Goal: Task Accomplishment & Management: Manage account settings

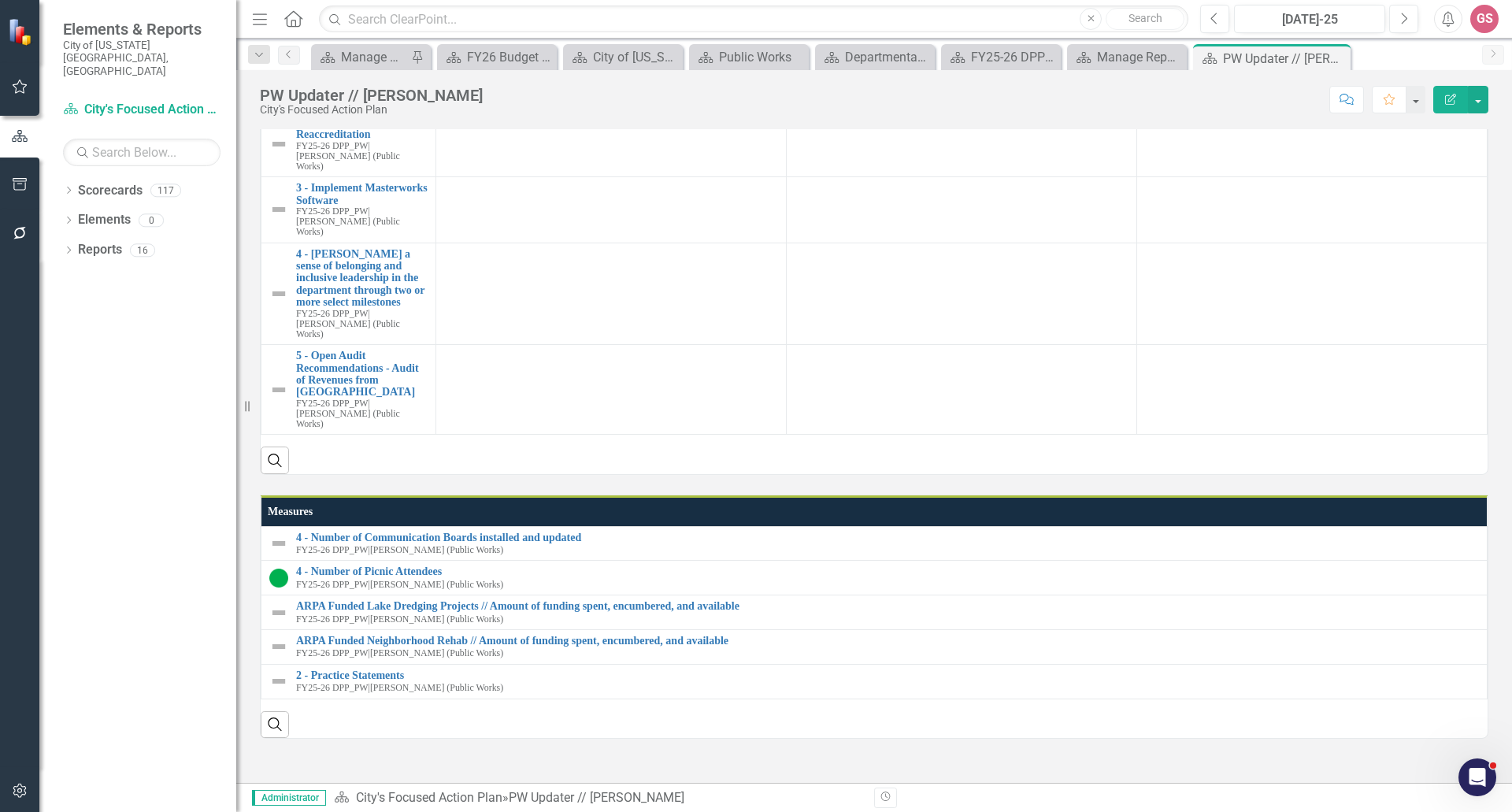
scroll to position [630, 0]
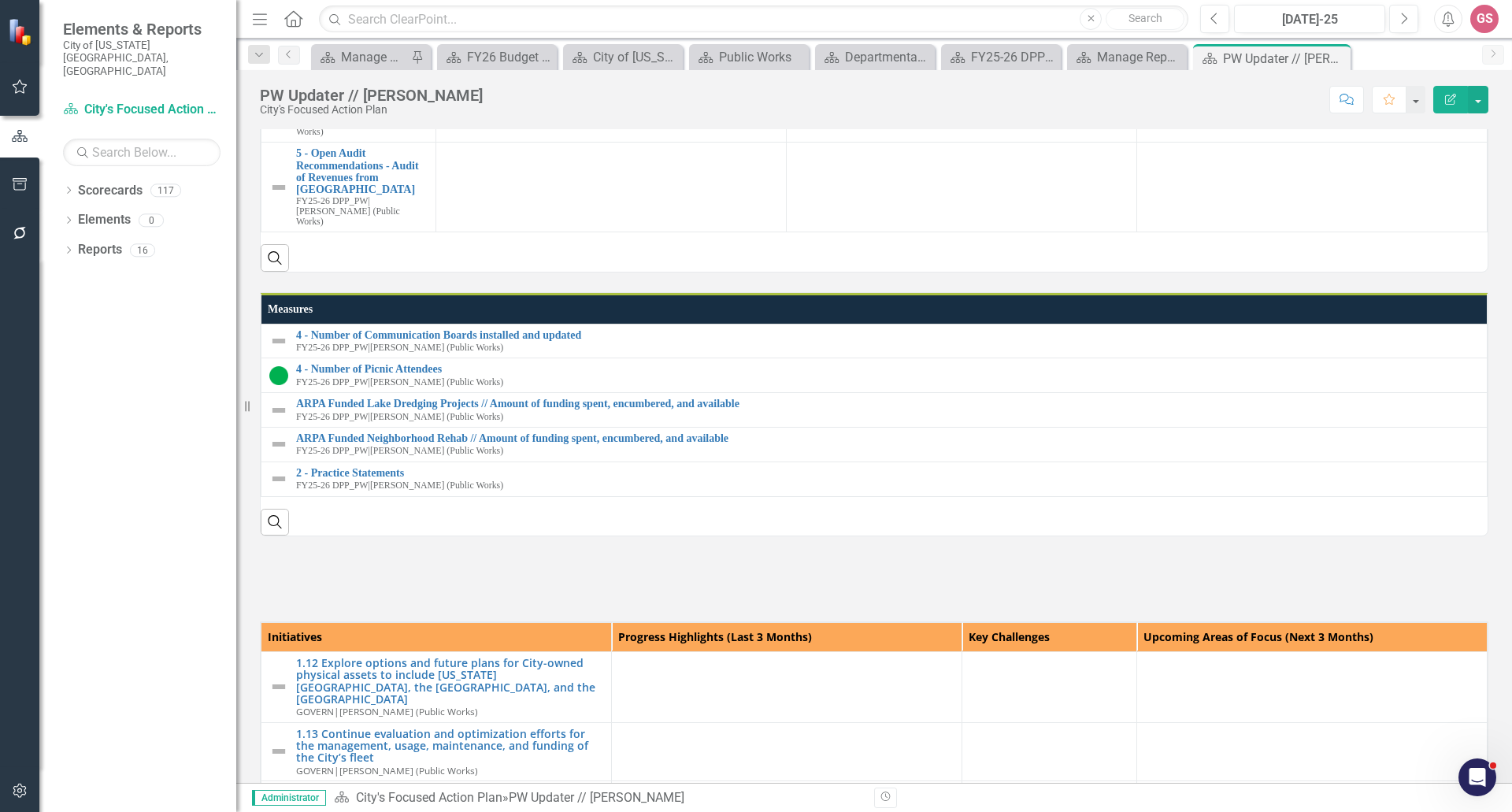
click at [260, 566] on img at bounding box center [260, 566] width 0 height 0
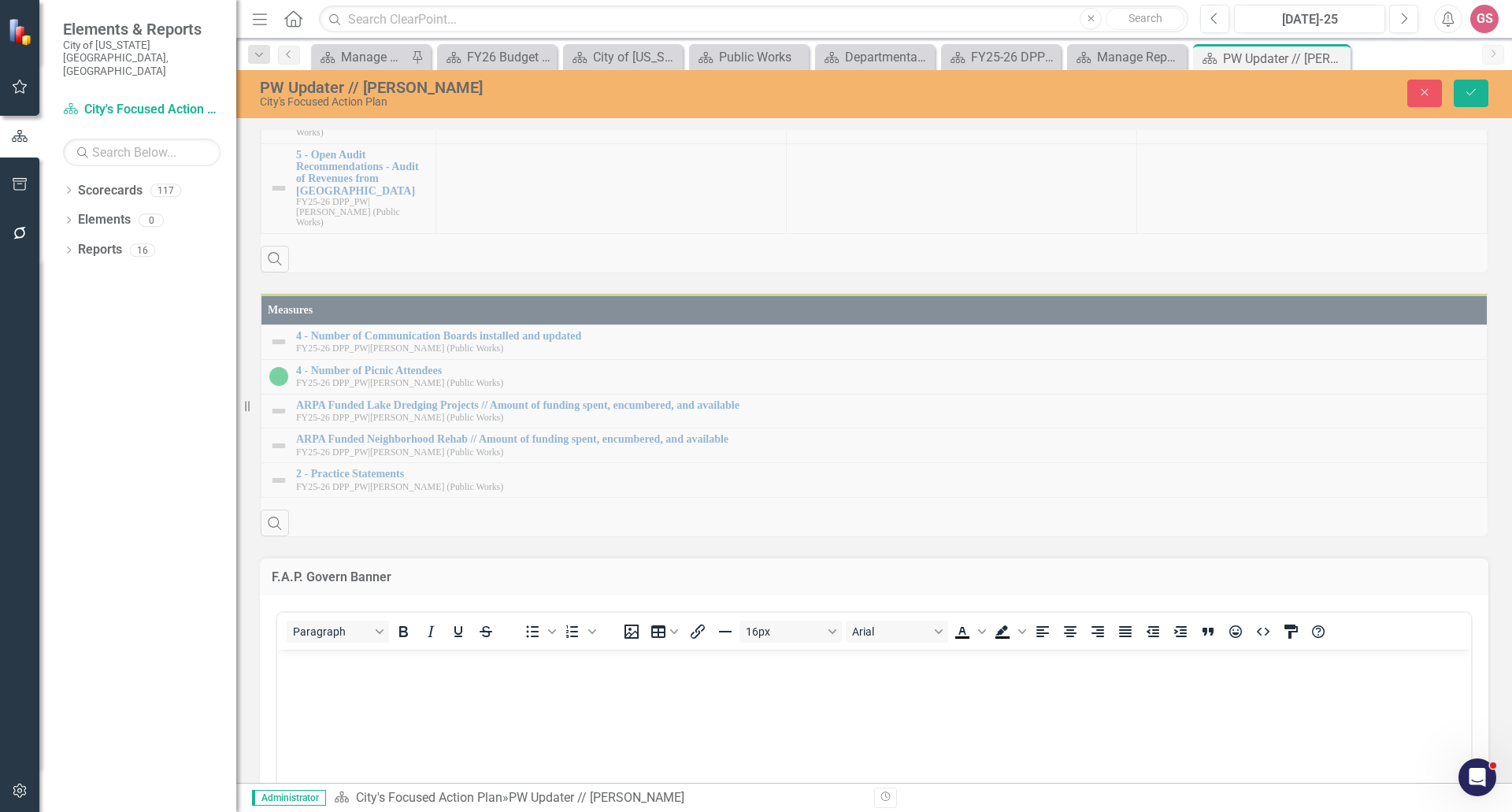
scroll to position [0, 0]
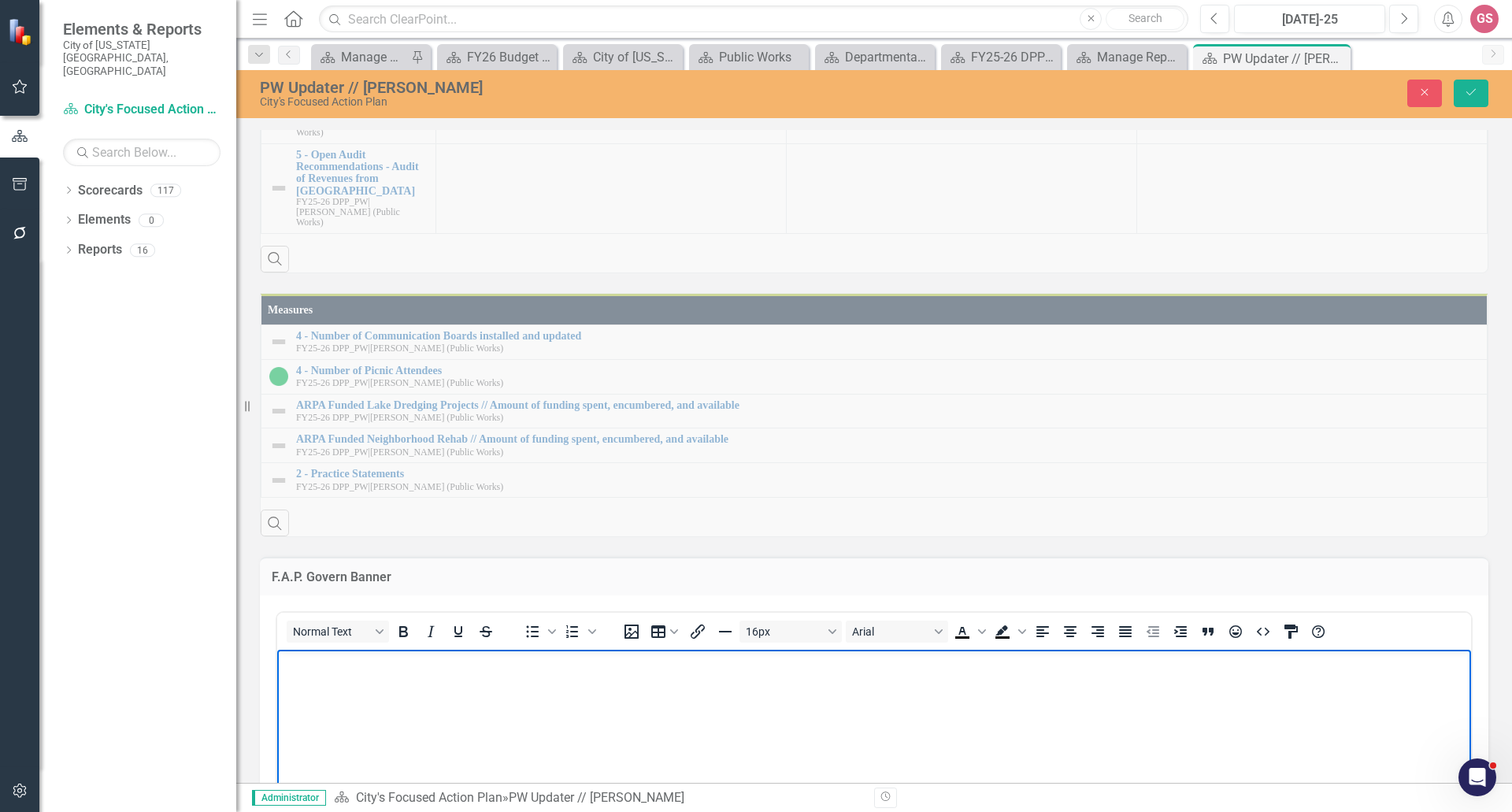
click at [282, 663] on img "Rich Text Area. Press ALT-0 for help." at bounding box center [282, 663] width 0 height 0
drag, startPoint x: 399, startPoint y: 17, endPoint x: 1420, endPoint y: 84, distance: 1023.2
click at [1420, 84] on button "Close" at bounding box center [1425, 93] width 35 height 28
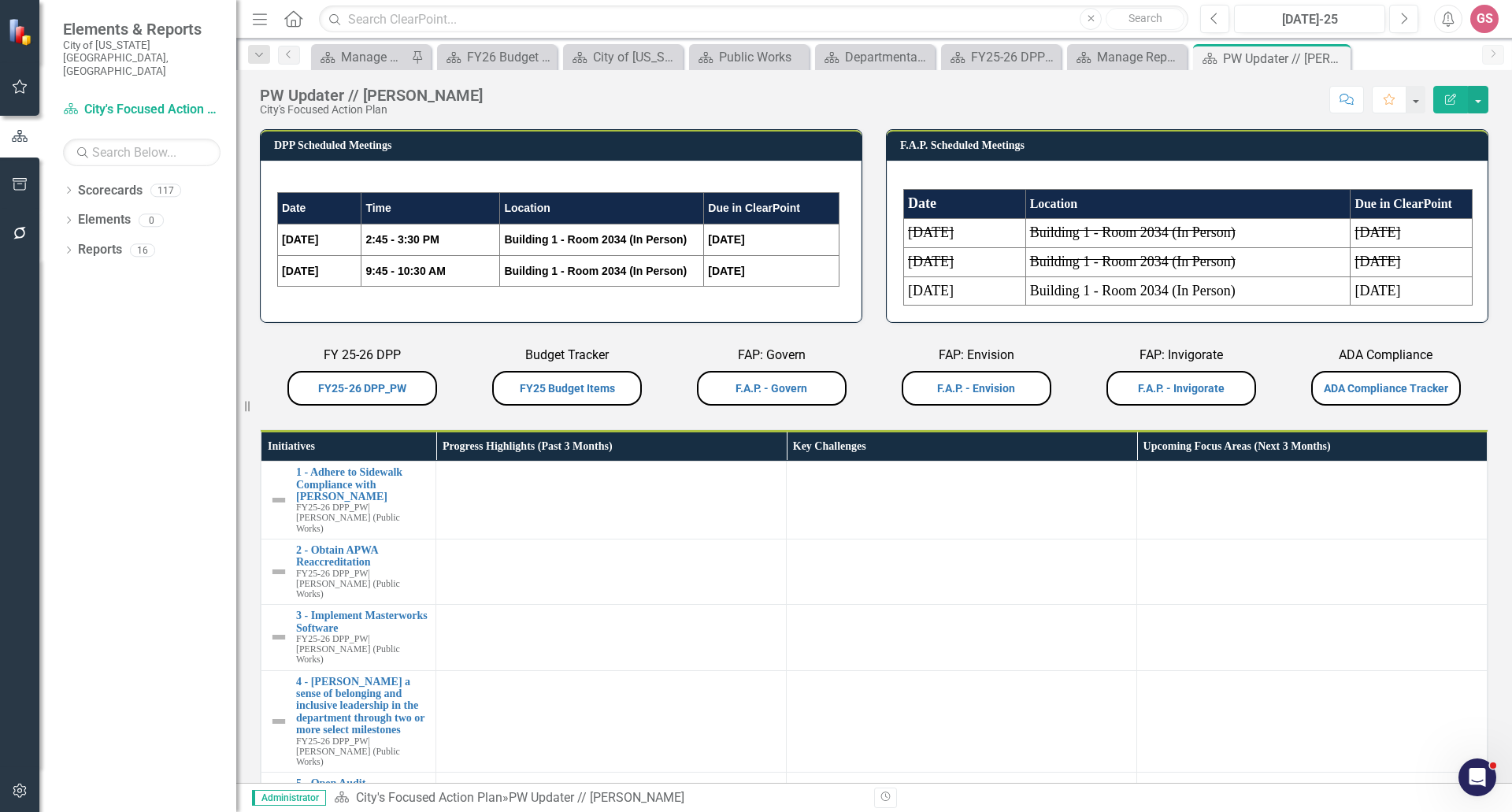
click at [1153, 201] on td "Location" at bounding box center [1188, 204] width 326 height 29
click at [1153, 201] on td "Location" at bounding box center [1188, 204] width 326 height 29
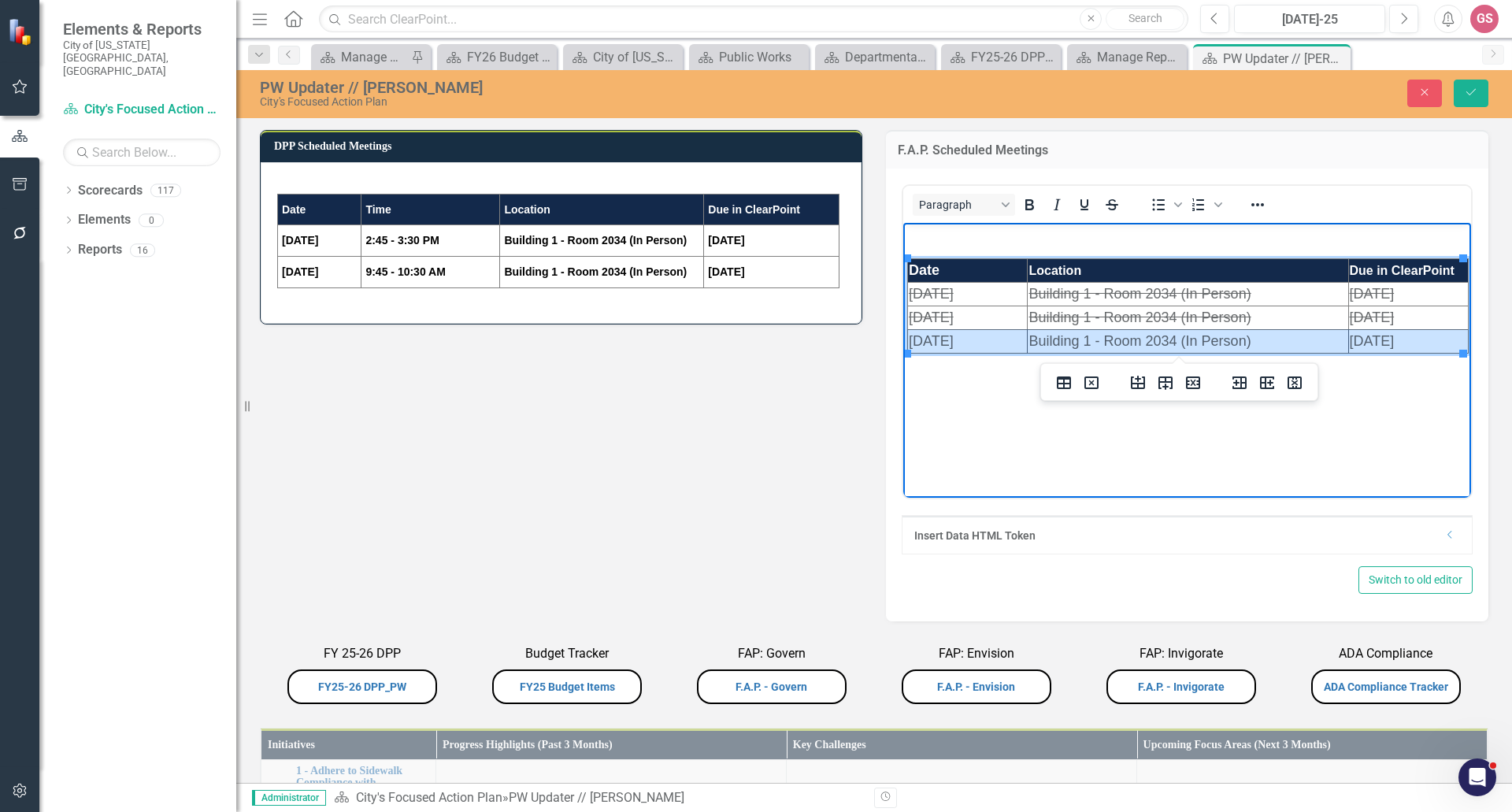
drag, startPoint x: 911, startPoint y: 336, endPoint x: 1419, endPoint y: 333, distance: 508.0
click at [1419, 333] on tr "5/29/2025 Building 1 - Room 2034 (In Person) 5/14/2025" at bounding box center [1188, 341] width 560 height 23
click at [1108, 202] on icon "Strikethrough" at bounding box center [1112, 205] width 8 height 11
click at [1475, 92] on icon "Save" at bounding box center [1472, 92] width 14 height 11
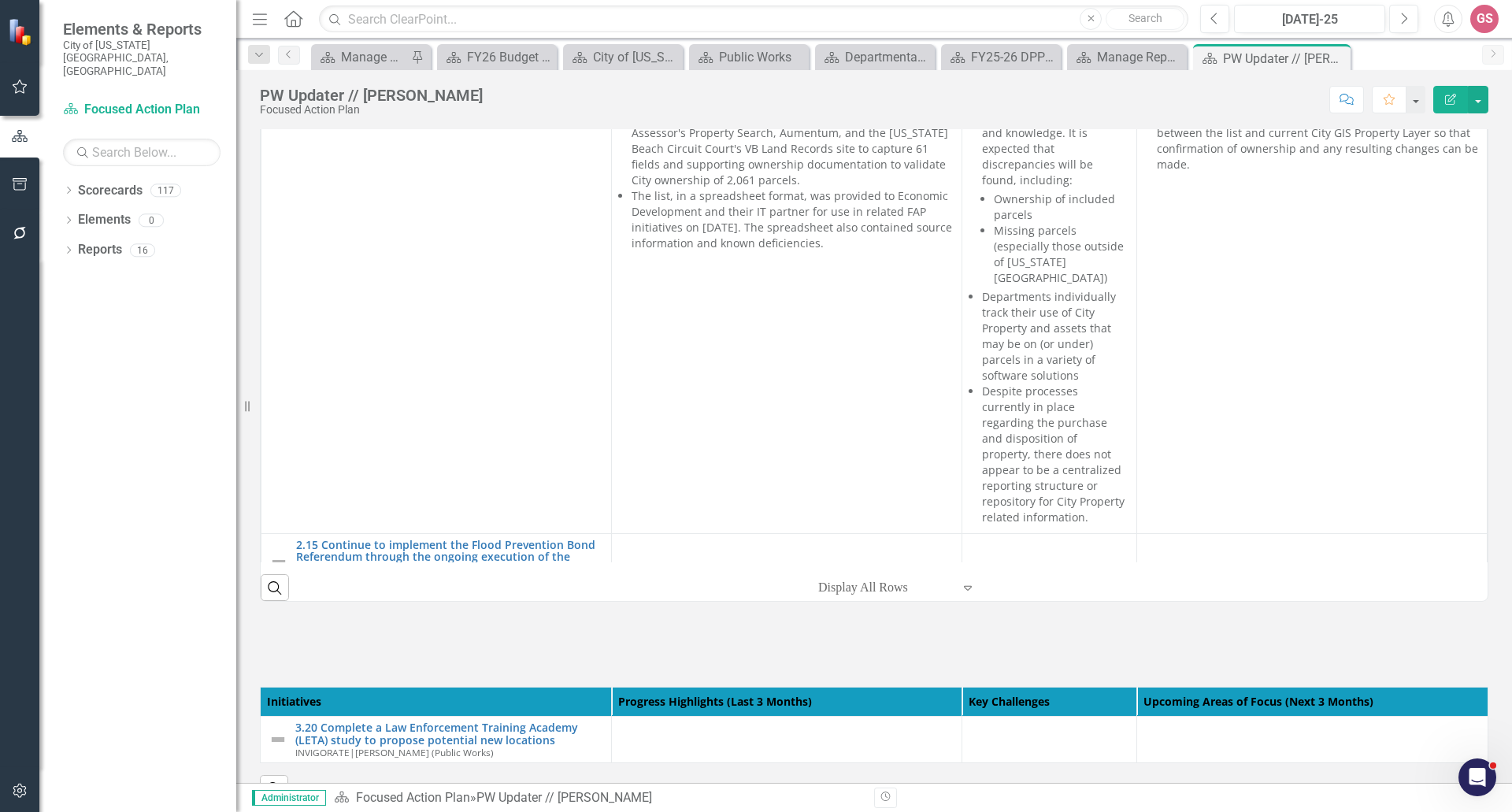
scroll to position [1748, 0]
click at [113, 182] on link "Scorecards" at bounding box center [111, 191] width 65 height 18
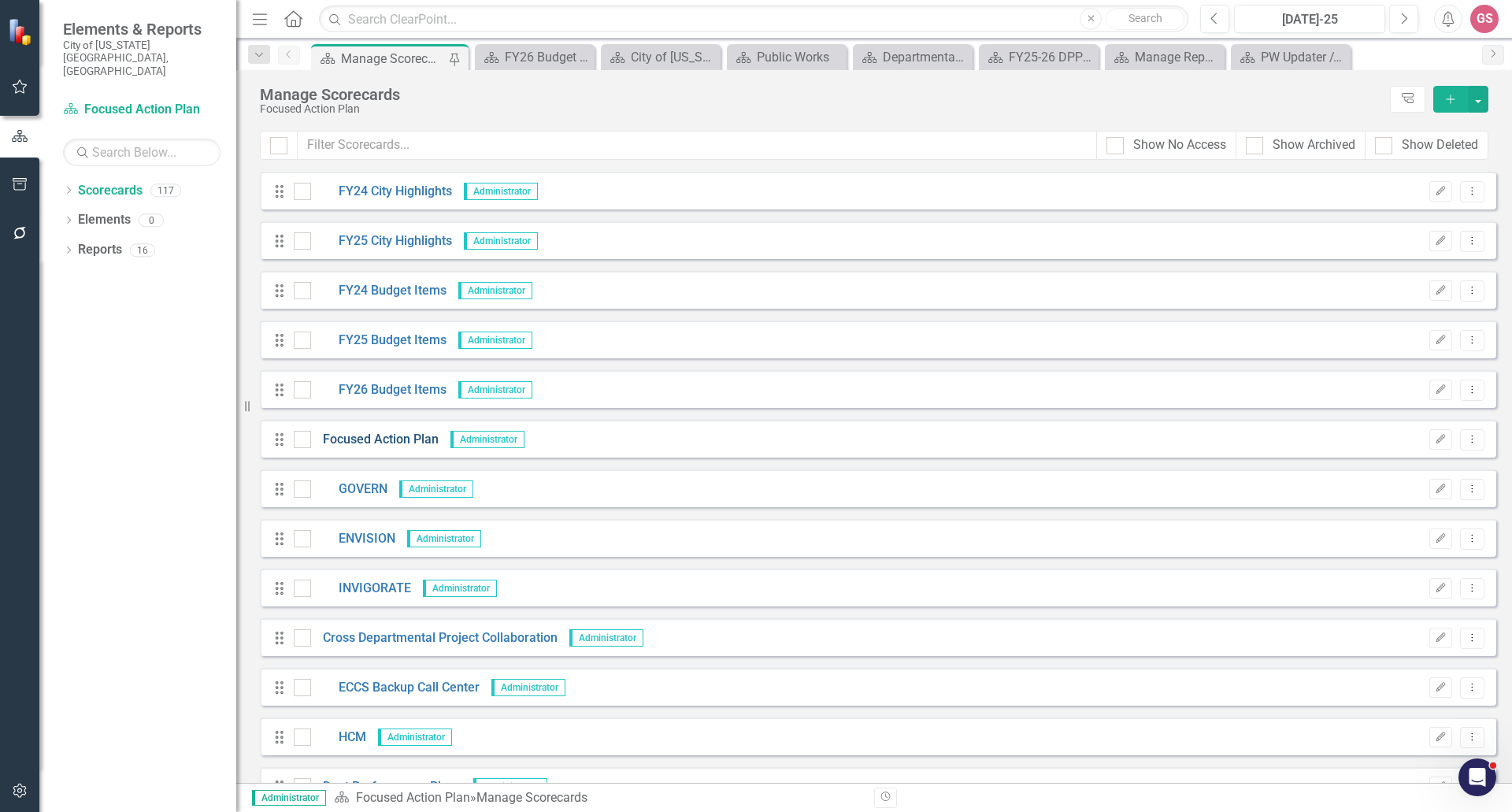
click at [379, 437] on link "Focused Action Plan" at bounding box center [375, 440] width 128 height 18
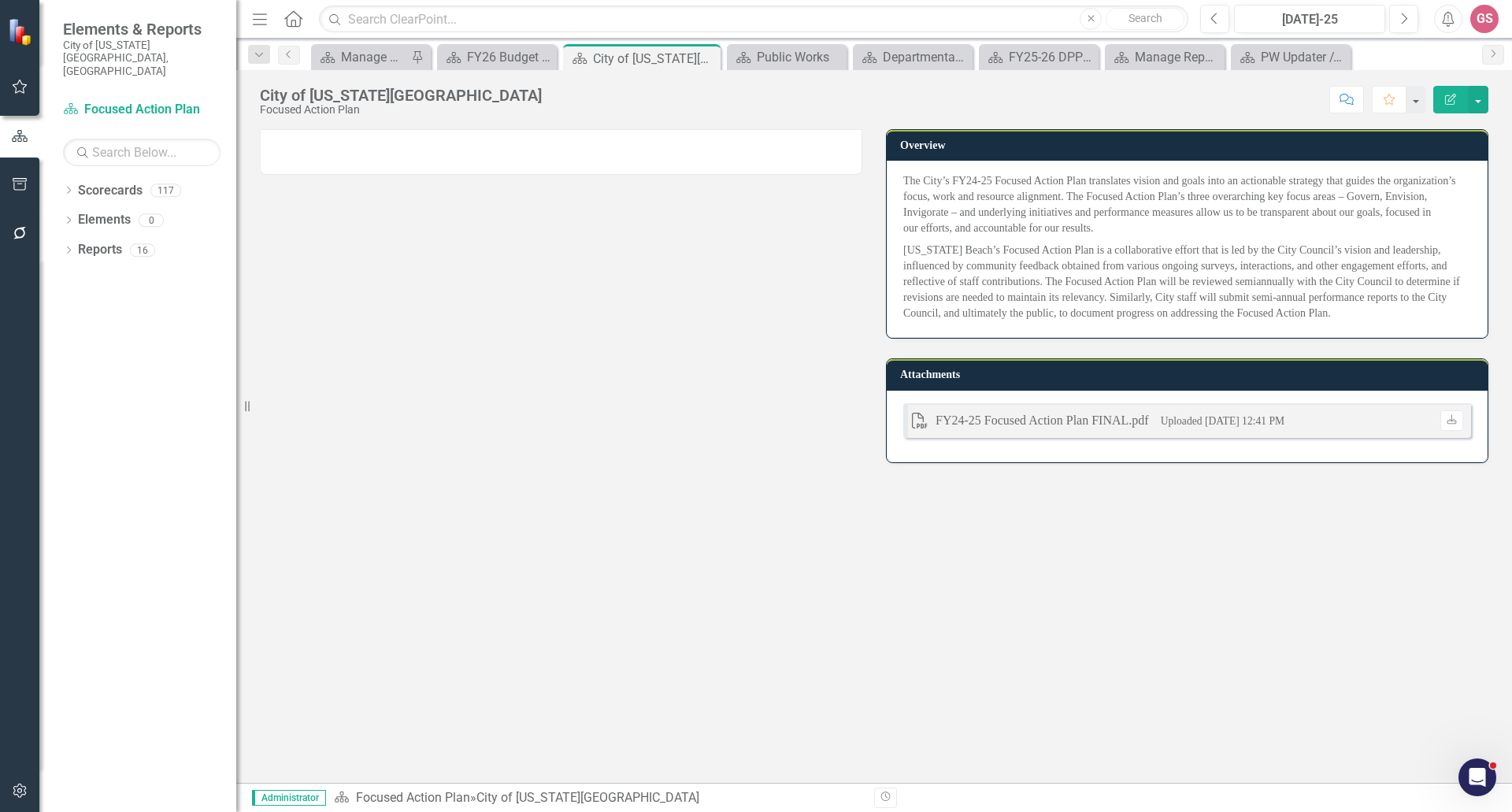
click at [532, 164] on div at bounding box center [561, 152] width 603 height 46
click at [532, 165] on div at bounding box center [561, 152] width 603 height 46
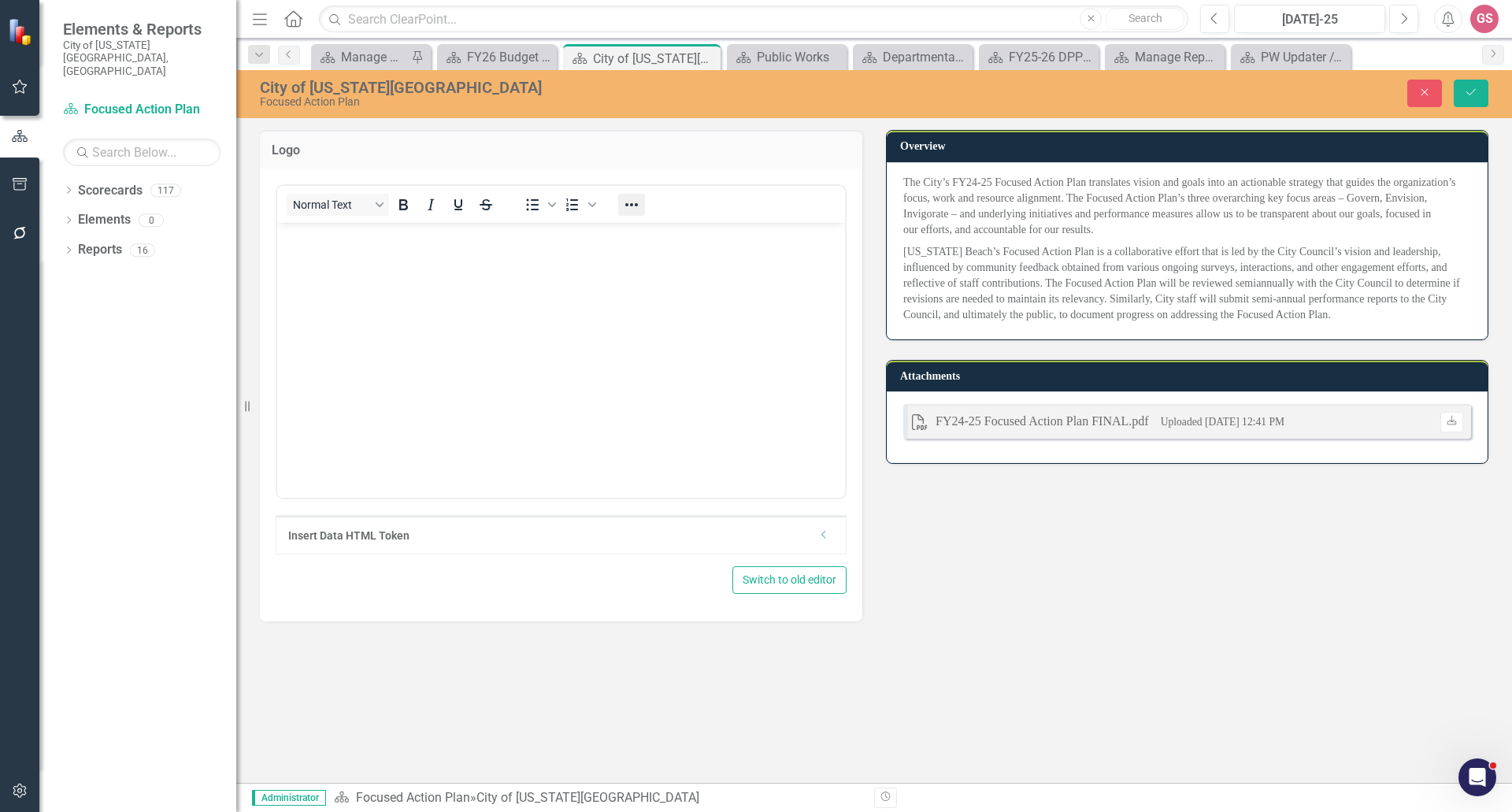
click at [638, 206] on icon "Reveal or hide additional toolbar items" at bounding box center [631, 204] width 19 height 19
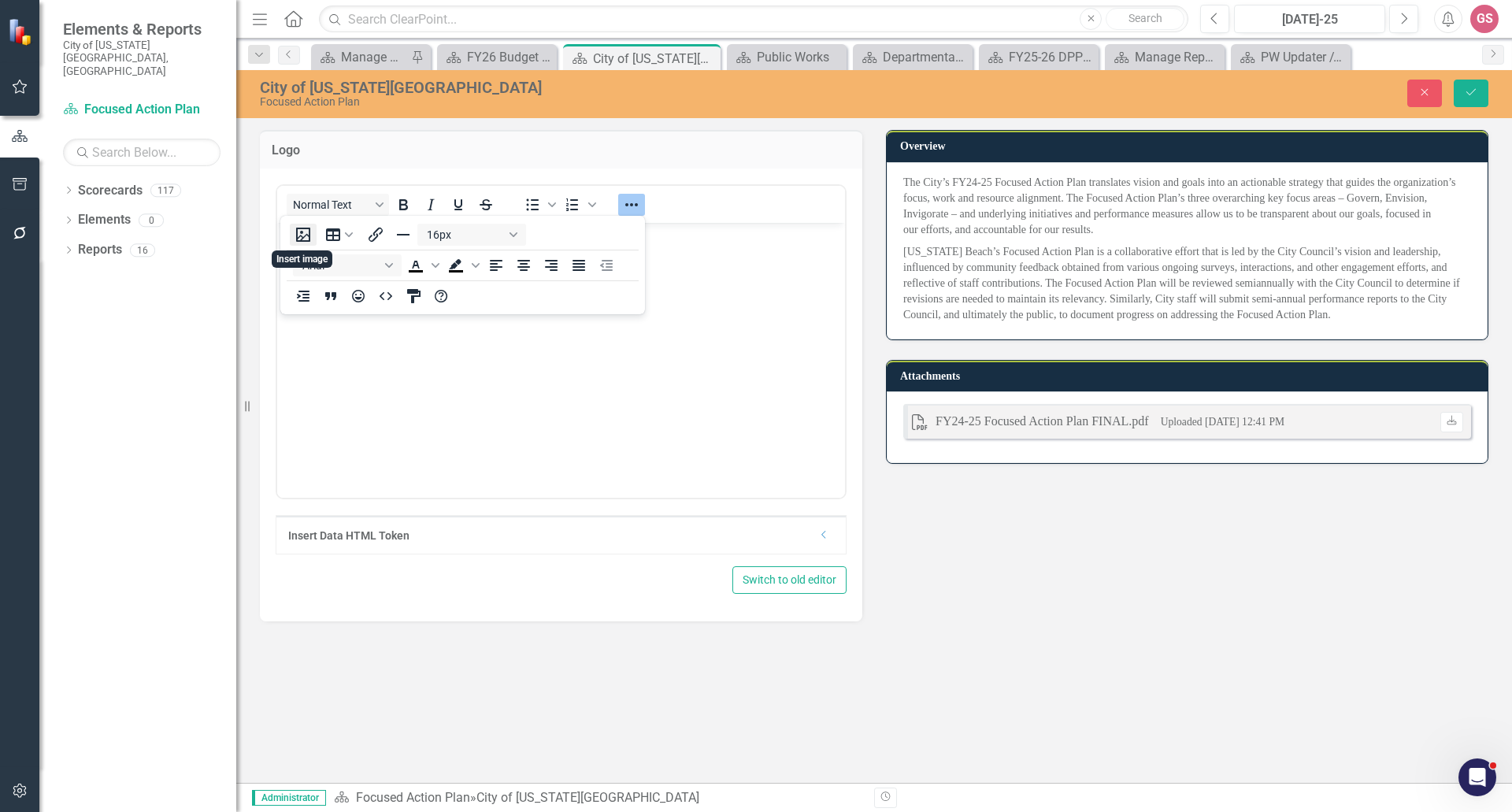
click at [300, 235] on button "Insert image" at bounding box center [303, 235] width 27 height 22
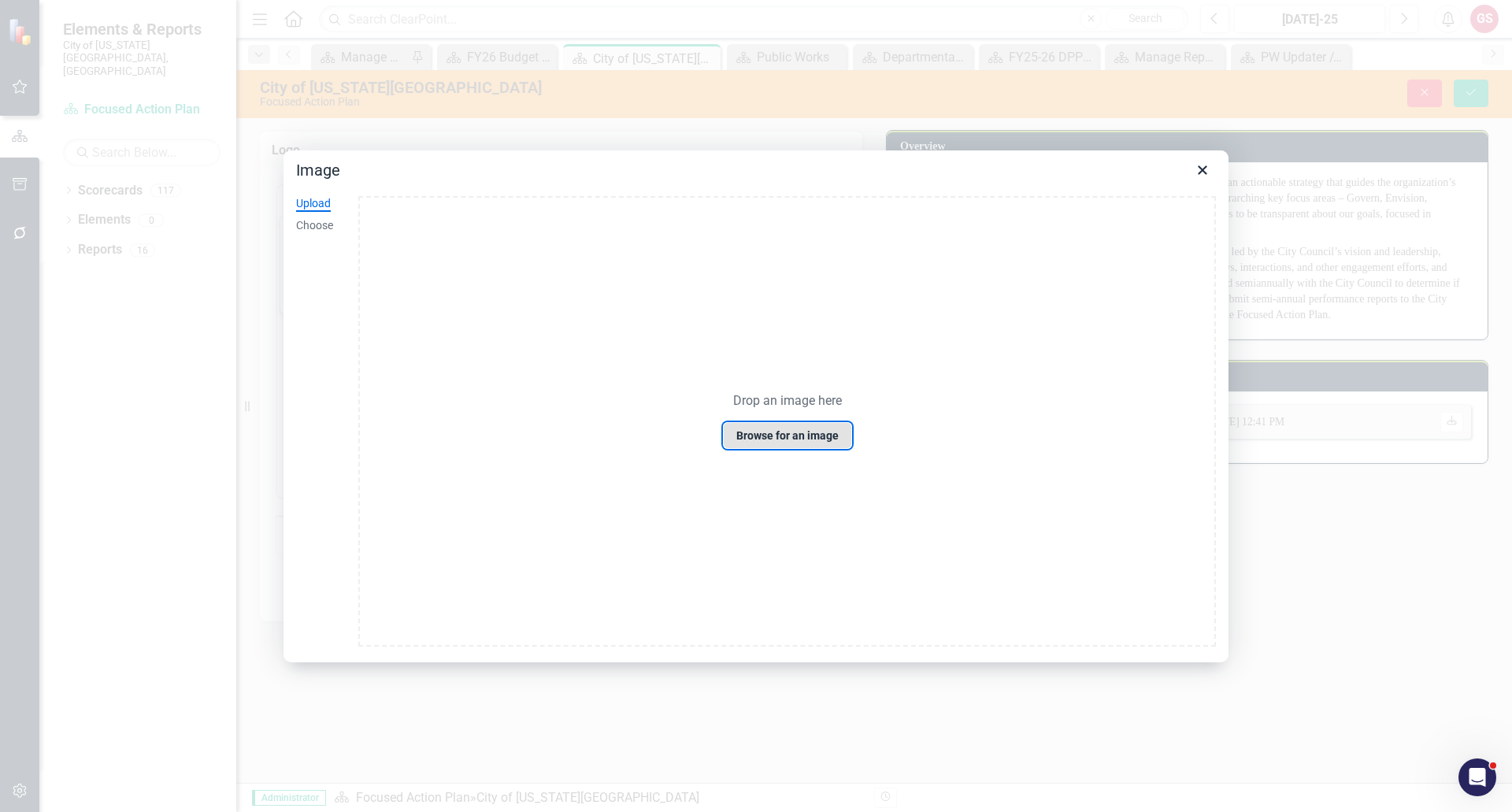
click at [781, 433] on button "Browse for an image" at bounding box center [788, 435] width 130 height 27
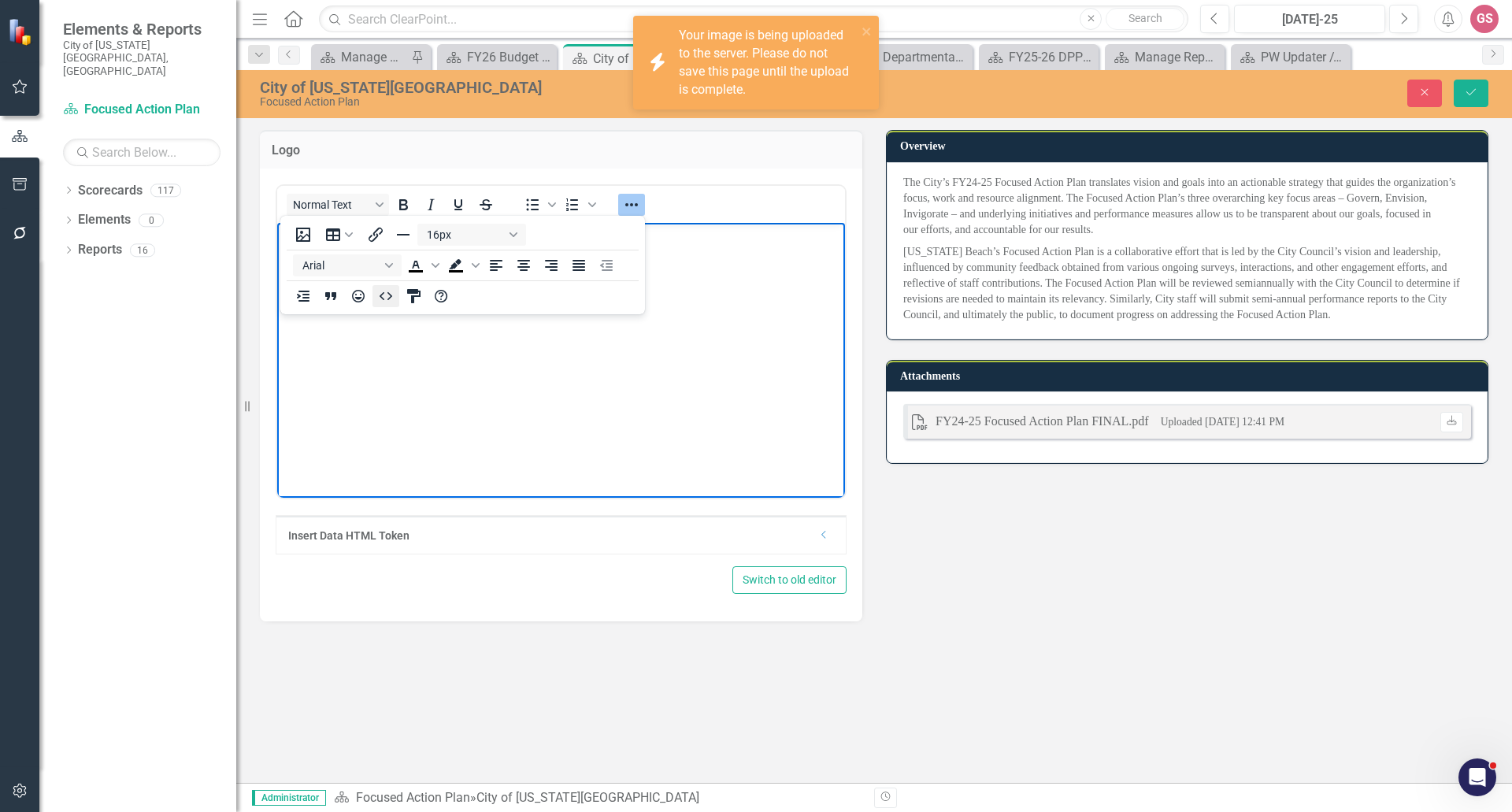
click at [390, 298] on icon "HTML Editor" at bounding box center [386, 296] width 13 height 8
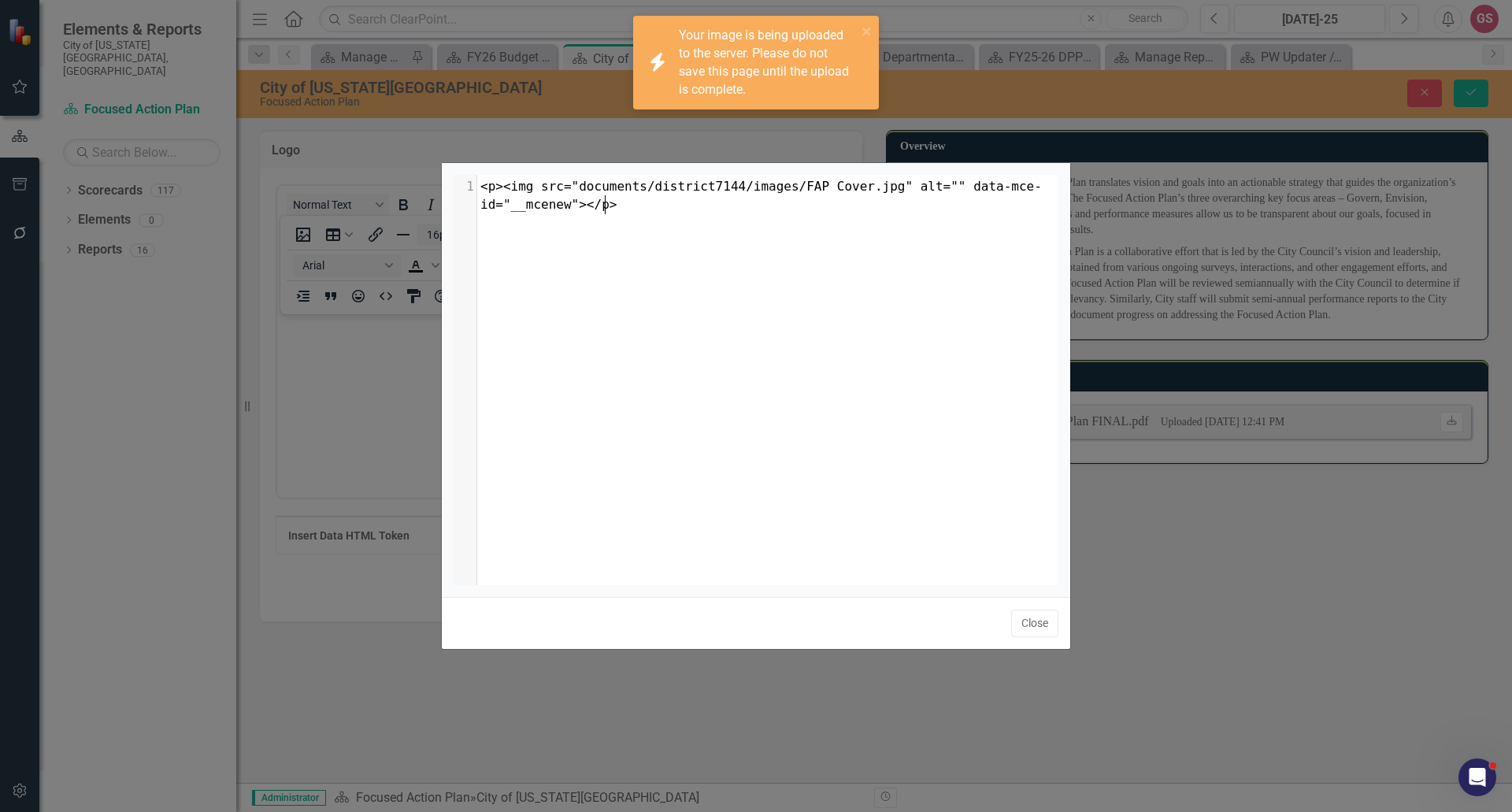
scroll to position [6, 0]
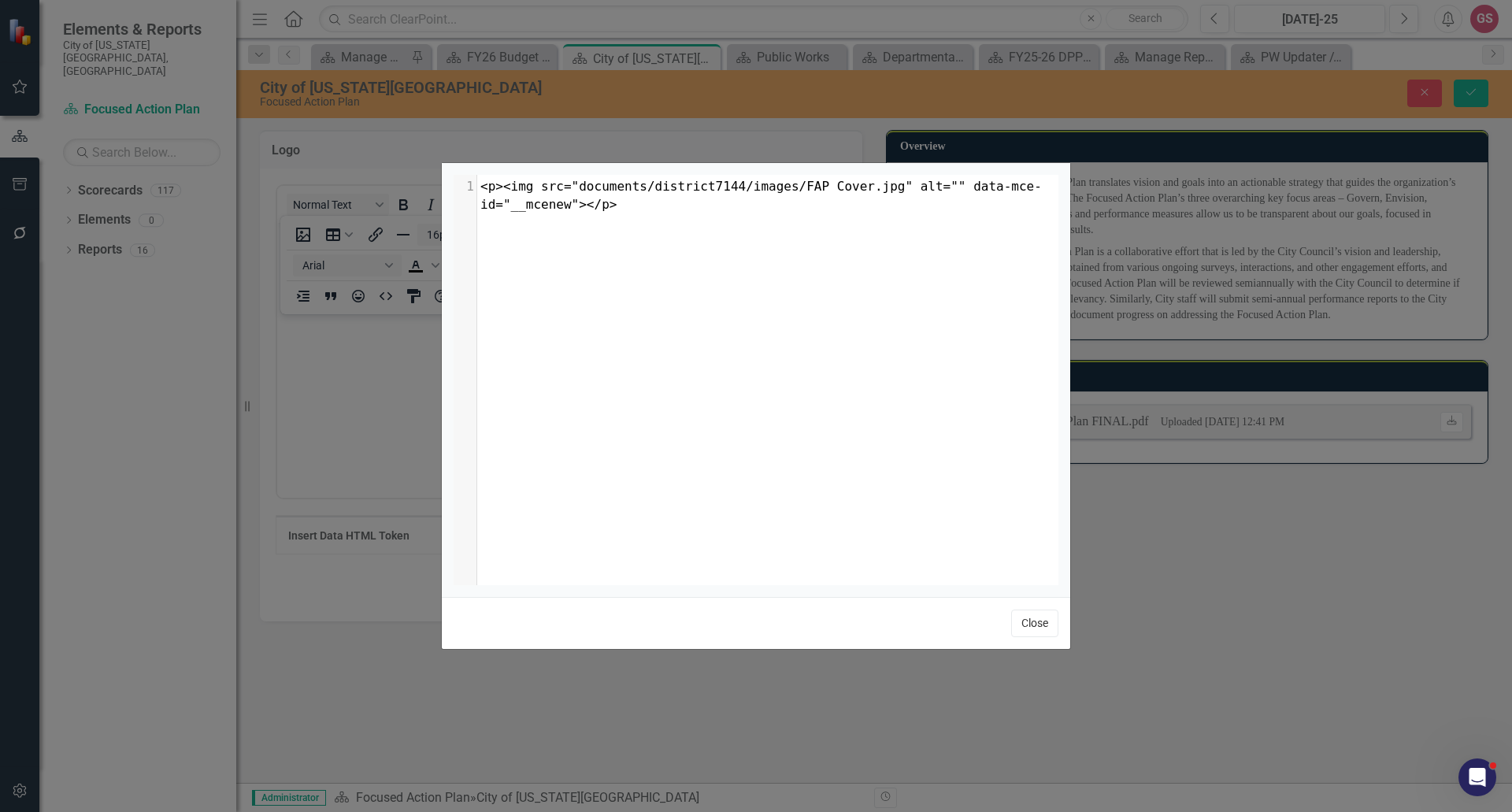
click at [1029, 626] on button "Close" at bounding box center [1034, 623] width 48 height 28
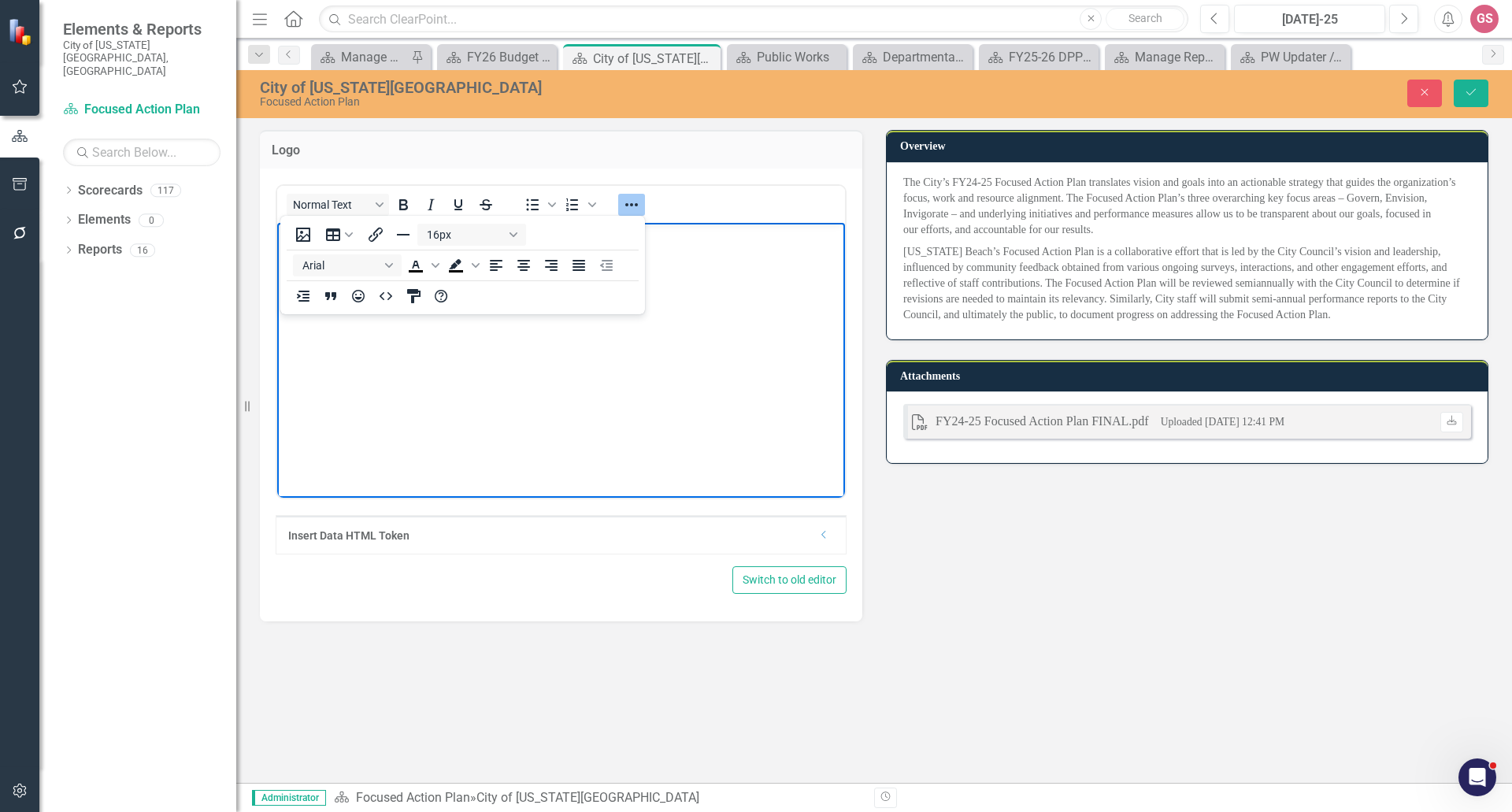
scroll to position [4, 0]
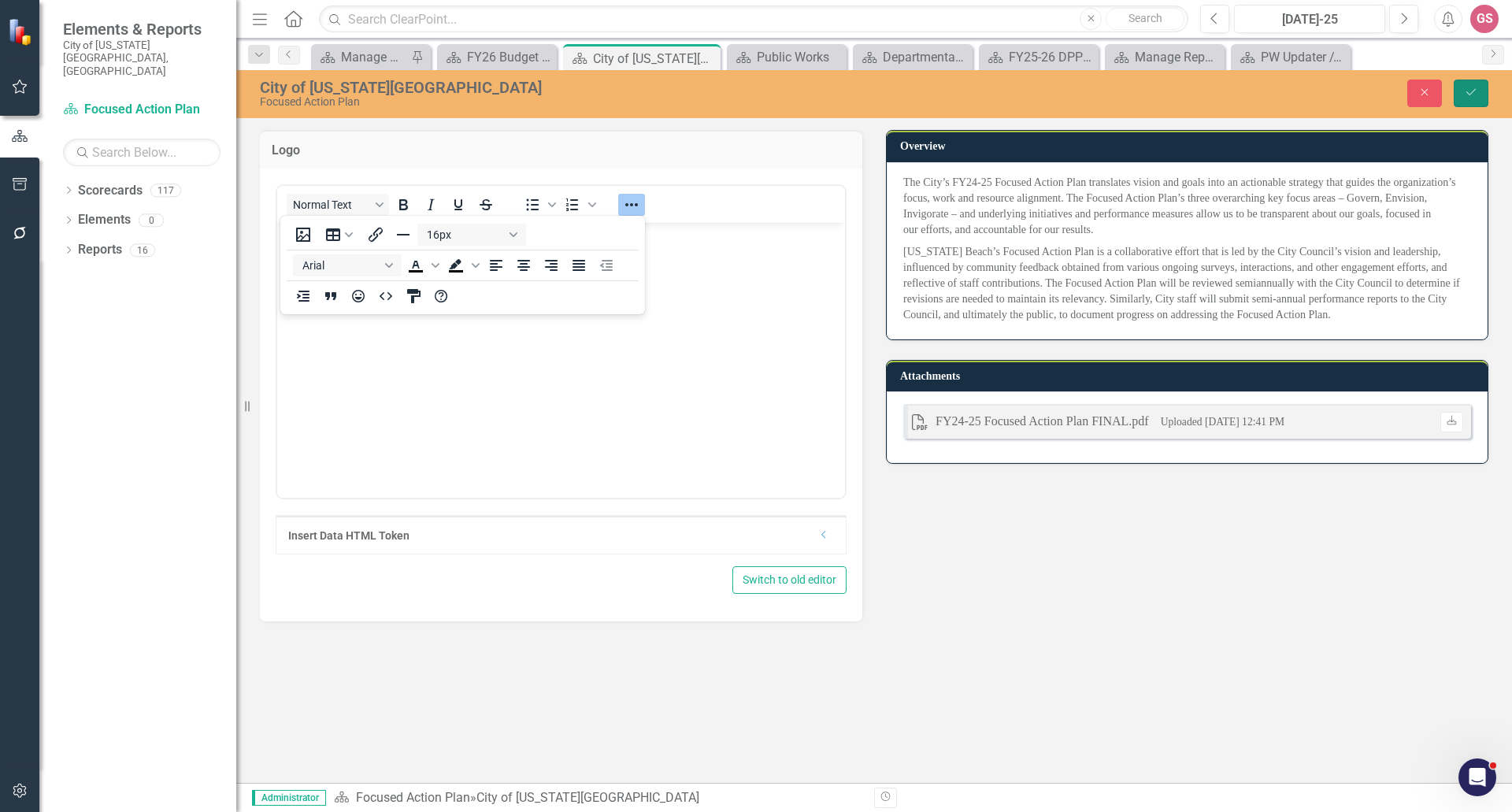
click at [1472, 86] on icon "Save" at bounding box center [1472, 92] width 14 height 11
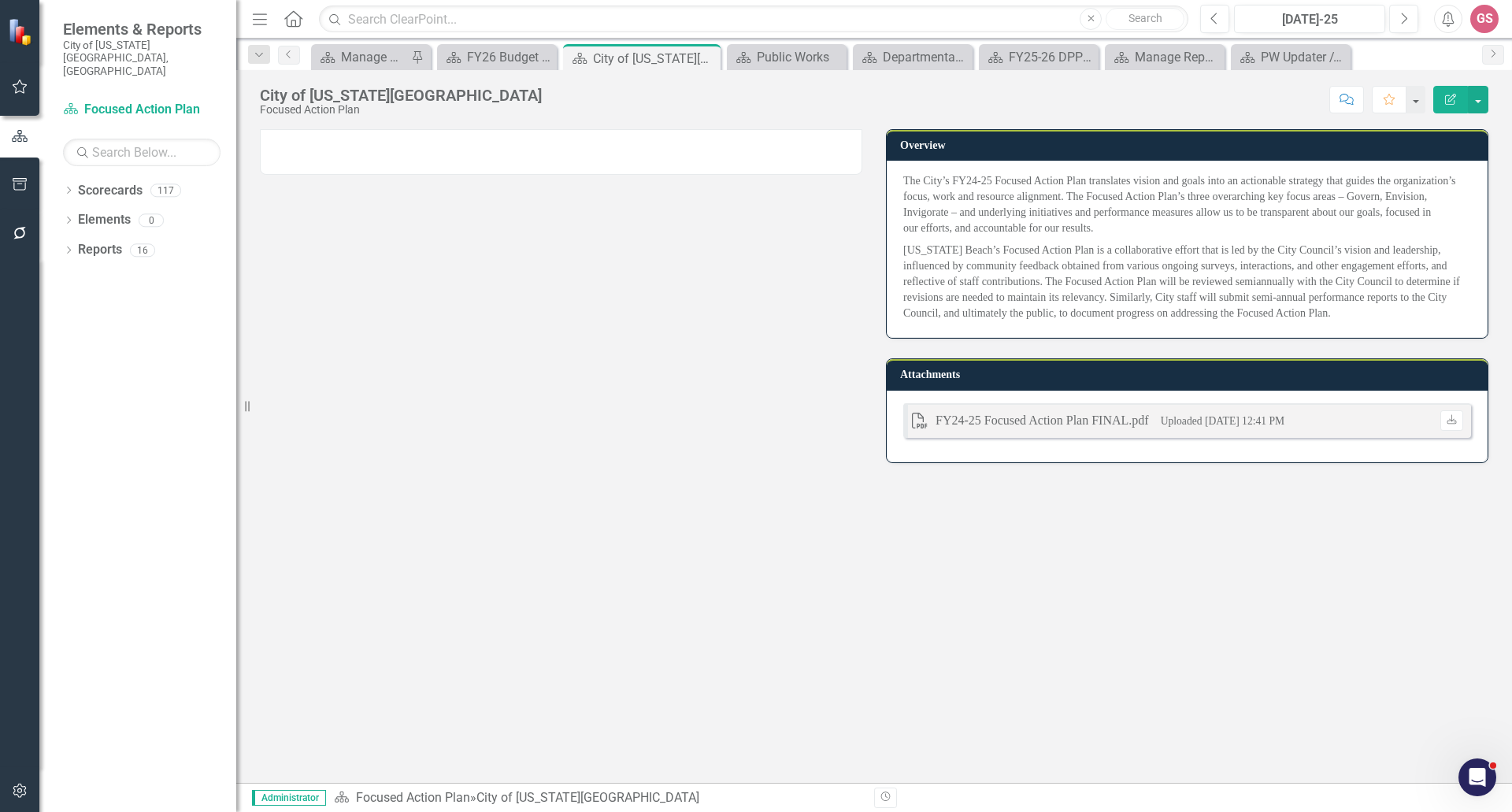
click at [927, 645] on div "Overview The City’s FY24-25 Focused Action Plan translates vision and goals int…" at bounding box center [874, 456] width 1276 height 654
click at [775, 60] on div "Public Works" at bounding box center [791, 58] width 67 height 20
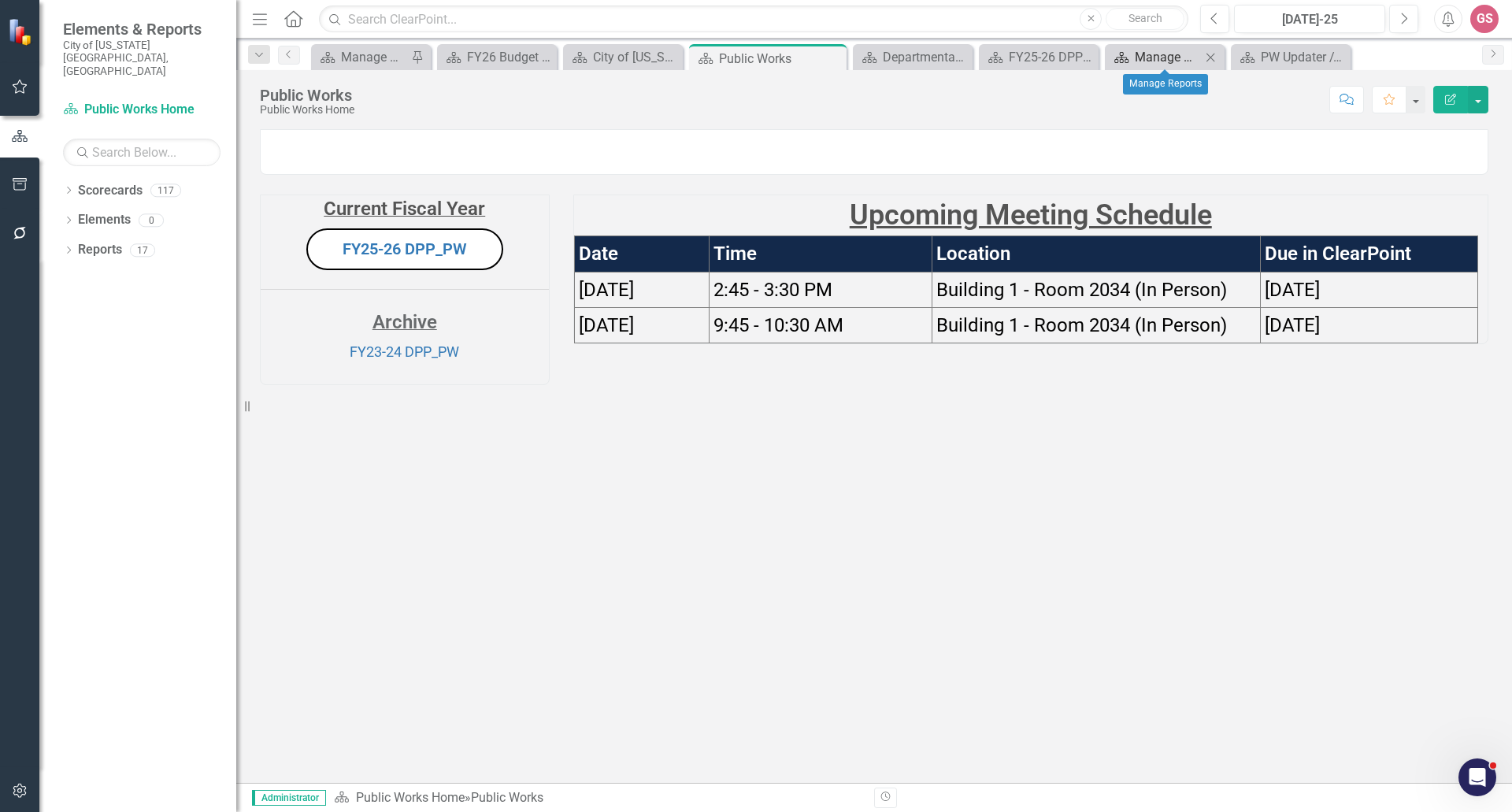
click at [1166, 54] on div "Manage Reports" at bounding box center [1168, 58] width 67 height 20
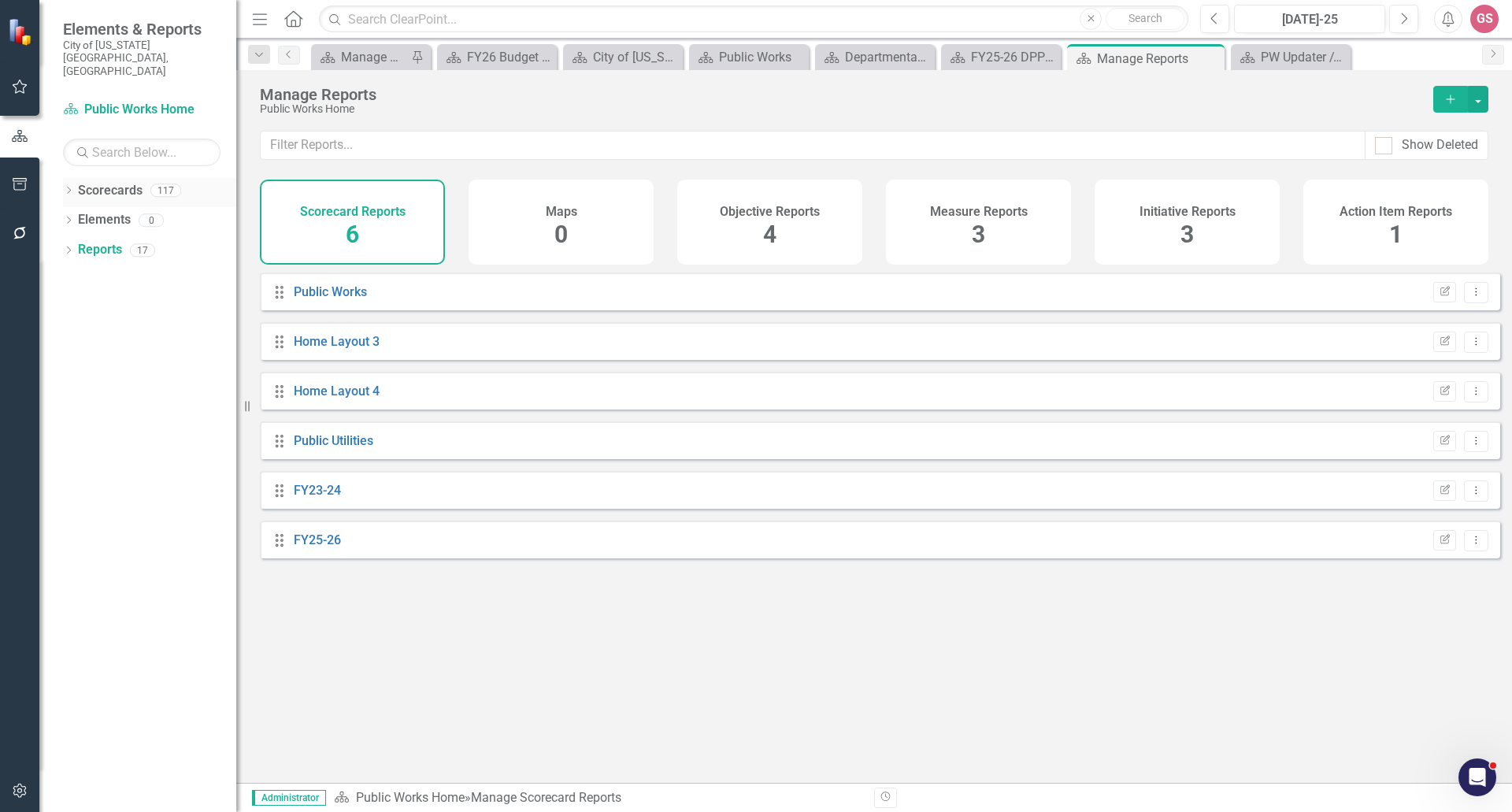
click at [105, 182] on link "Scorecards" at bounding box center [111, 191] width 65 height 18
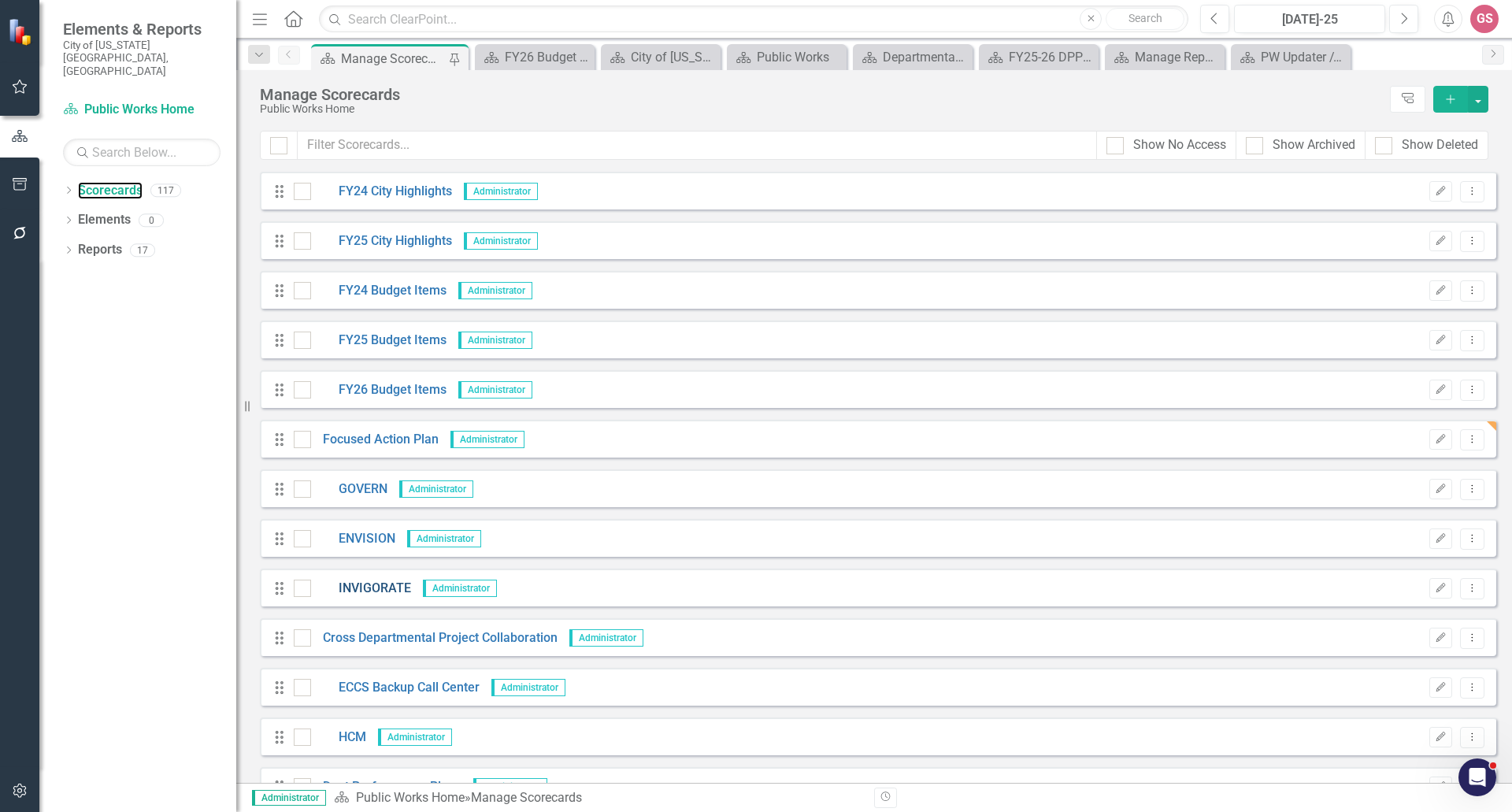
scroll to position [79, 0]
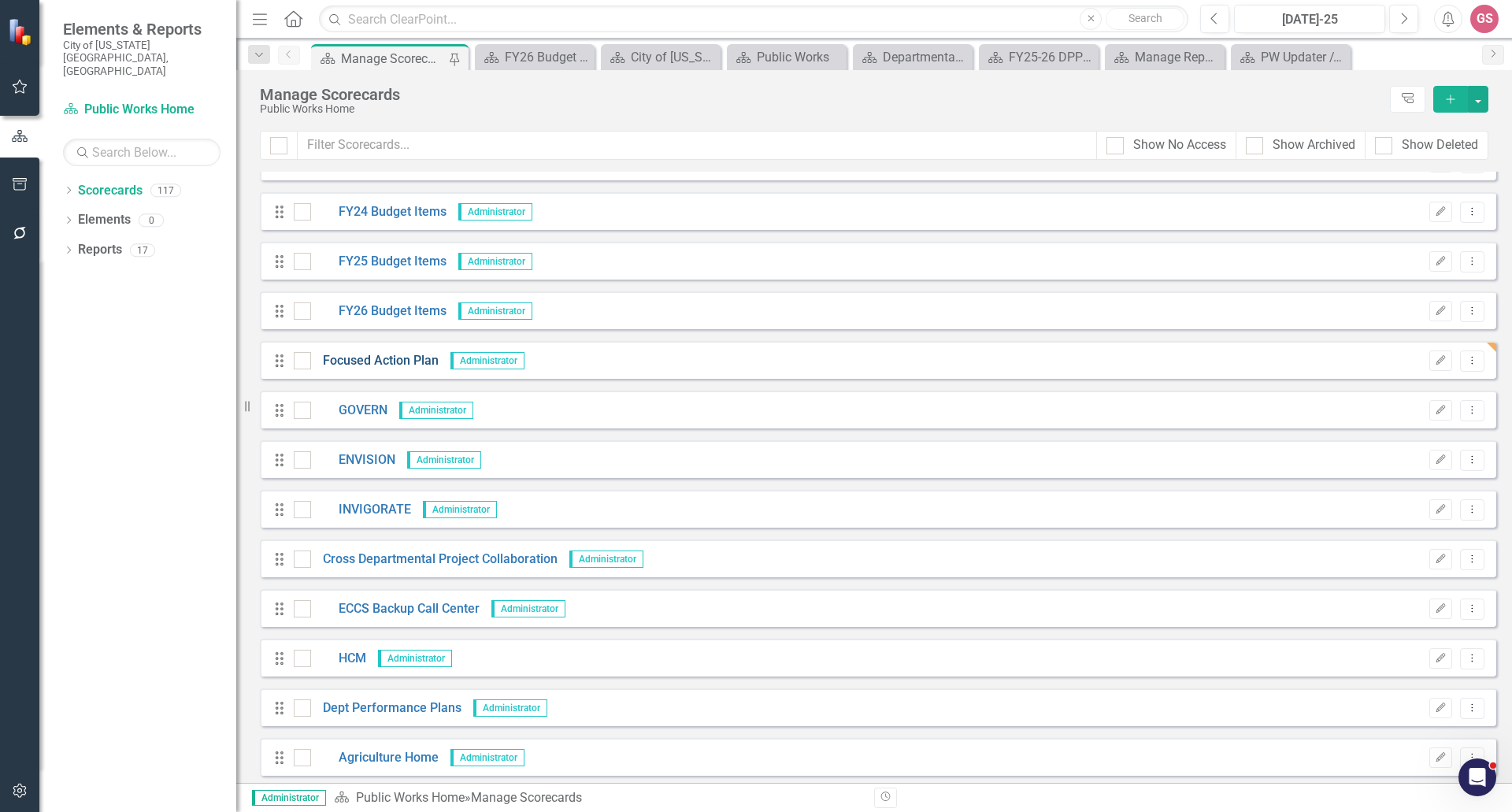
click at [380, 364] on link "Focused Action Plan" at bounding box center [375, 361] width 128 height 18
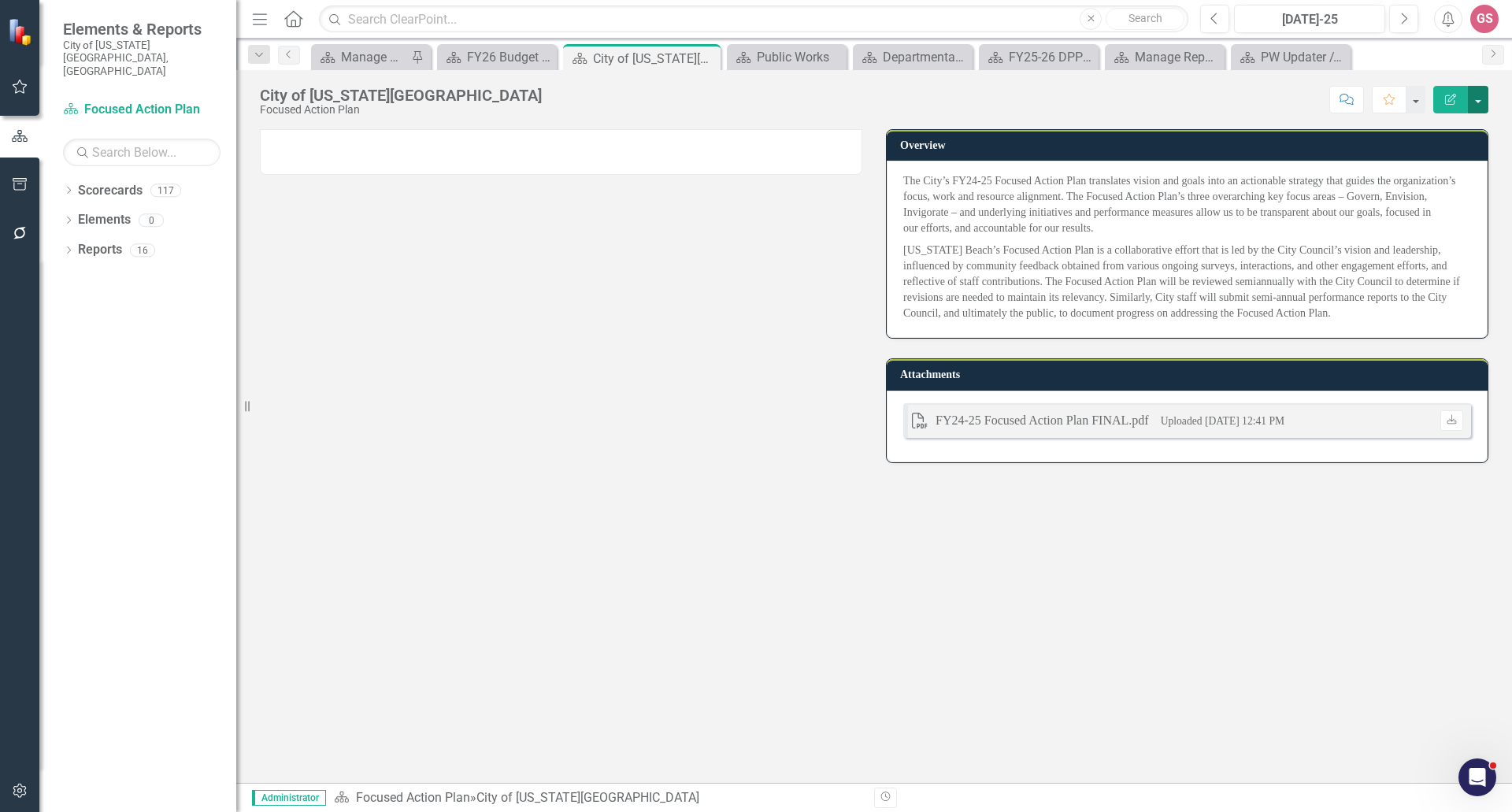
click at [1481, 92] on button "button" at bounding box center [1478, 99] width 21 height 28
click at [1419, 130] on link "Edit Edit Scorecard" at bounding box center [1424, 129] width 128 height 29
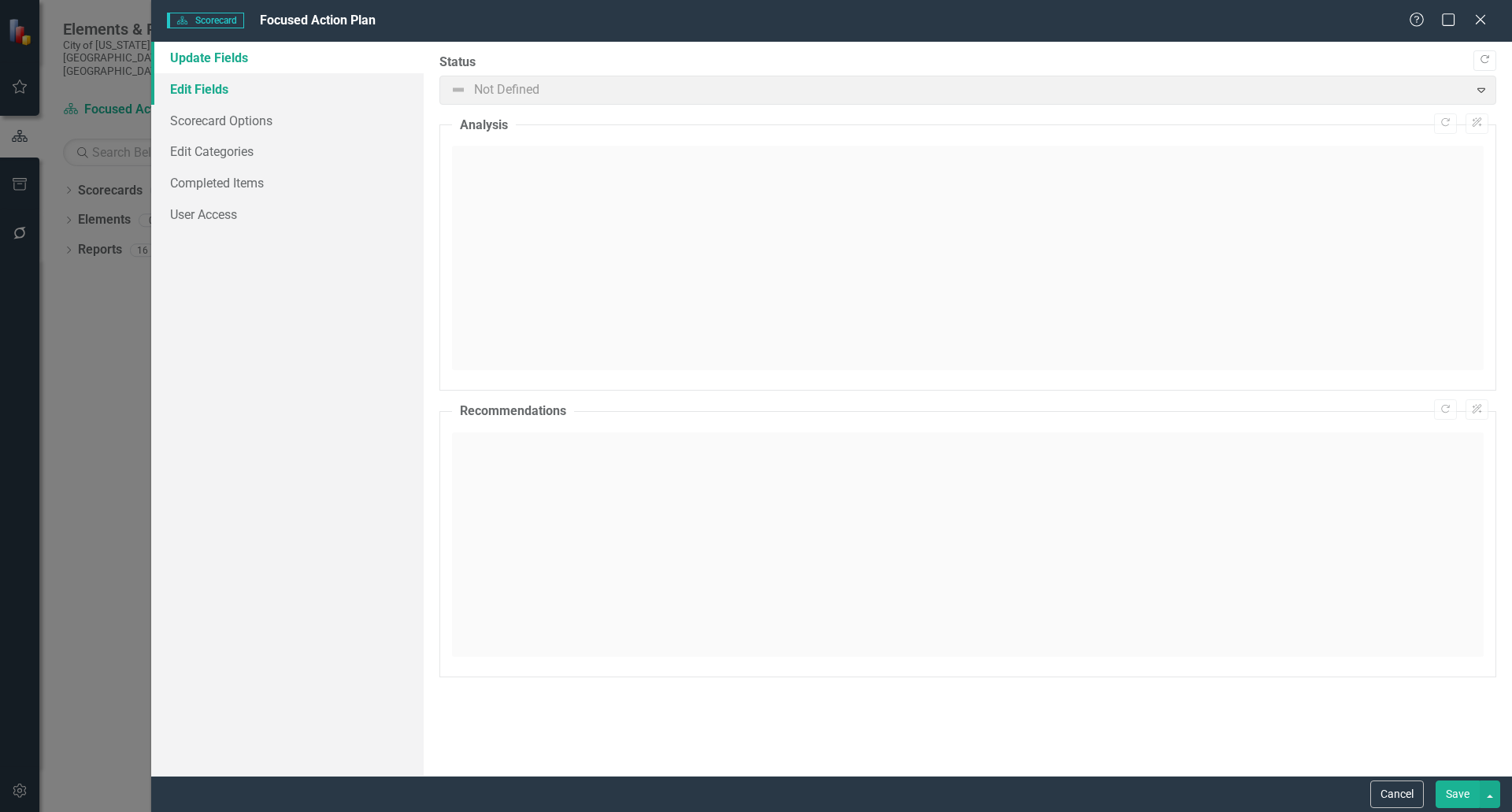
click at [219, 85] on link "Edit Fields" at bounding box center [287, 88] width 273 height 31
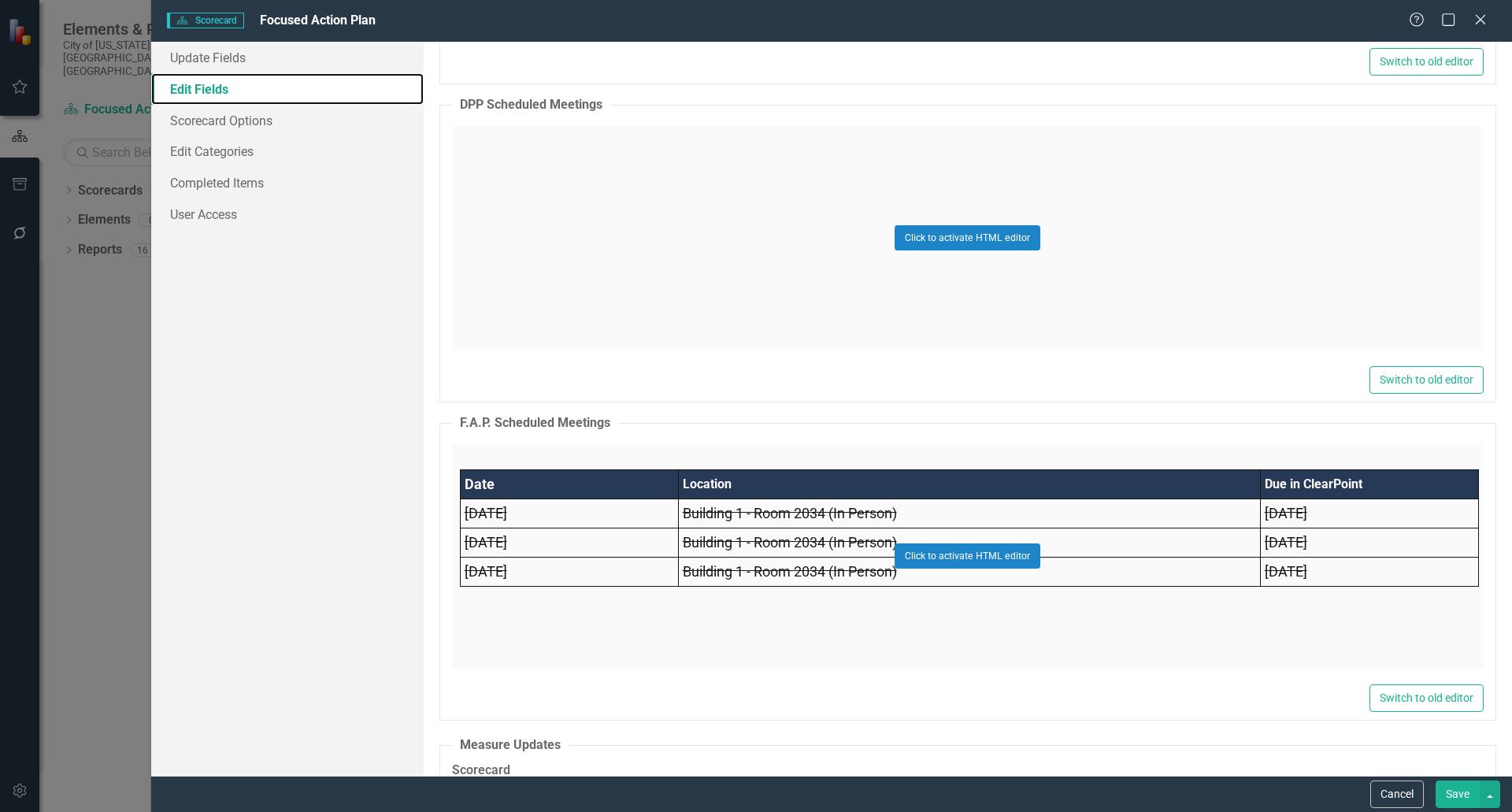
scroll to position [10473, 0]
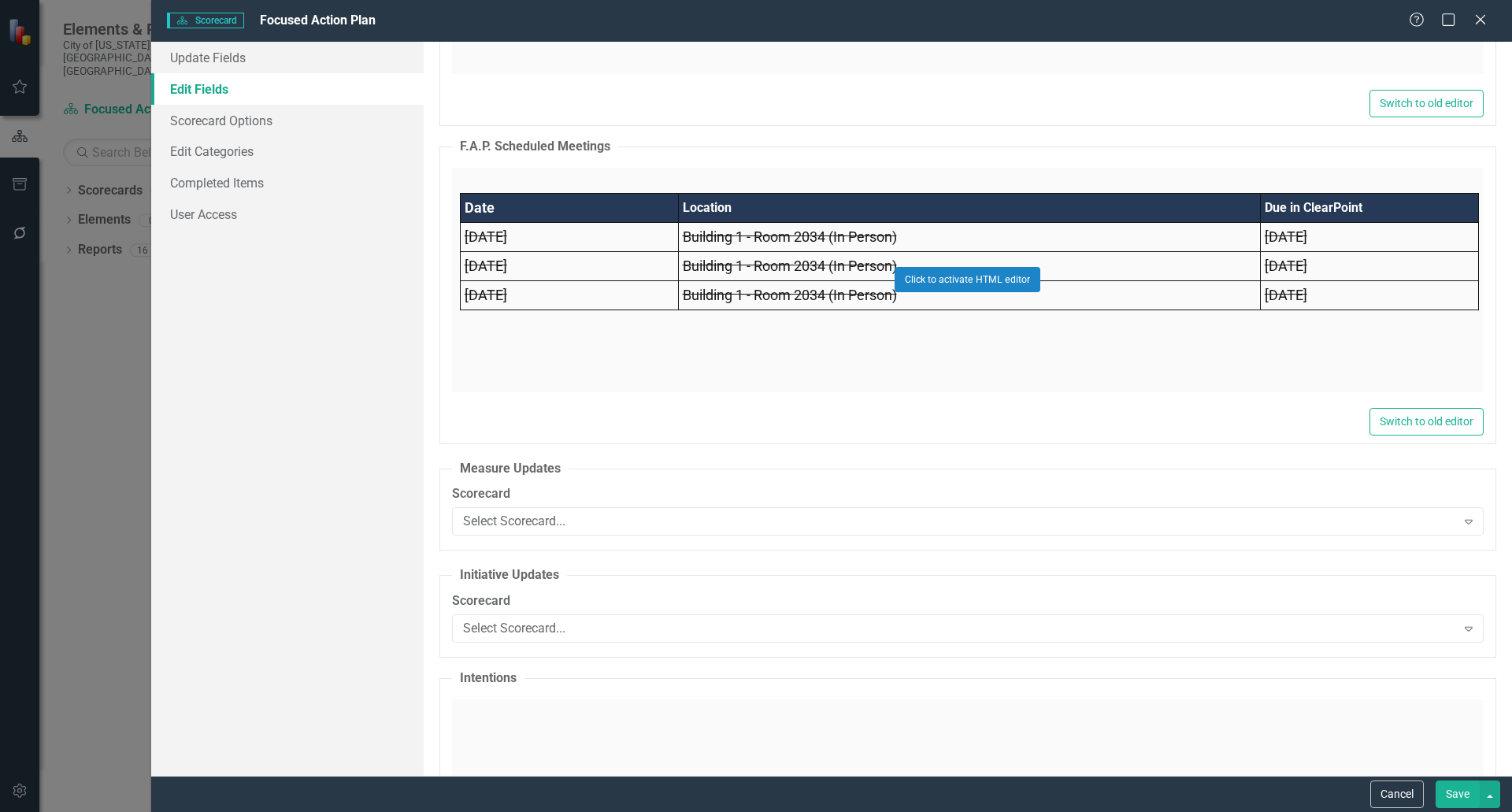
click at [1056, 370] on div "Click to activate HTML editor" at bounding box center [968, 281] width 1032 height 225
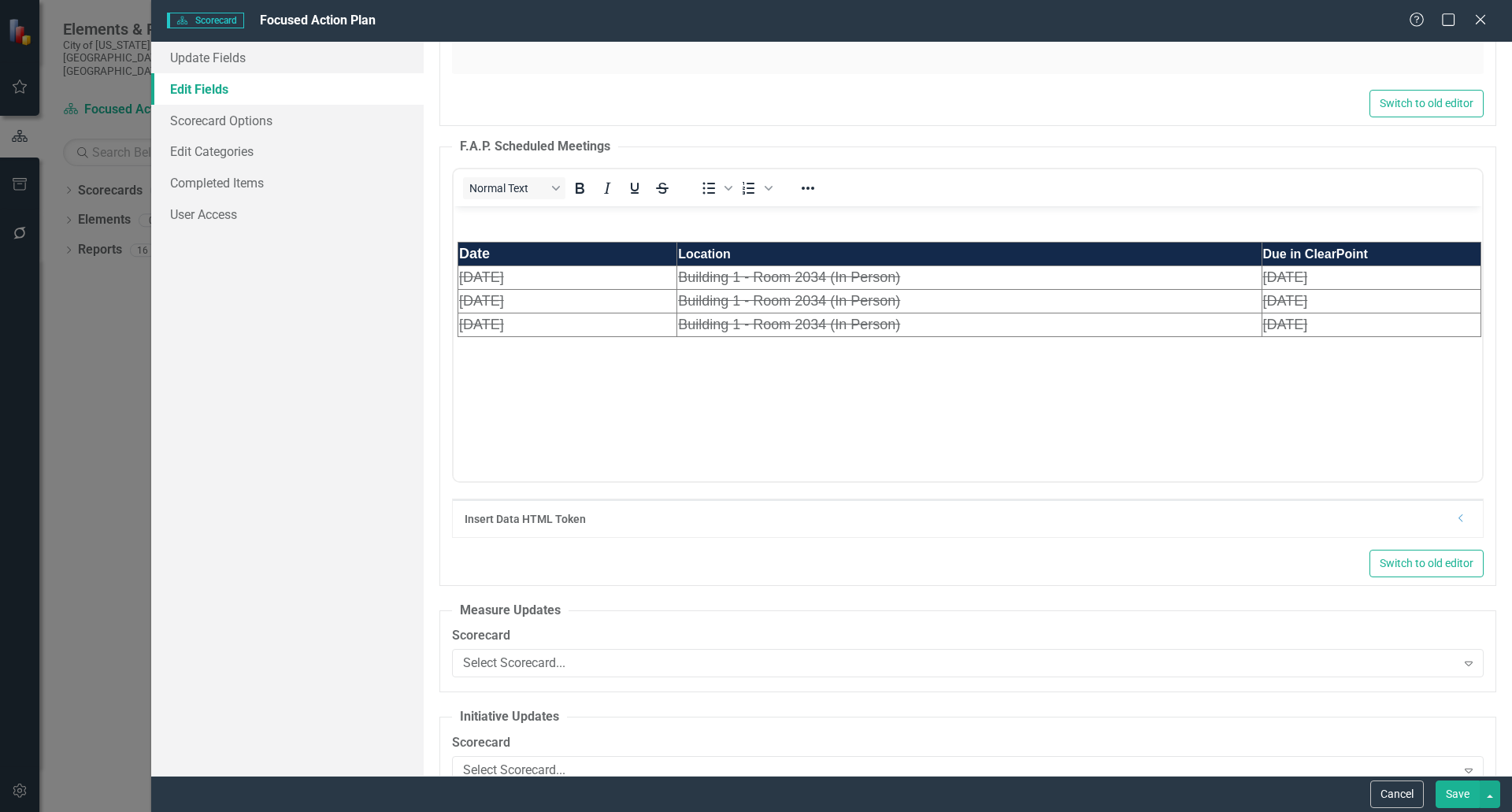
scroll to position [0, 0]
click at [815, 193] on icon "Reveal or hide additional toolbar items" at bounding box center [808, 188] width 19 height 19
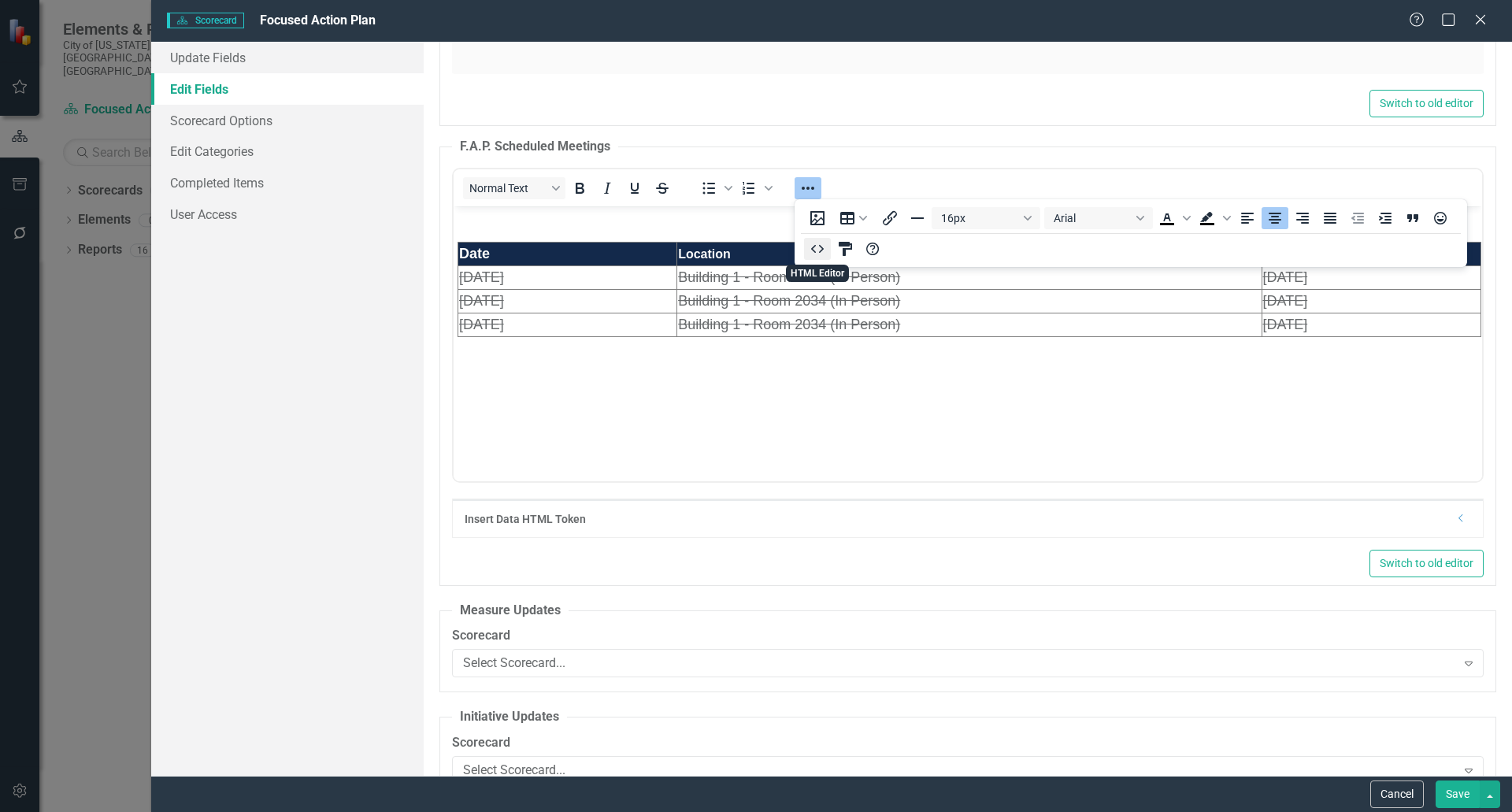
click at [817, 250] on icon "HTML Editor" at bounding box center [817, 248] width 19 height 19
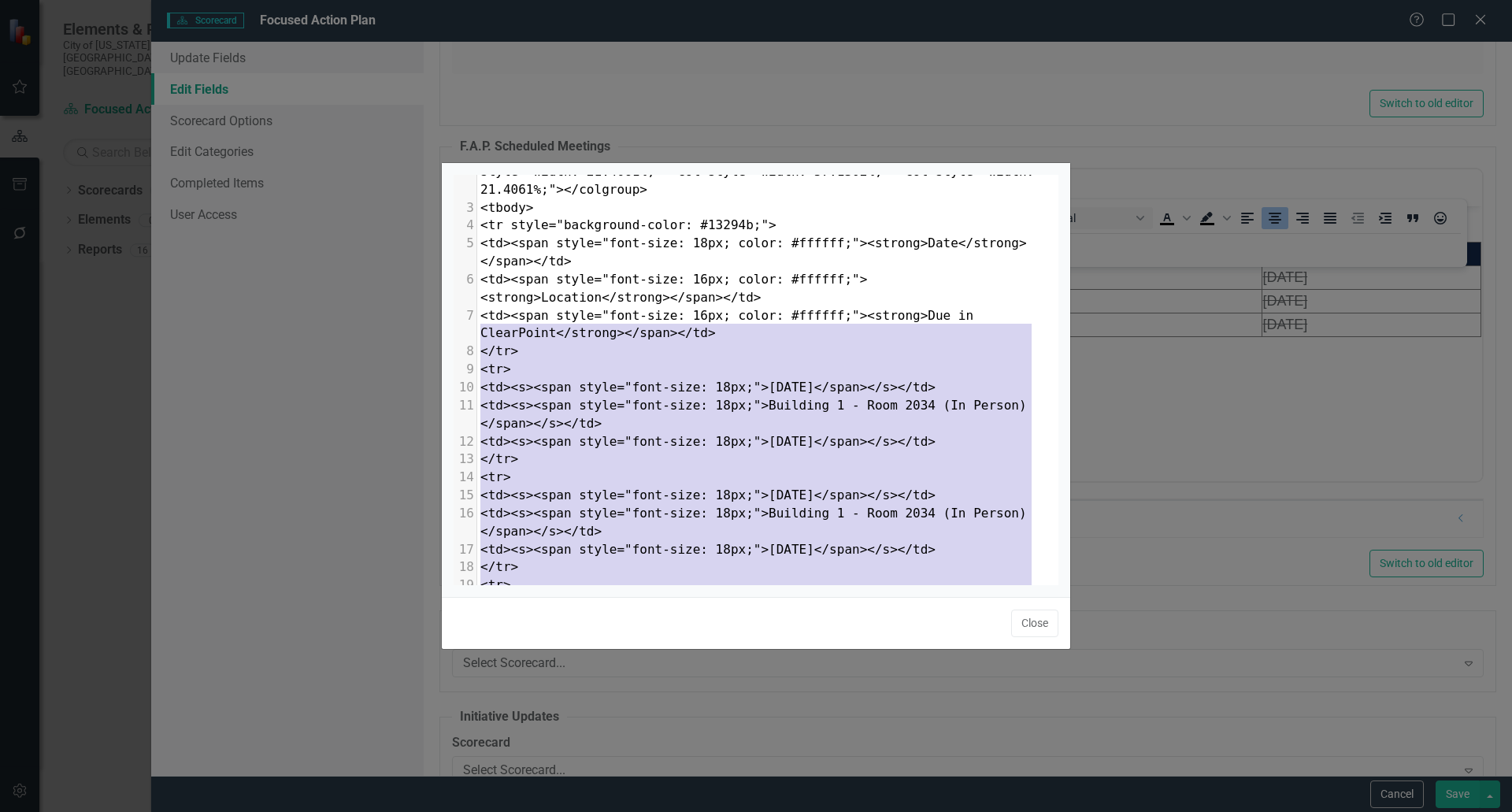
type textarea "<p style="text-align: center;">&nbsp;</p> <table style="height: 107px; width: 1…"
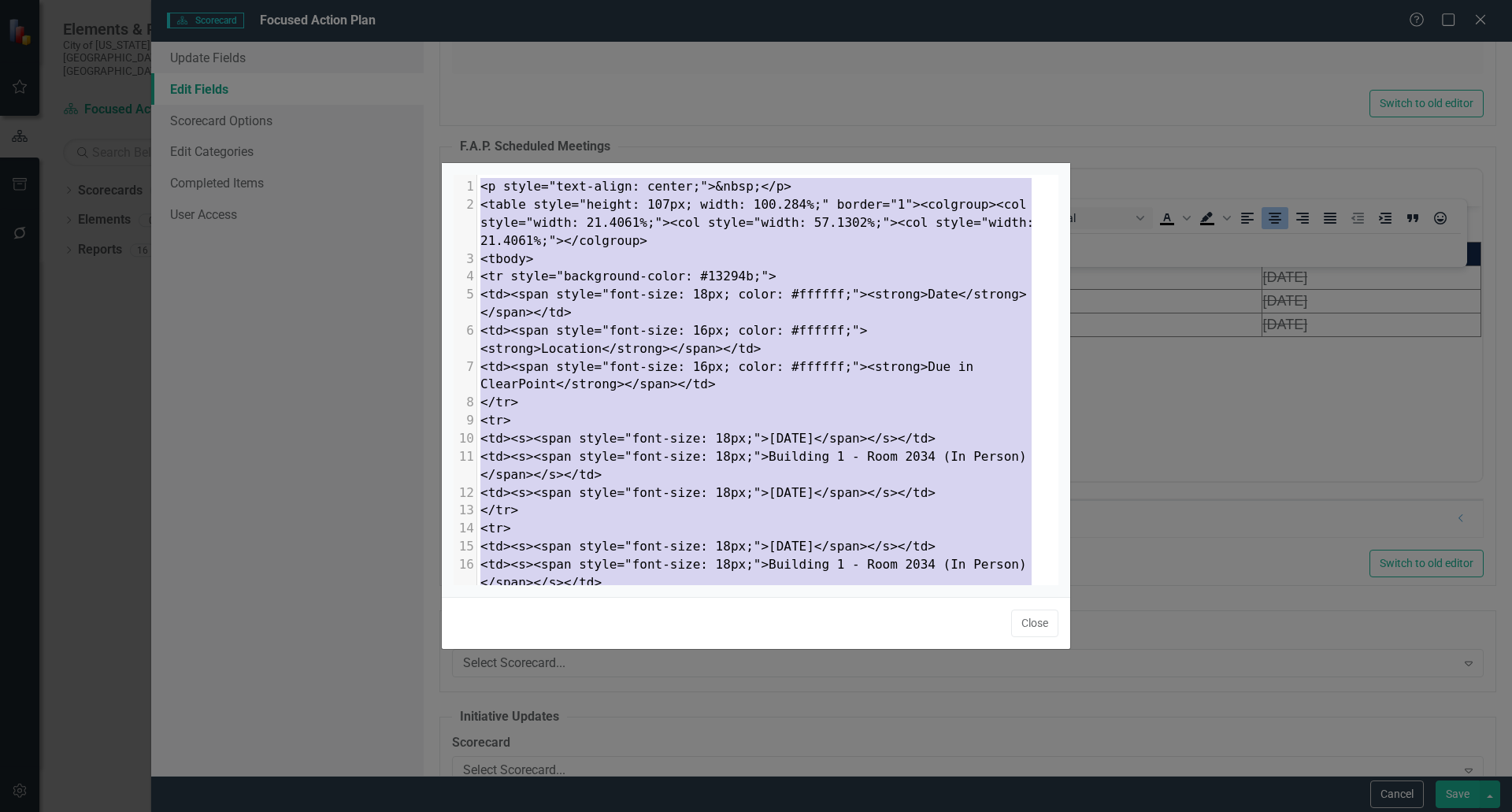
drag, startPoint x: 552, startPoint y: 549, endPoint x: 379, endPoint y: 141, distance: 443.2
click at [379, 141] on div "x 1 <p style="text-align: center;">&nbsp;</p> 2 <table style="height: 107px; wi…" at bounding box center [756, 406] width 1512 height 812
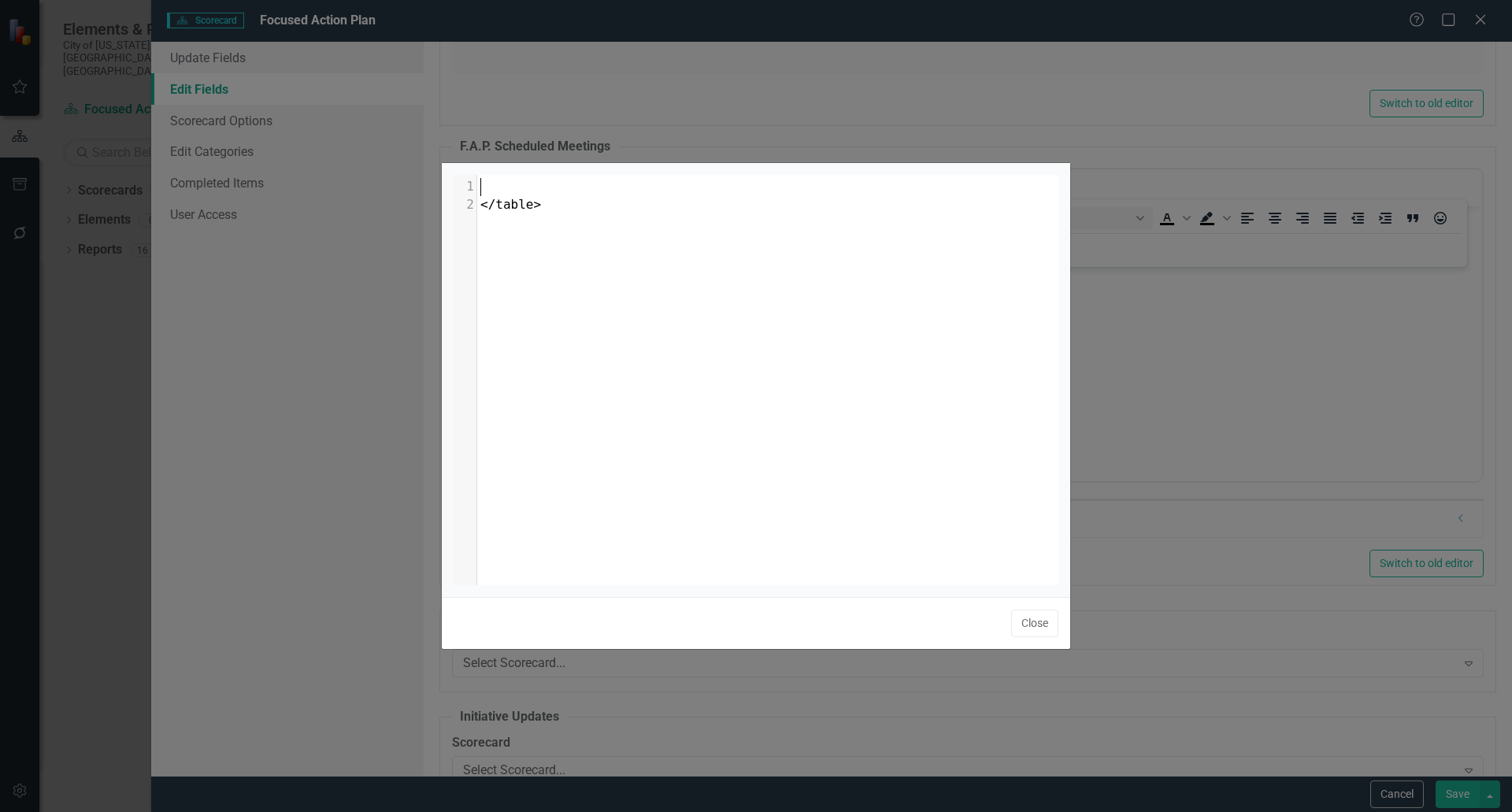
type textarea "</table>"
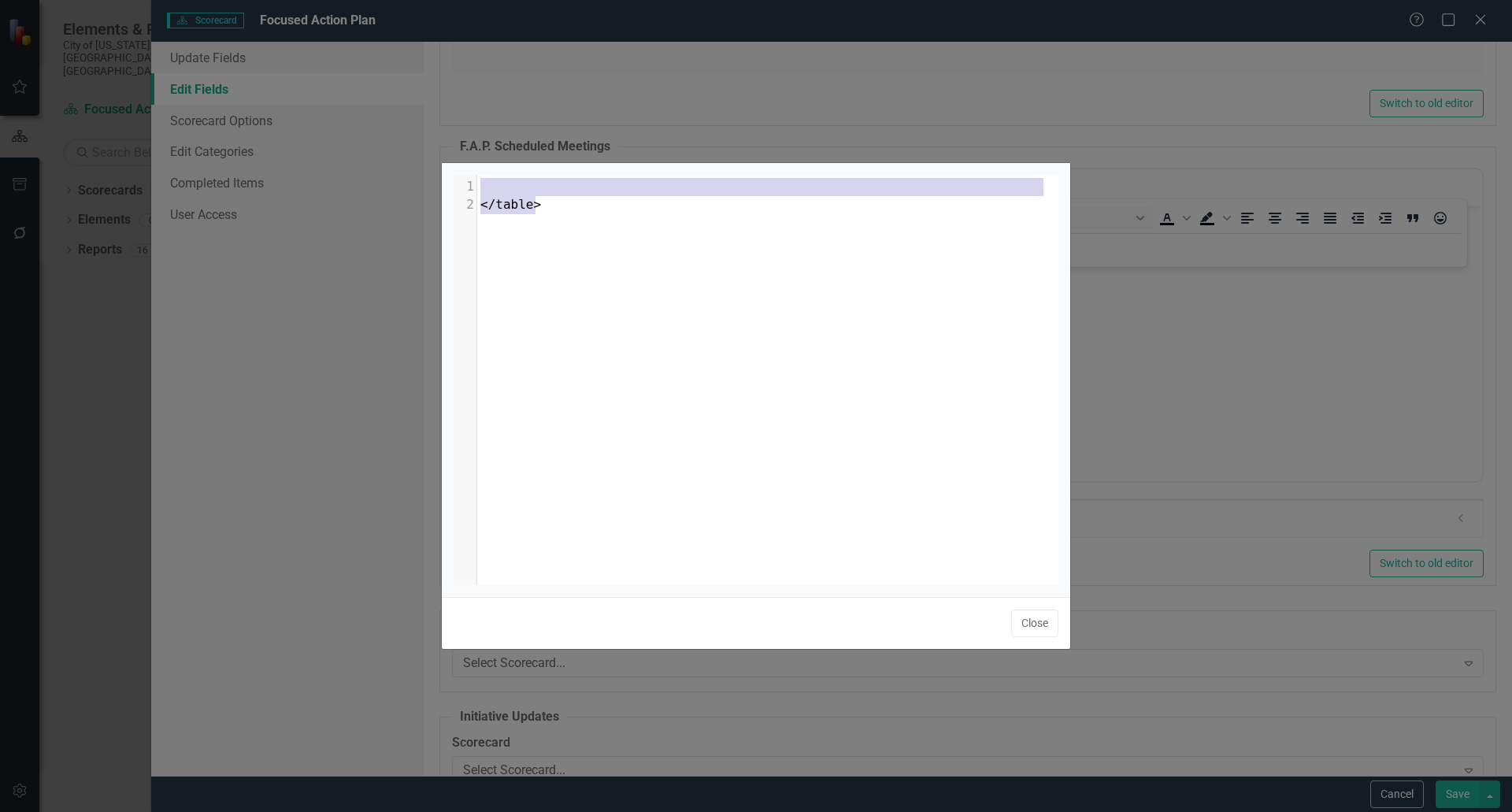
drag, startPoint x: 576, startPoint y: 215, endPoint x: 354, endPoint y: 191, distance: 223.3
click at [358, 193] on div "</table> x 2 1 ​ 2 </table> Close" at bounding box center [756, 406] width 1512 height 812
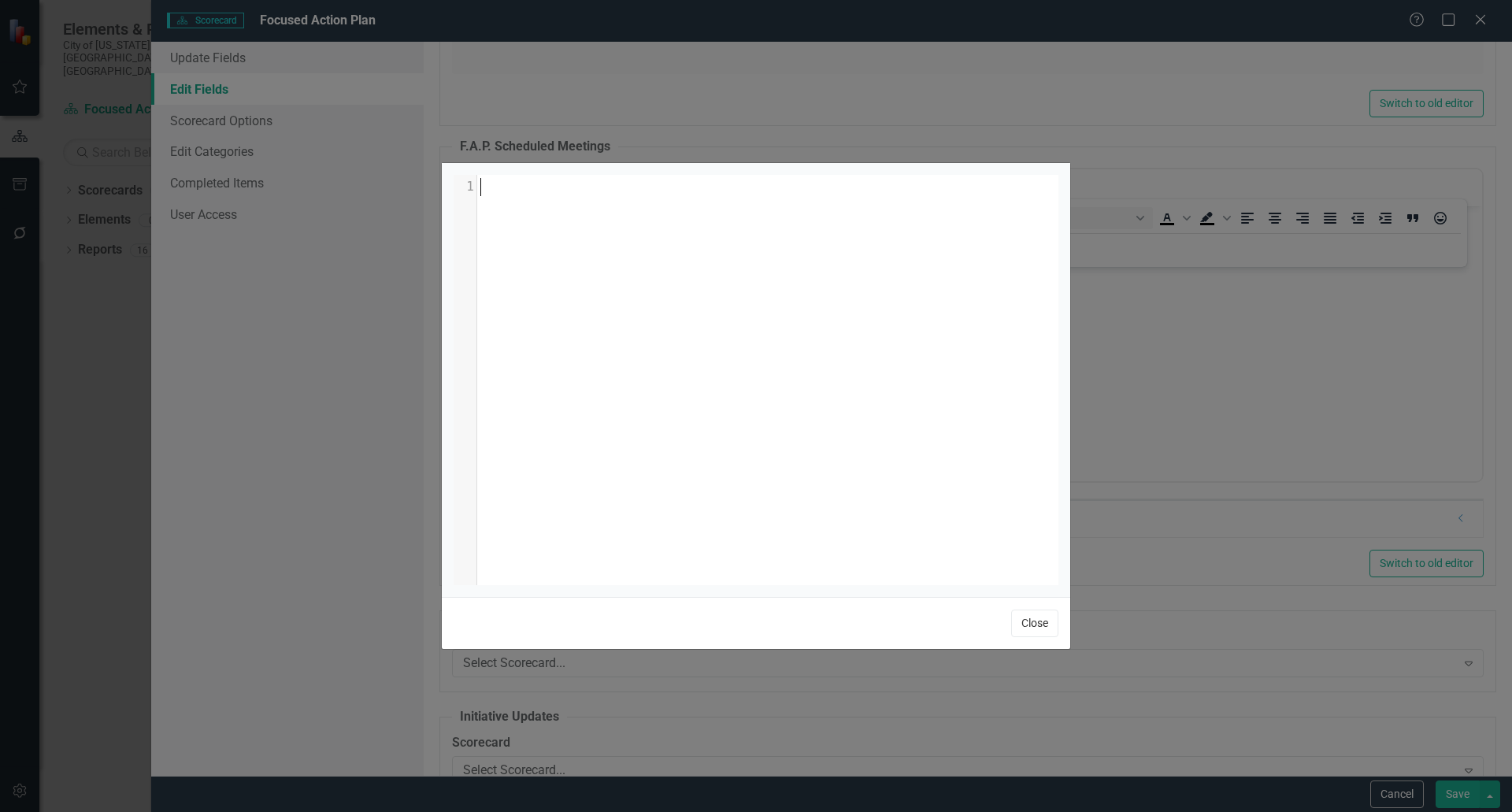
click at [1035, 619] on button "Close" at bounding box center [1034, 623] width 48 height 28
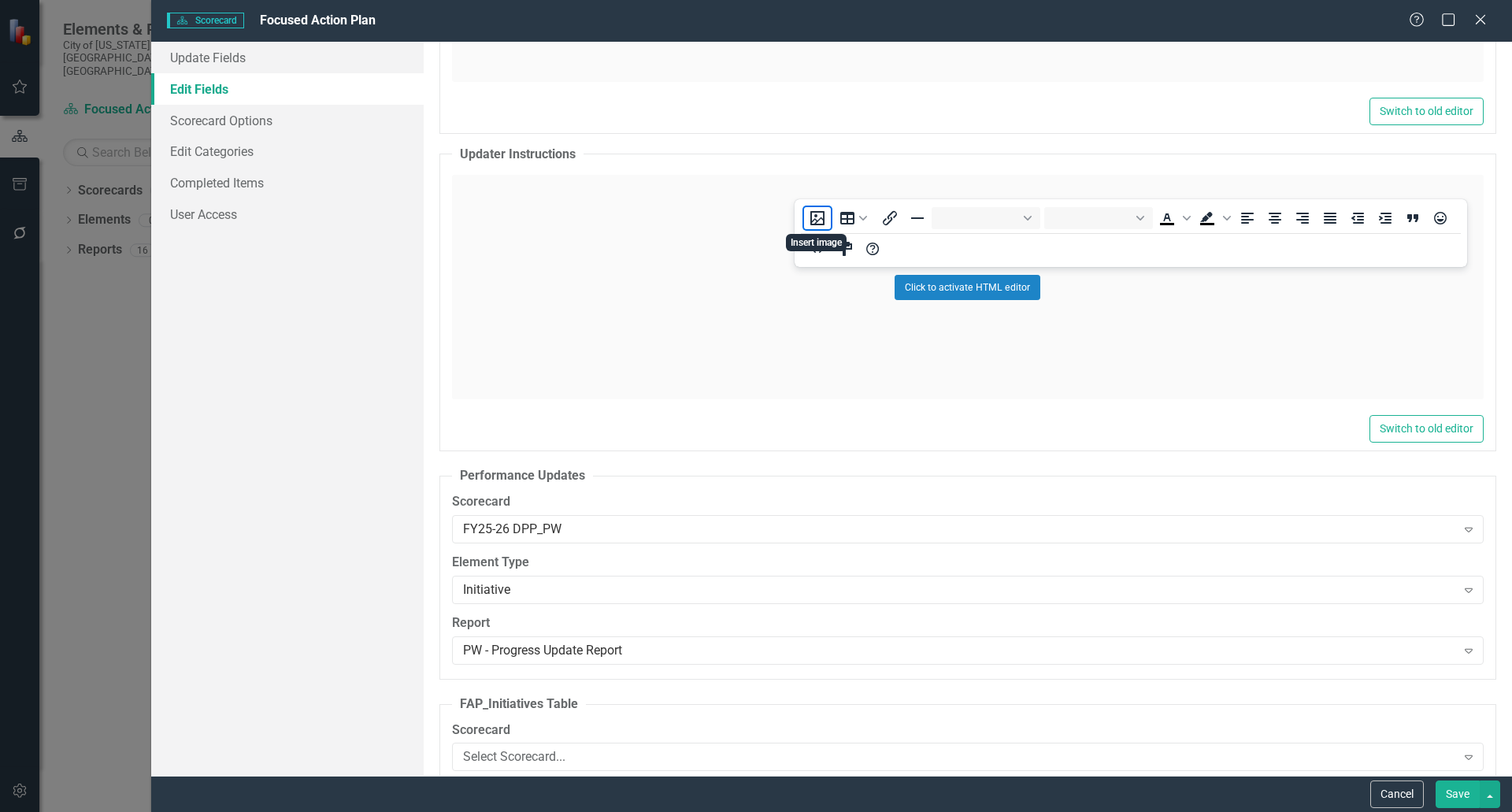
scroll to position [12284, 0]
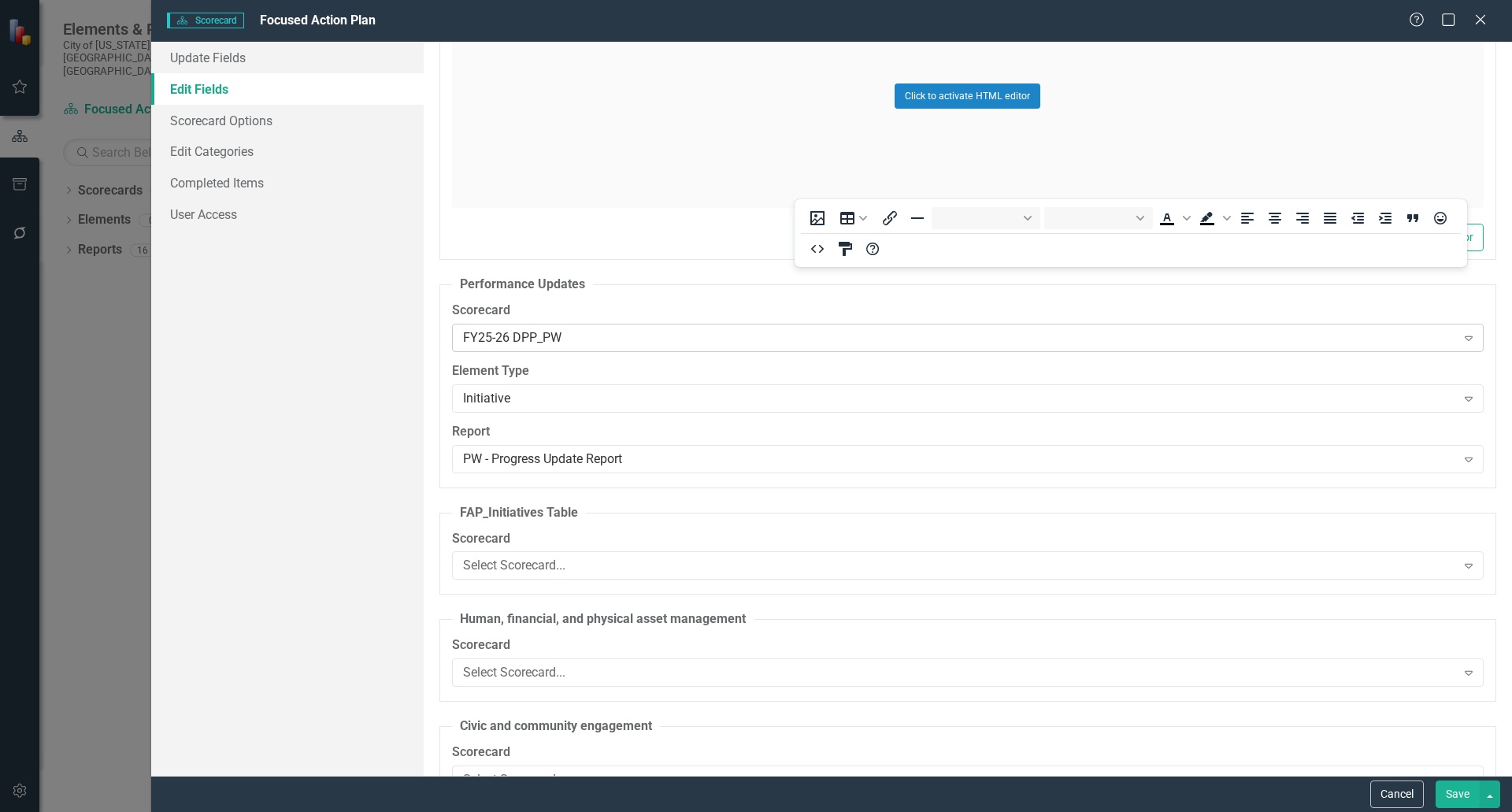
click at [585, 340] on div "FY25-26 DPP_PW" at bounding box center [960, 338] width 993 height 18
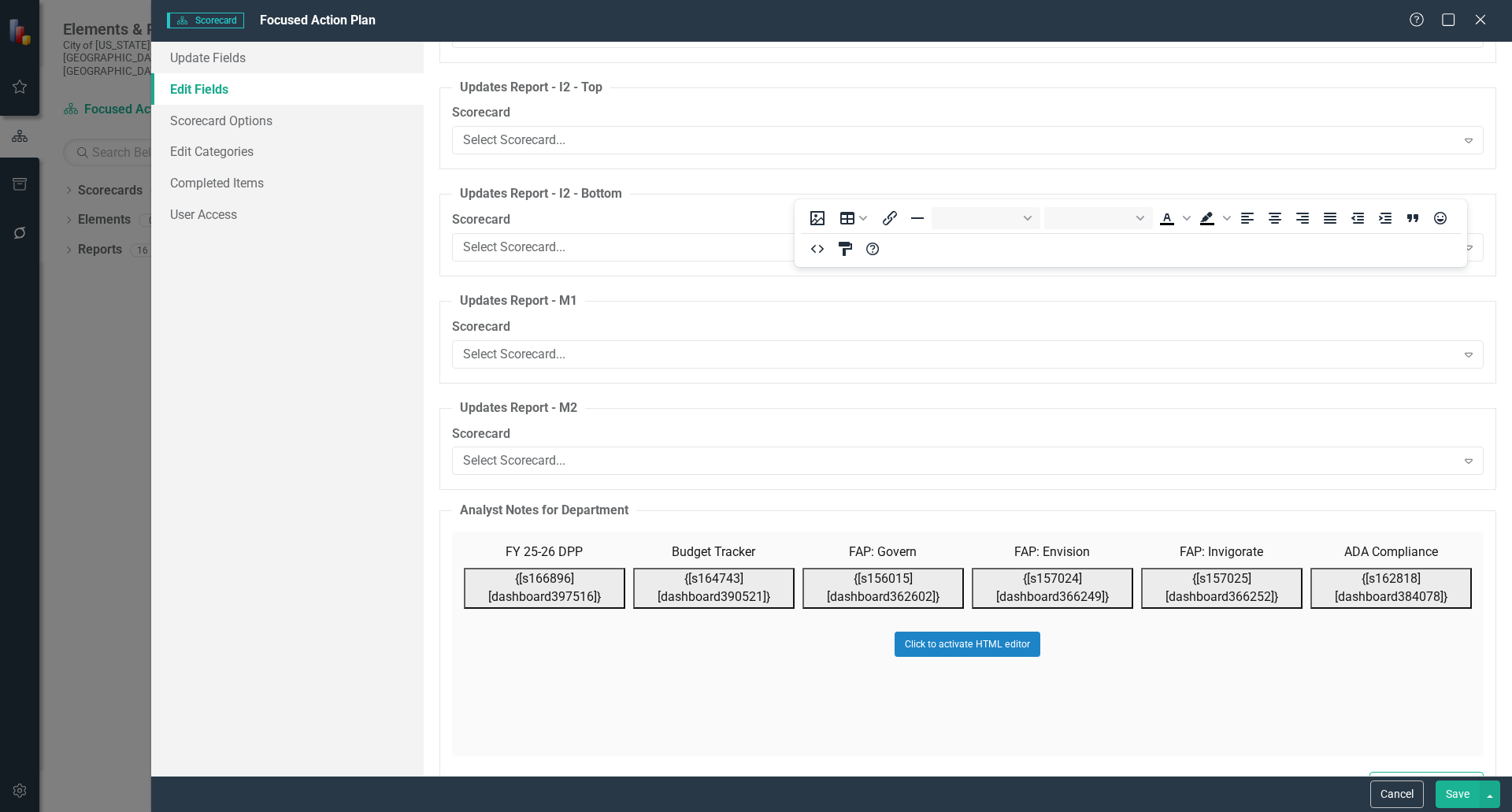
scroll to position [18269, 0]
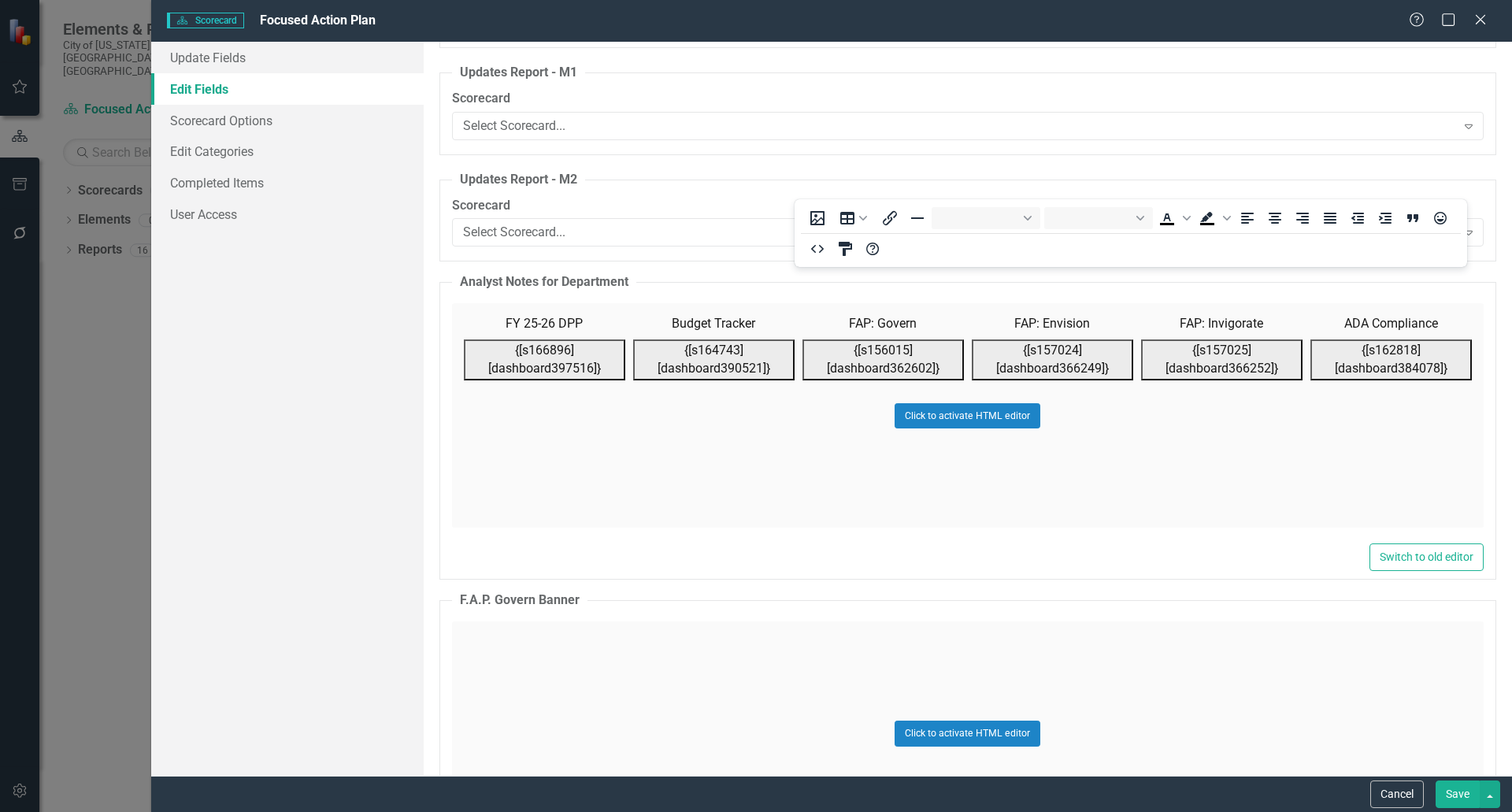
click at [1218, 497] on div "Click to activate HTML editor" at bounding box center [968, 415] width 1032 height 225
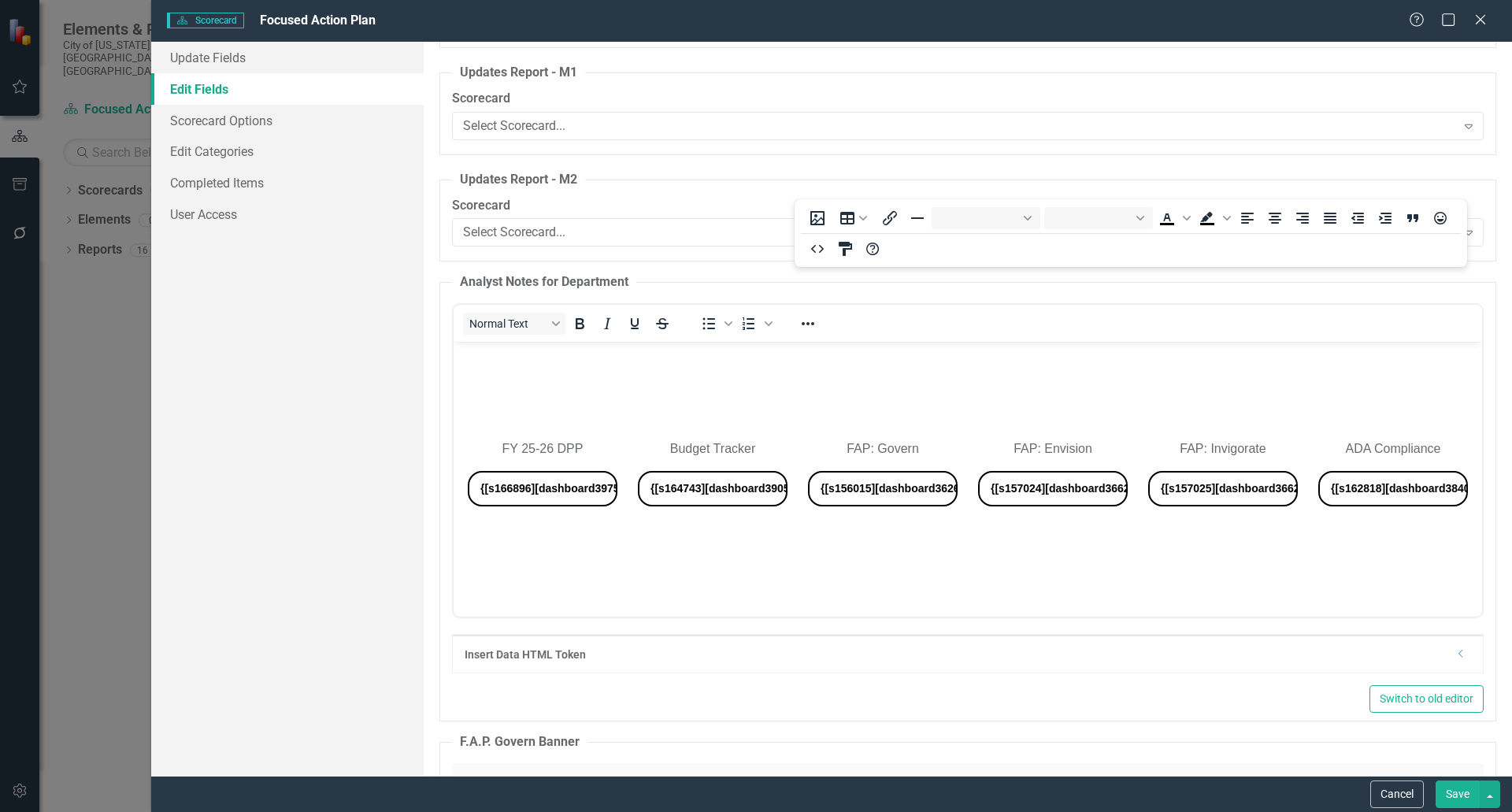
scroll to position [0, 0]
click at [1393, 795] on button "Cancel" at bounding box center [1398, 794] width 54 height 28
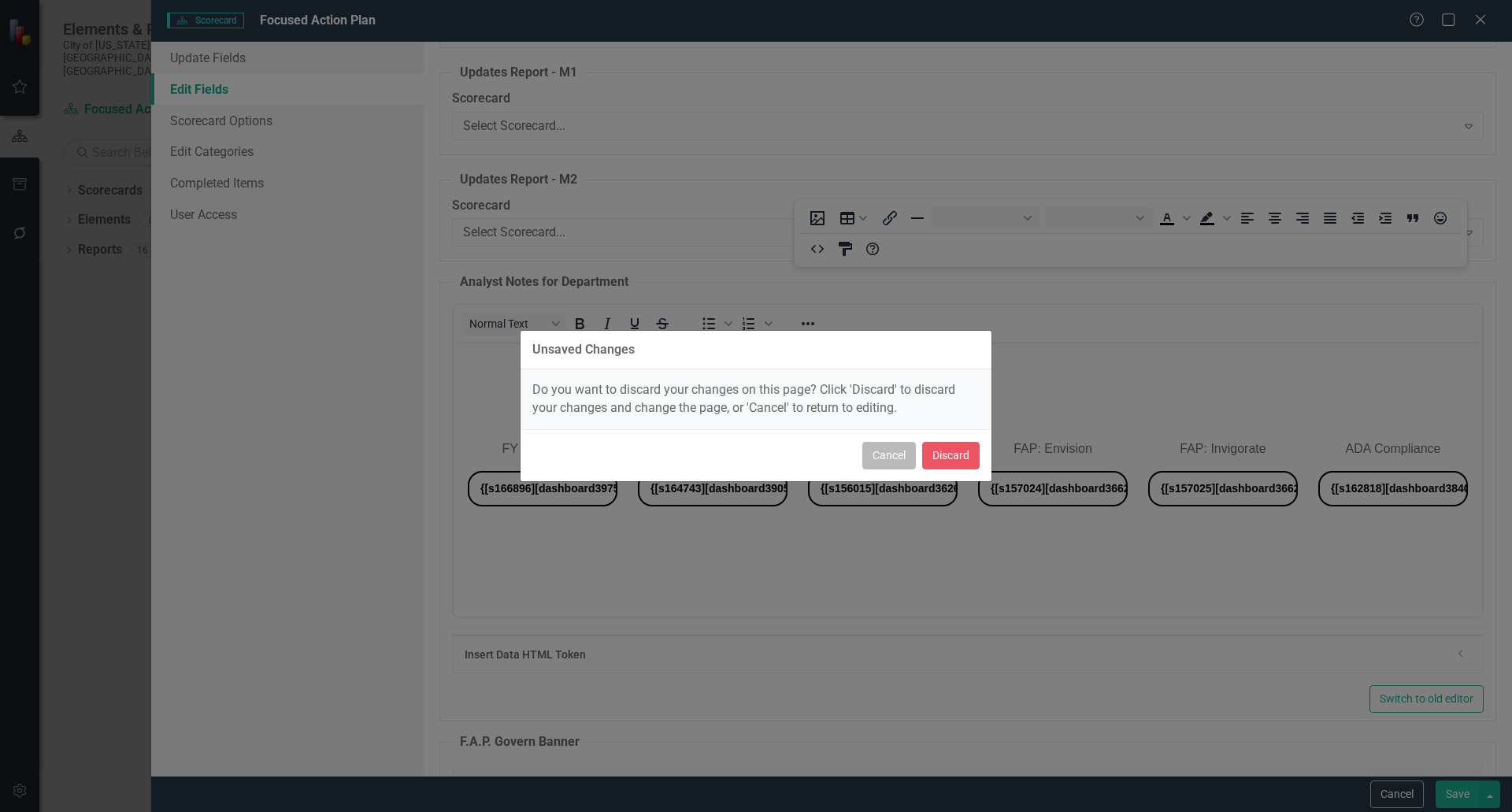
click at [896, 462] on button "Cancel" at bounding box center [890, 455] width 54 height 28
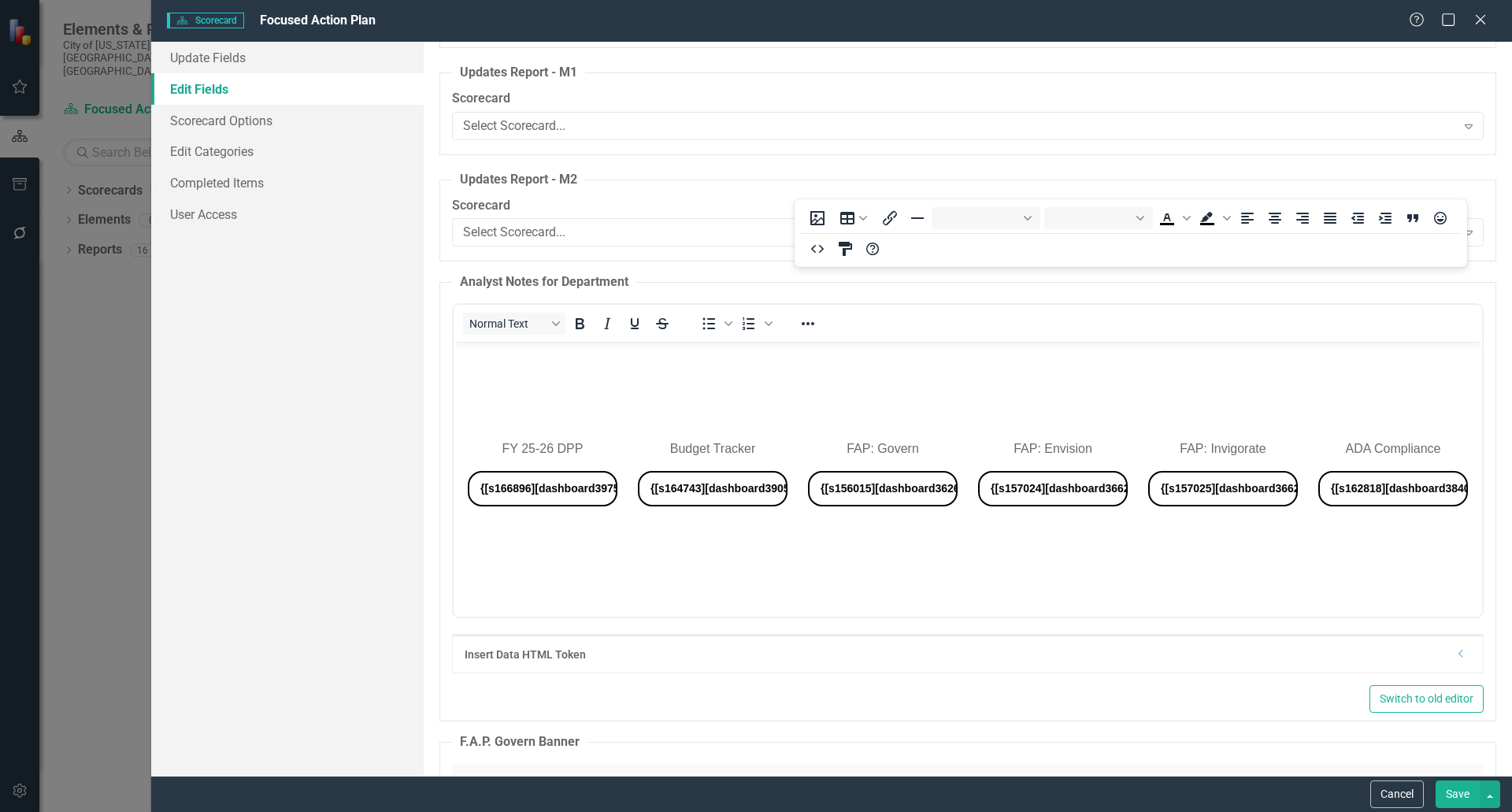
click at [1453, 790] on button "Save" at bounding box center [1457, 794] width 44 height 28
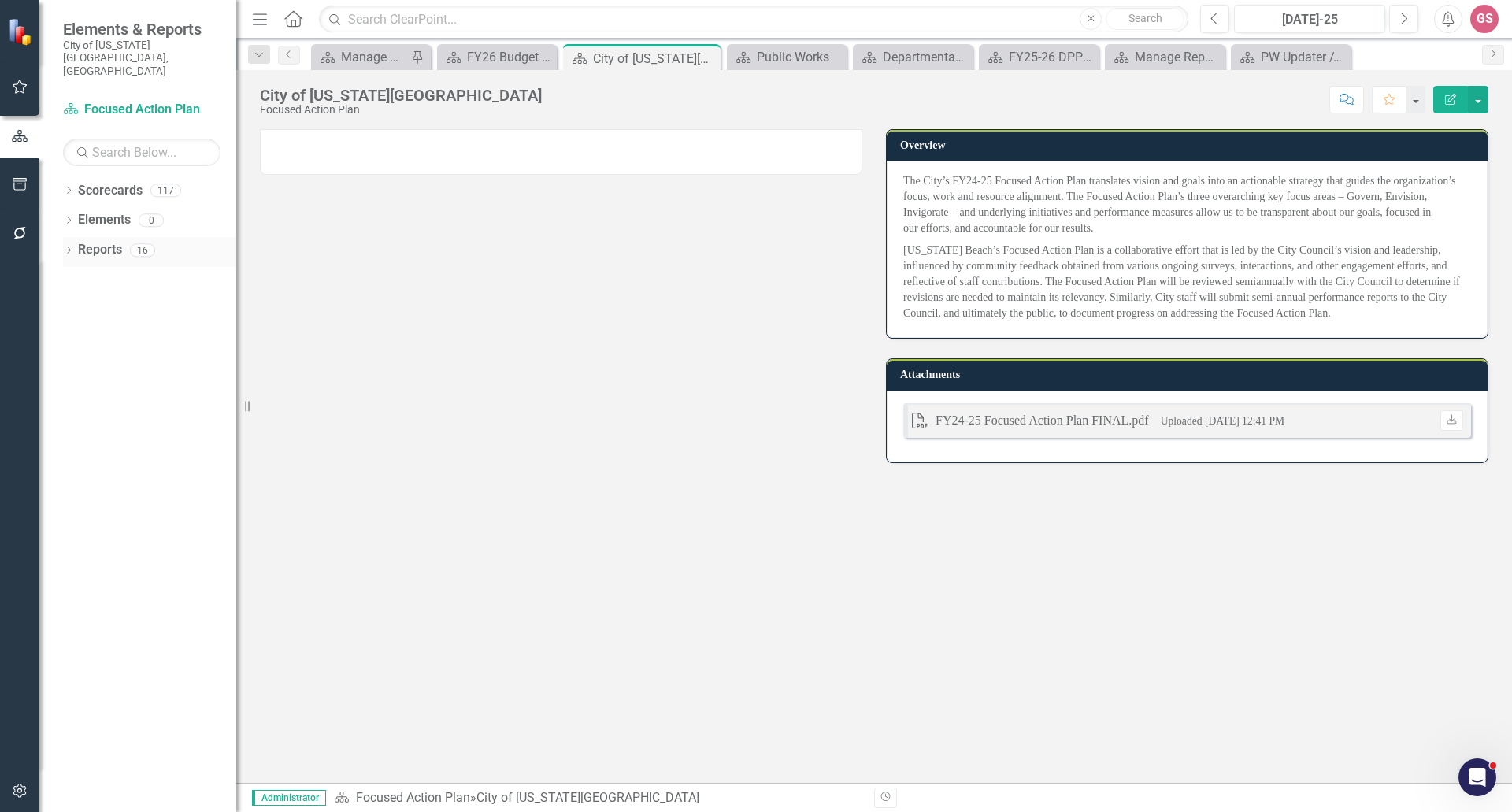
click at [98, 241] on link "Reports" at bounding box center [100, 250] width 44 height 18
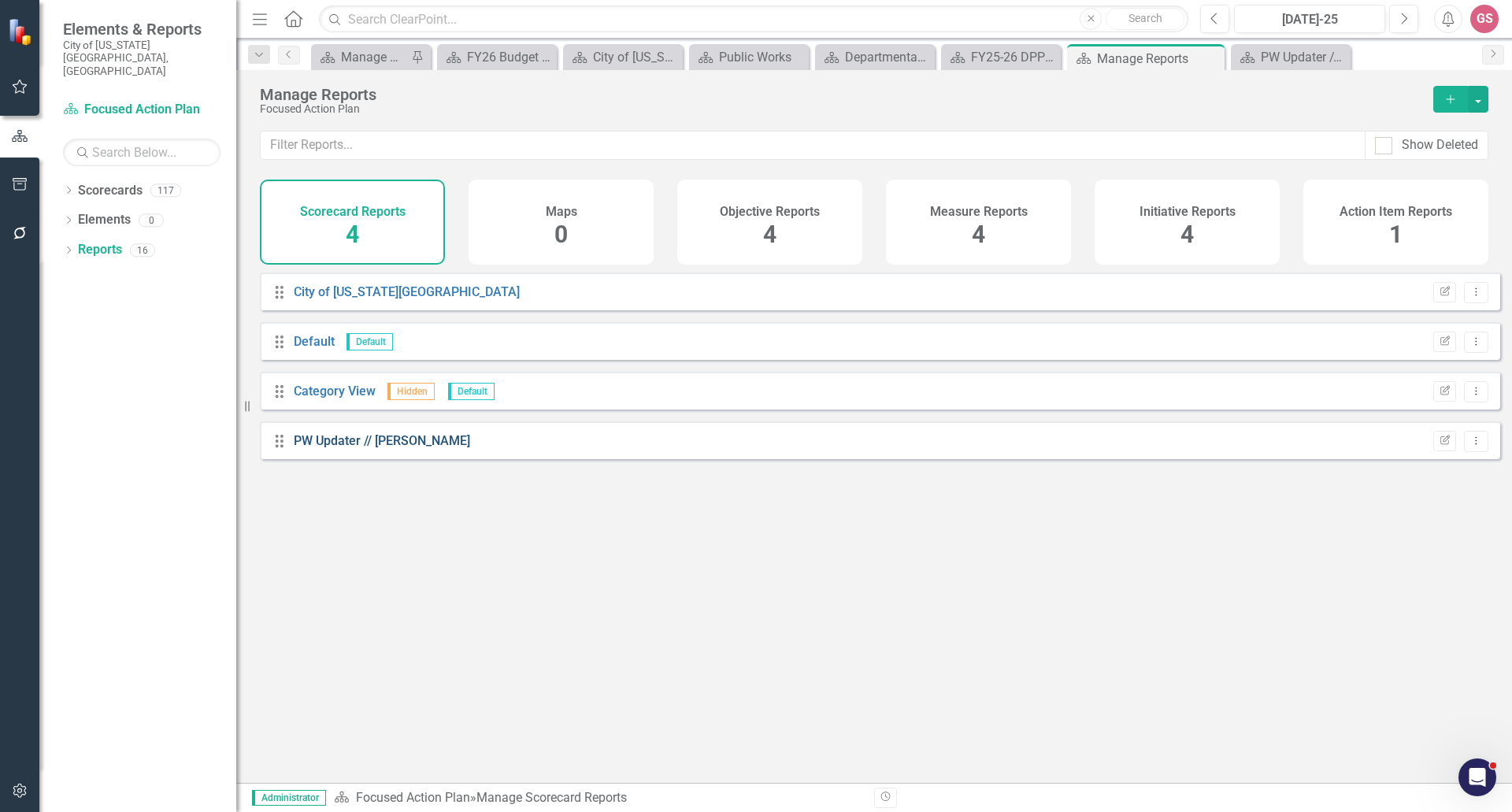
click at [338, 448] on link "PW Updater // [PERSON_NAME]" at bounding box center [382, 441] width 176 height 15
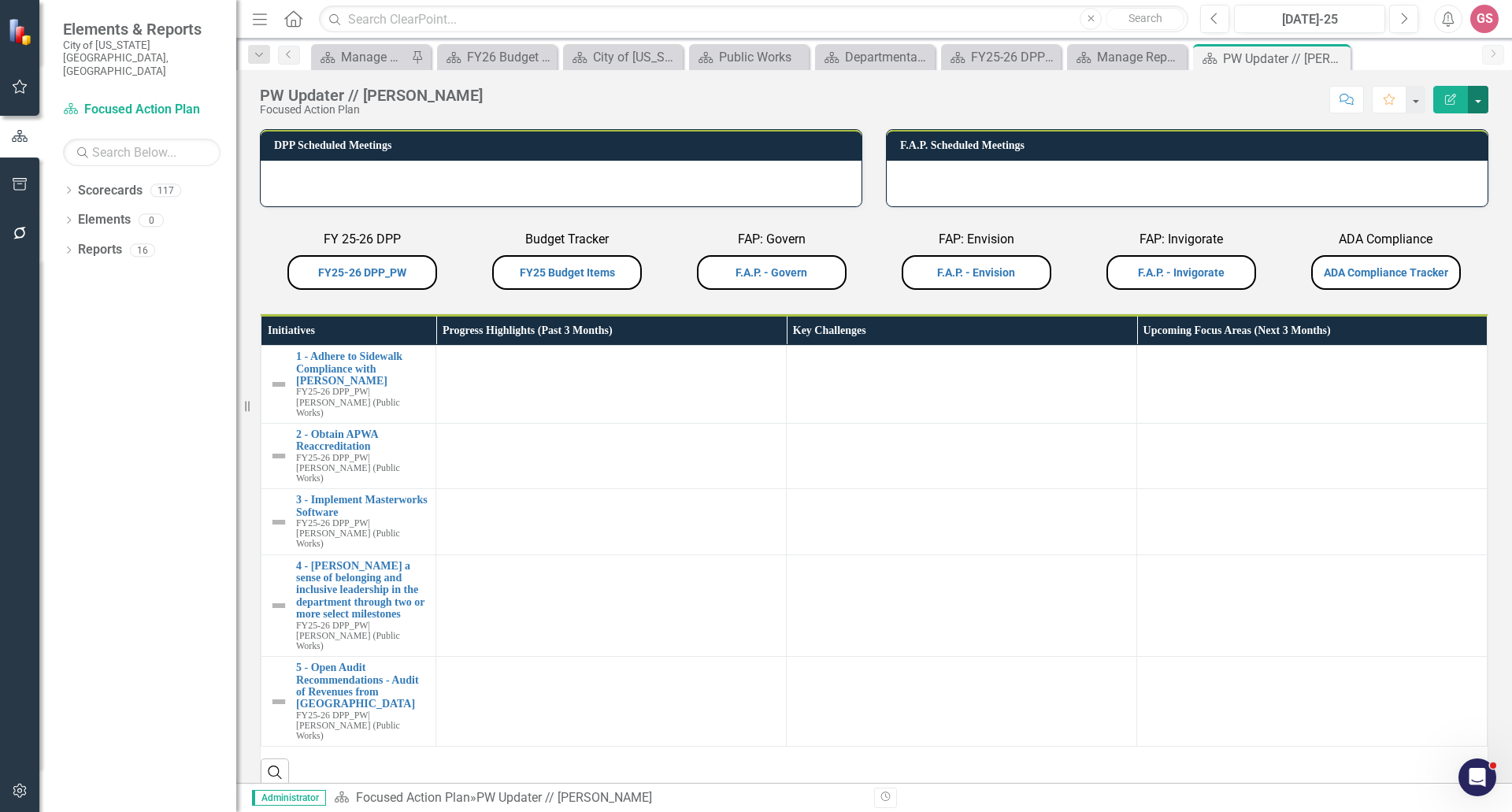
click at [1479, 98] on button "button" at bounding box center [1478, 99] width 21 height 28
click at [1411, 193] on link "Revision History Revision History" at bounding box center [1424, 189] width 128 height 29
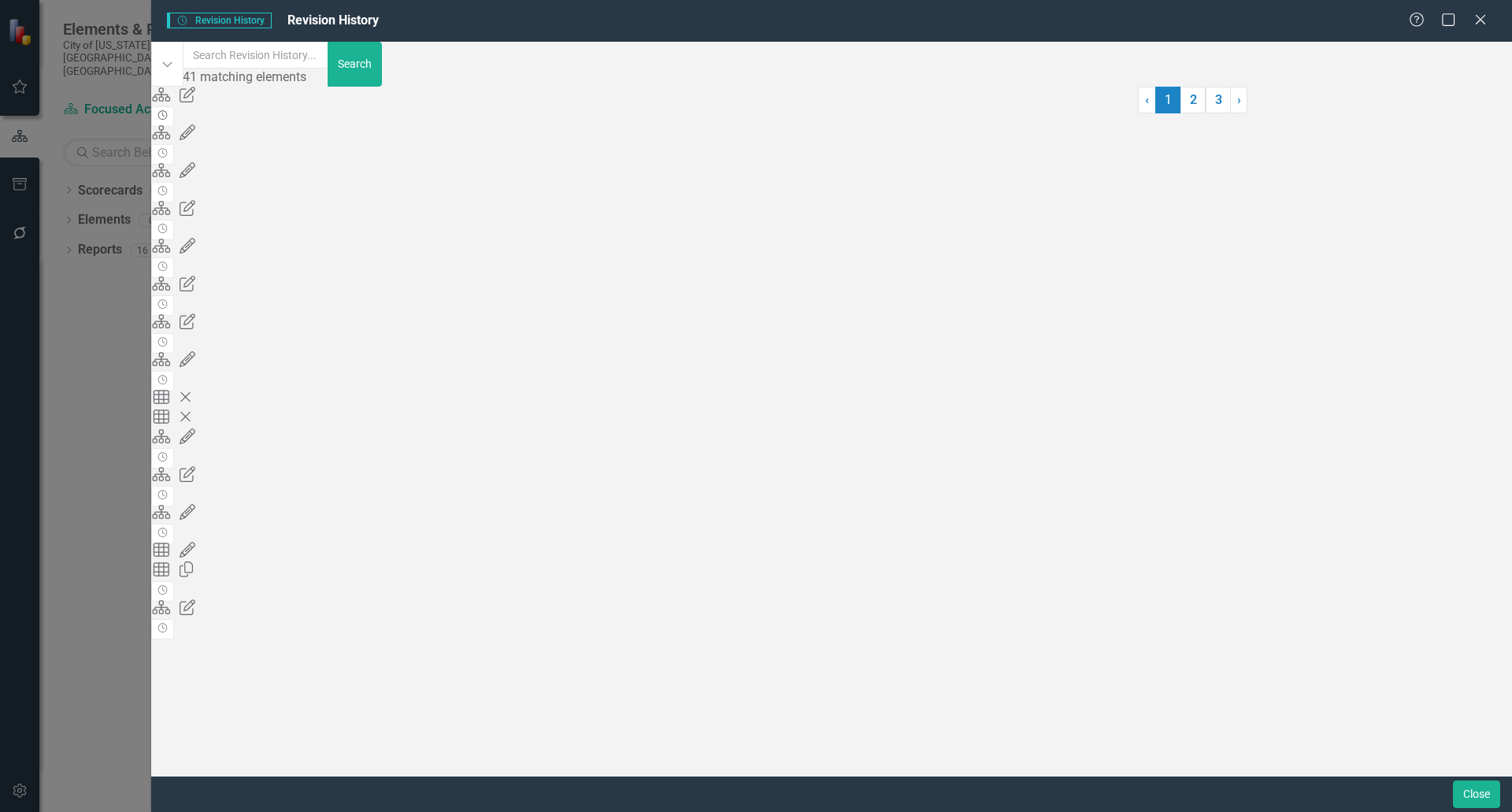
click at [168, 120] on icon "button" at bounding box center [163, 115] width 10 height 10
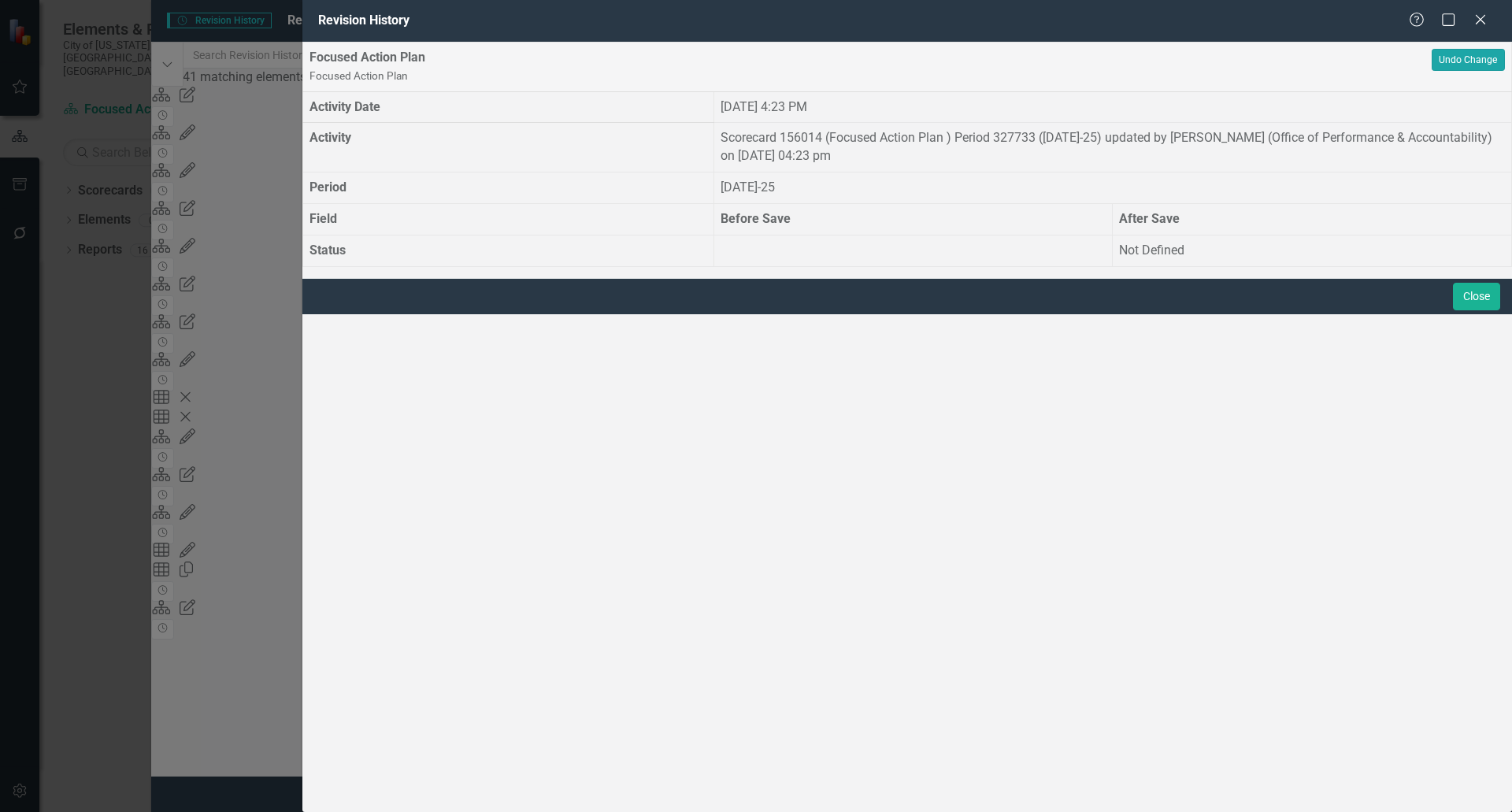
click at [1446, 71] on button "Undo Change" at bounding box center [1468, 59] width 73 height 22
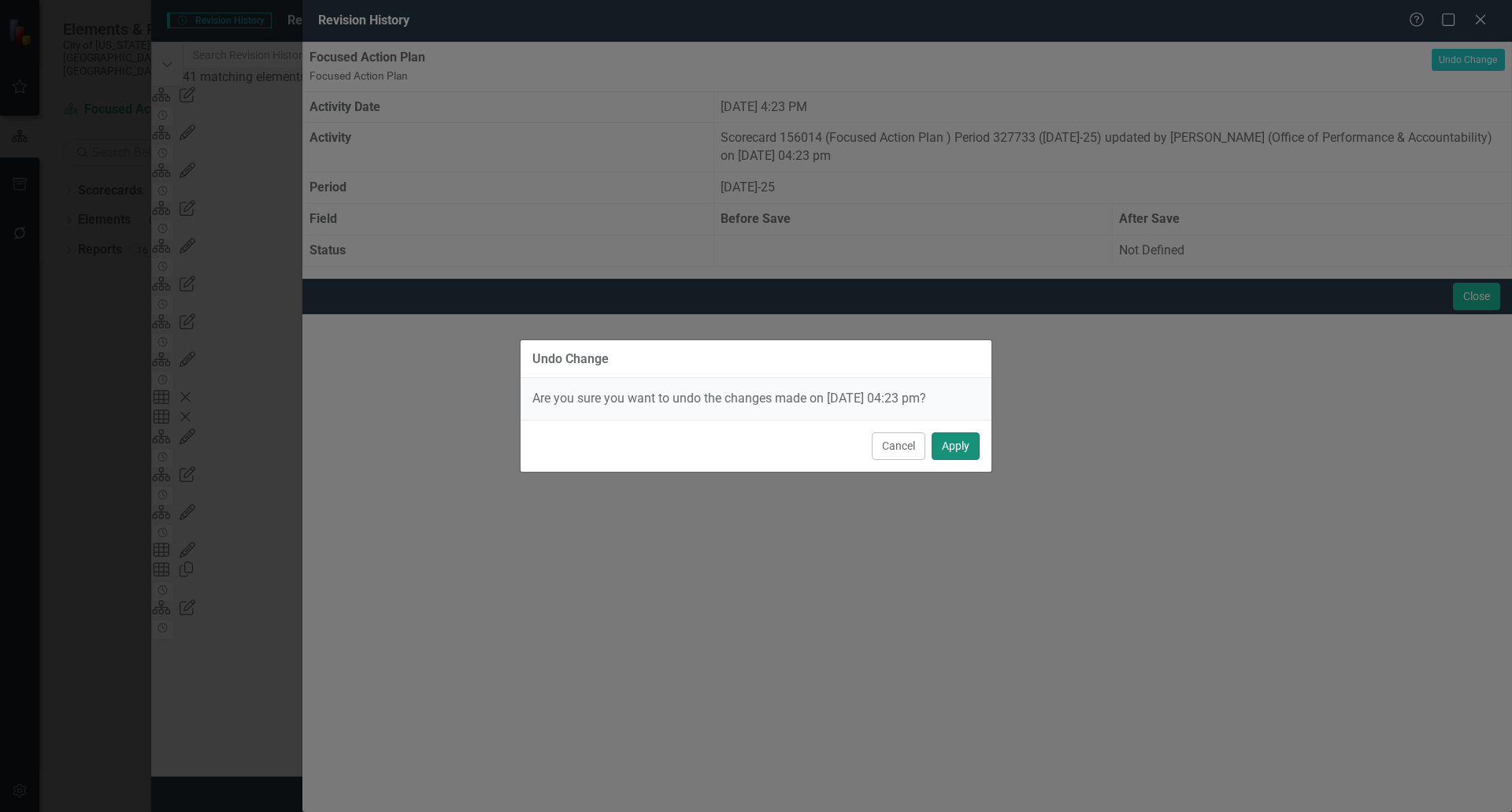
click at [966, 442] on button "Apply" at bounding box center [955, 446] width 48 height 28
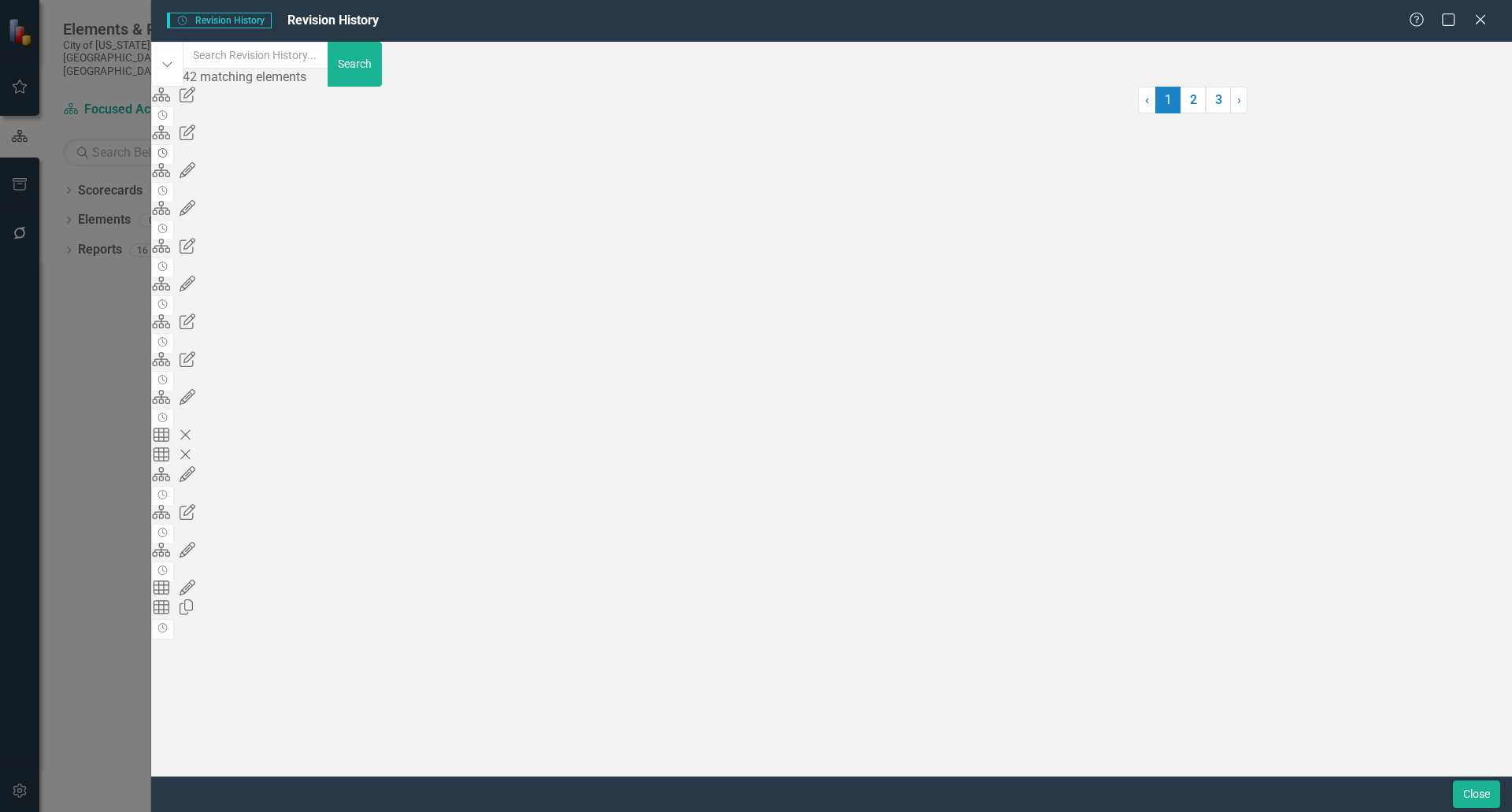
click at [168, 157] on icon "button" at bounding box center [163, 153] width 10 height 10
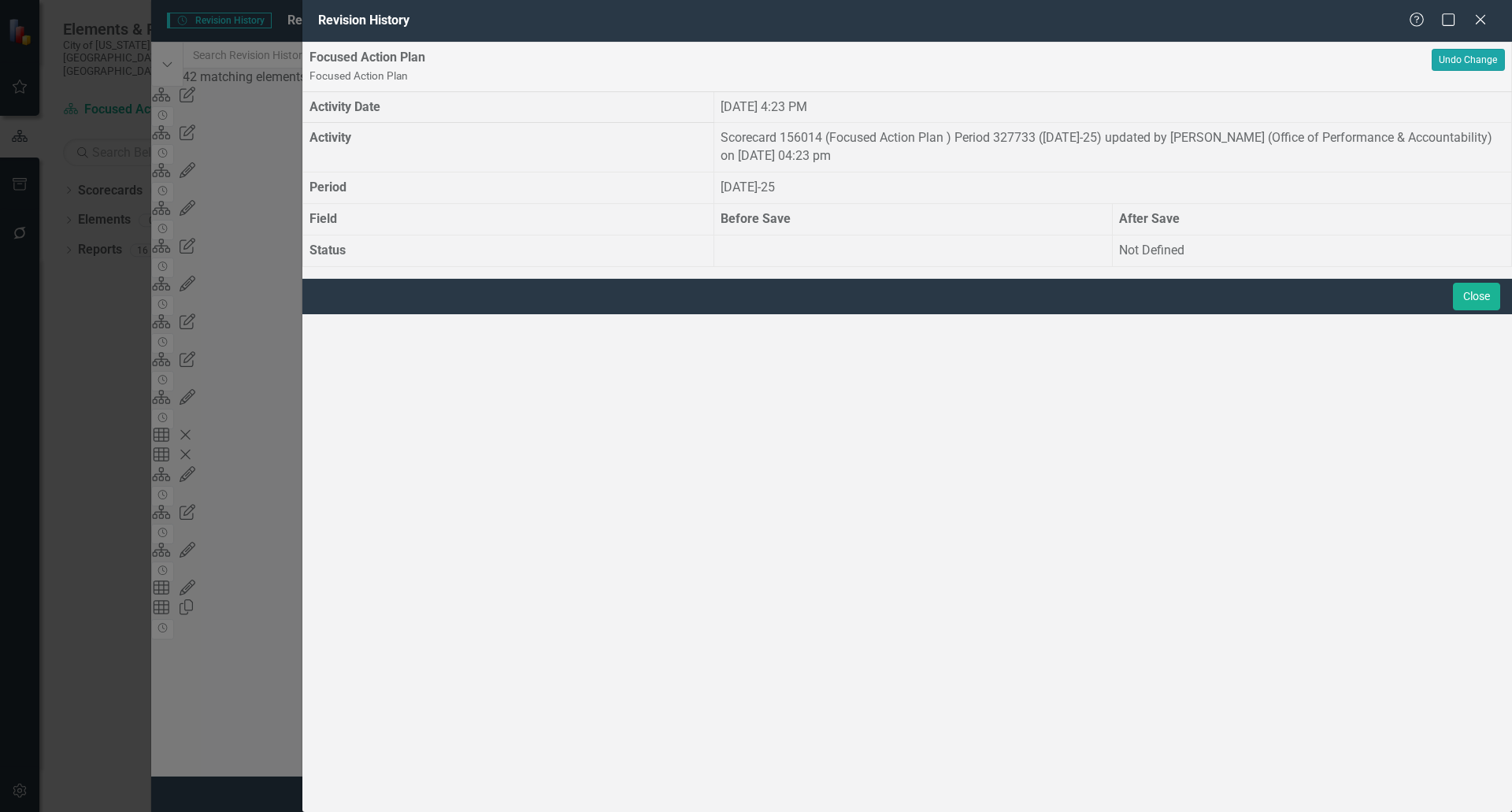
click at [1436, 71] on button "Undo Change" at bounding box center [1468, 59] width 73 height 22
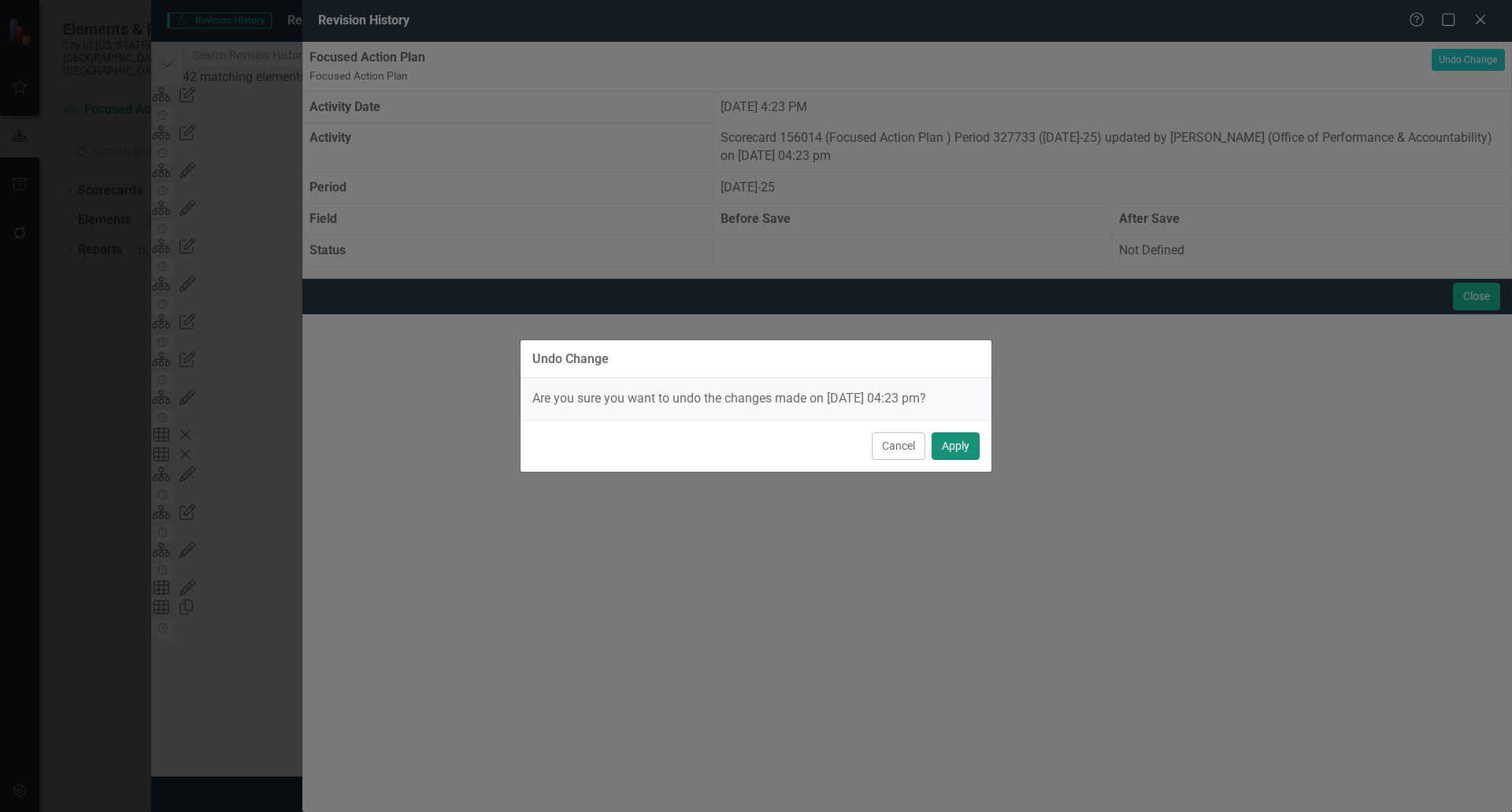
click at [961, 441] on button "Apply" at bounding box center [955, 446] width 48 height 28
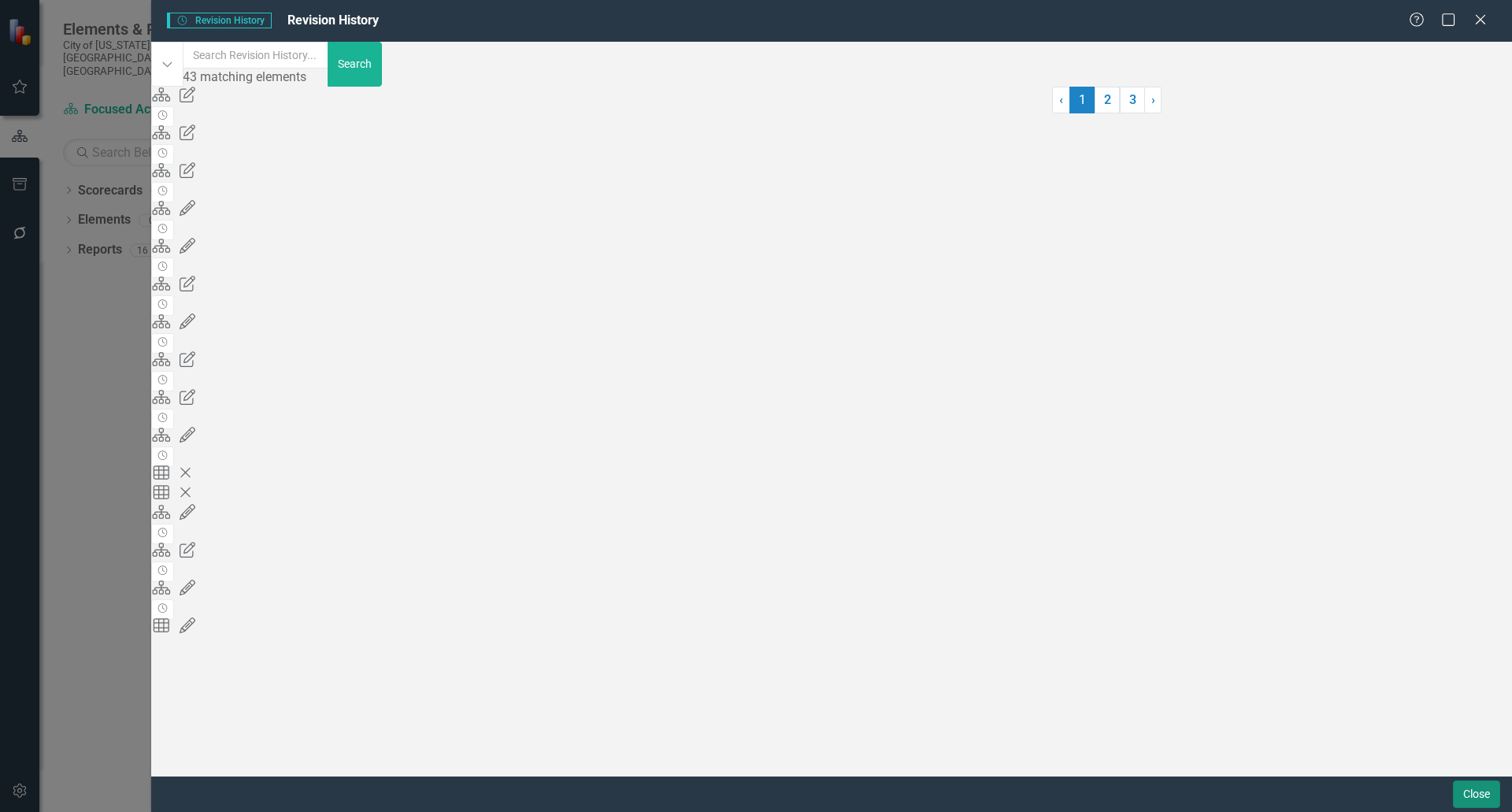
click at [1469, 801] on button "Close" at bounding box center [1477, 794] width 48 height 28
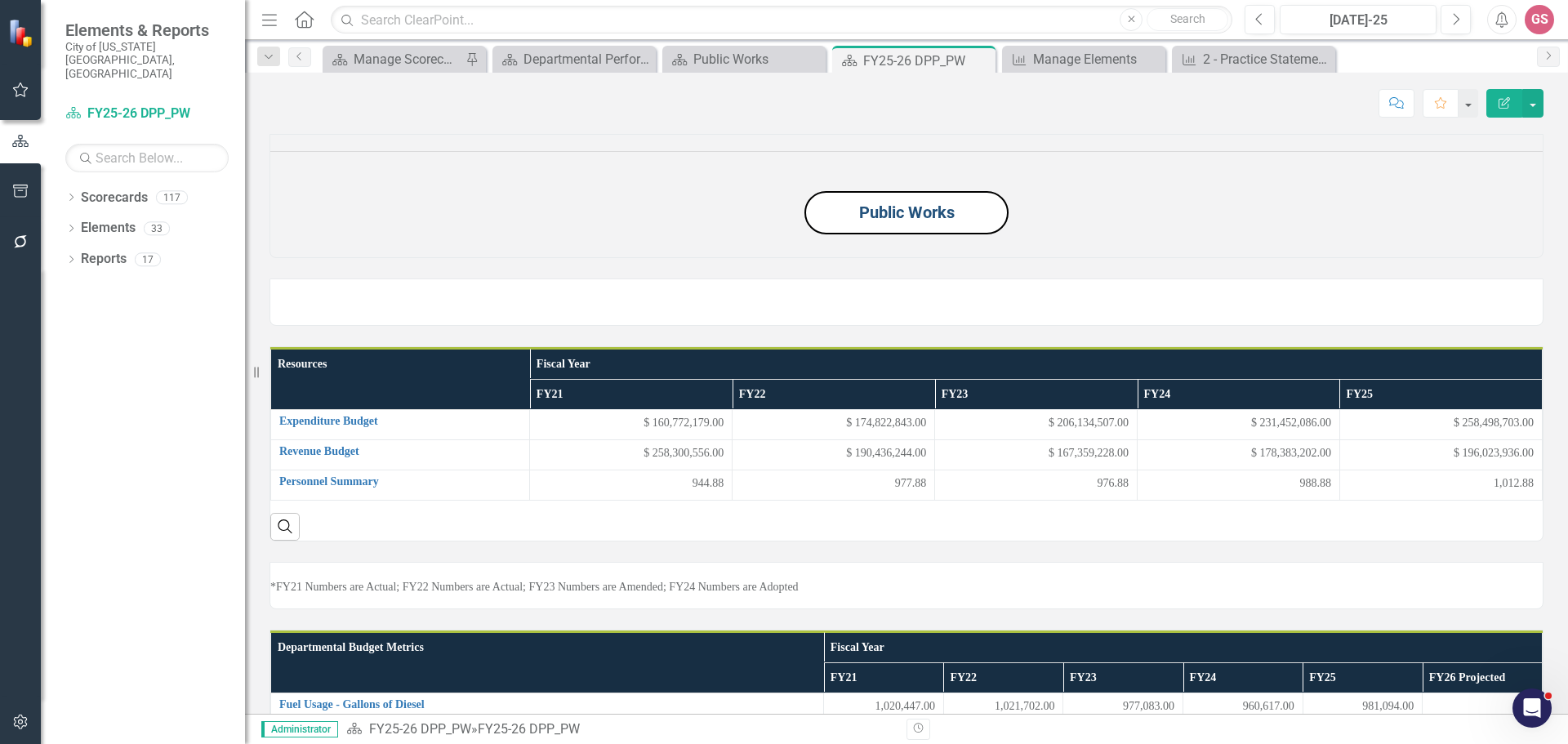
click at [896, 222] on link "Public Works" at bounding box center [907, 212] width 95 height 20
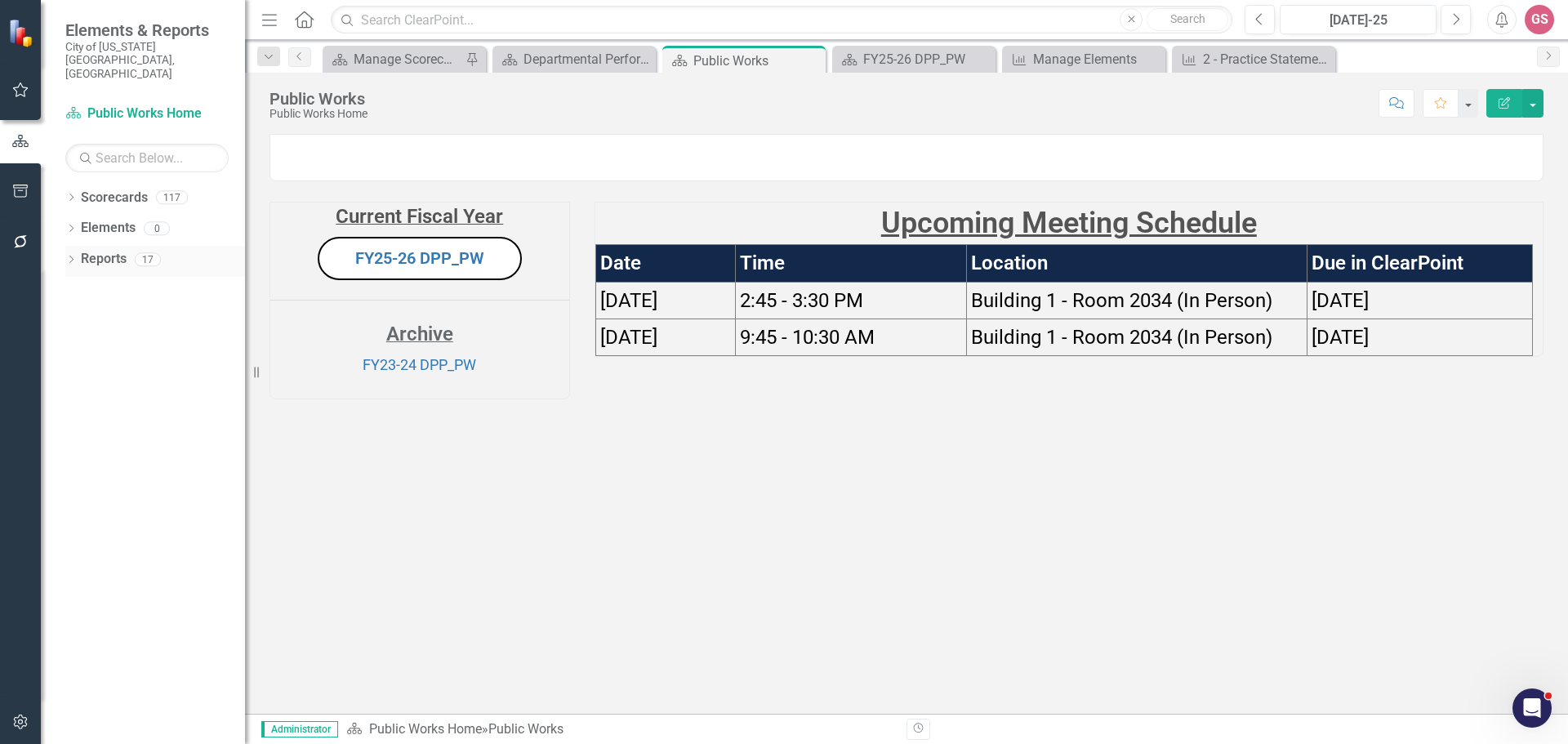
click at [101, 250] on link "Reports" at bounding box center [104, 259] width 46 height 19
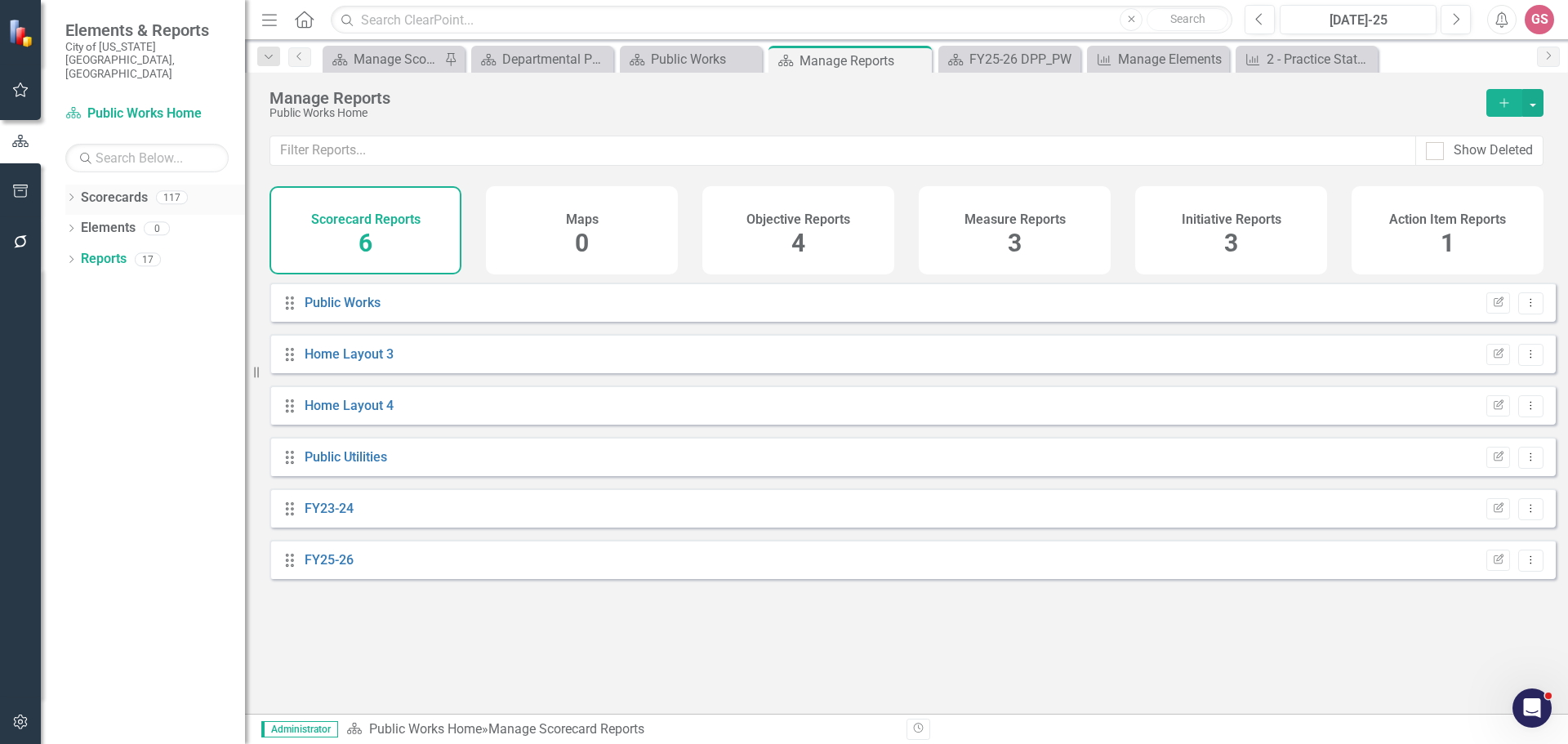
click at [113, 188] on link "Scorecards" at bounding box center [115, 198] width 67 height 19
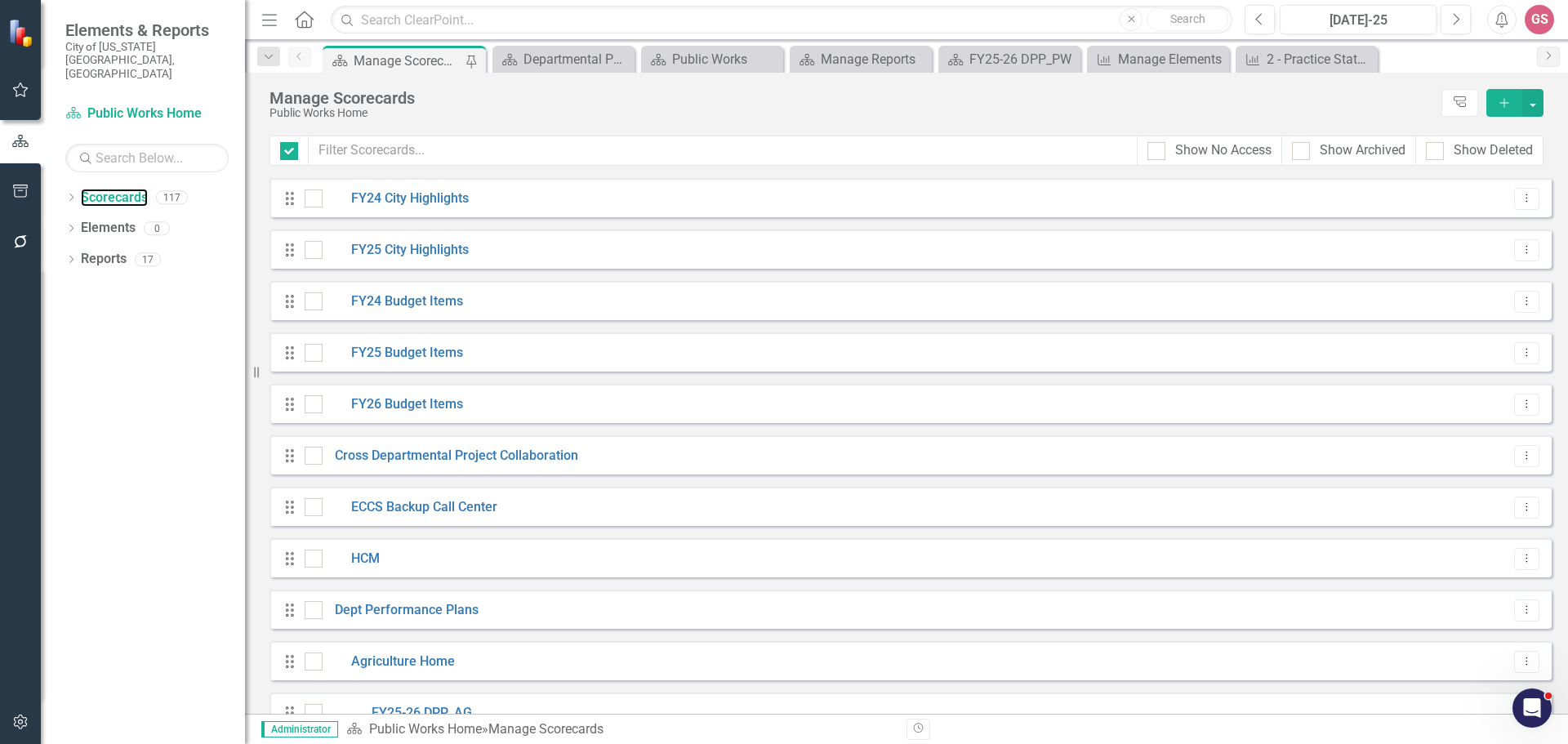
checkbox input "false"
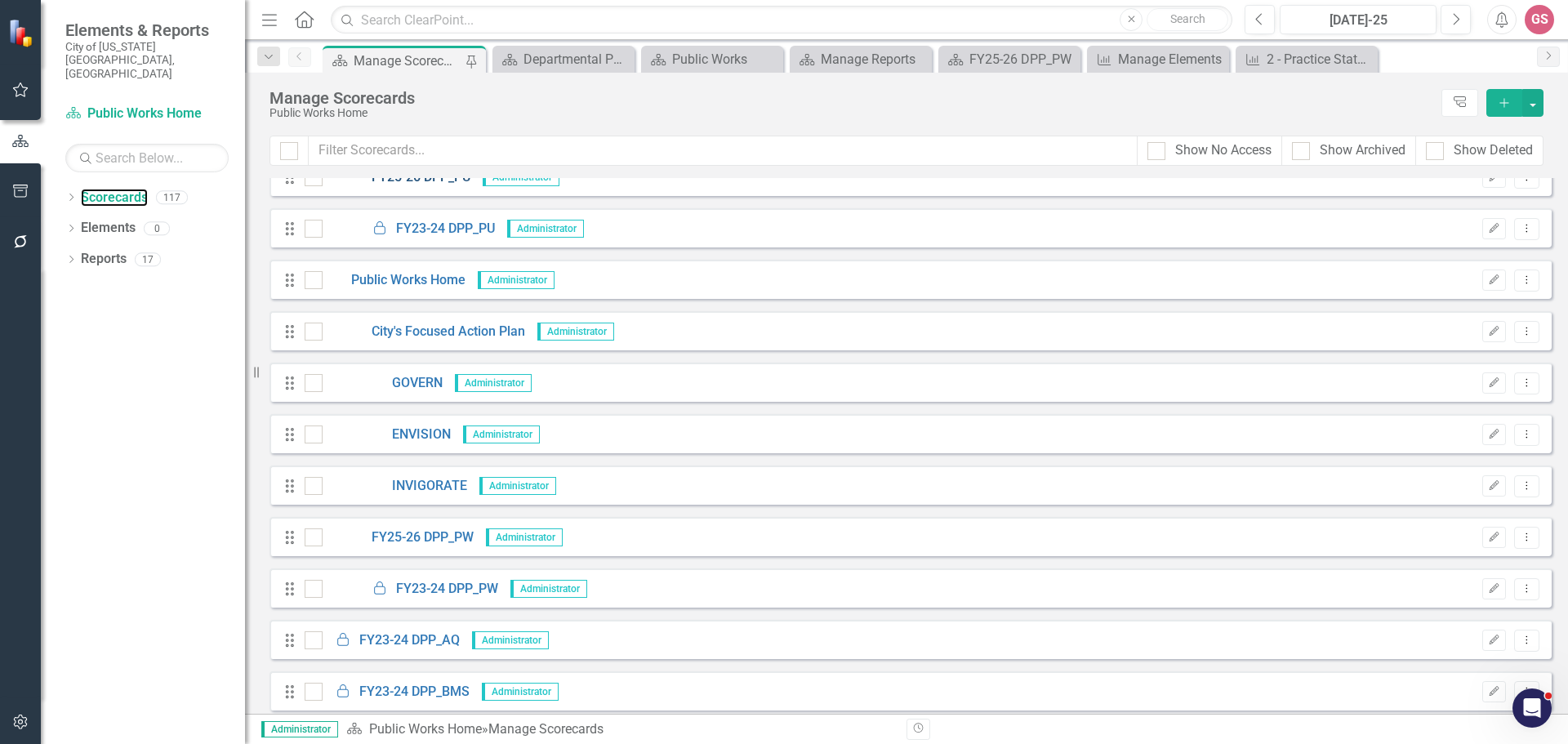
scroll to position [3837, 0]
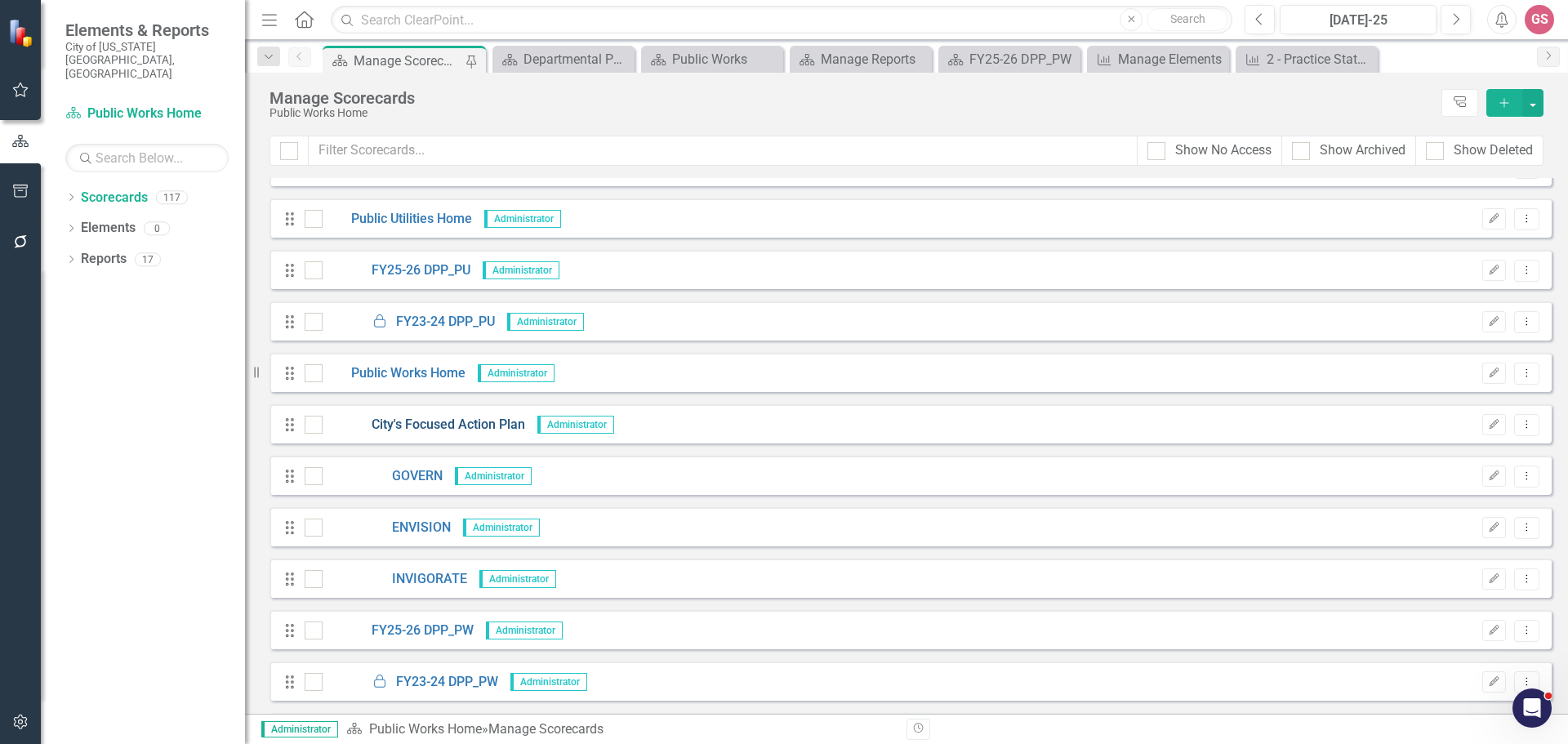
click at [443, 422] on link "City's Focused Action Plan" at bounding box center [423, 425] width 202 height 19
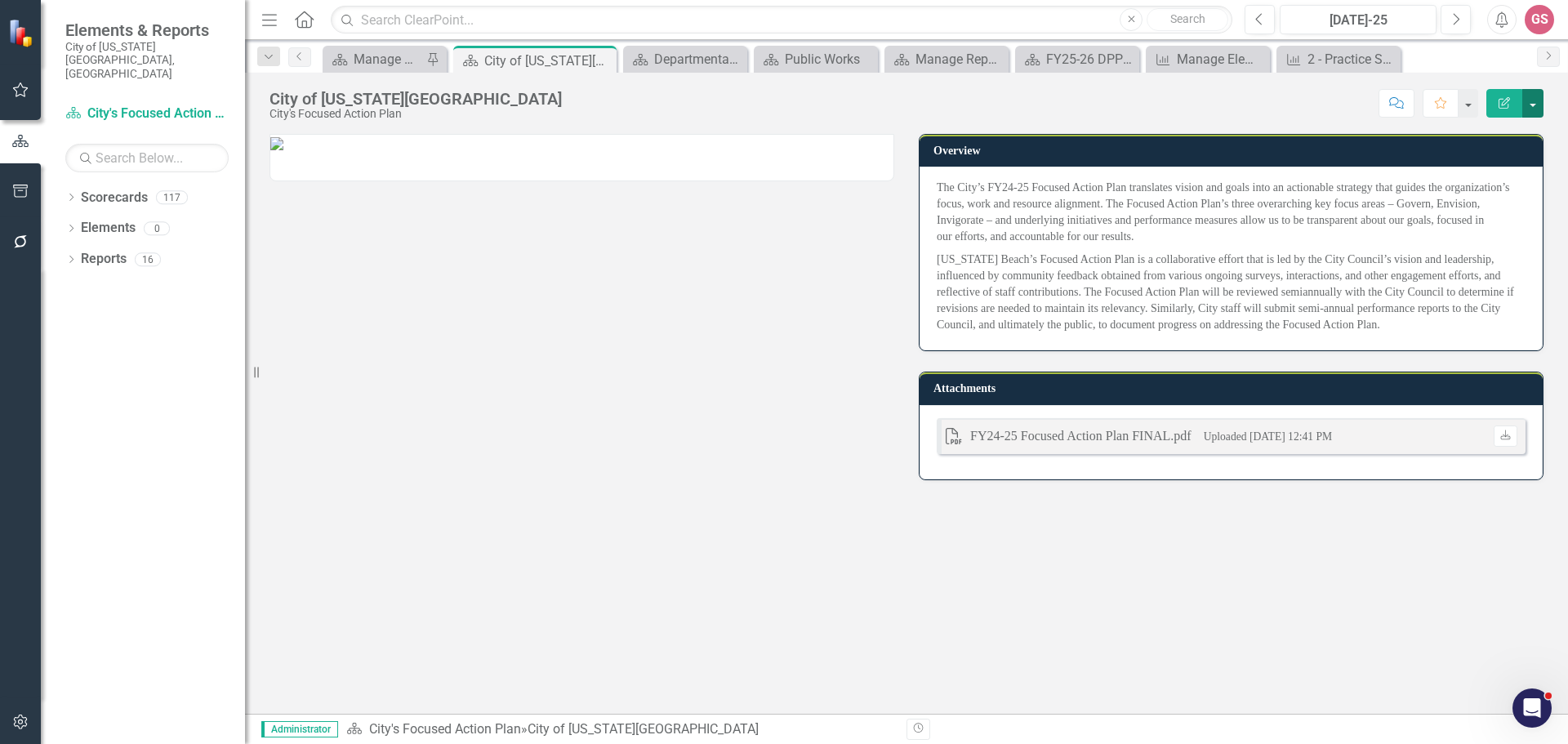
click at [1529, 105] on button "button" at bounding box center [1533, 103] width 21 height 29
click at [1487, 136] on link "Edit Edit Scorecard" at bounding box center [1477, 133] width 132 height 30
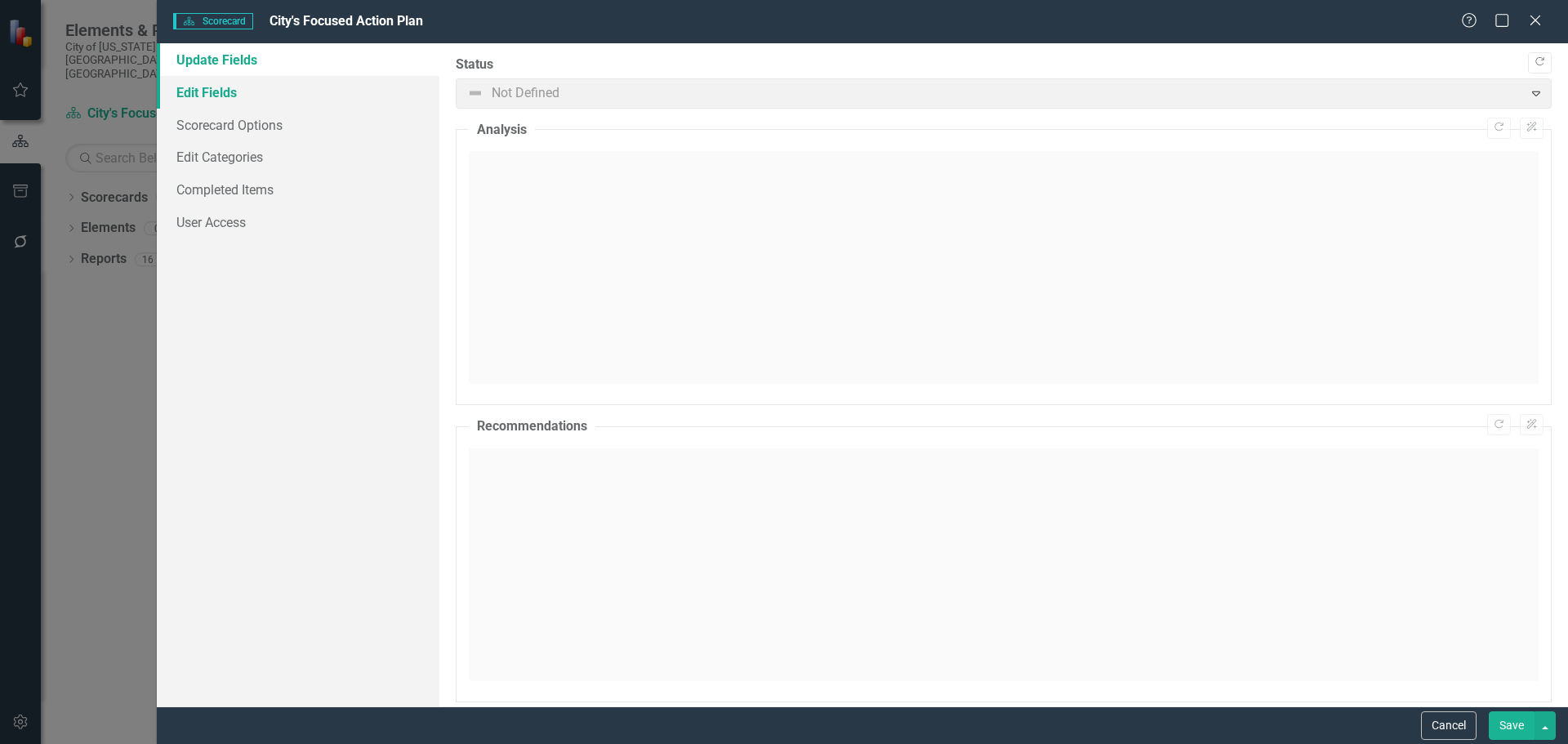
click at [206, 82] on link "Edit Fields" at bounding box center [298, 91] width 283 height 33
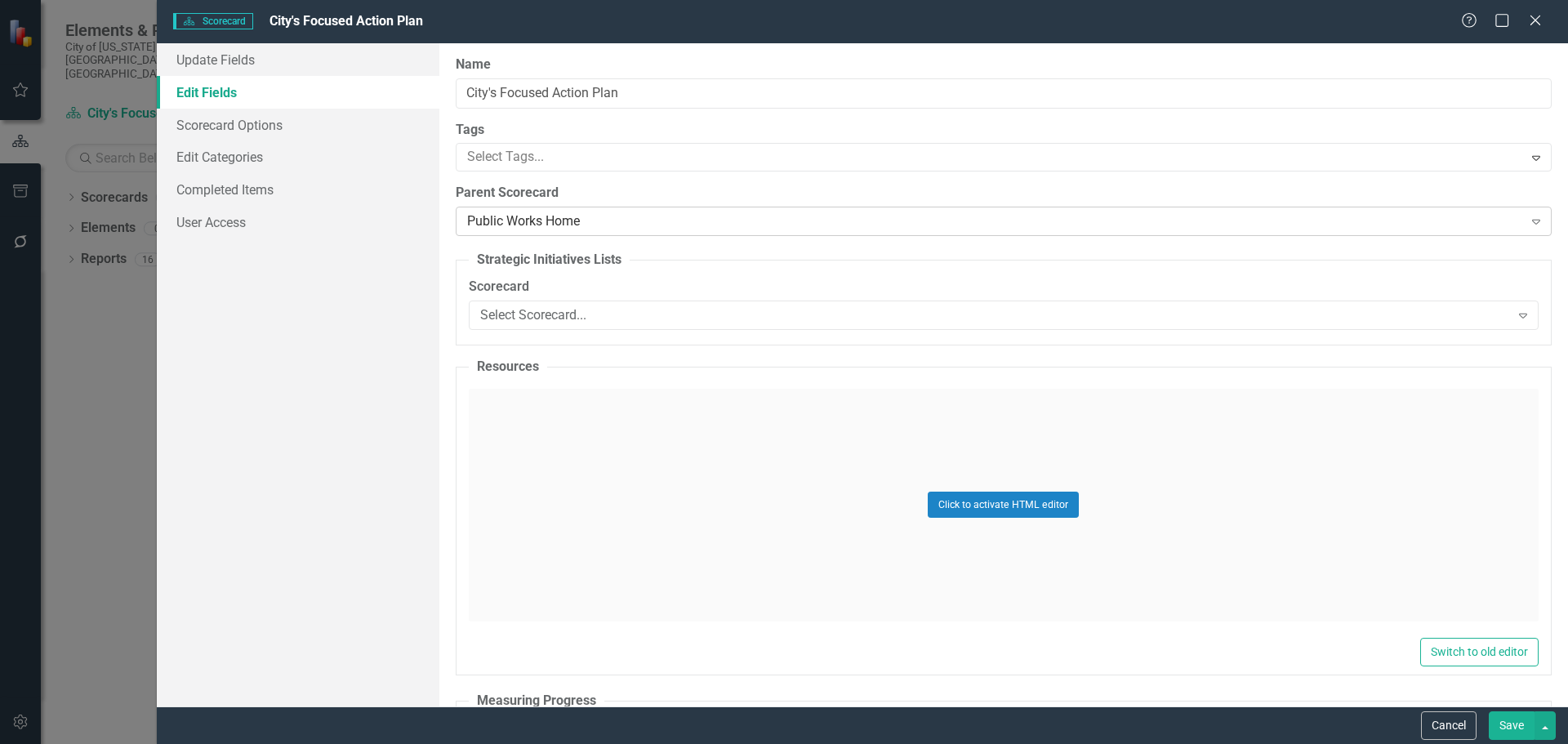
click at [617, 213] on div "Public Works Home" at bounding box center [995, 222] width 1056 height 19
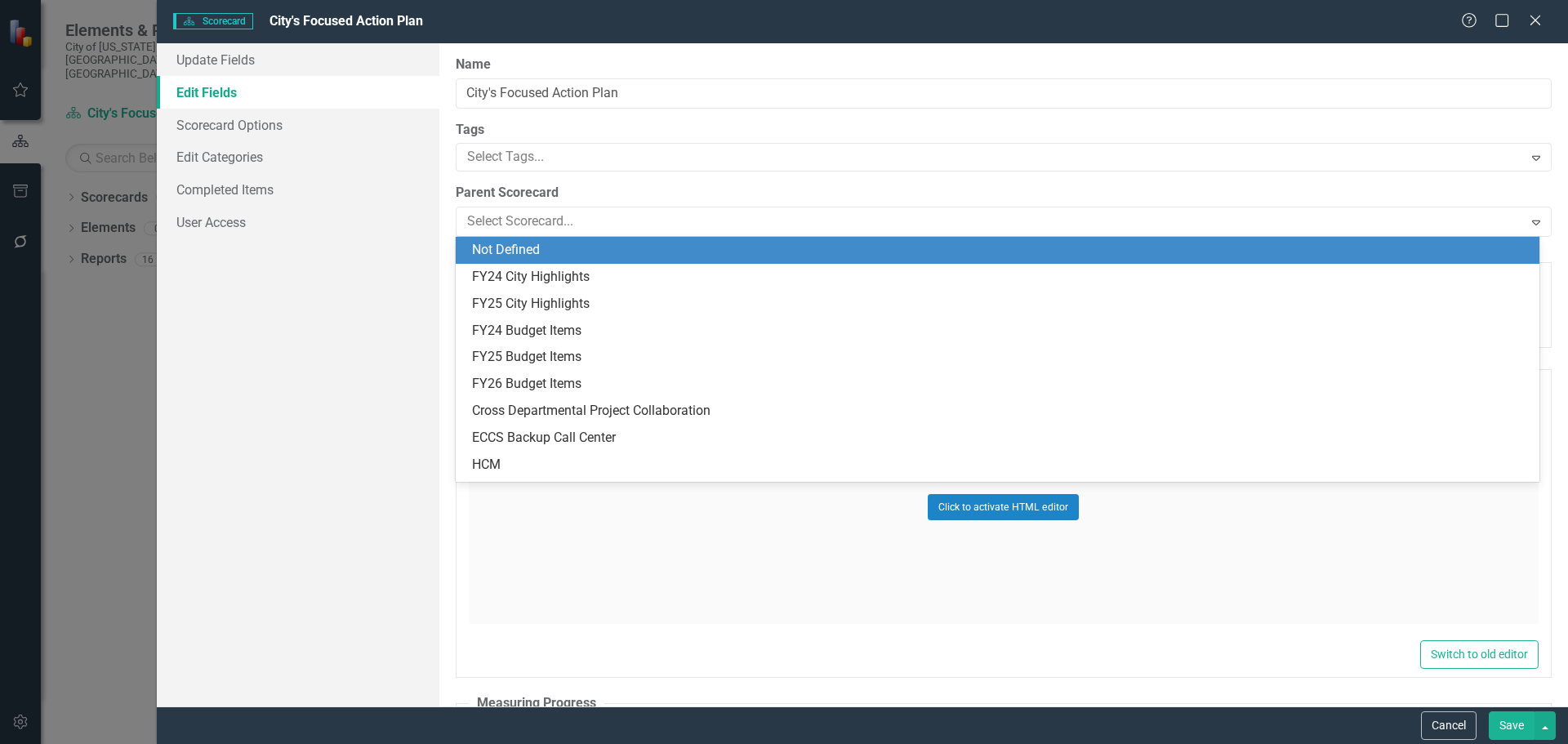
click at [610, 254] on div "Not Defined" at bounding box center [1001, 250] width 1058 height 19
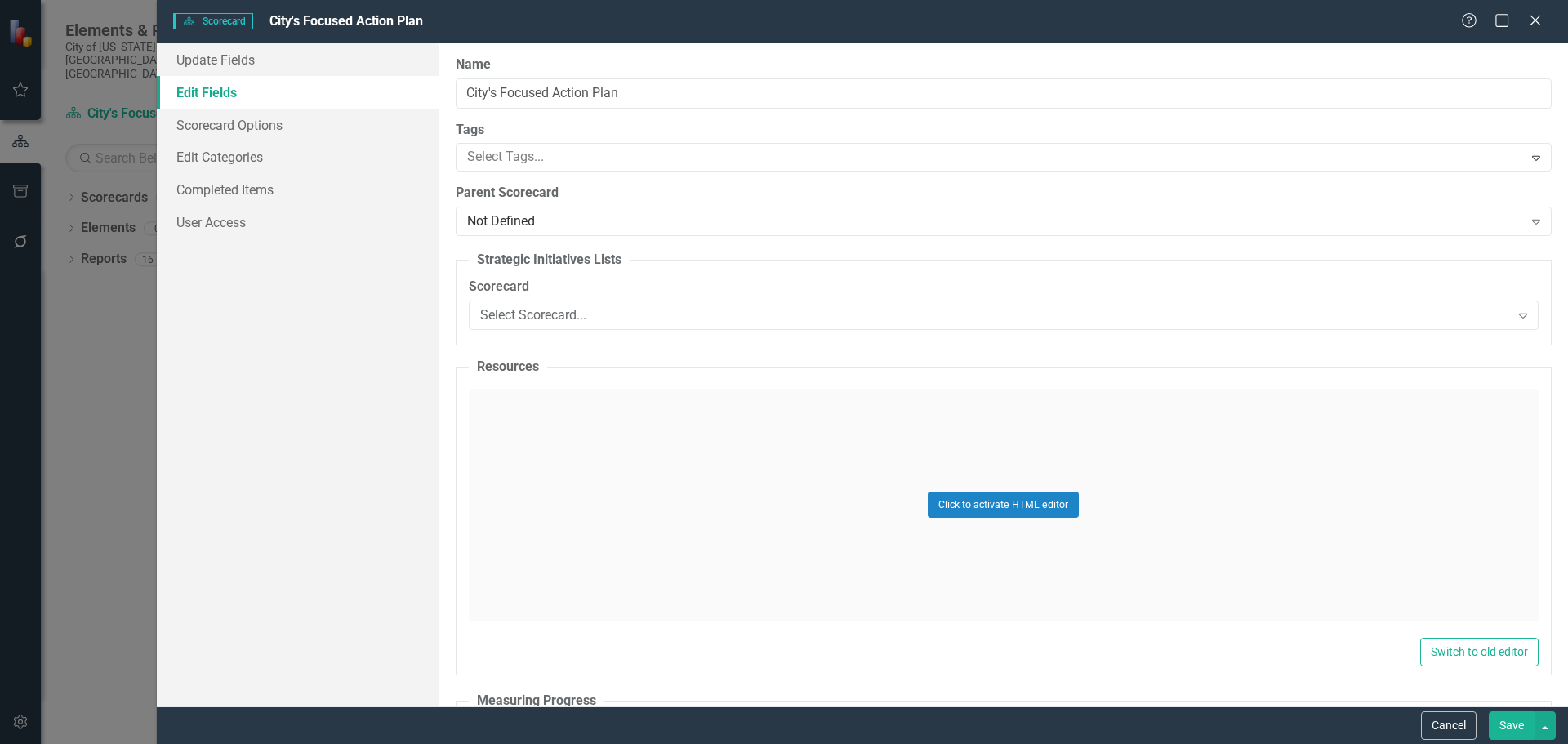
click at [1508, 719] on button "Save" at bounding box center [1511, 725] width 46 height 29
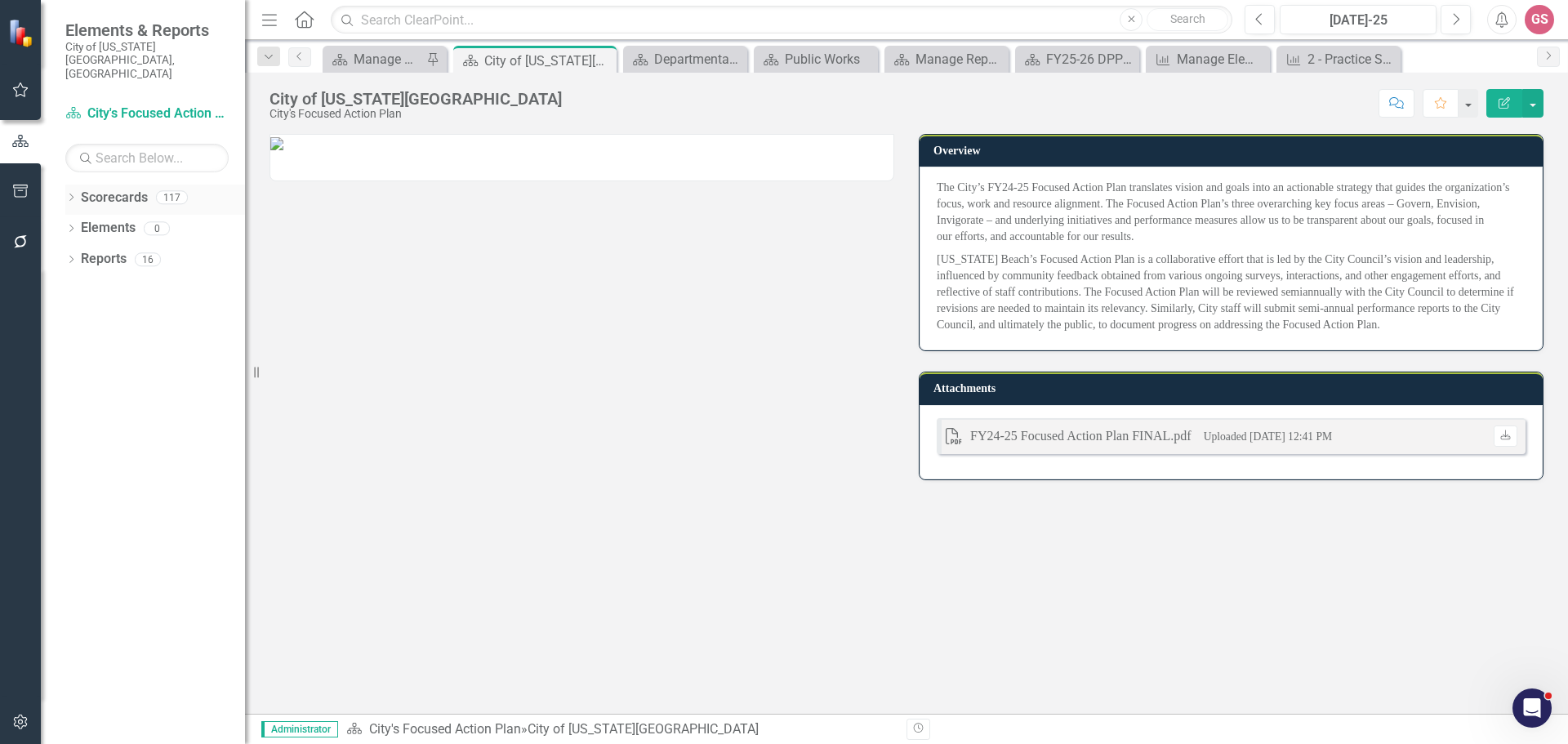
click at [108, 188] on link "Scorecards" at bounding box center [115, 198] width 67 height 19
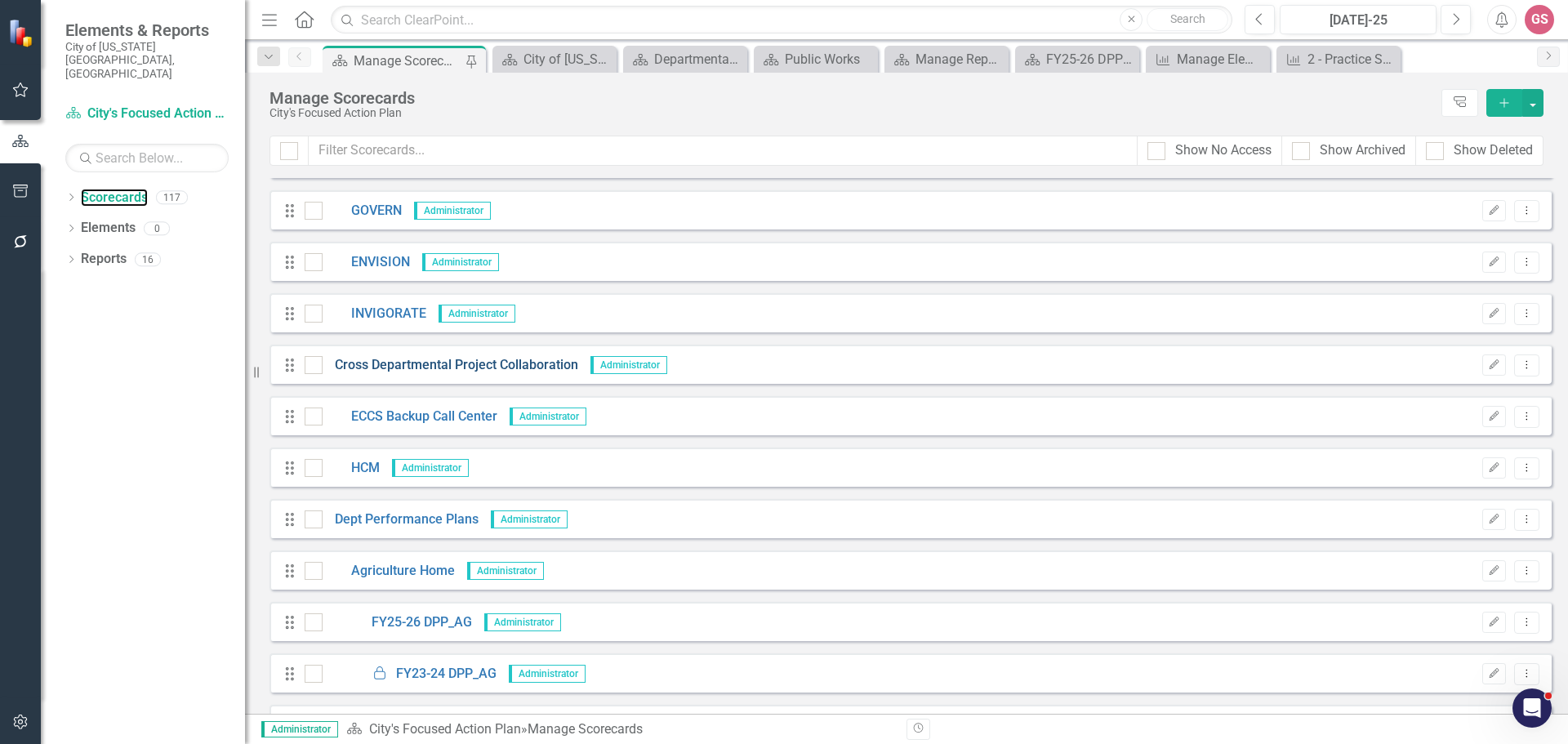
scroll to position [245, 0]
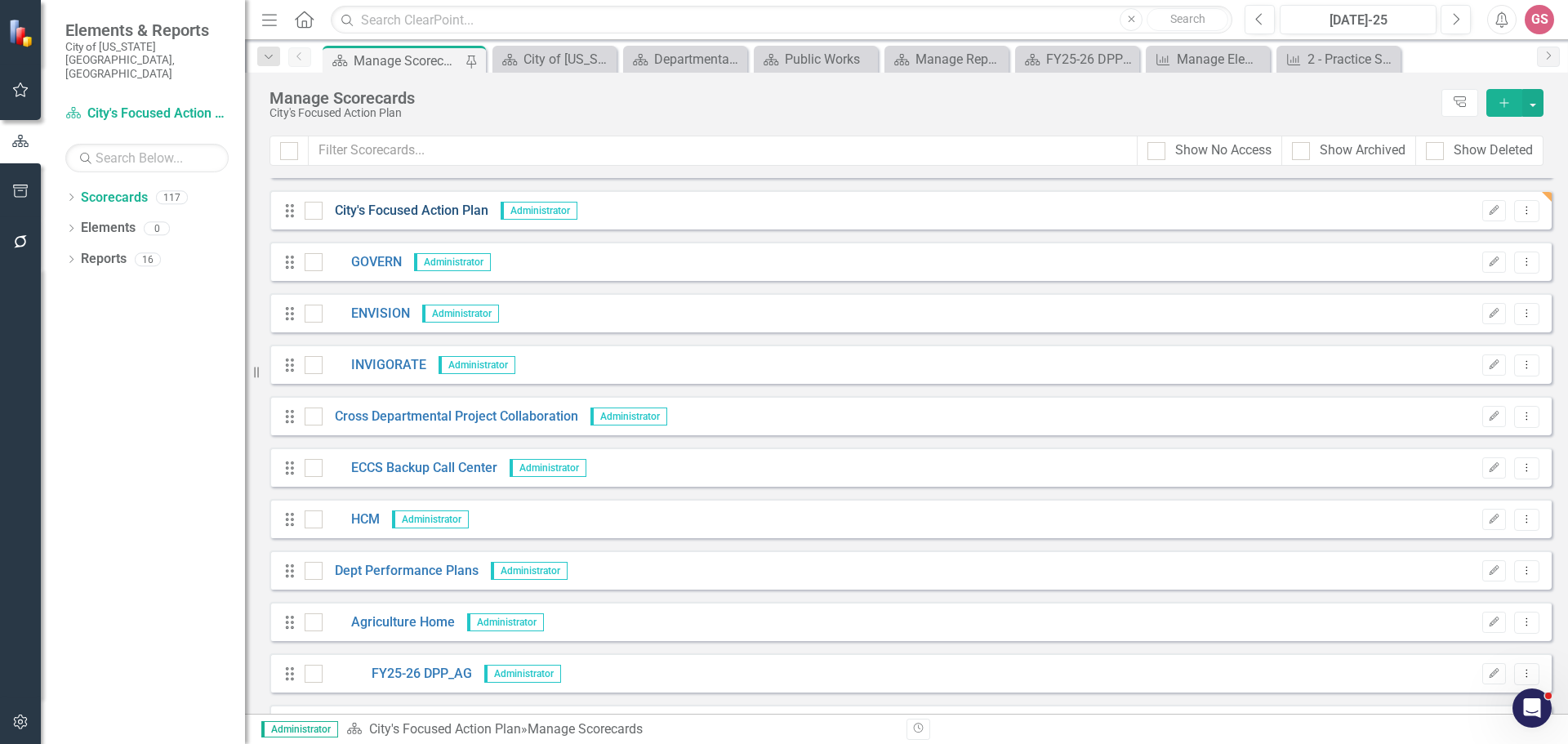
click at [380, 214] on link "City's Focused Action Plan" at bounding box center [406, 211] width 166 height 19
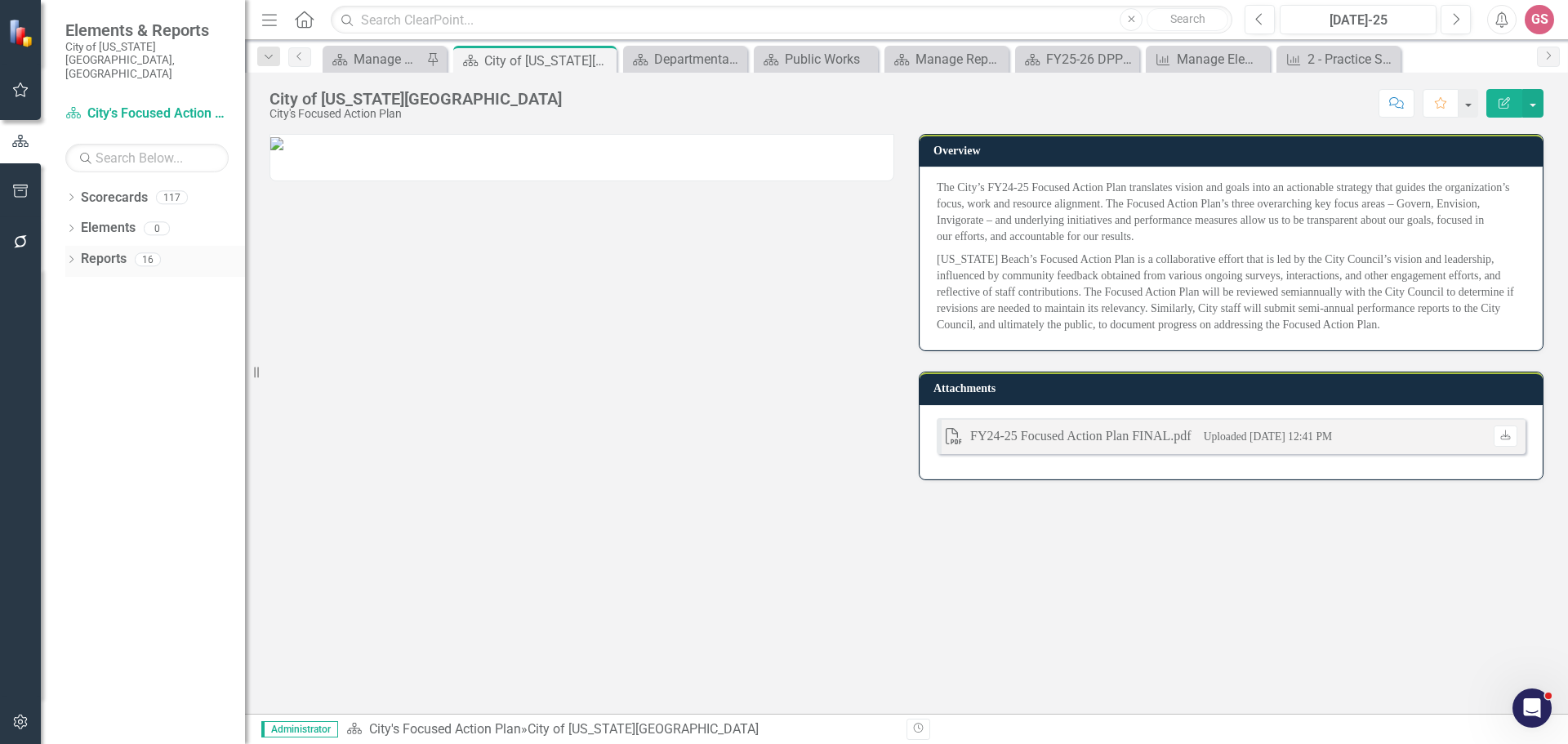
click at [115, 250] on link "Reports" at bounding box center [104, 259] width 46 height 19
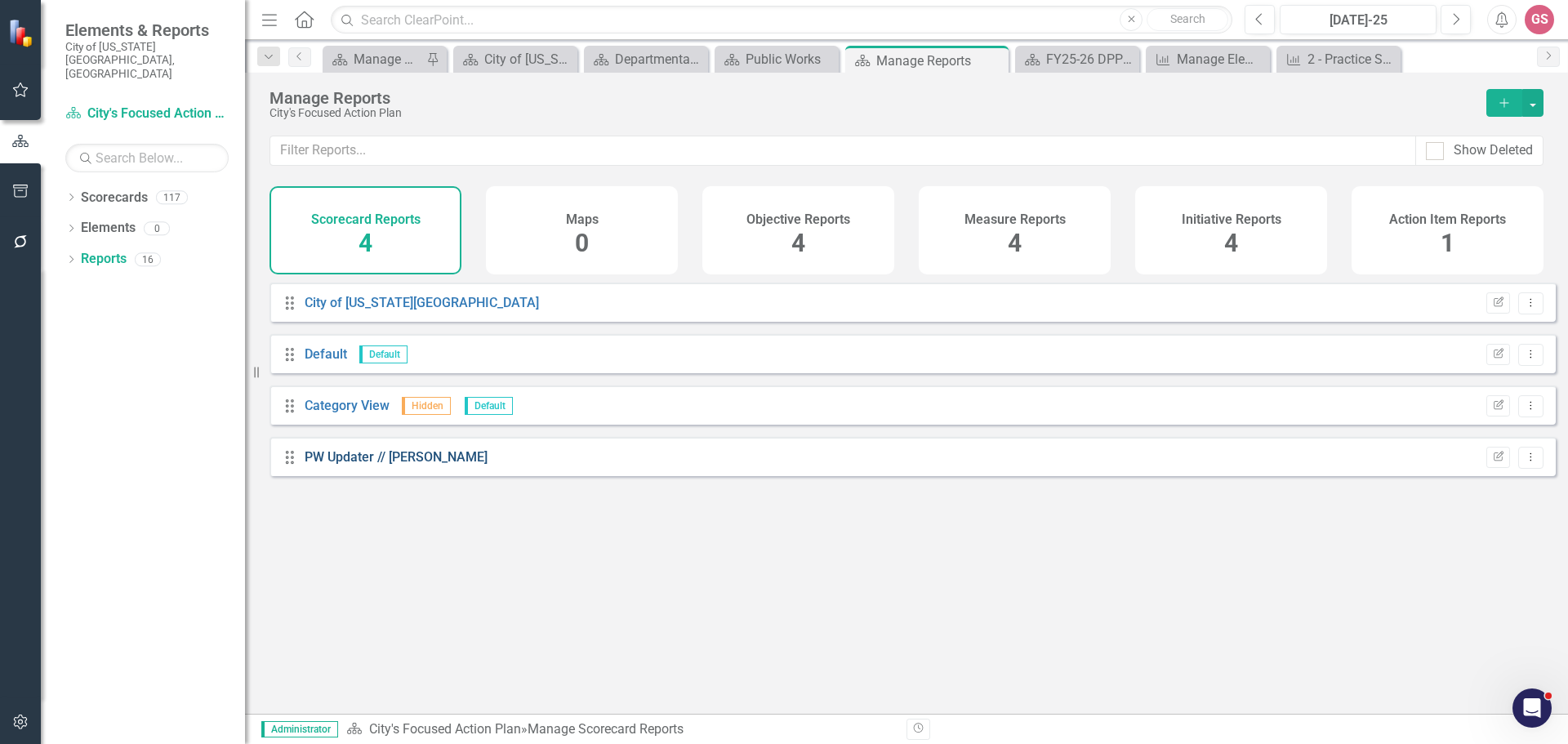
click at [404, 464] on link "PW Updater // [PERSON_NAME]" at bounding box center [396, 457] width 183 height 16
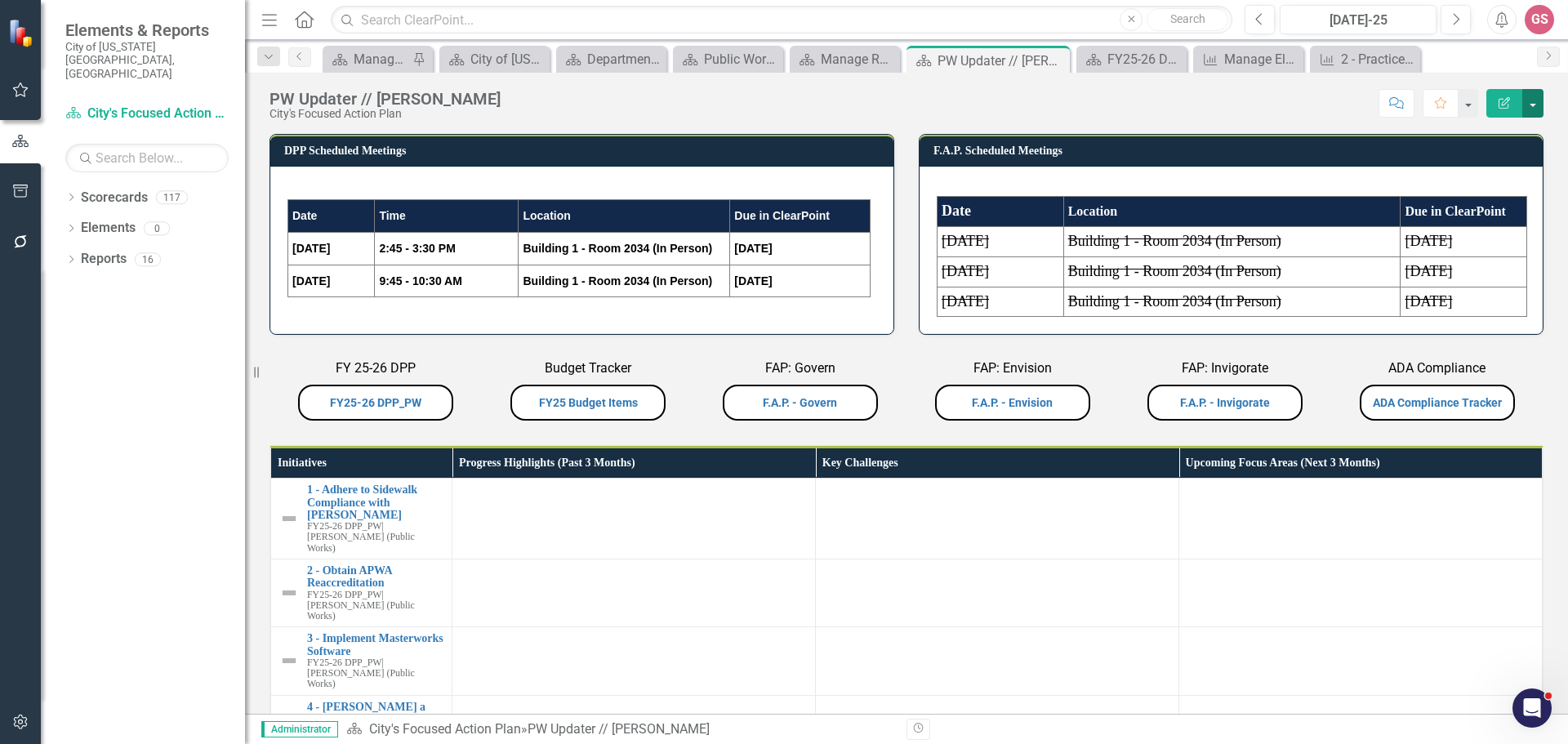
click at [1531, 103] on button "button" at bounding box center [1533, 103] width 21 height 29
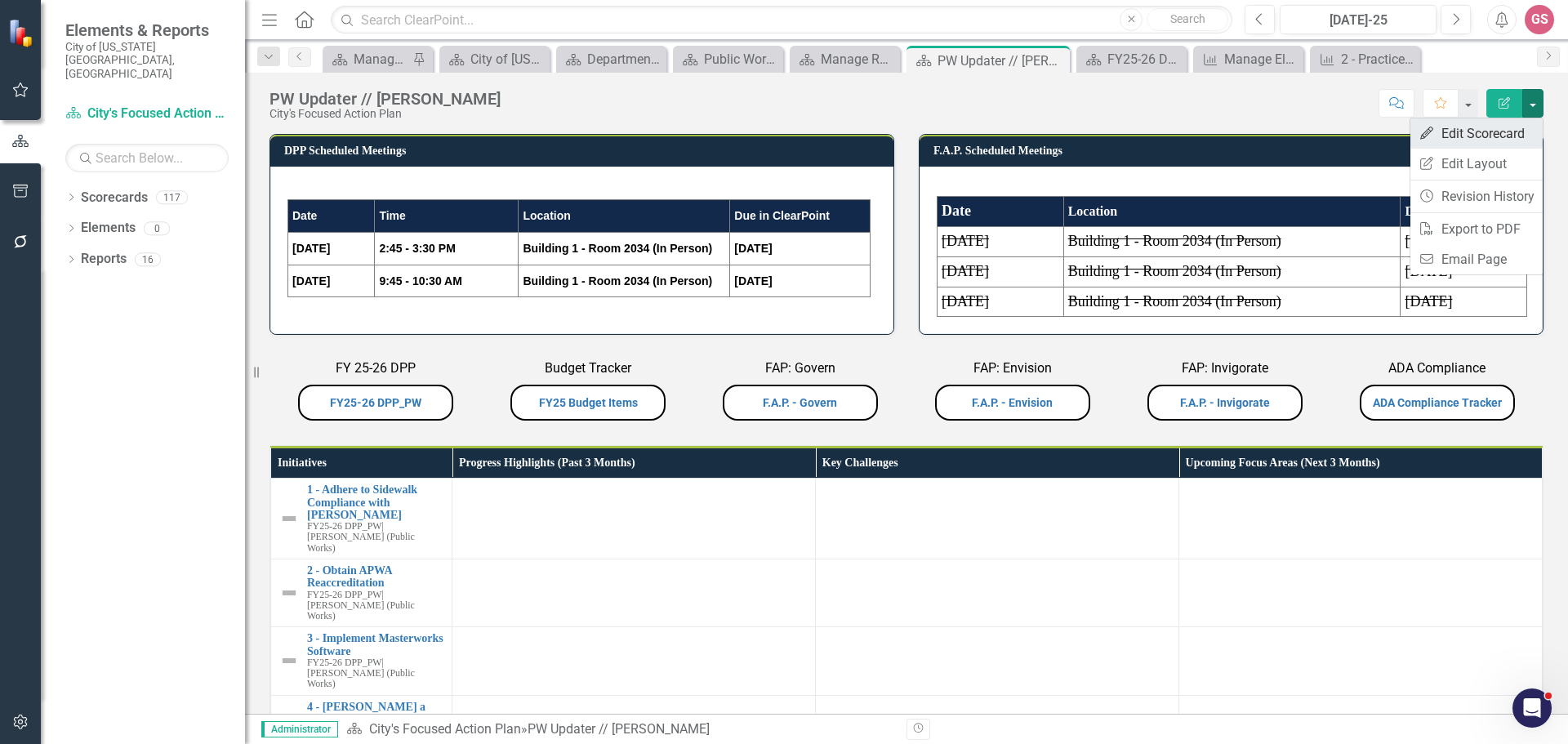
click at [1489, 133] on link "Edit Edit Scorecard" at bounding box center [1477, 133] width 132 height 30
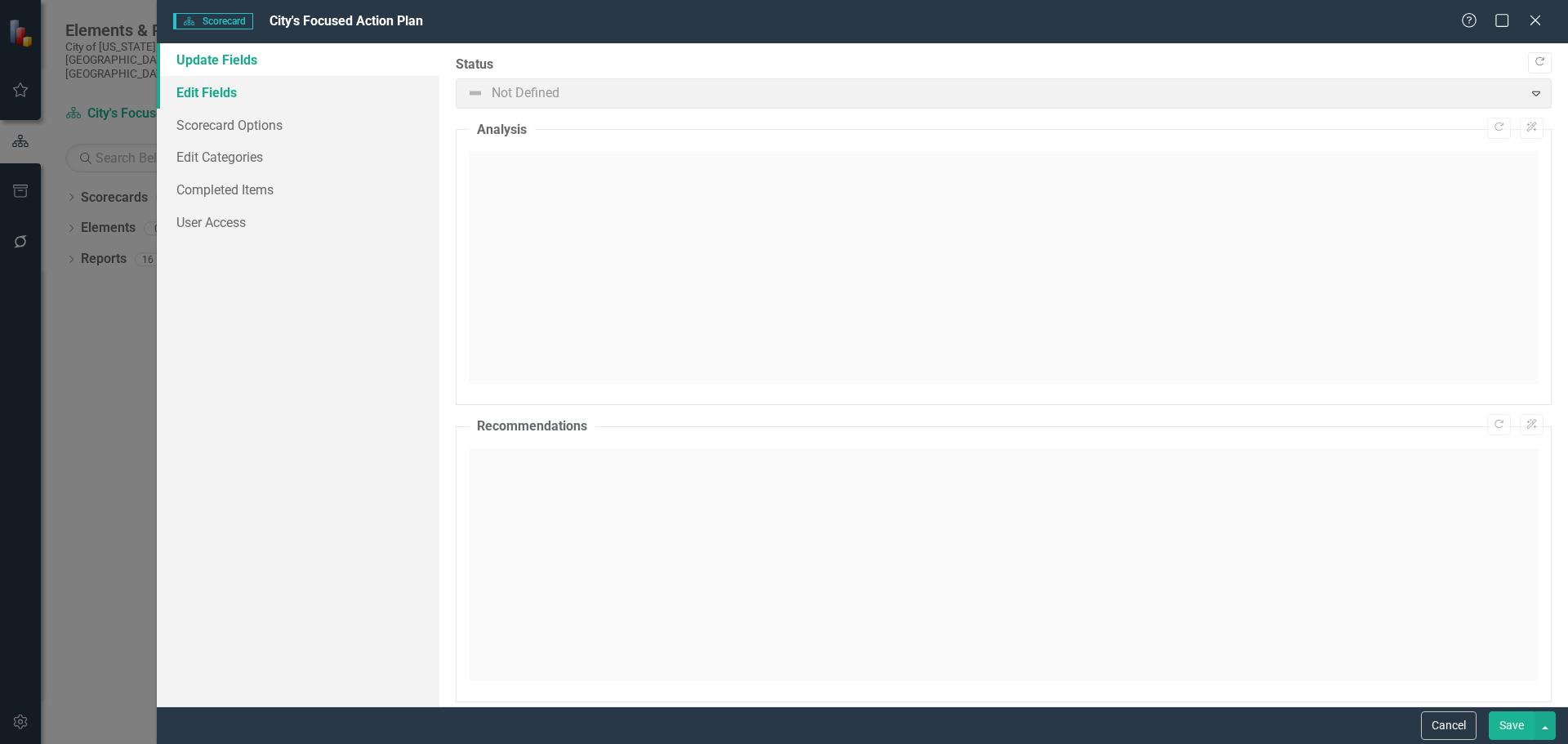
click at [246, 102] on link "Edit Fields" at bounding box center [298, 91] width 283 height 33
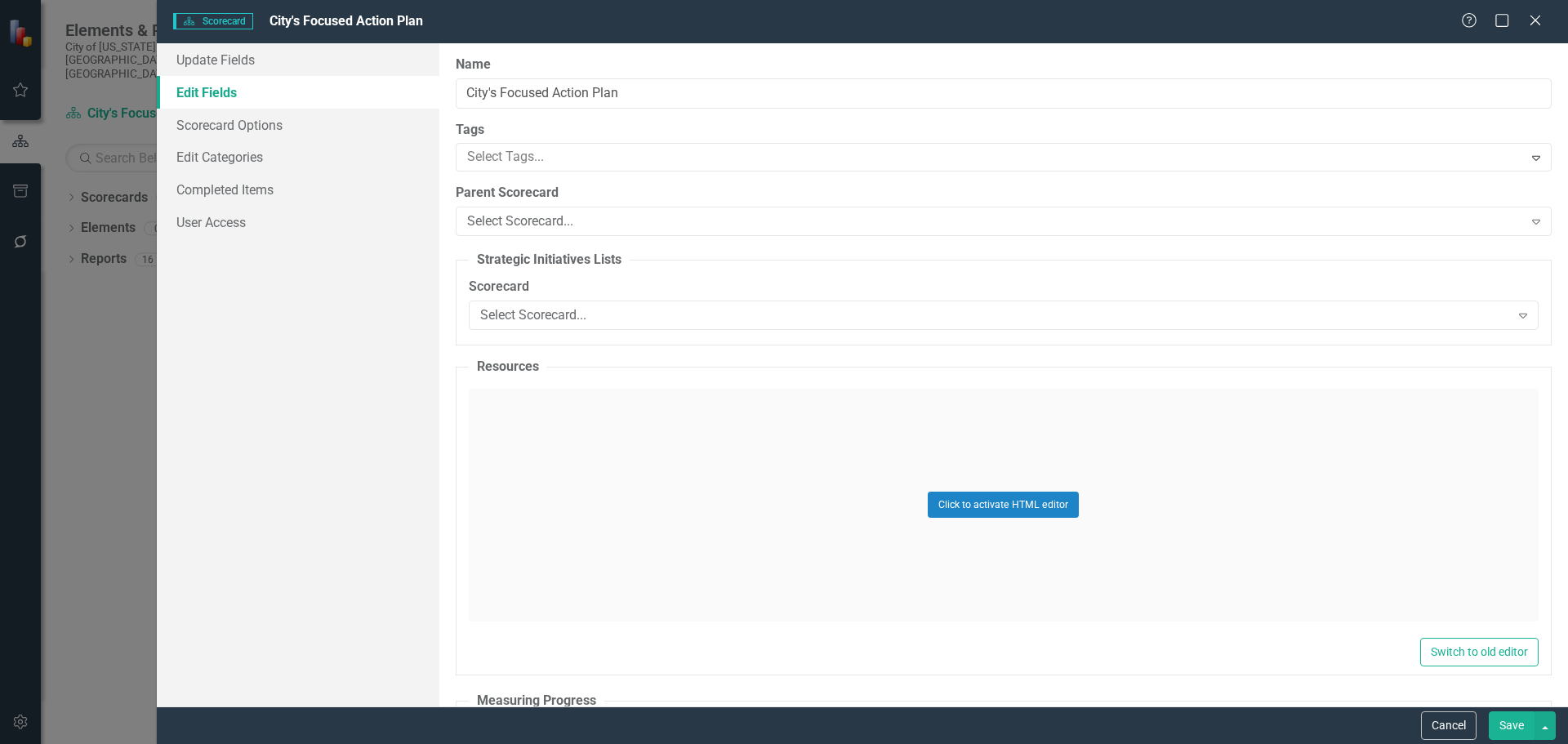
drag, startPoint x: 663, startPoint y: 26, endPoint x: 675, endPoint y: 48, distance: 25.1
click at [675, 48] on form "Scorecard Scorecard City's Focused Action Plan Help Maximize Close Update Field…" at bounding box center [862, 372] width 1411 height 744
click at [1530, 21] on icon "Close" at bounding box center [1535, 20] width 21 height 16
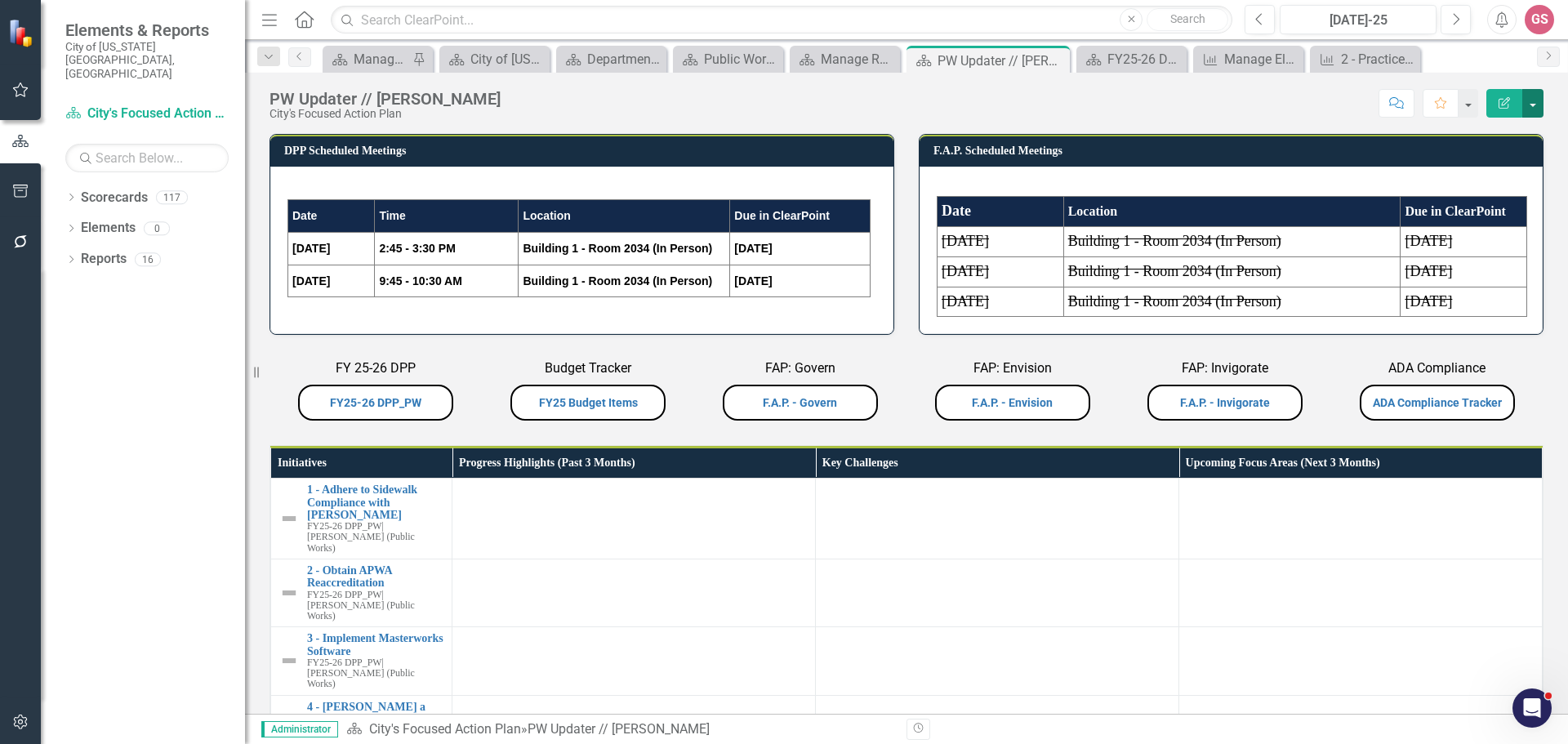
click at [1528, 110] on button "button" at bounding box center [1533, 103] width 21 height 29
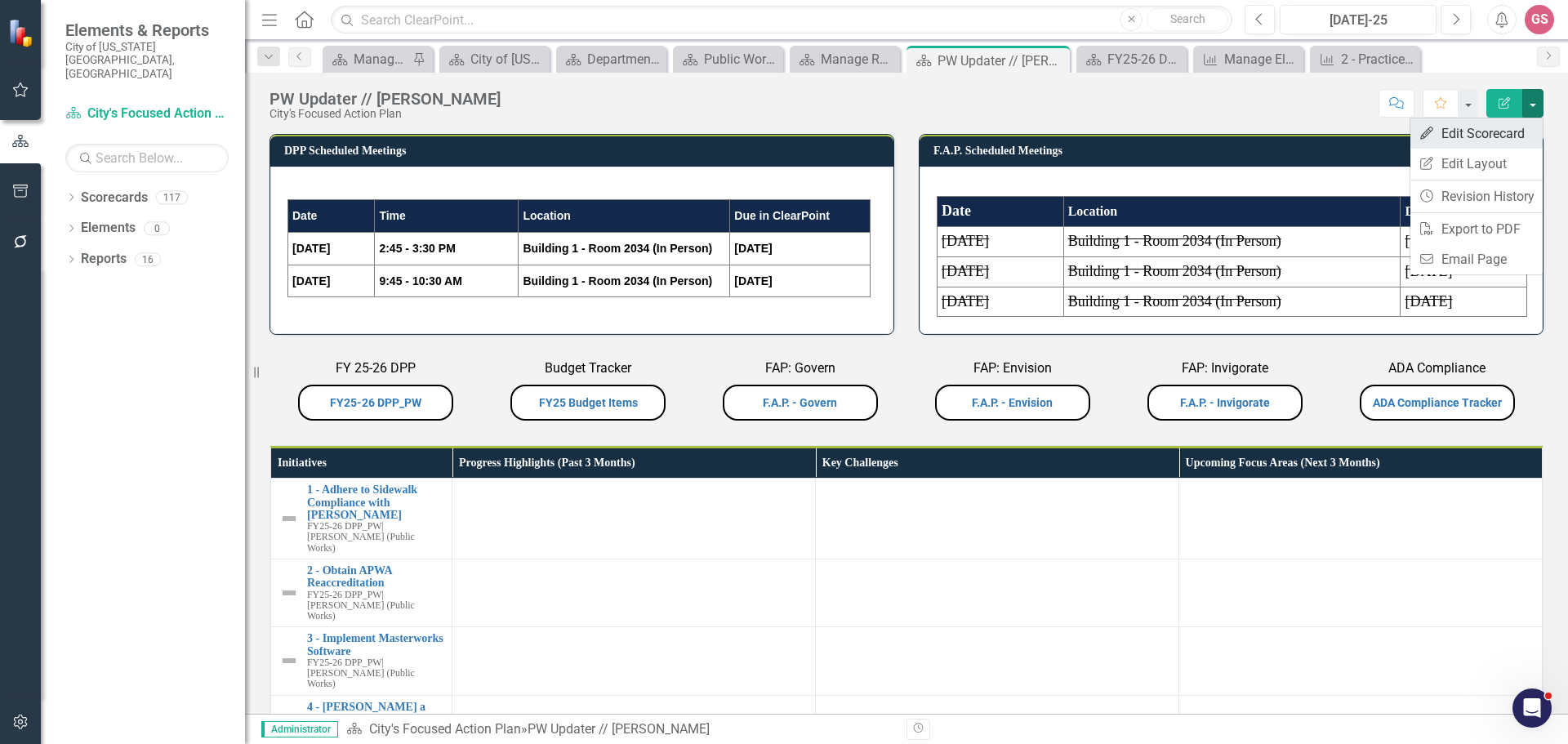
click at [1494, 136] on link "Edit Edit Scorecard" at bounding box center [1477, 133] width 132 height 30
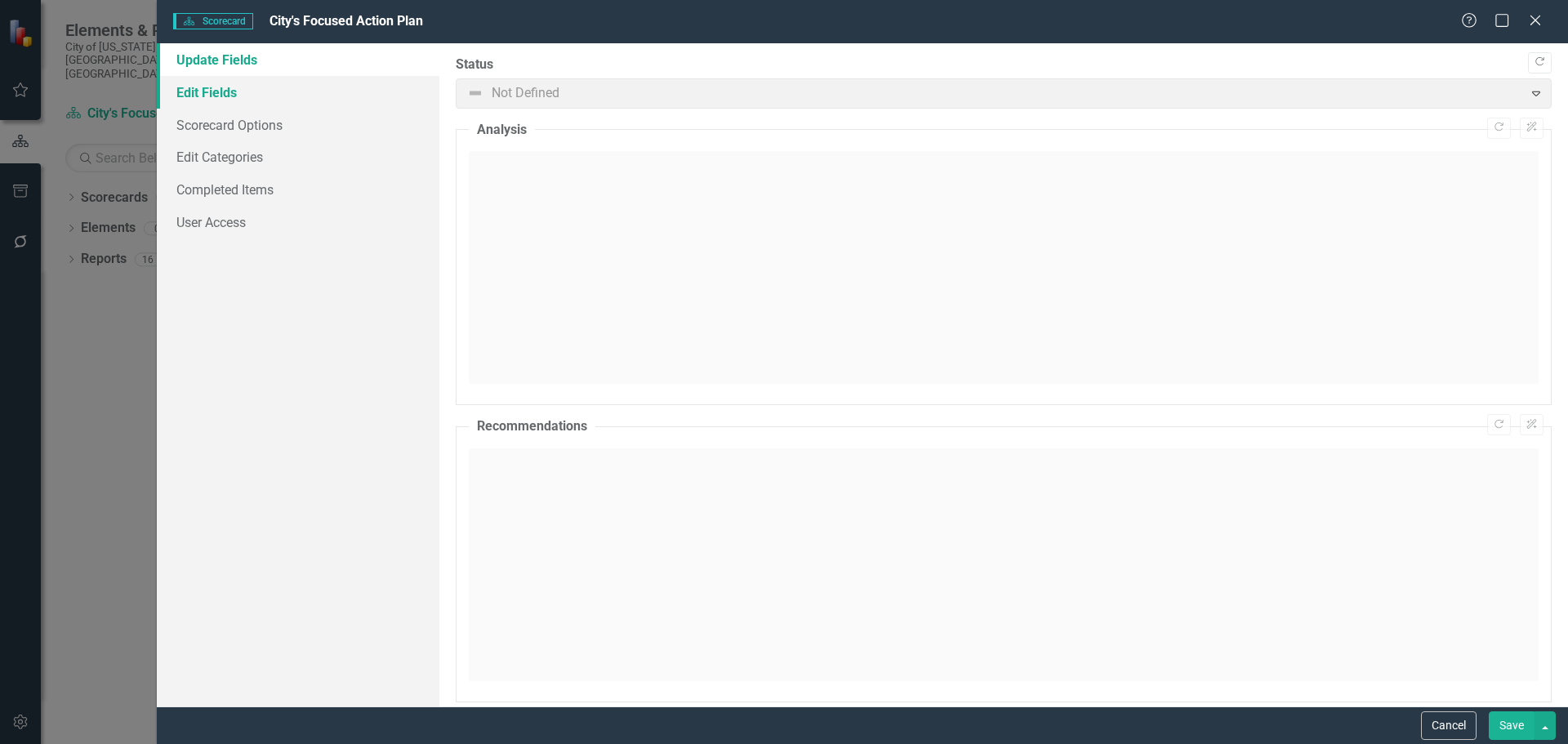
click at [226, 86] on link "Edit Fields" at bounding box center [298, 91] width 283 height 33
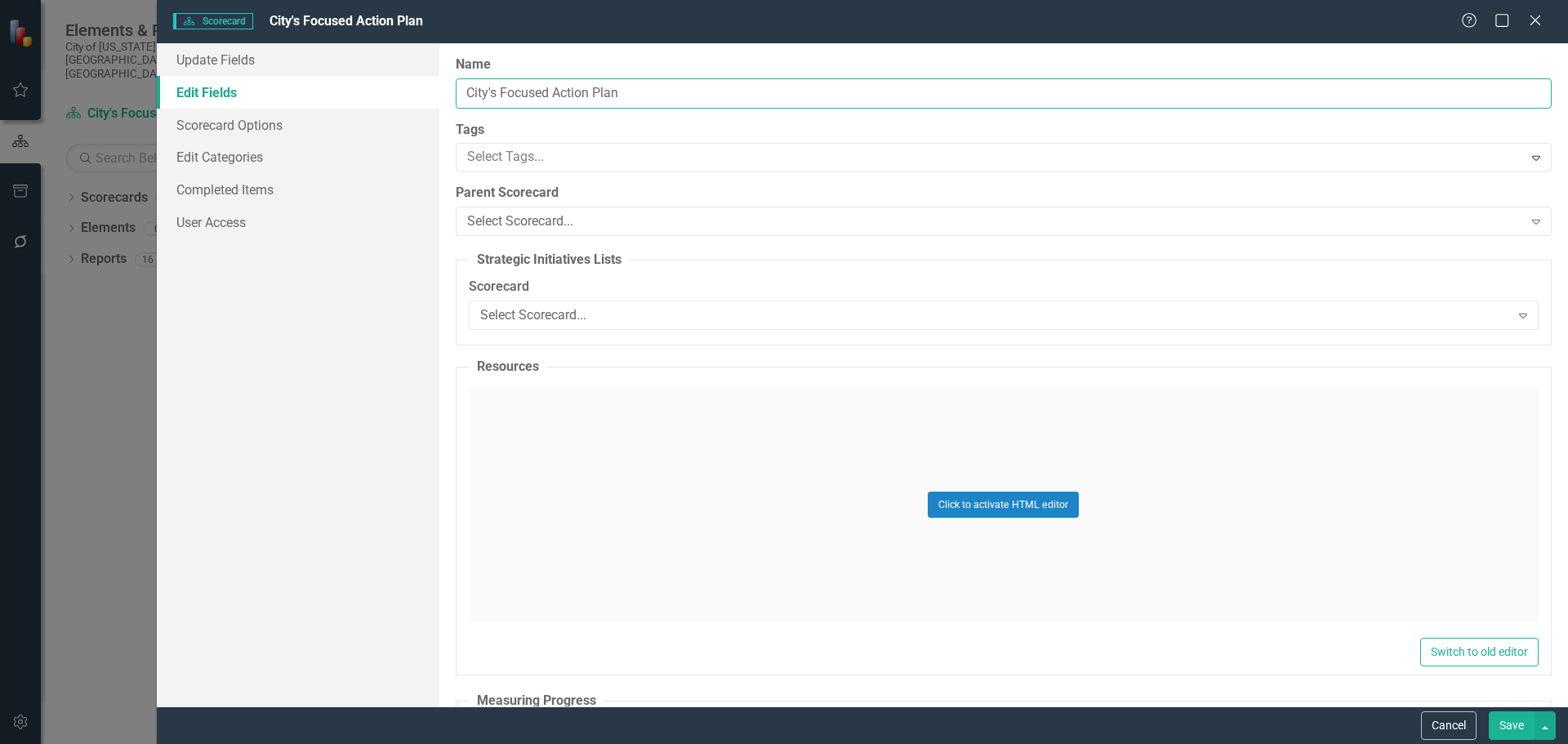
click at [575, 88] on input "City's Focused Action Plan" at bounding box center [1004, 93] width 1096 height 30
drag, startPoint x: 633, startPoint y: 95, endPoint x: 420, endPoint y: 82, distance: 213.4
click at [420, 82] on div "Update Fields Edit Fields Scorecard Options Edit Categories Completed Items Use…" at bounding box center [862, 374] width 1411 height 663
click at [604, 220] on div "Select Scorecard..." at bounding box center [995, 222] width 1056 height 19
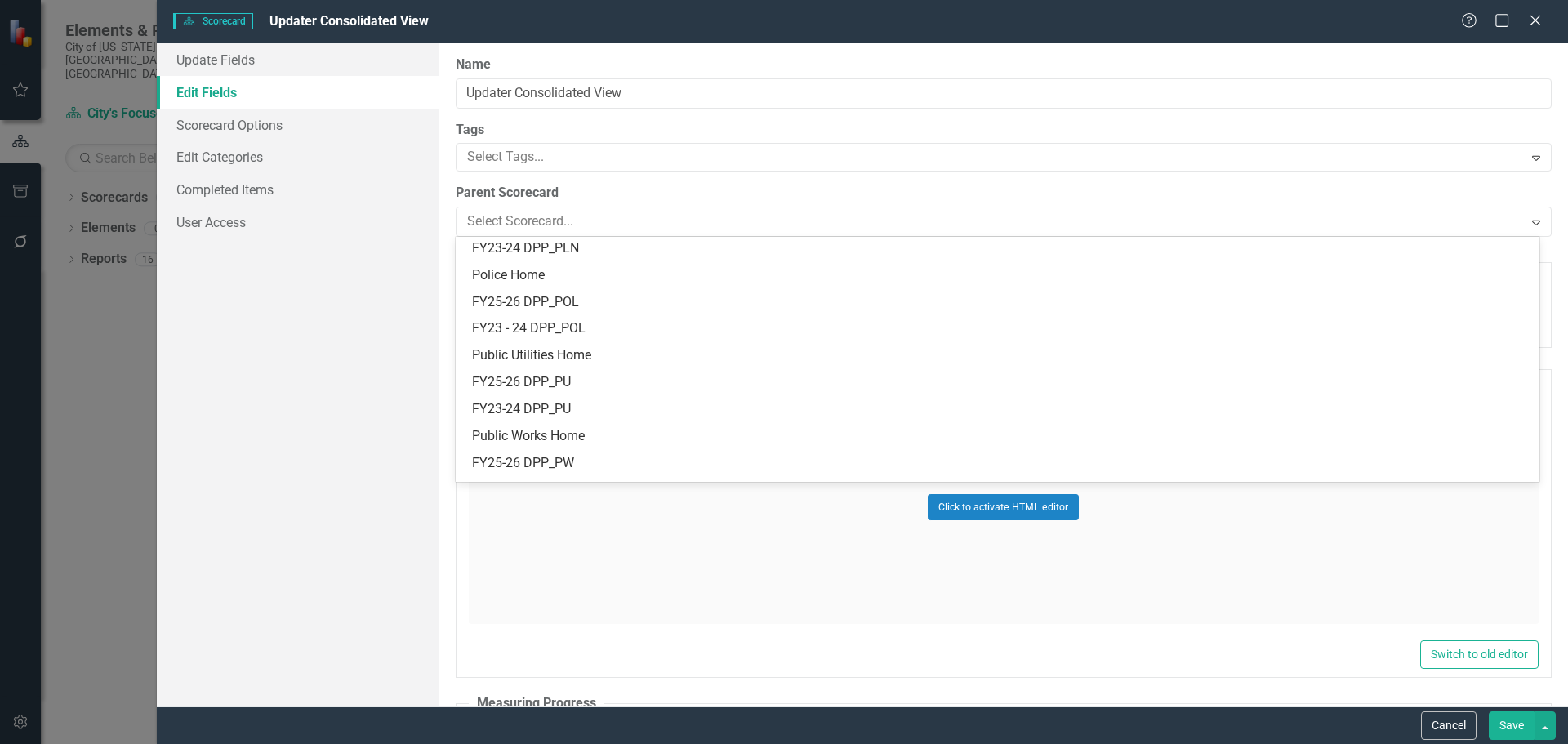
scroll to position [2041, 0]
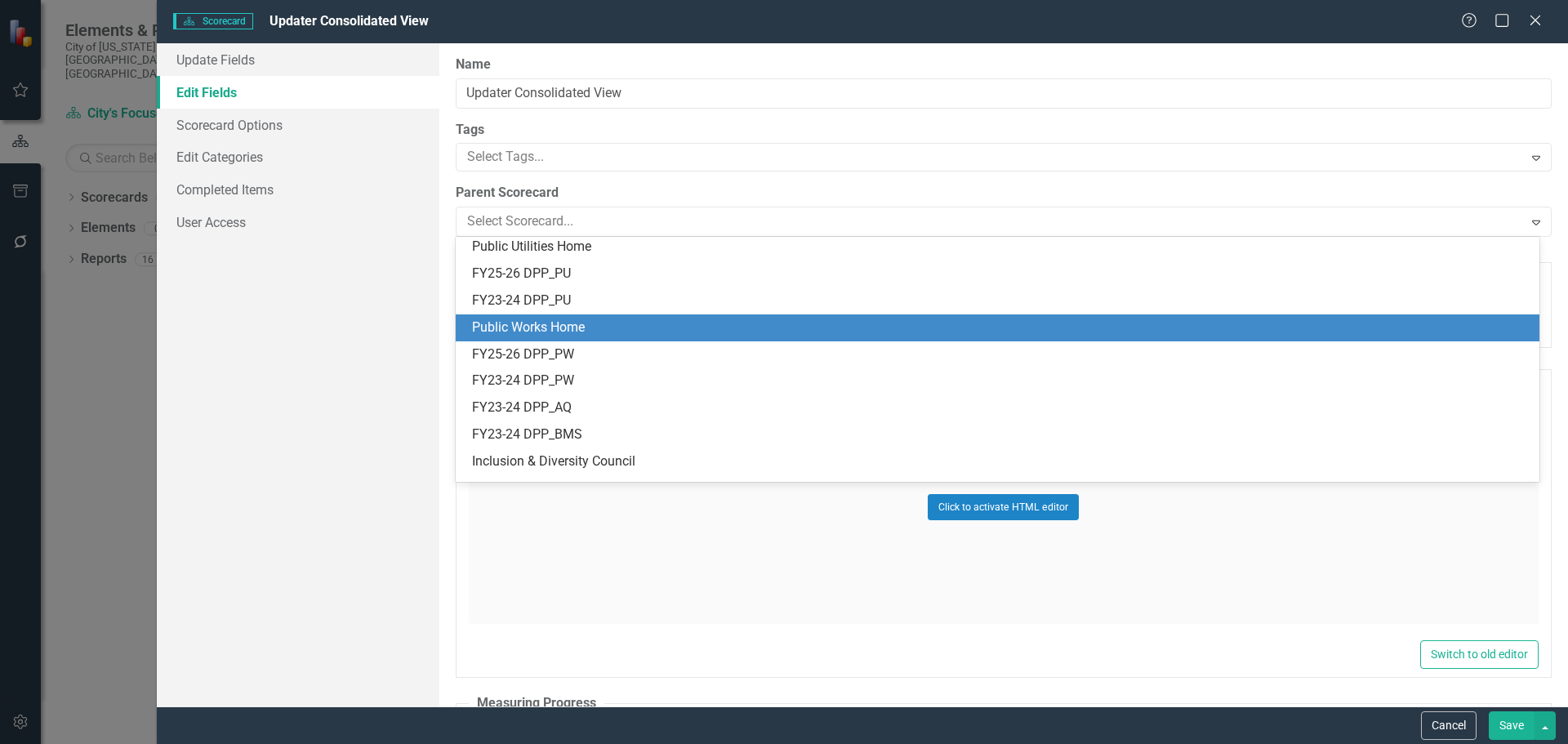
click at [580, 325] on div "Public Works Home" at bounding box center [1001, 328] width 1058 height 19
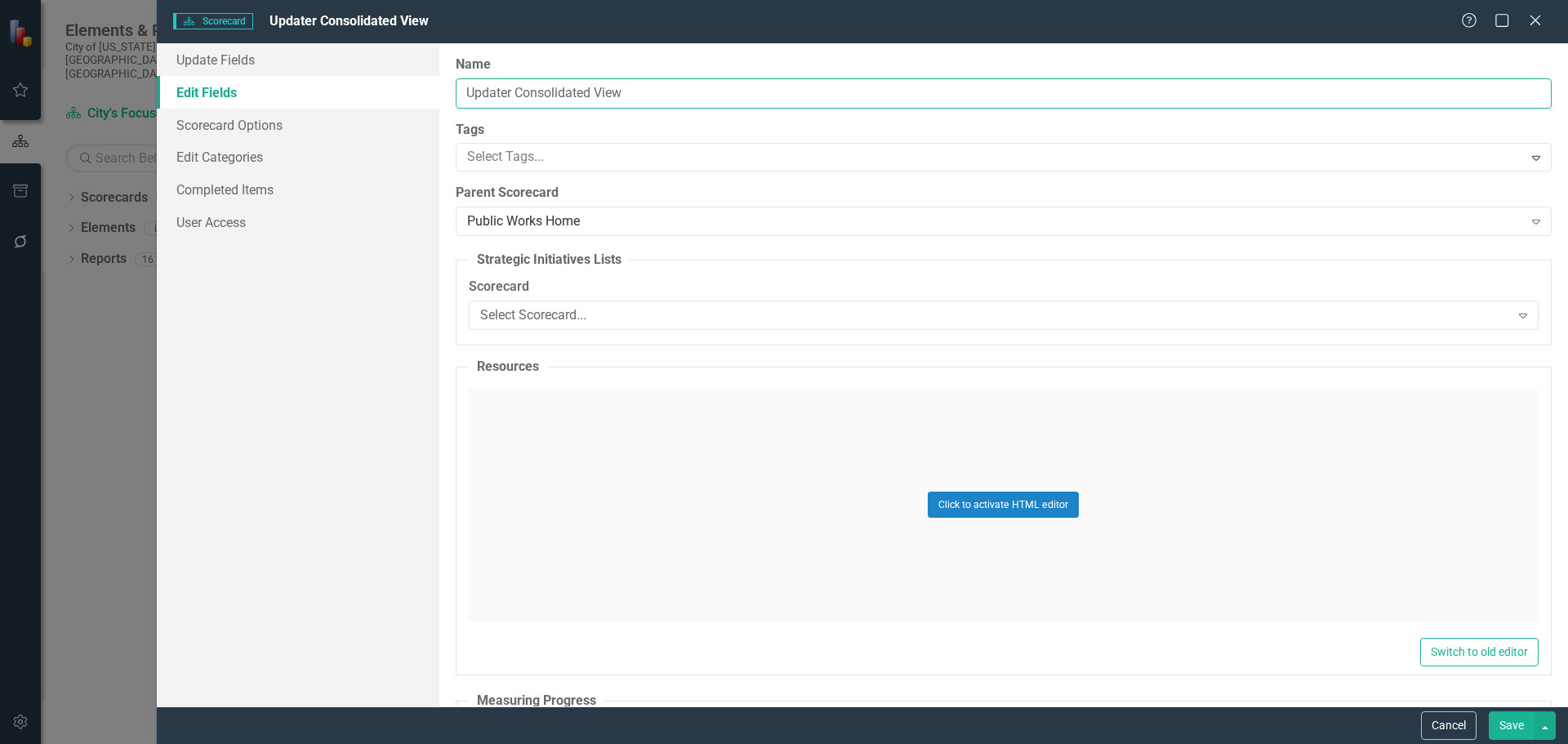
click at [634, 97] on input "Updater Consolidated View" at bounding box center [1004, 93] width 1096 height 30
type input "Updater Consolidated View //PW"
click at [1511, 723] on button "Save" at bounding box center [1511, 725] width 46 height 29
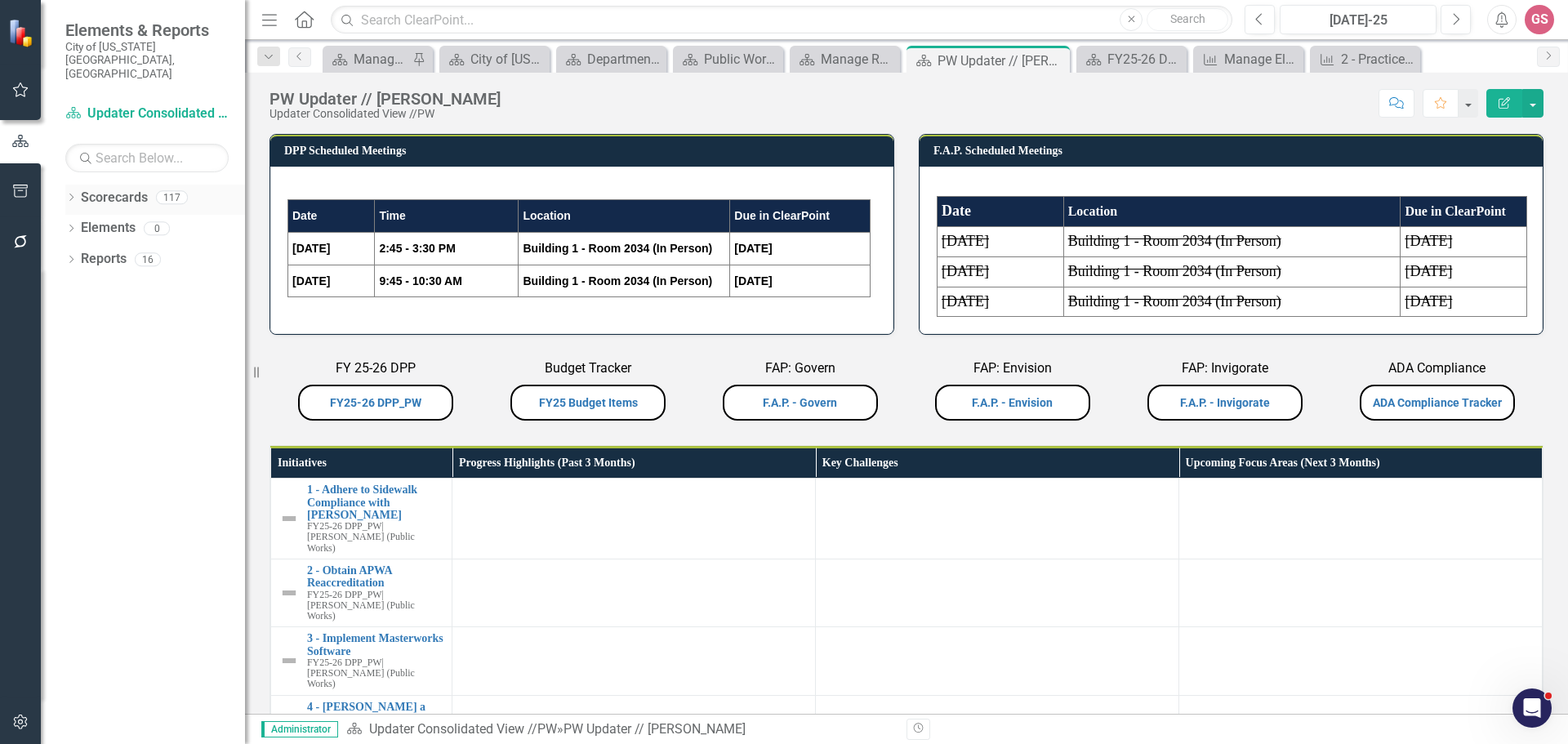
click at [120, 188] on link "Scorecards" at bounding box center [115, 198] width 67 height 19
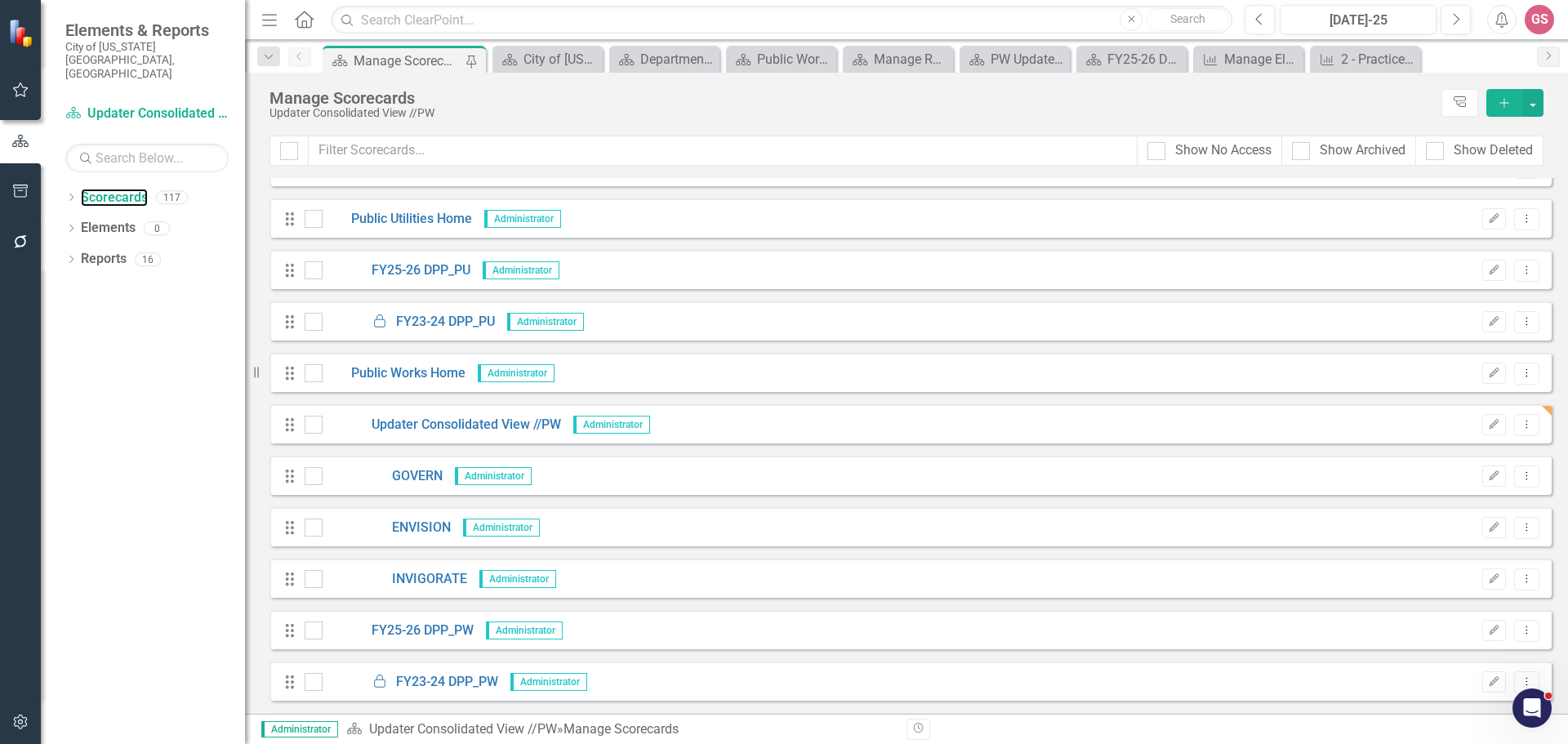
scroll to position [3919, 0]
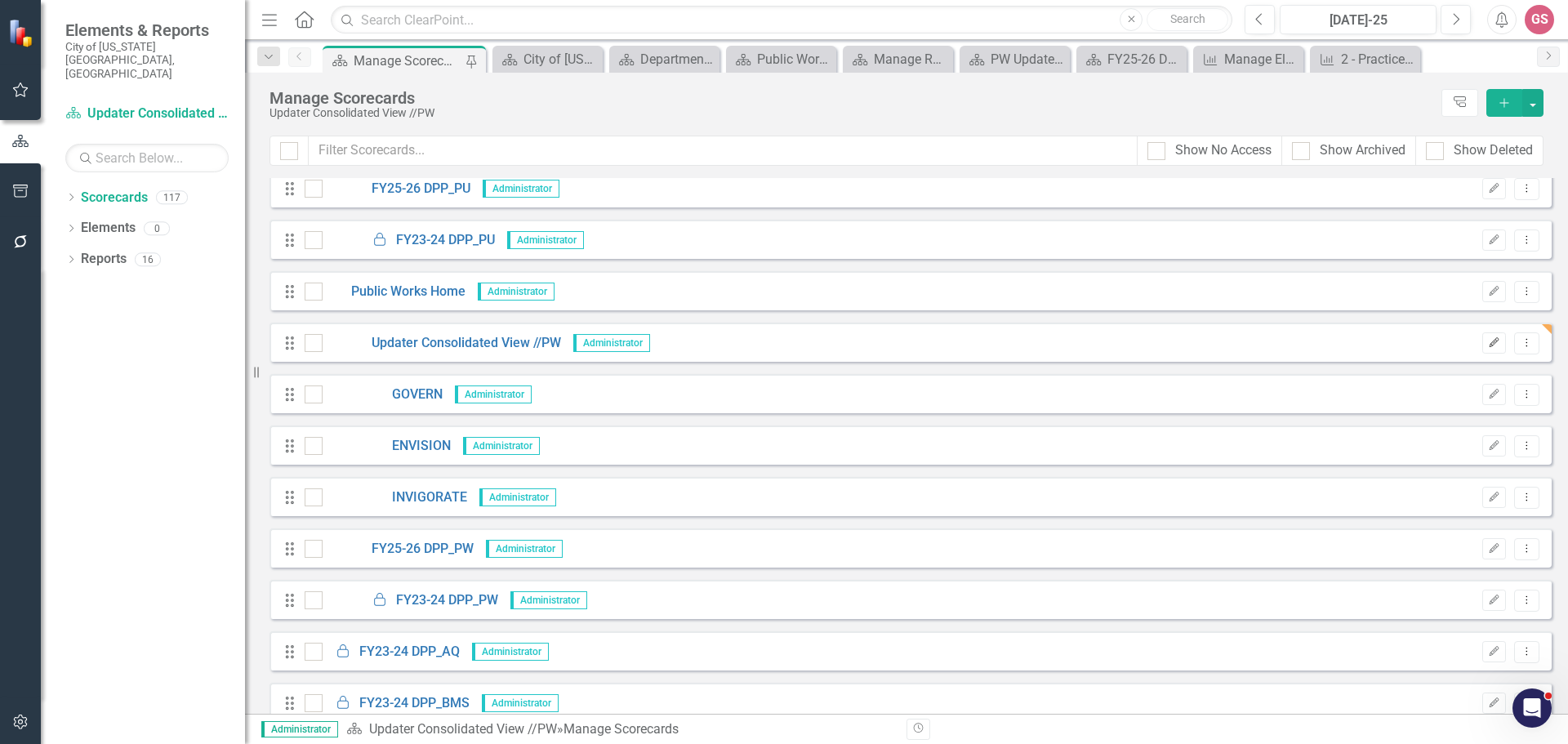
click at [1489, 345] on icon "Edit" at bounding box center [1494, 343] width 12 height 10
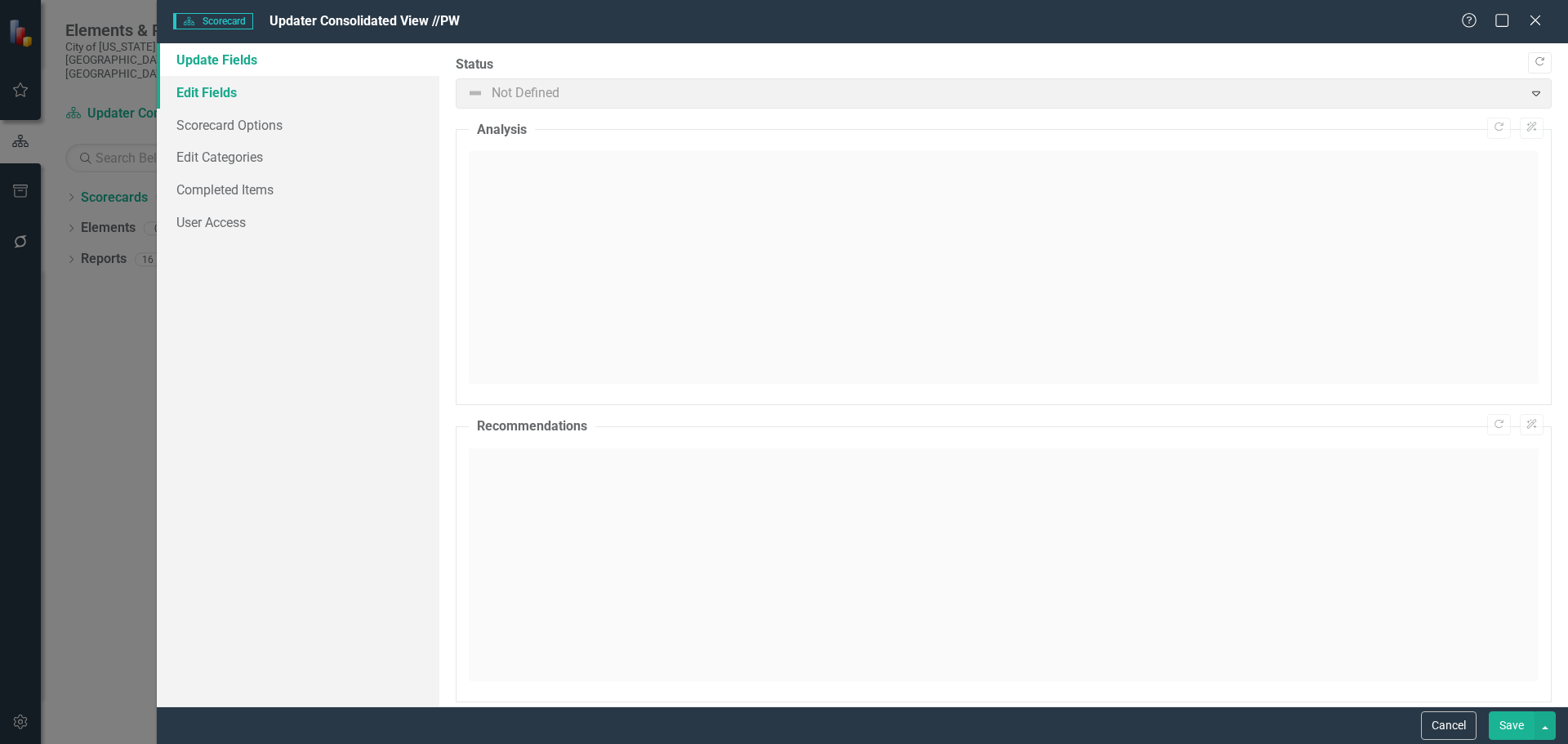
click at [227, 103] on link "Edit Fields" at bounding box center [298, 91] width 283 height 33
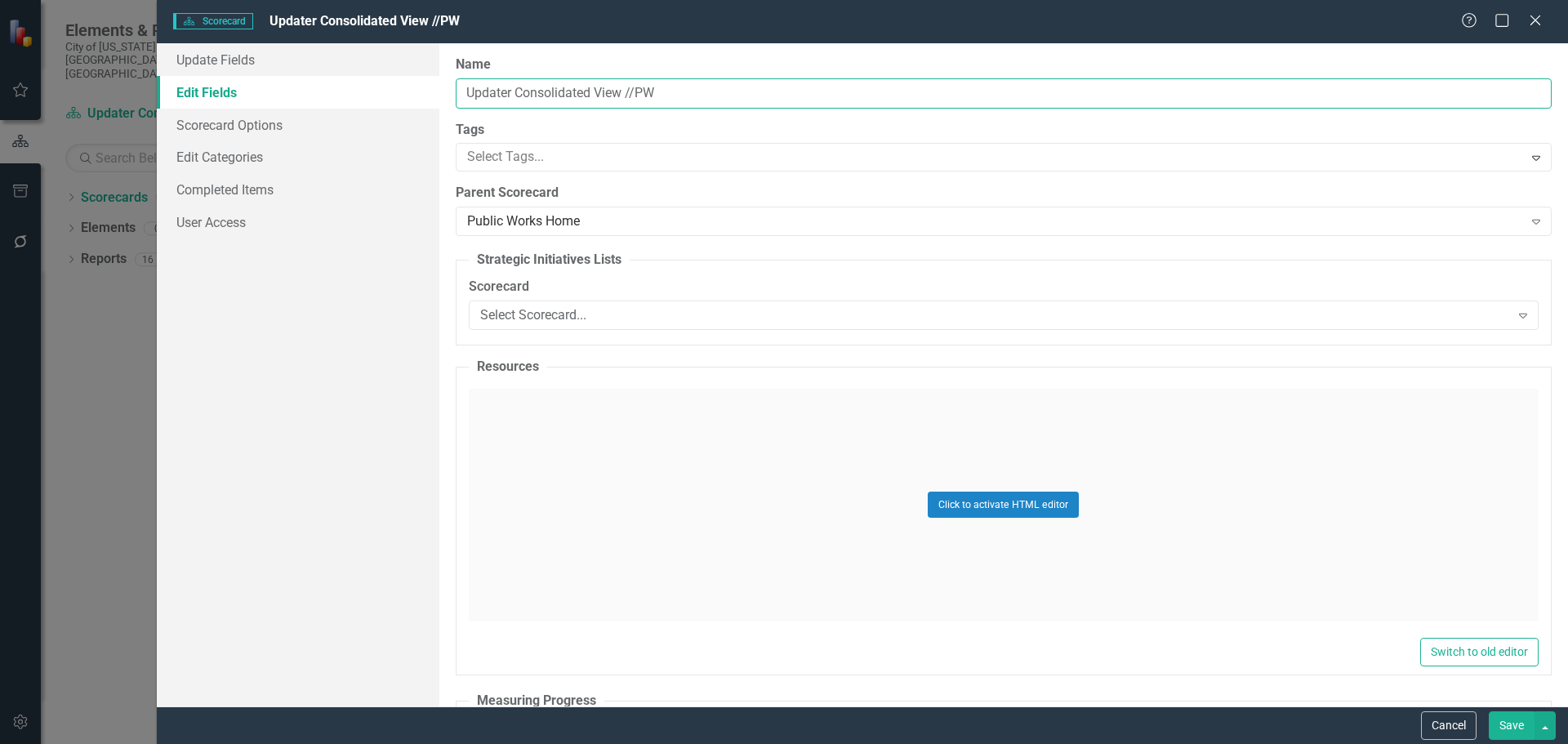
click at [625, 103] on input "Updater Consolidated View //PW" at bounding box center [1004, 93] width 1096 height 30
drag, startPoint x: 670, startPoint y: 97, endPoint x: 444, endPoint y: 83, distance: 226.4
click at [444, 83] on div "Name Updater Consolidated View //PW Tags Select Tags... Expand Parent Scorecard…" at bounding box center [1004, 374] width 1129 height 663
type input "Focused Action Plan"
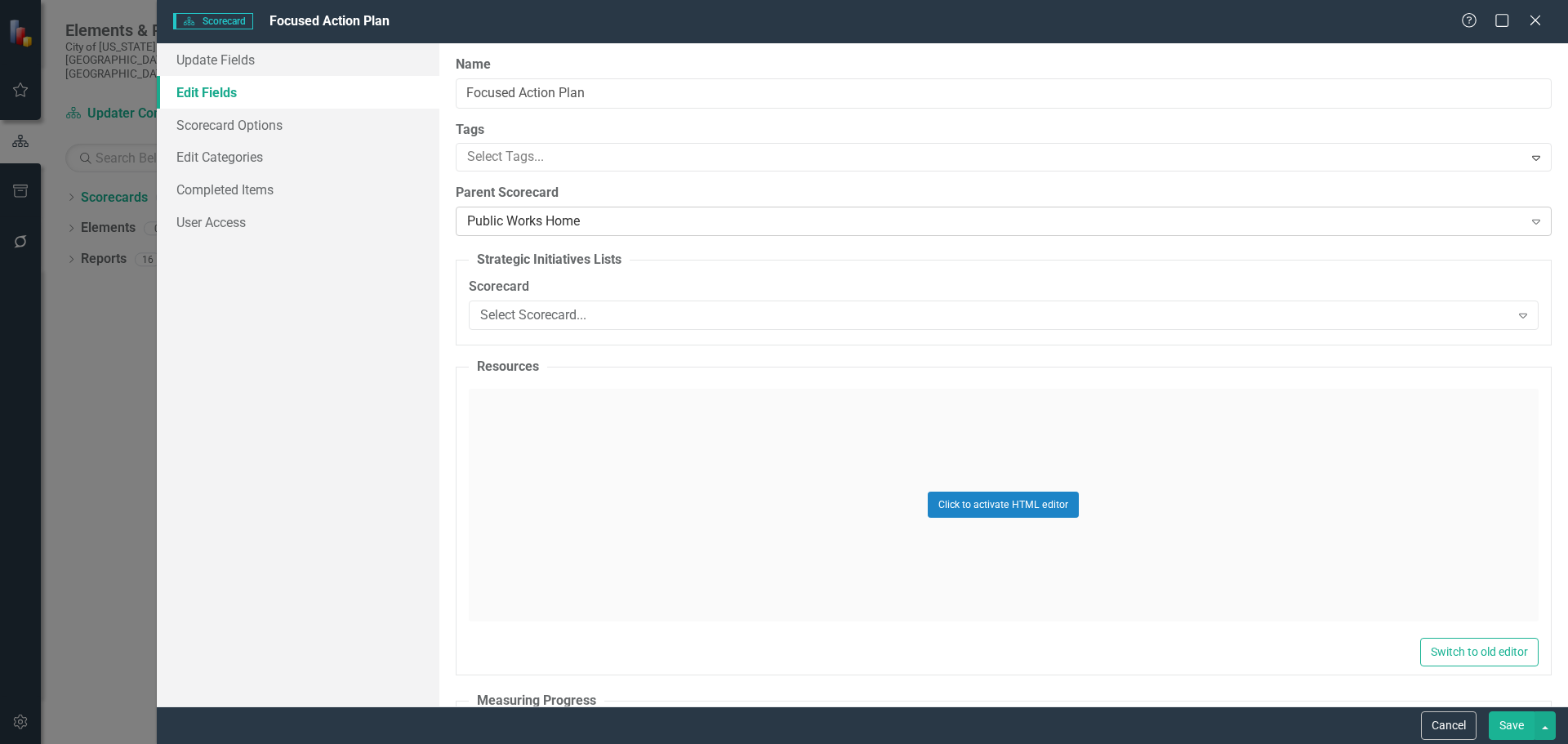
click at [613, 224] on div "Public Works Home" at bounding box center [995, 222] width 1056 height 19
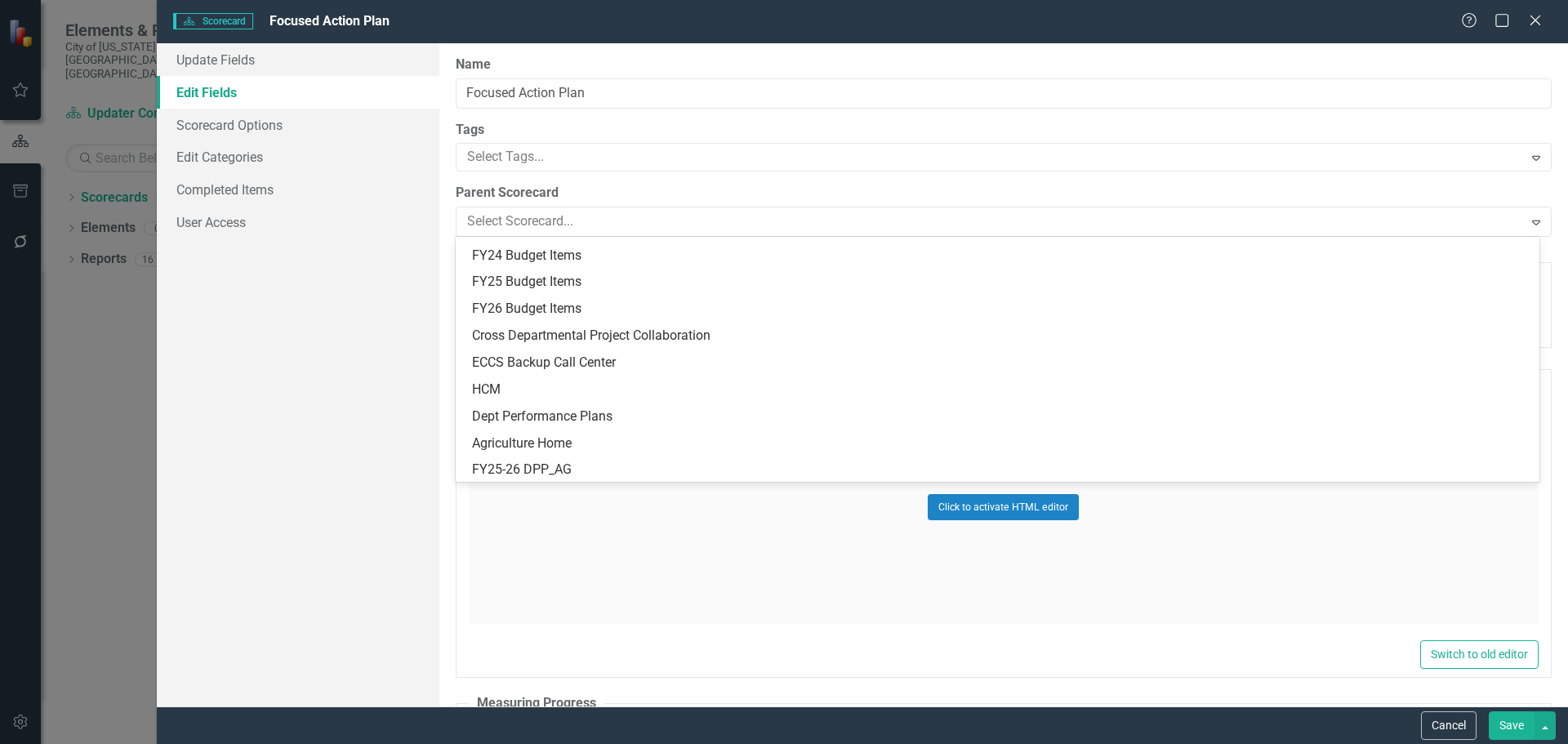
scroll to position [0, 0]
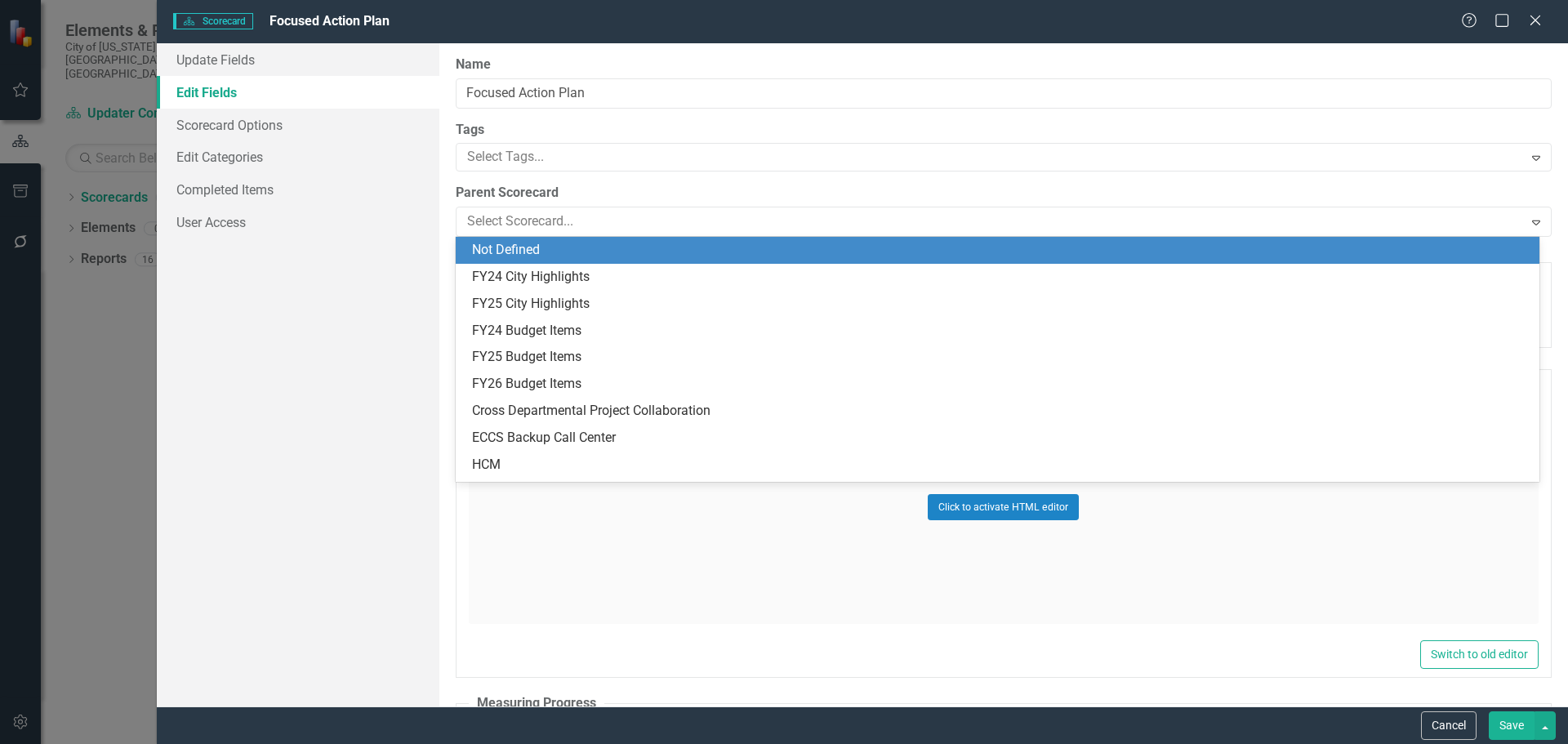
click at [591, 249] on div "Not Defined" at bounding box center [1001, 250] width 1058 height 19
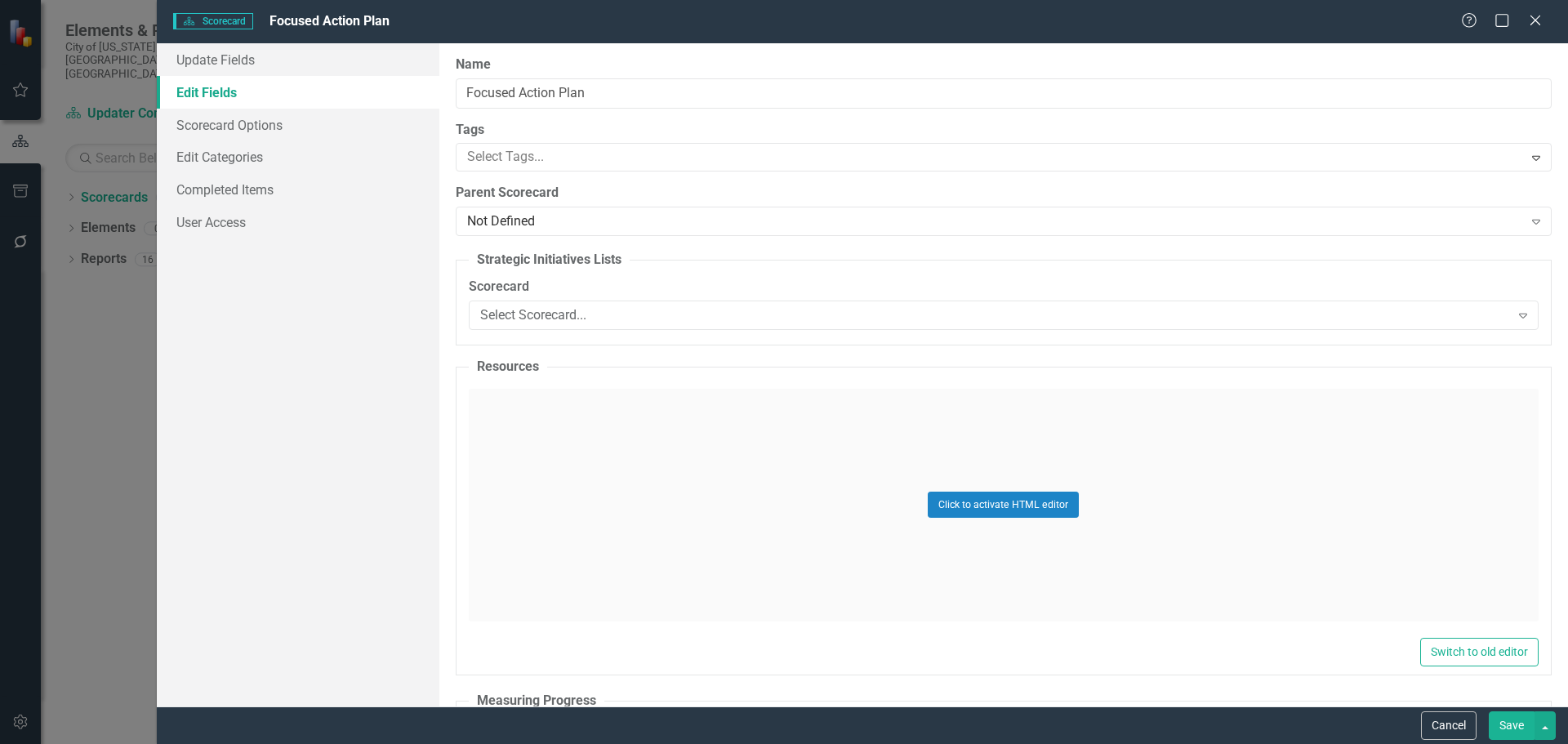
click at [1515, 727] on button "Save" at bounding box center [1511, 725] width 46 height 29
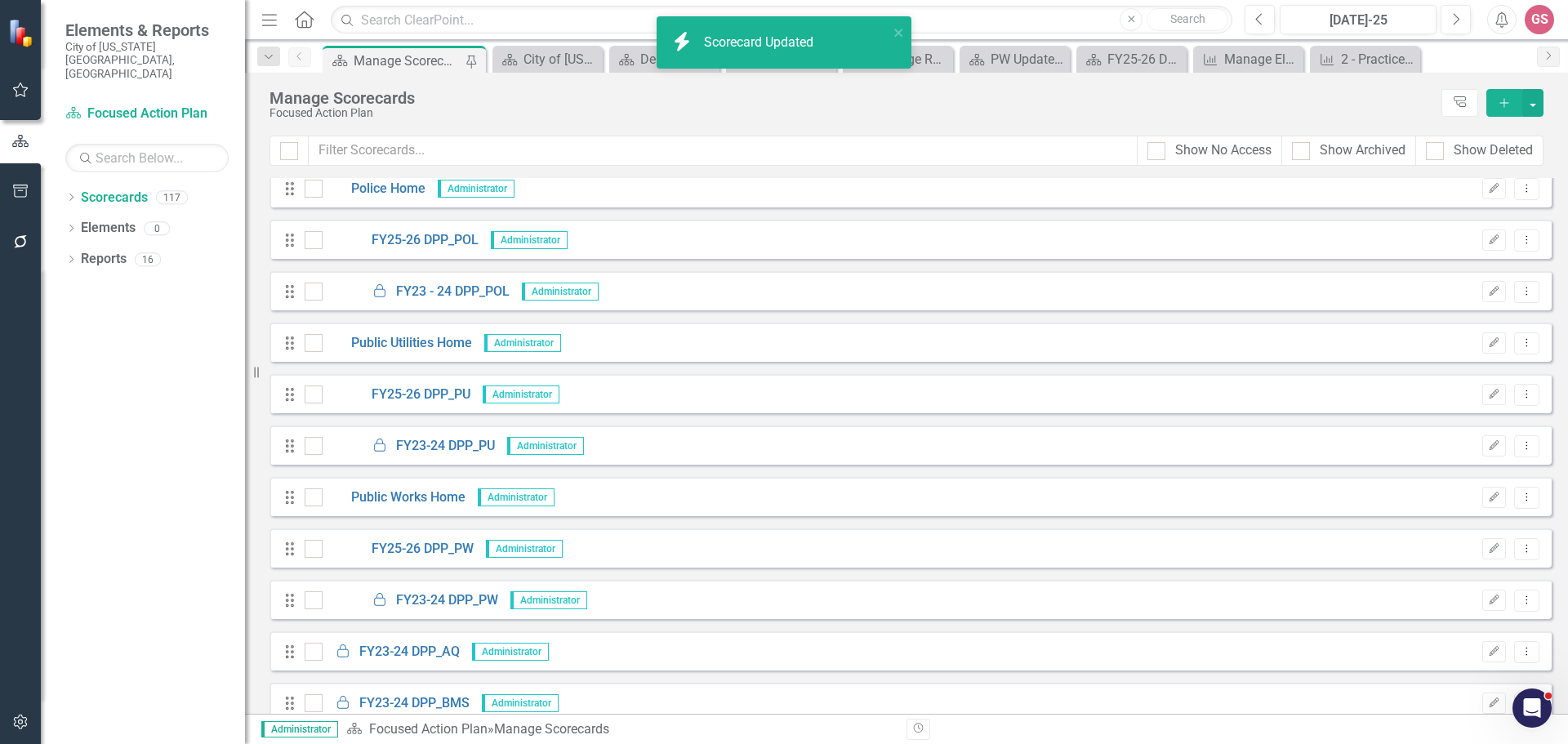
scroll to position [113, 0]
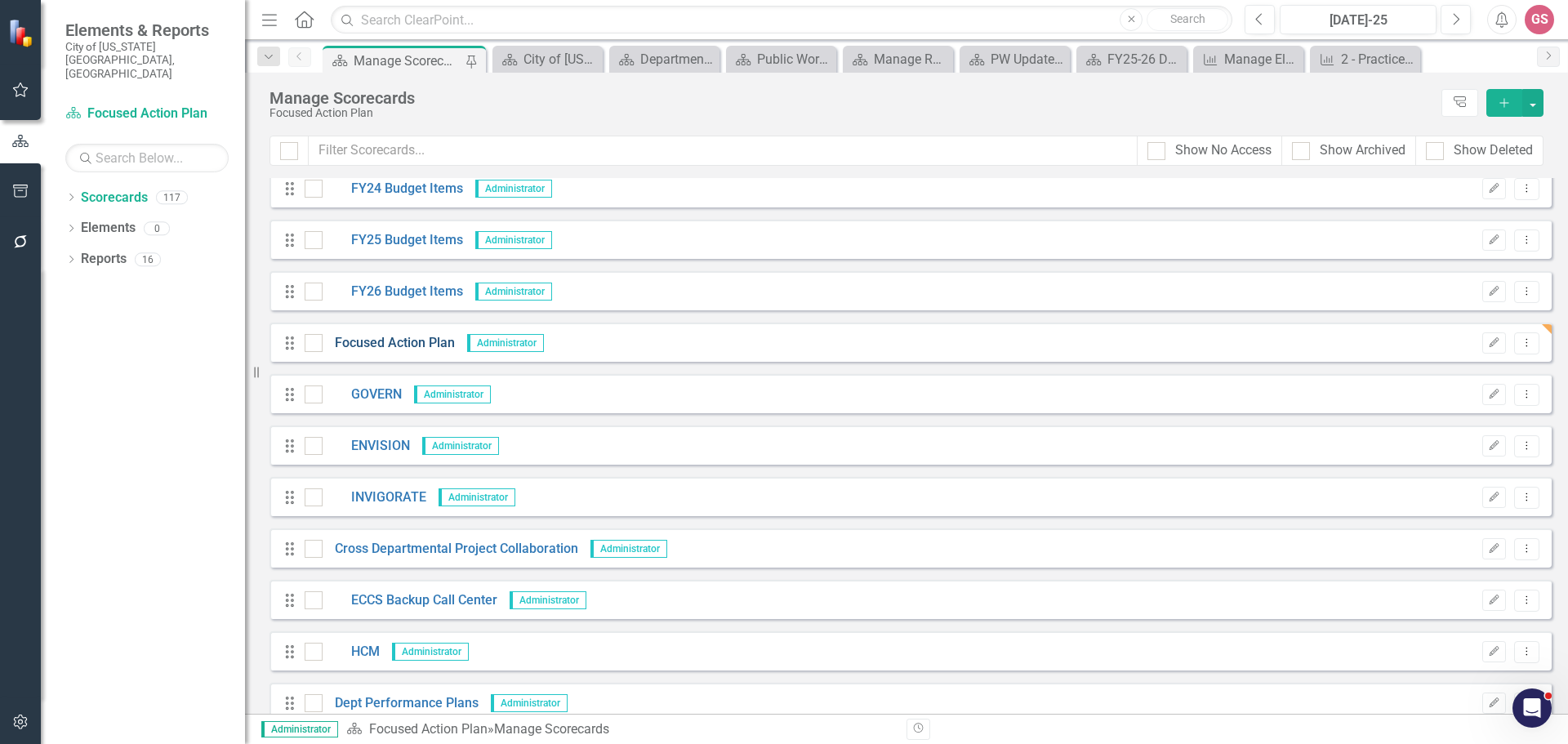
click at [410, 340] on link "Focused Action Plan" at bounding box center [389, 343] width 132 height 19
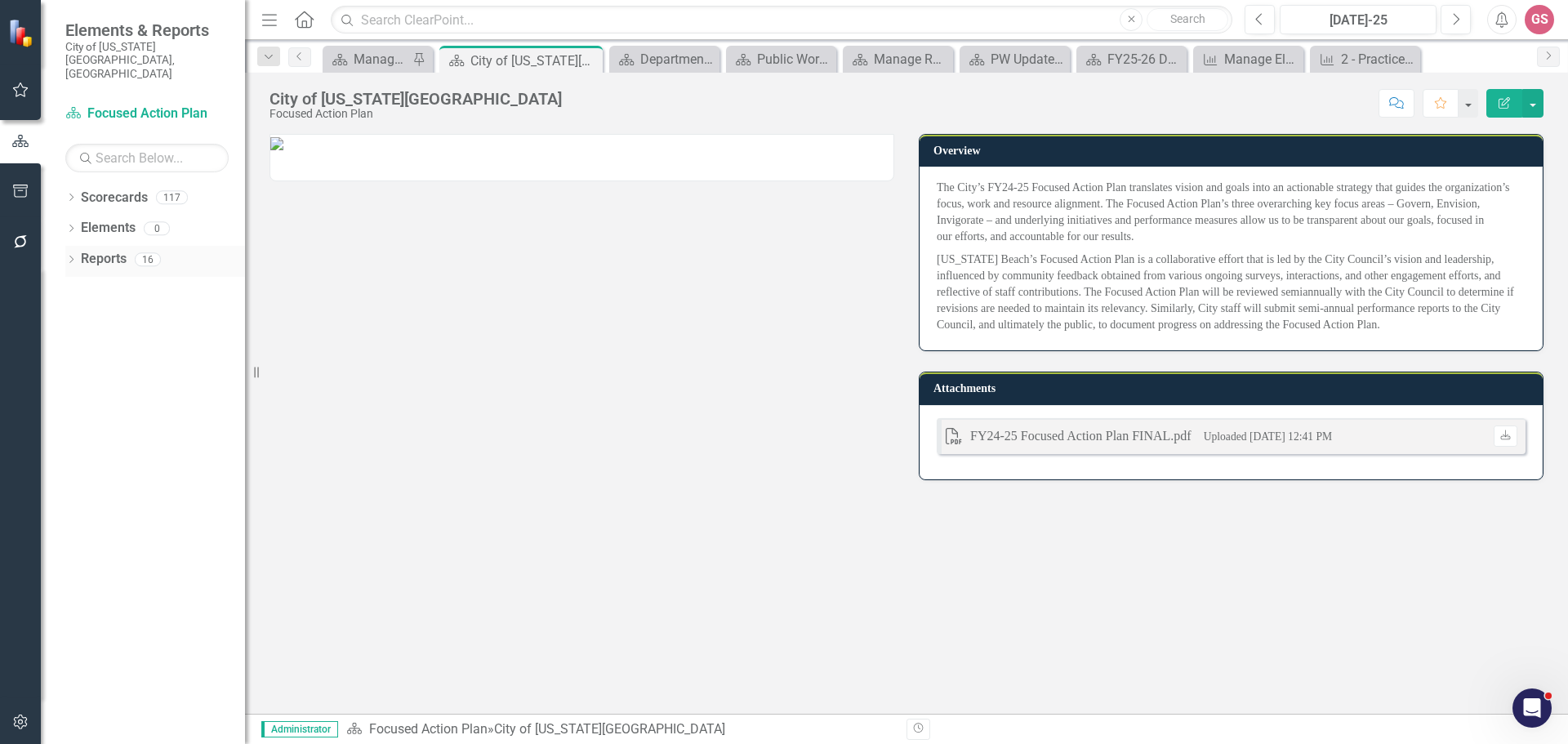
click at [97, 250] on link "Reports" at bounding box center [104, 259] width 46 height 19
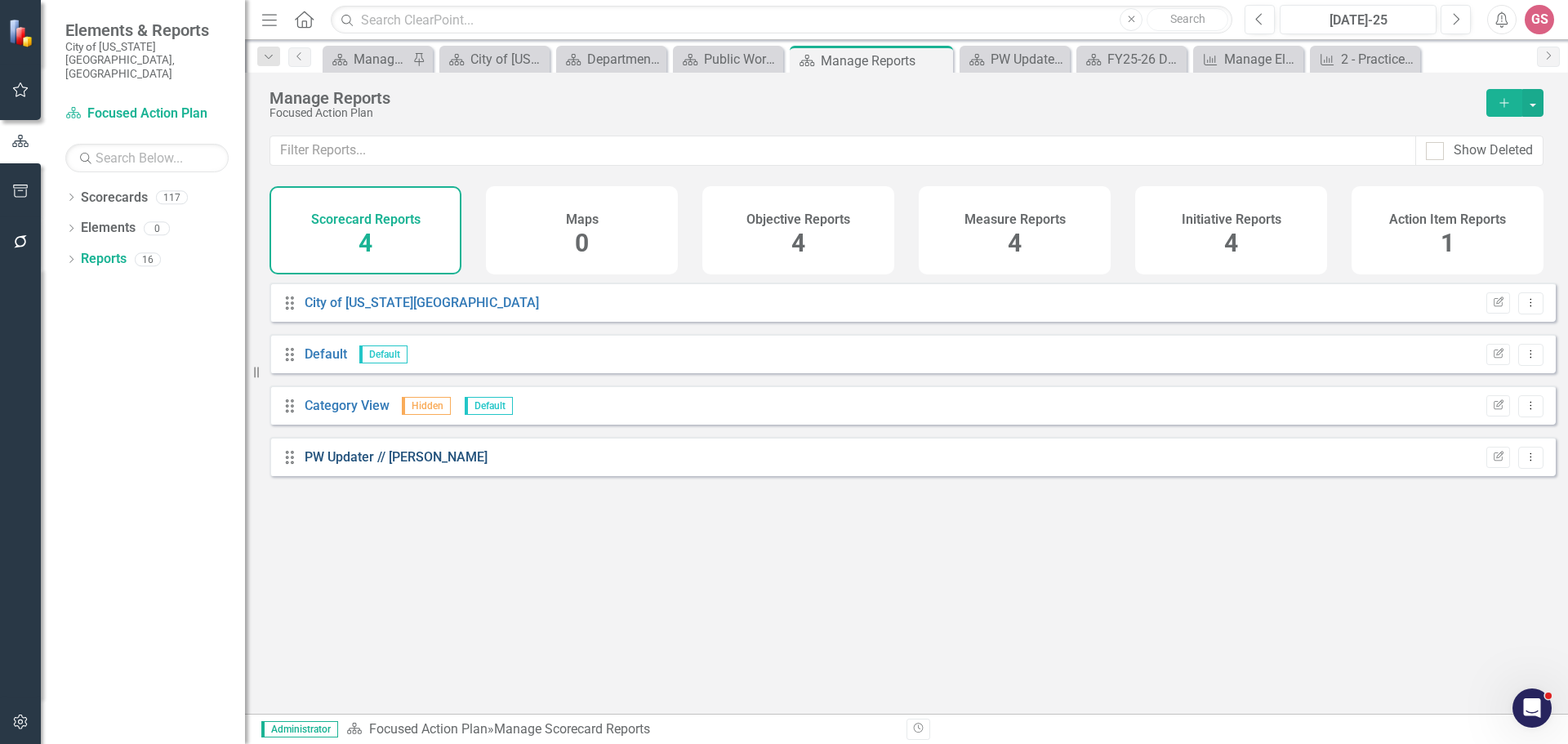
click at [416, 464] on link "PW Updater // [PERSON_NAME]" at bounding box center [396, 457] width 183 height 16
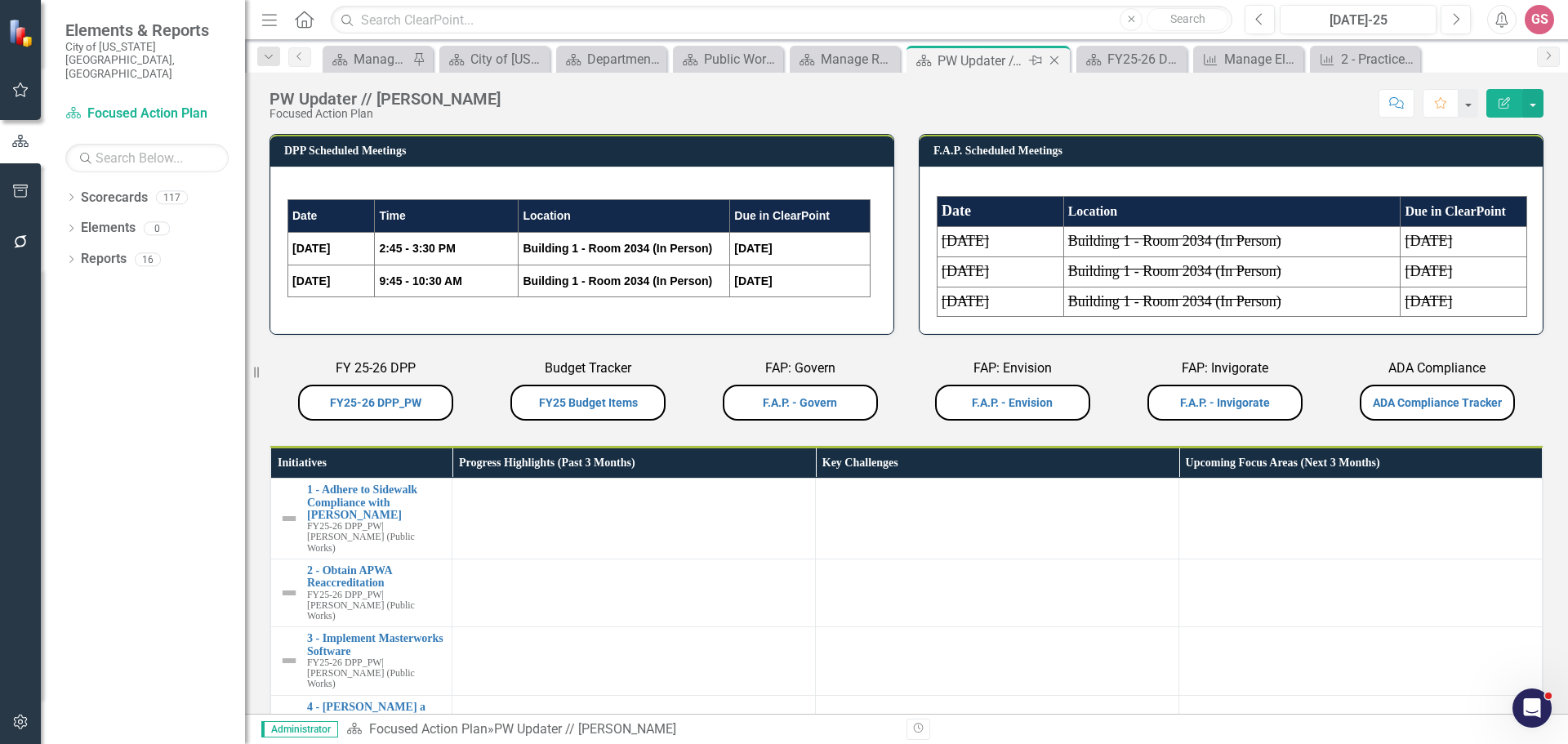
click at [1055, 61] on icon at bounding box center [1055, 61] width 9 height 9
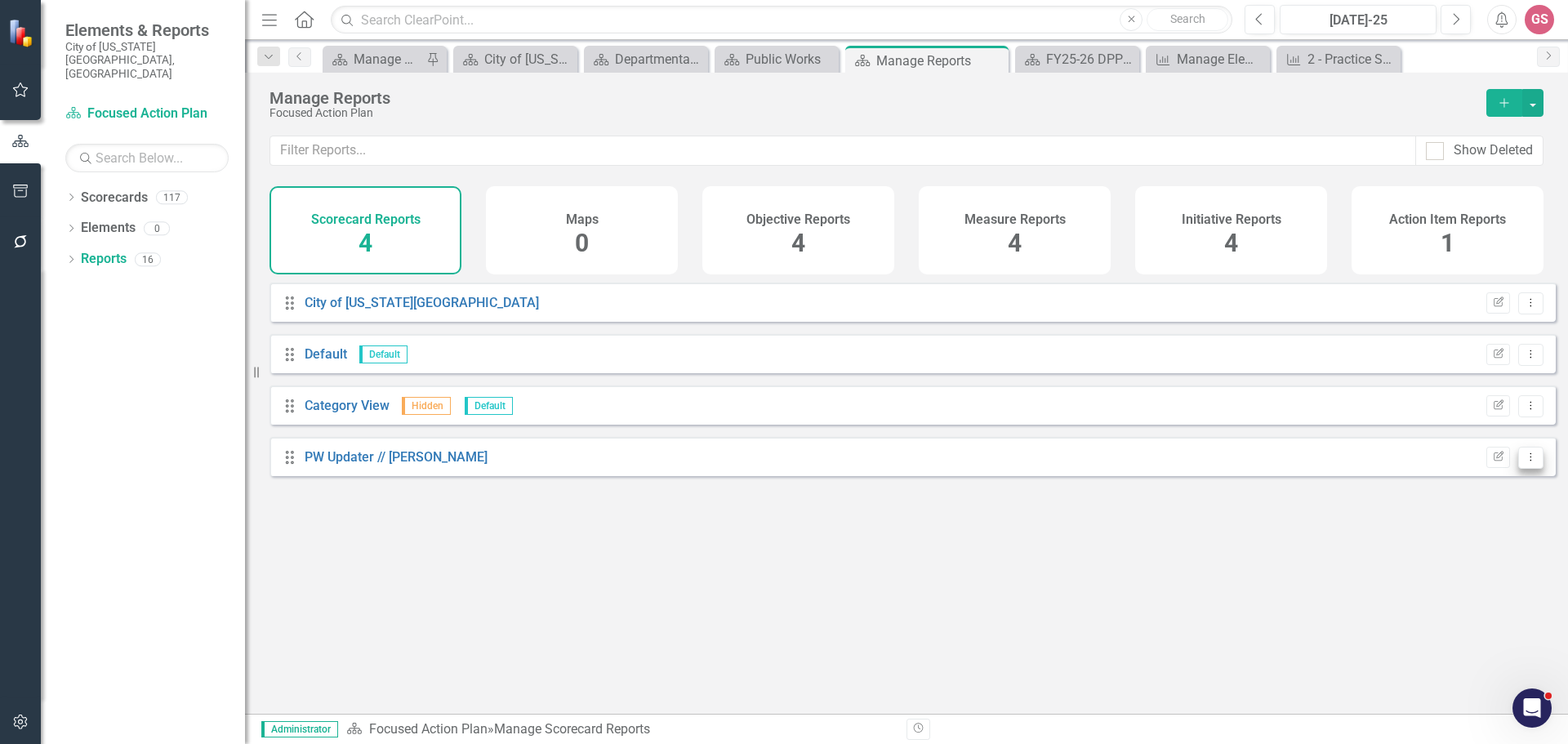
click at [1524, 462] on icon "Dropdown Menu" at bounding box center [1531, 456] width 14 height 10
click at [1467, 550] on link "Copy Duplicate Report" at bounding box center [1464, 557] width 134 height 30
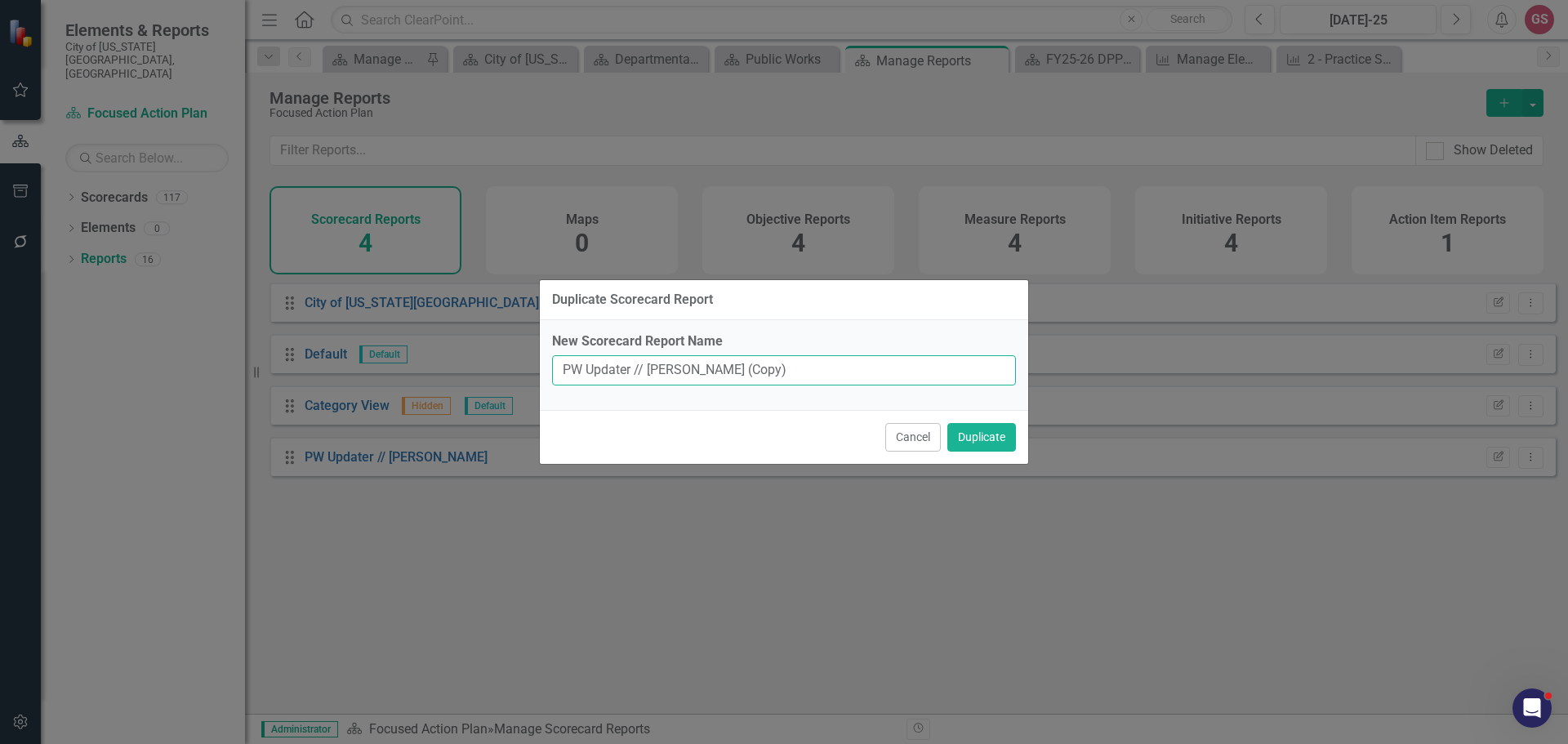
click at [641, 364] on input "PW Updater // [PERSON_NAME] (Copy)" at bounding box center [784, 370] width 464 height 30
click at [980, 438] on button "Duplicate" at bounding box center [982, 437] width 69 height 29
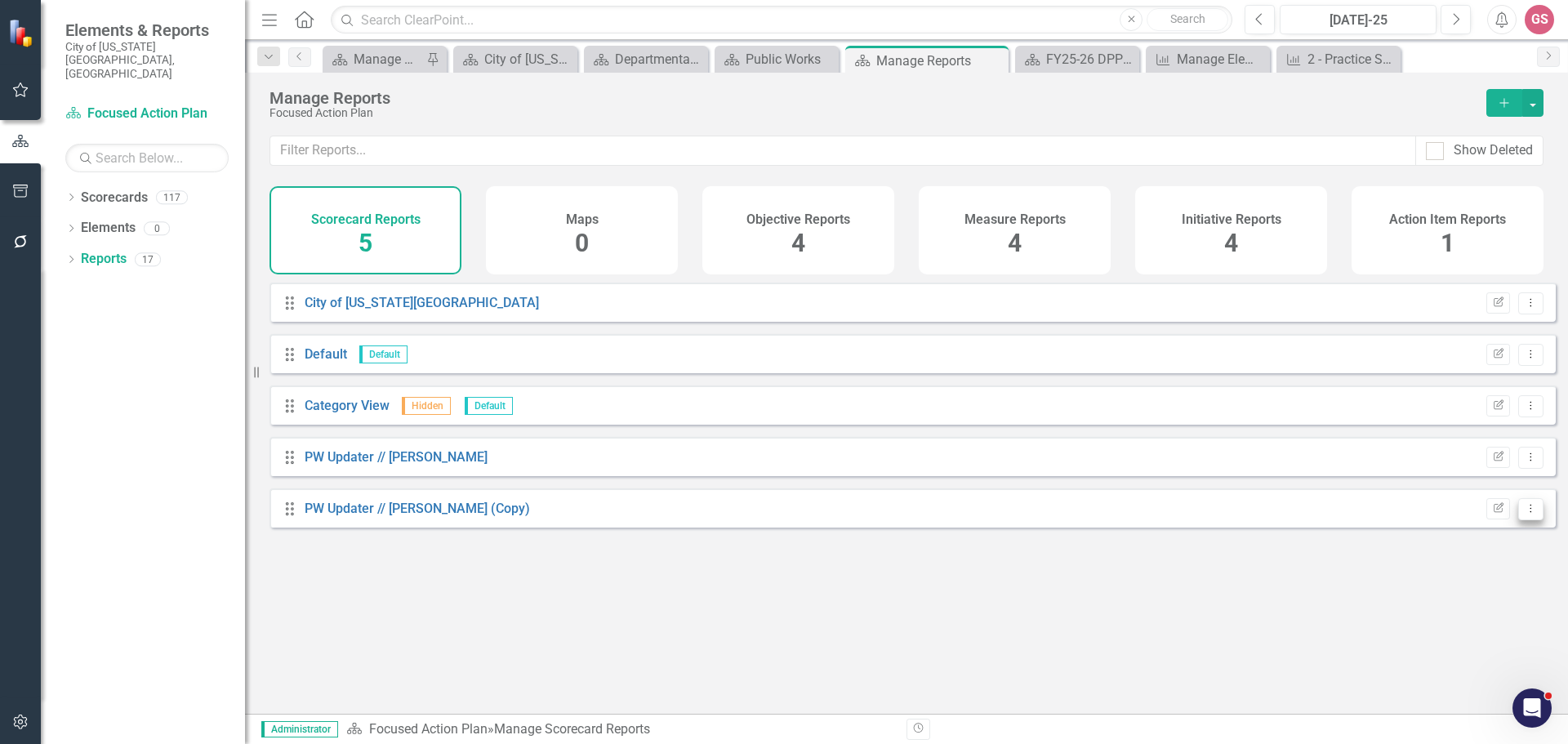
click at [1519, 520] on button "Dropdown Menu" at bounding box center [1531, 509] width 25 height 22
click at [1481, 548] on link "Edit Report Edit Report" at bounding box center [1464, 548] width 134 height 30
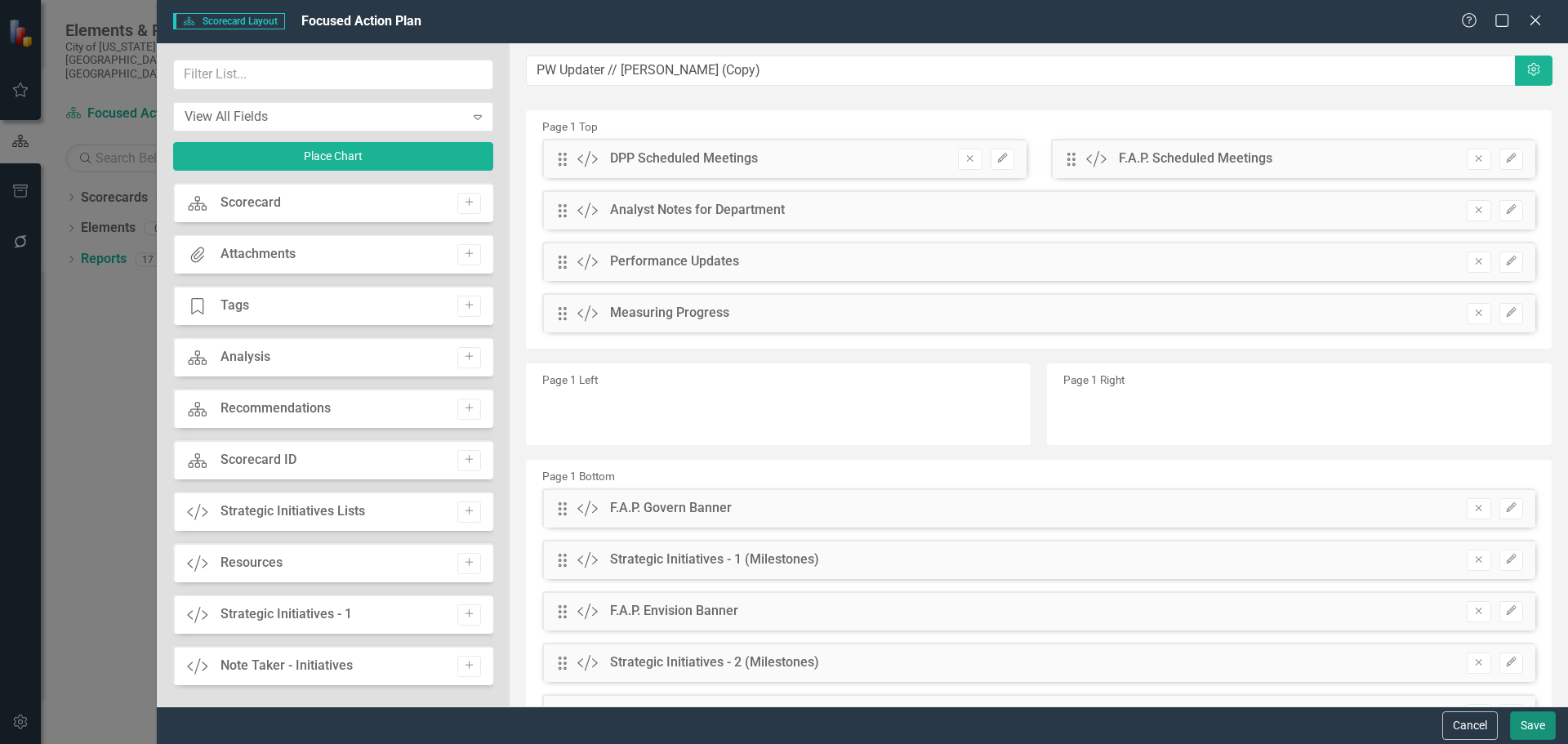
click at [1536, 725] on button "Save" at bounding box center [1533, 725] width 46 height 29
click at [1538, 21] on icon "Close" at bounding box center [1536, 21] width 17 height 13
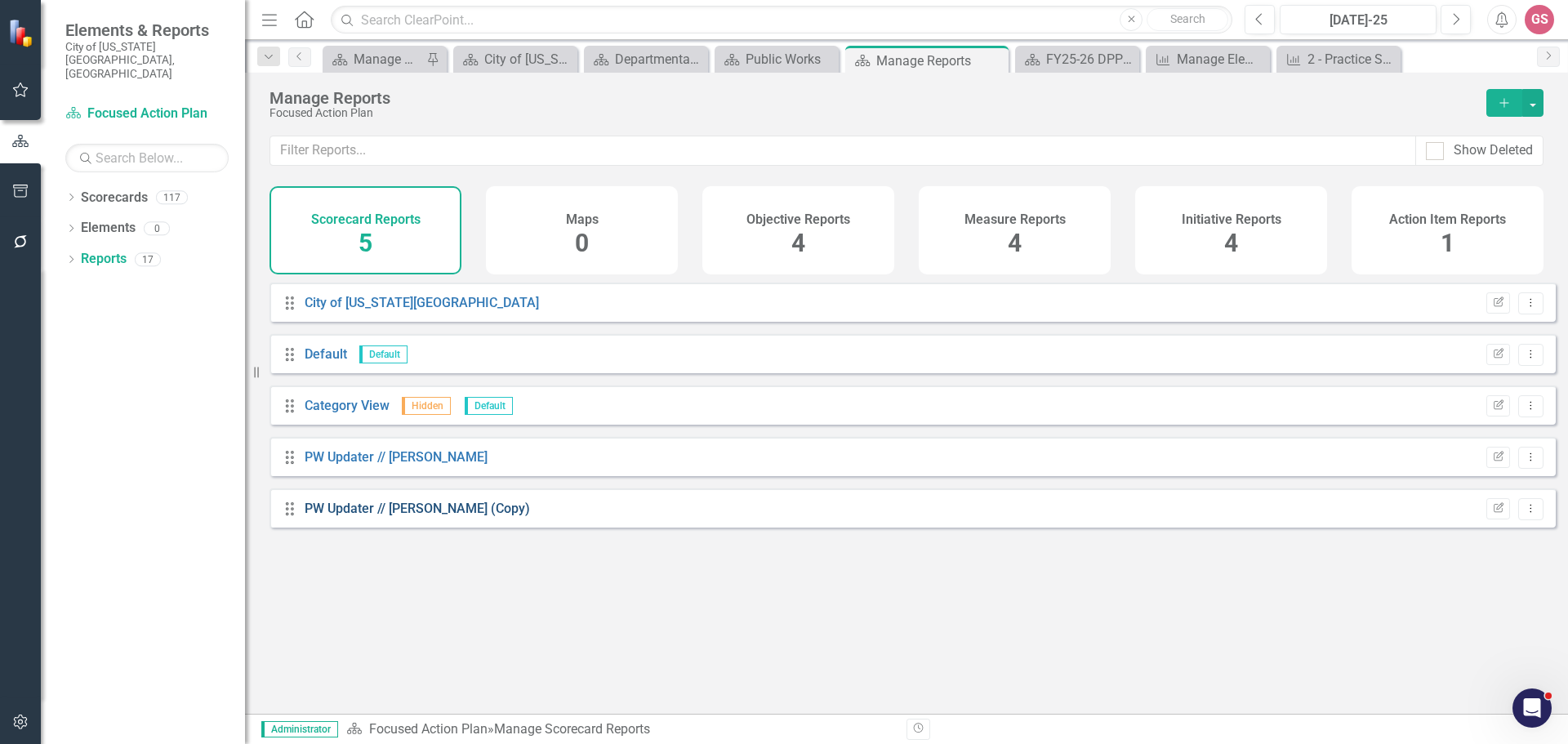
click at [405, 516] on link "PW Updater // [PERSON_NAME] (Copy)" at bounding box center [418, 508] width 226 height 16
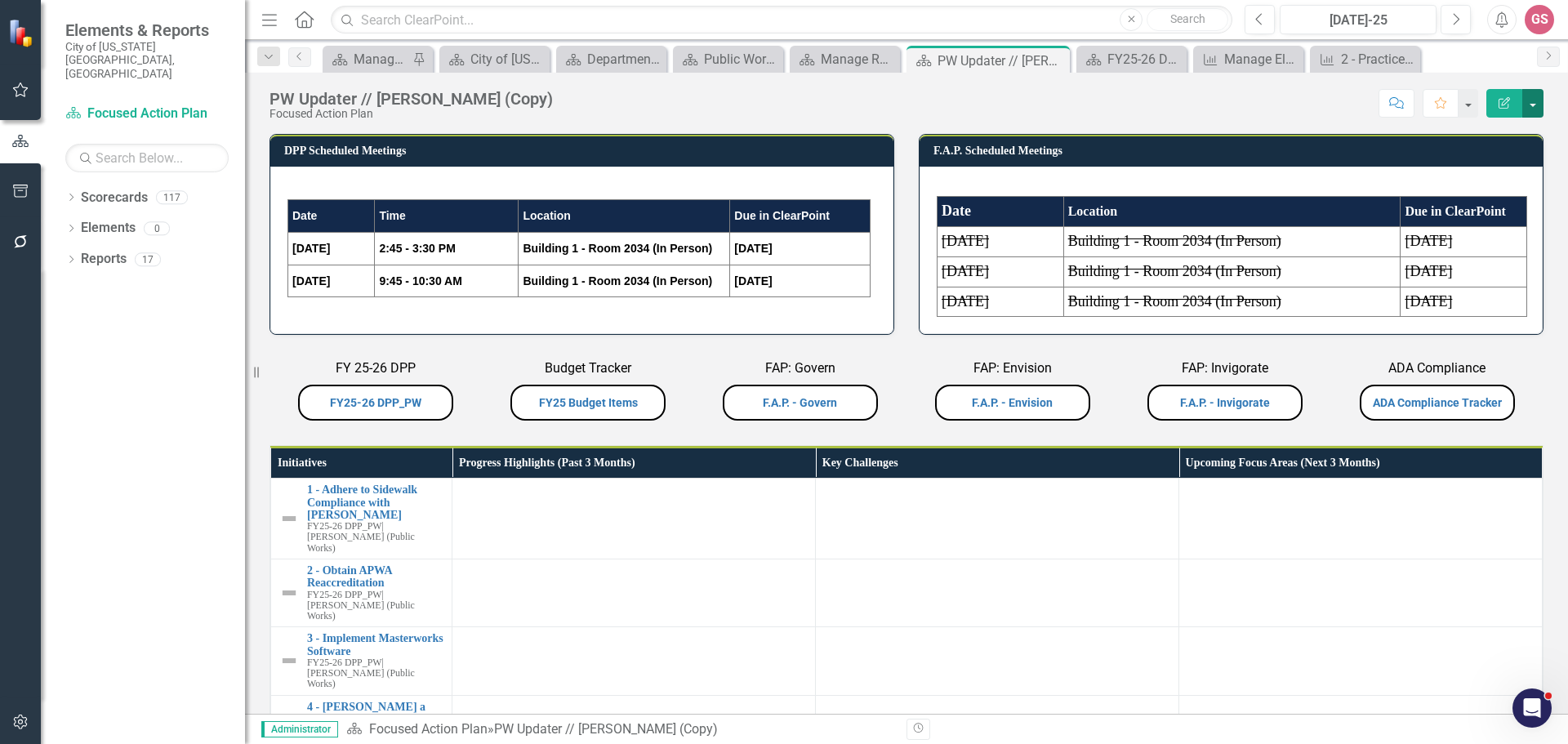
click at [1532, 111] on button "button" at bounding box center [1533, 103] width 21 height 29
click at [1492, 163] on link "Edit Report Edit Layout" at bounding box center [1477, 163] width 132 height 30
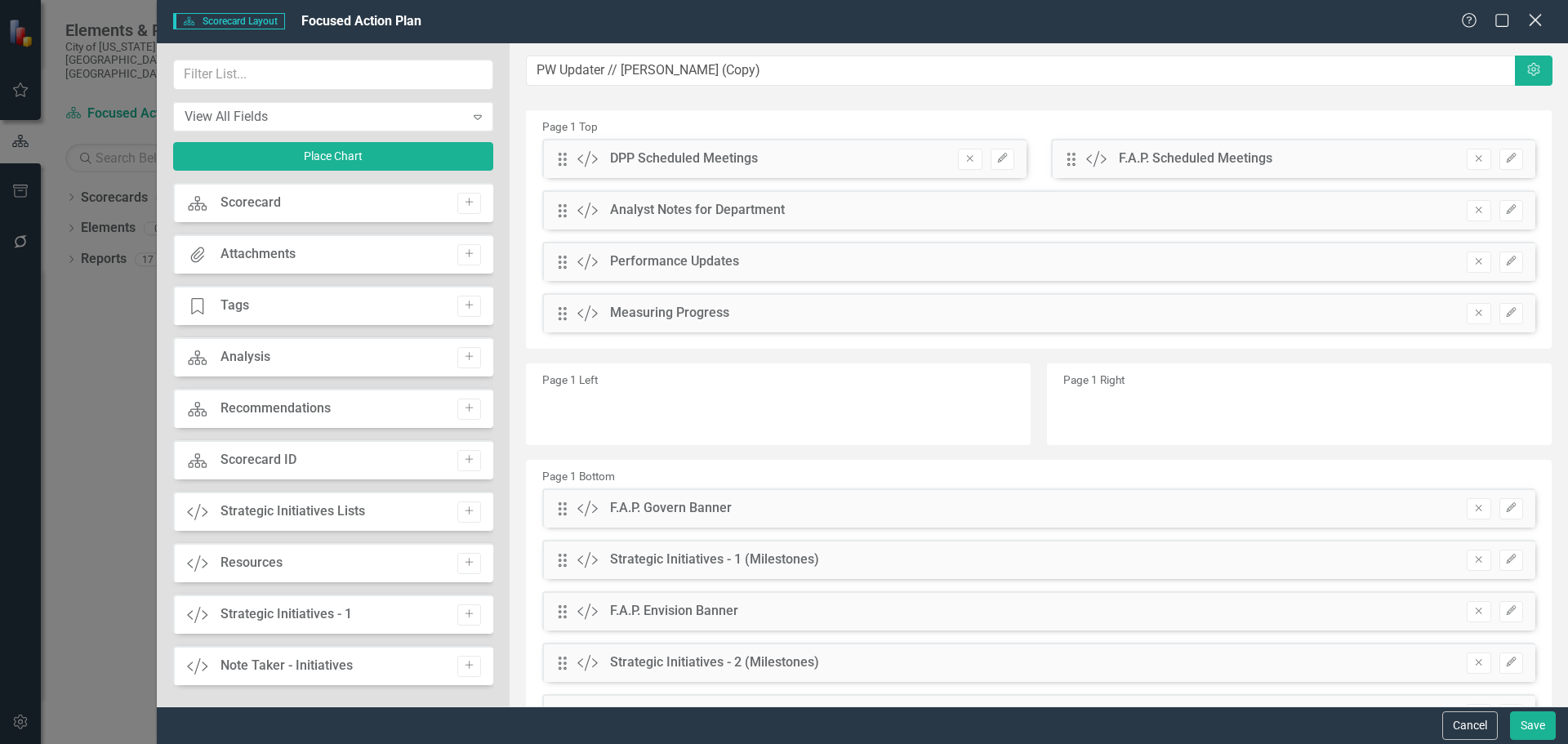
click at [1532, 13] on icon "Close" at bounding box center [1535, 20] width 21 height 16
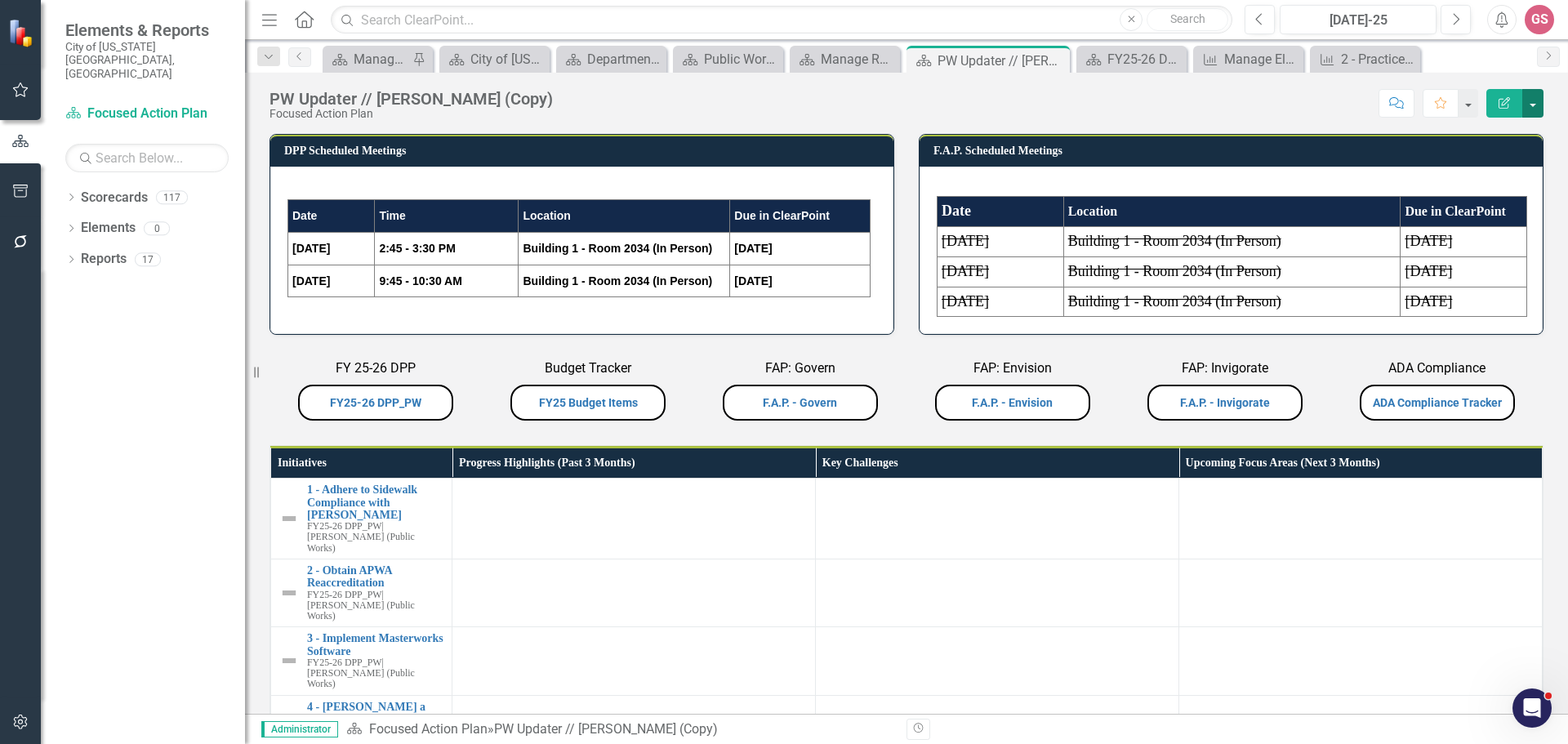
click at [1531, 102] on button "button" at bounding box center [1533, 103] width 21 height 29
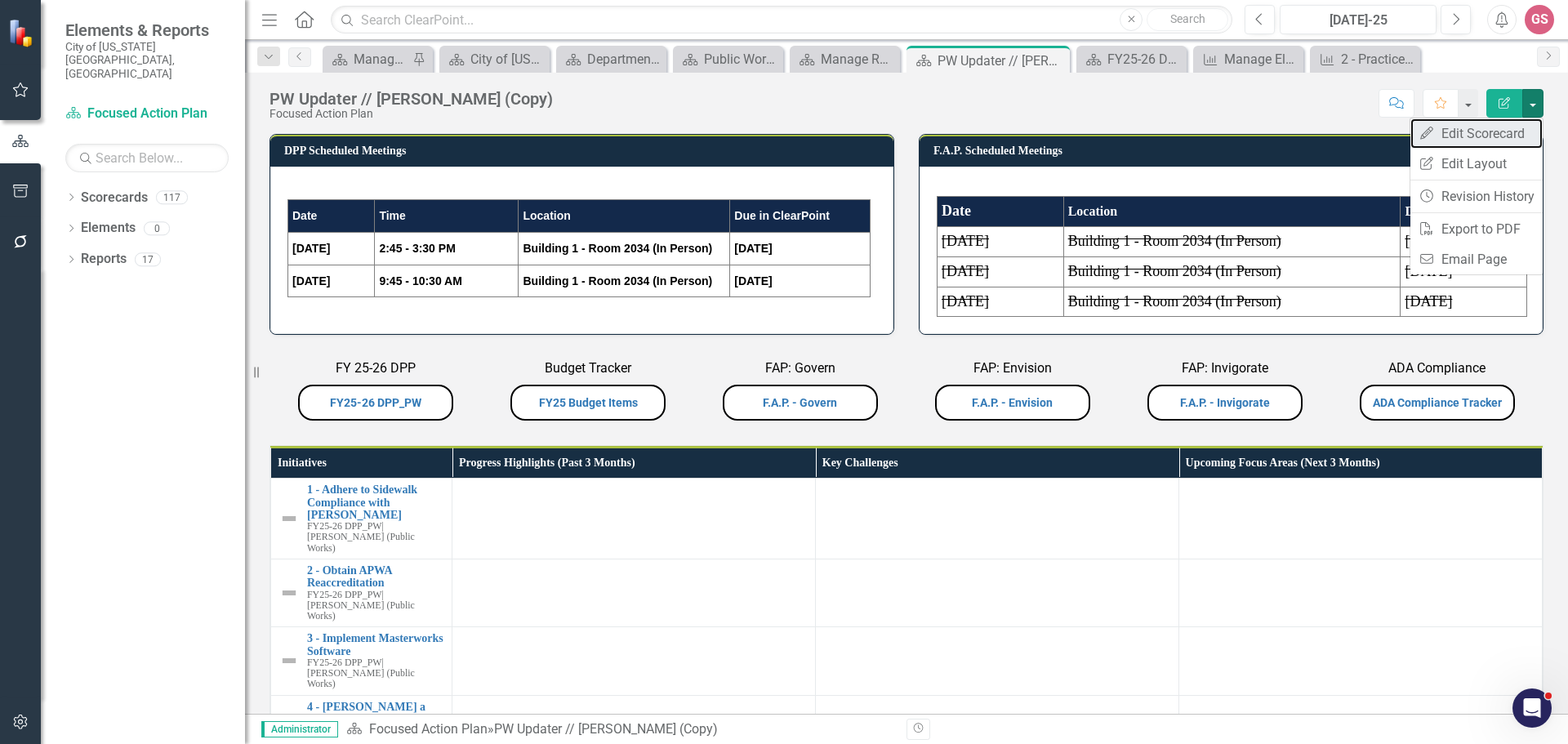
click at [1484, 131] on link "Edit Edit Scorecard" at bounding box center [1477, 133] width 132 height 30
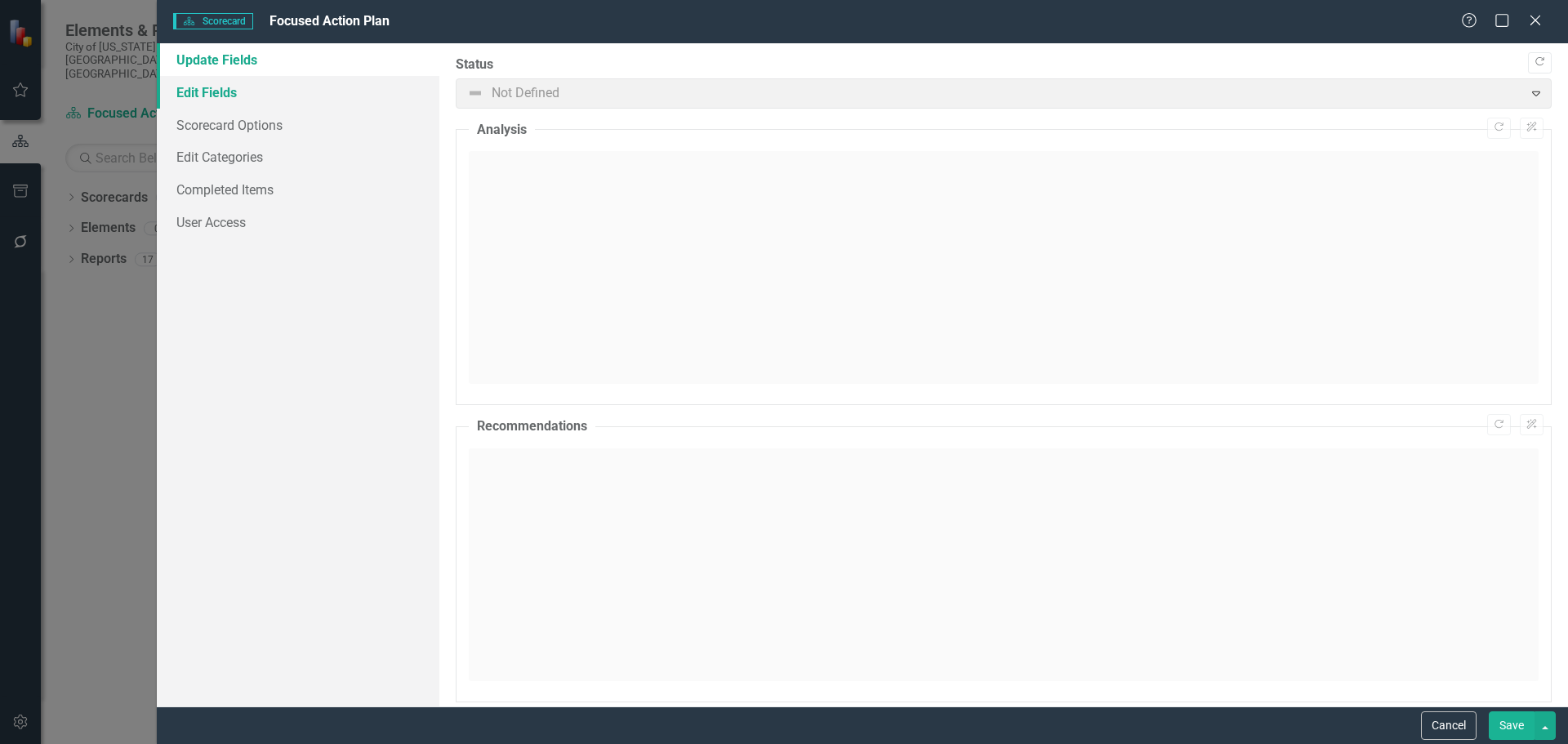
click at [207, 96] on link "Edit Fields" at bounding box center [298, 91] width 283 height 33
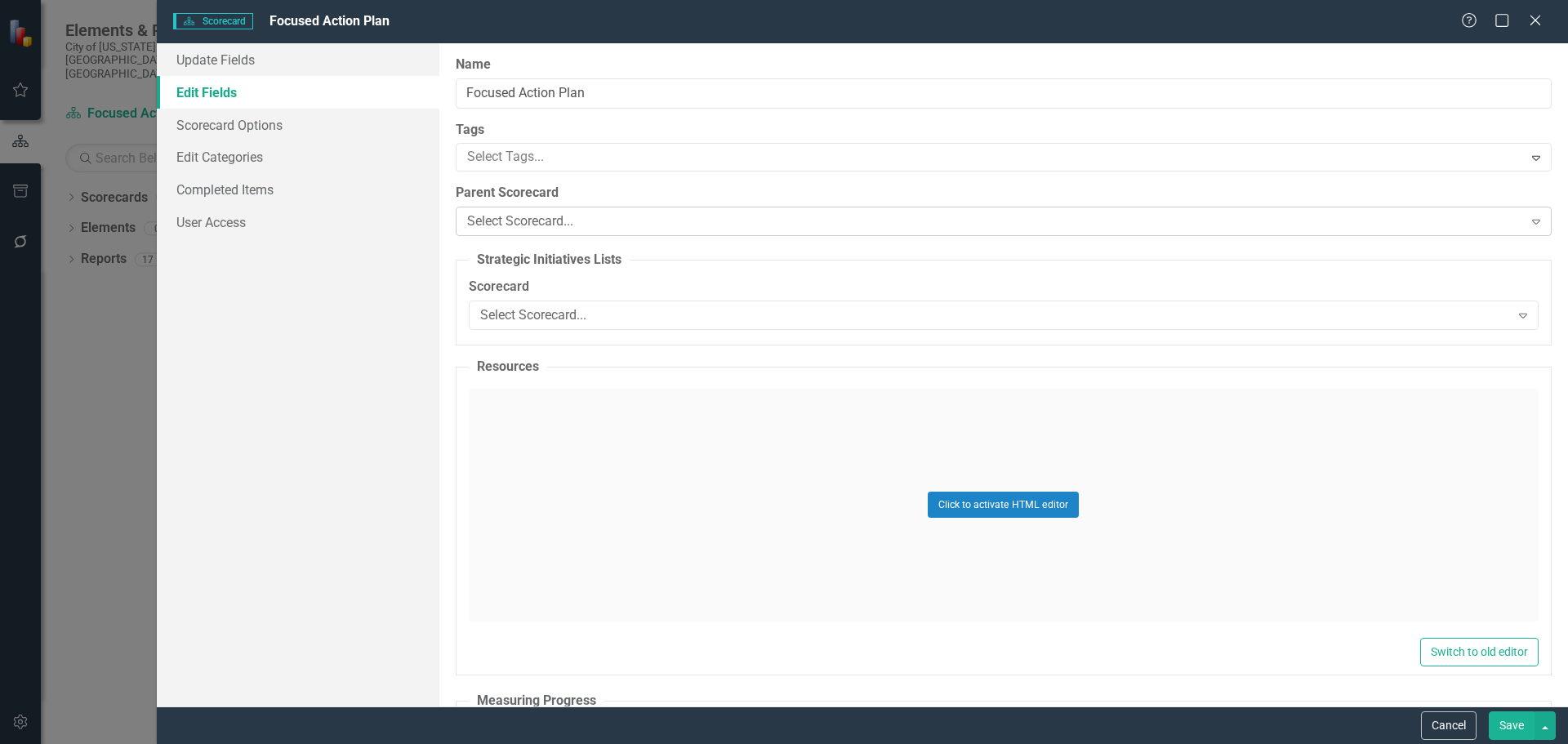
click at [575, 222] on div "Select Scorecard..." at bounding box center [995, 222] width 1056 height 19
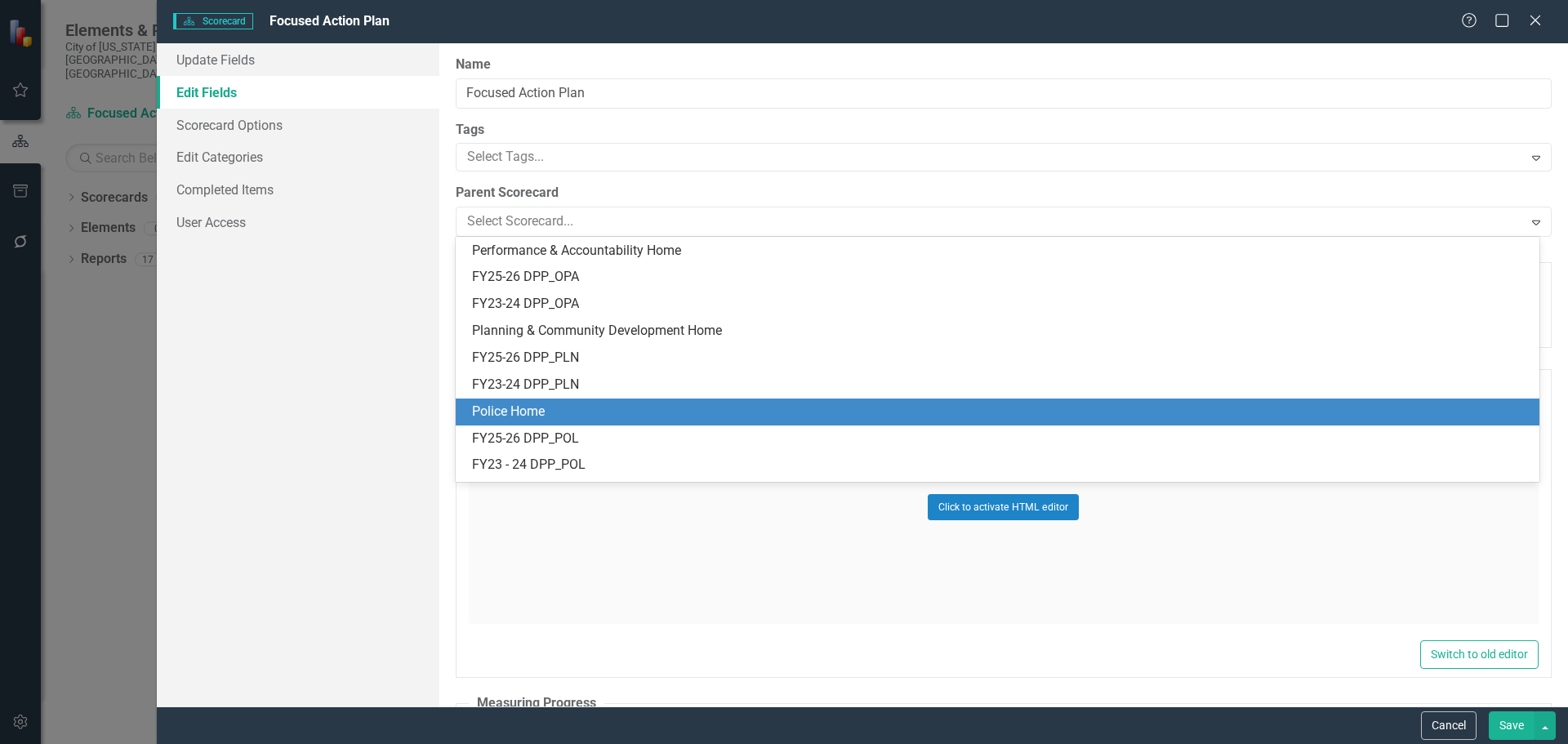
scroll to position [1960, 0]
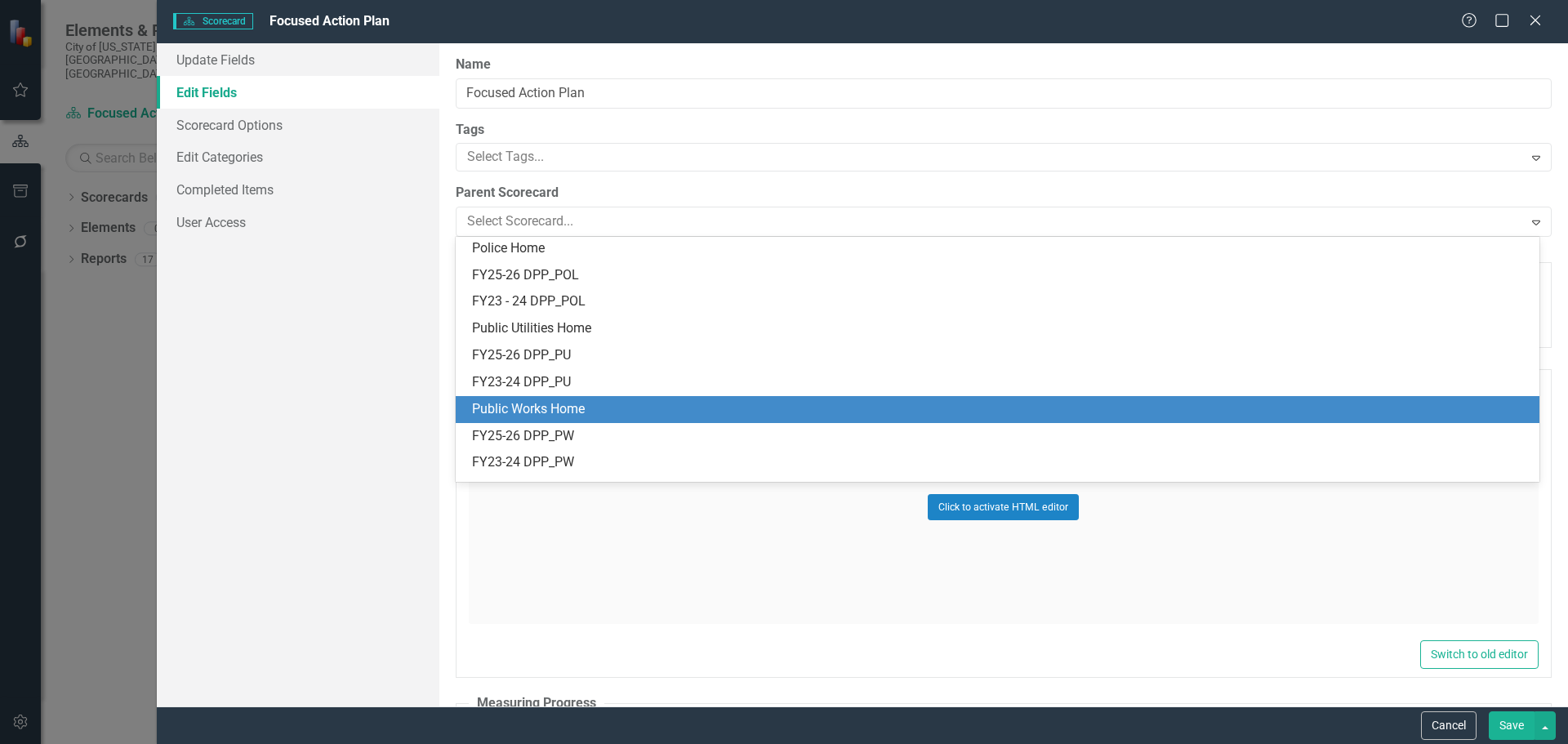
click at [581, 420] on div "Public Works Home" at bounding box center [998, 409] width 1084 height 27
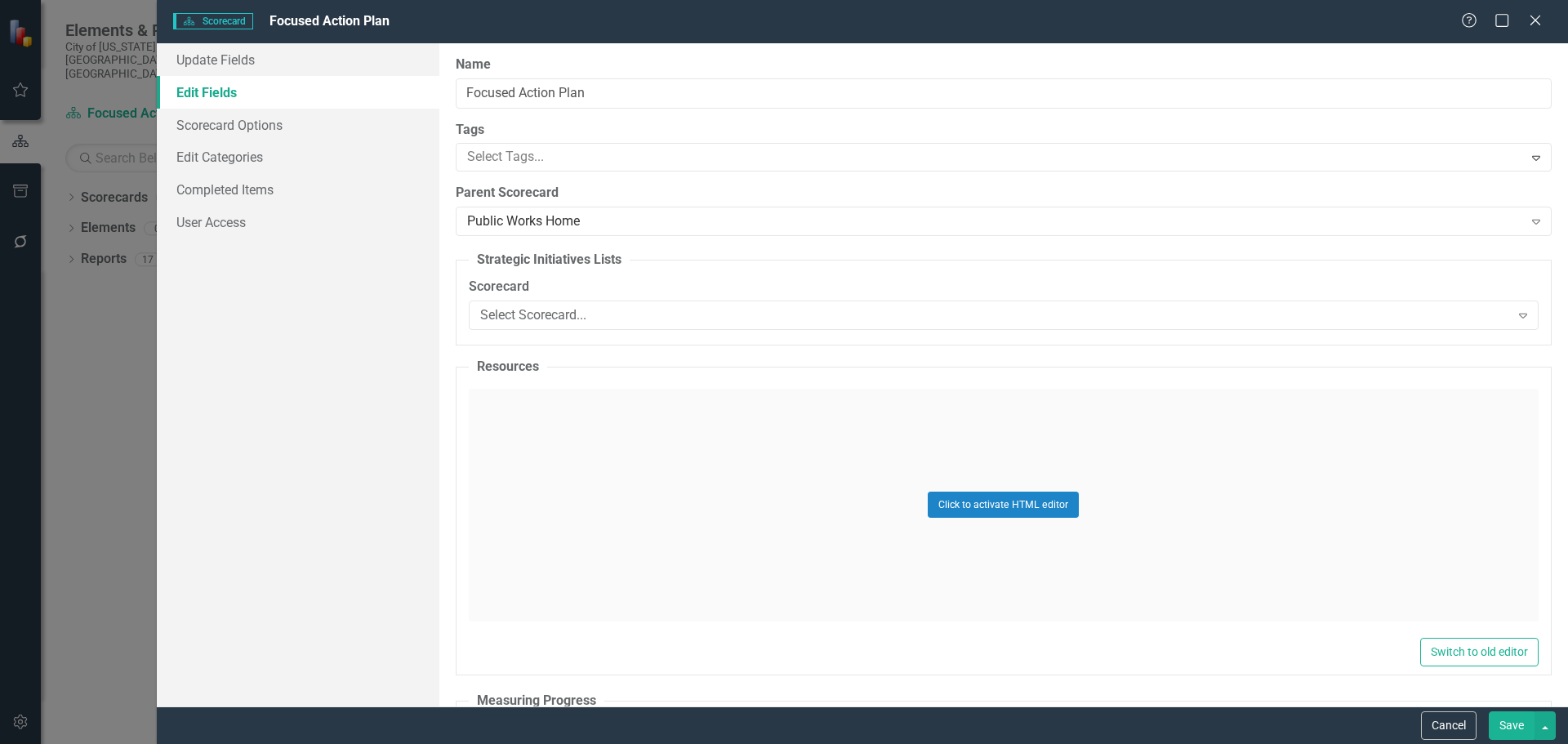
click at [1507, 724] on button "Save" at bounding box center [1511, 725] width 46 height 29
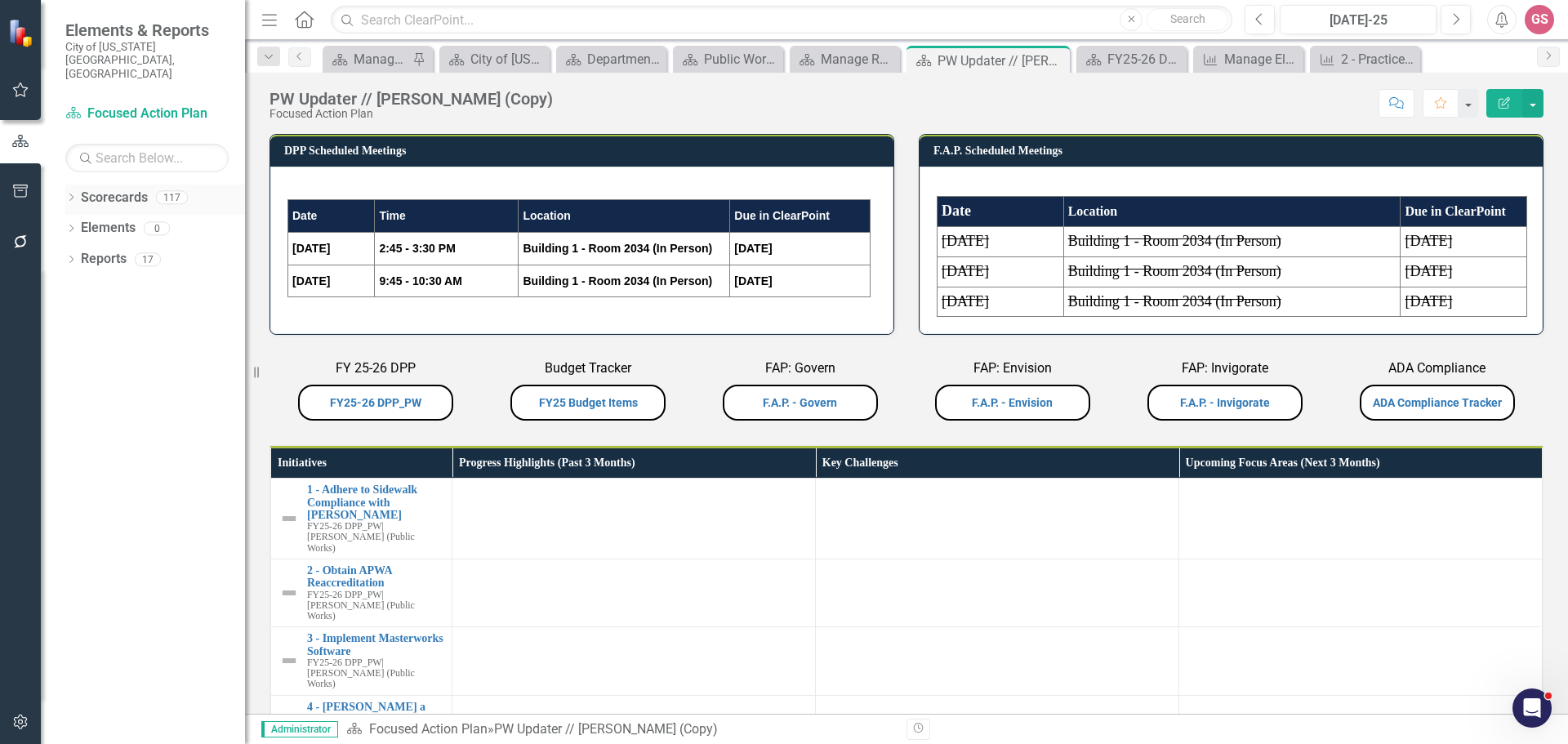
click at [120, 188] on link "Scorecards" at bounding box center [115, 198] width 67 height 19
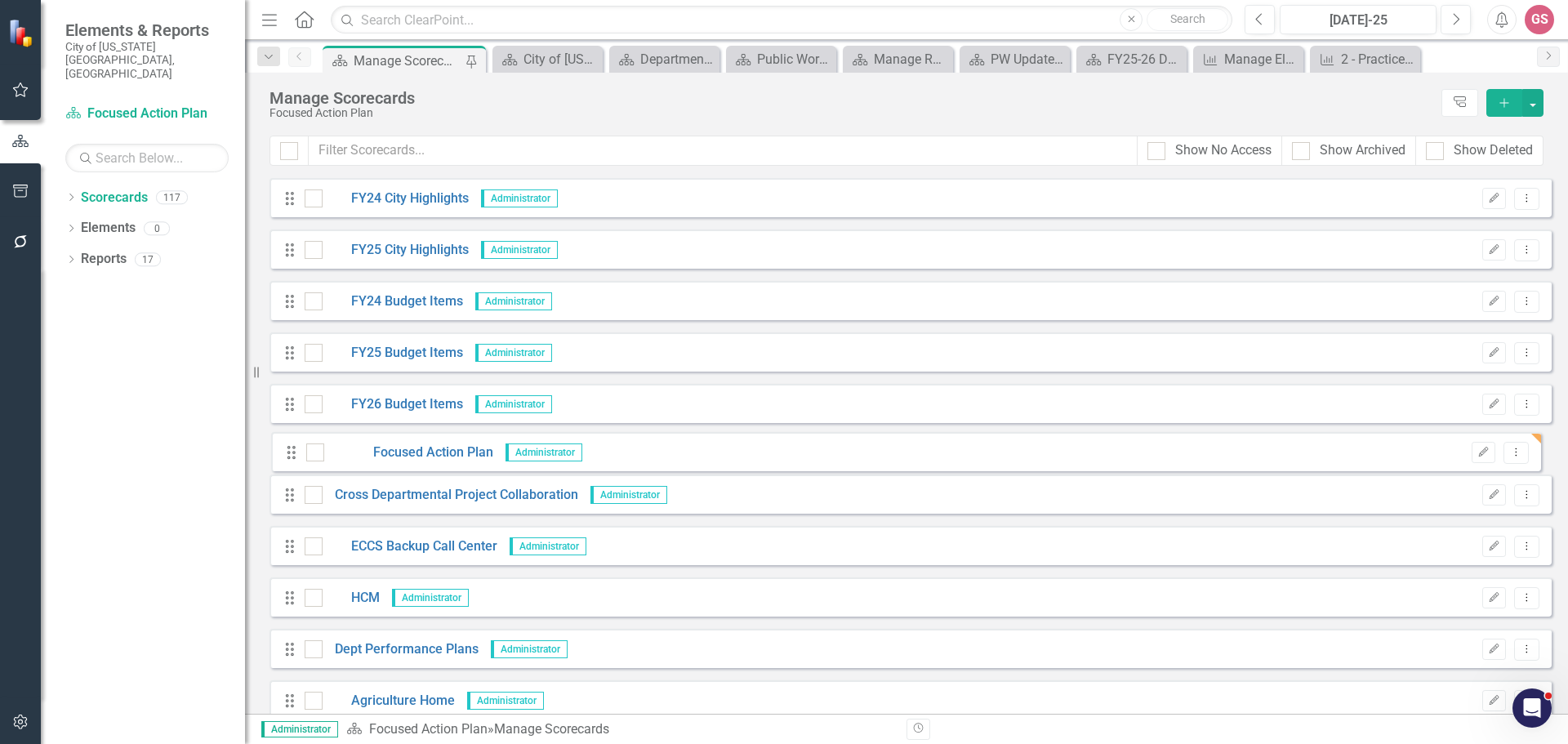
drag, startPoint x: 294, startPoint y: 347, endPoint x: 296, endPoint y: 457, distance: 110.0
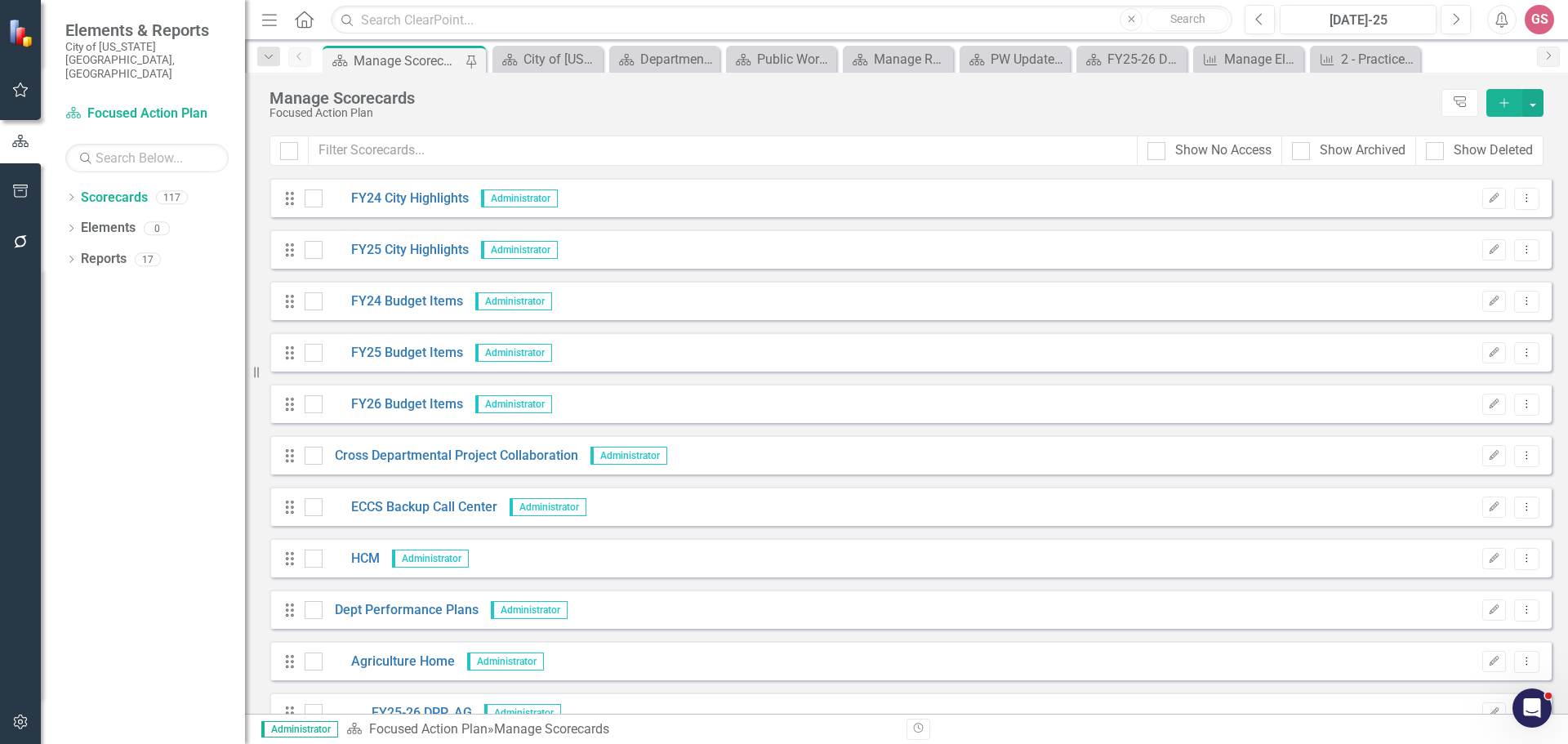
click at [1520, 457] on icon "Dropdown Menu" at bounding box center [1527, 455] width 14 height 10
click at [1461, 479] on link "Edit Edit Scorecard" at bounding box center [1436, 483] width 181 height 30
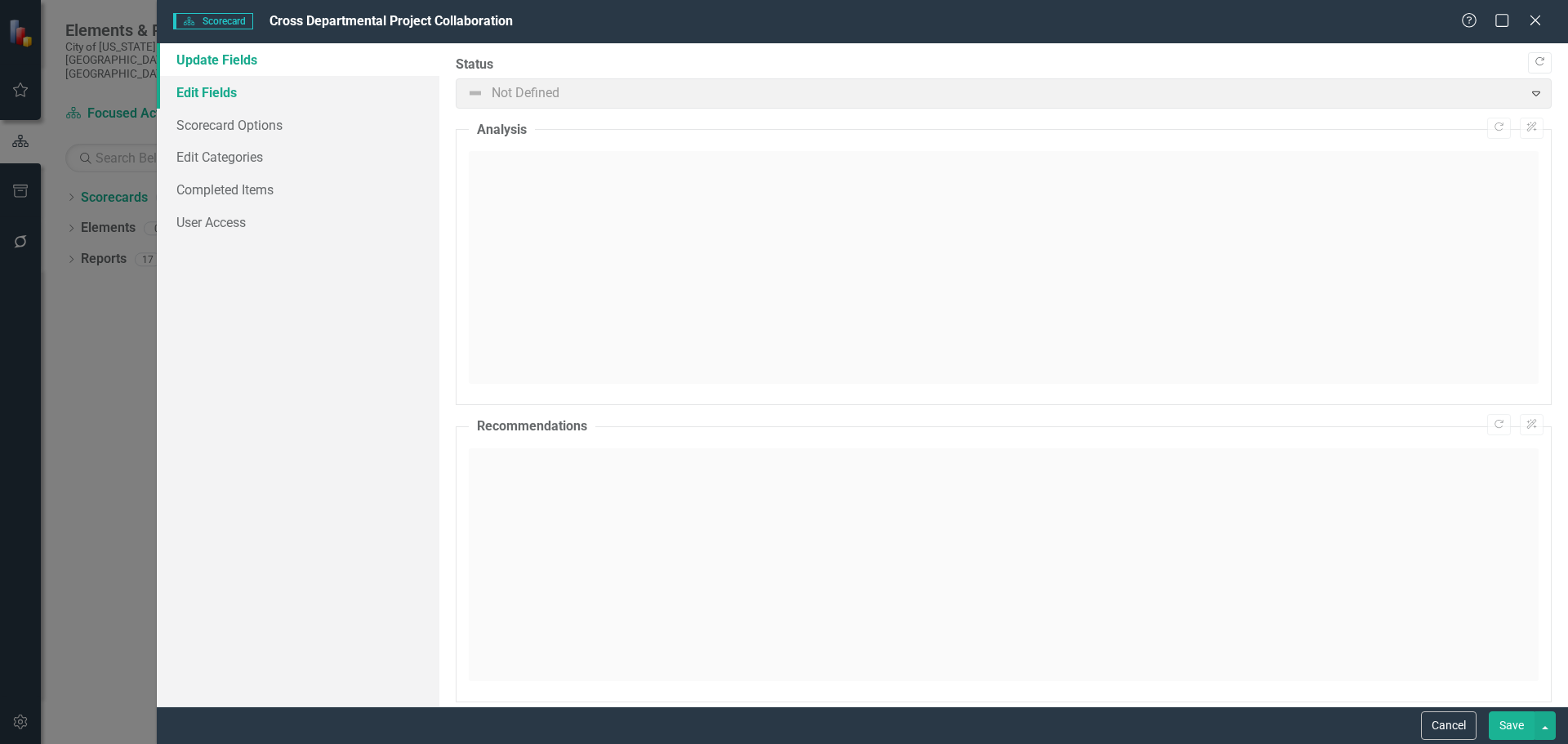
click at [219, 90] on link "Edit Fields" at bounding box center [298, 91] width 283 height 33
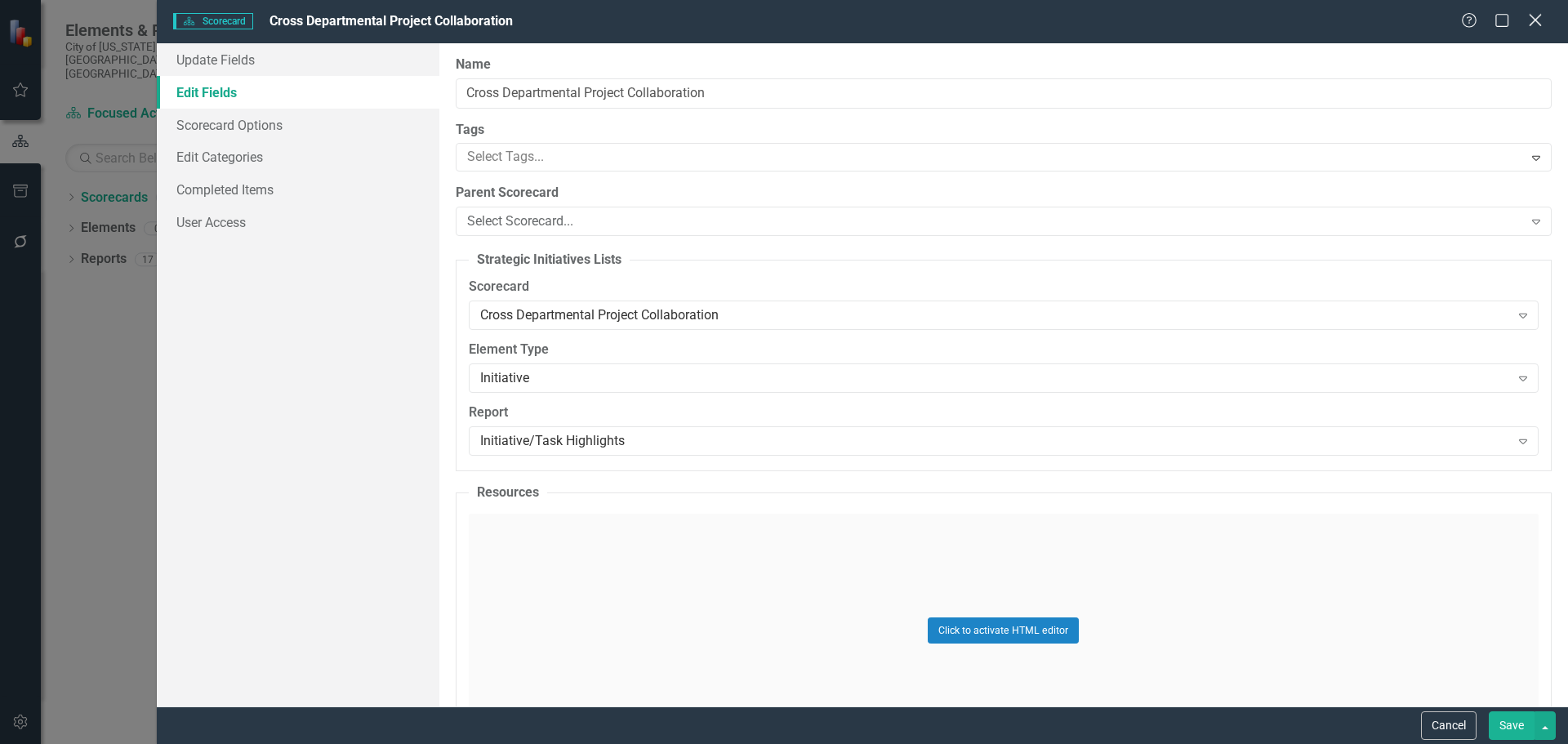
click at [1541, 17] on icon "Close" at bounding box center [1535, 20] width 21 height 16
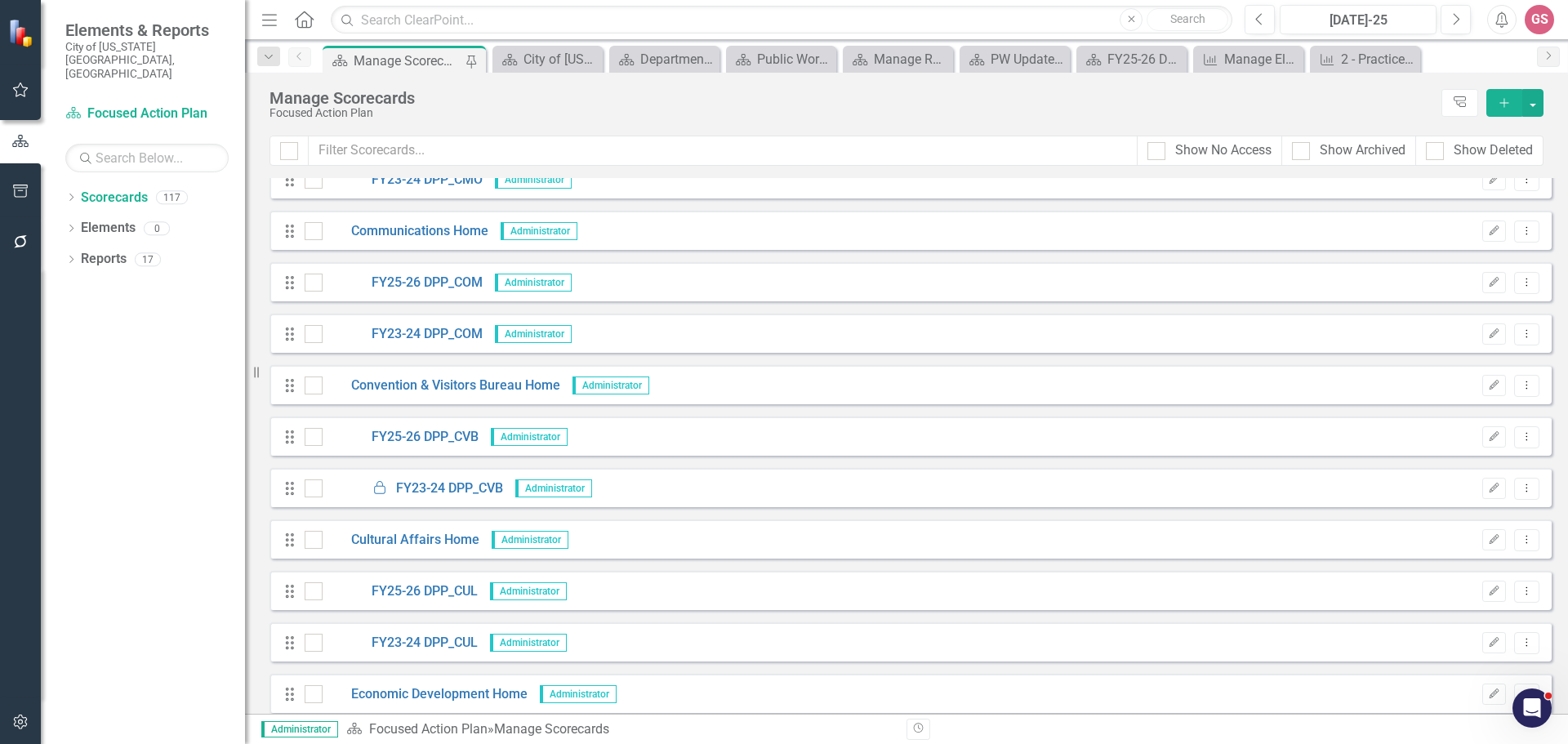
scroll to position [1225, 0]
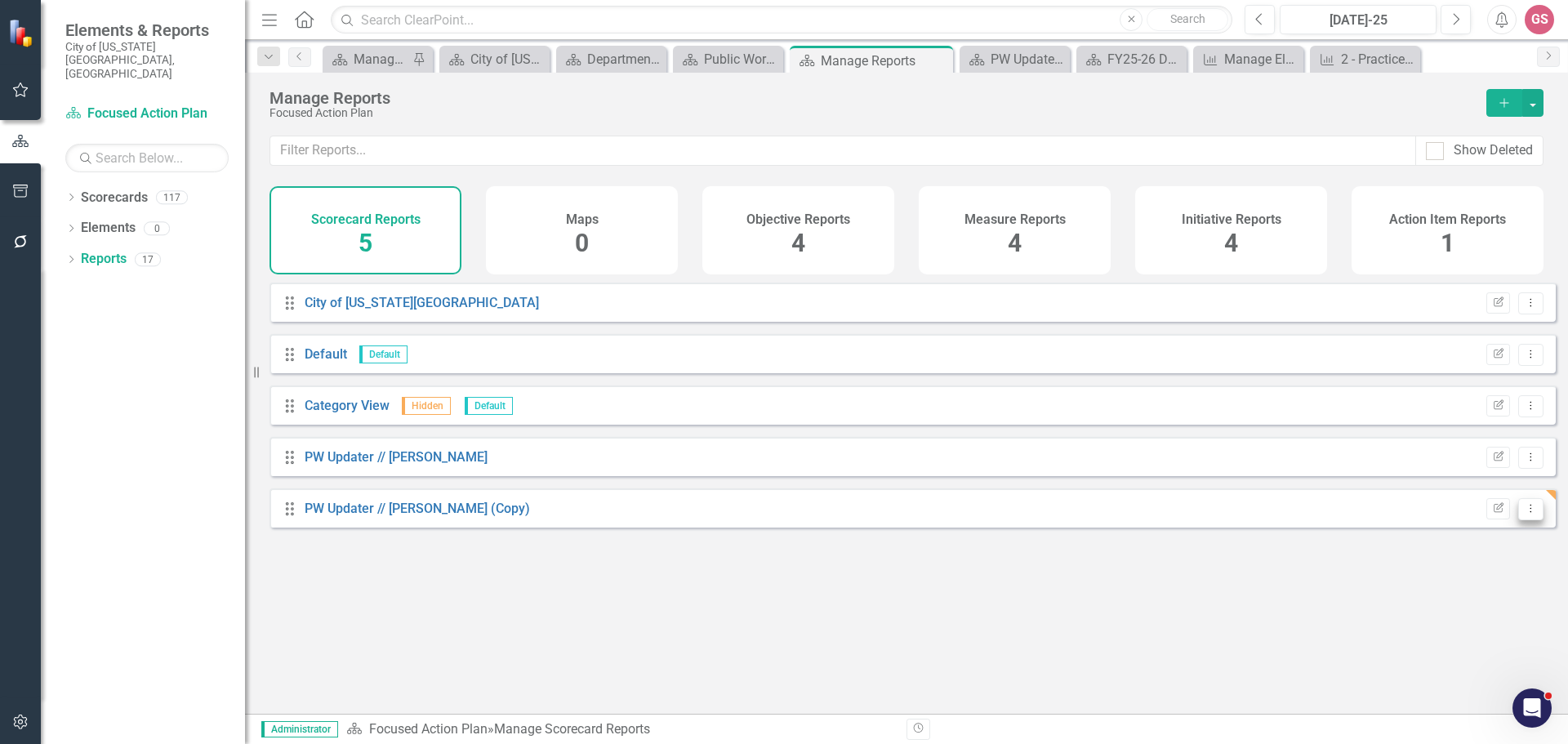
click at [1524, 514] on icon "Dropdown Menu" at bounding box center [1531, 507] width 14 height 10
click at [1471, 632] on link "Trash Delete Report" at bounding box center [1464, 639] width 134 height 30
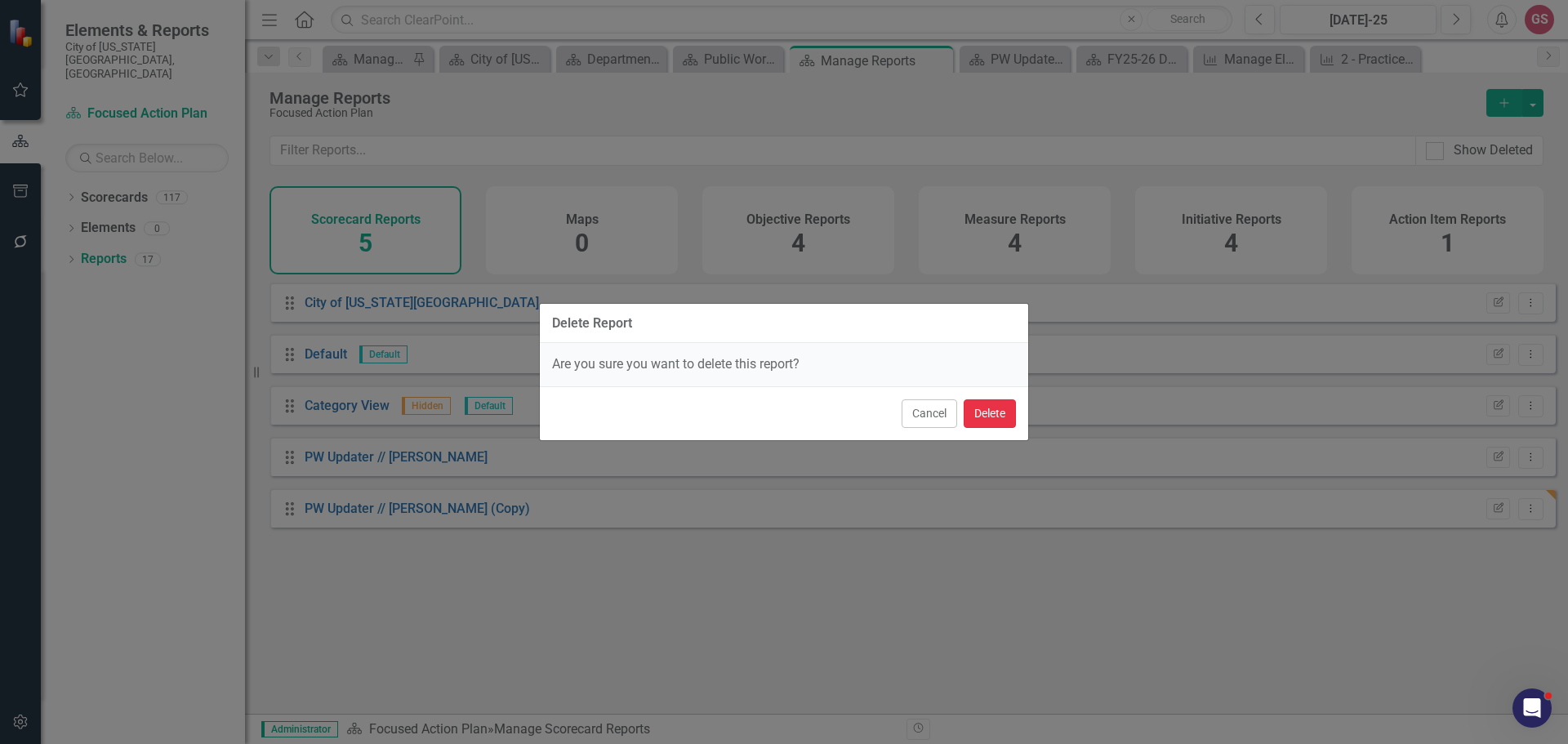
click at [999, 420] on button "Delete" at bounding box center [990, 413] width 52 height 29
click at [989, 412] on button "Delete" at bounding box center [990, 413] width 52 height 29
click at [1019, 600] on div "Delete Report Are you sure you want to delete this report? Cancel Delete" at bounding box center [784, 372] width 490 height 744
click at [921, 412] on button "Cancel" at bounding box center [930, 413] width 56 height 29
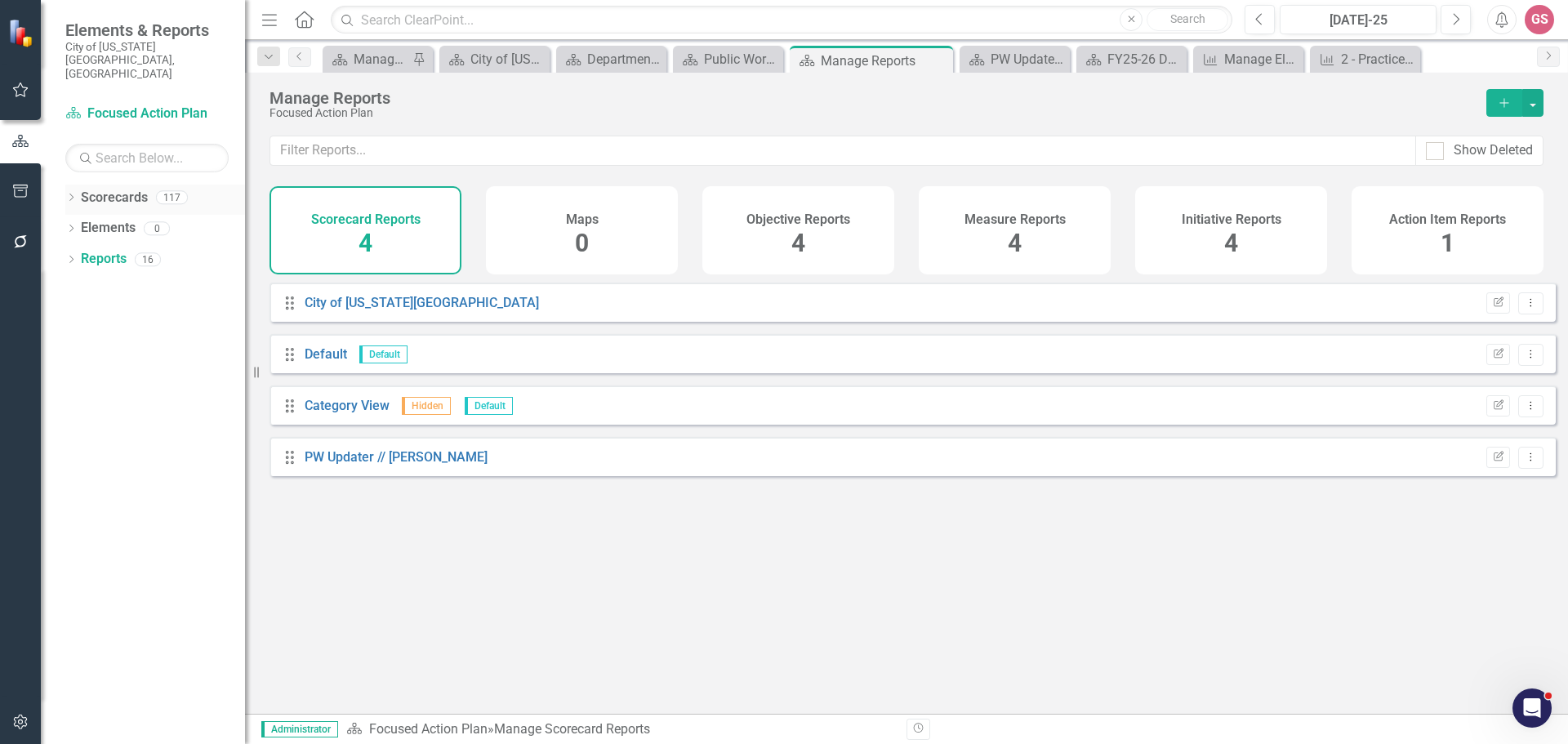
click at [111, 188] on link "Scorecards" at bounding box center [115, 198] width 67 height 19
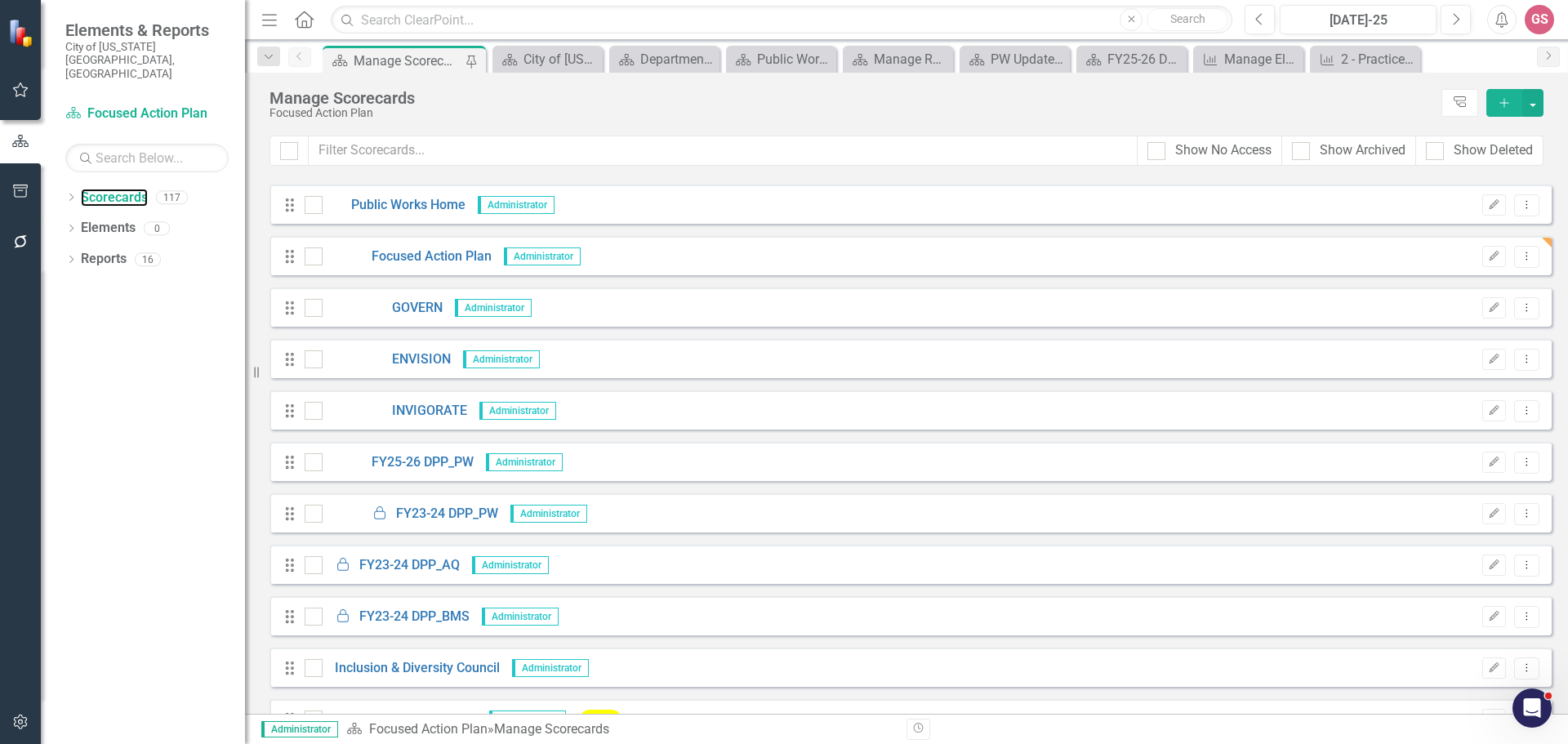
scroll to position [3755, 0]
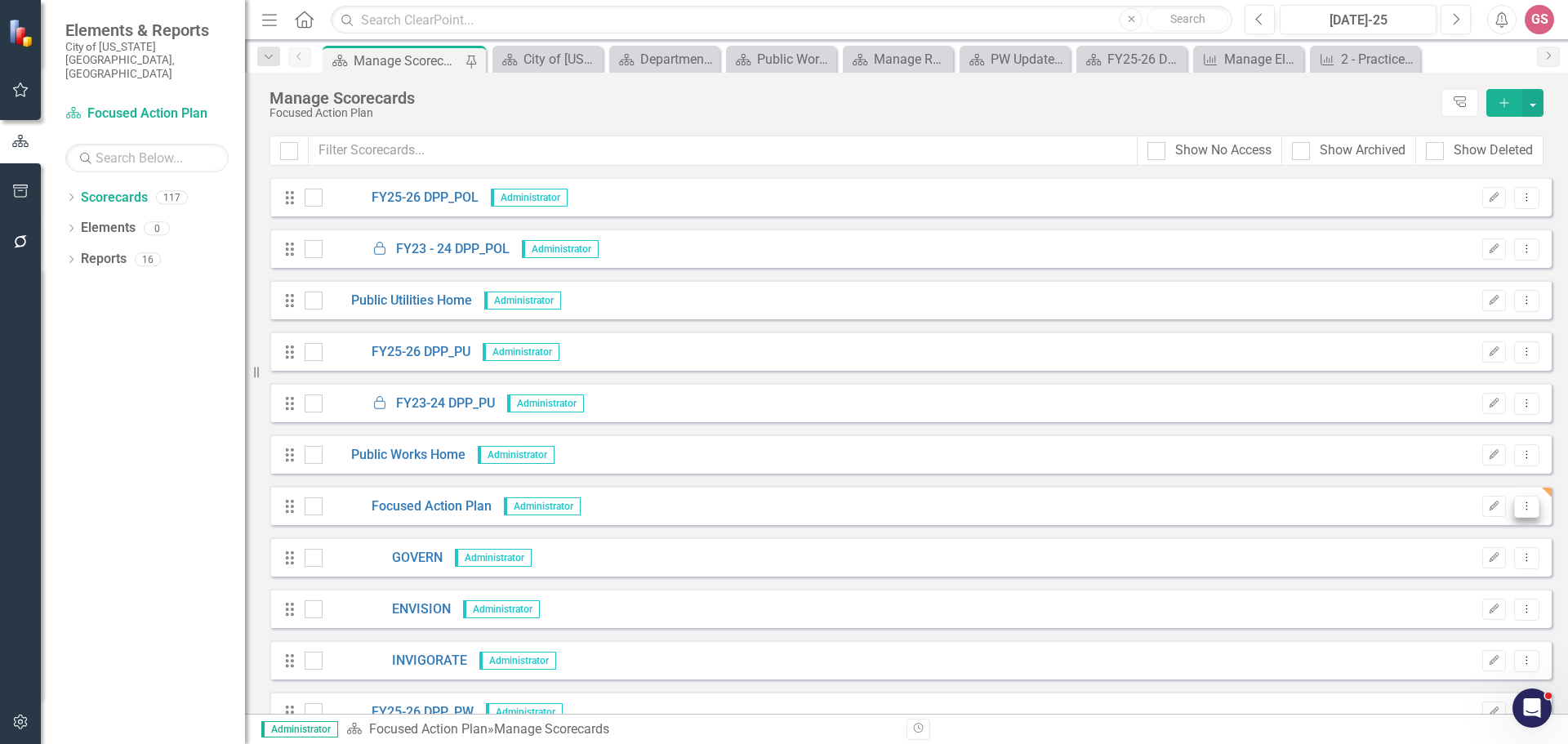
click at [1520, 505] on icon "Dropdown Menu" at bounding box center [1527, 505] width 14 height 10
click at [1429, 539] on link "Edit Edit Scorecard" at bounding box center [1436, 533] width 181 height 30
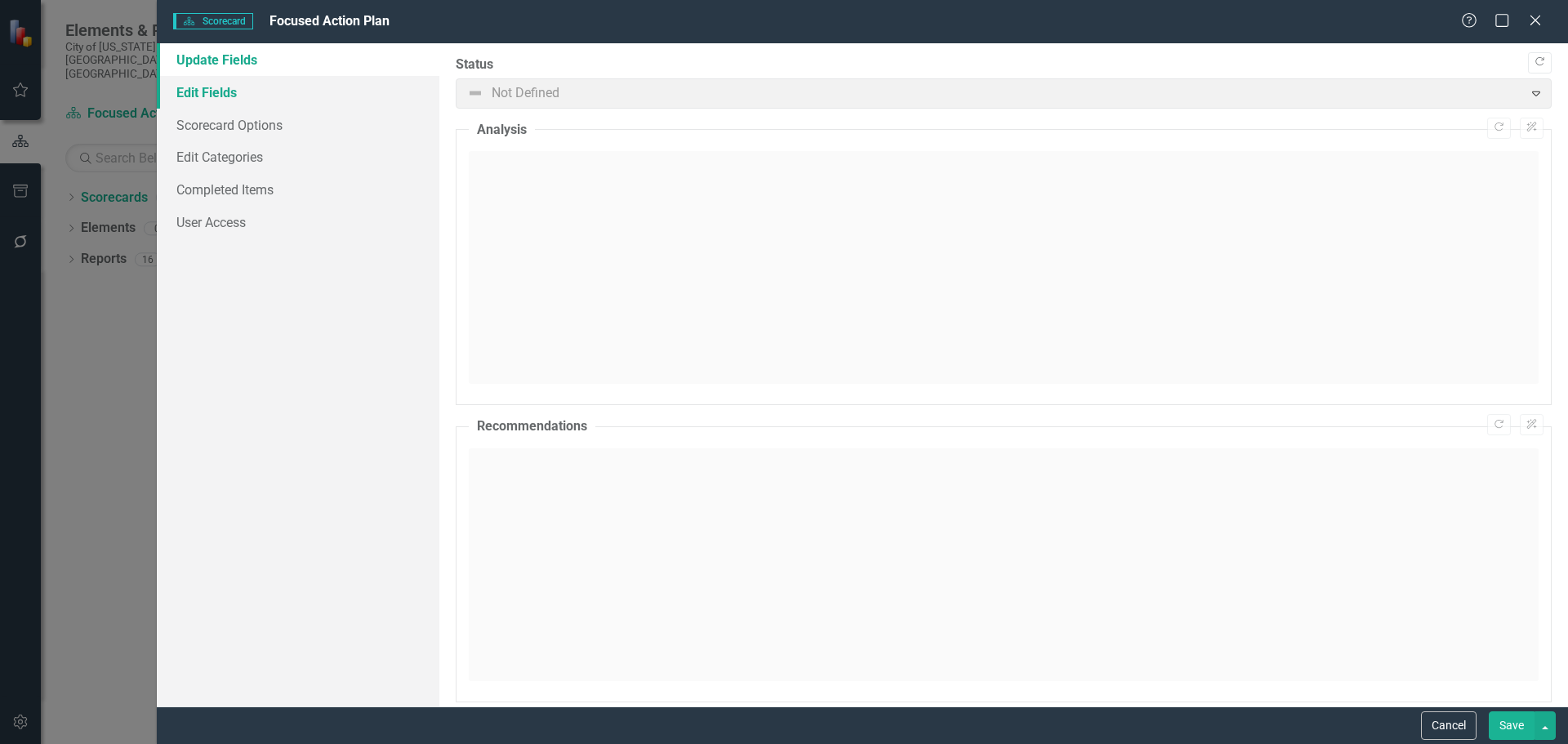
click at [217, 96] on link "Edit Fields" at bounding box center [298, 91] width 283 height 33
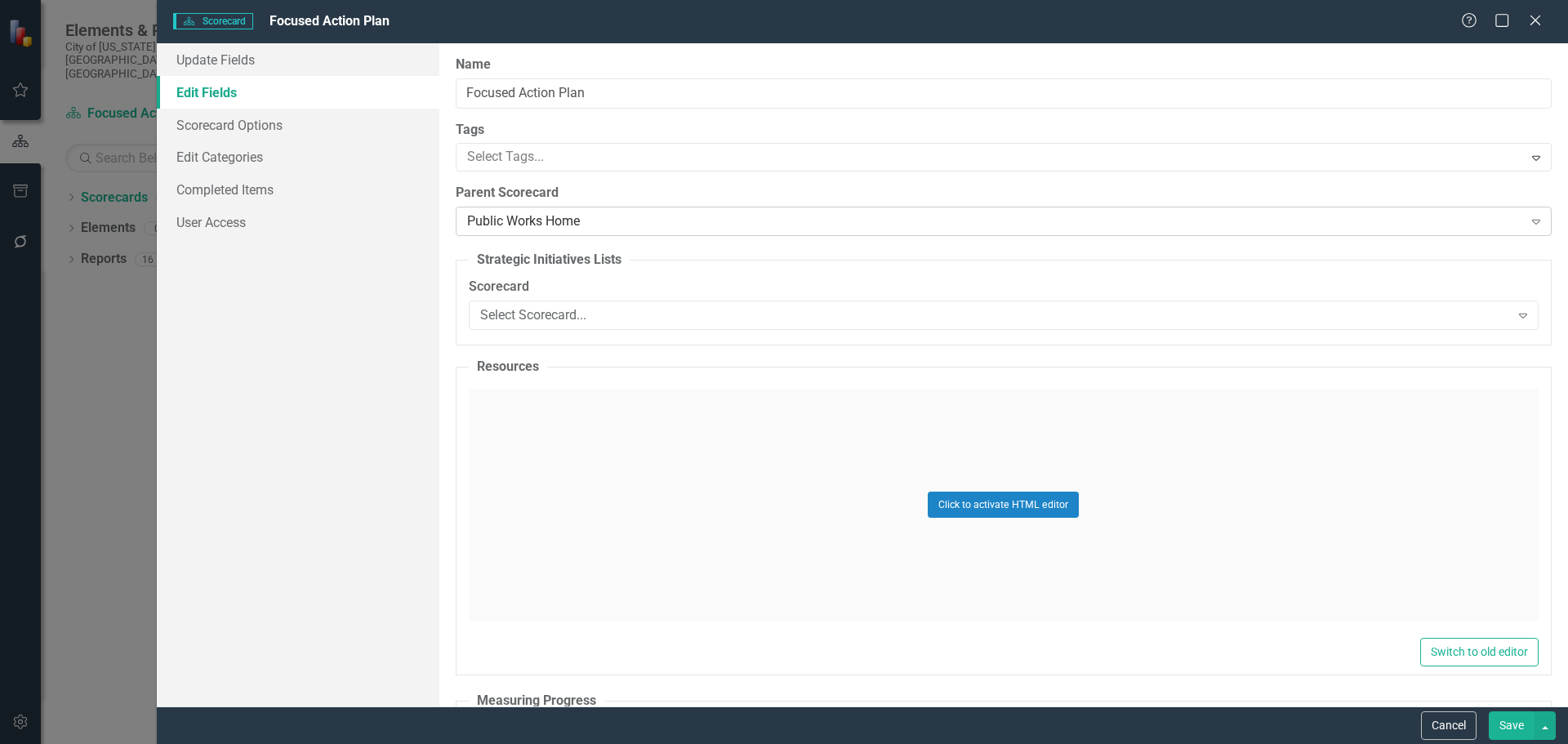
click at [600, 217] on div "Public Works Home" at bounding box center [995, 222] width 1056 height 19
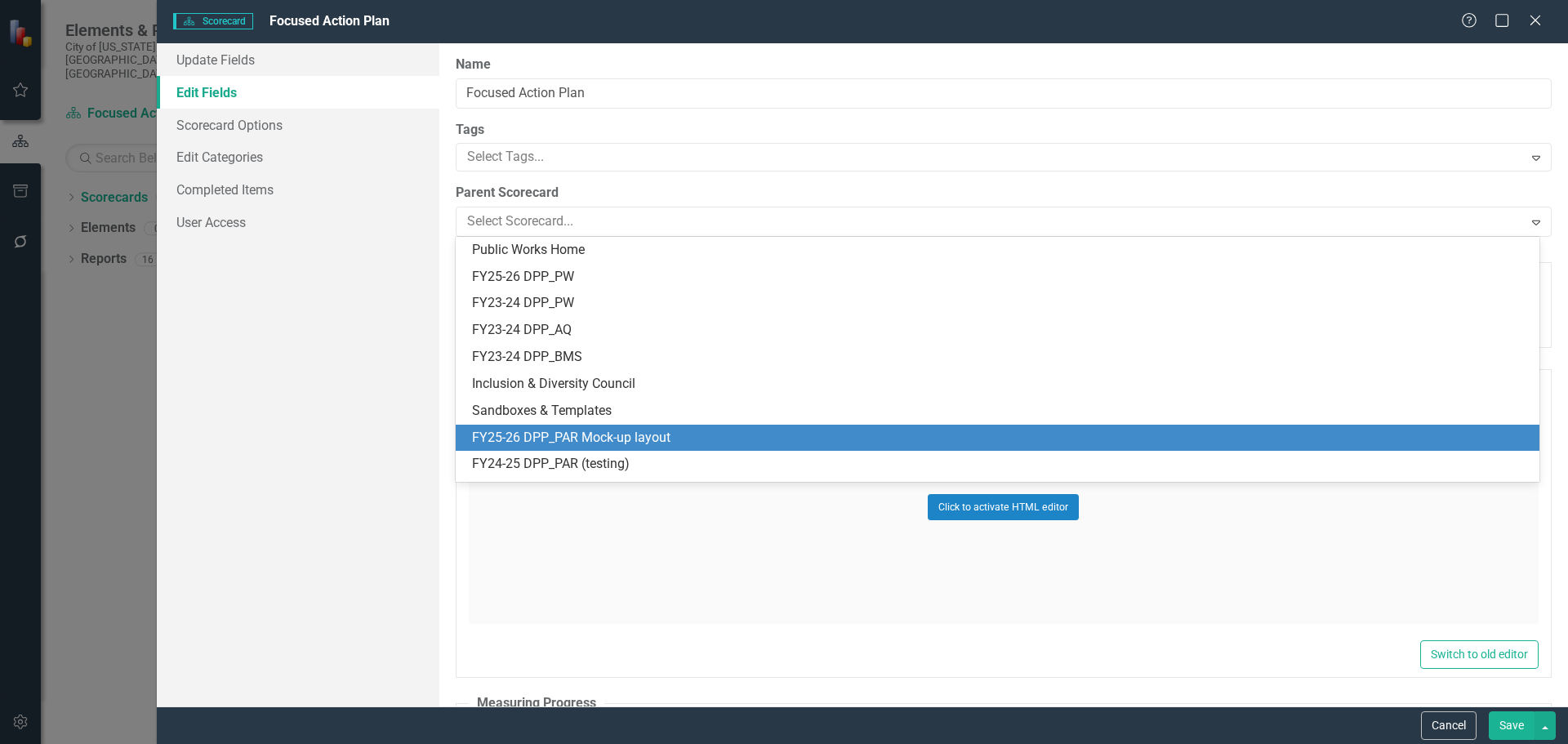
scroll to position [0, 0]
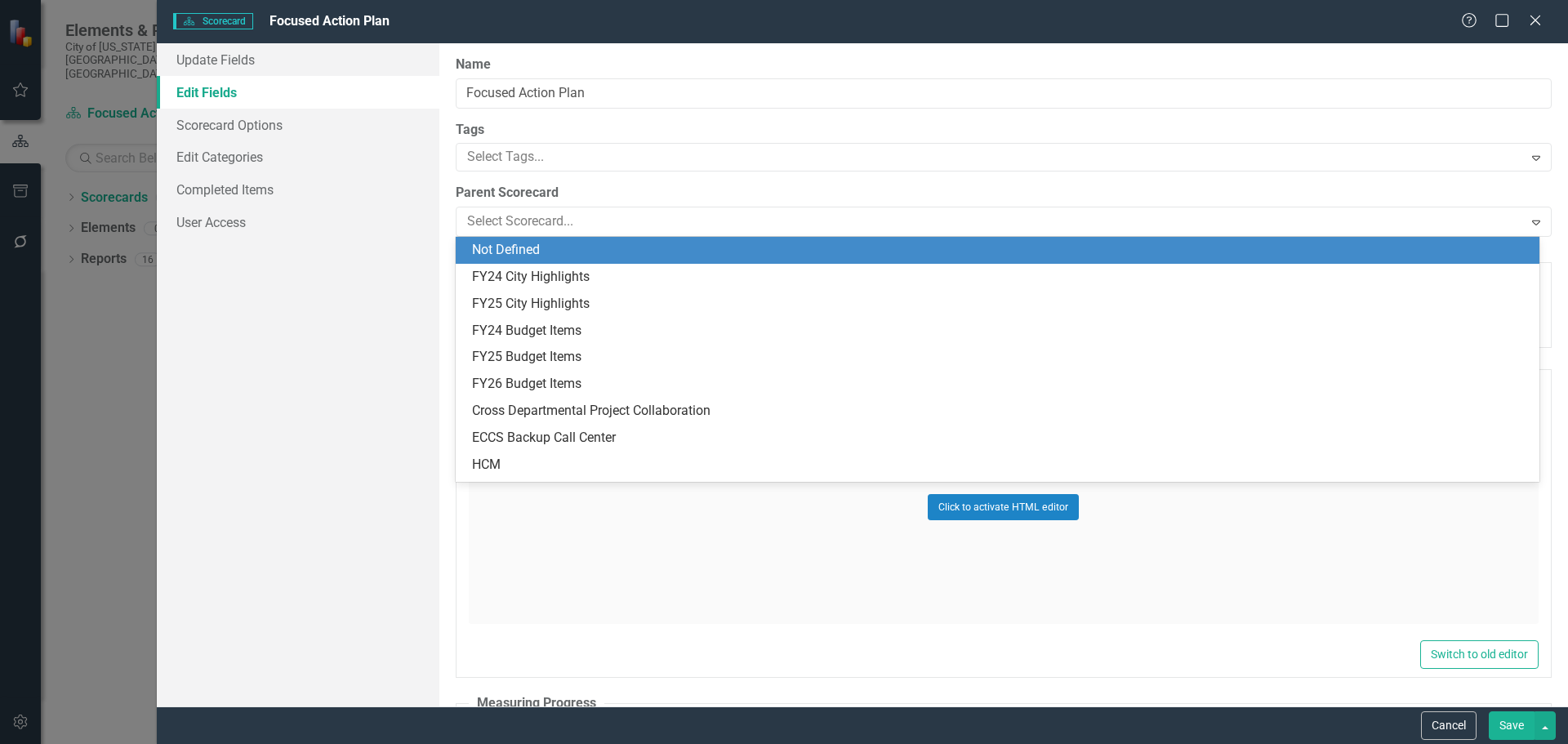
click at [557, 248] on div "Not Defined" at bounding box center [1001, 250] width 1058 height 19
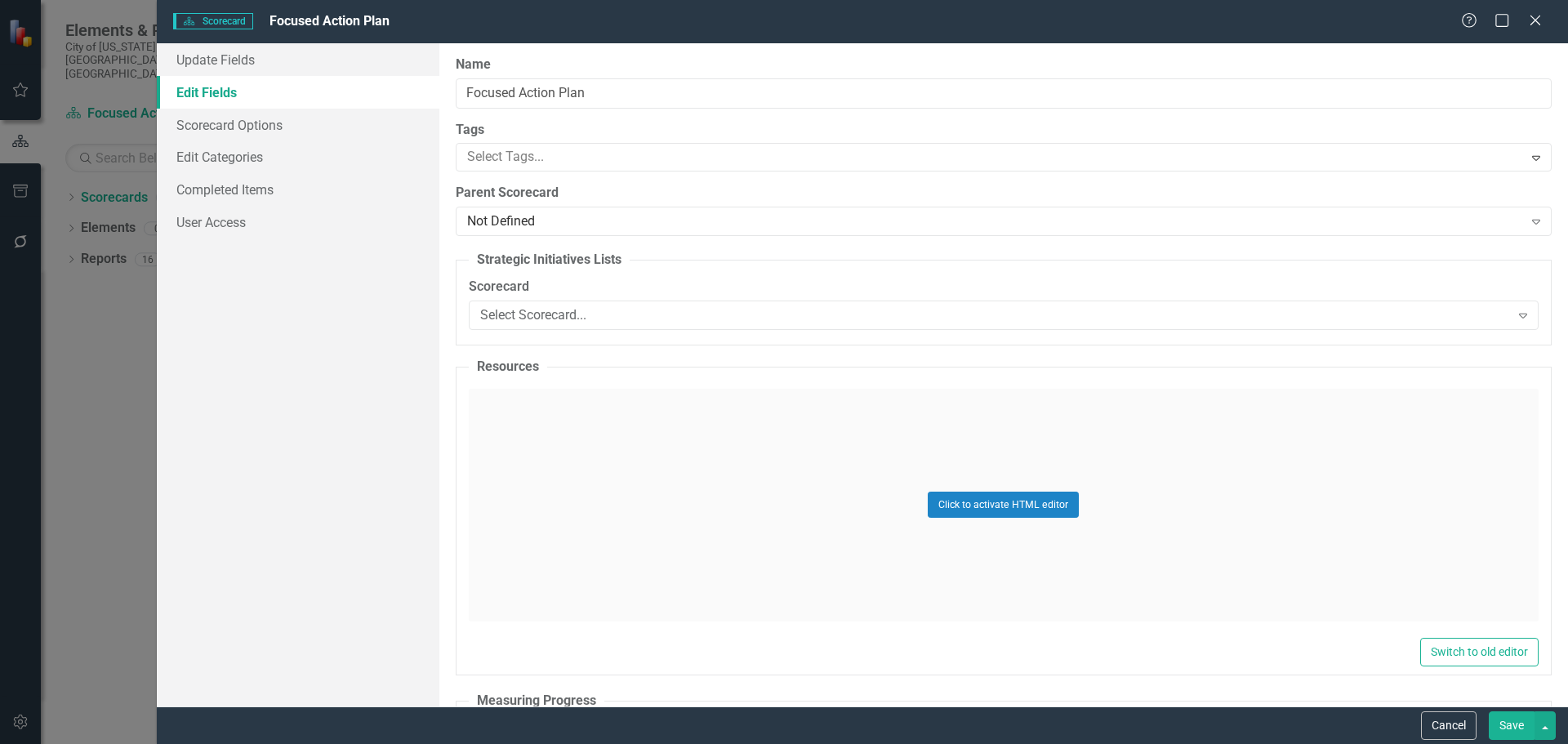
click at [1508, 723] on button "Save" at bounding box center [1511, 725] width 46 height 29
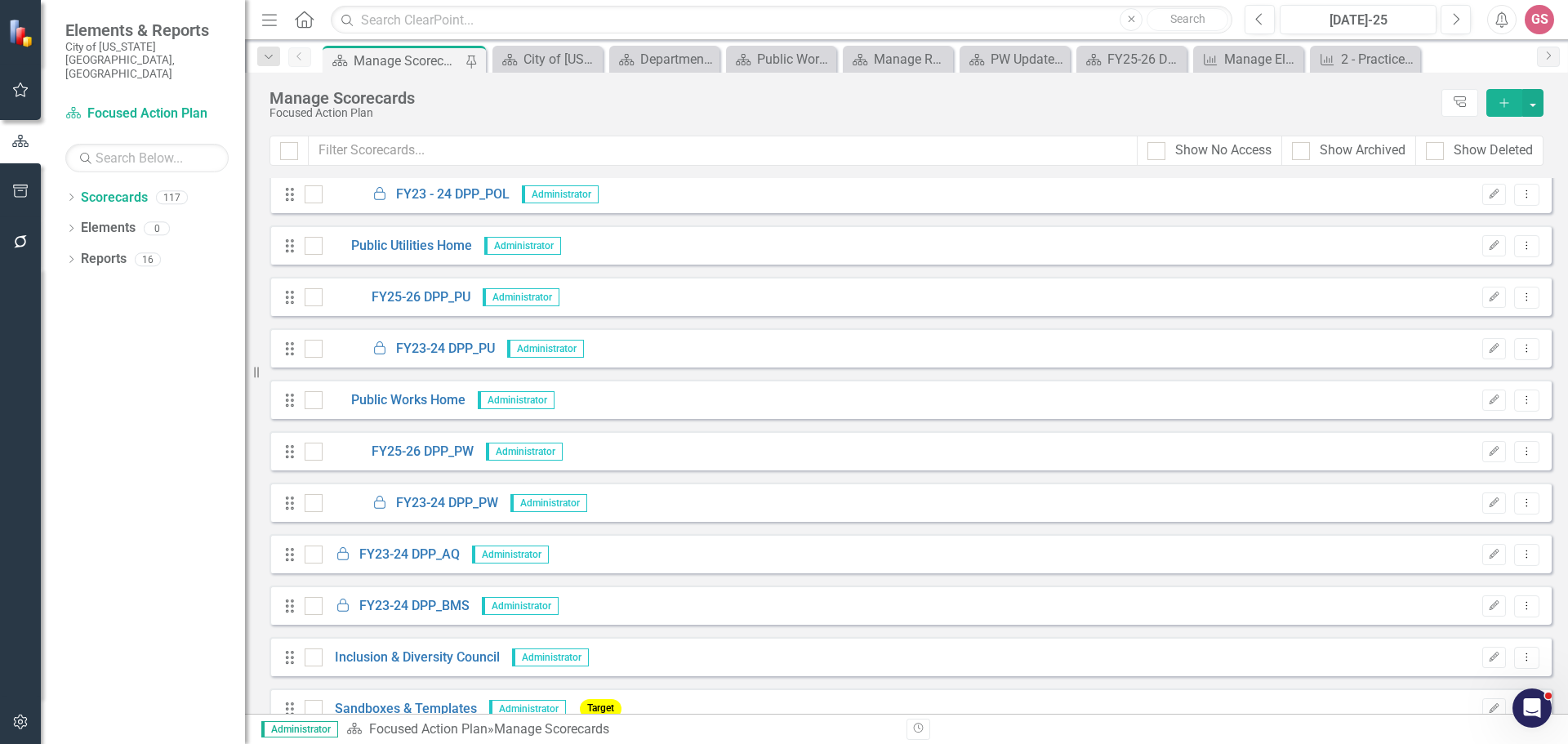
scroll to position [3924, 0]
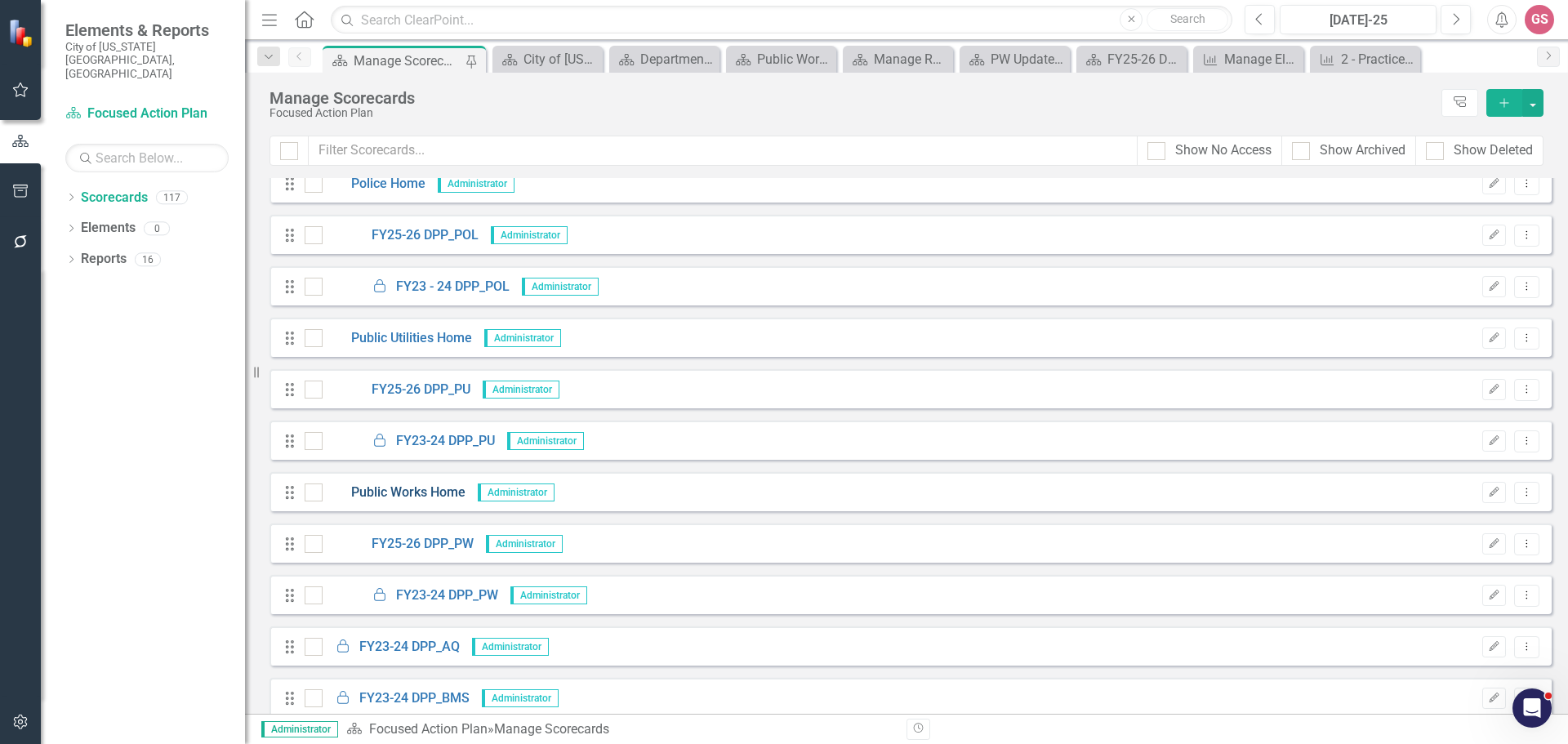
click at [395, 489] on link "Public Works Home" at bounding box center [394, 492] width 143 height 19
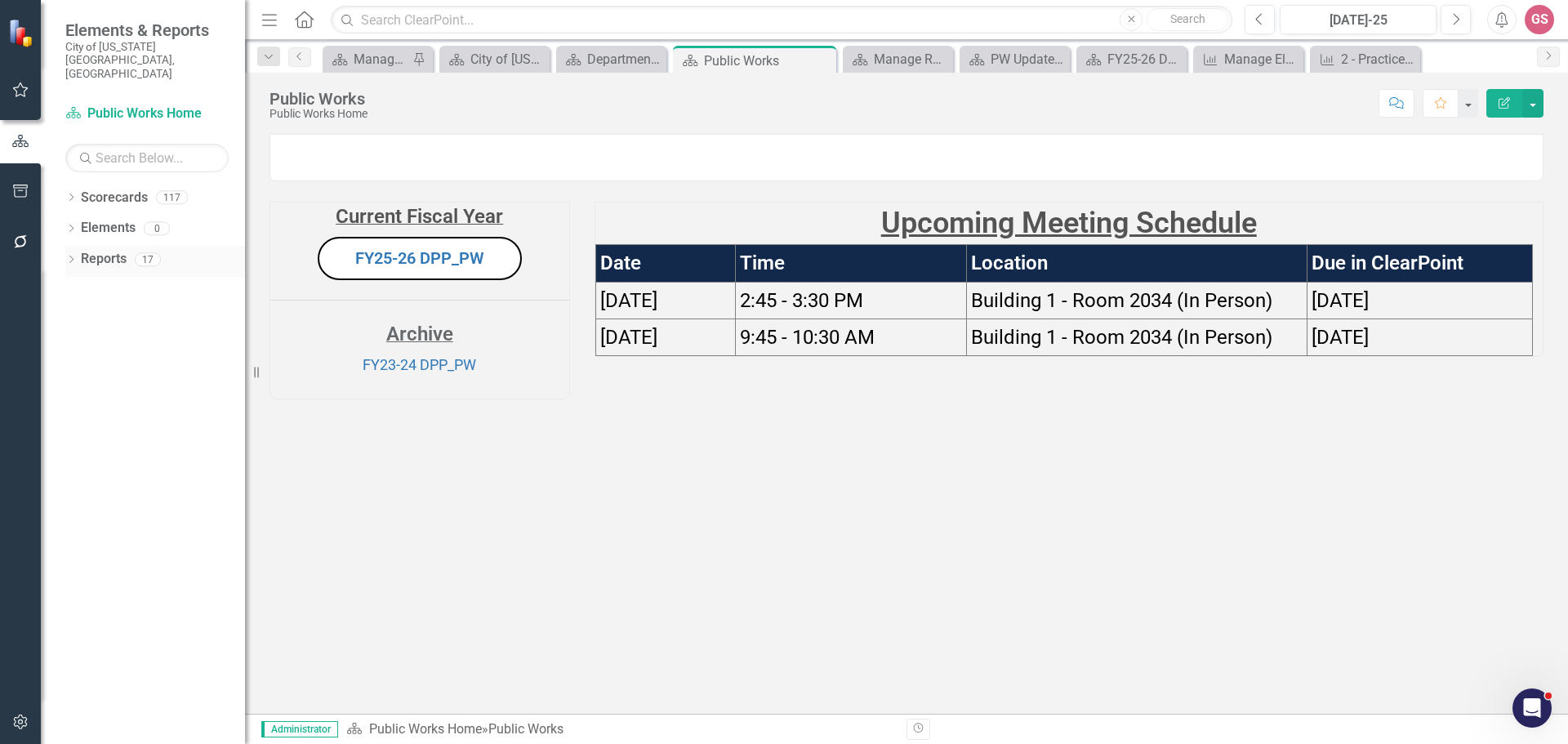
click at [93, 250] on link "Reports" at bounding box center [104, 259] width 46 height 19
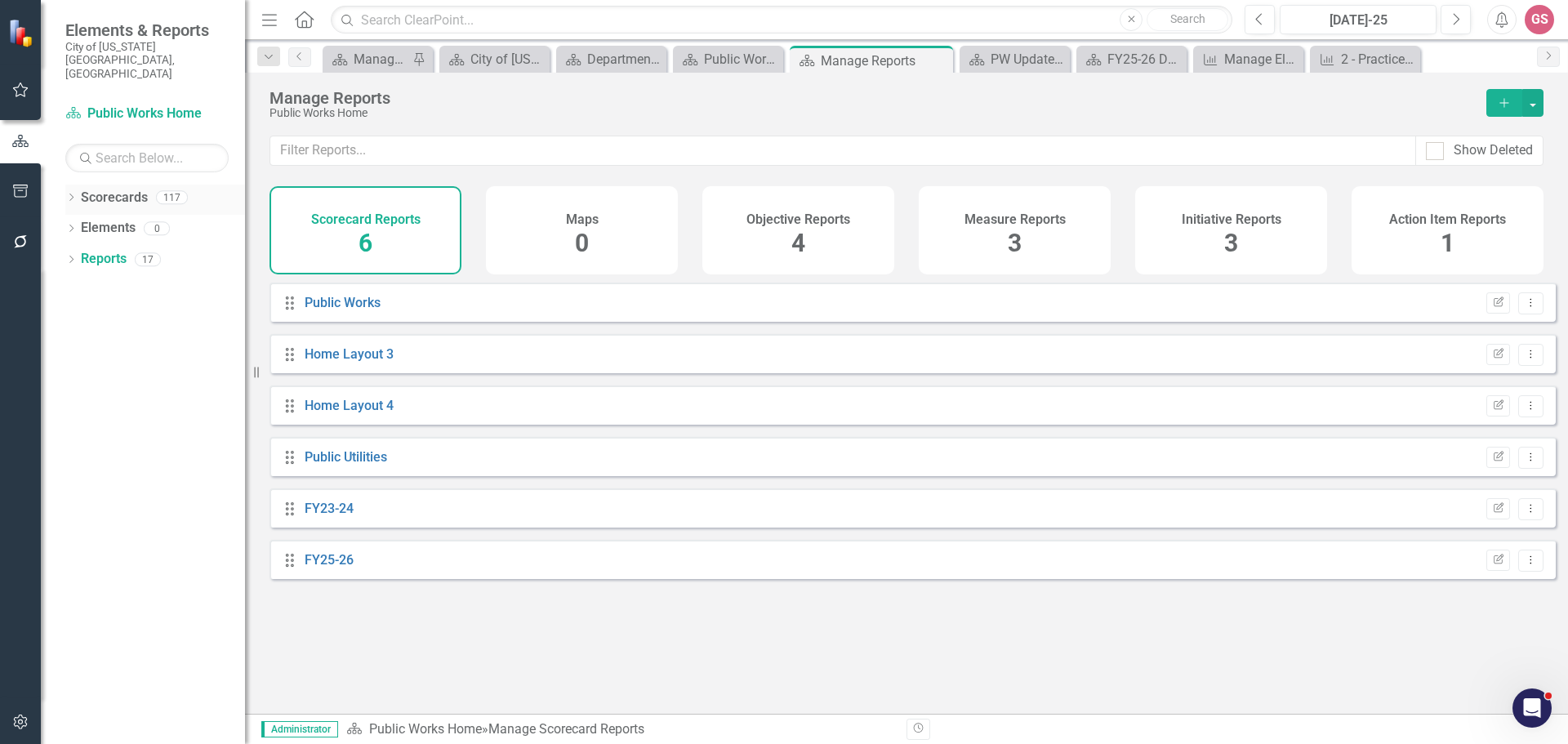
click at [118, 188] on link "Scorecards" at bounding box center [115, 198] width 67 height 19
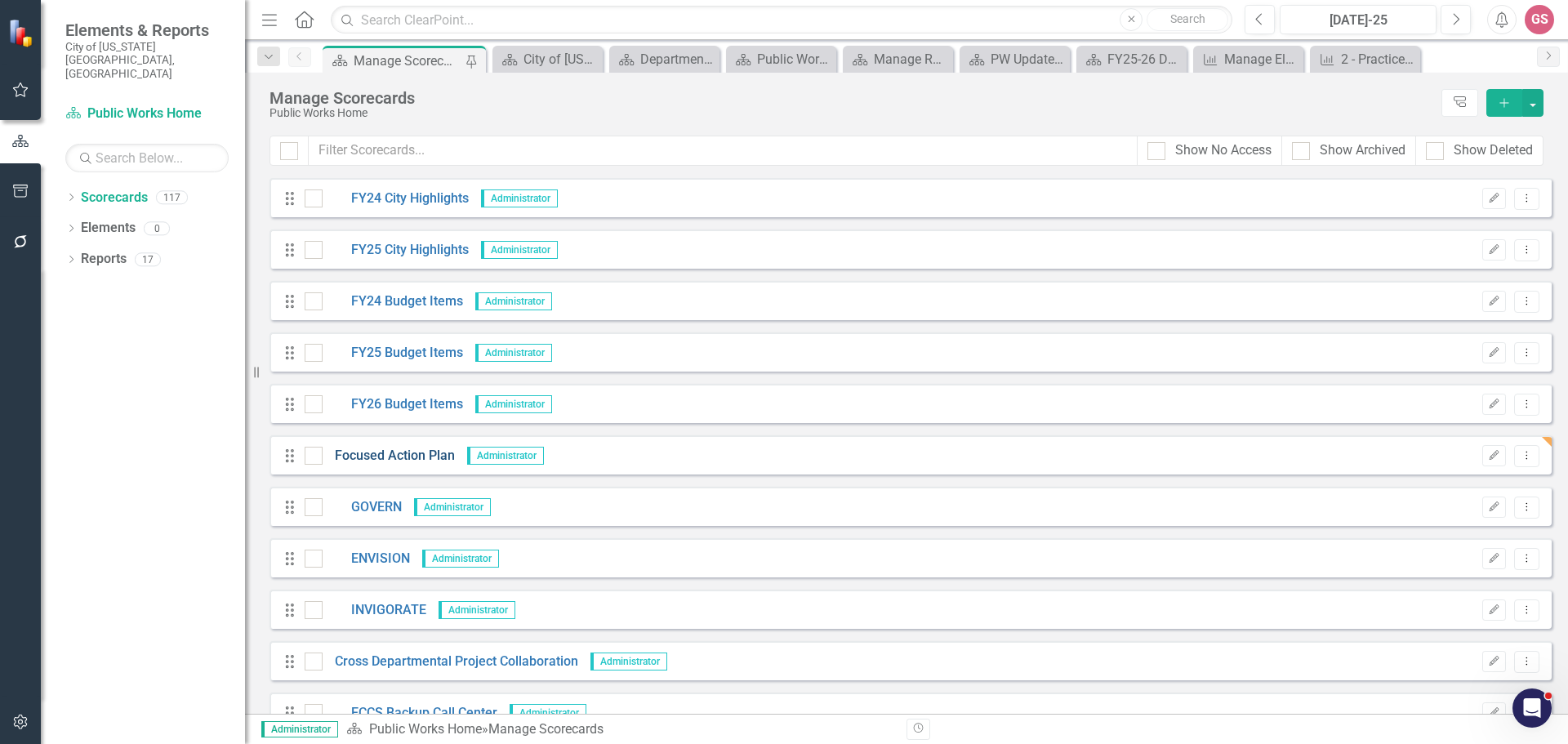
click at [393, 457] on link "Focused Action Plan" at bounding box center [389, 456] width 132 height 19
click at [378, 503] on link "GOVERN" at bounding box center [362, 507] width 79 height 19
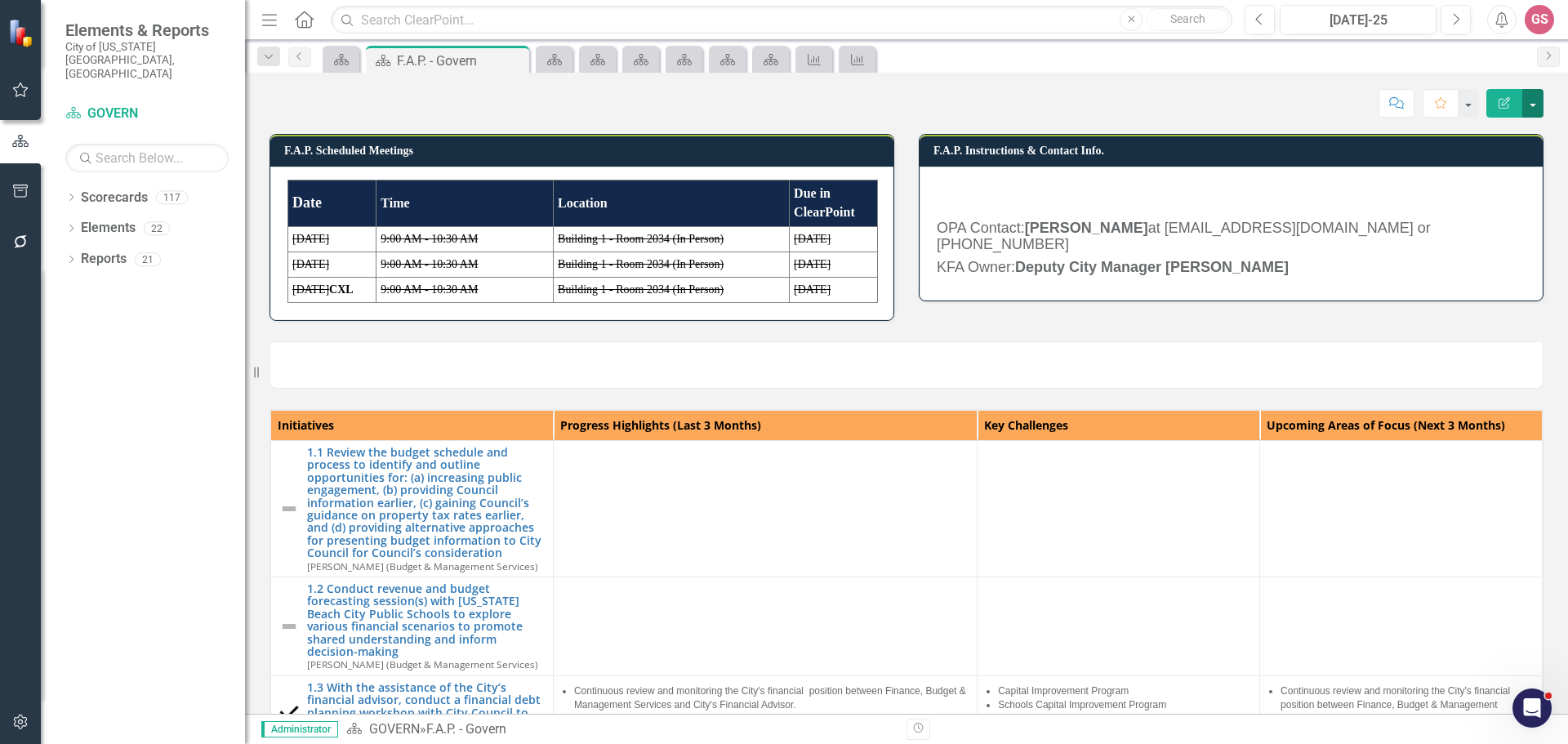
click at [1533, 103] on button "button" at bounding box center [1533, 103] width 21 height 29
click at [1480, 138] on link "Edit Edit Scorecard" at bounding box center [1477, 133] width 132 height 30
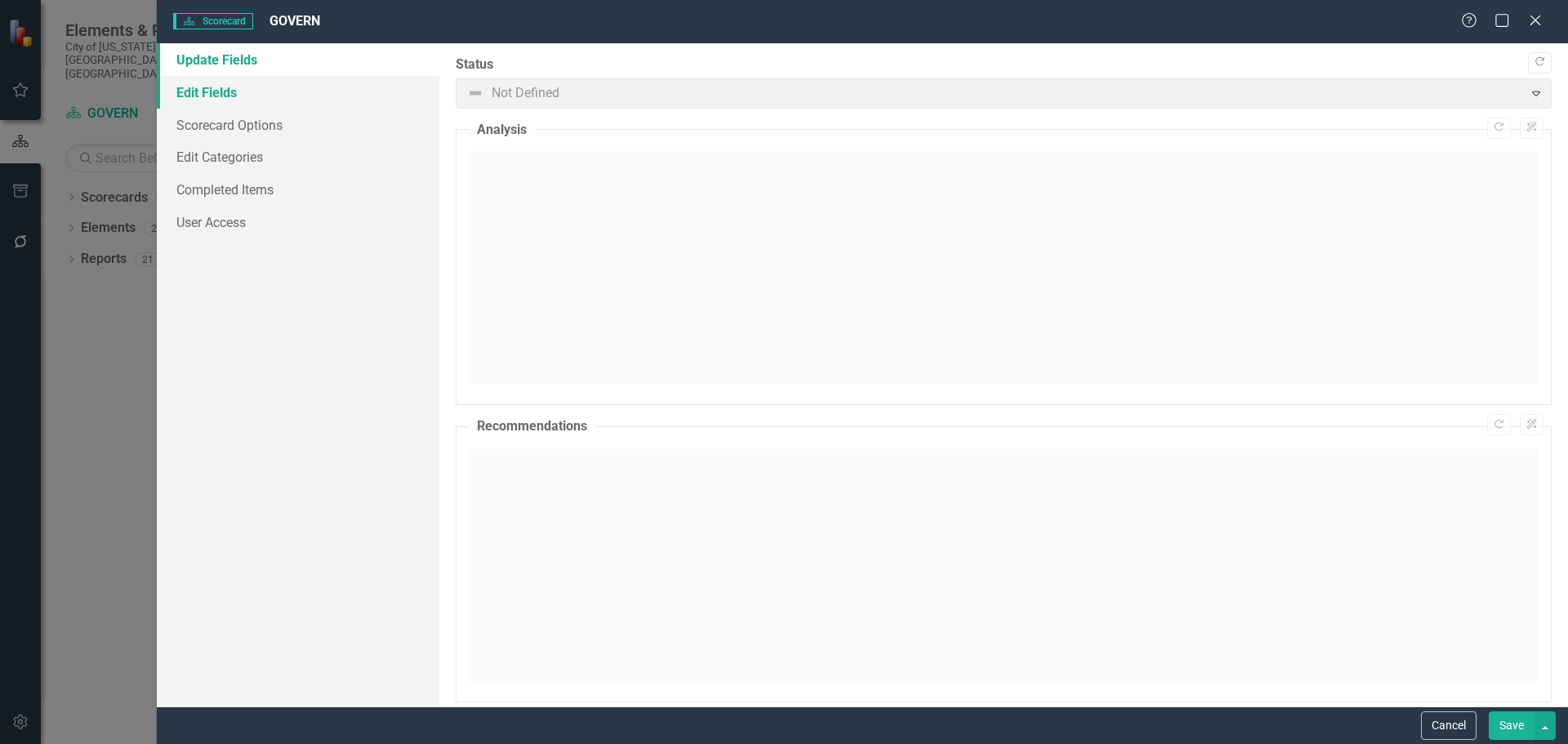
click at [245, 90] on link "Edit Fields" at bounding box center [298, 91] width 283 height 33
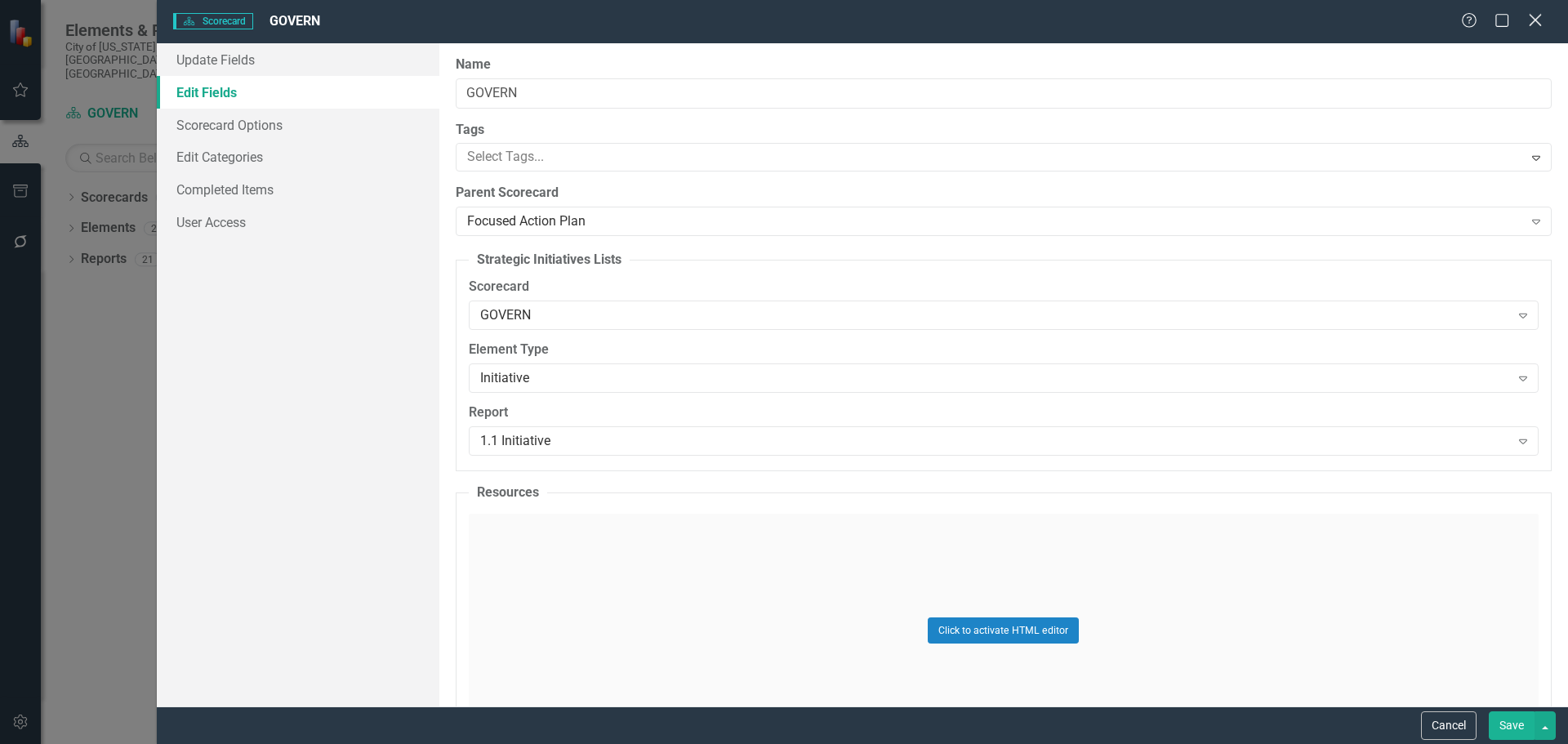
click at [1533, 23] on icon at bounding box center [1534, 20] width 12 height 12
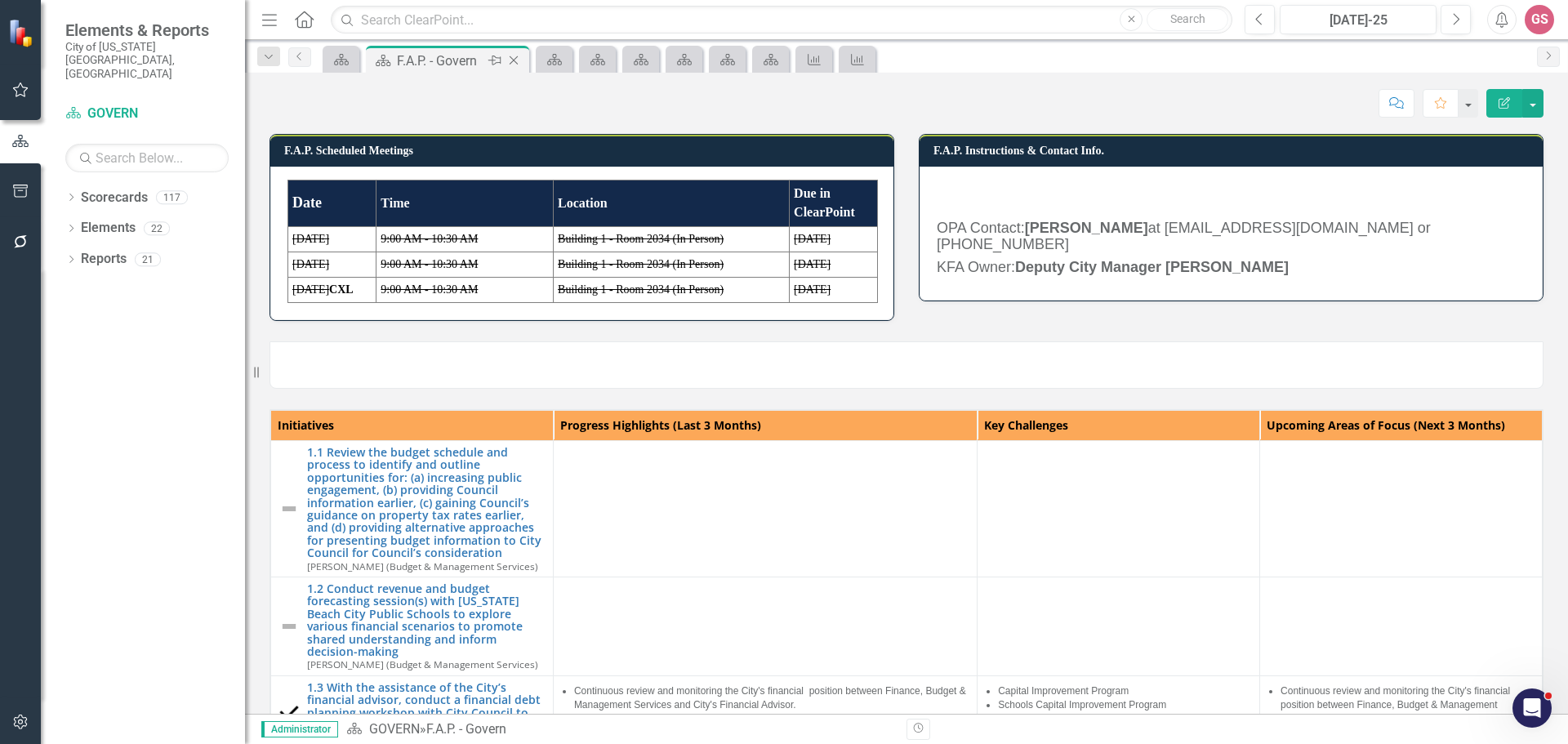
click at [513, 63] on icon "Close" at bounding box center [514, 61] width 17 height 13
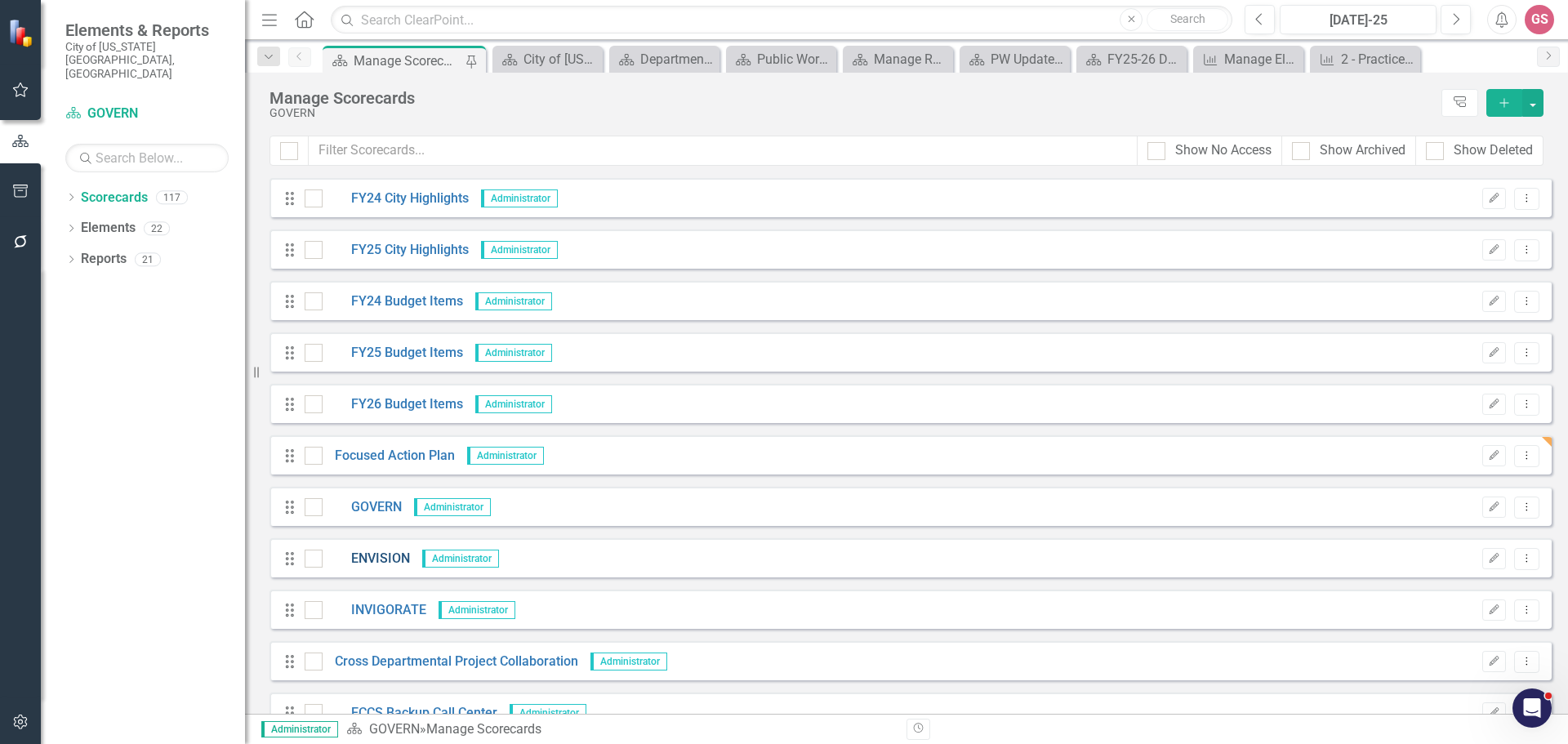
click at [389, 557] on link "ENVISION" at bounding box center [367, 558] width 88 height 19
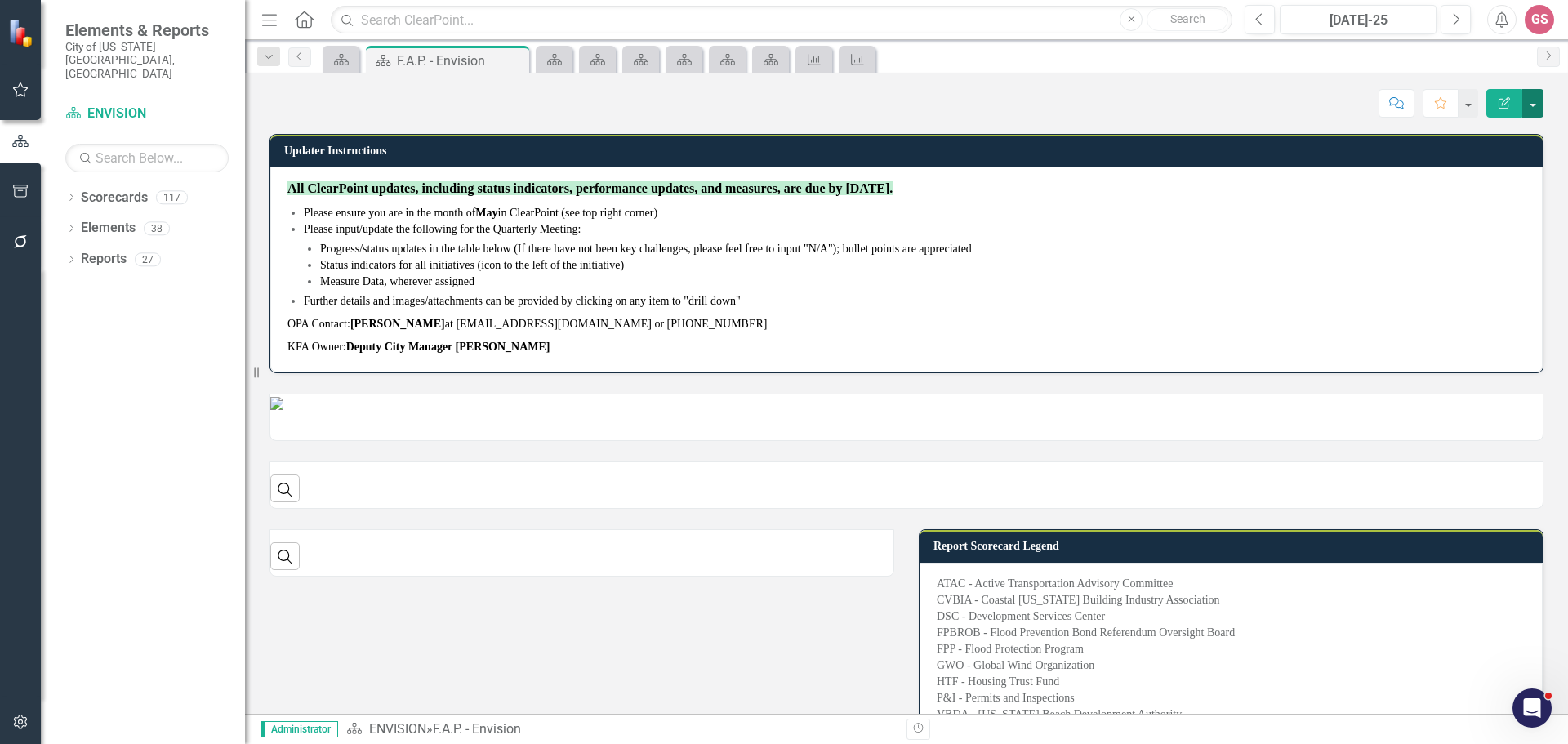
click at [1530, 108] on button "button" at bounding box center [1533, 103] width 21 height 29
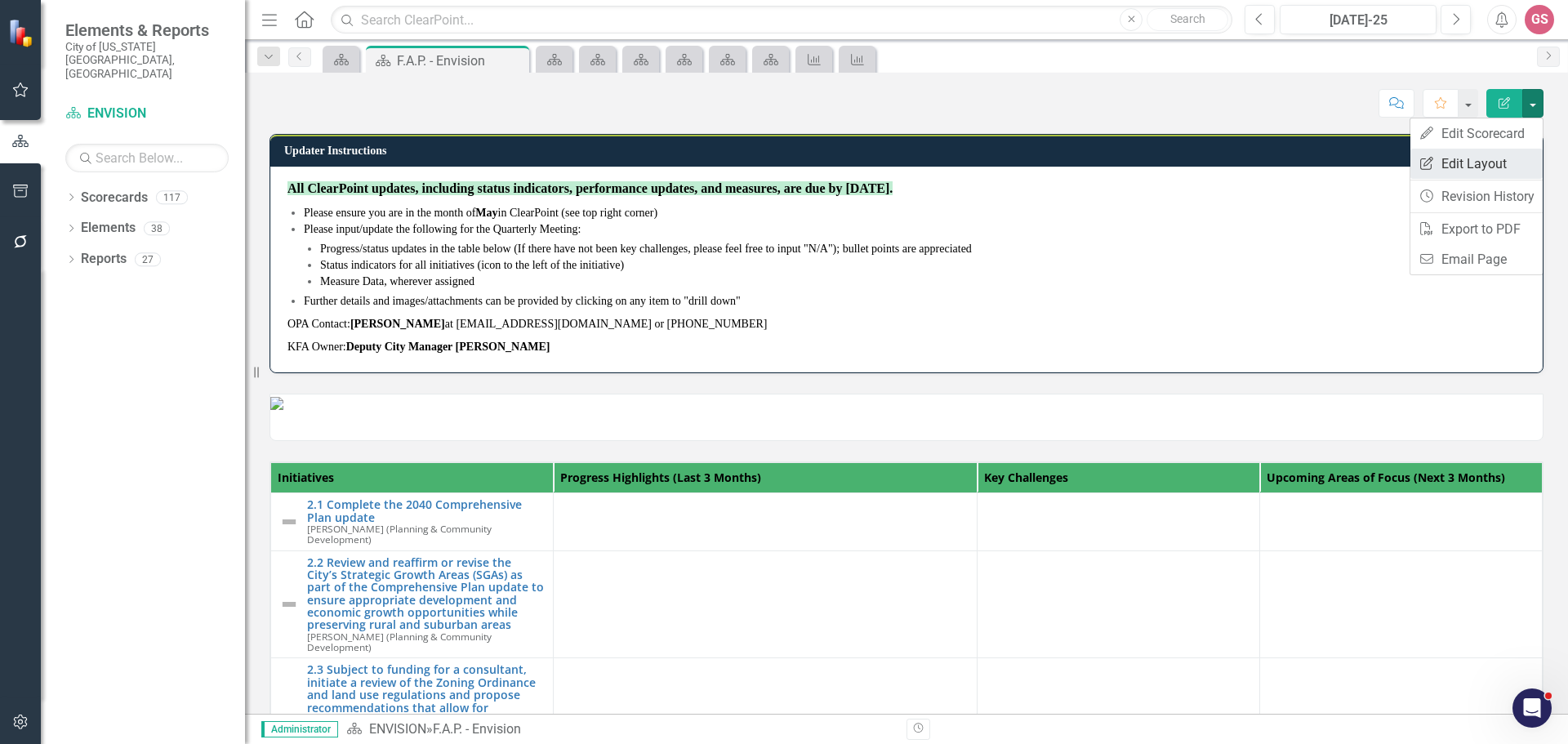
click at [1479, 157] on link "Edit Report Edit Layout" at bounding box center [1477, 163] width 132 height 30
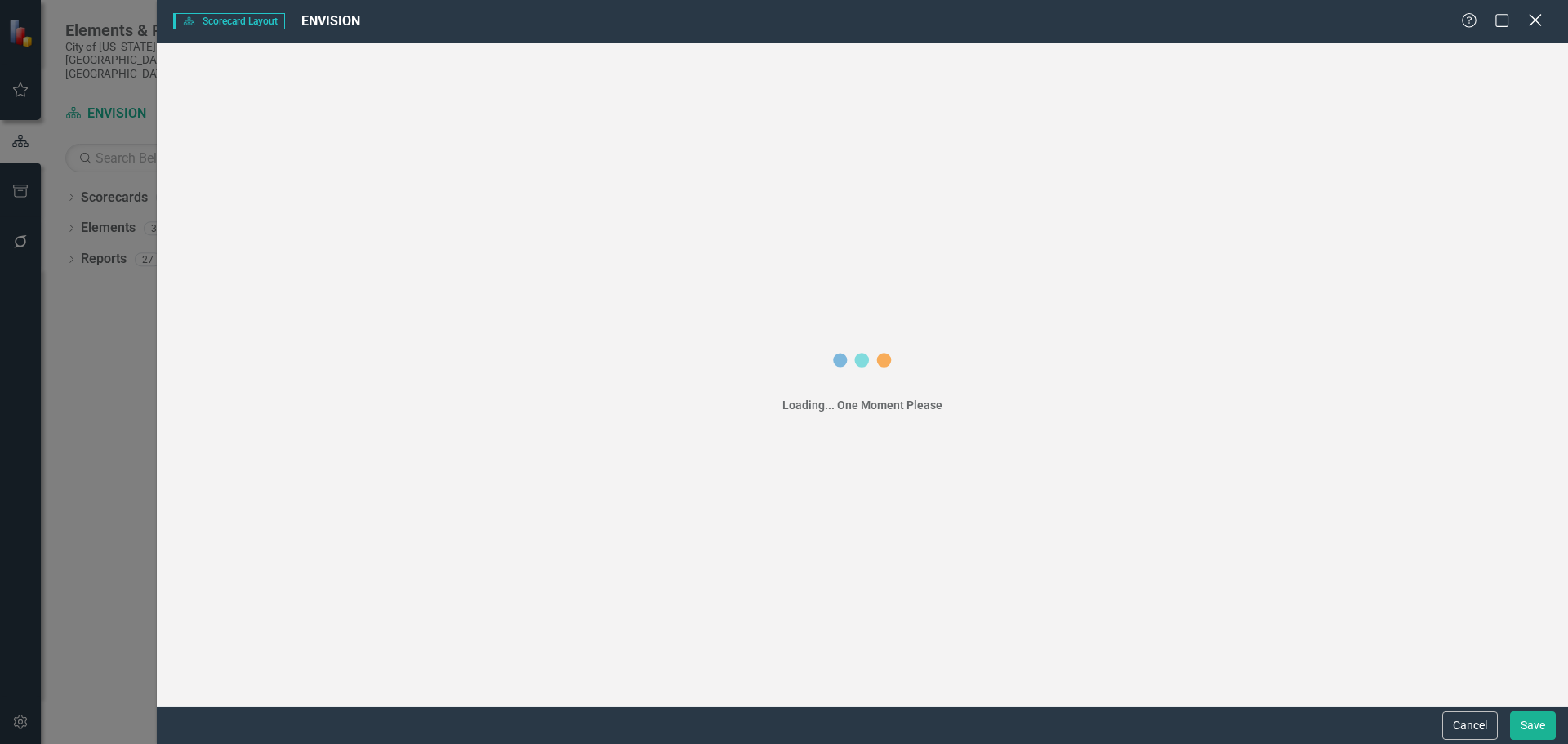
click at [1532, 22] on icon "Close" at bounding box center [1535, 20] width 21 height 16
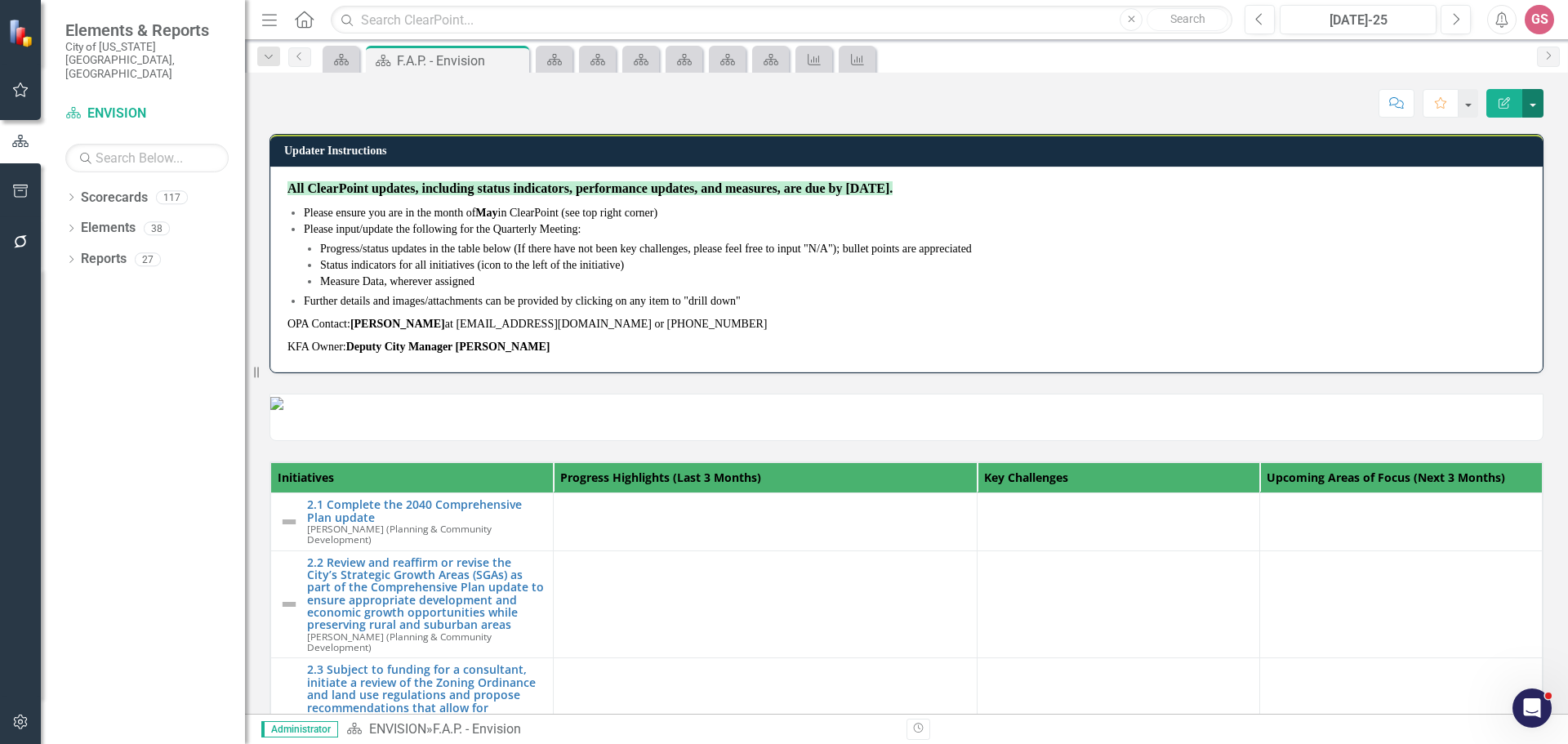
click at [1538, 98] on button "button" at bounding box center [1533, 103] width 21 height 29
click at [1485, 134] on link "Edit Edit Scorecard" at bounding box center [1477, 133] width 132 height 30
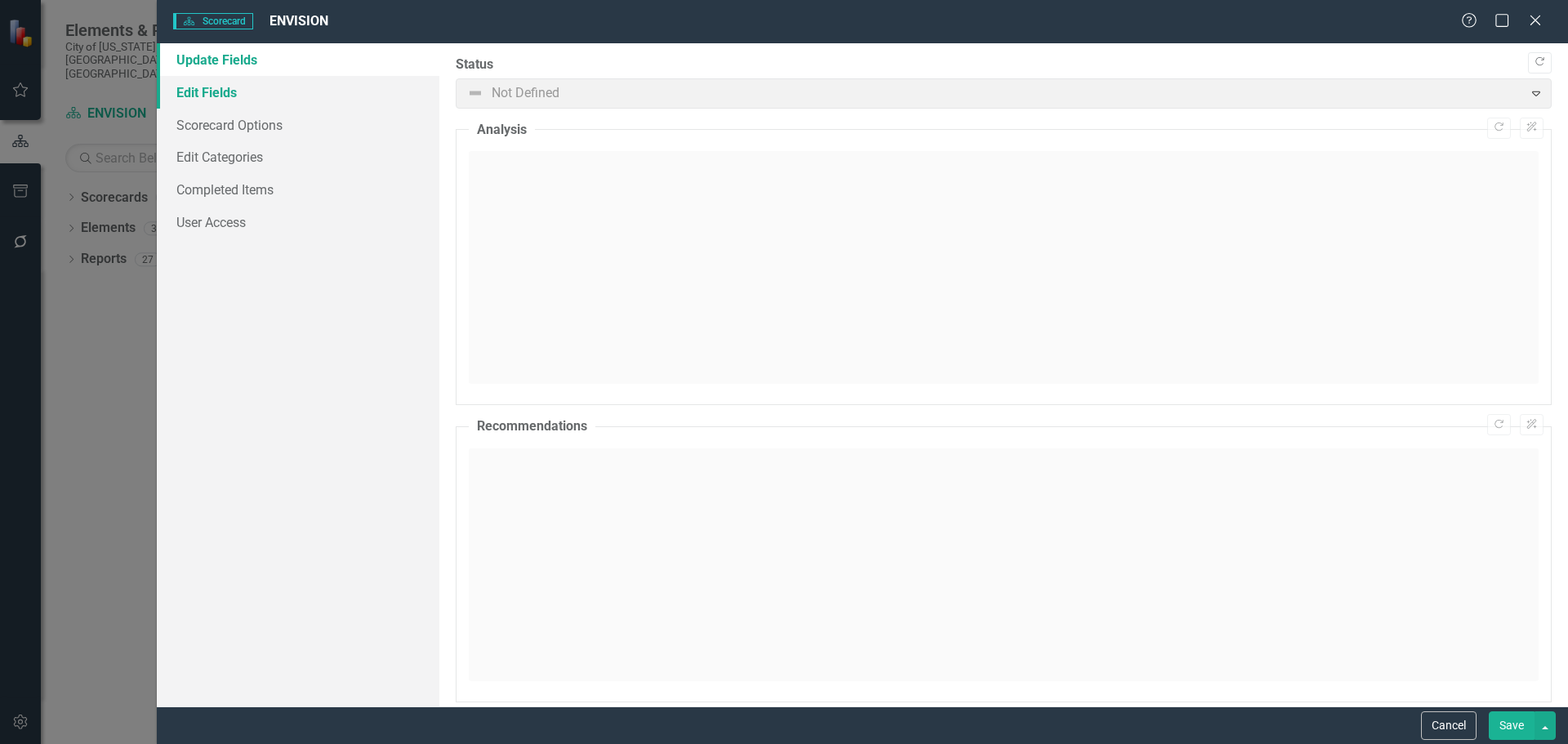
click at [216, 87] on link "Edit Fields" at bounding box center [298, 91] width 283 height 33
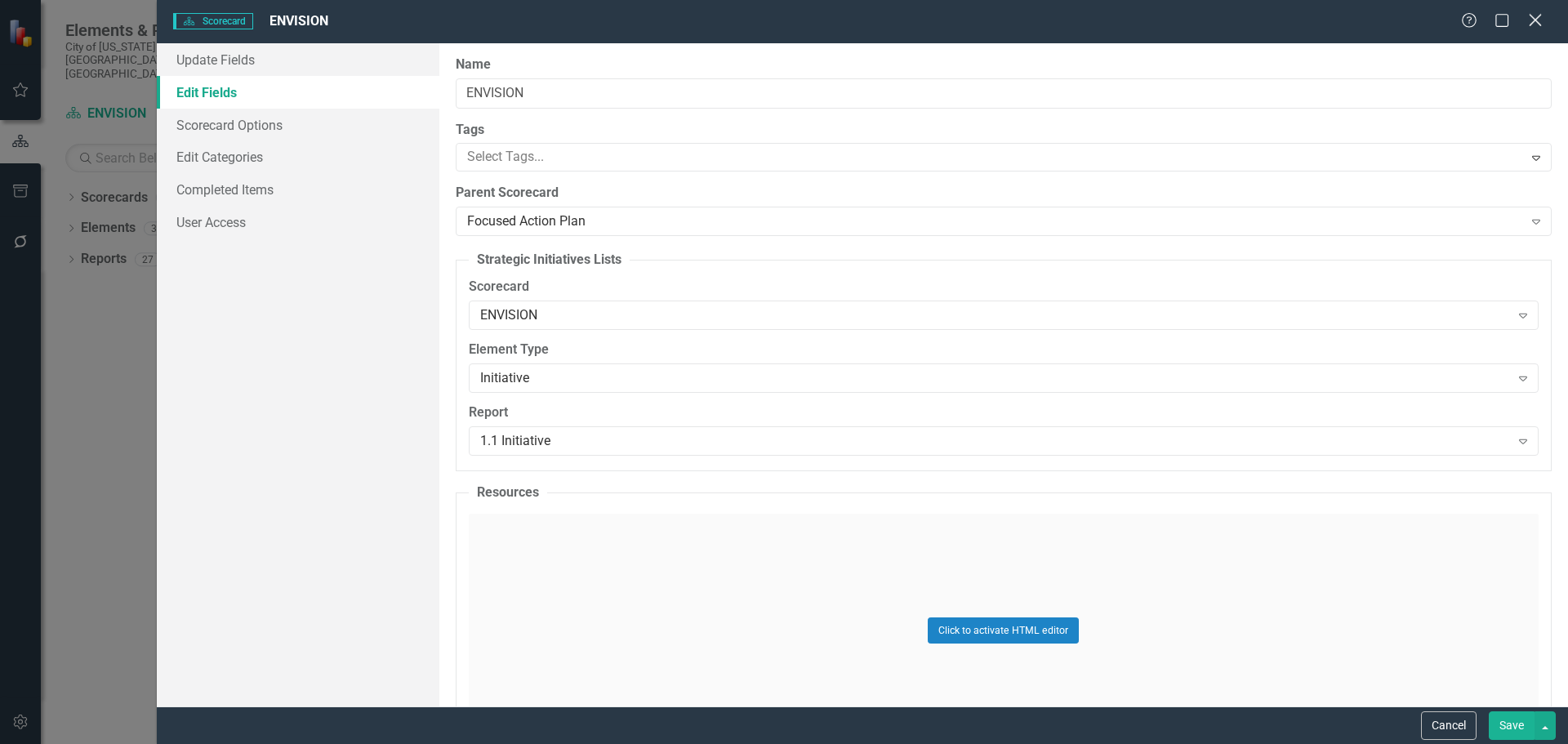
click at [1534, 19] on icon "Close" at bounding box center [1535, 20] width 21 height 16
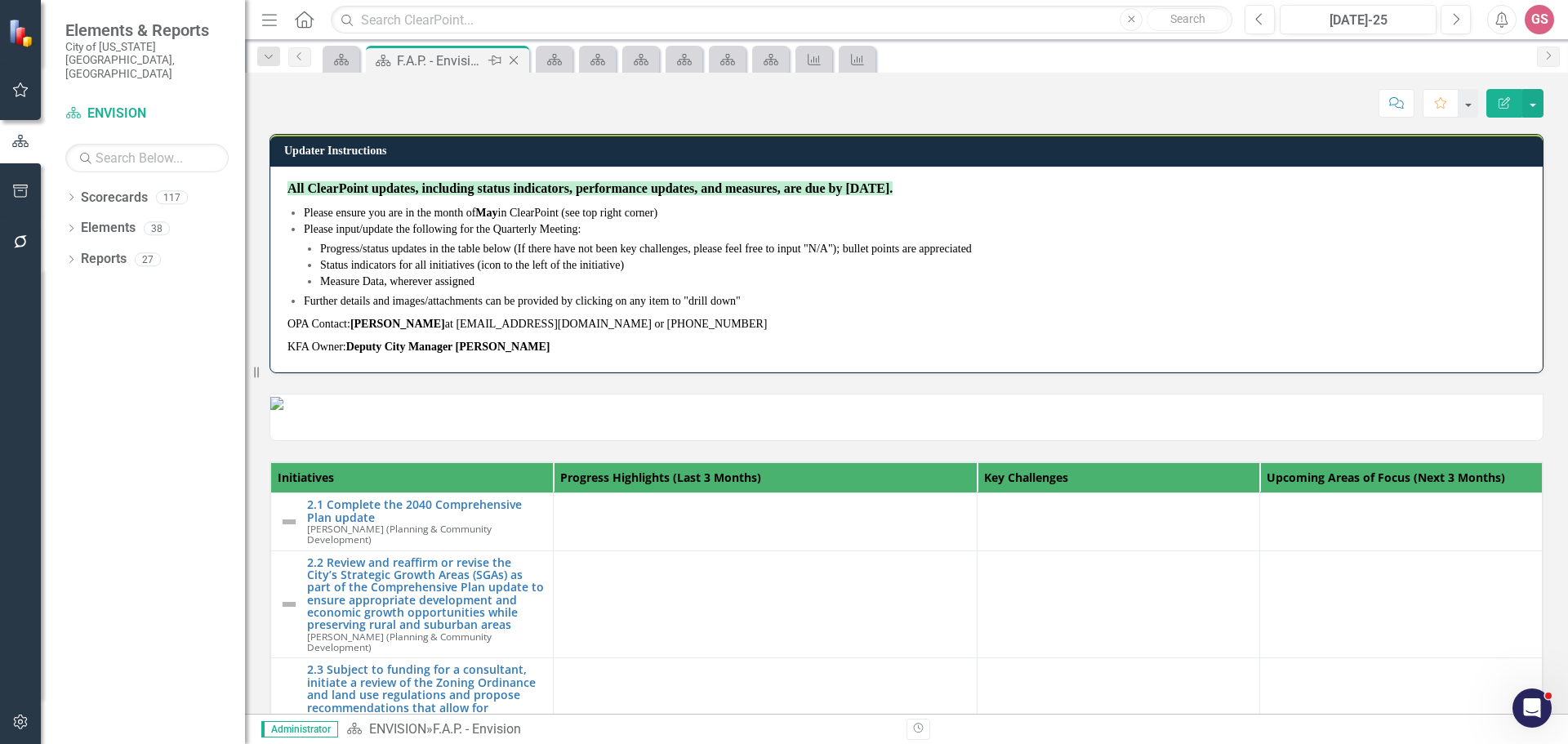
click at [516, 62] on icon "Close" at bounding box center [514, 61] width 17 height 13
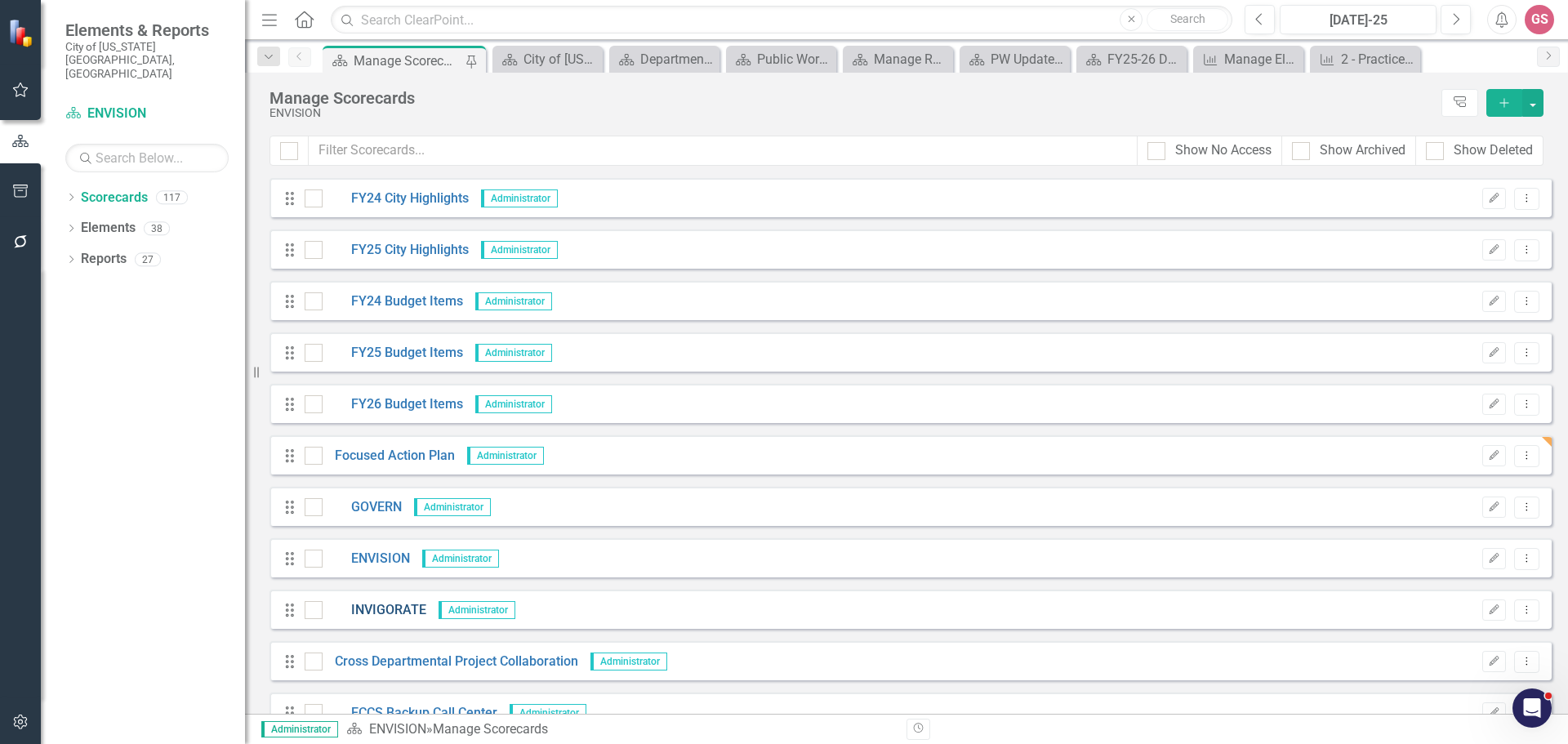
click at [393, 613] on link "INVIGORATE" at bounding box center [374, 611] width 104 height 19
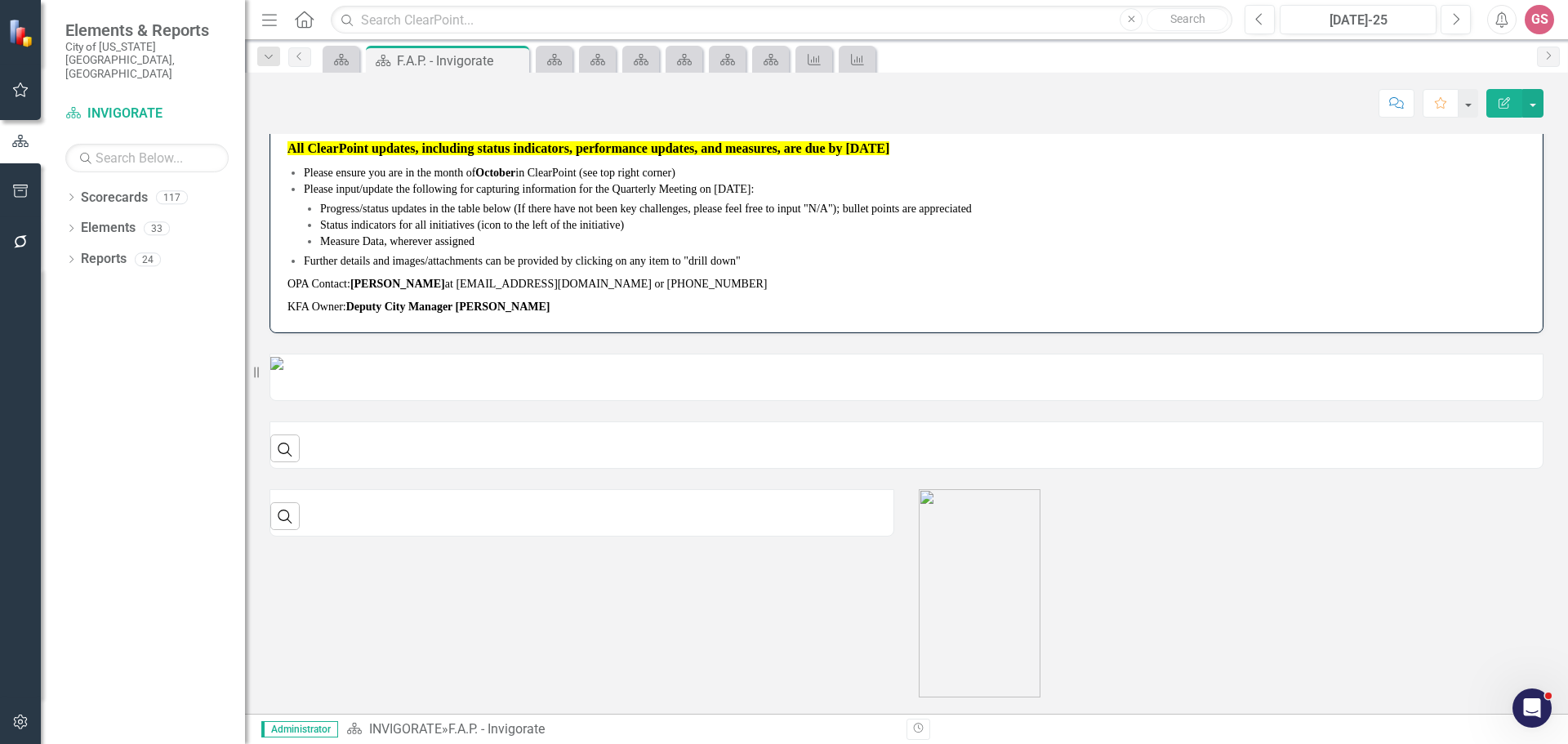
scroll to position [155, 0]
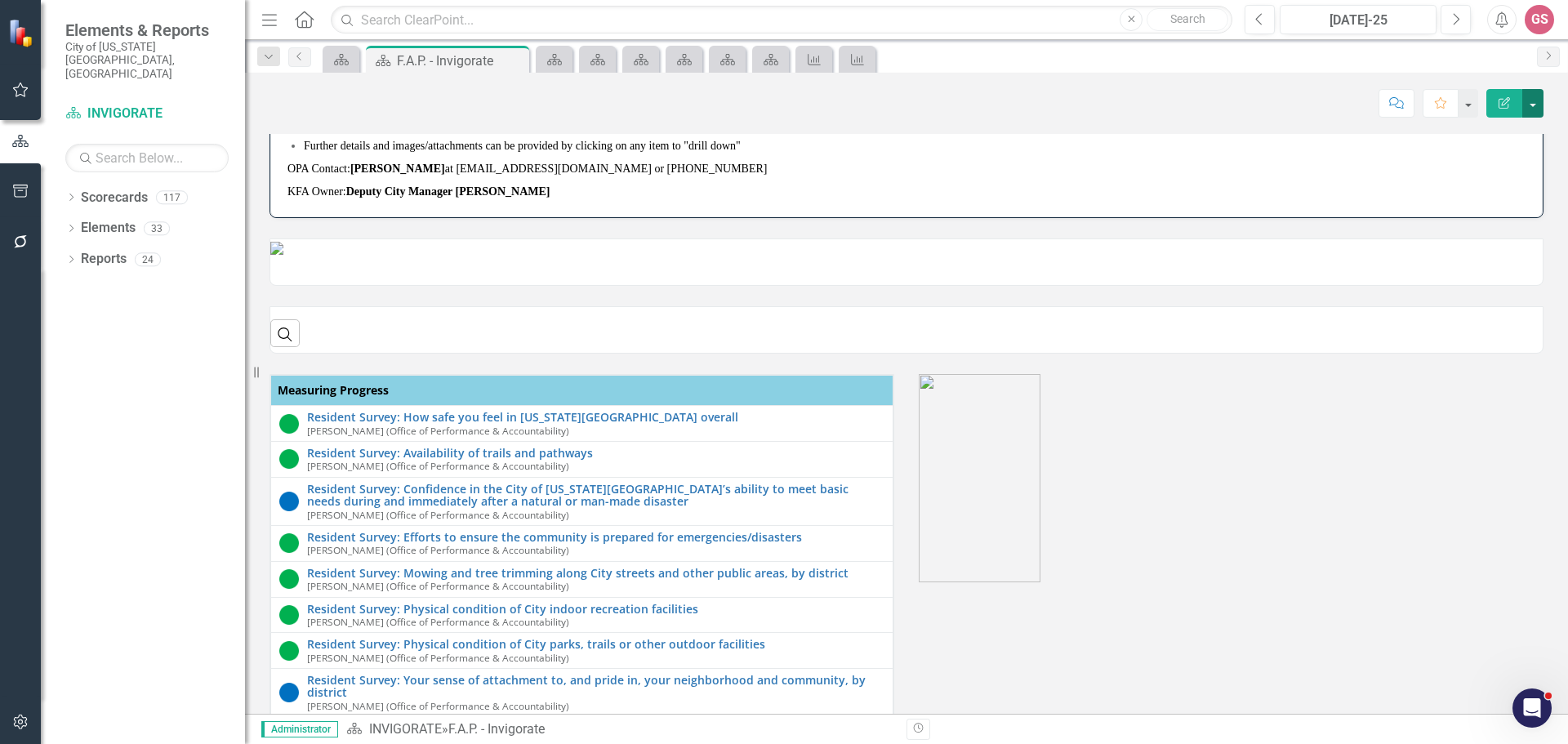
click at [1530, 103] on button "button" at bounding box center [1533, 103] width 21 height 29
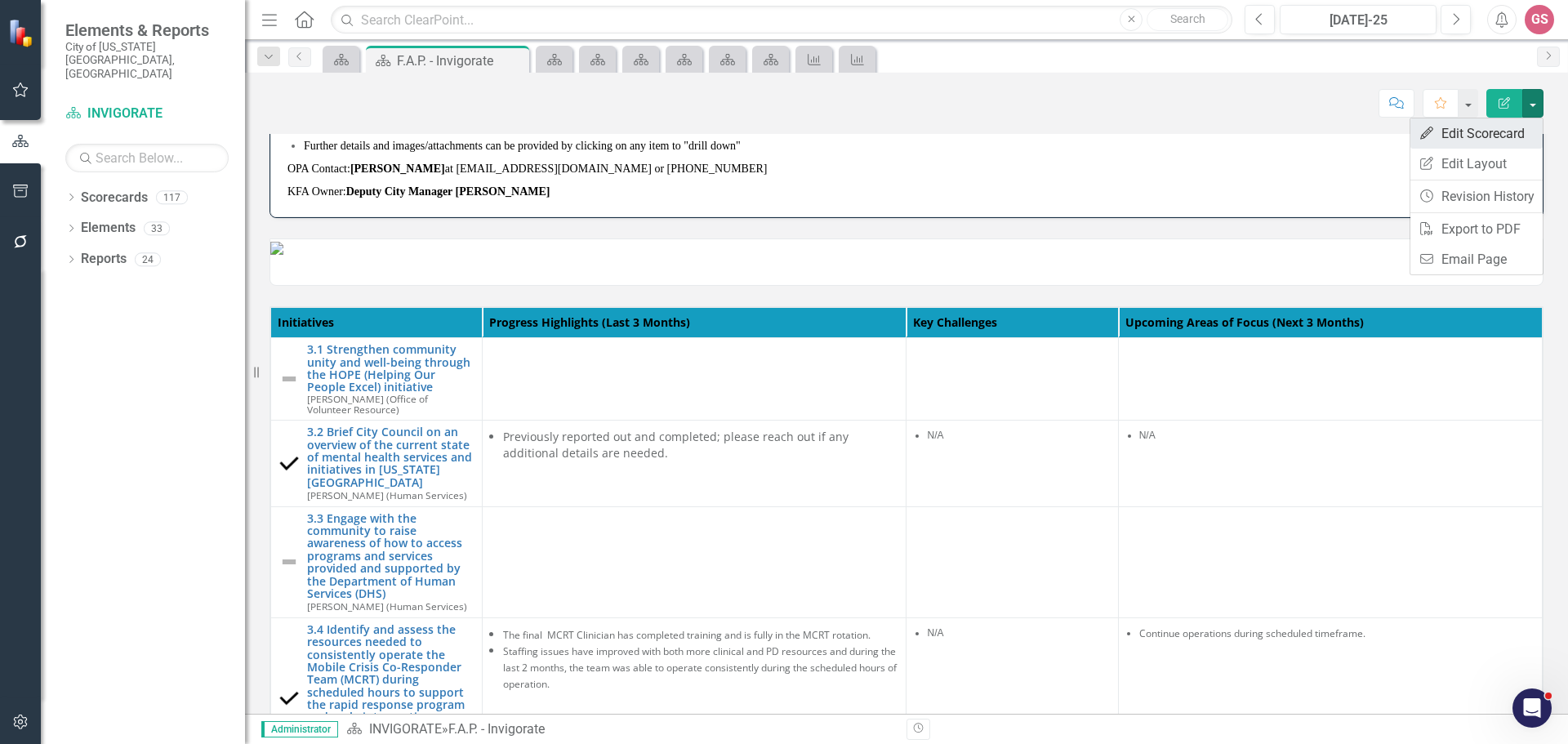
click at [1488, 134] on link "Edit Edit Scorecard" at bounding box center [1477, 133] width 132 height 30
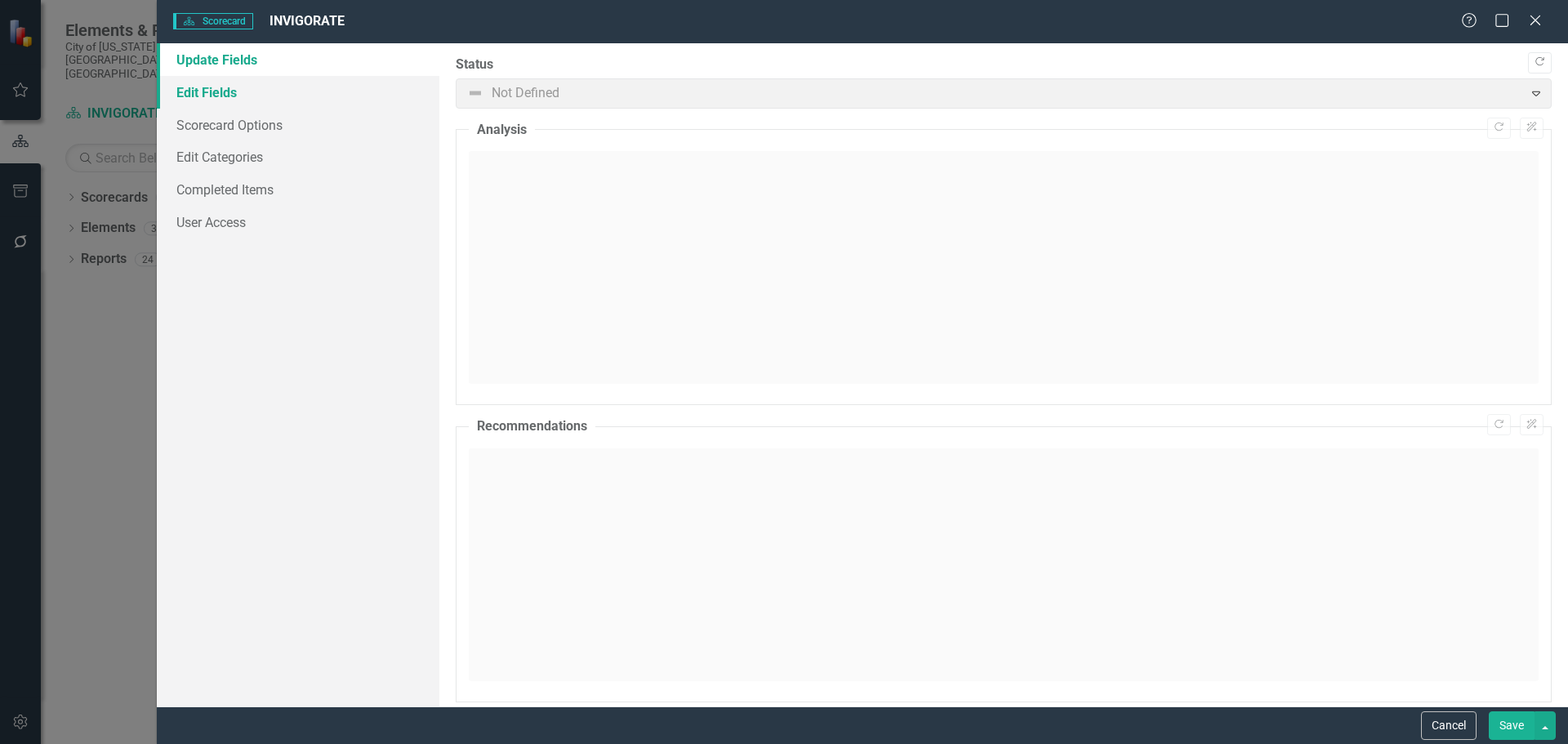
click at [218, 88] on link "Edit Fields" at bounding box center [298, 91] width 283 height 33
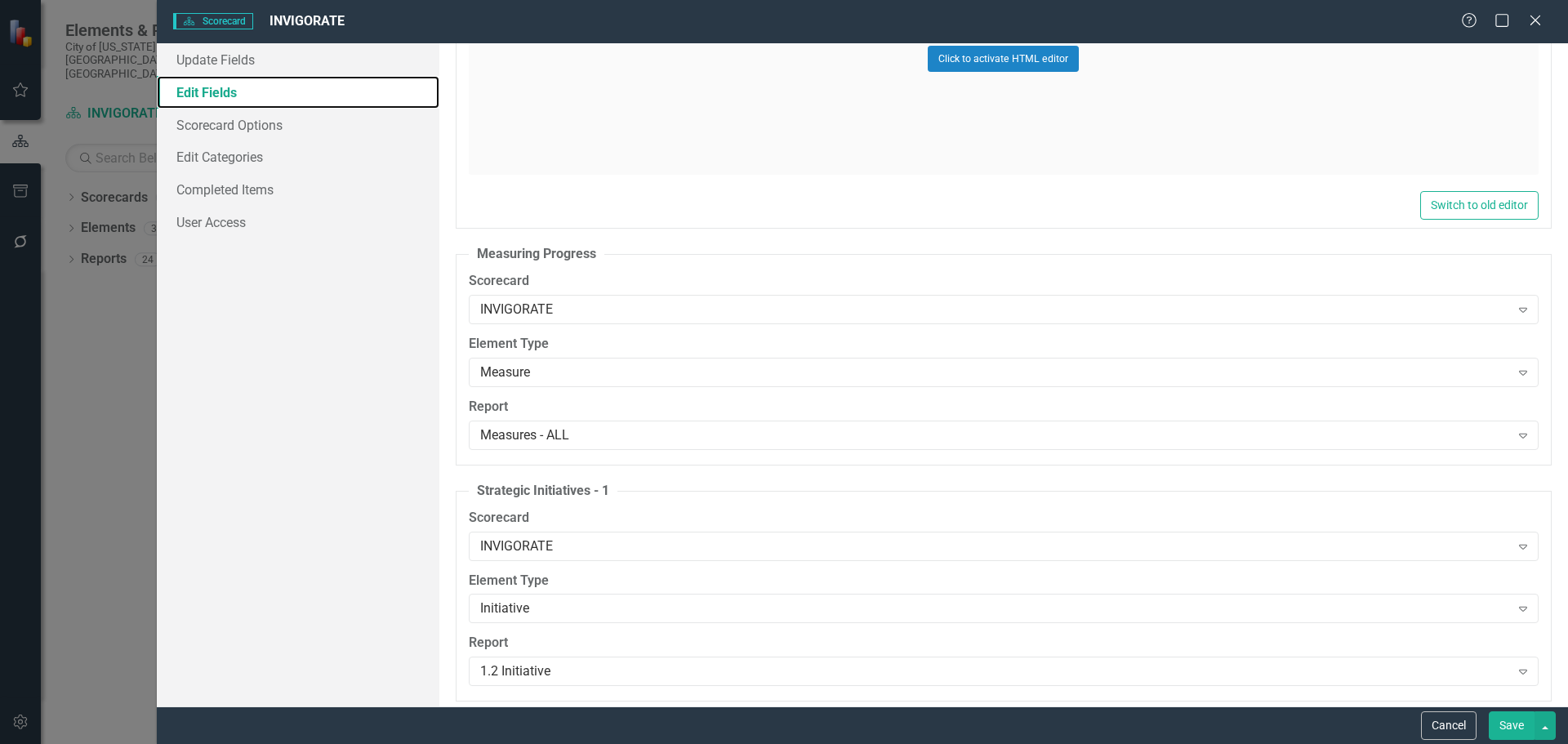
scroll to position [735, 0]
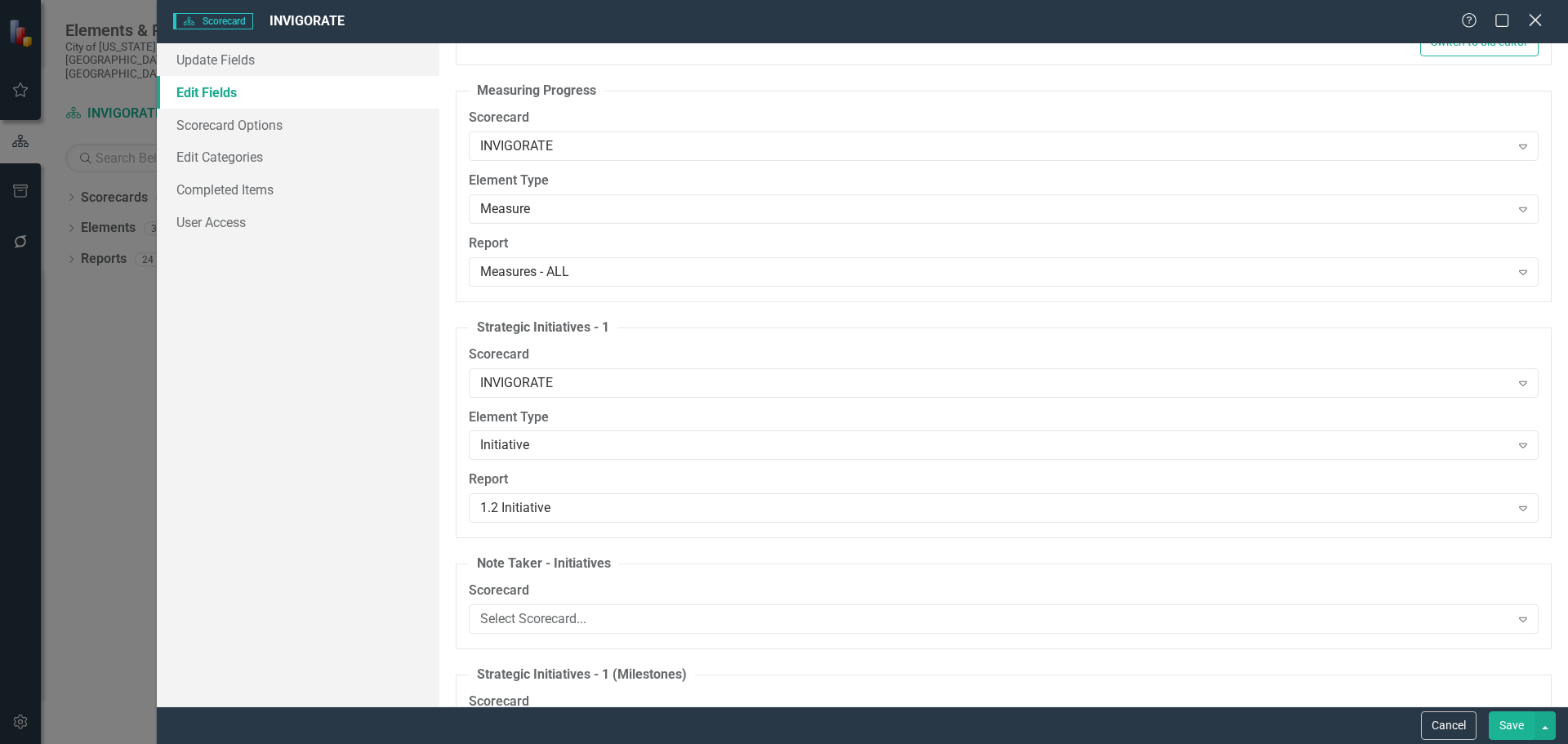
click at [1543, 21] on icon "Close" at bounding box center [1535, 20] width 21 height 16
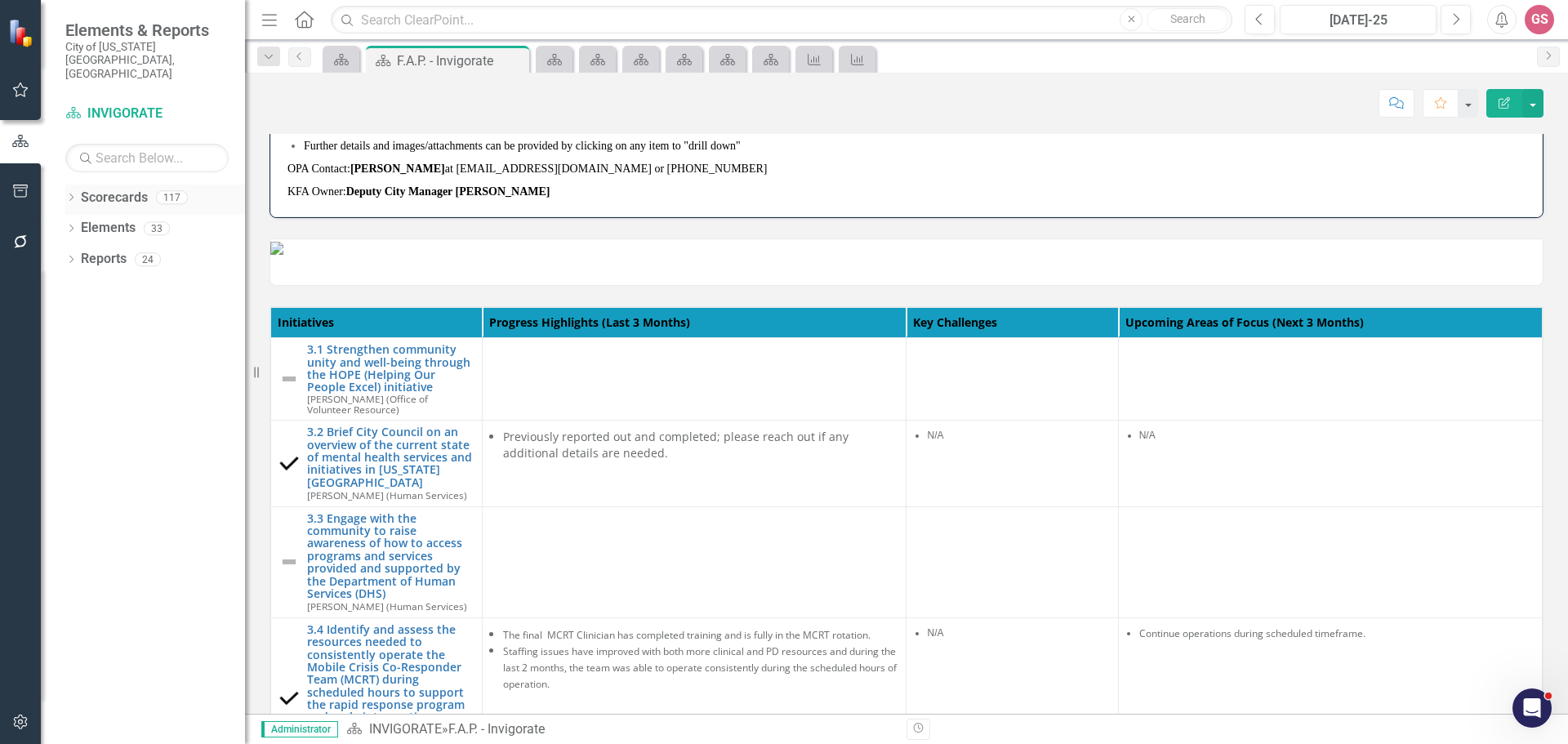
click at [104, 188] on link "Scorecards" at bounding box center [115, 198] width 67 height 19
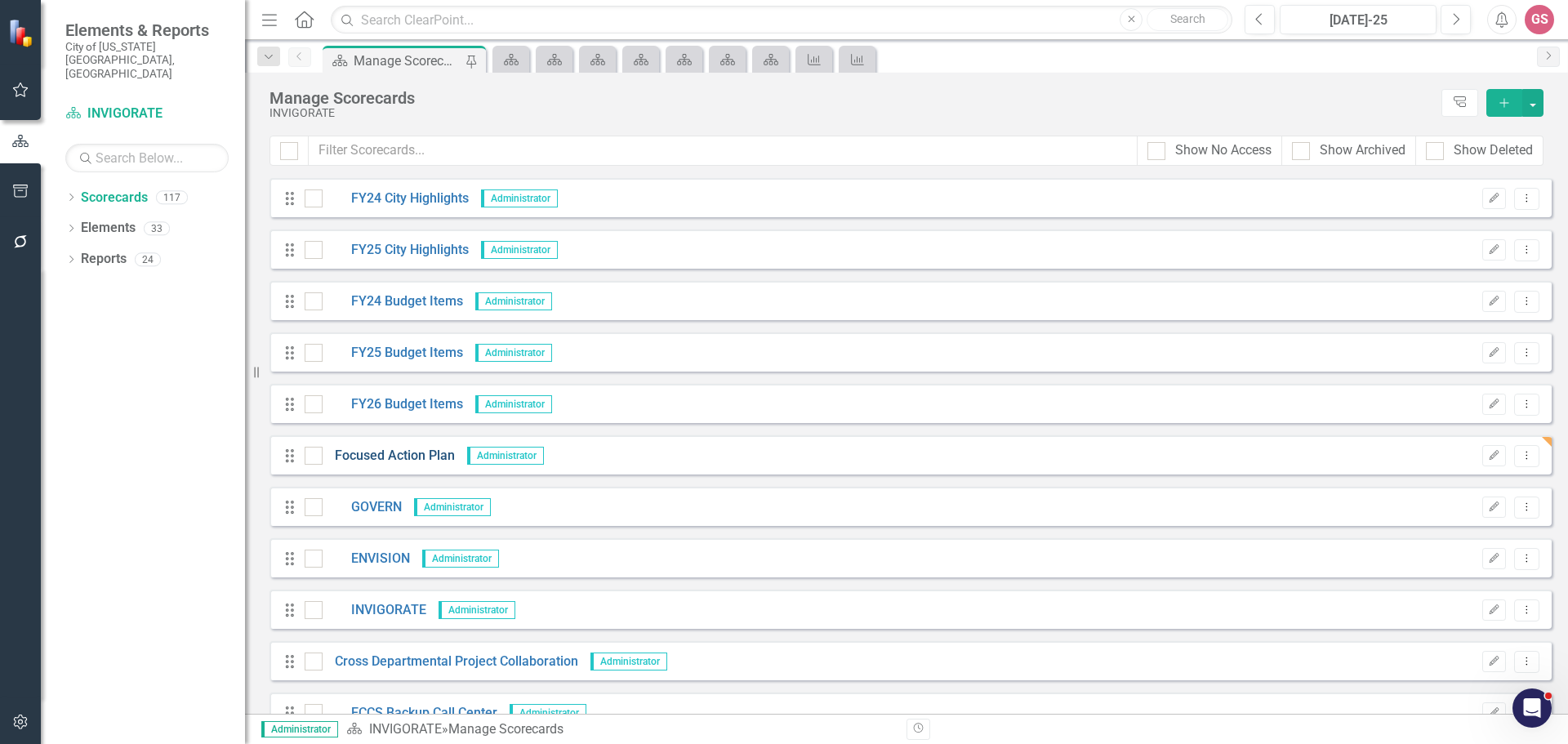
click at [414, 457] on link "Focused Action Plan" at bounding box center [389, 456] width 132 height 19
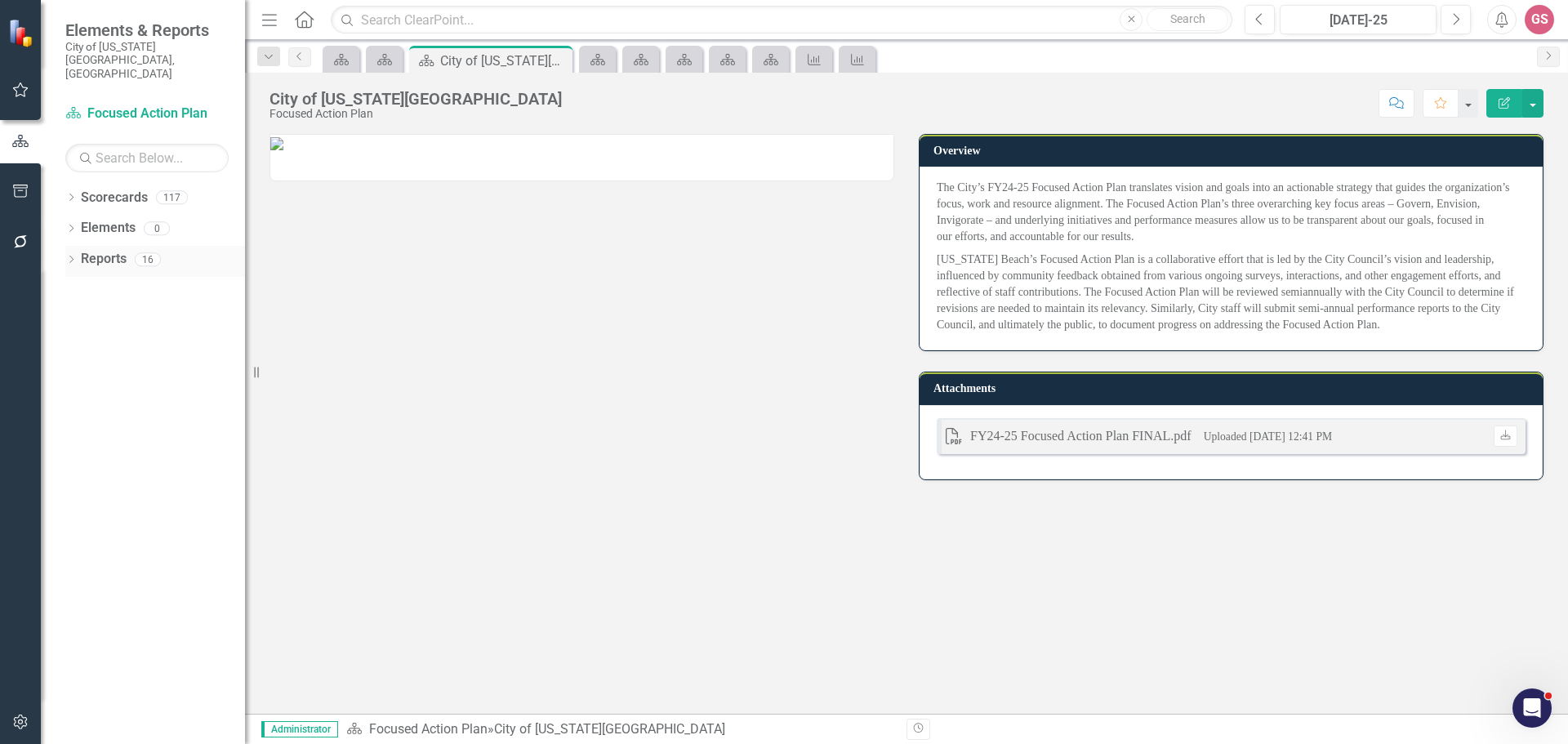
click at [91, 250] on link "Reports" at bounding box center [104, 259] width 46 height 19
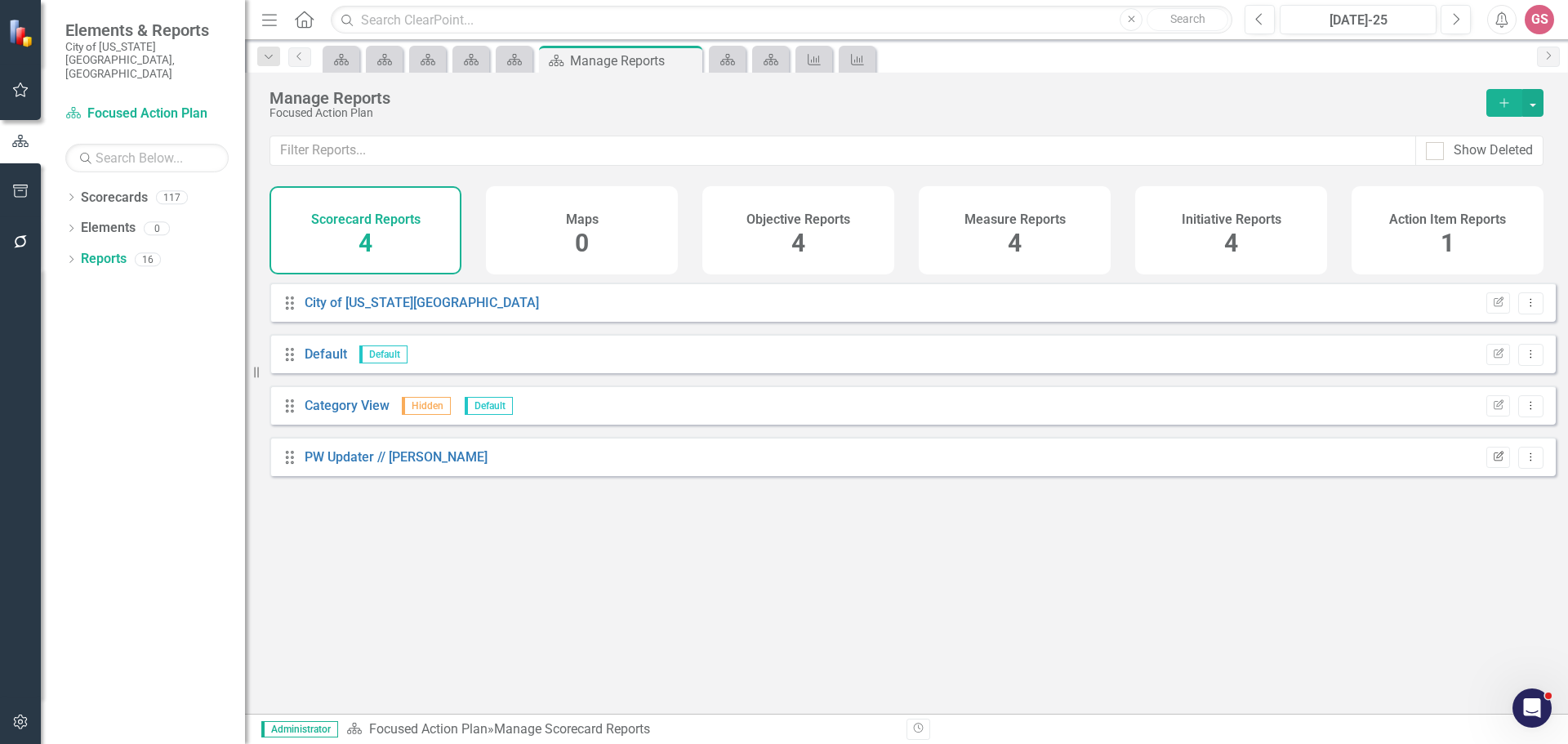
click at [1487, 468] on button "Edit Report" at bounding box center [1498, 457] width 23 height 21
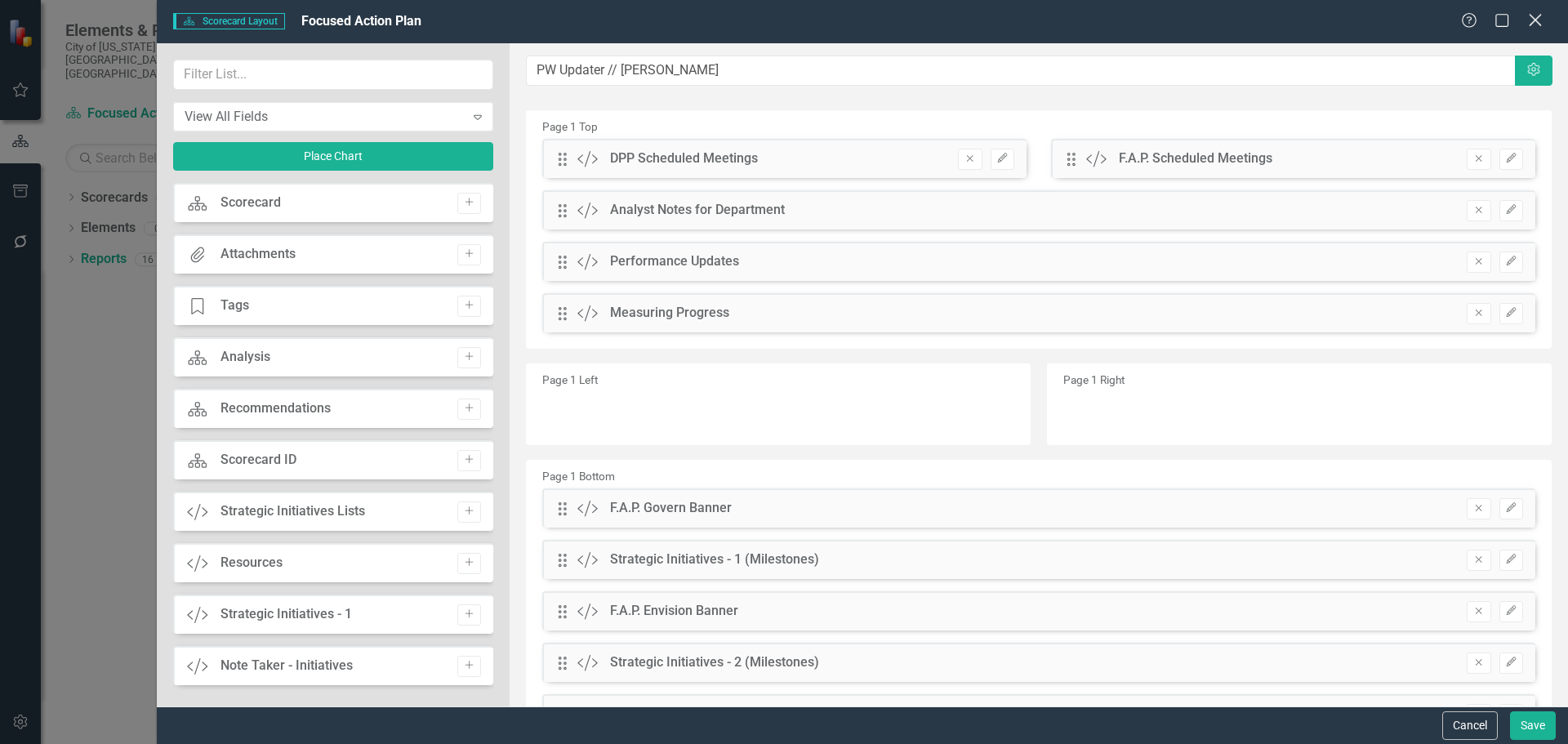
click at [1534, 20] on icon "Close" at bounding box center [1535, 20] width 21 height 16
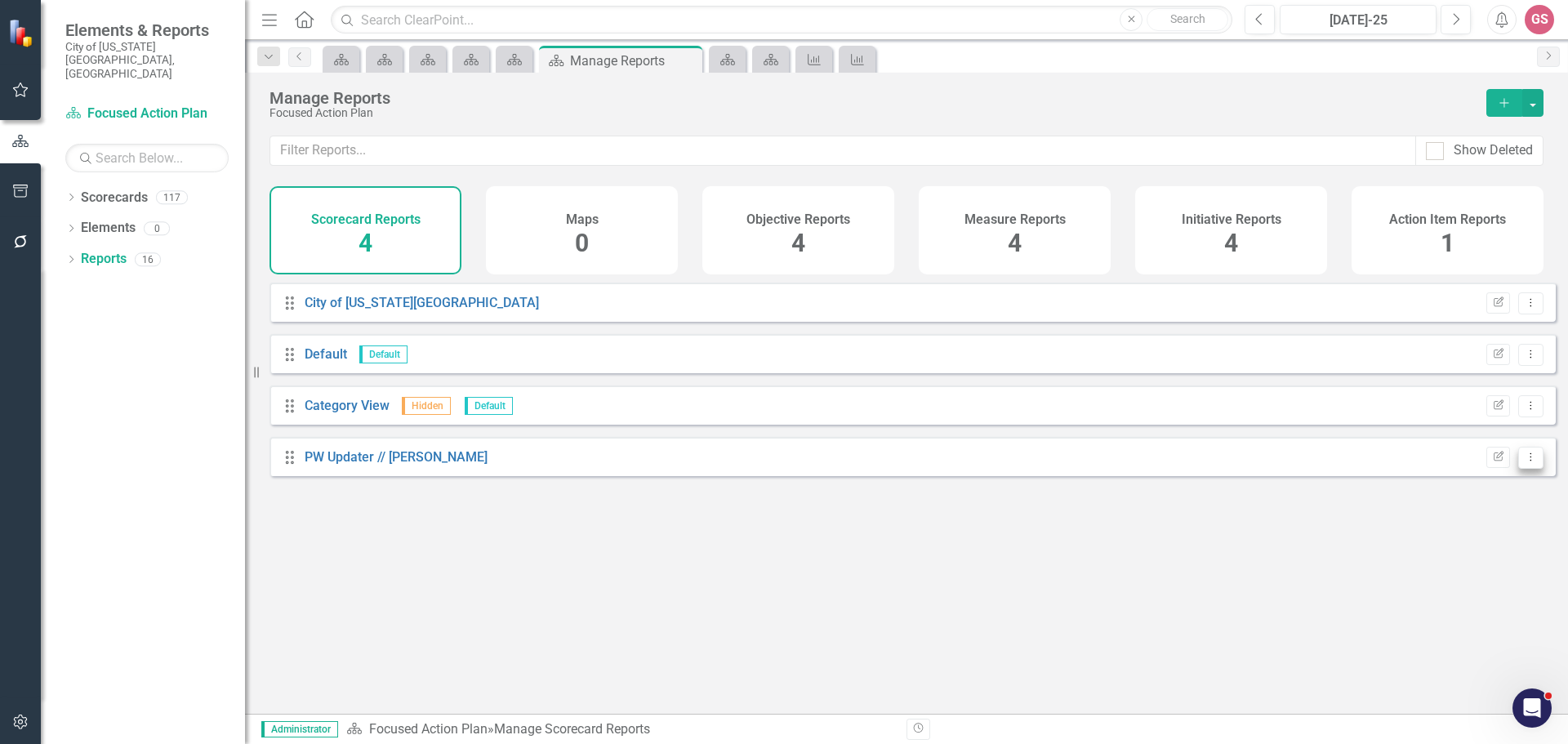
click at [1524, 462] on icon "Dropdown Menu" at bounding box center [1531, 456] width 14 height 10
click at [1464, 503] on link "Edit Report Edit Report" at bounding box center [1464, 497] width 134 height 30
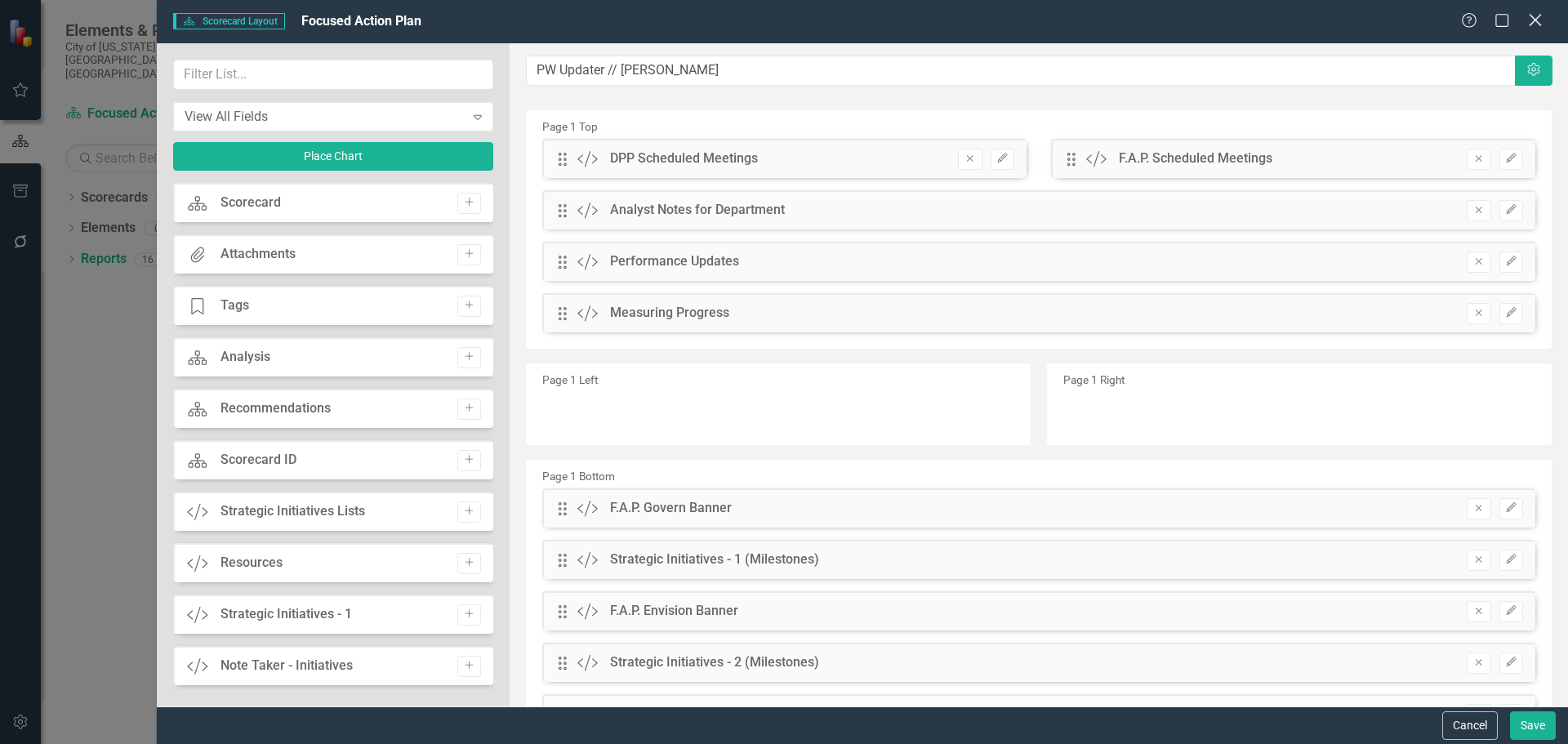
click at [1537, 17] on icon "Close" at bounding box center [1535, 20] width 21 height 16
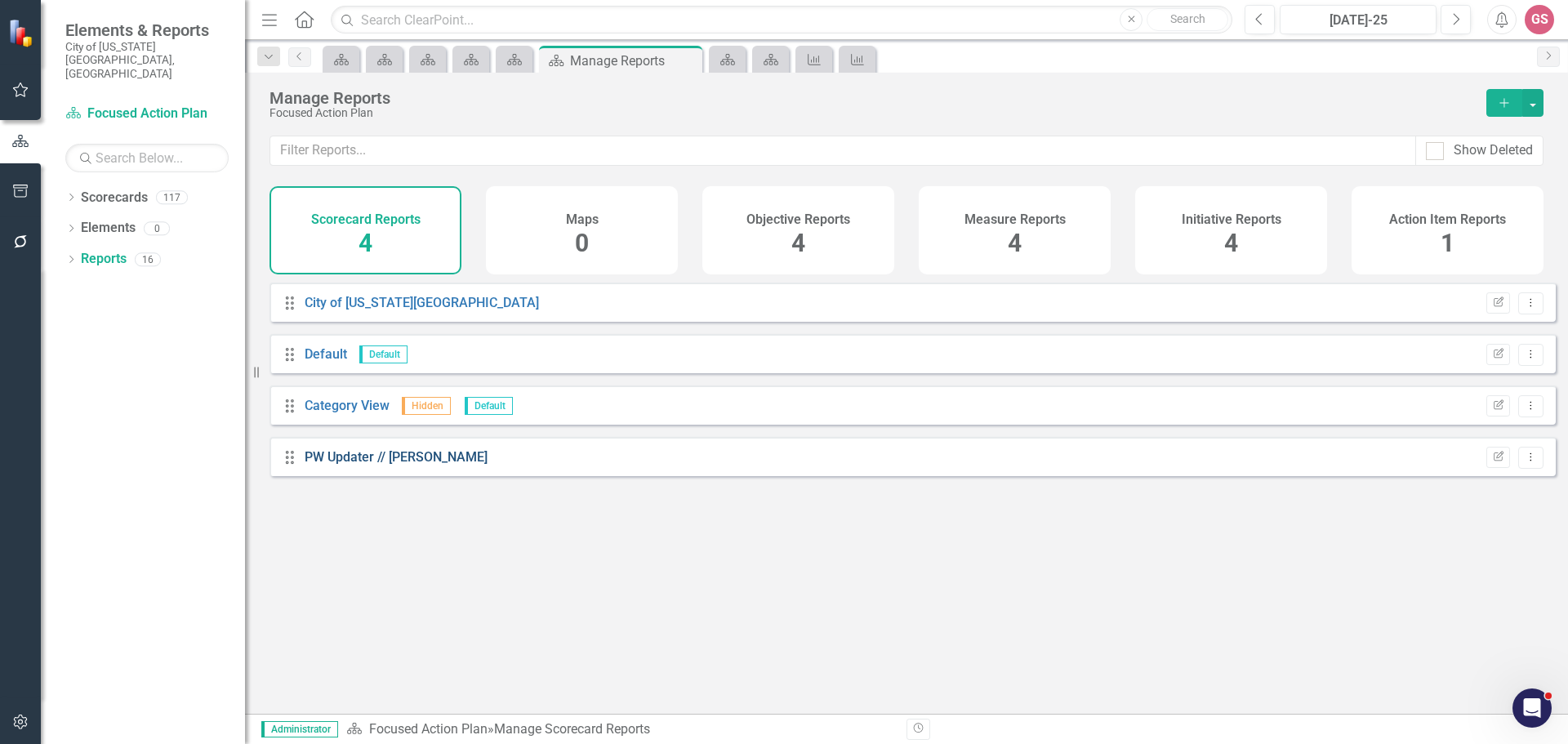
click at [374, 462] on link "PW Updater // [PERSON_NAME]" at bounding box center [396, 457] width 183 height 16
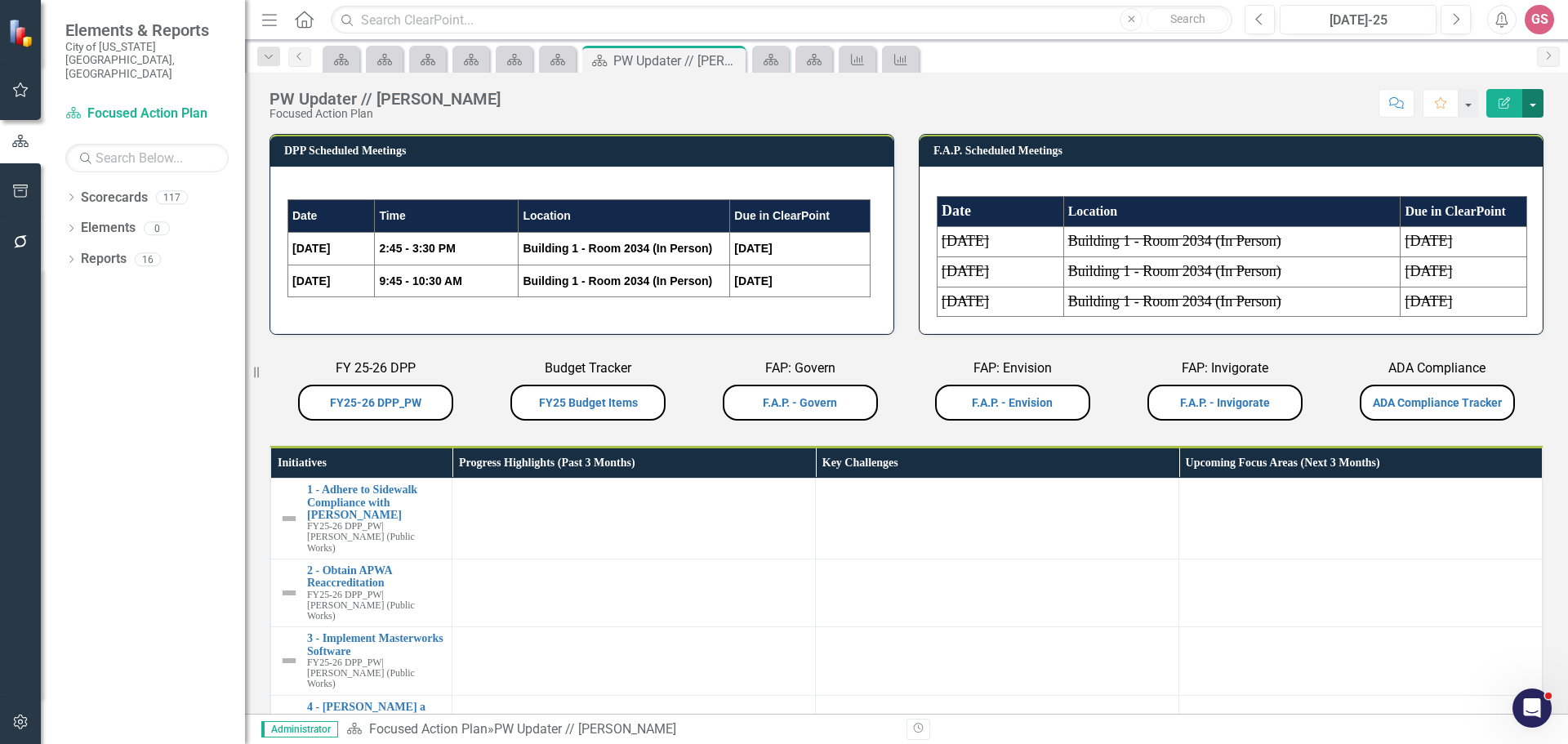
click at [1534, 99] on button "button" at bounding box center [1533, 103] width 21 height 29
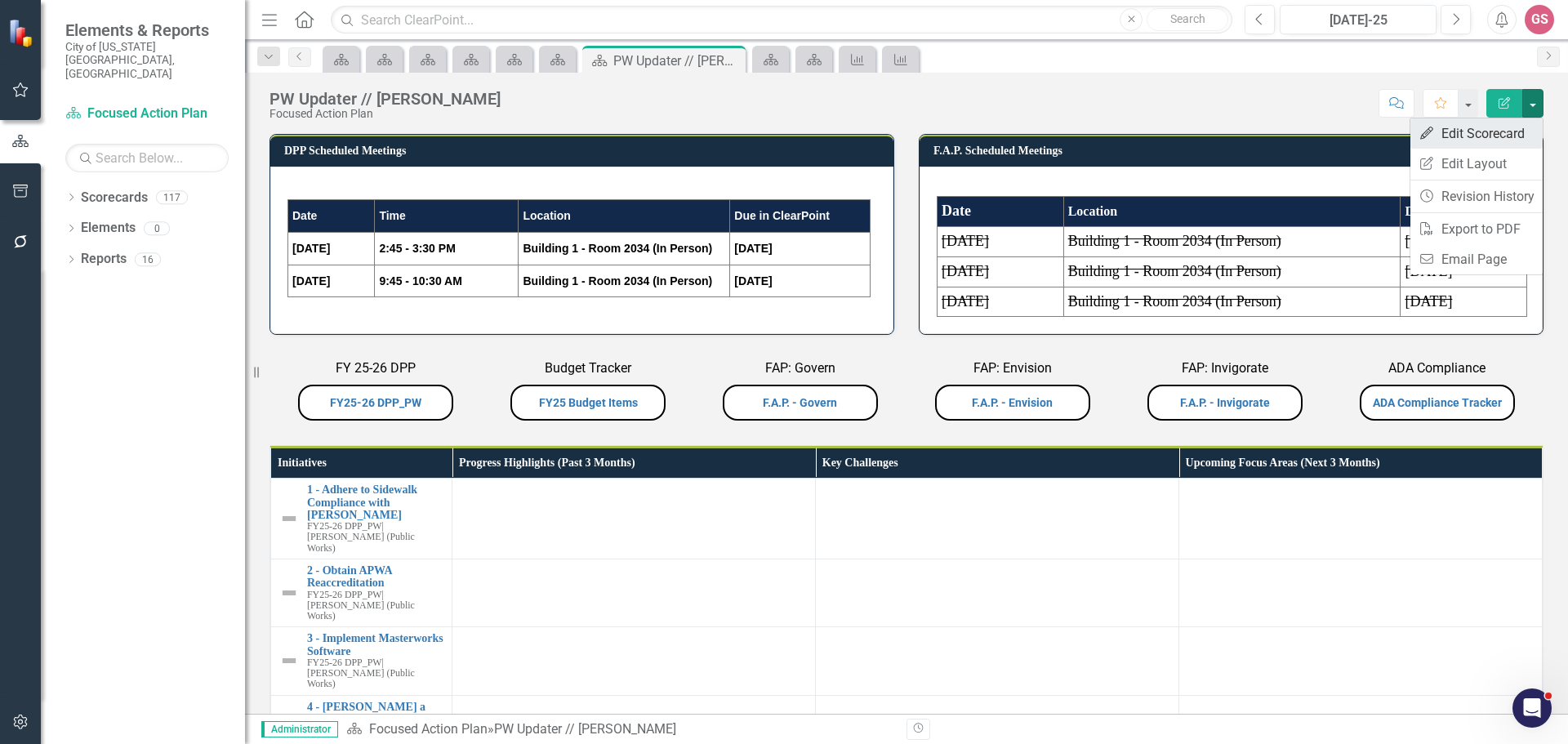
click at [1476, 134] on link "Edit Edit Scorecard" at bounding box center [1477, 133] width 132 height 30
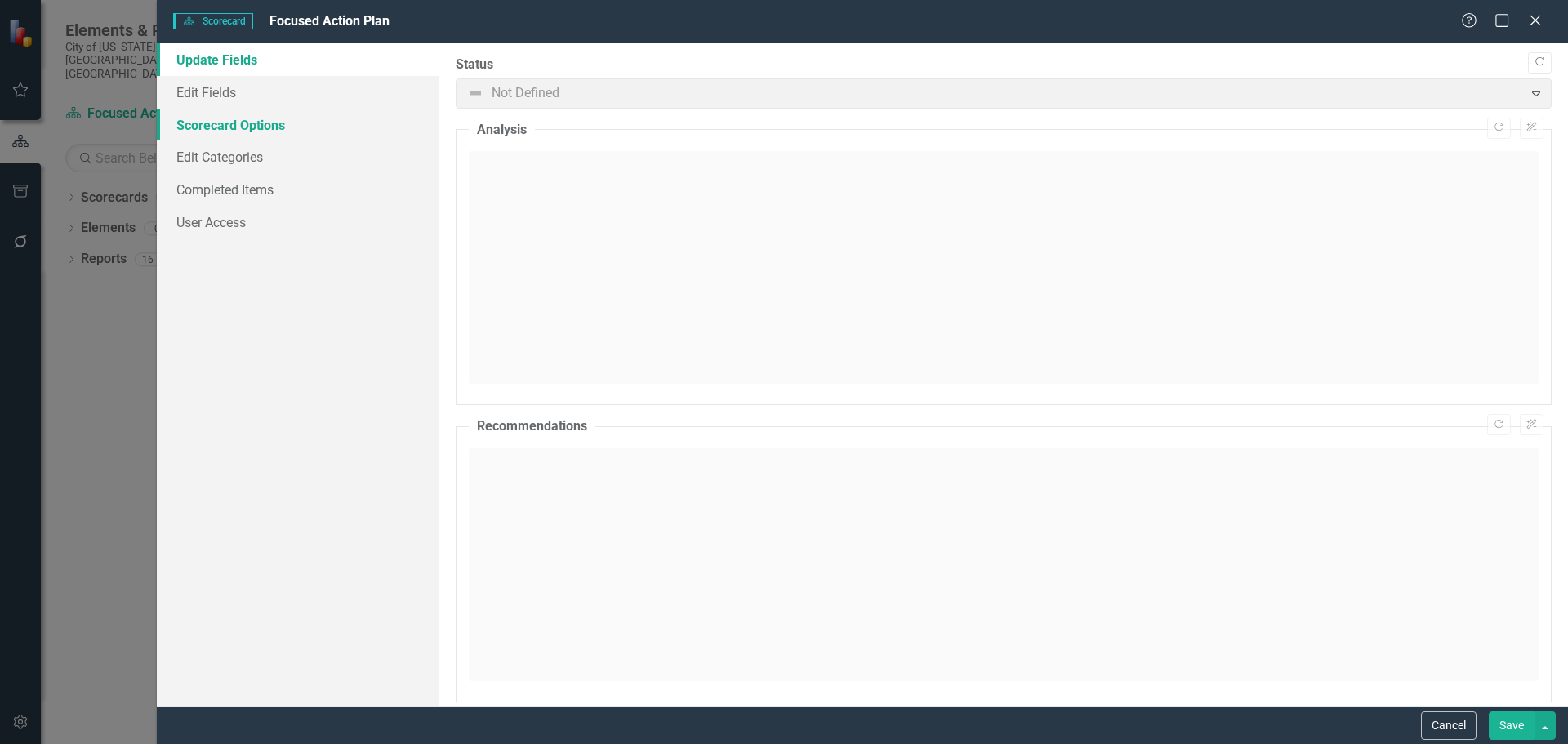
click at [193, 122] on link "Scorecard Options" at bounding box center [298, 124] width 283 height 33
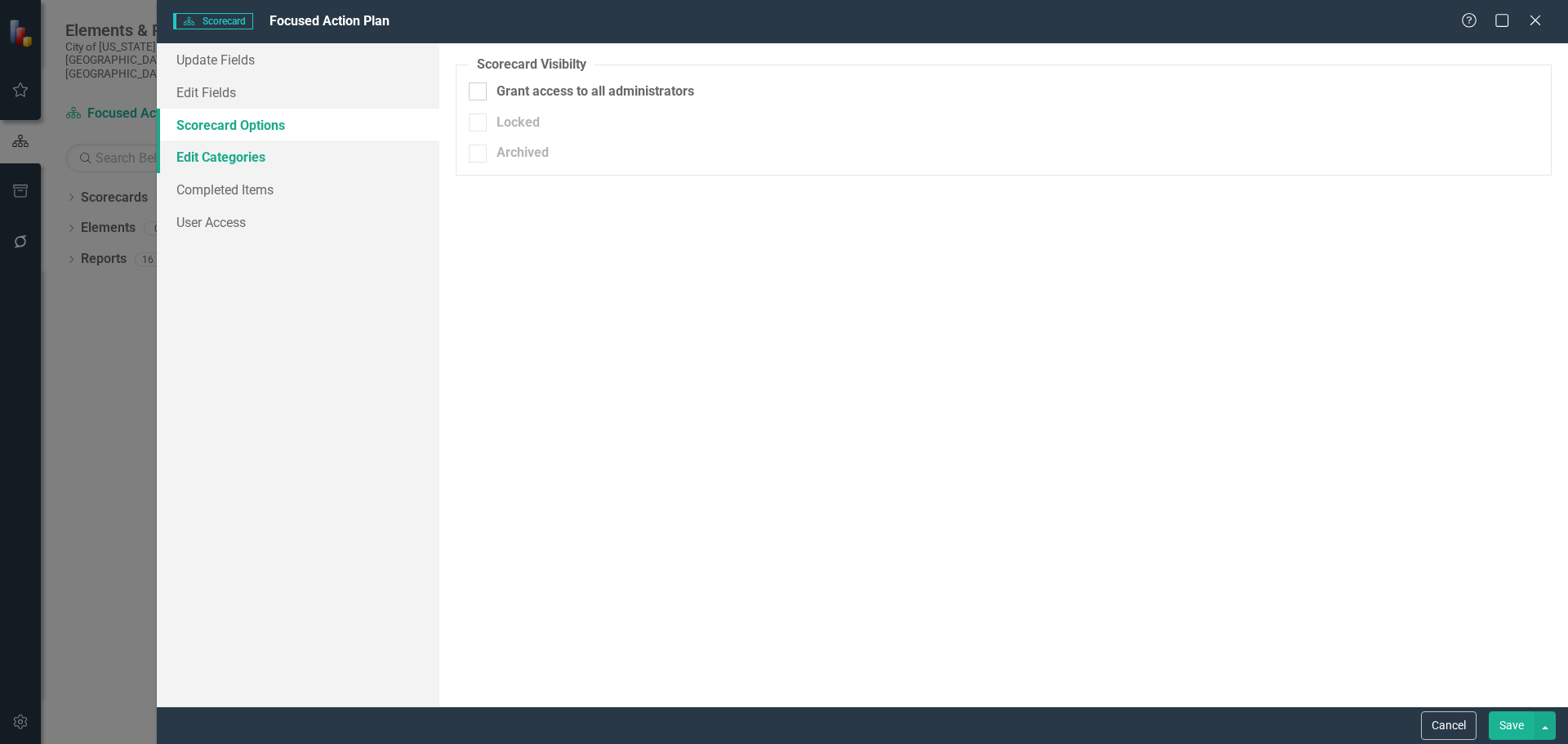
click at [197, 153] on link "Edit Categories" at bounding box center [298, 157] width 283 height 33
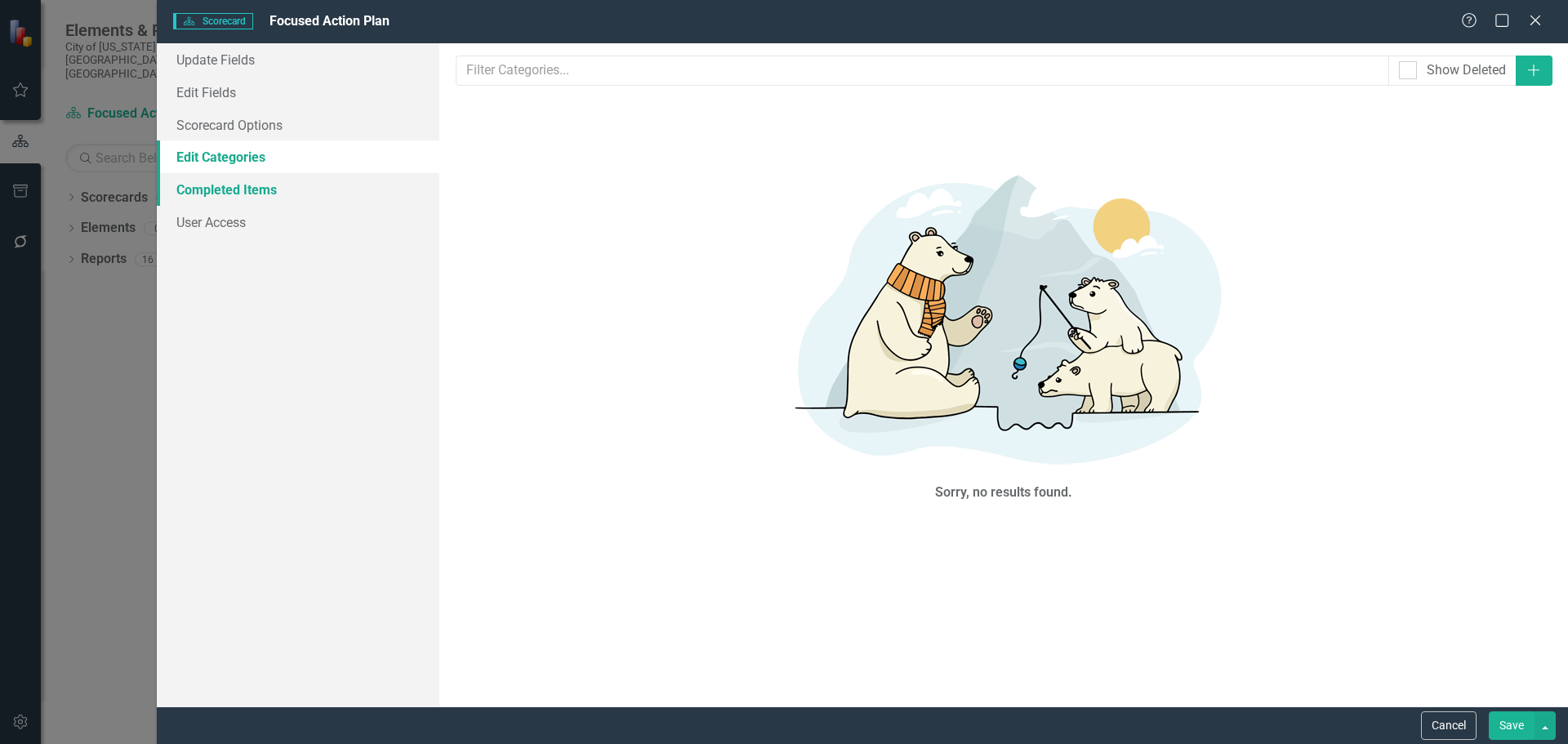
click at [199, 187] on link "Completed Items" at bounding box center [298, 189] width 283 height 33
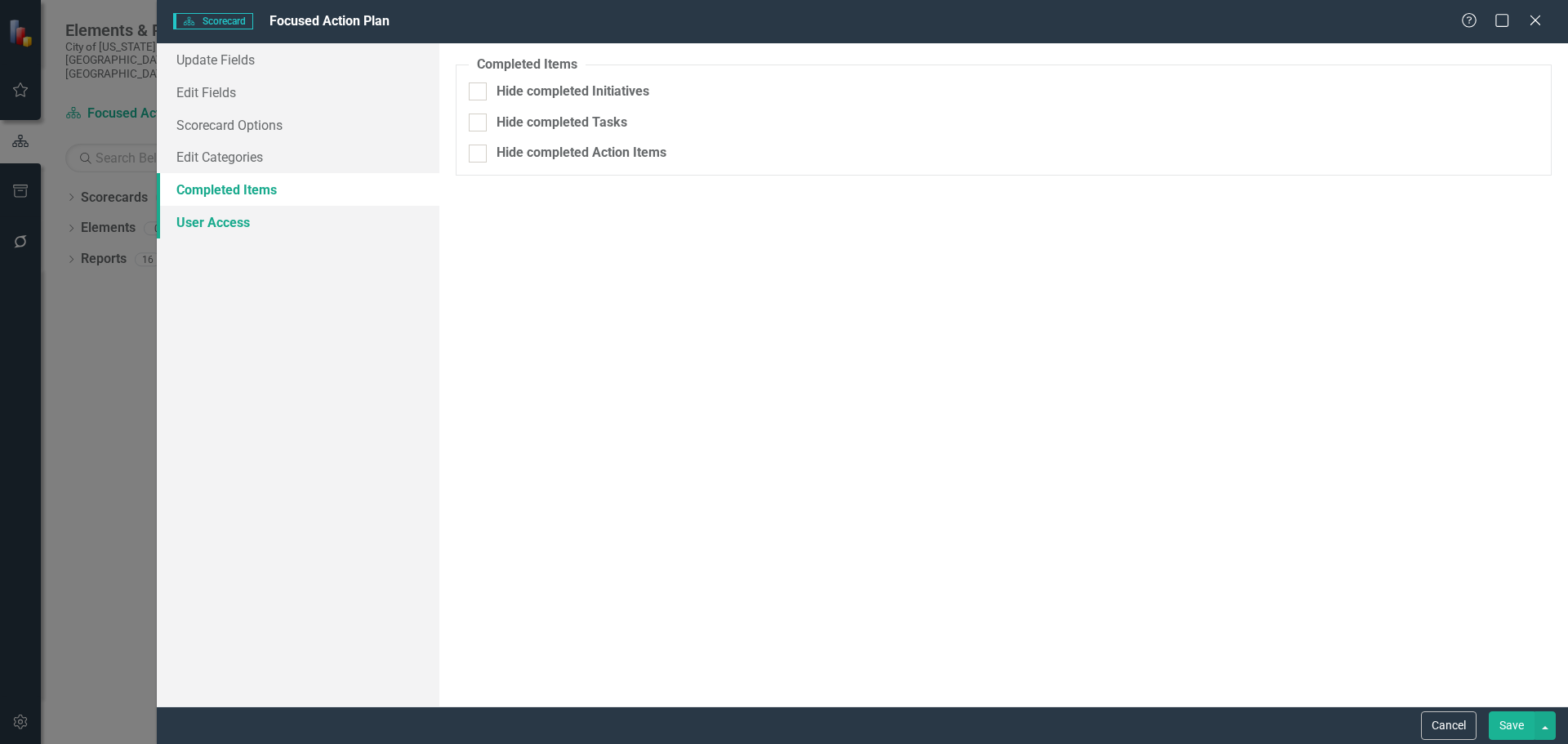
click at [201, 221] on link "User Access" at bounding box center [298, 222] width 283 height 33
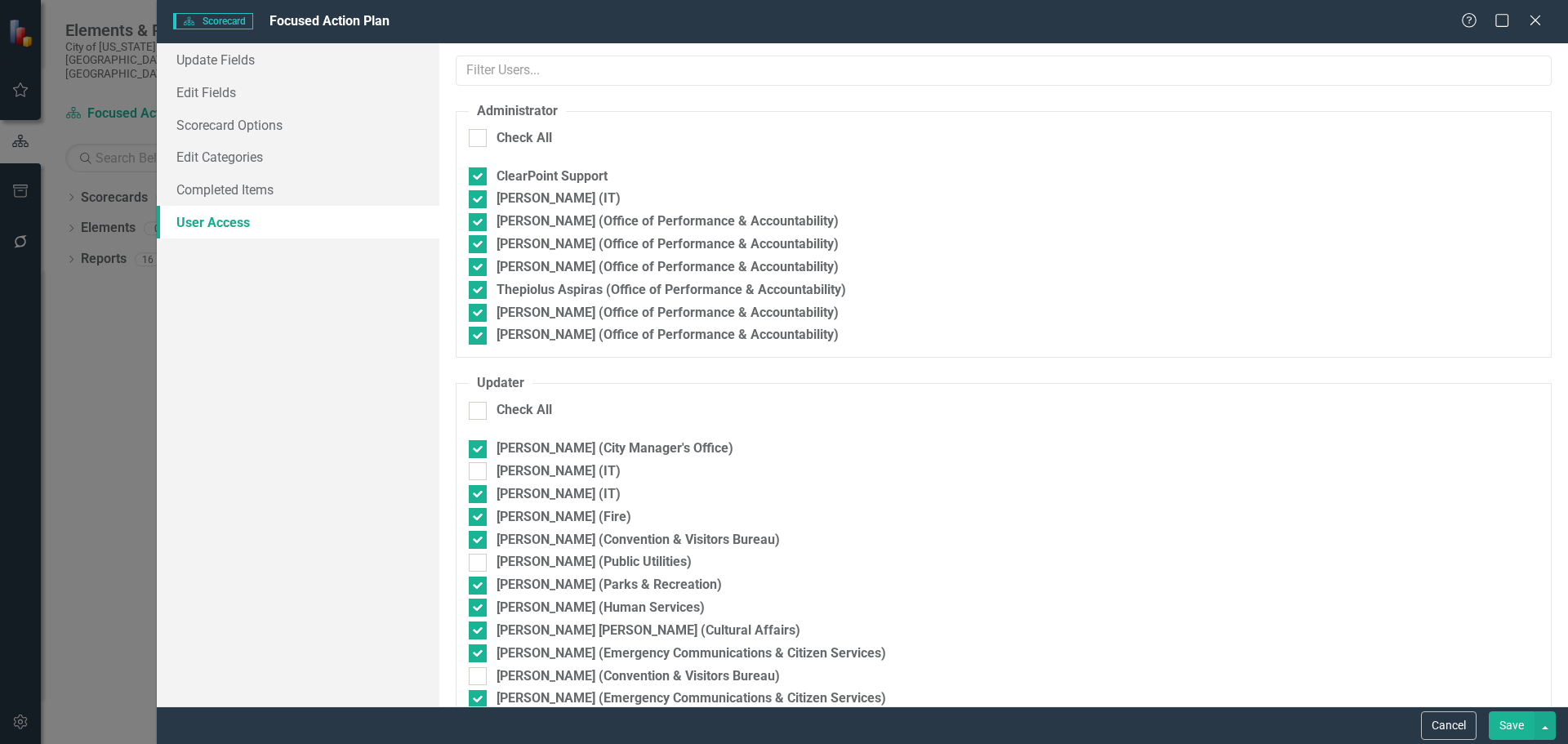
checkbox input "true"
checkbox input "false"
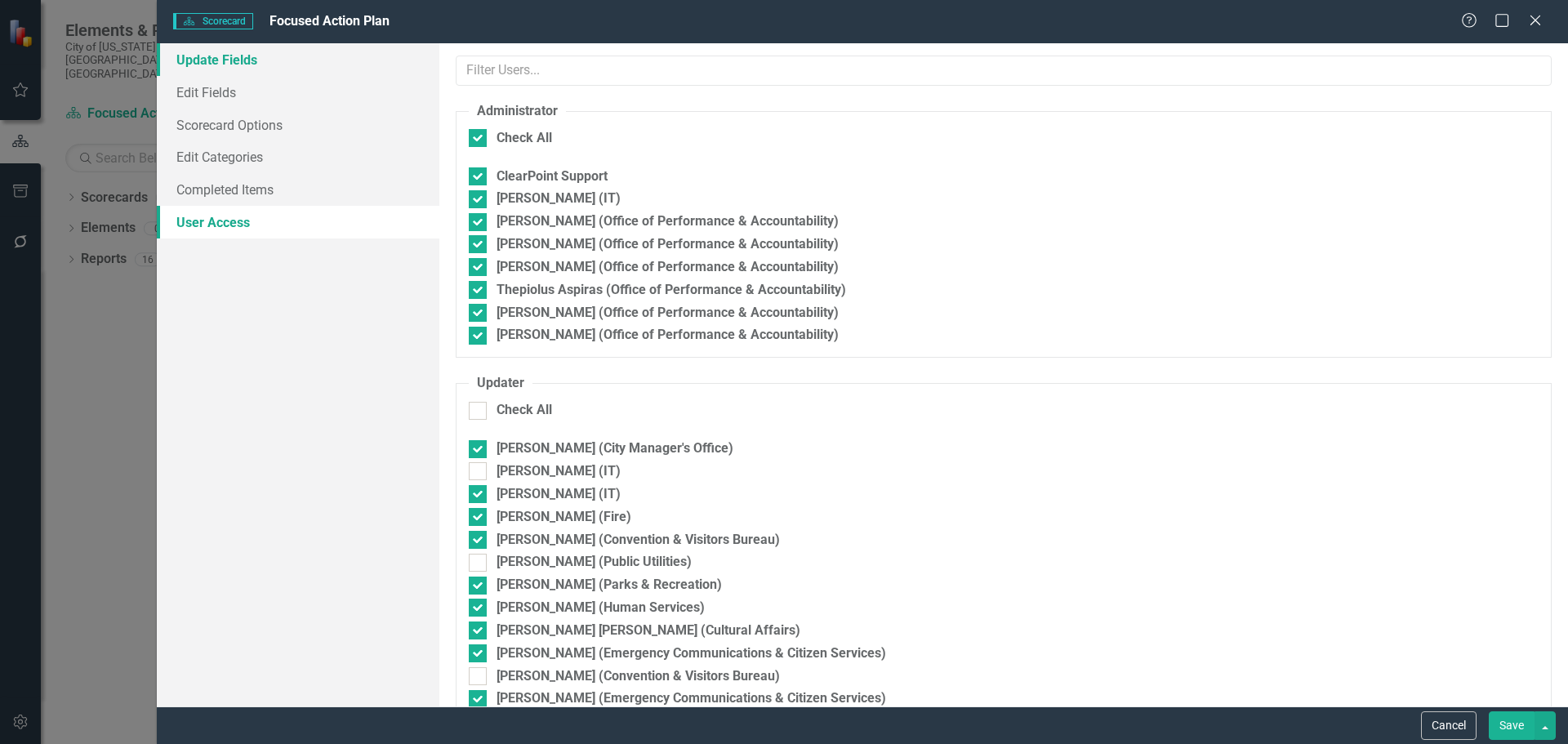
click at [206, 62] on link "Update Fields" at bounding box center [298, 59] width 283 height 33
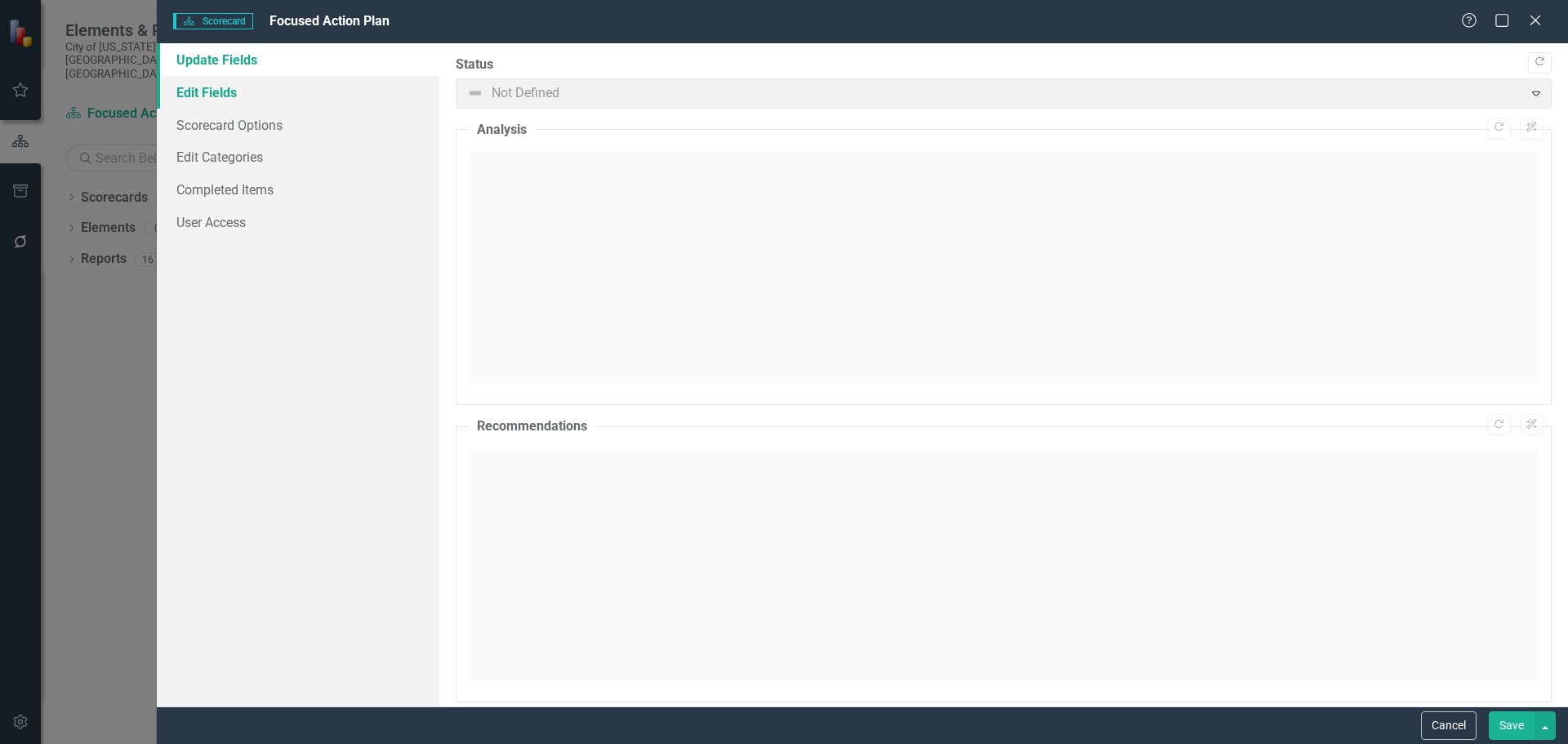
click at [210, 100] on link "Edit Fields" at bounding box center [298, 91] width 283 height 33
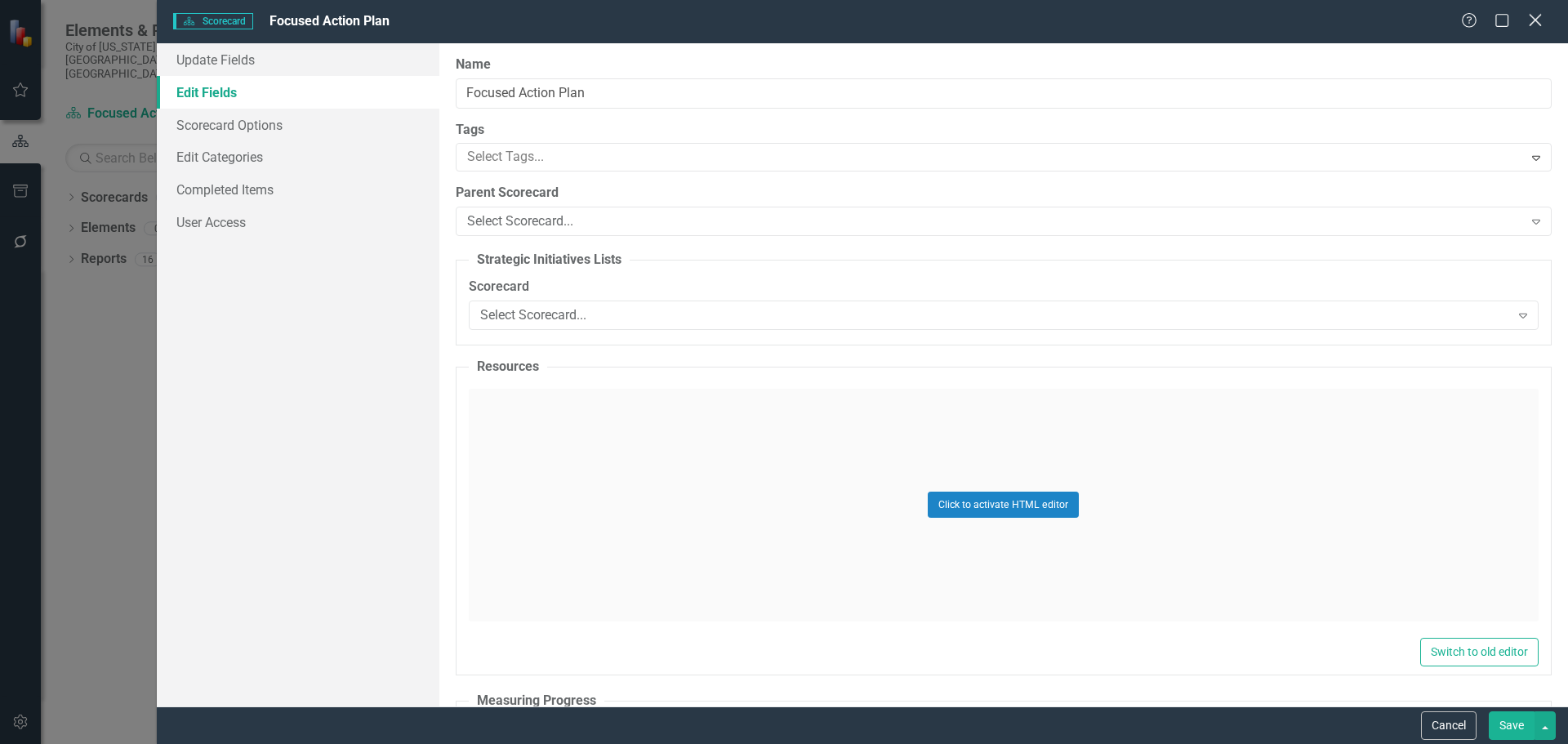
click at [1534, 20] on icon at bounding box center [1534, 20] width 12 height 12
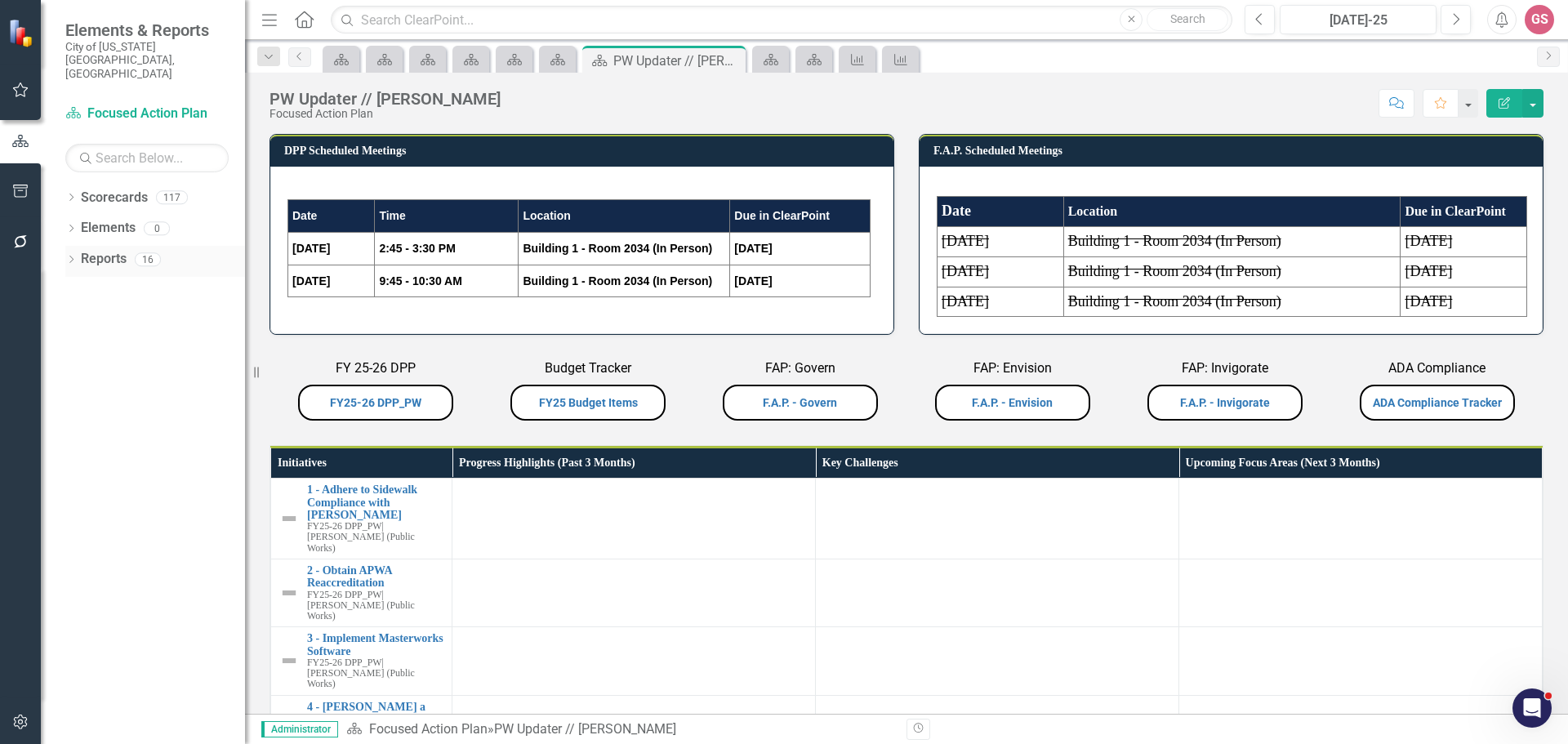
click at [111, 250] on link "Reports" at bounding box center [104, 259] width 46 height 19
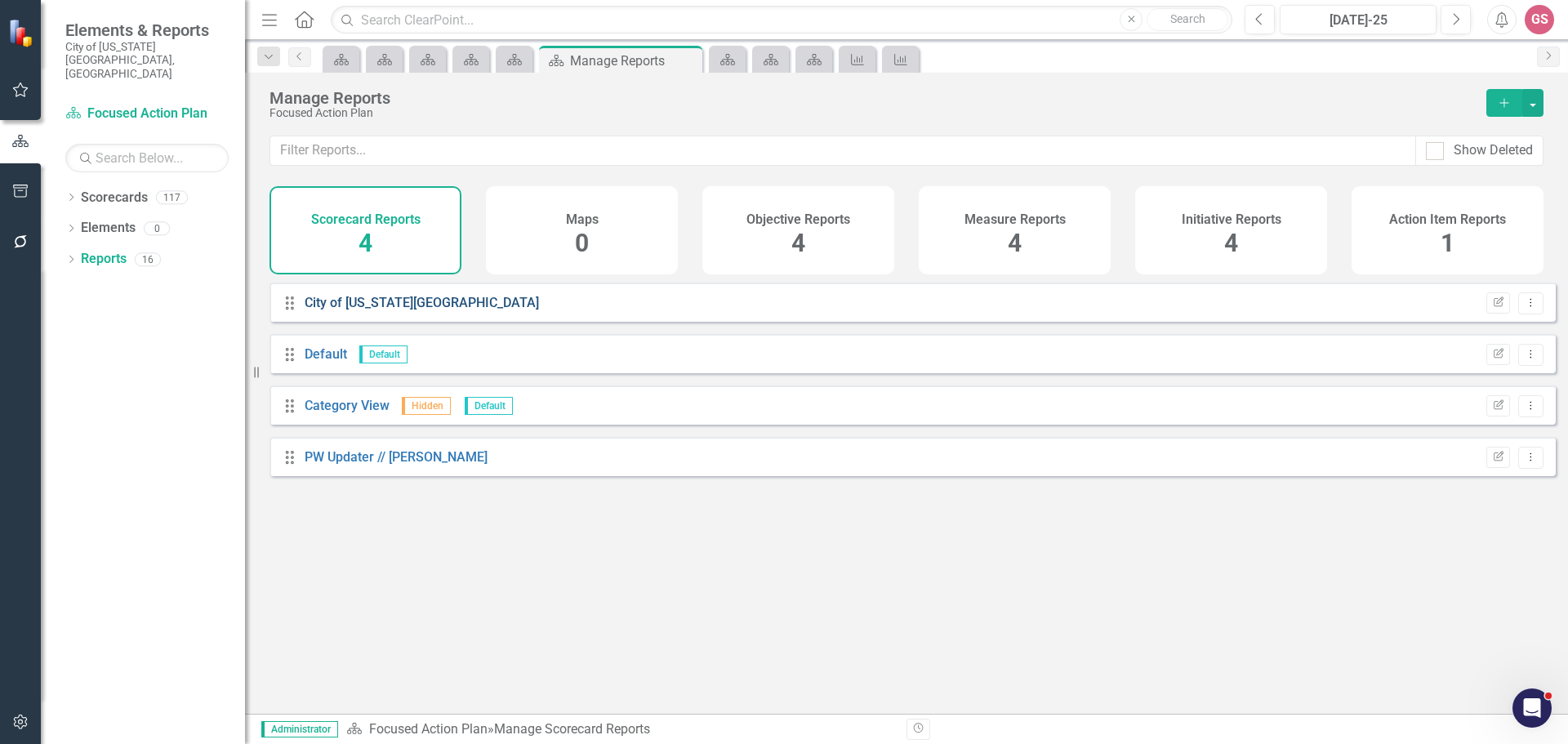
click at [352, 310] on link "City of [US_STATE][GEOGRAPHIC_DATA]" at bounding box center [422, 302] width 234 height 16
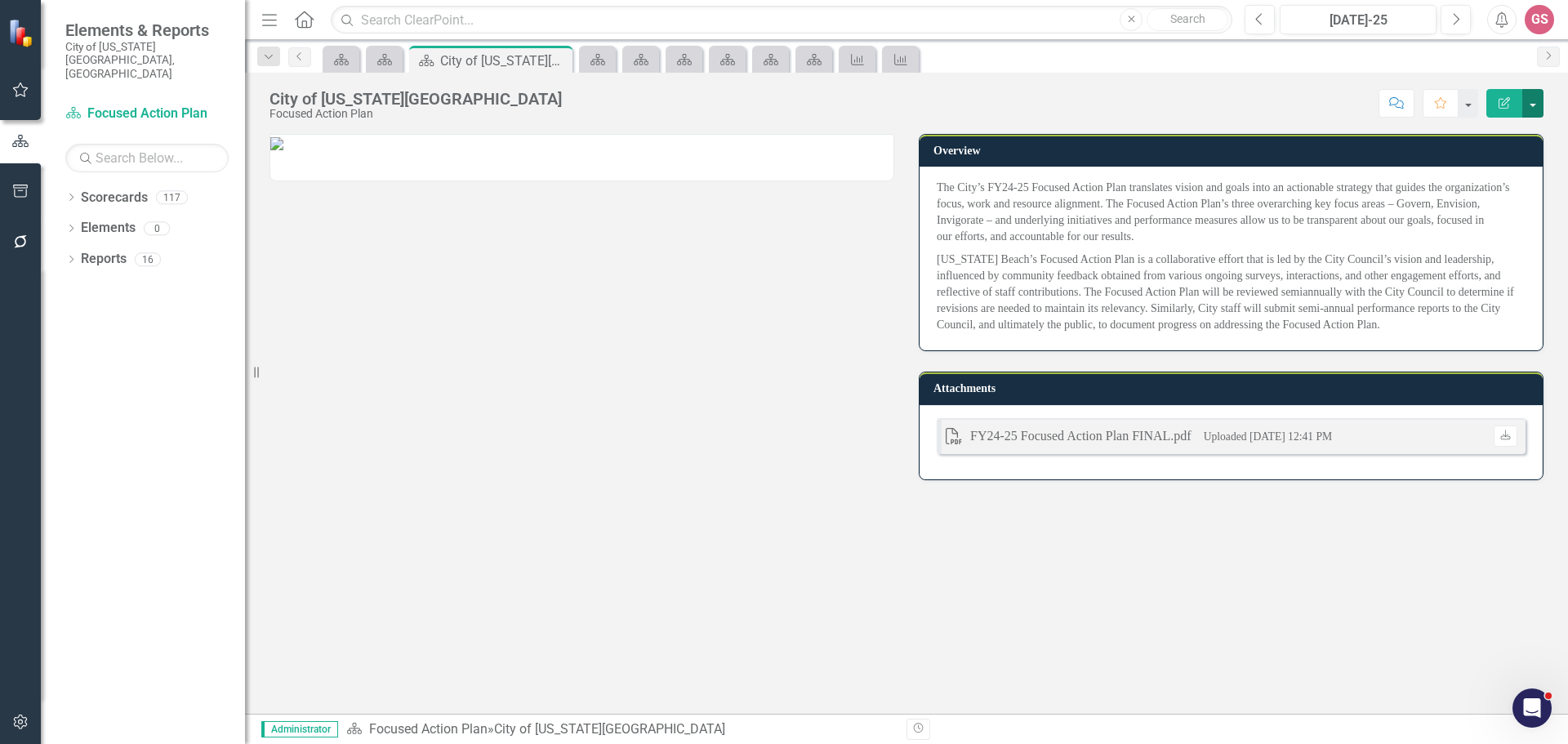
click at [1531, 104] on button "button" at bounding box center [1533, 103] width 21 height 29
click at [1492, 134] on link "Edit Edit Scorecard" at bounding box center [1477, 133] width 132 height 30
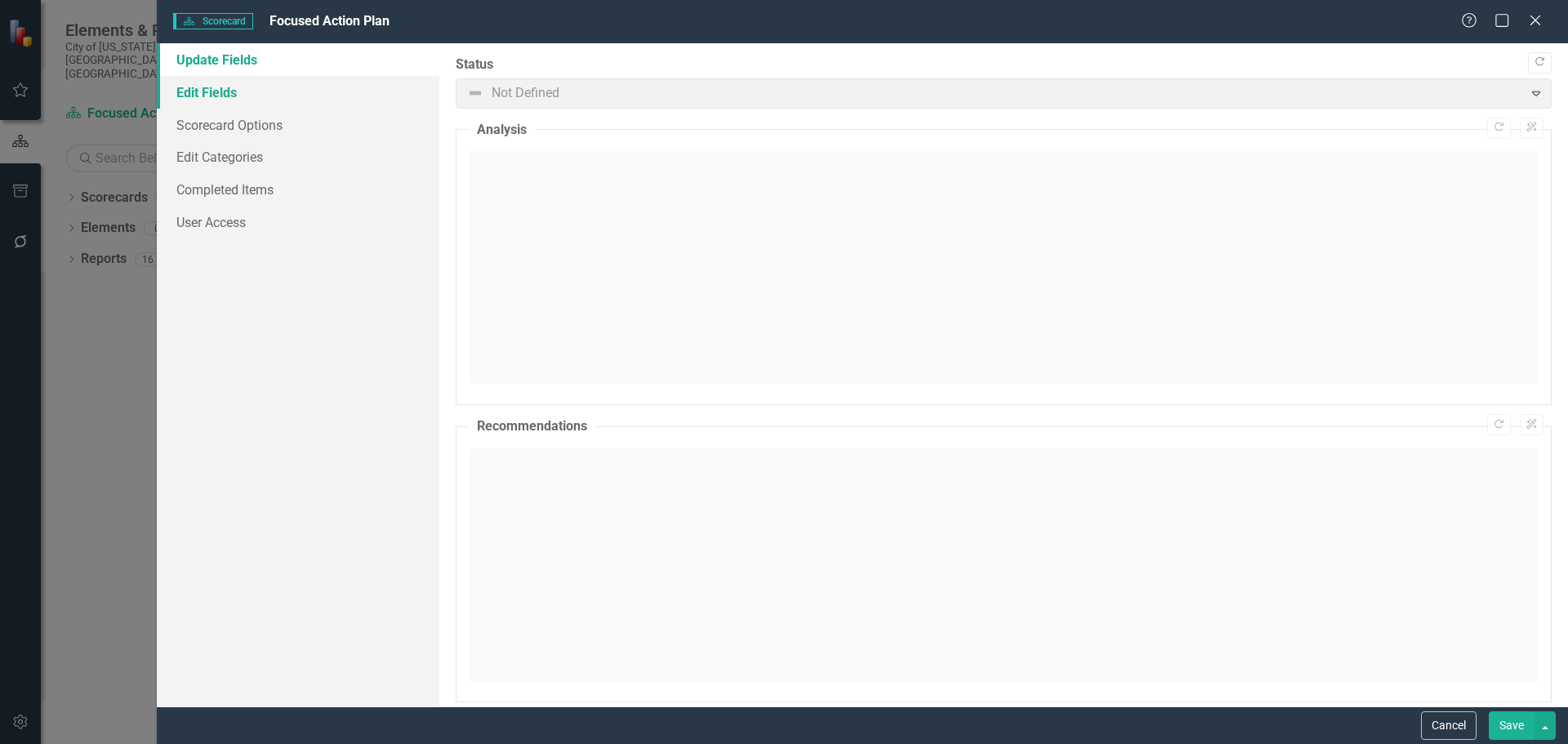
click at [190, 89] on link "Edit Fields" at bounding box center [298, 91] width 283 height 33
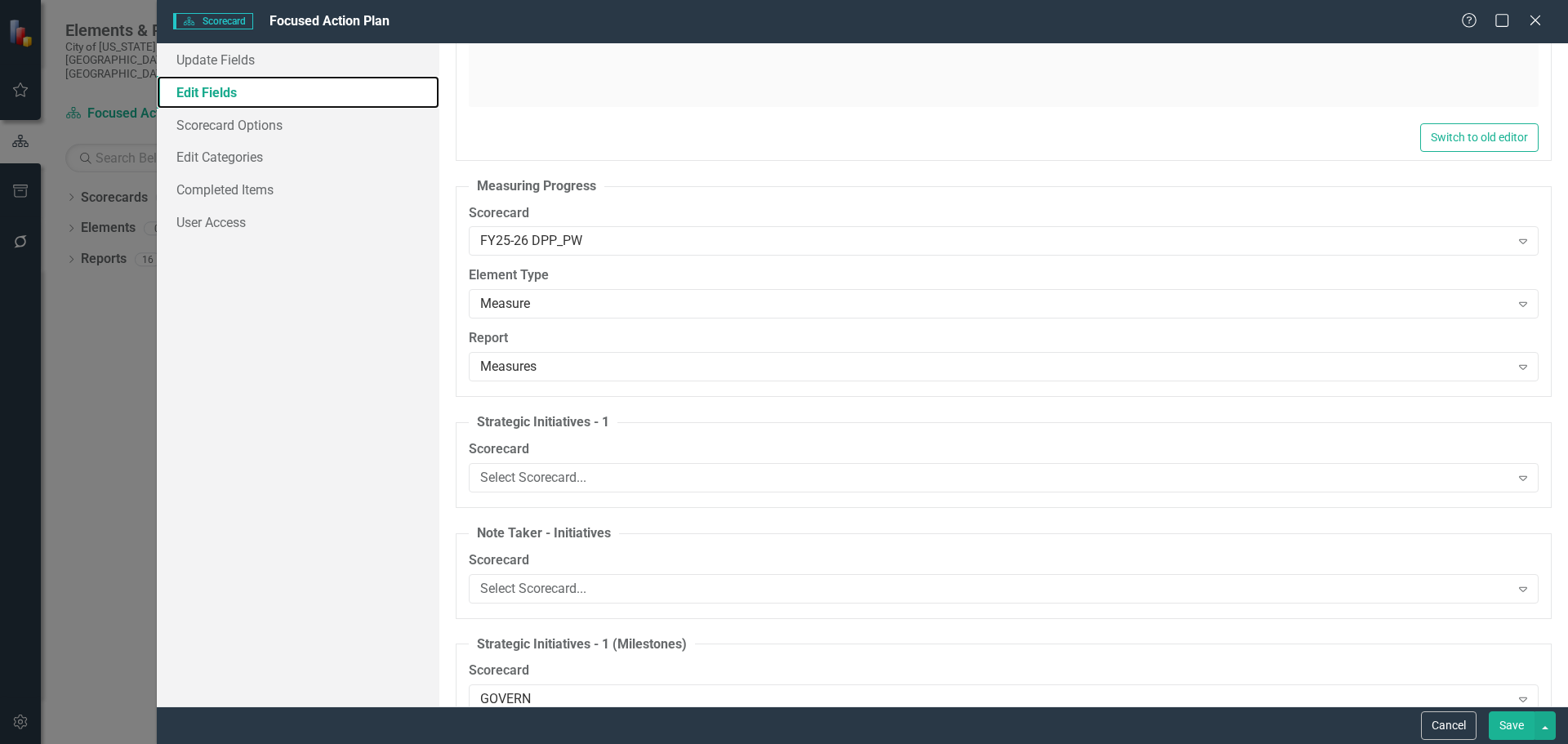
scroll to position [489, 0]
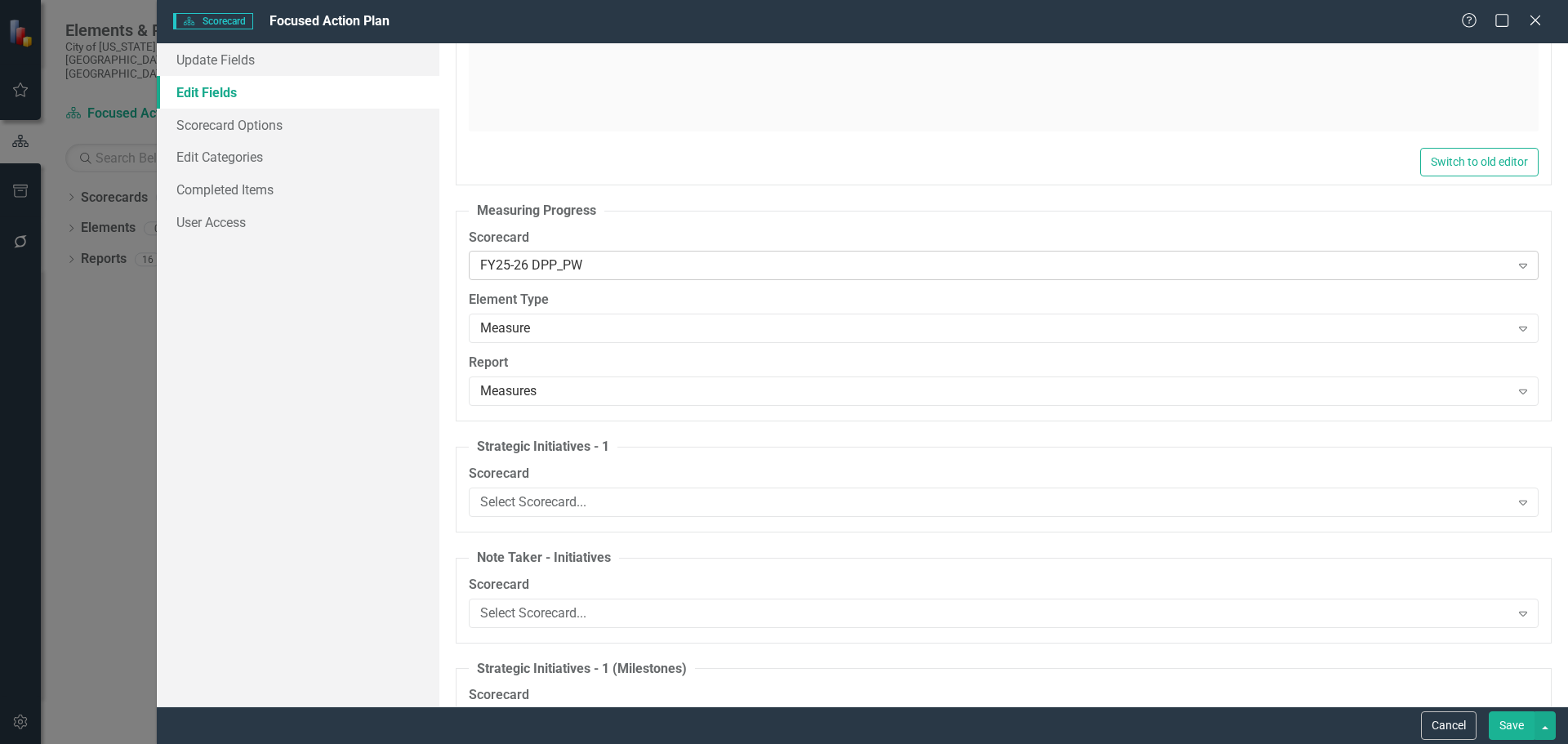
click at [627, 266] on div "FY25-26 DPP_PW" at bounding box center [995, 266] width 1030 height 19
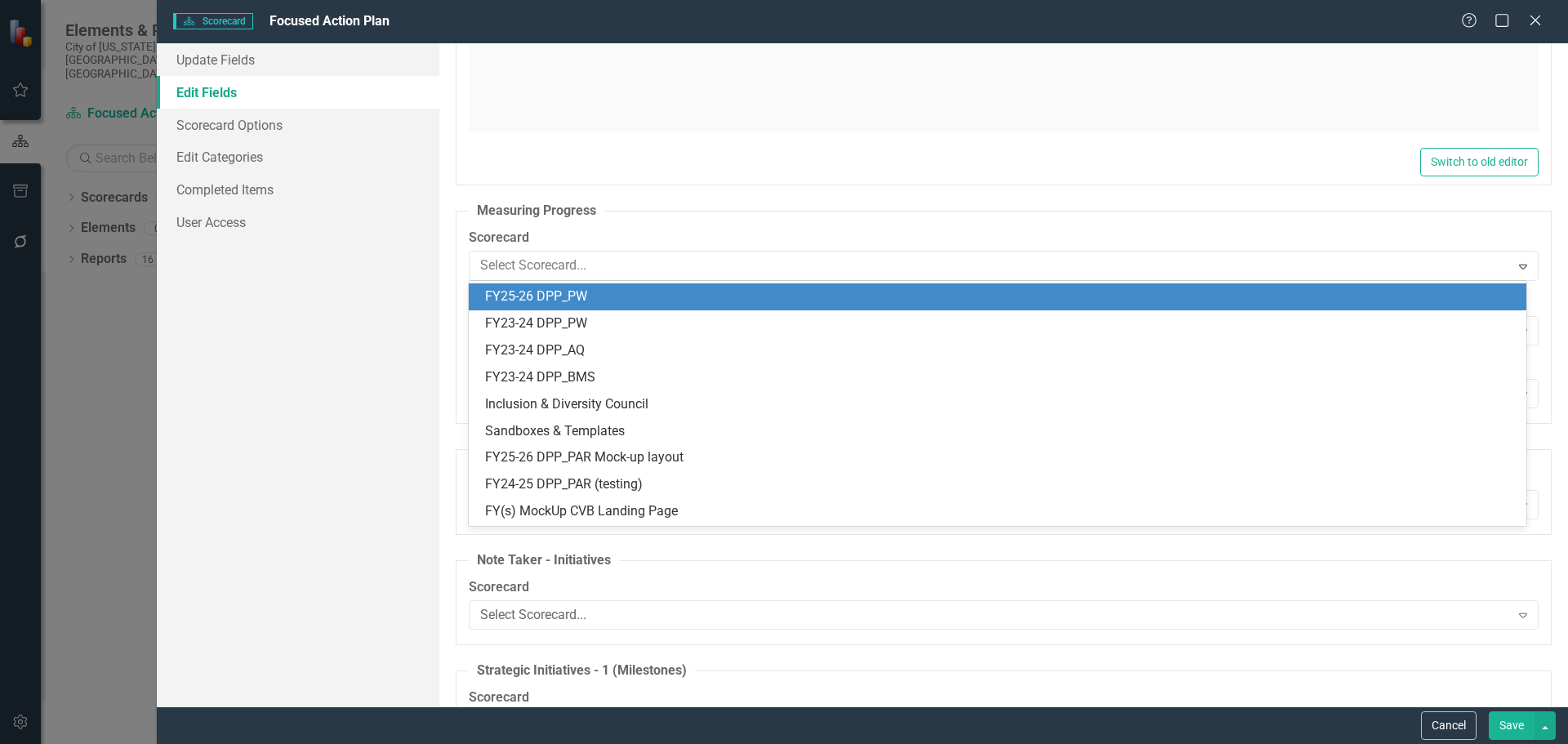
scroll to position [2225, 0]
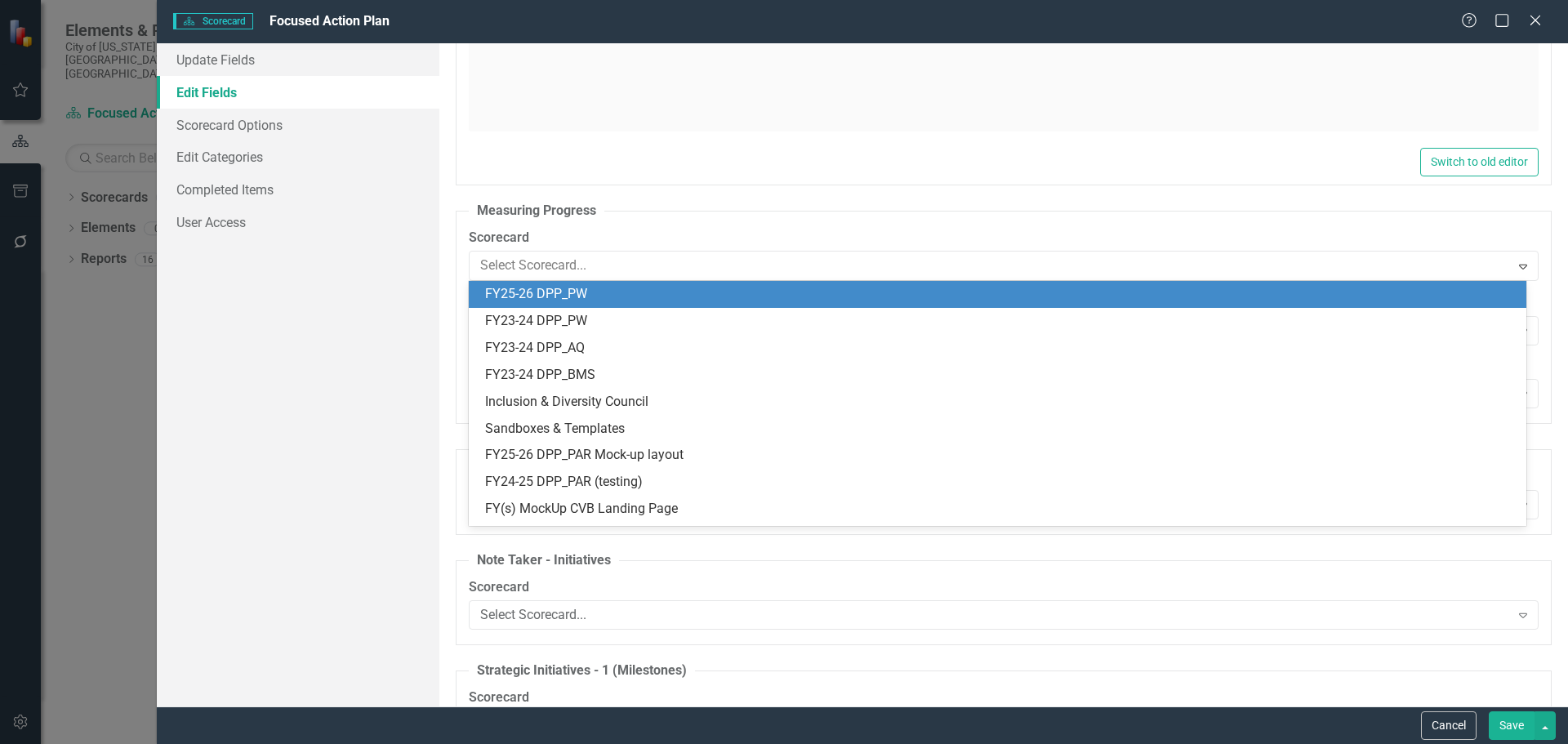
click at [601, 233] on label "Scorecard" at bounding box center [1004, 238] width 1070 height 19
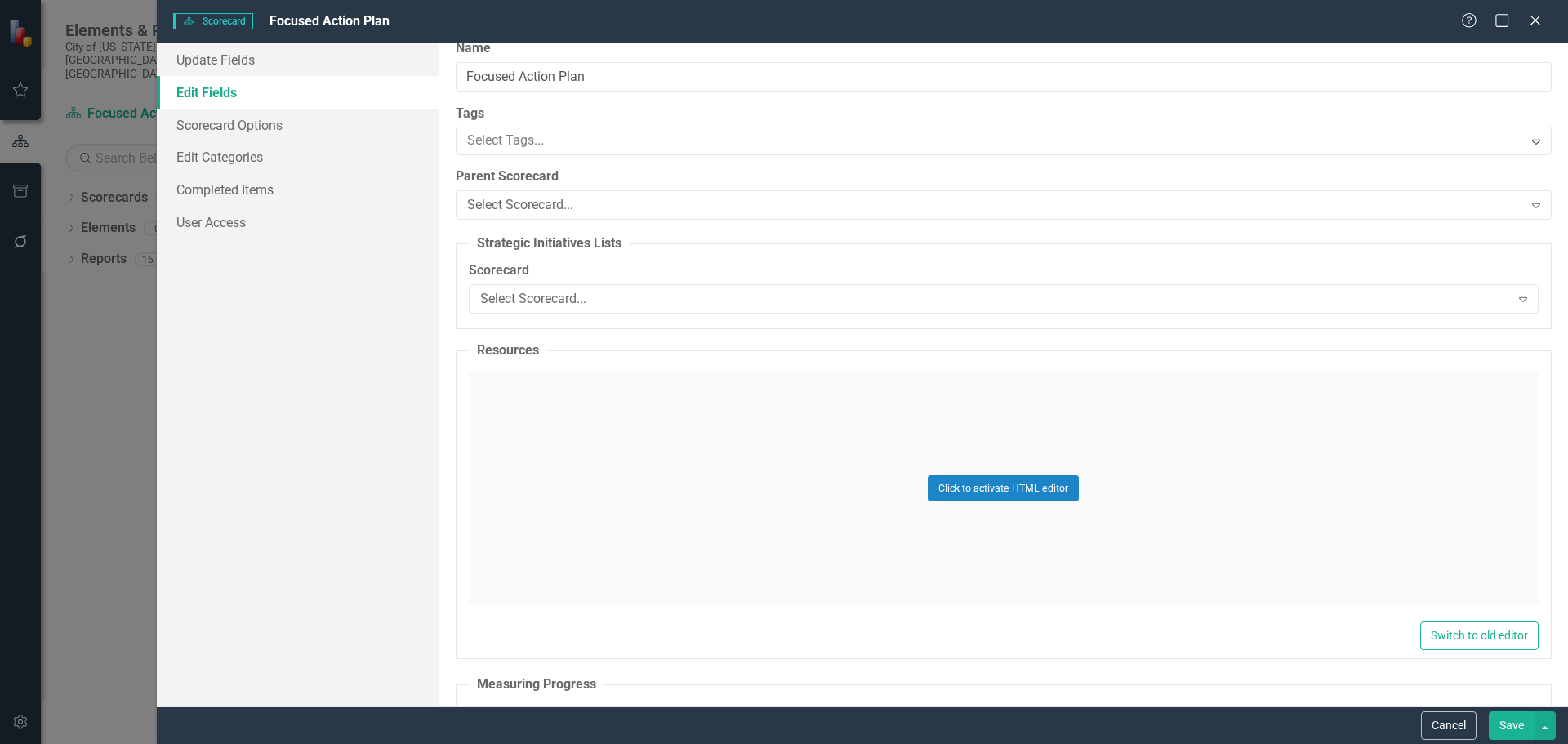
scroll to position [0, 0]
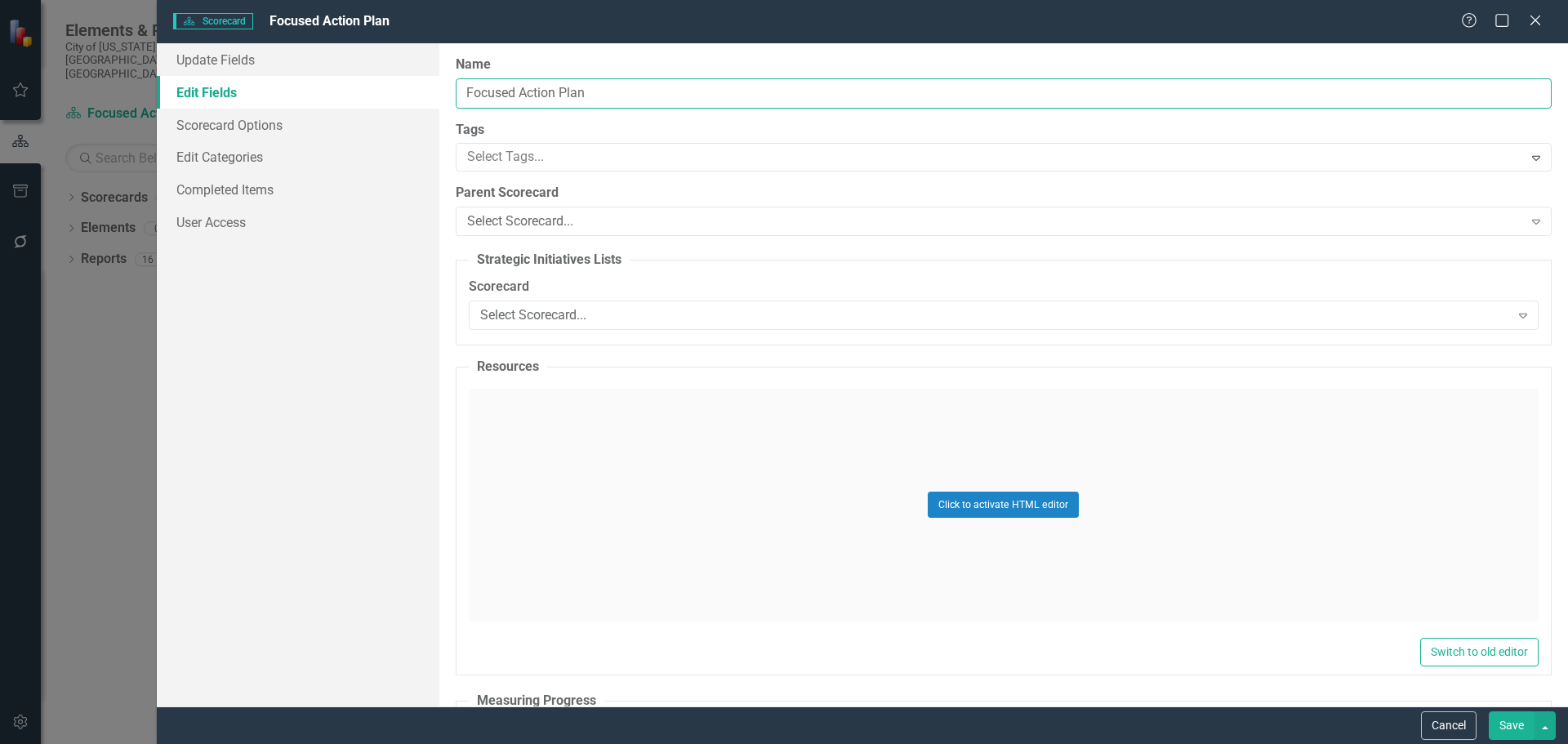
click at [605, 95] on input "Focused Action Plan" at bounding box center [1004, 93] width 1096 height 30
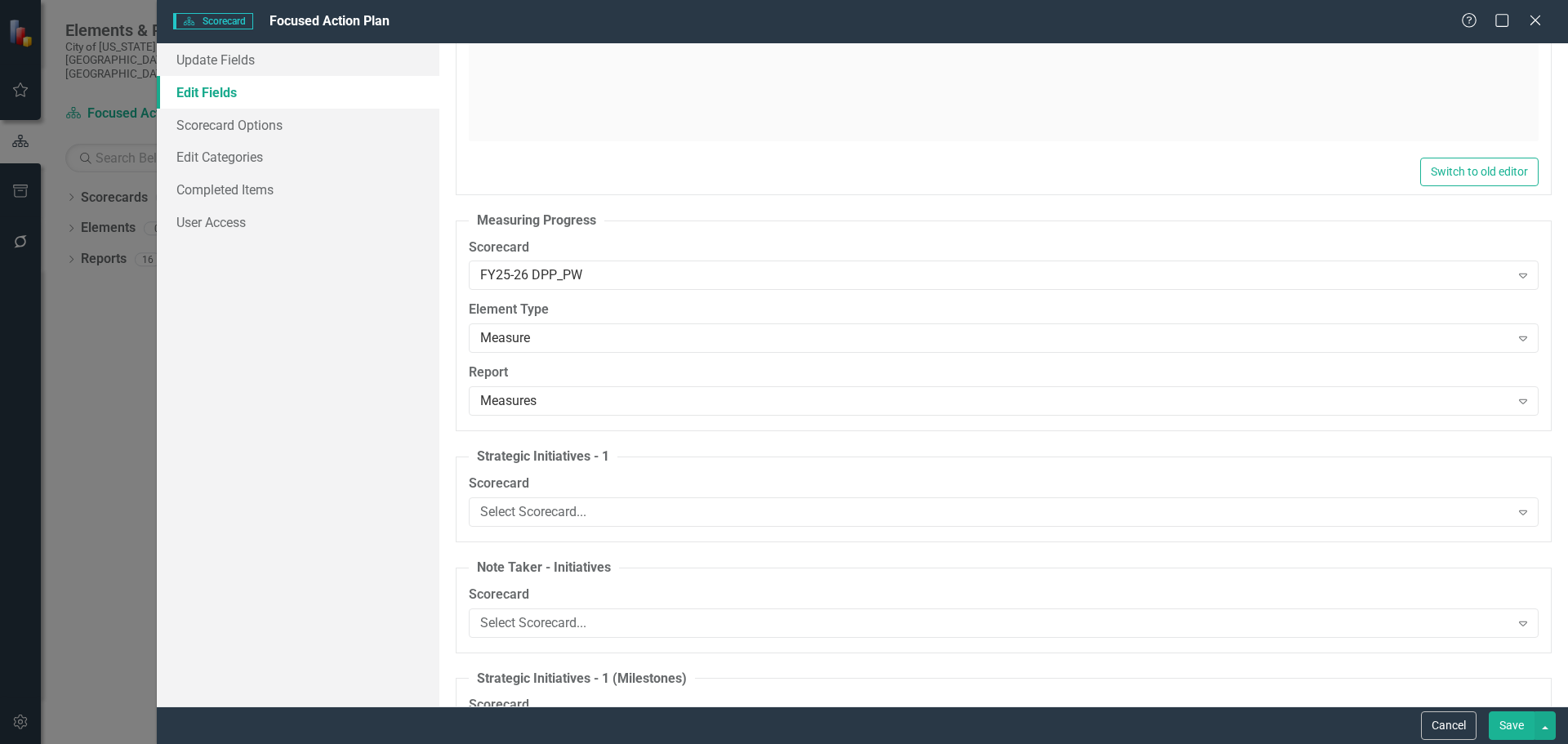
scroll to position [489, 0]
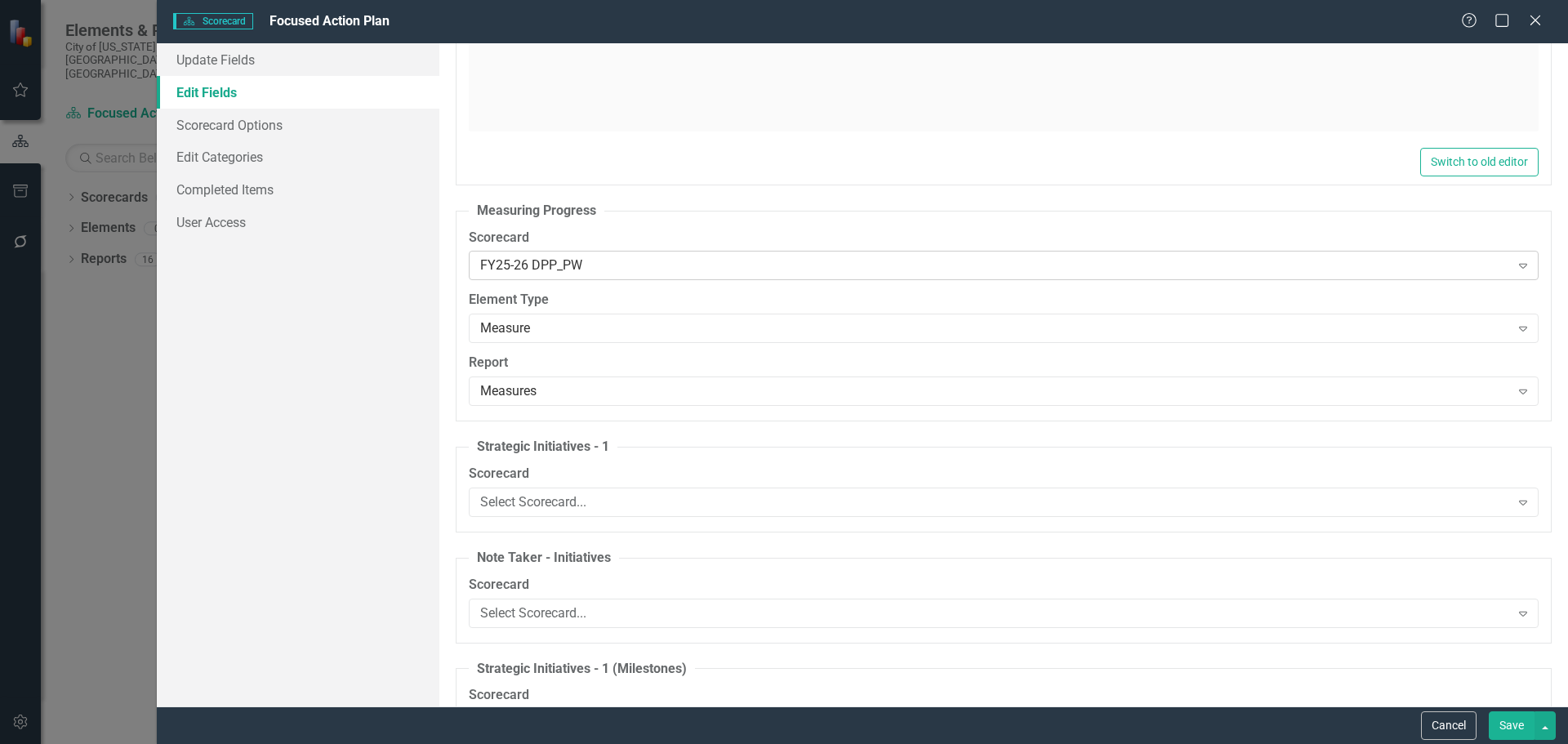
click at [1517, 266] on icon "Expand" at bounding box center [1523, 266] width 17 height 13
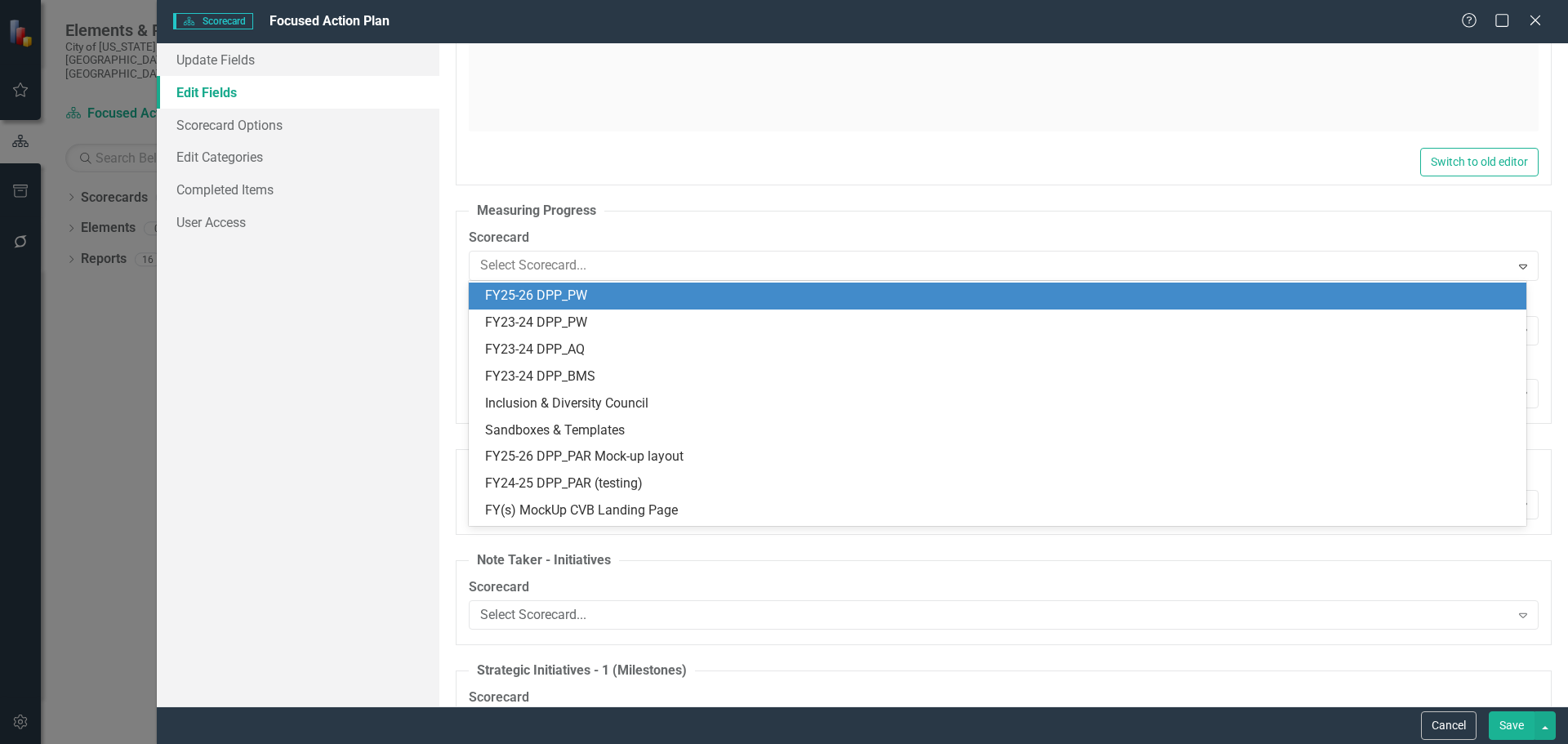
scroll to position [2225, 0]
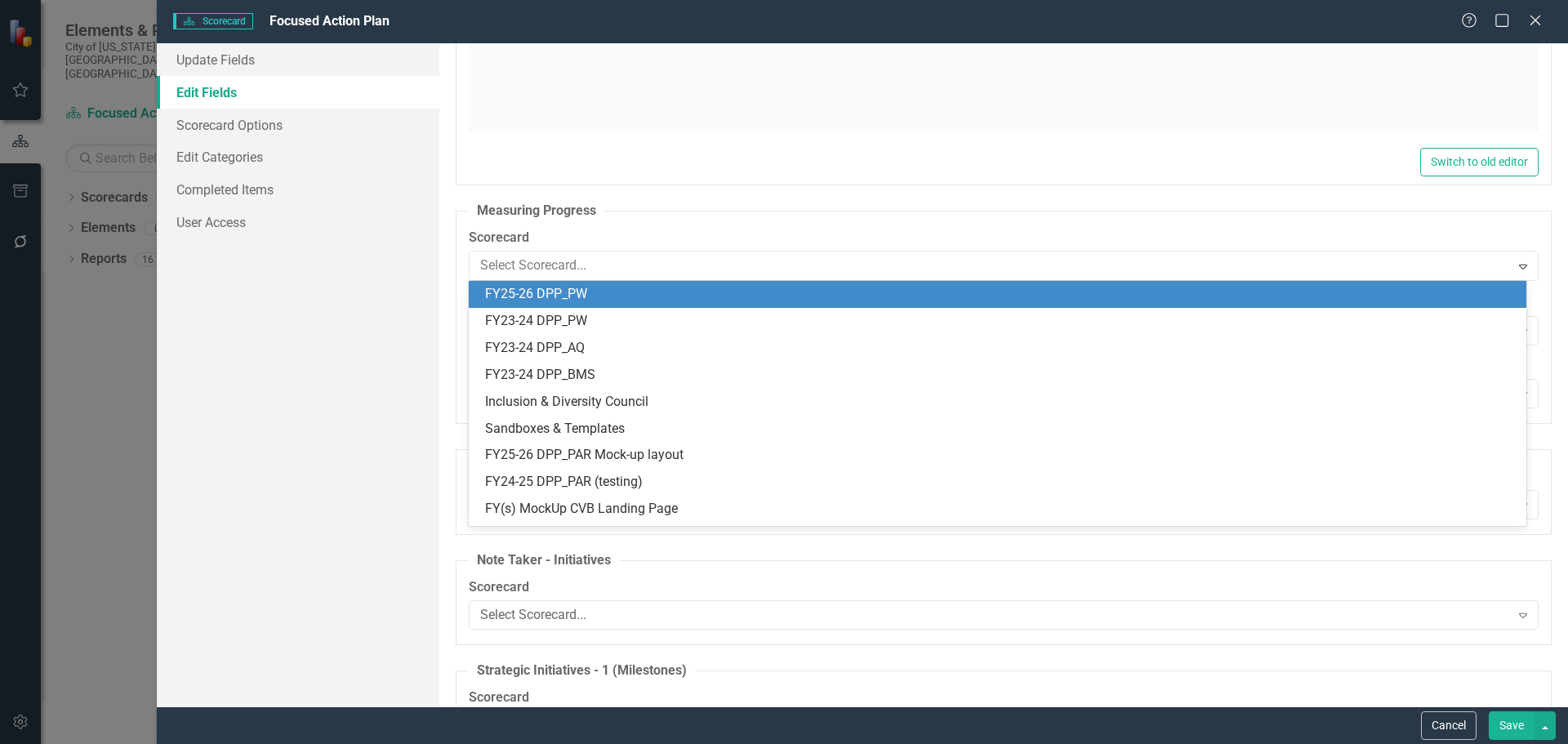
click at [309, 365] on div "Update Fields Edit Fields Scorecard Options Edit Categories Completed Items Use…" at bounding box center [298, 374] width 283 height 663
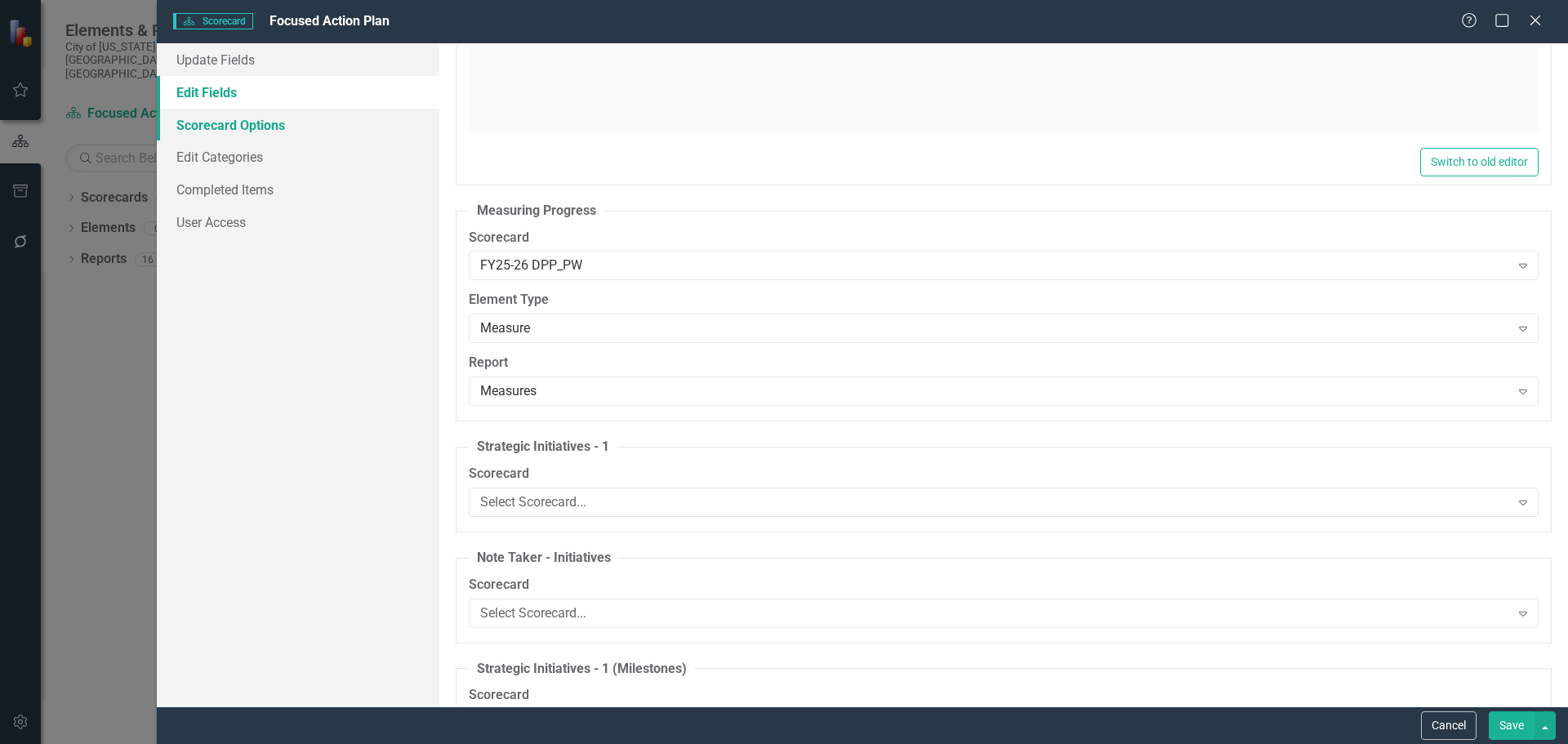
click at [252, 119] on link "Scorecard Options" at bounding box center [298, 124] width 283 height 33
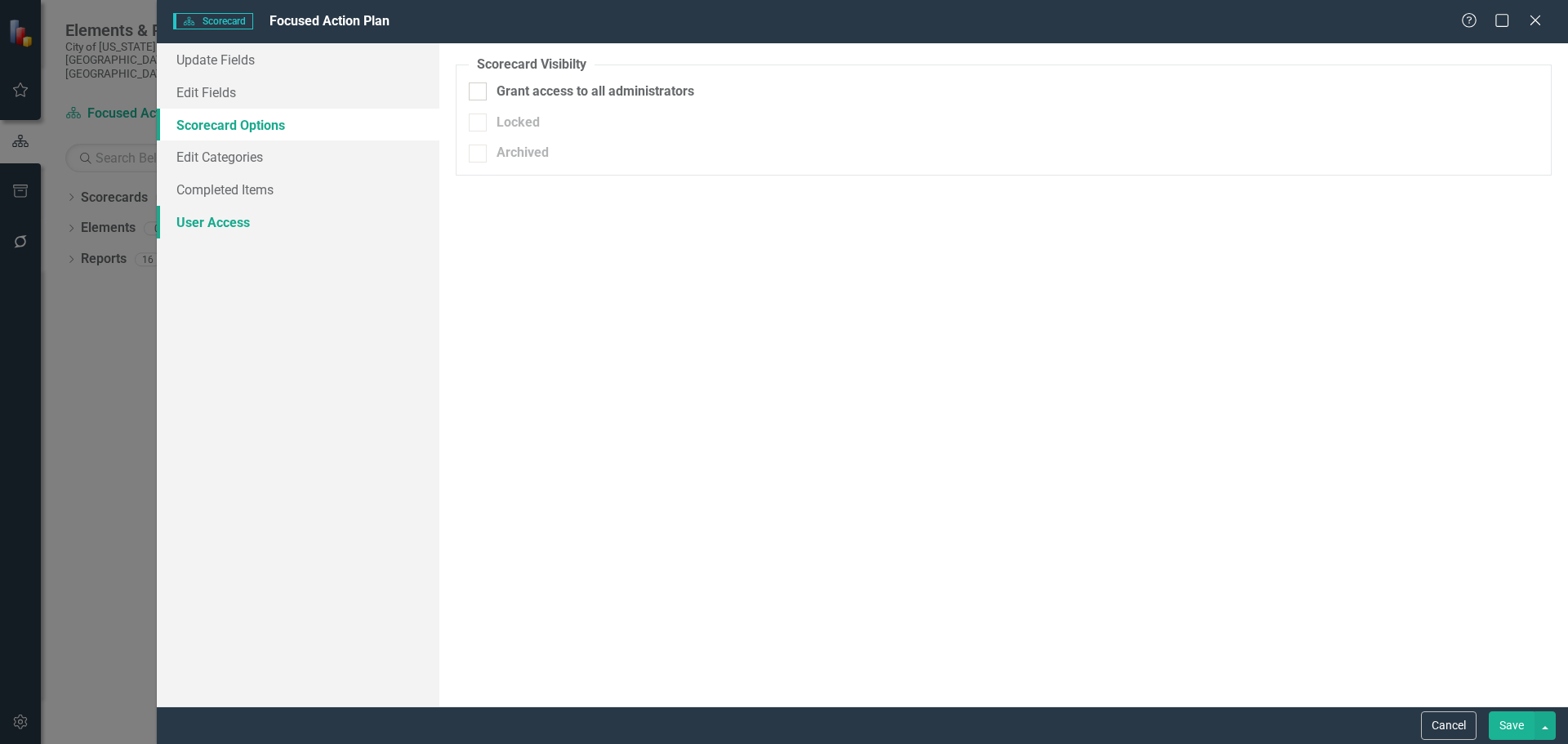
click at [229, 226] on link "User Access" at bounding box center [298, 222] width 283 height 33
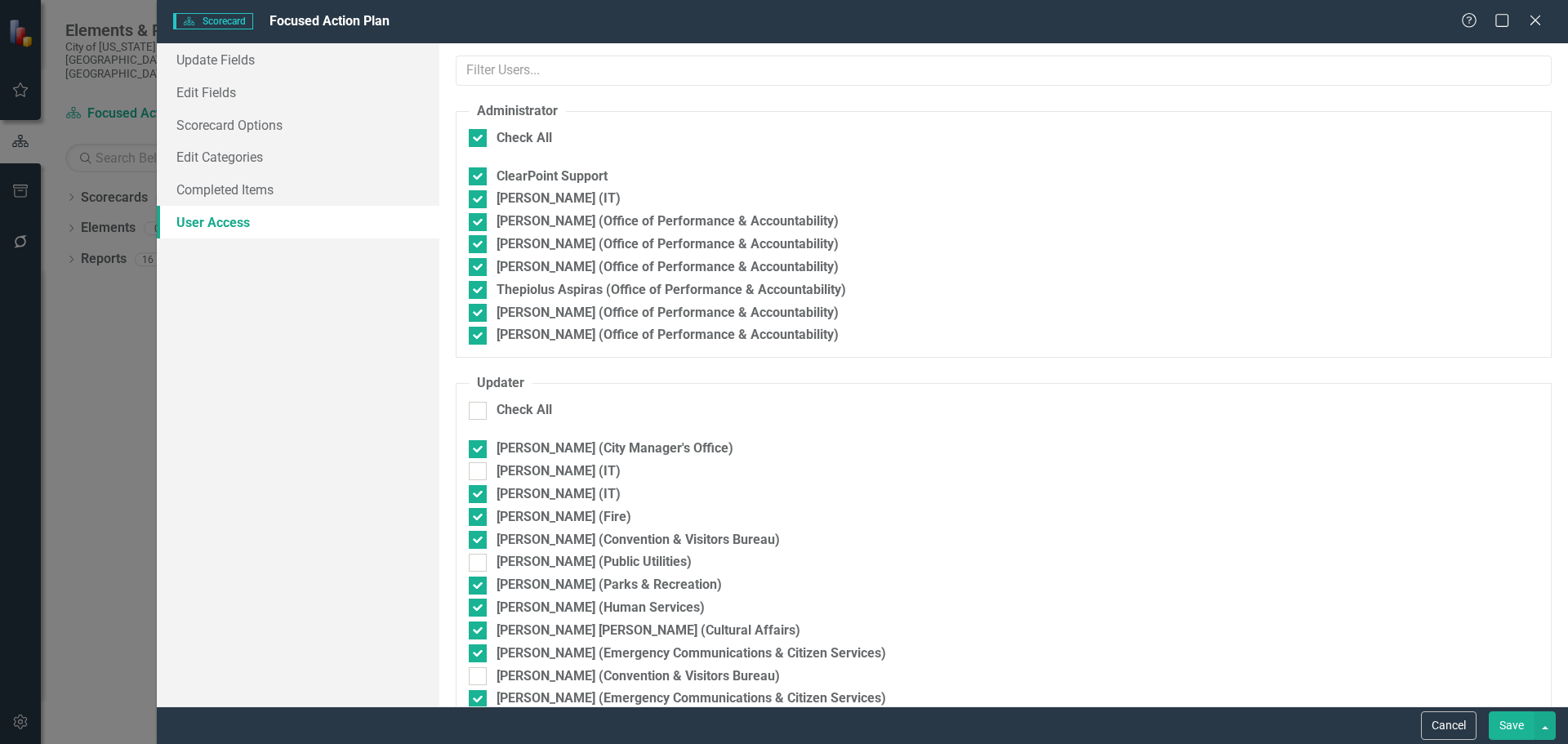
checkbox input "false"
click at [220, 55] on link "Update Fields" at bounding box center [298, 59] width 283 height 33
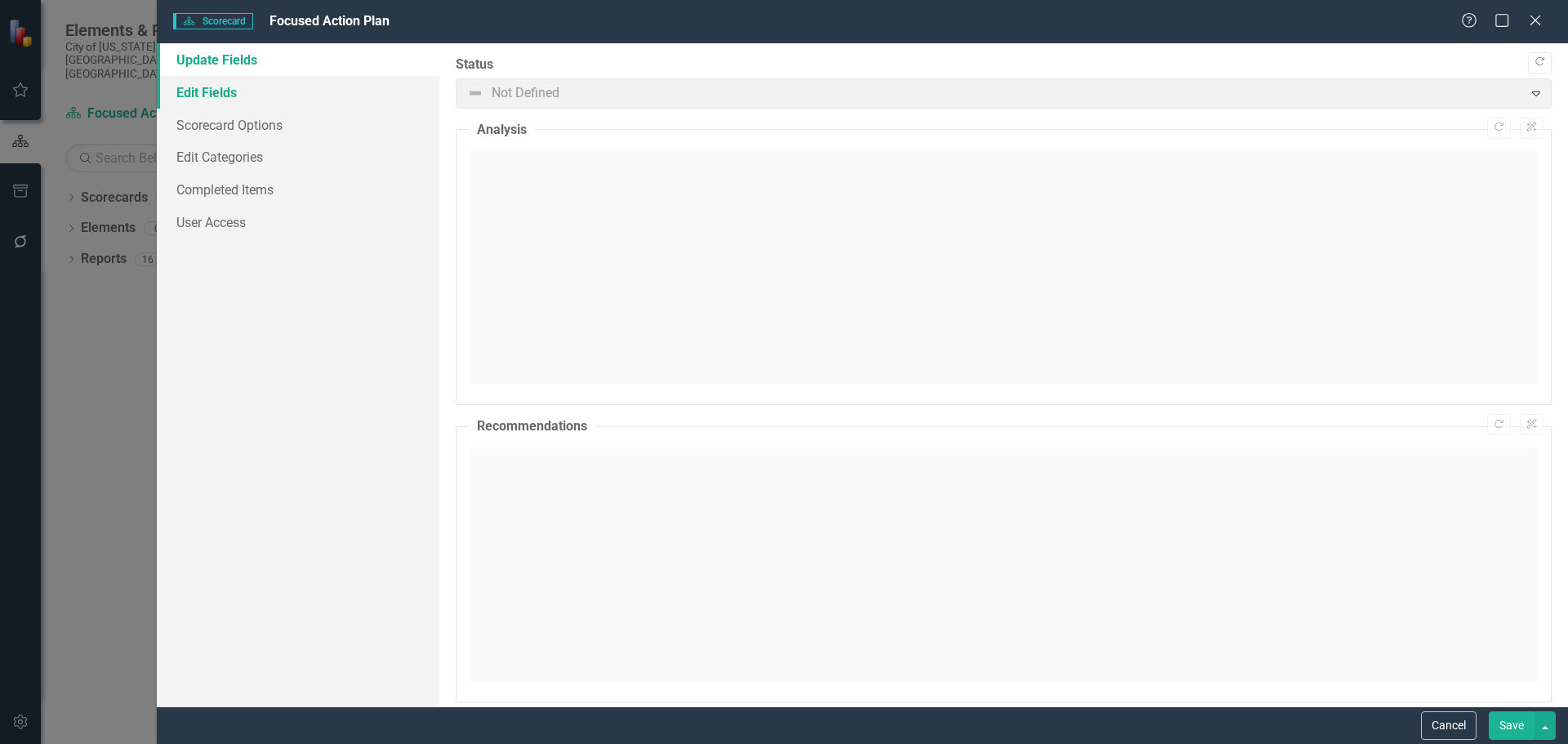
click at [227, 92] on link "Edit Fields" at bounding box center [298, 91] width 283 height 33
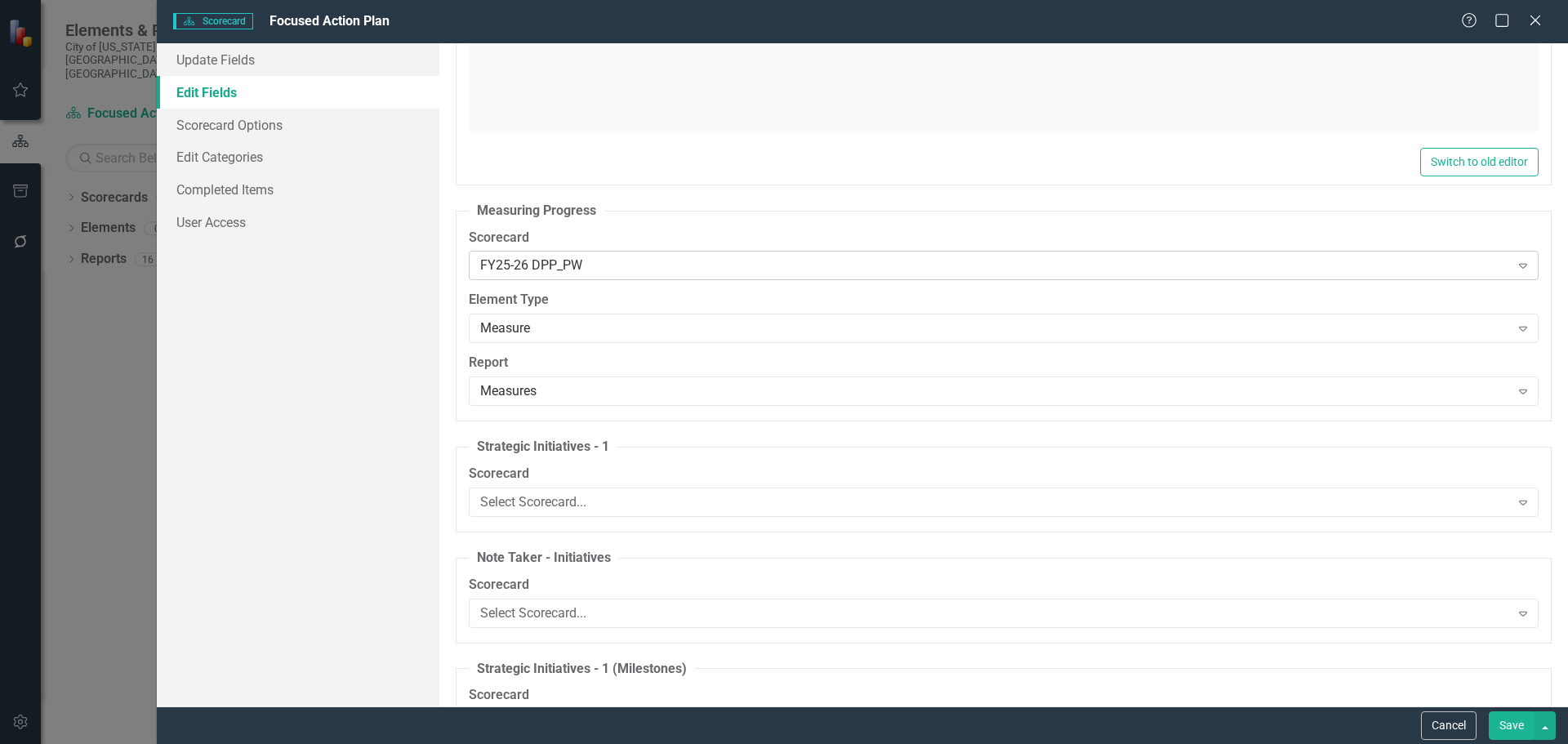
click at [629, 267] on div "FY25-26 DPP_PW" at bounding box center [995, 266] width 1030 height 19
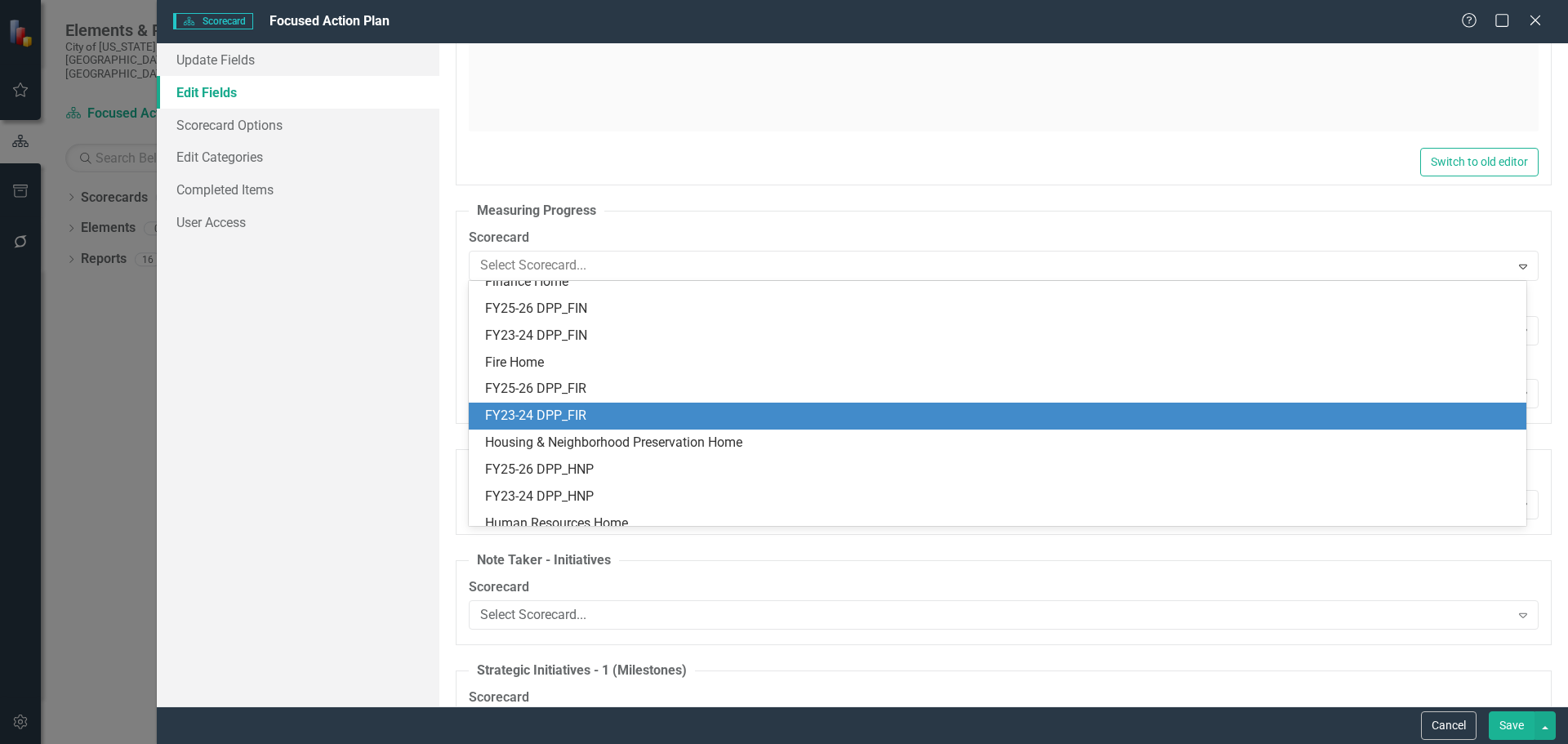
scroll to position [0, 0]
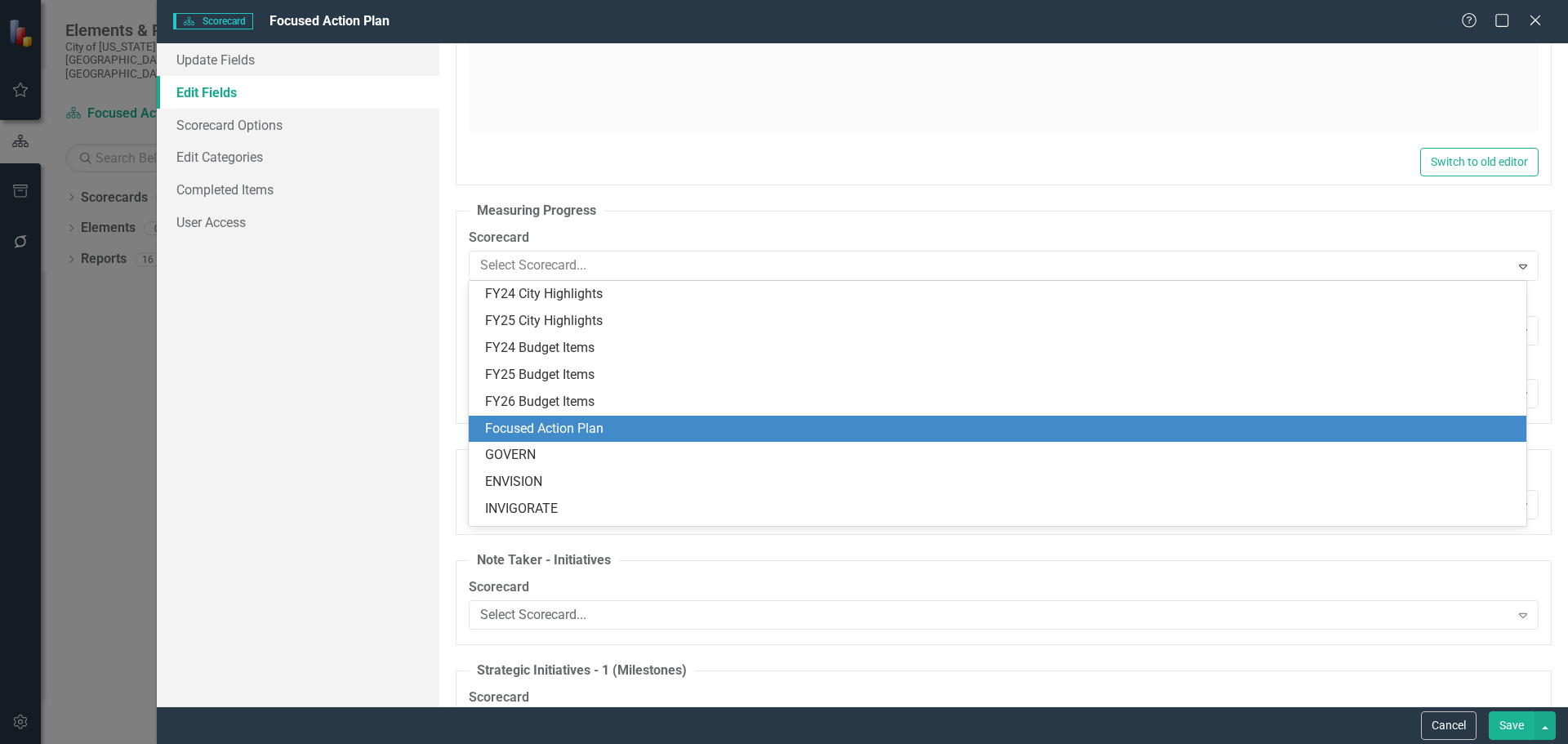
click at [575, 421] on div "Focused Action Plan" at bounding box center [1001, 429] width 1032 height 19
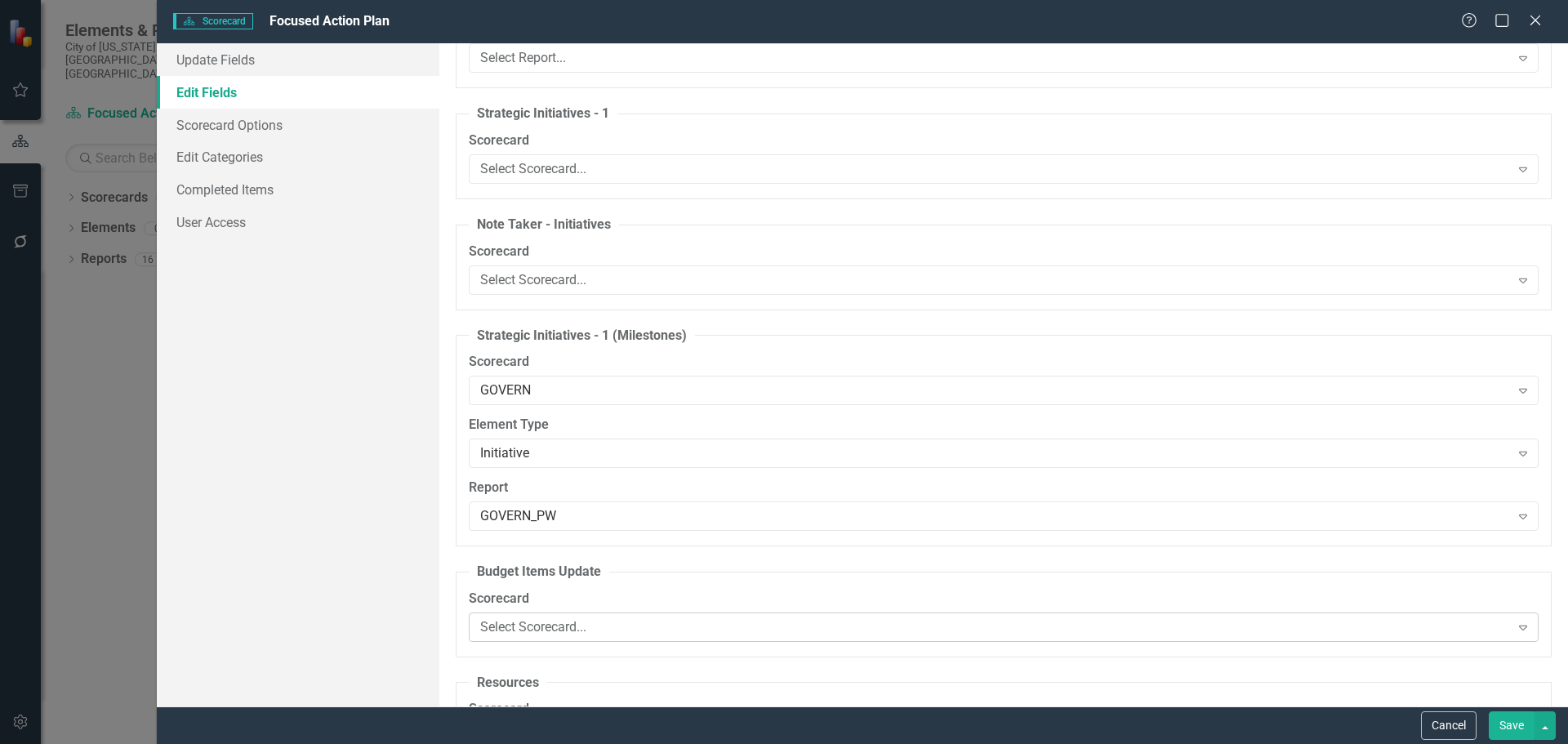
scroll to position [898, 0]
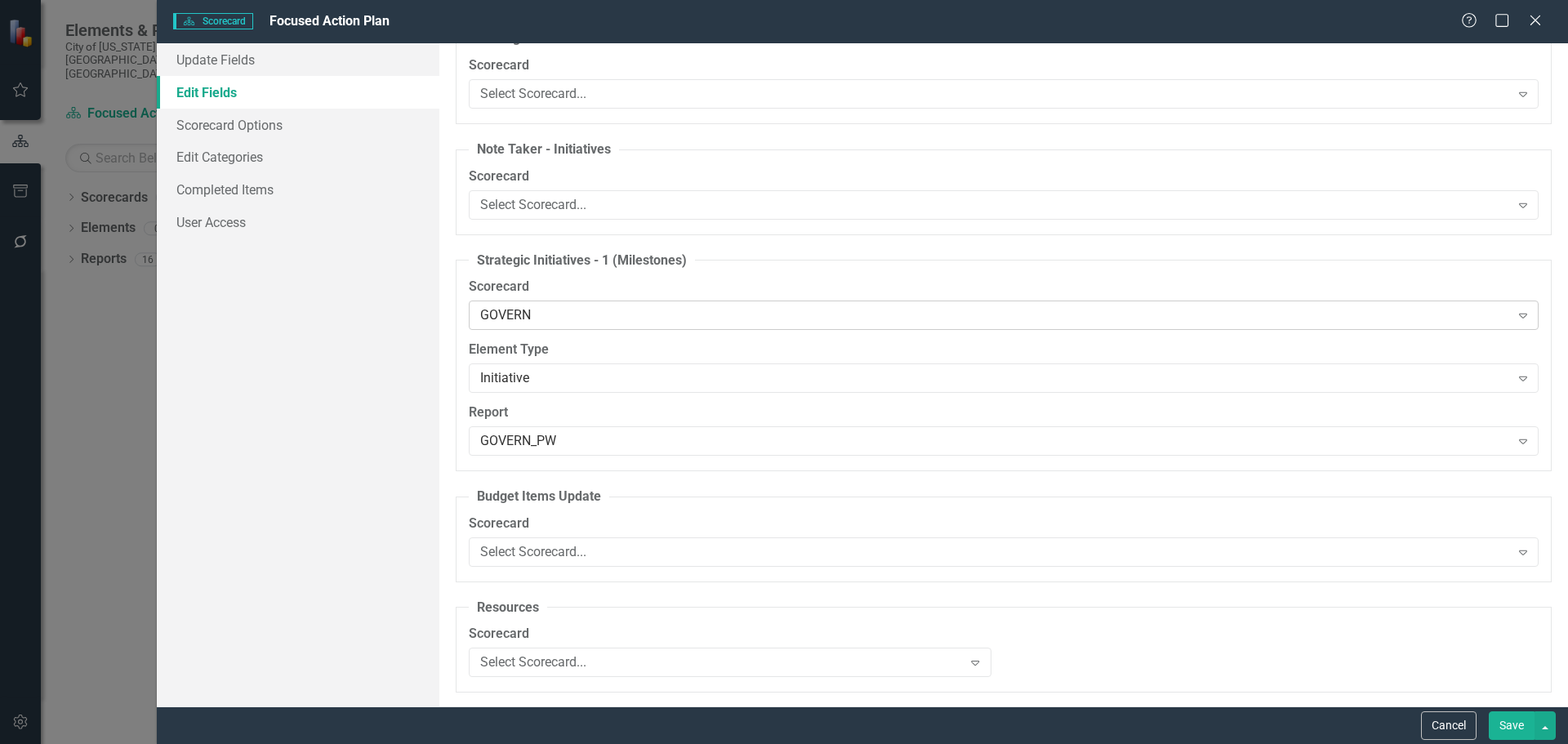
click at [1515, 312] on icon "Expand" at bounding box center [1523, 315] width 17 height 13
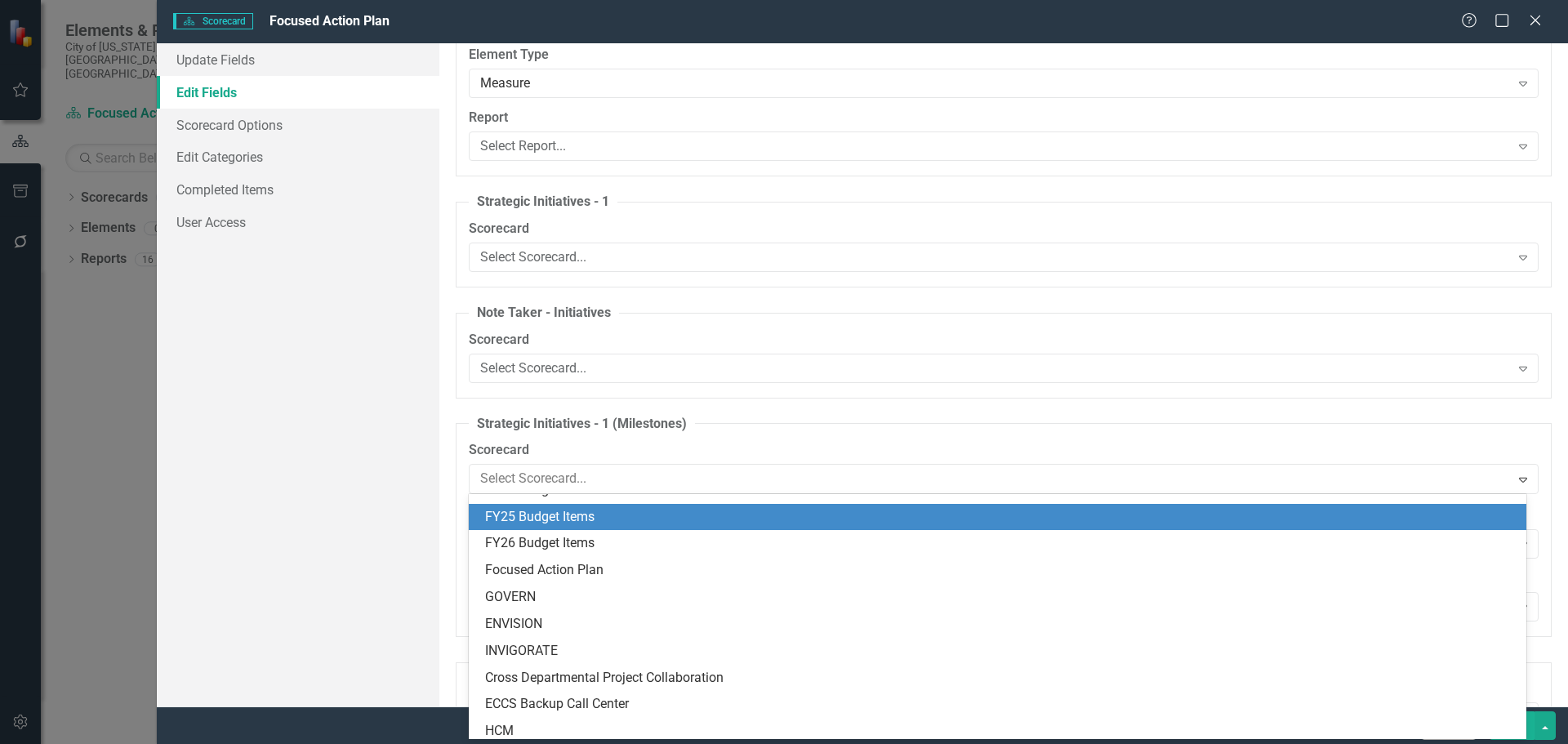
scroll to position [0, 0]
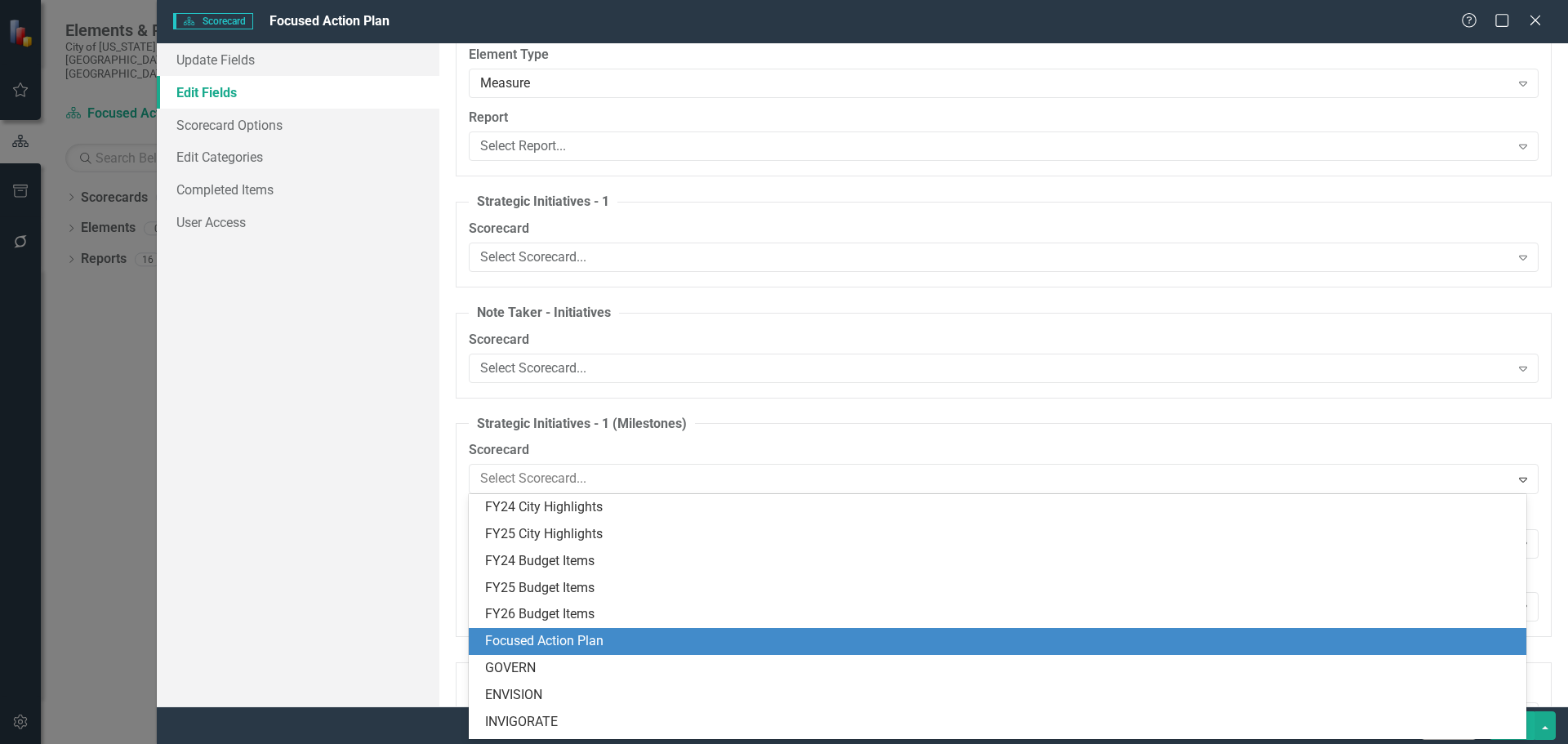
click at [579, 647] on div "Focused Action Plan" at bounding box center [1001, 641] width 1032 height 19
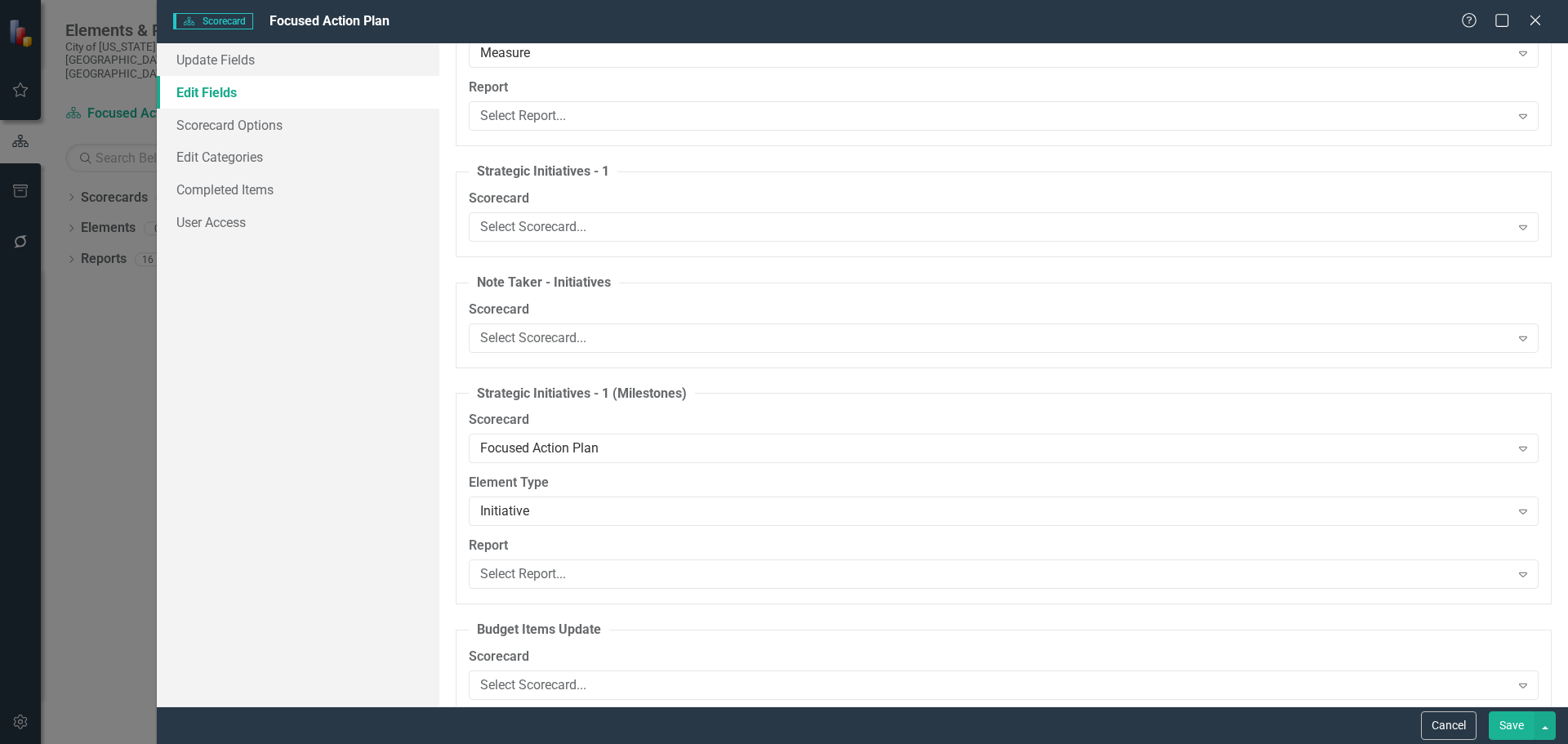
scroll to position [817, 0]
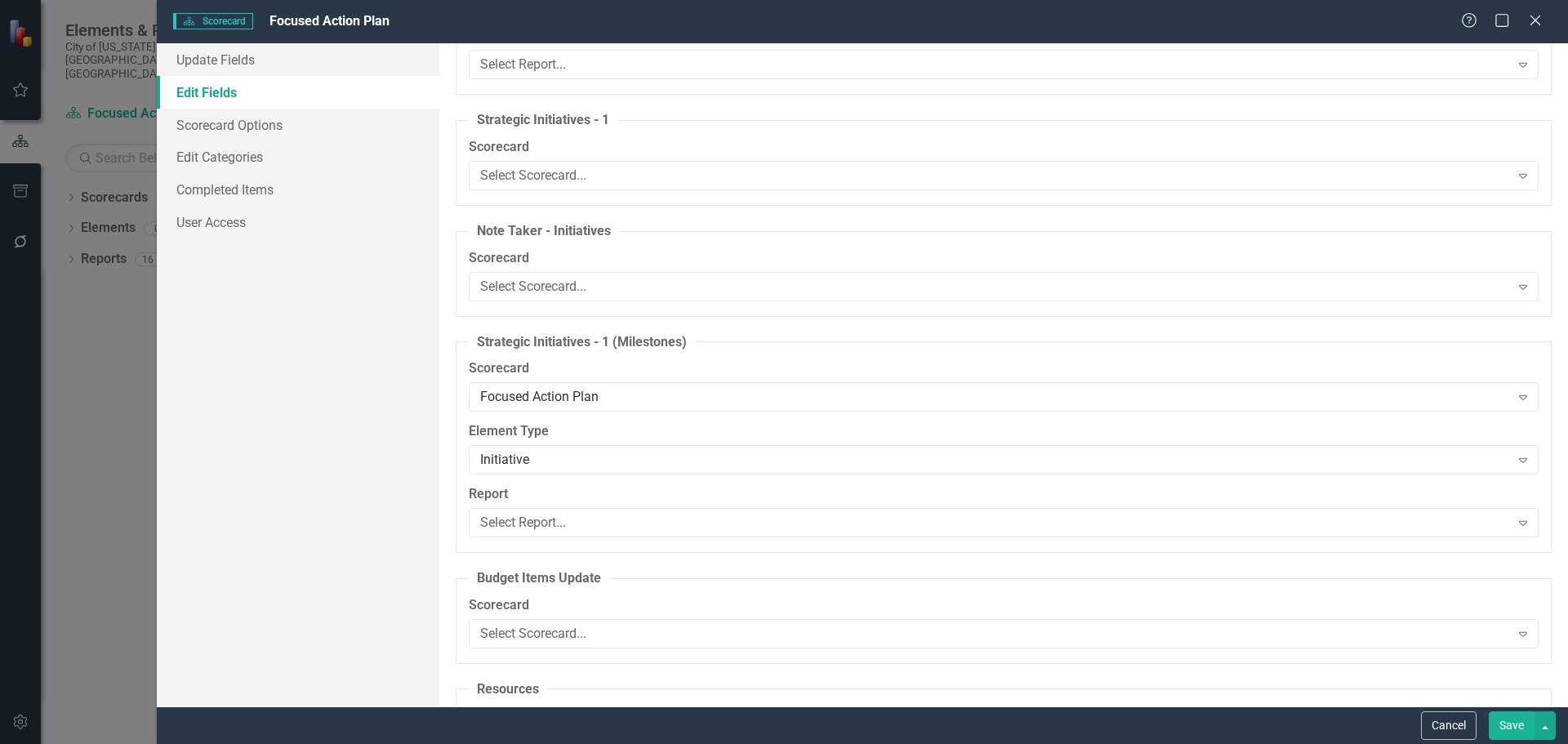
click at [1510, 719] on button "Save" at bounding box center [1511, 725] width 46 height 29
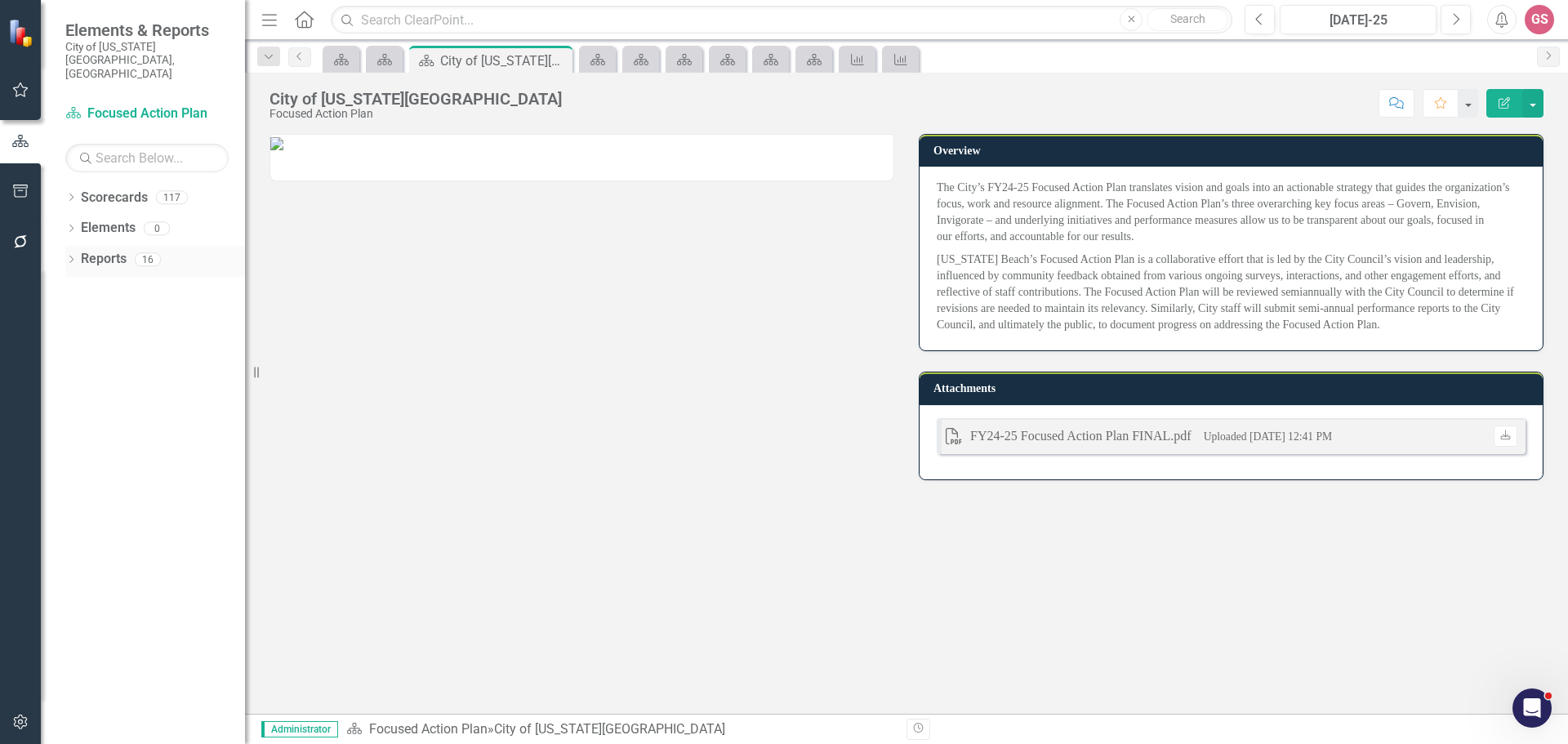
click at [104, 250] on link "Reports" at bounding box center [104, 259] width 46 height 19
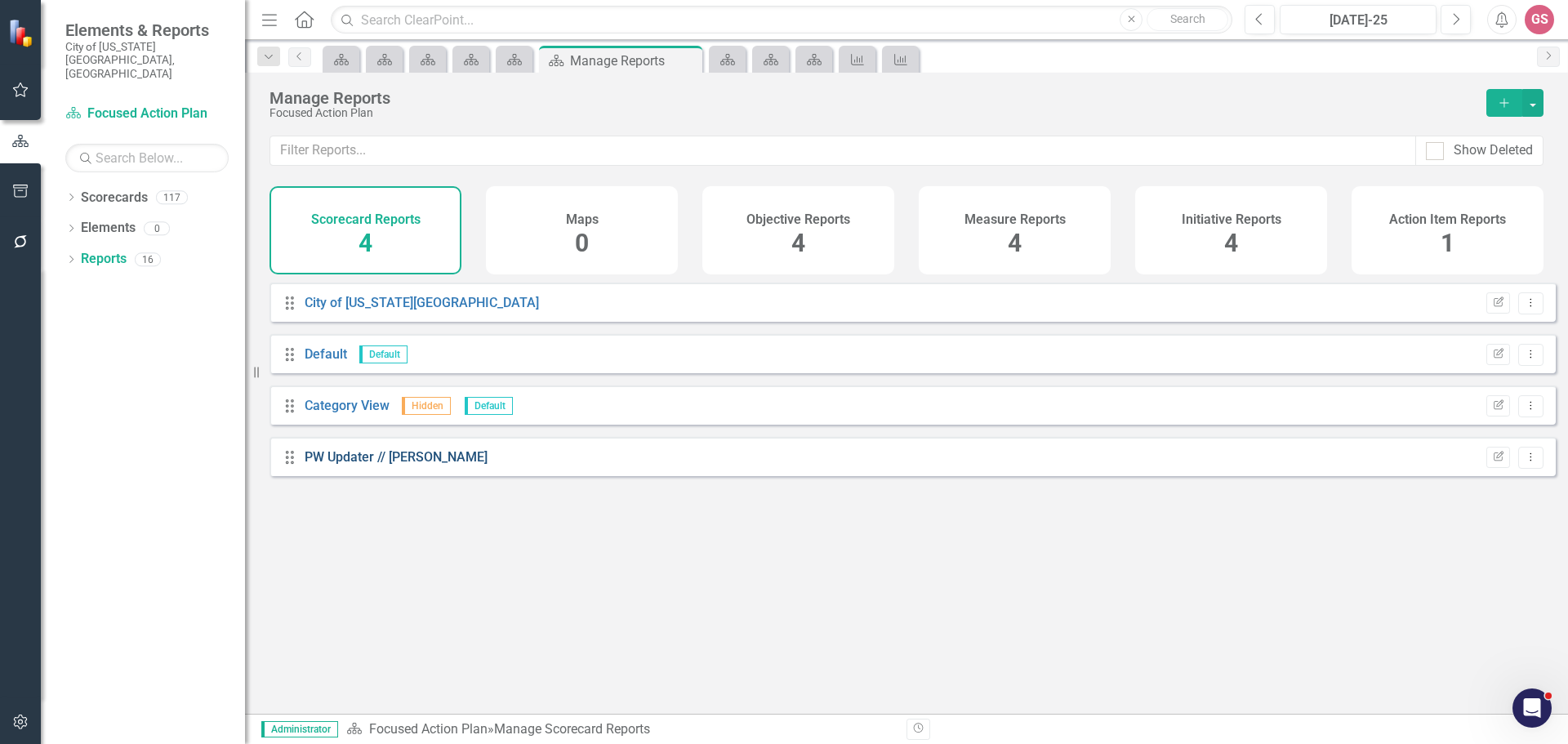
click at [402, 464] on link "PW Updater // [PERSON_NAME]" at bounding box center [396, 457] width 183 height 16
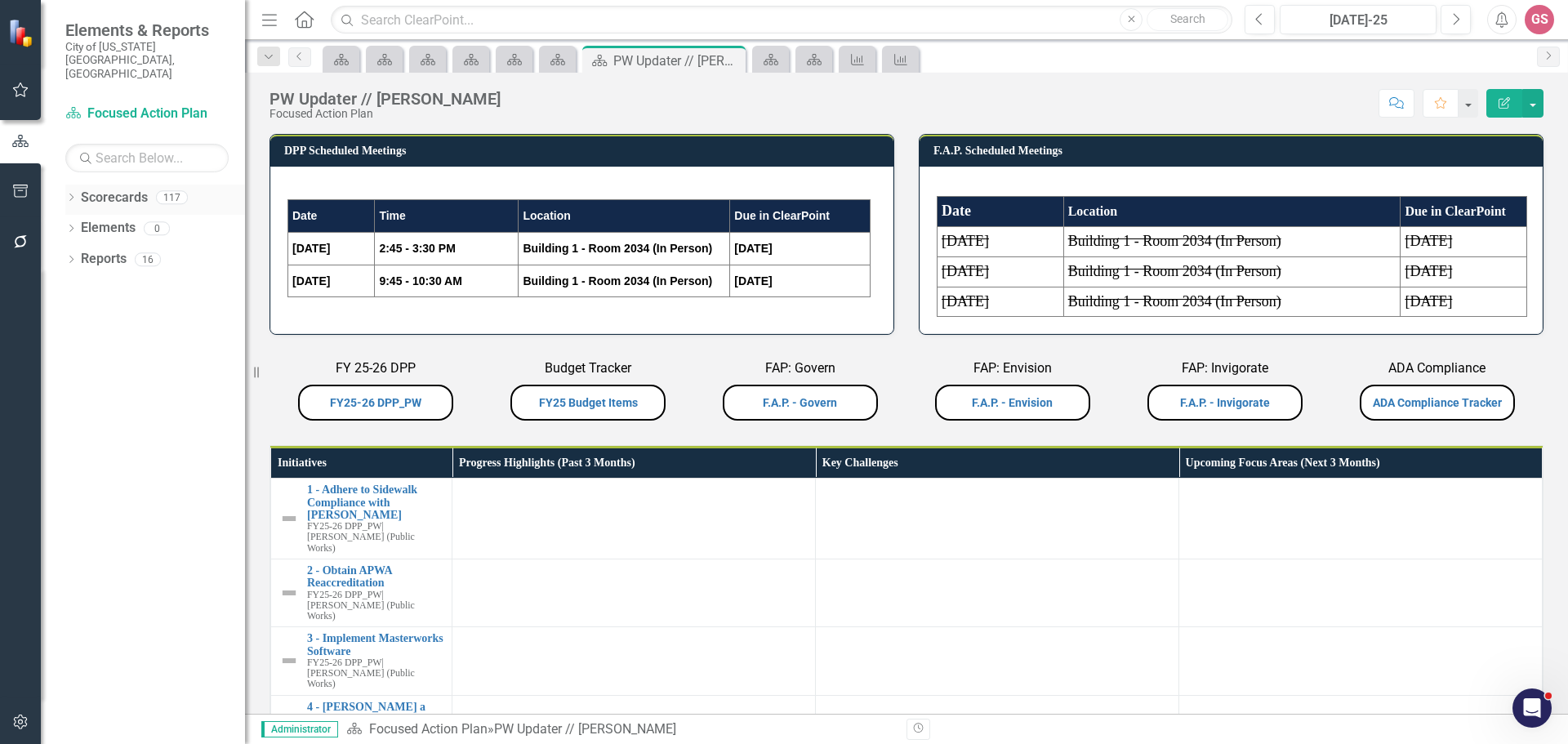
click at [103, 188] on link "Scorecards" at bounding box center [115, 198] width 67 height 19
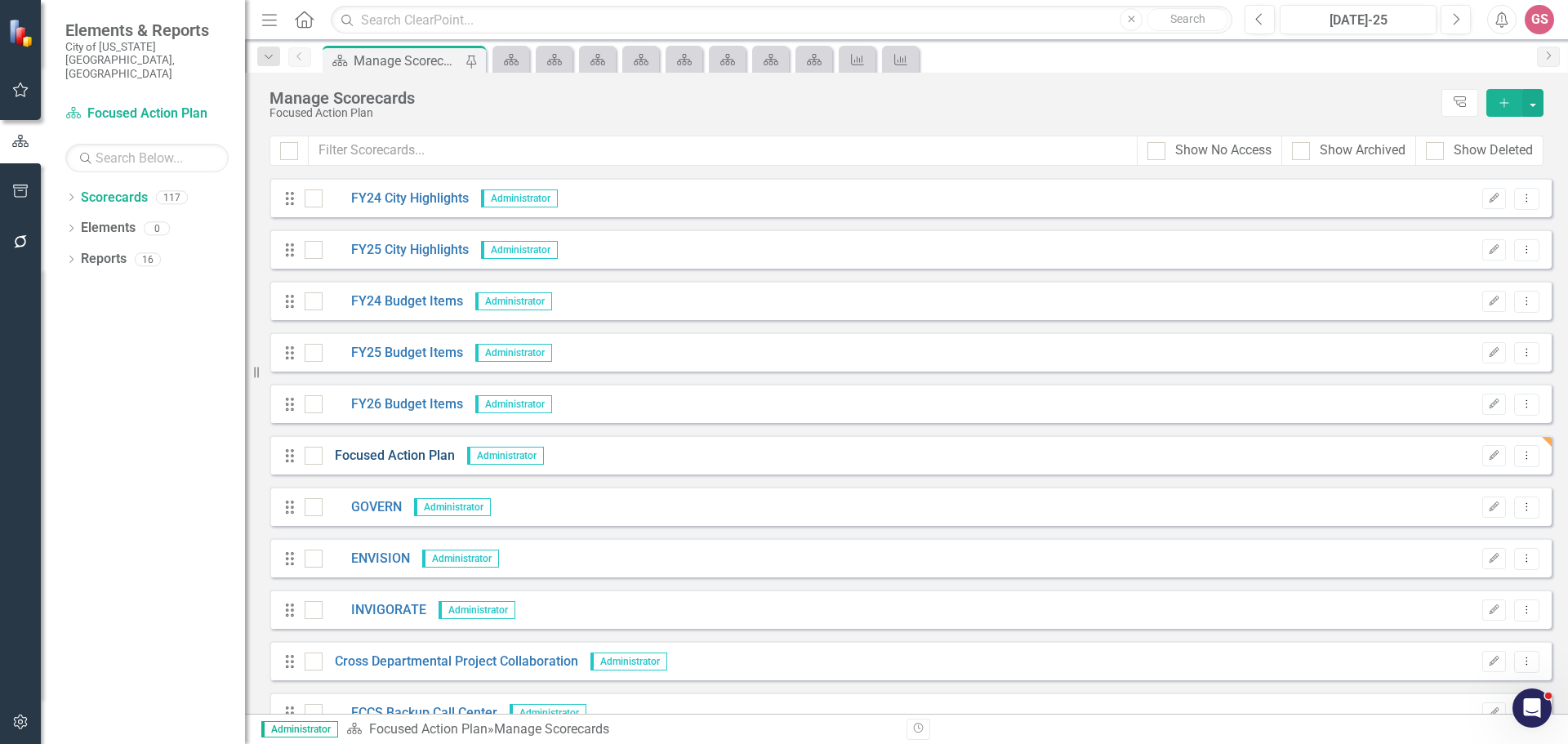
click at [406, 458] on link "Focused Action Plan" at bounding box center [389, 456] width 132 height 19
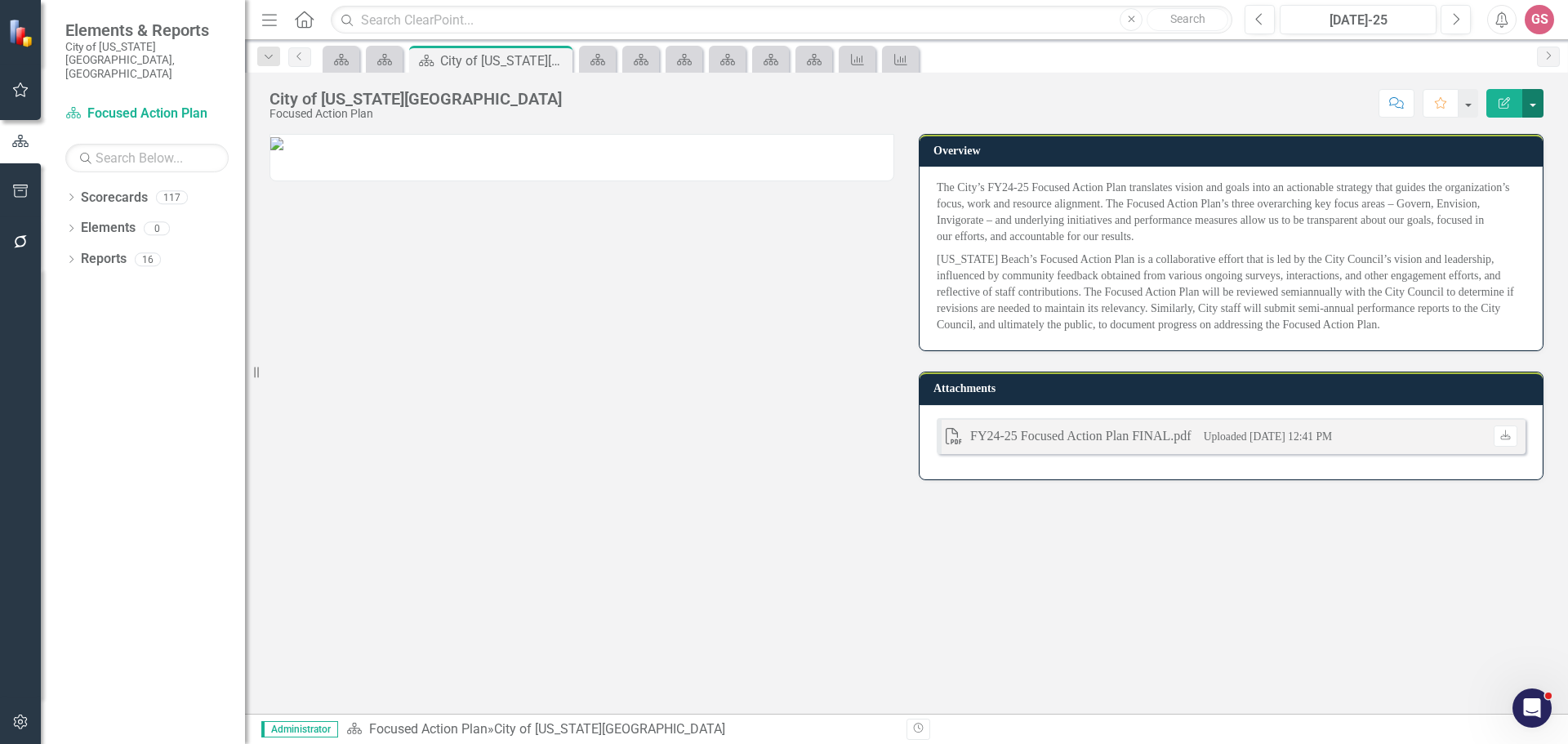
click at [1535, 106] on button "button" at bounding box center [1533, 103] width 21 height 29
click at [1506, 134] on link "Edit Edit Scorecard" at bounding box center [1477, 133] width 132 height 30
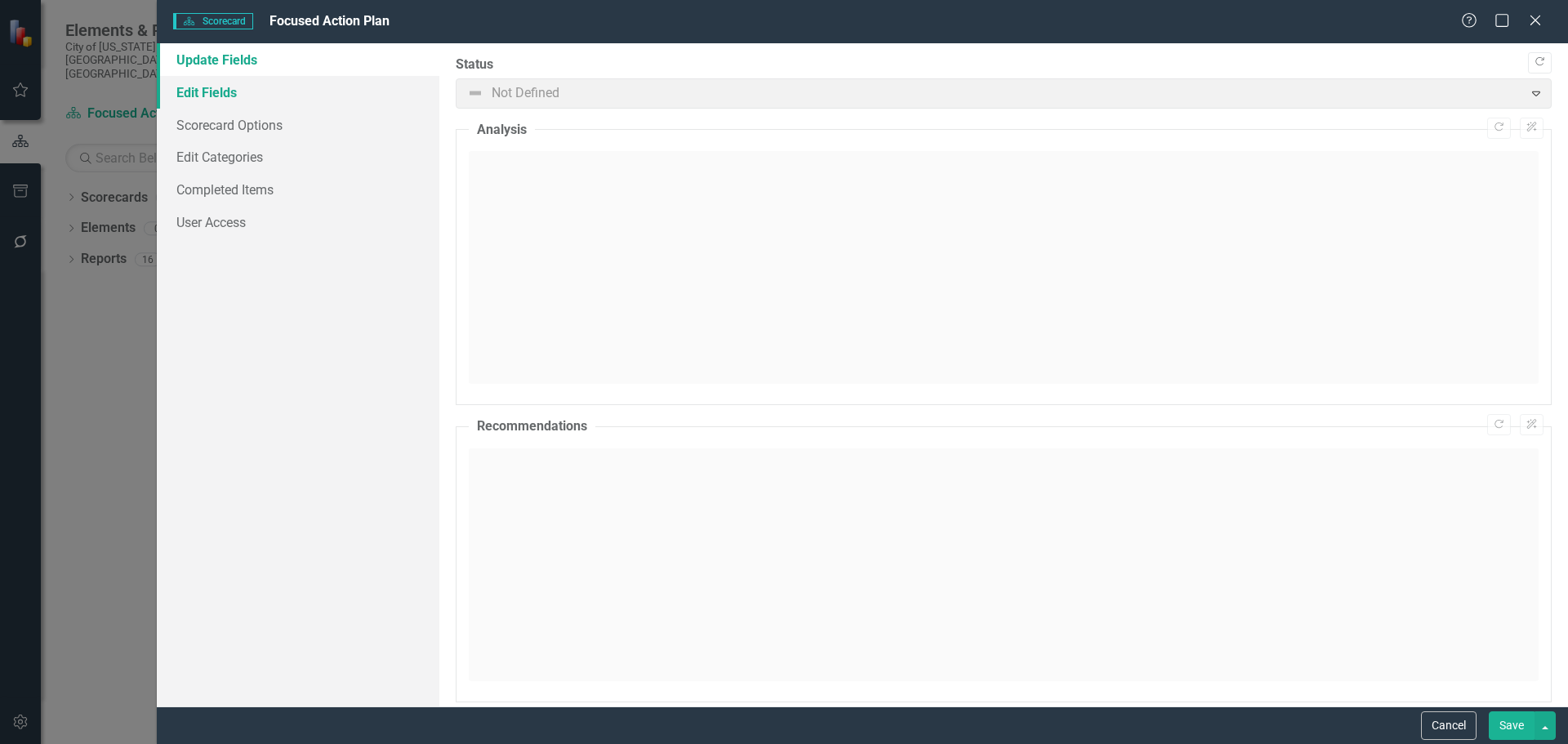
click at [240, 91] on link "Edit Fields" at bounding box center [298, 91] width 283 height 33
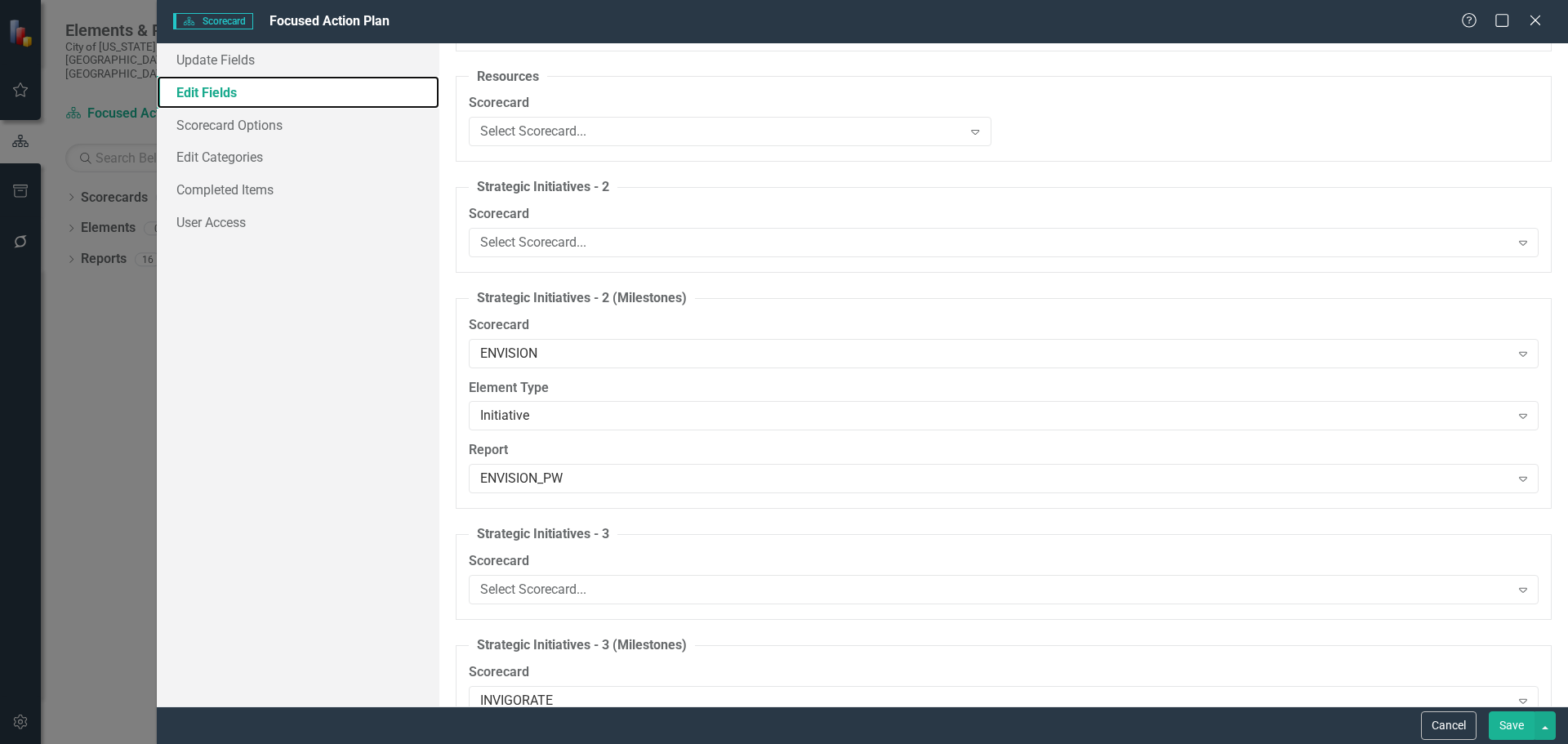
scroll to position [1469, 0]
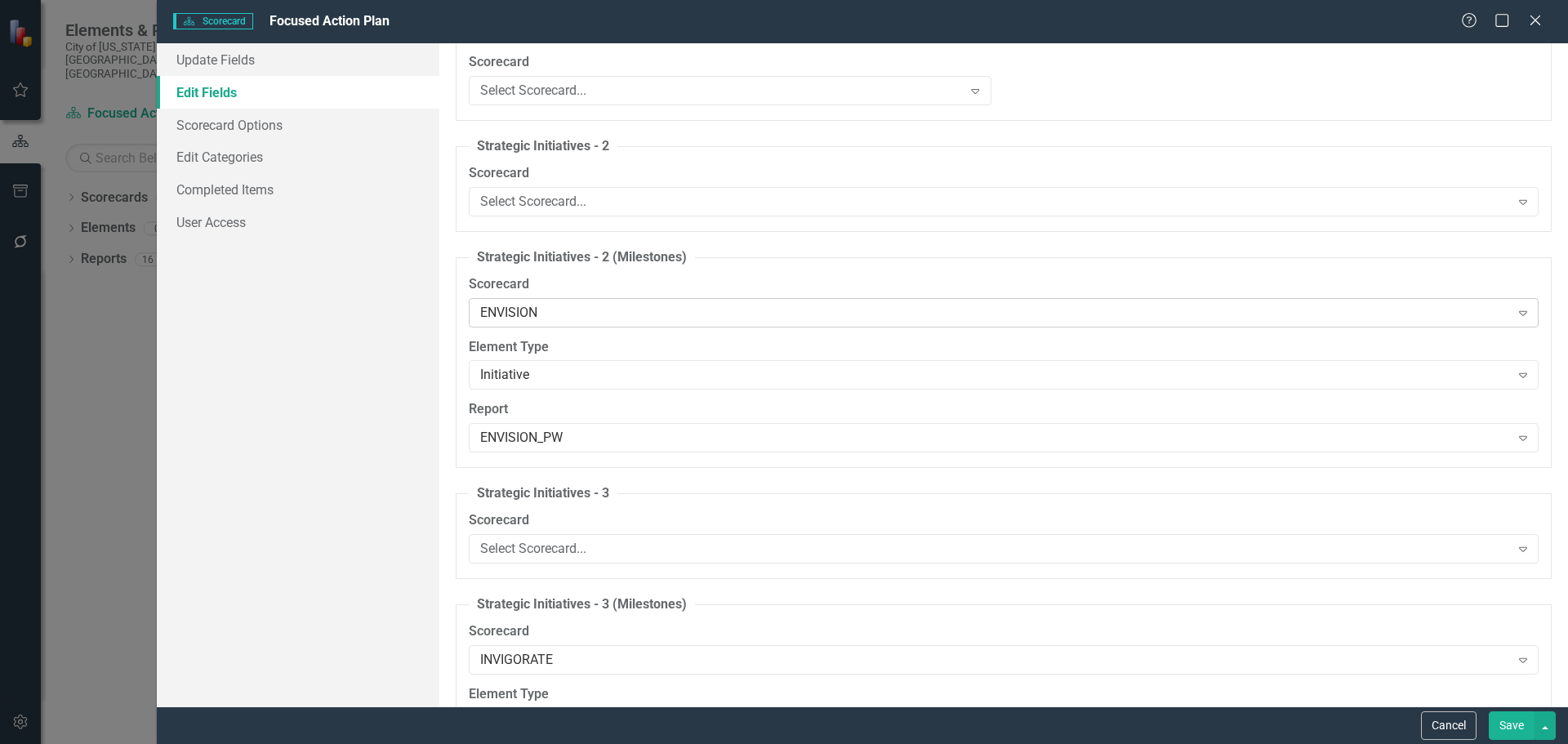
click at [1515, 310] on icon "Expand" at bounding box center [1523, 312] width 17 height 13
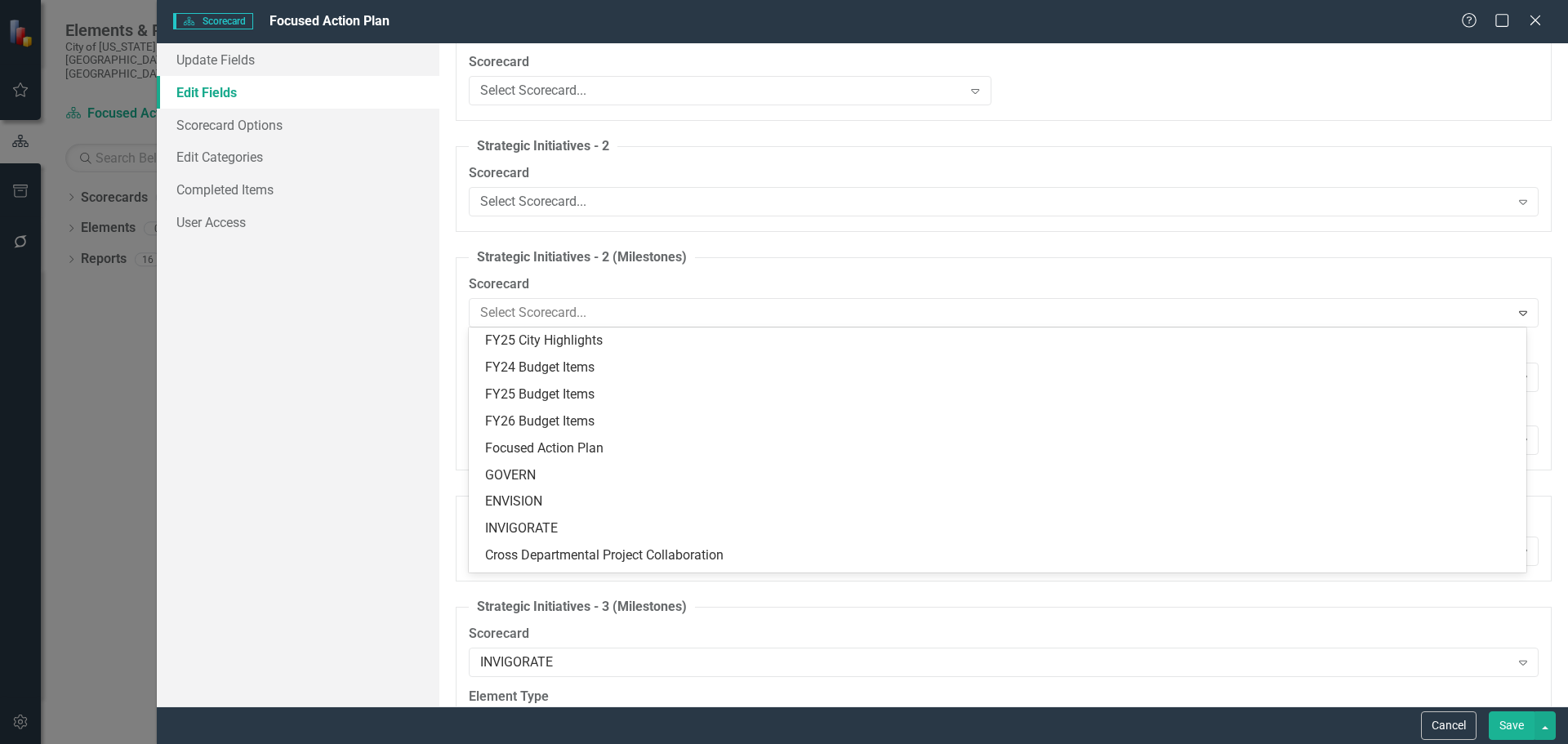
scroll to position [0, 0]
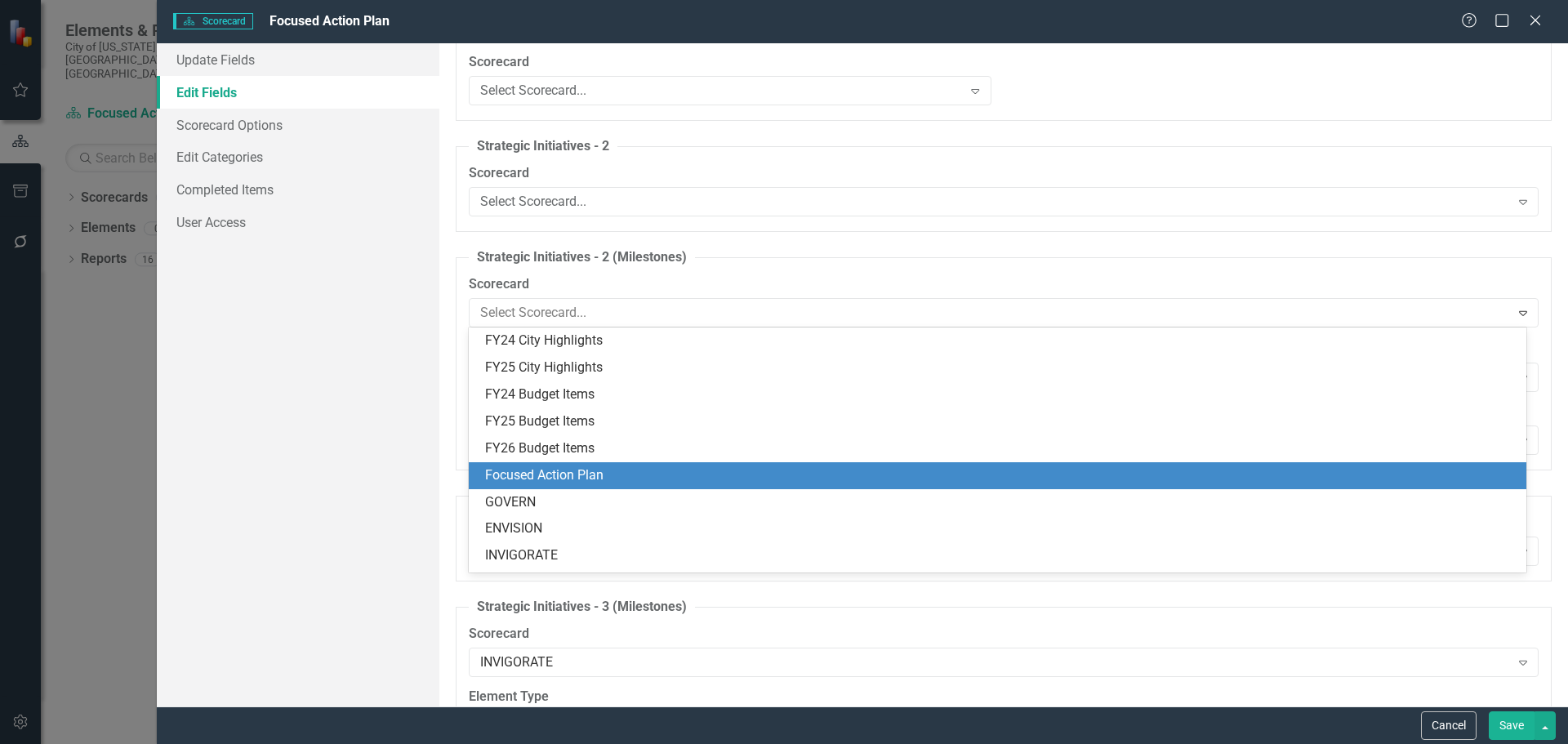
click at [590, 483] on div "Focused Action Plan" at bounding box center [1001, 475] width 1032 height 19
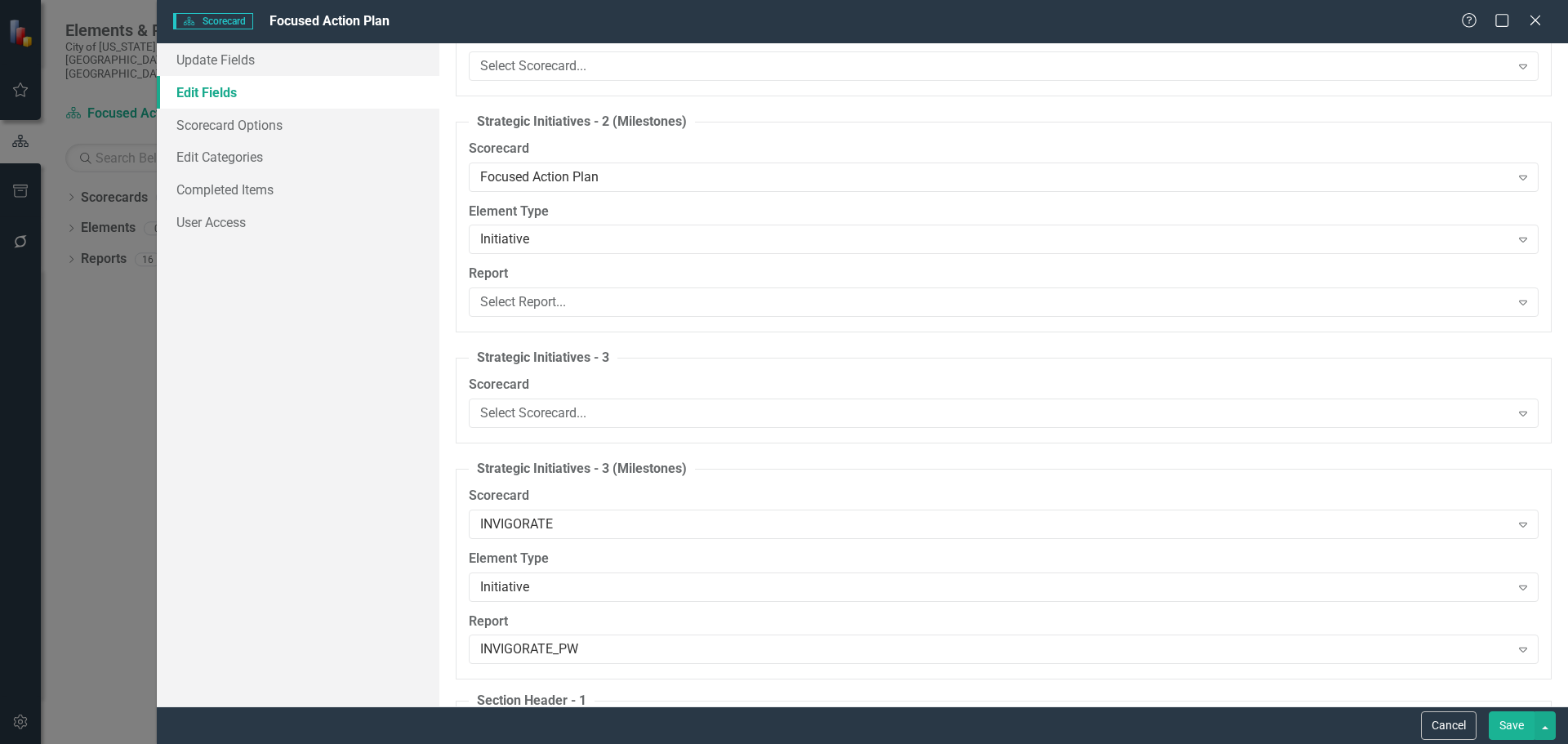
scroll to position [1551, 0]
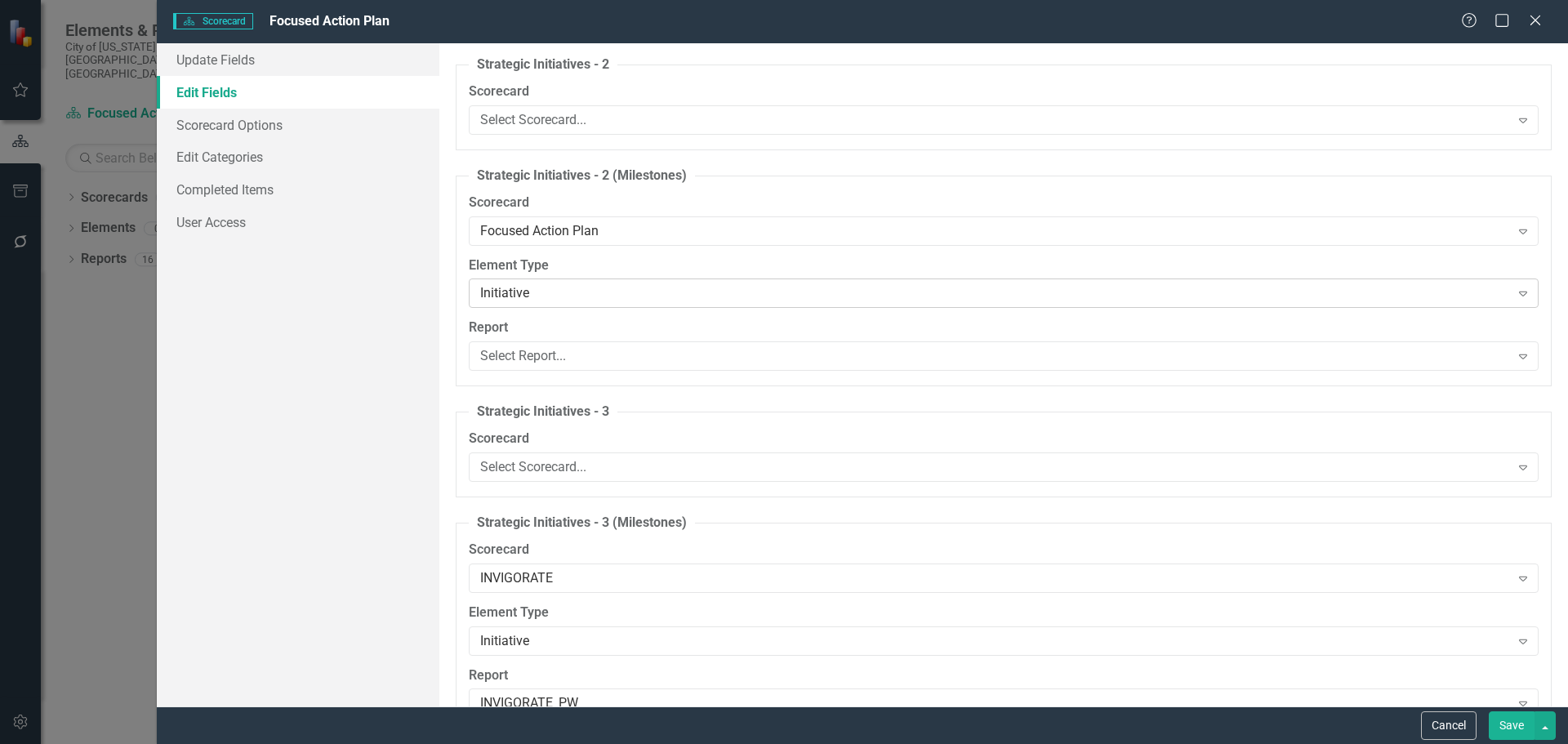
click at [628, 291] on div "Initiative" at bounding box center [995, 294] width 1030 height 19
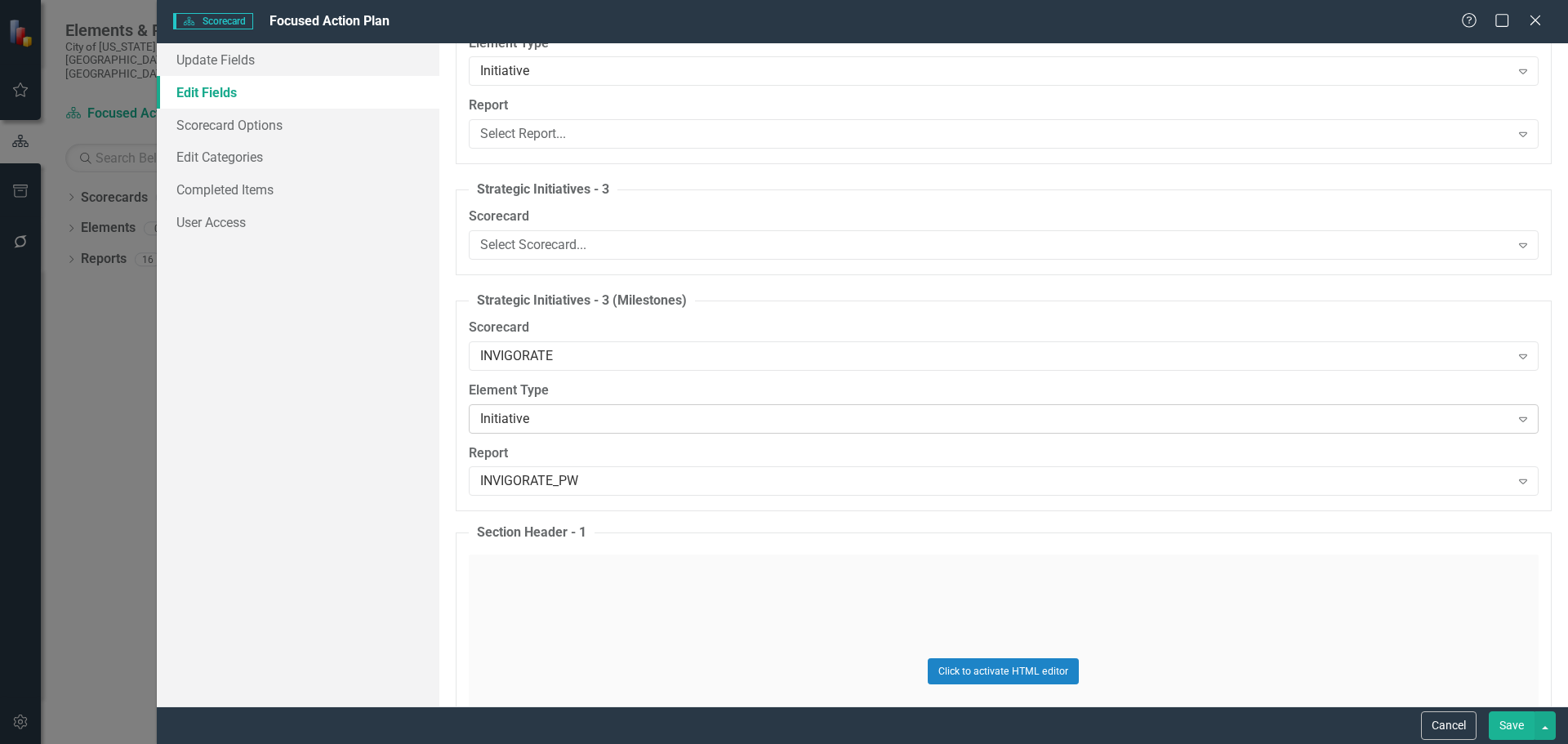
scroll to position [1797, 0]
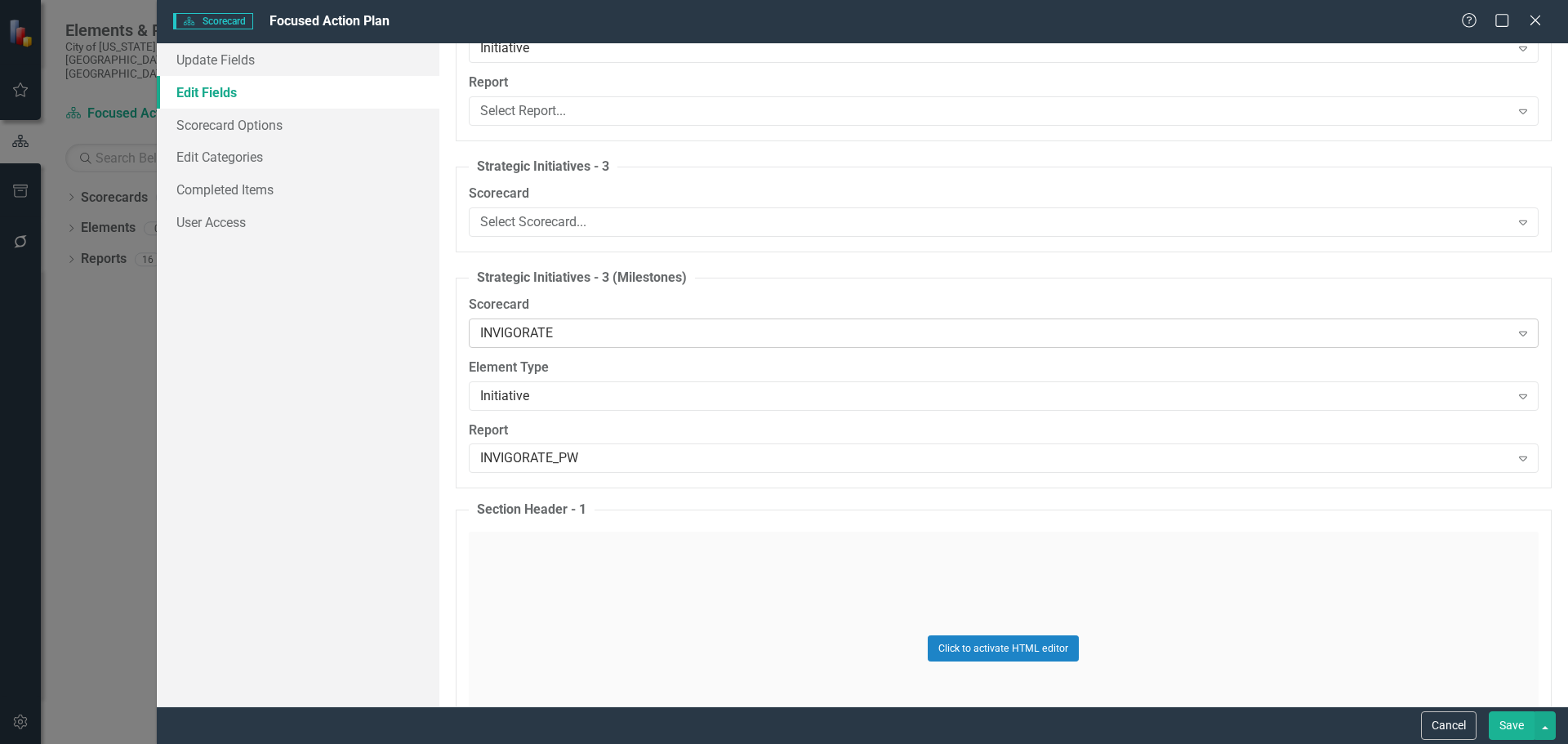
click at [581, 336] on div "INVIGORATE" at bounding box center [995, 333] width 1030 height 19
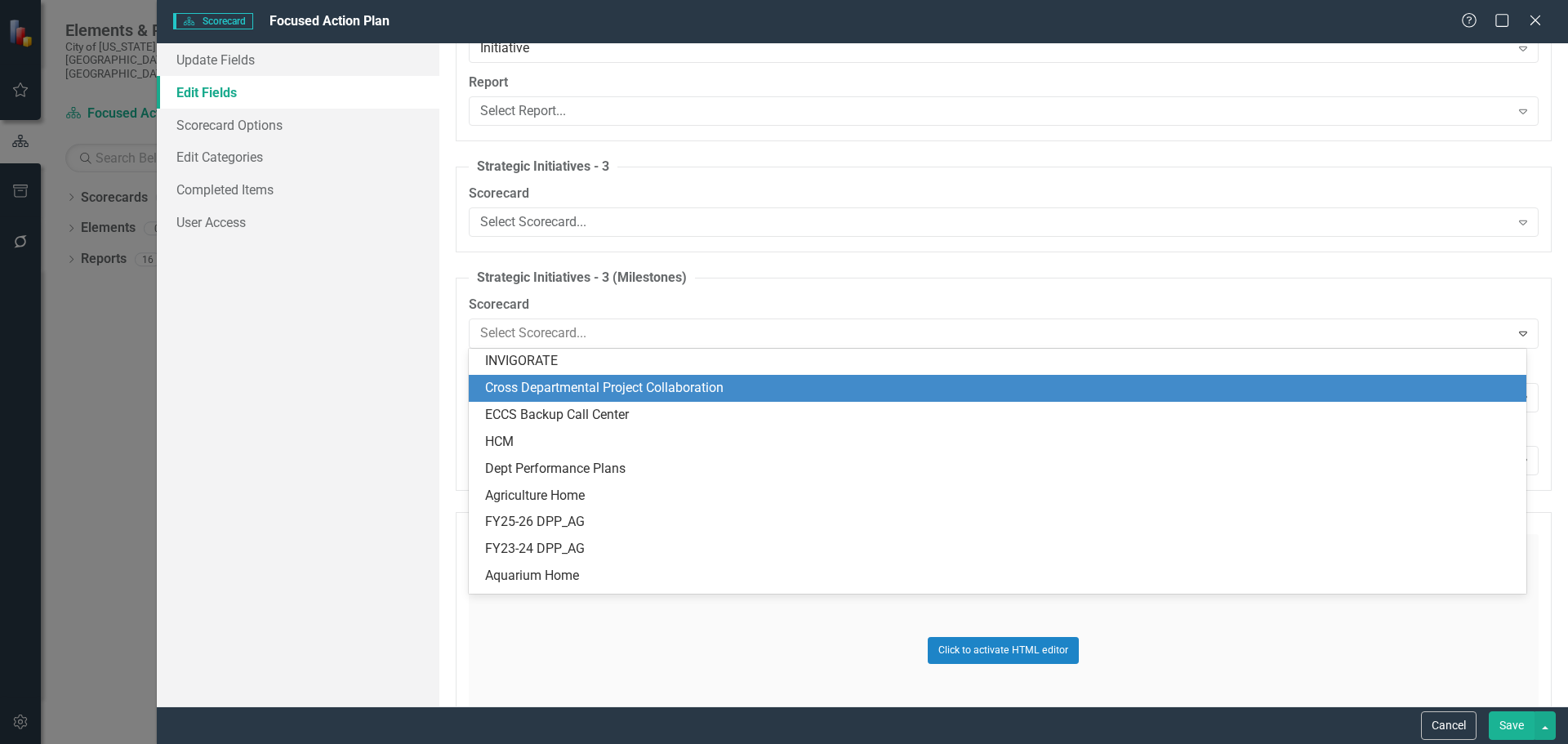
scroll to position [0, 0]
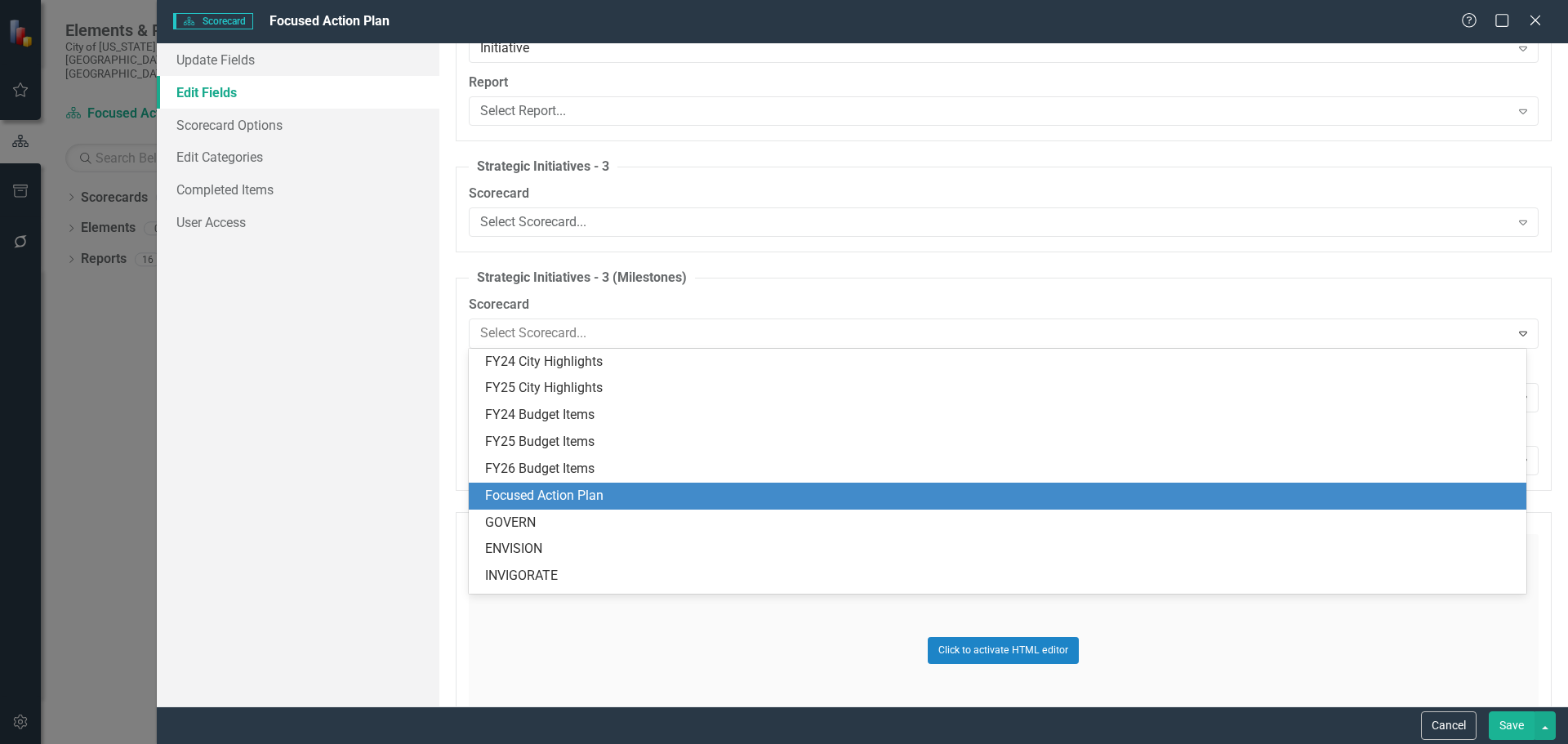
click at [580, 495] on div "Focused Action Plan" at bounding box center [1001, 496] width 1032 height 19
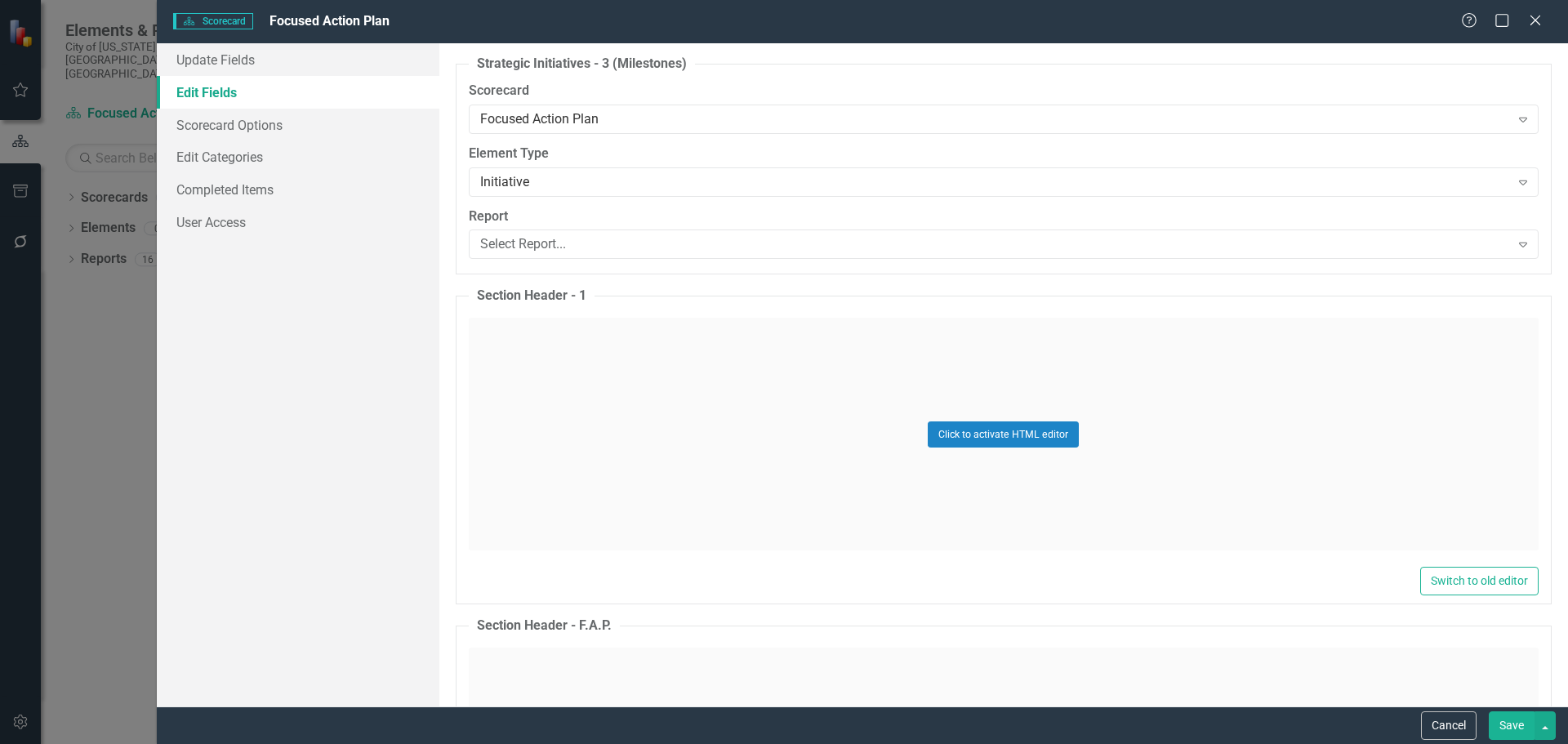
scroll to position [2041, 0]
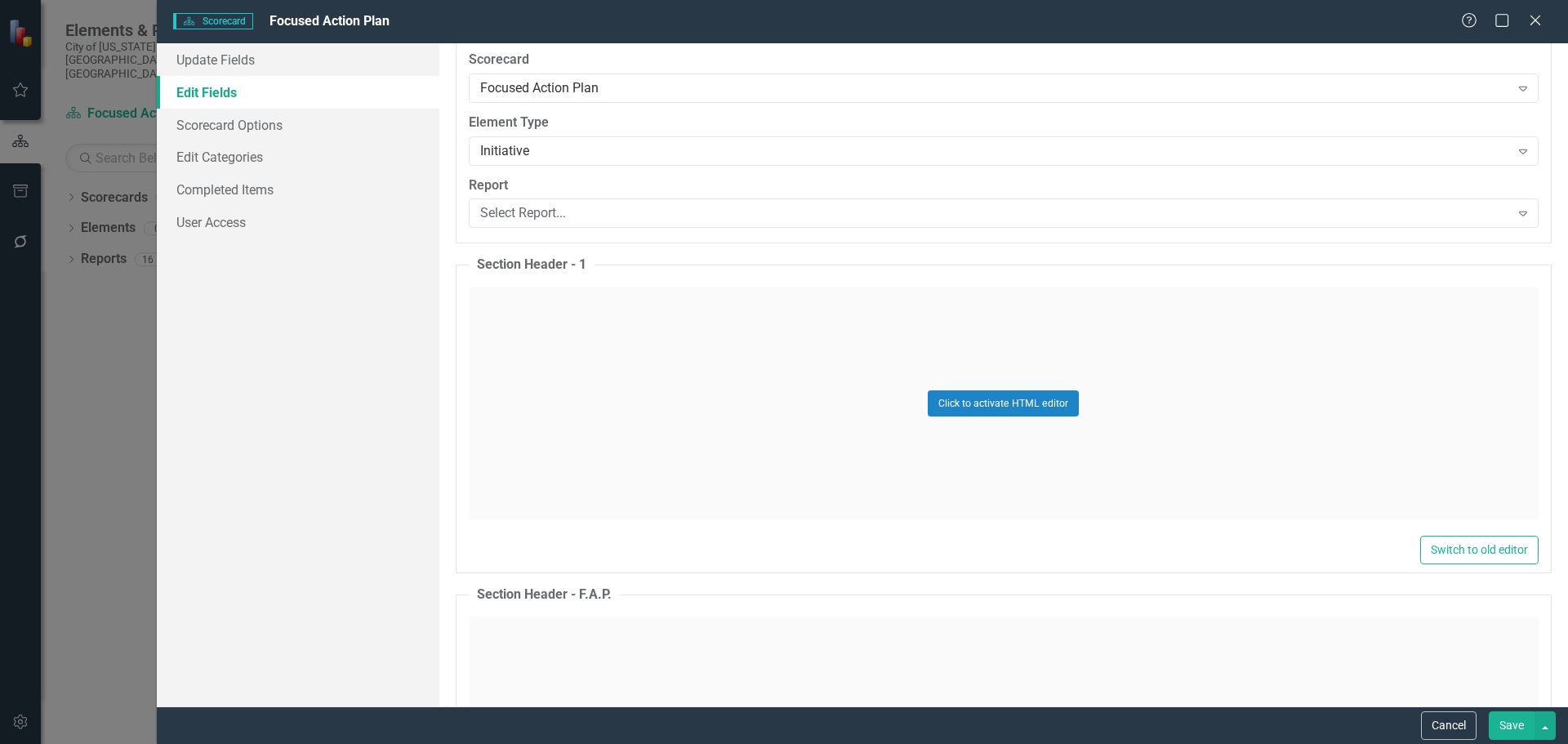
click at [667, 342] on div "Click to activate HTML editor" at bounding box center [1004, 403] width 1070 height 233
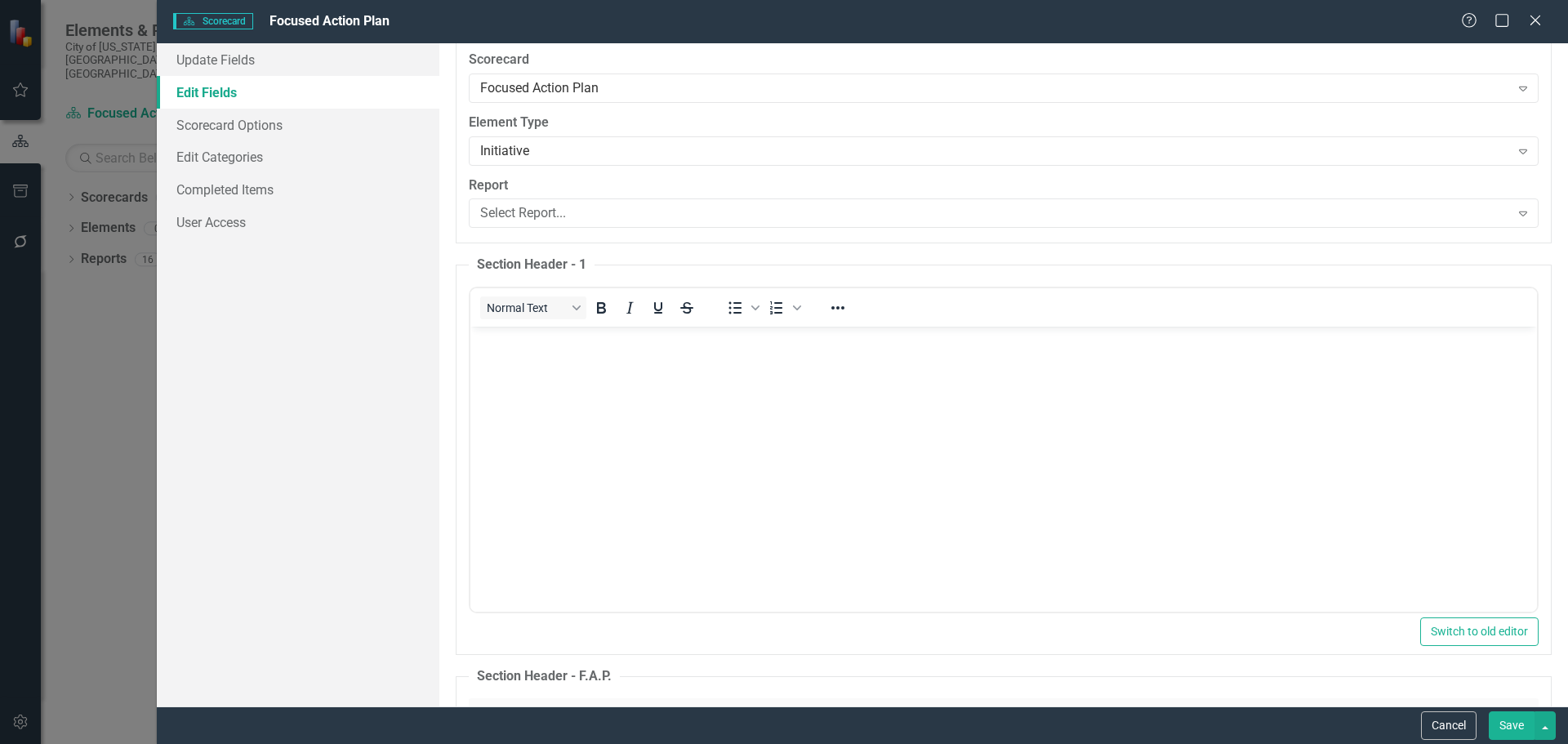
scroll to position [0, 0]
click at [835, 305] on icon "Reveal or hide additional toolbar items" at bounding box center [838, 308] width 20 height 20
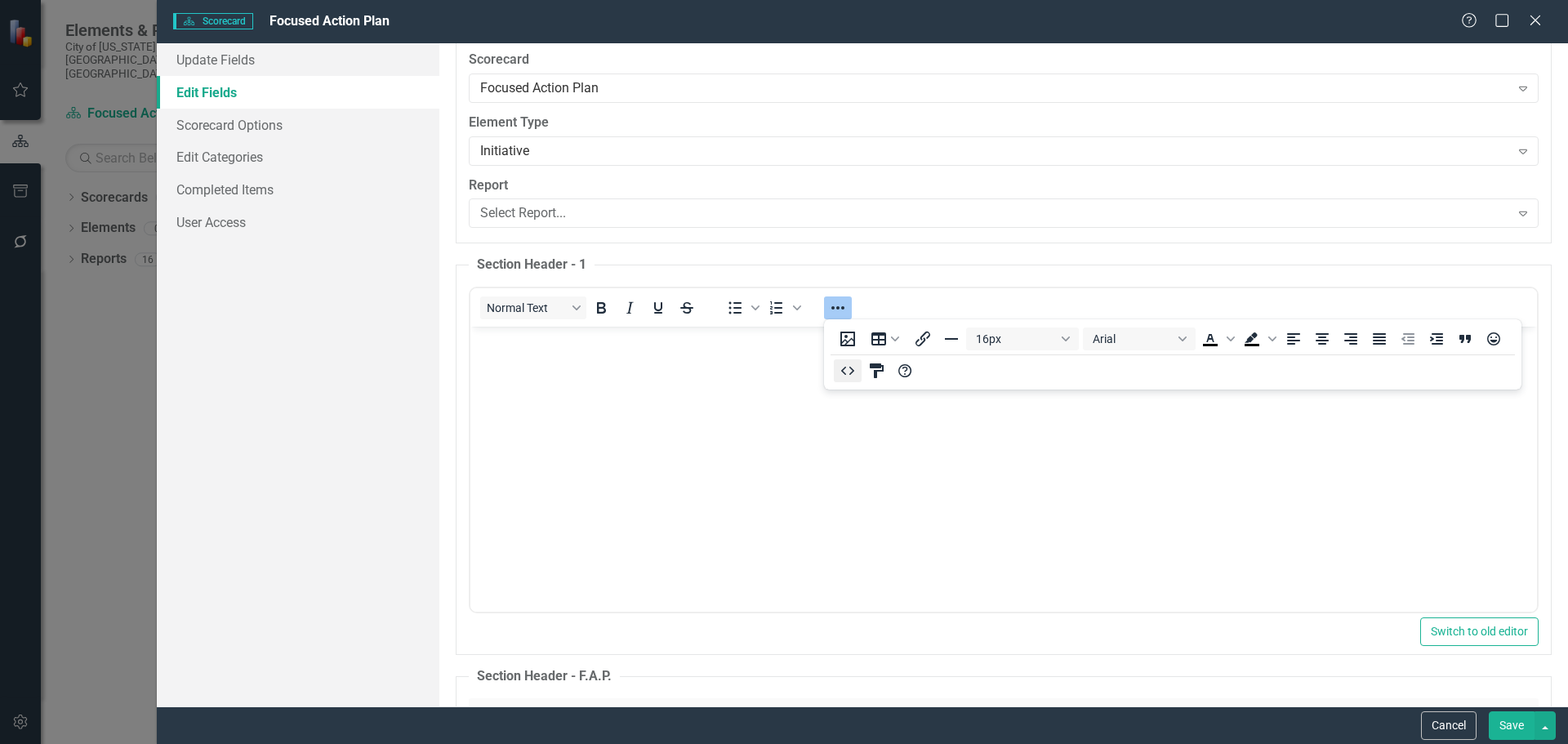
click at [851, 371] on icon "HTML Editor" at bounding box center [847, 370] width 20 height 20
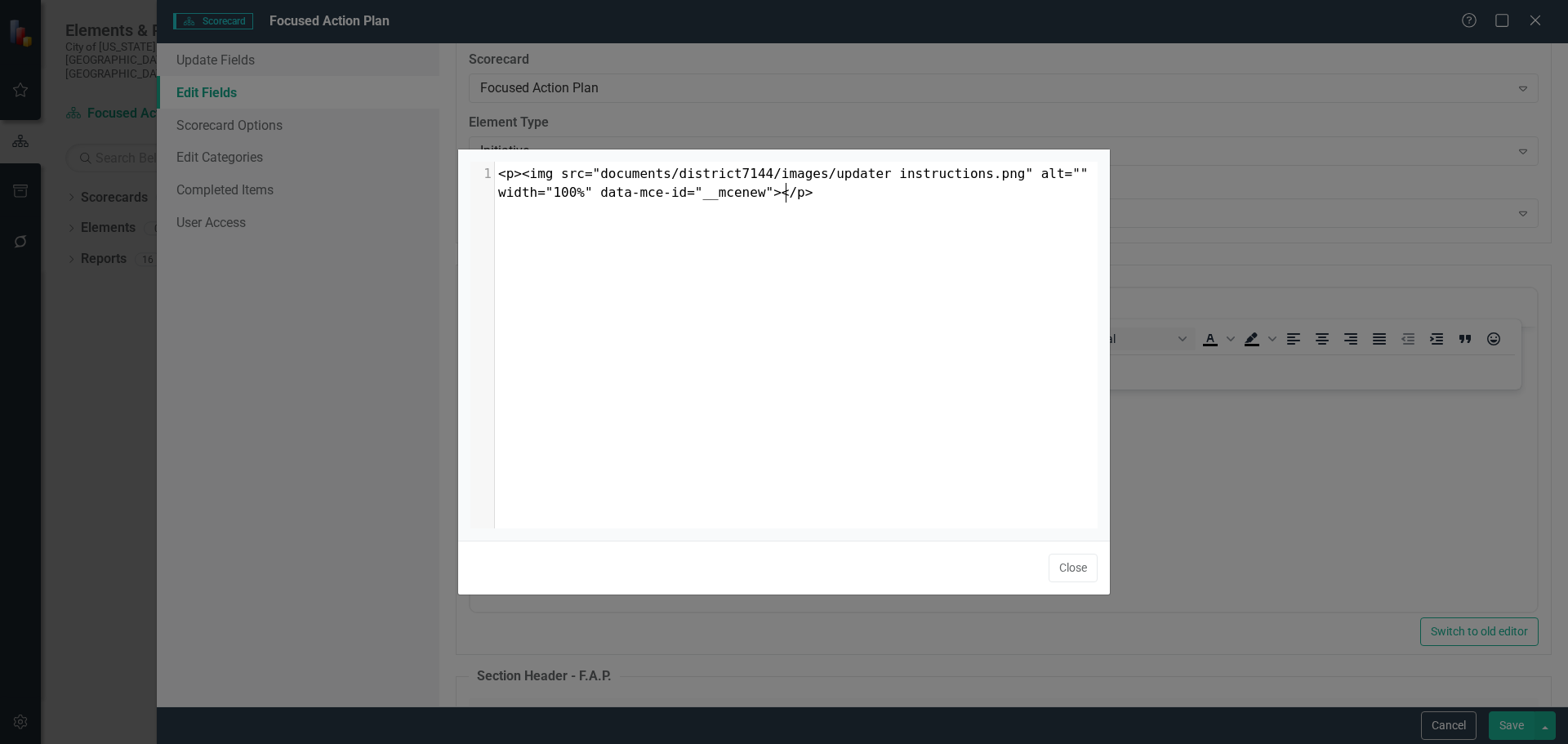
scroll to position [7, 0]
type textarea "<p><img src="documents/district7144/images/updater instructions.png" alt="" wid…"
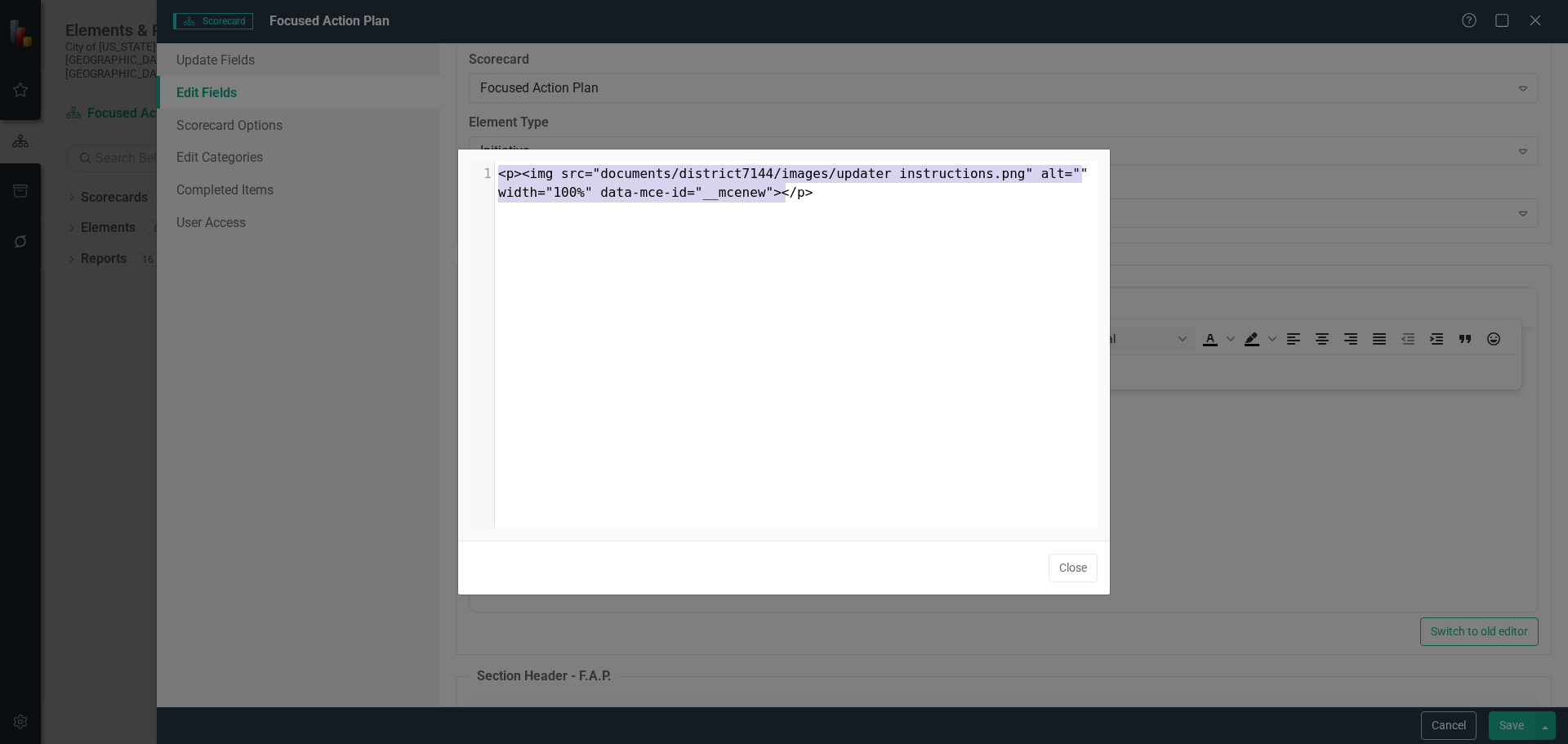
drag, startPoint x: 773, startPoint y: 189, endPoint x: 423, endPoint y: 161, distance: 351.1
click at [423, 161] on div "<p><img src="documents/district7144/images/updater instructions.png" alt="" wid…" at bounding box center [784, 372] width 1568 height 744
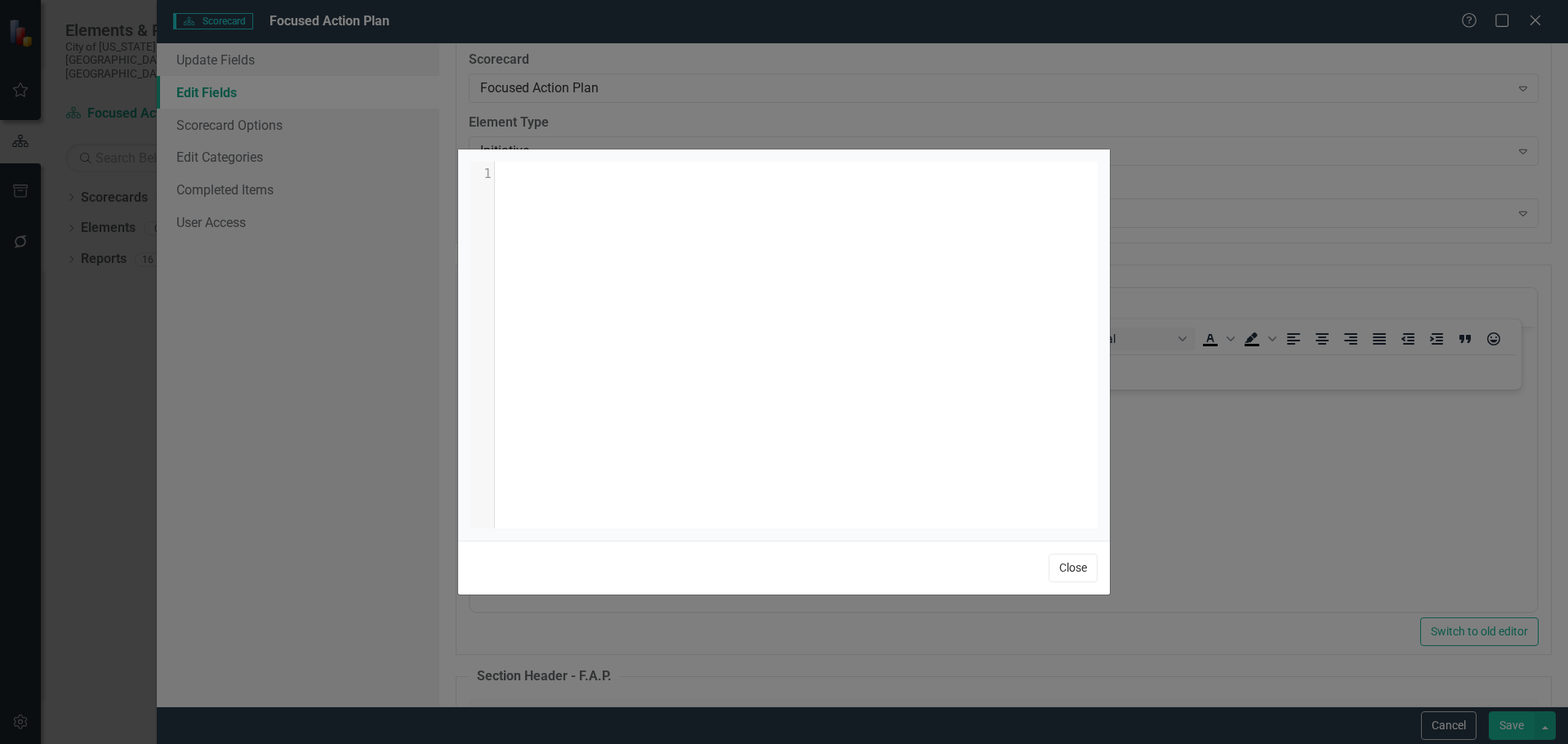
drag, startPoint x: 1076, startPoint y: 566, endPoint x: 609, endPoint y: 240, distance: 569.5
click at [1076, 566] on button "Close" at bounding box center [1073, 568] width 49 height 29
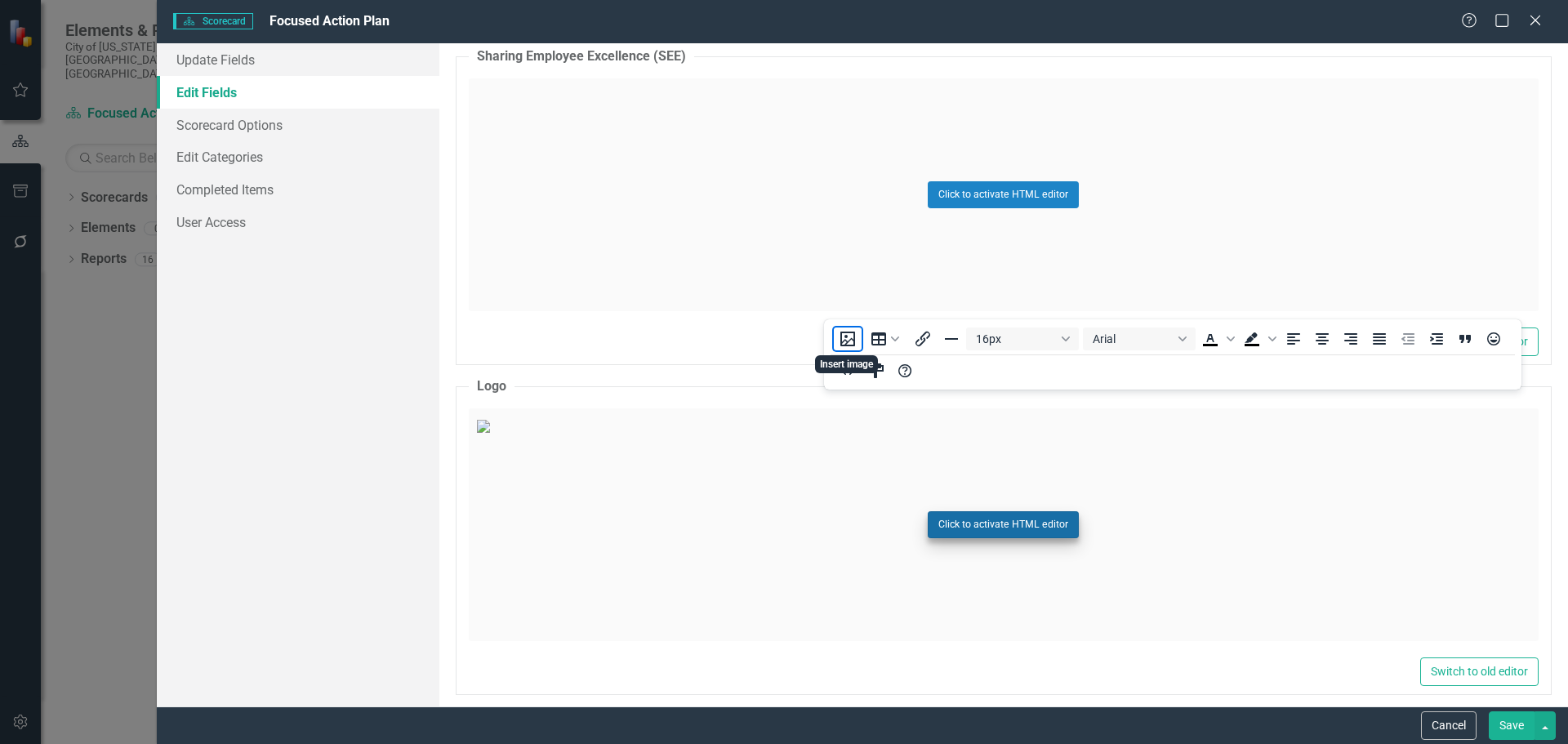
scroll to position [5389, 0]
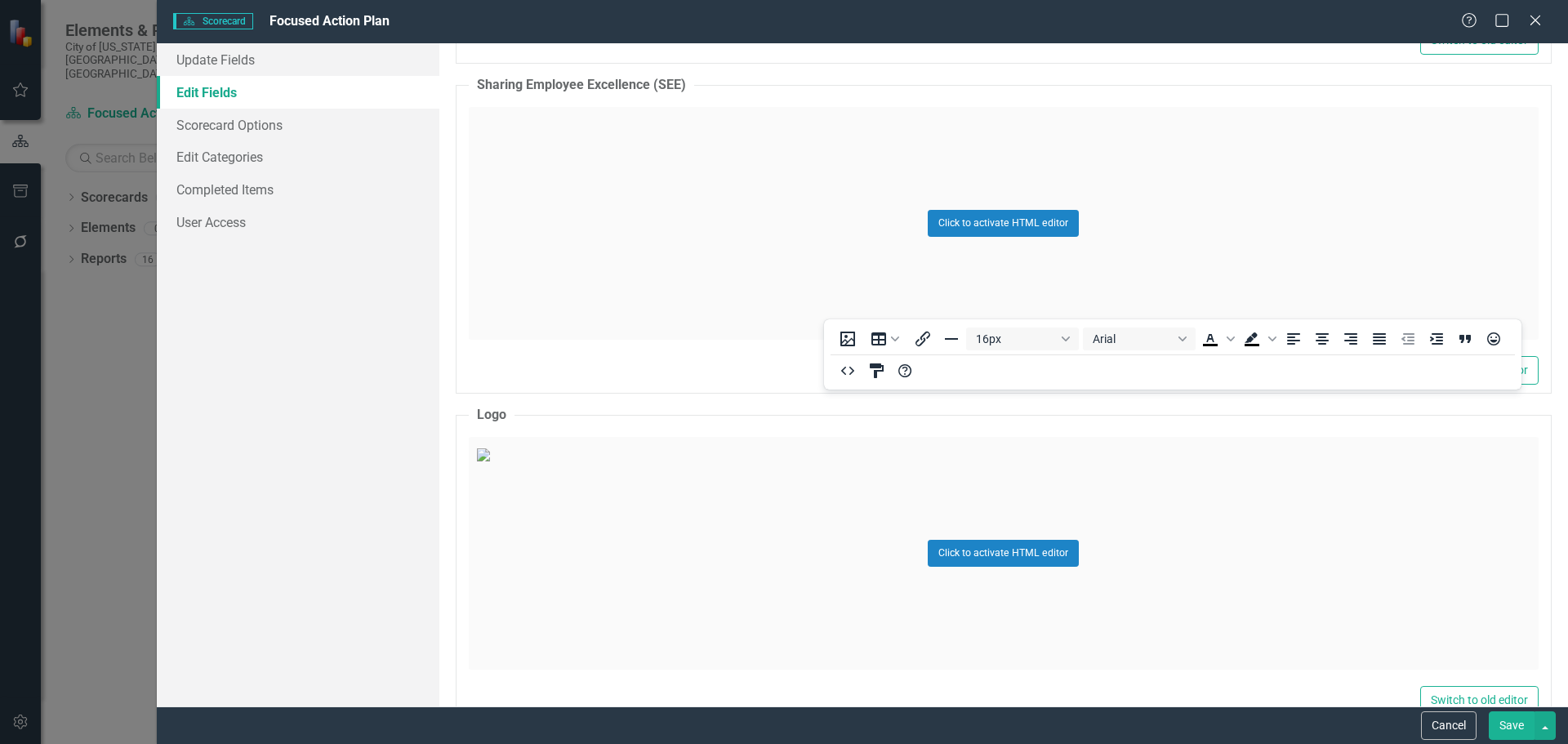
click at [1145, 565] on div "Click to activate HTML editor" at bounding box center [1004, 553] width 1070 height 233
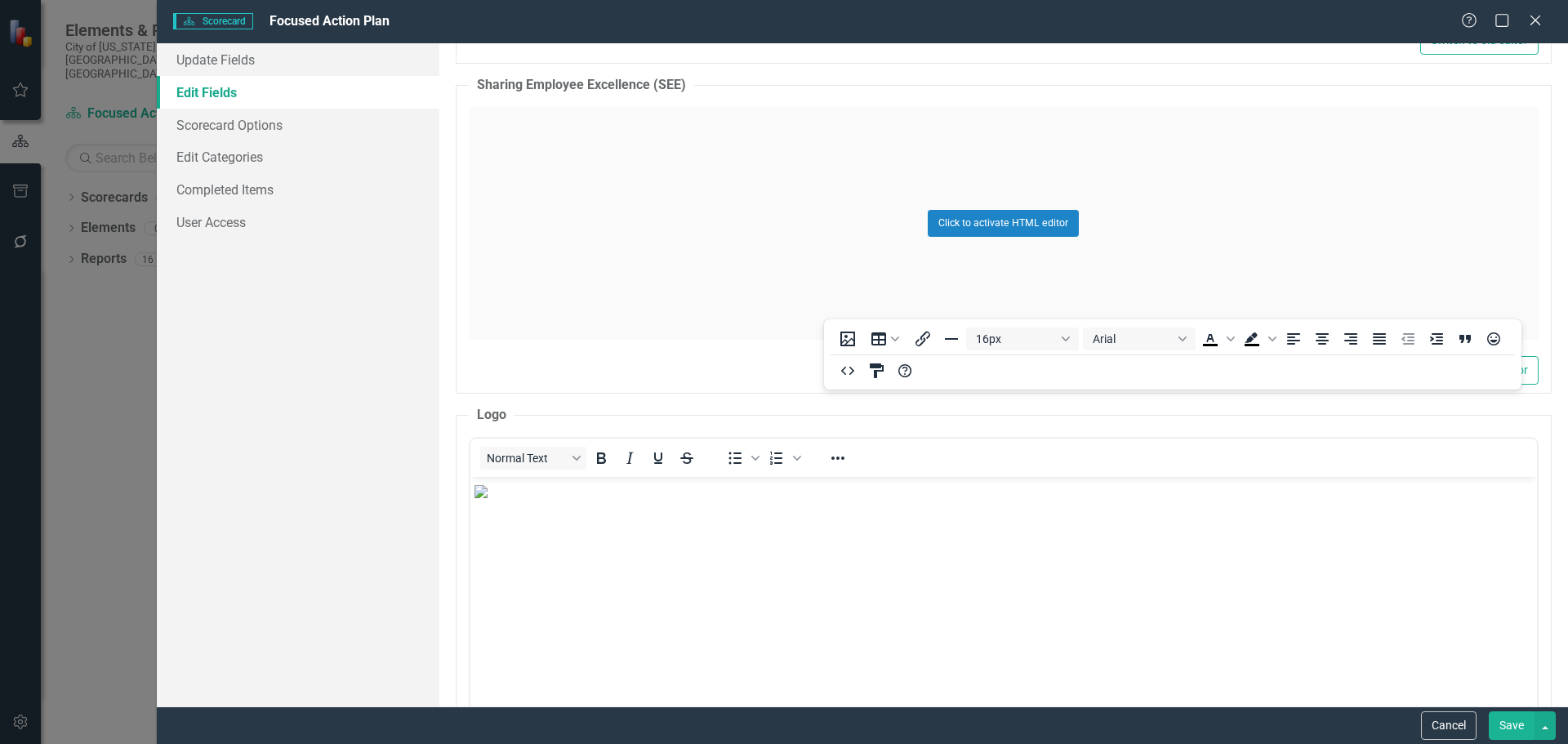
scroll to position [0, 0]
click at [834, 460] on icon "Reveal or hide additional toolbar items" at bounding box center [838, 458] width 20 height 20
click at [840, 524] on icon "HTML Editor" at bounding box center [847, 520] width 20 height 20
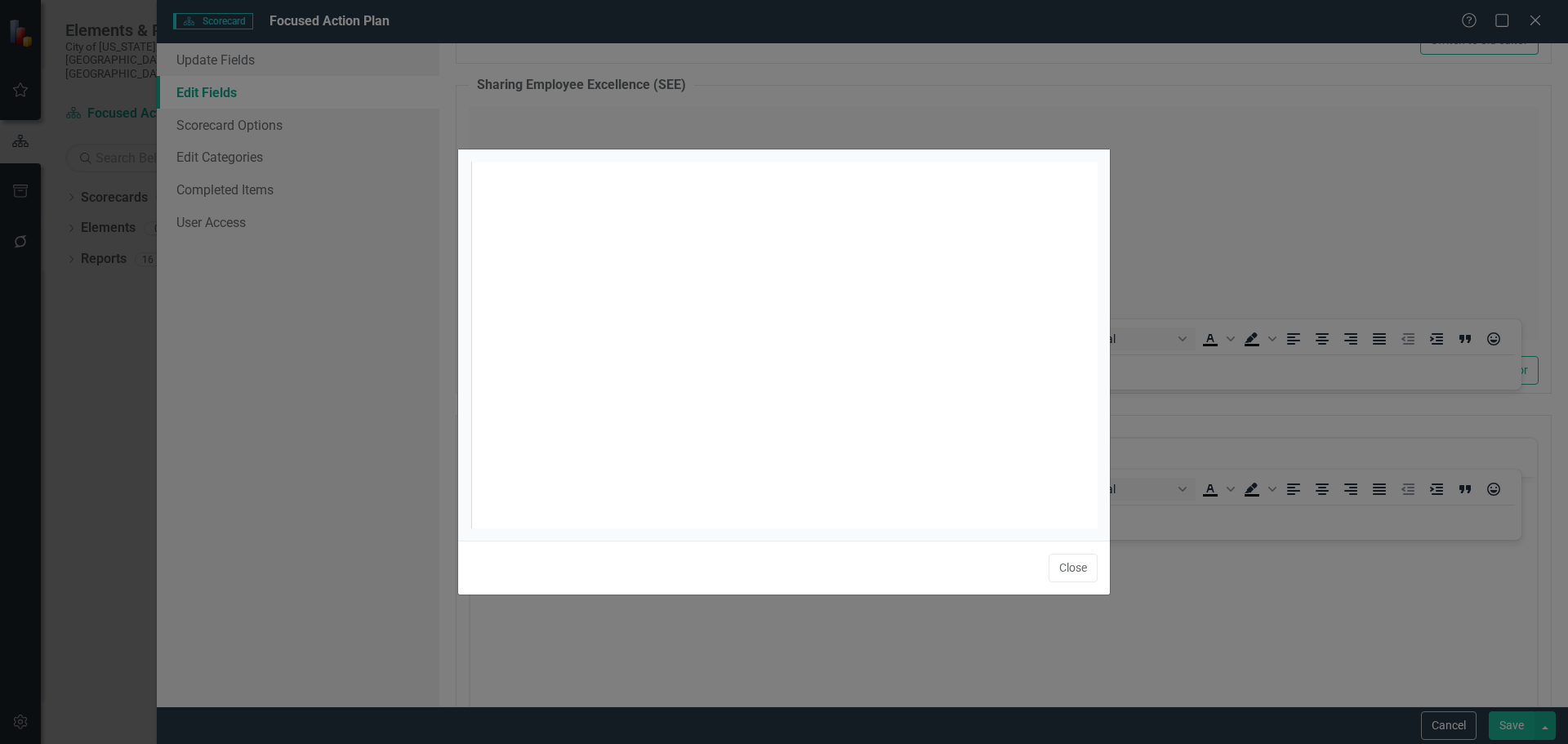
scroll to position [7, 0]
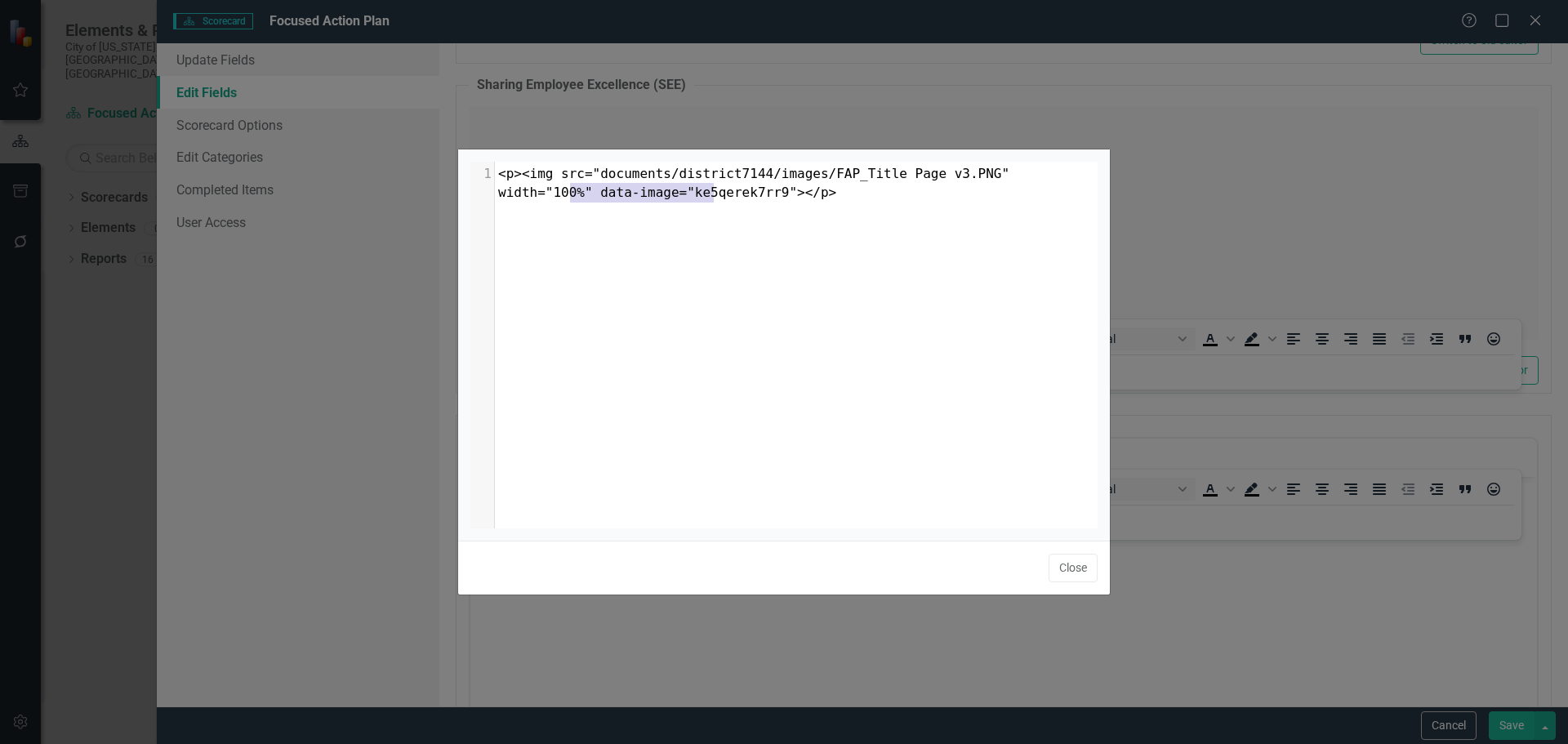
type textarea "<p><img src="documents/district7144/images/FAP_Title Page v3.PNG" width="100%" …"
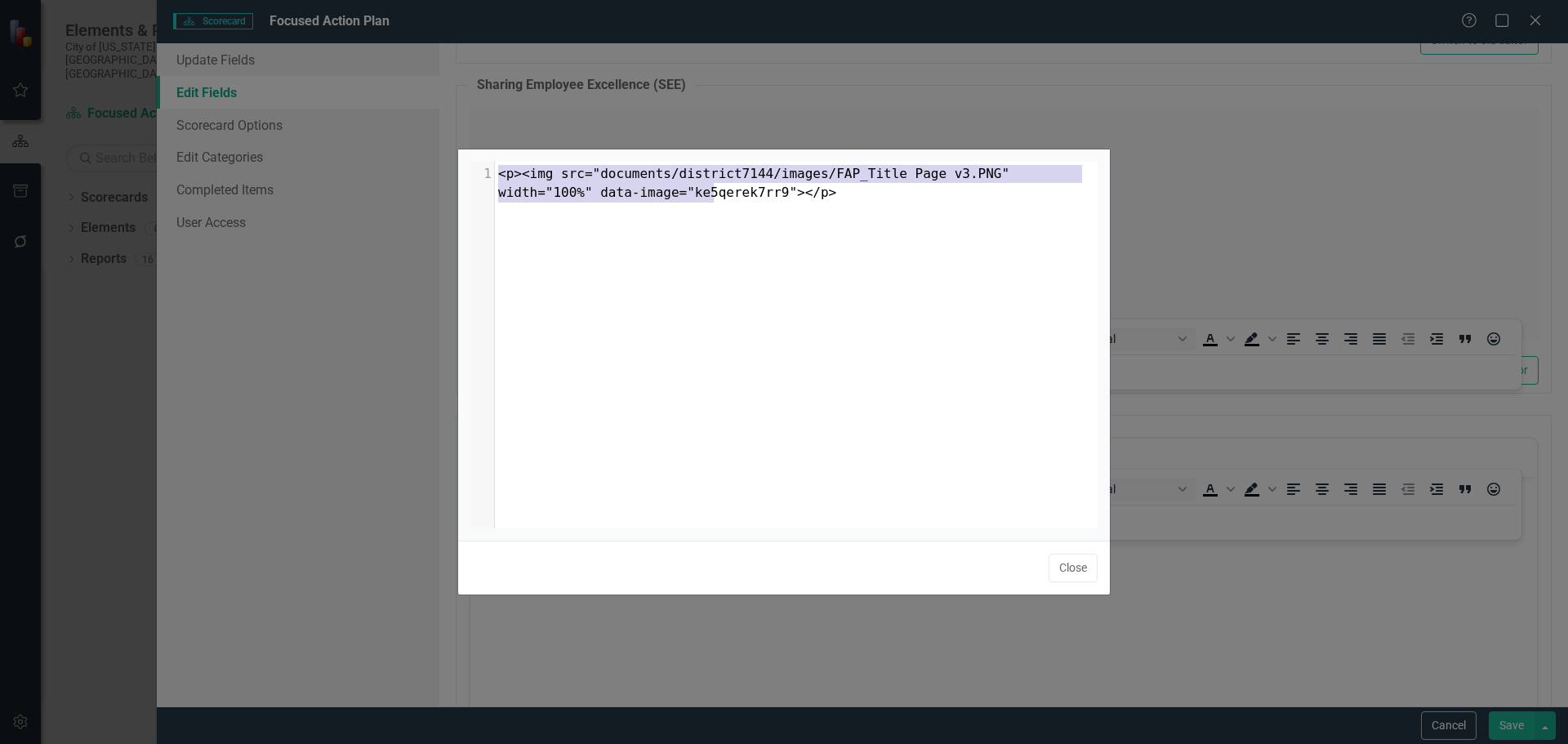
drag, startPoint x: 745, startPoint y: 200, endPoint x: 459, endPoint y: 159, distance: 288.9
click at [459, 159] on div "<p><img src="documents/district7144/images/FAP_Title Page v3.PNG" width="100%" …" at bounding box center [784, 344] width 652 height 391
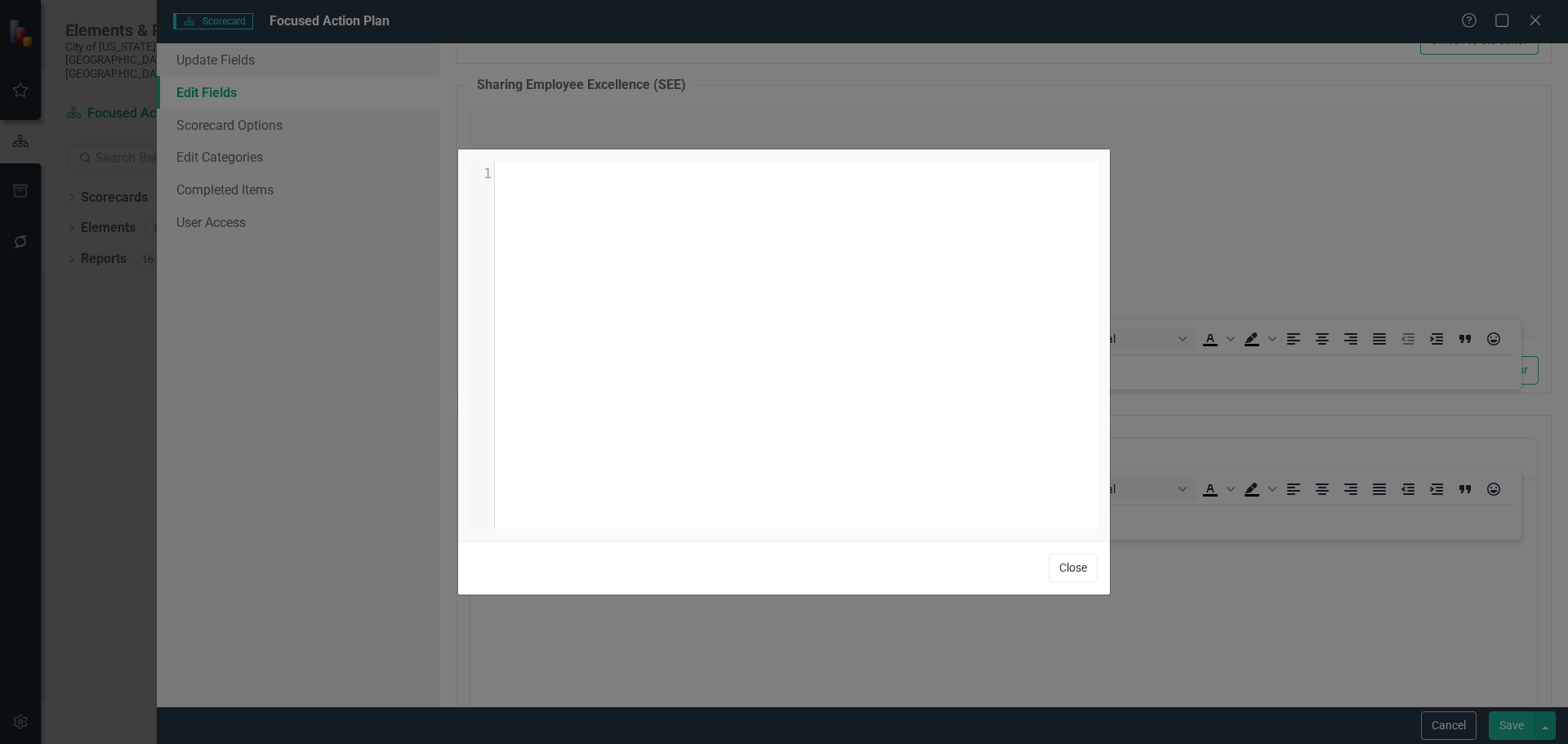
drag, startPoint x: 1062, startPoint y: 571, endPoint x: 596, endPoint y: 90, distance: 669.7
click at [1062, 571] on button "Close" at bounding box center [1073, 568] width 49 height 29
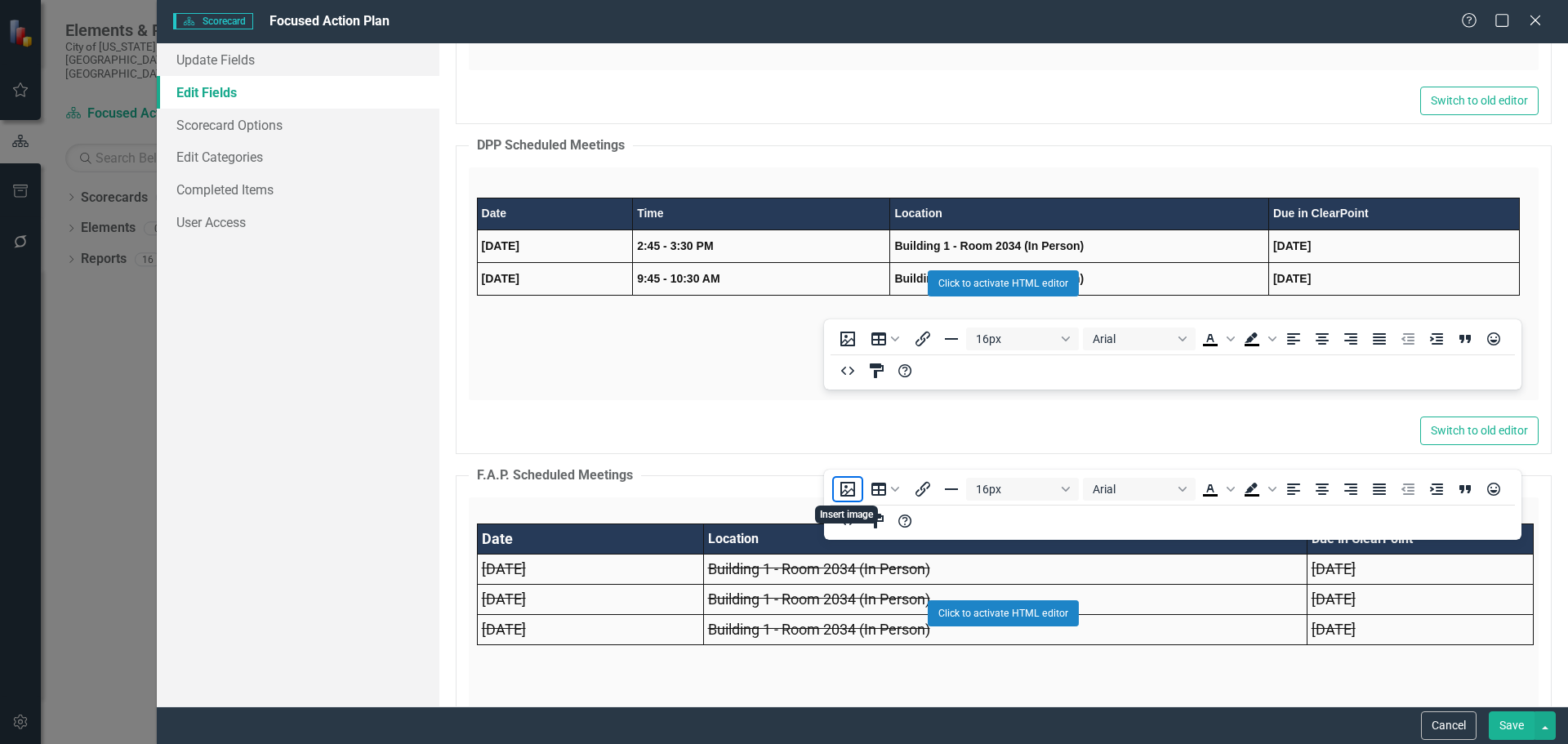
scroll to position [10777, 0]
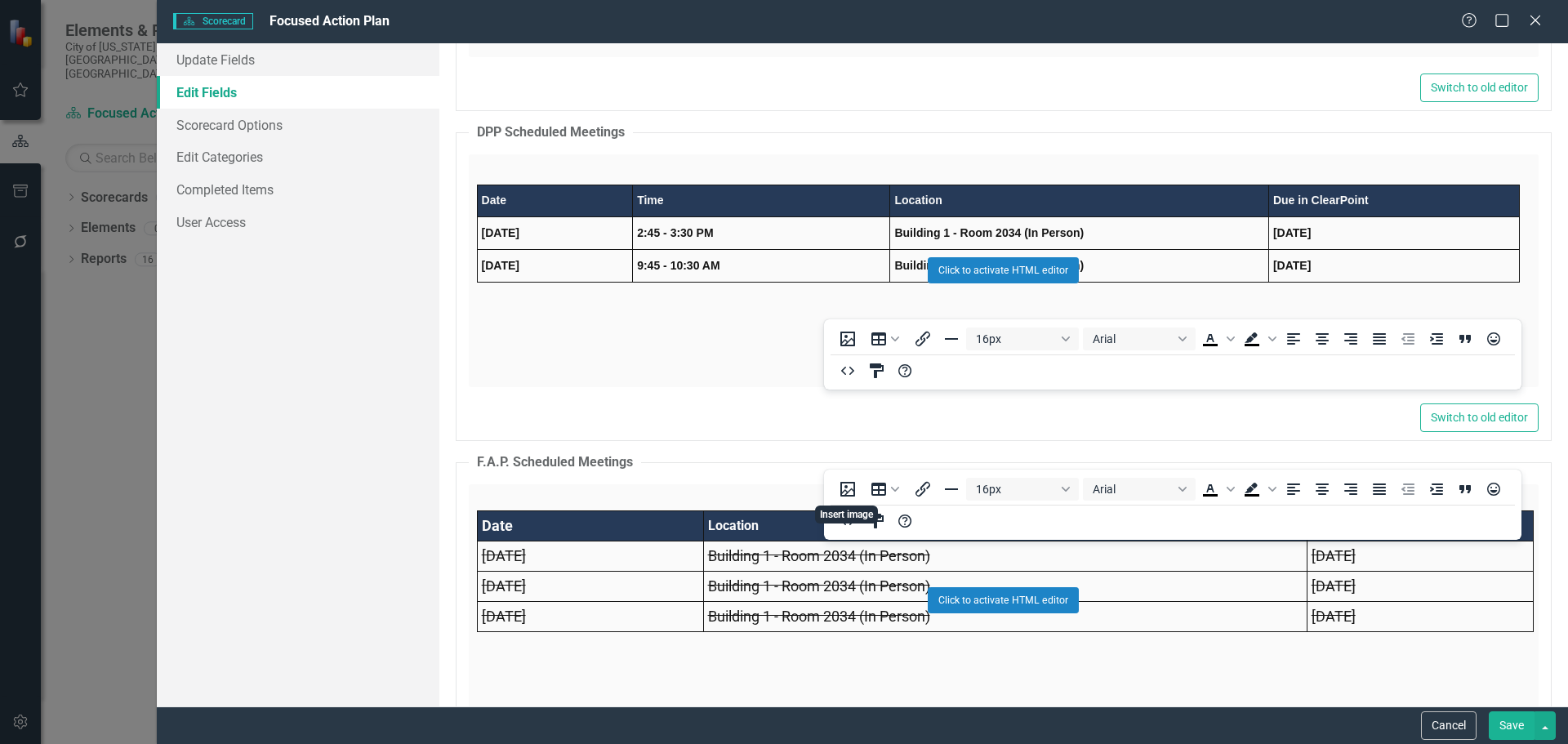
click at [643, 319] on div "Click to activate HTML editor" at bounding box center [1004, 271] width 1070 height 233
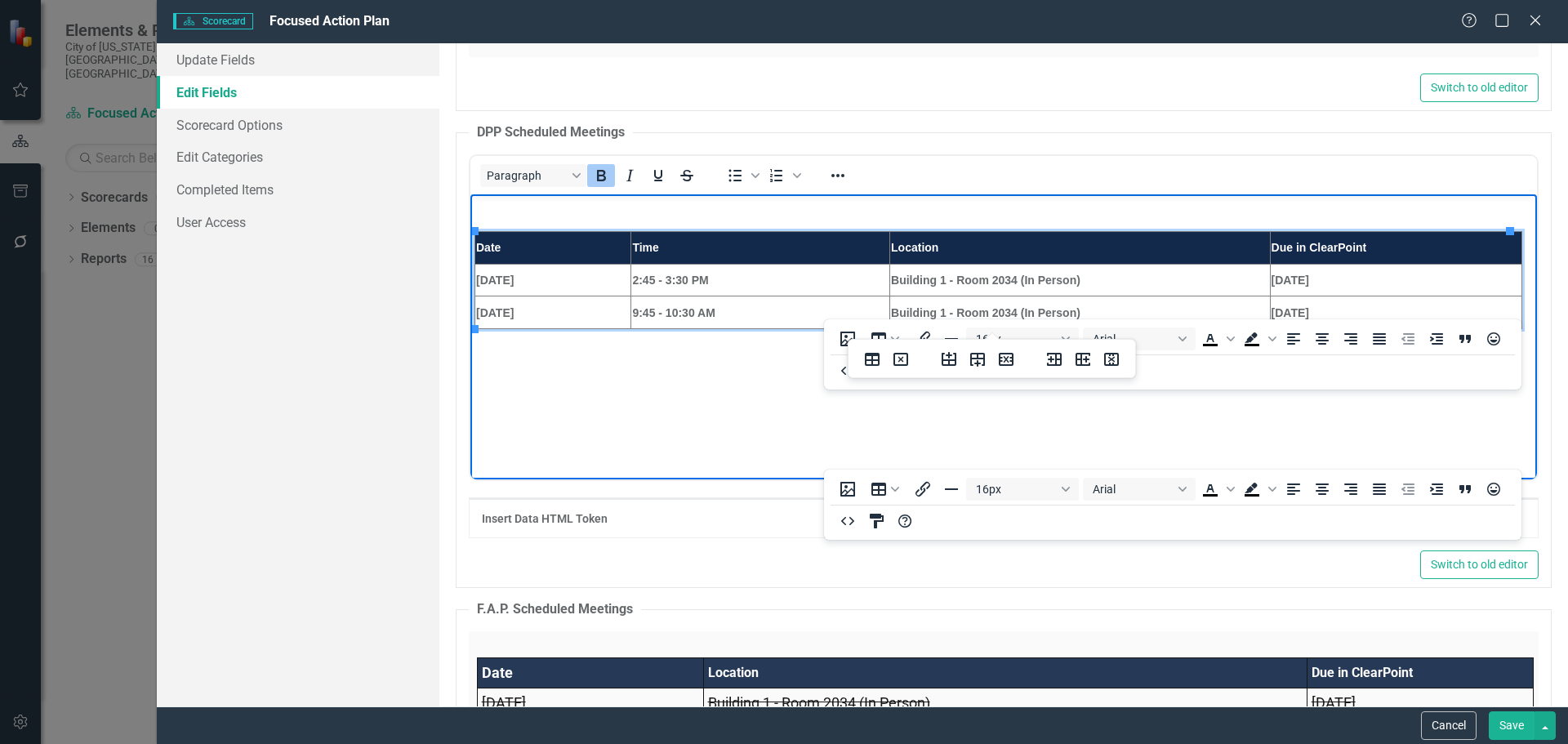
scroll to position [0, 0]
click at [844, 184] on icon "Reveal or hide additional toolbar items" at bounding box center [838, 175] width 20 height 20
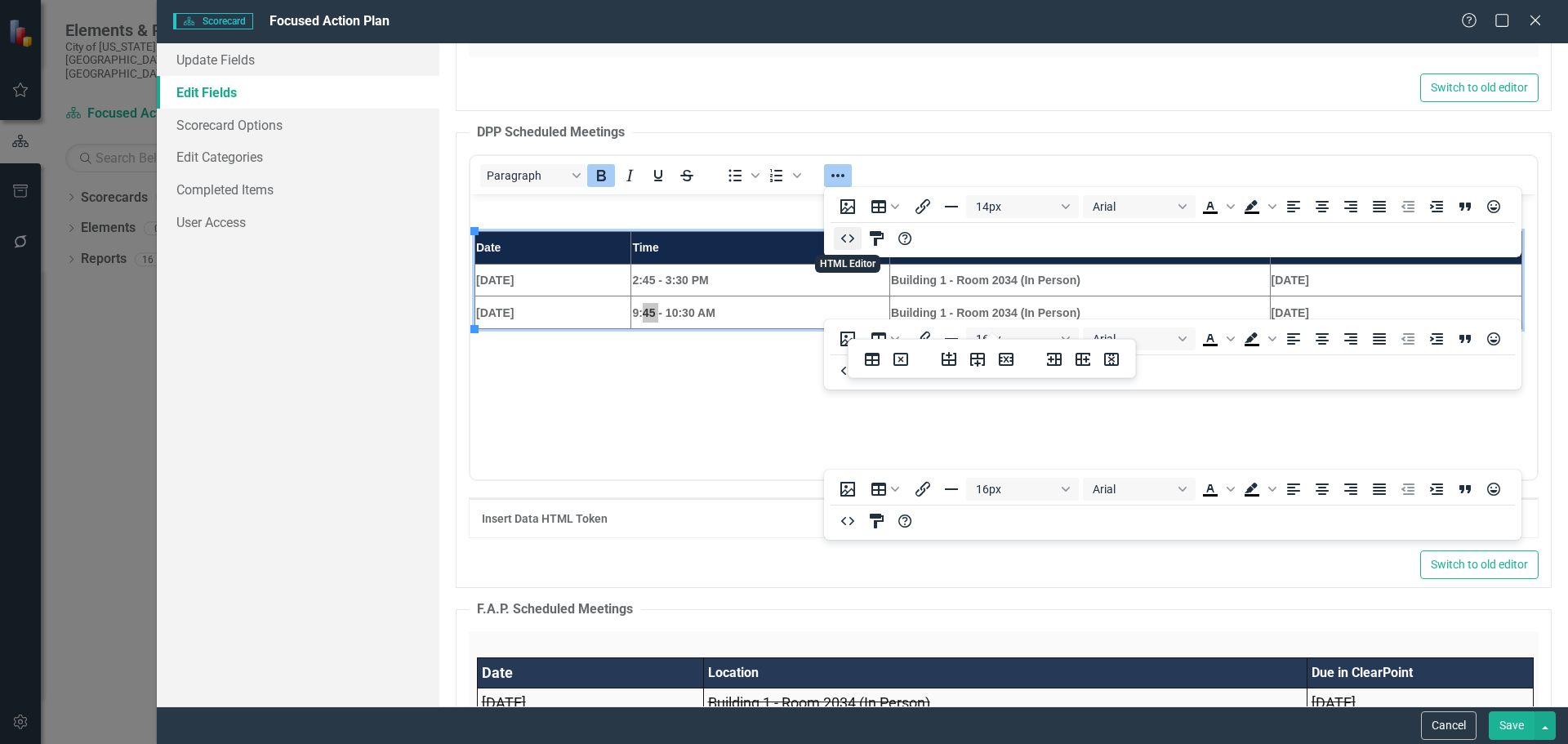
click at [851, 241] on icon "HTML Editor" at bounding box center [848, 238] width 13 height 8
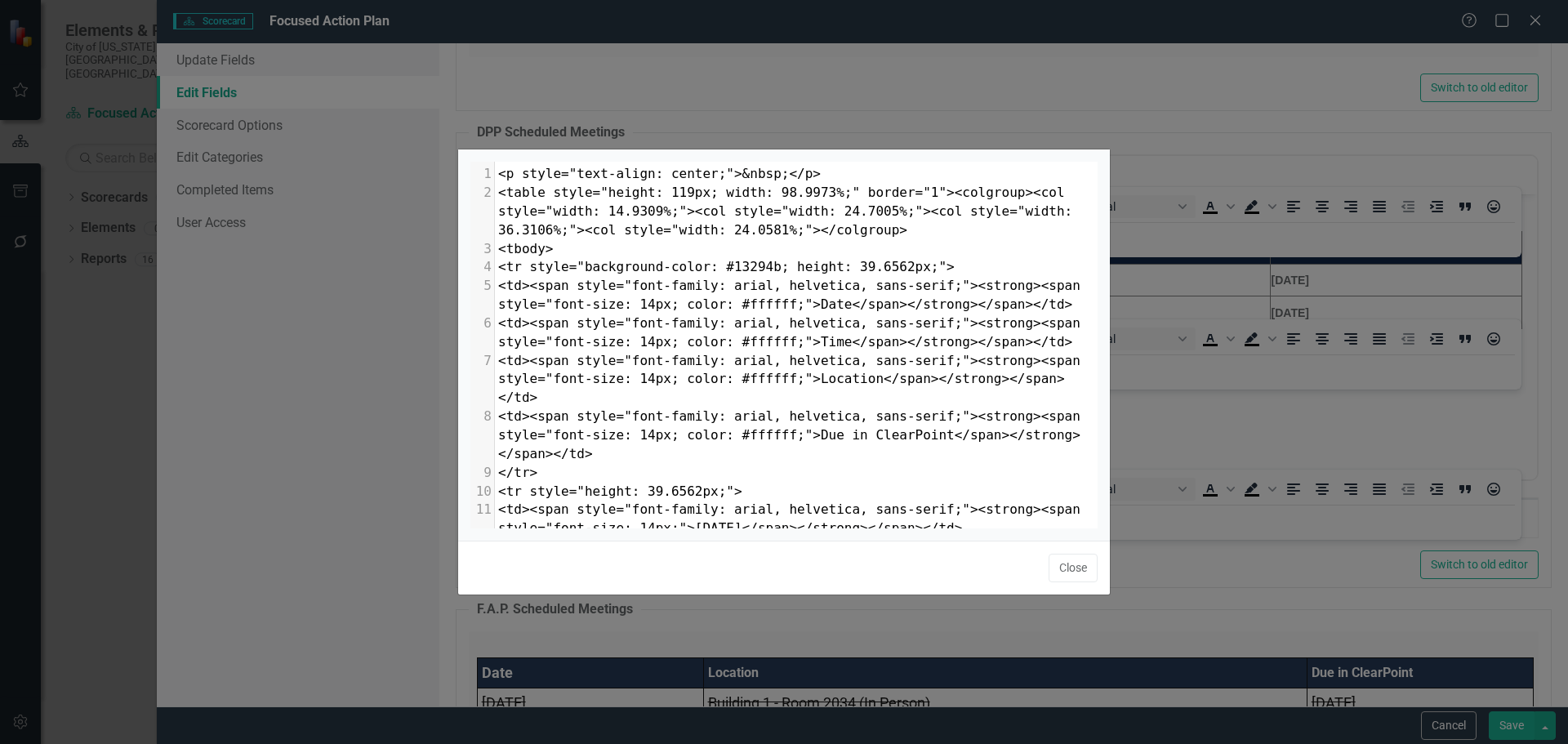
scroll to position [7, 0]
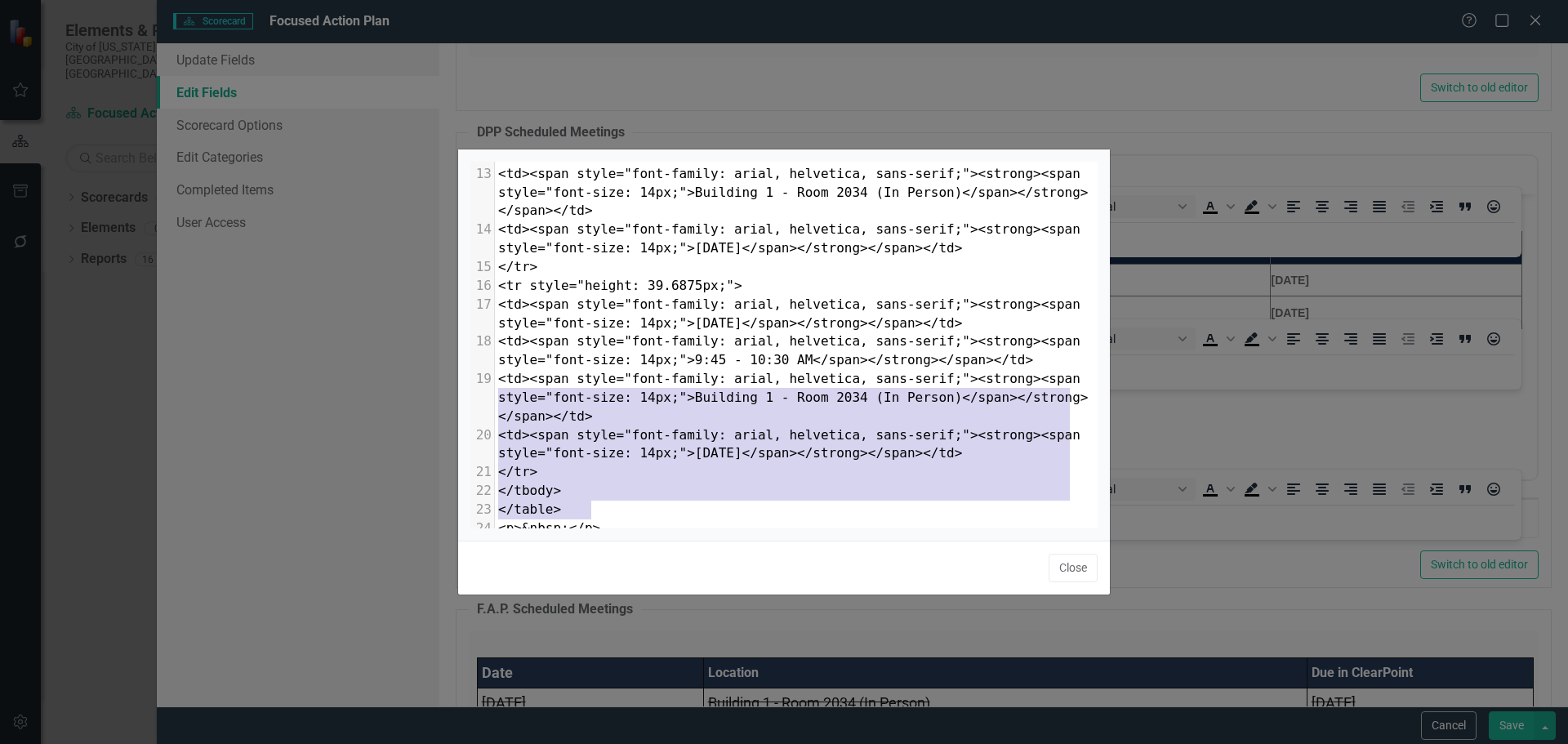
scroll to position [133, 0]
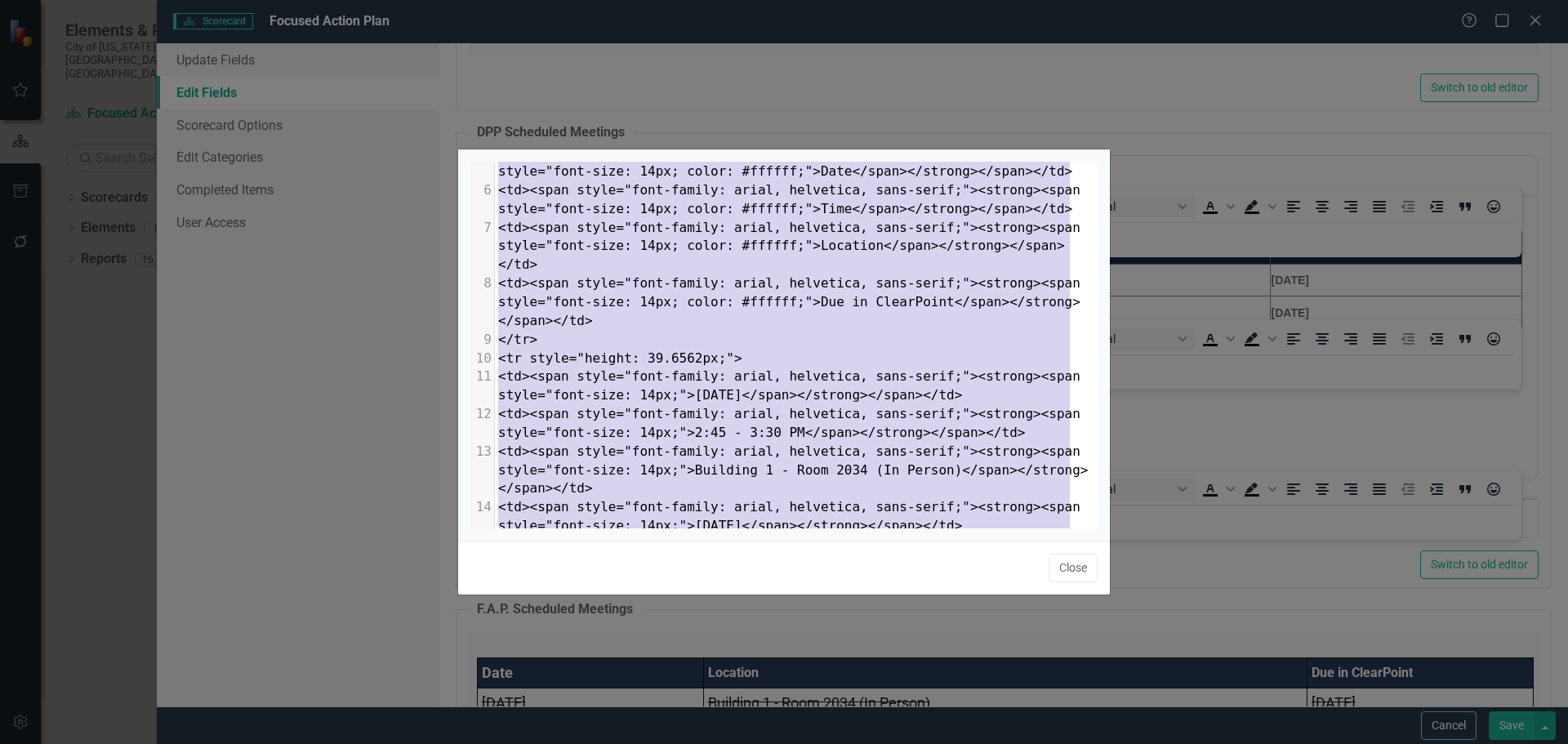
type textarea "<p style="text-align: center;">&nbsp;</p> <table style="height: 119px; width: 9…"
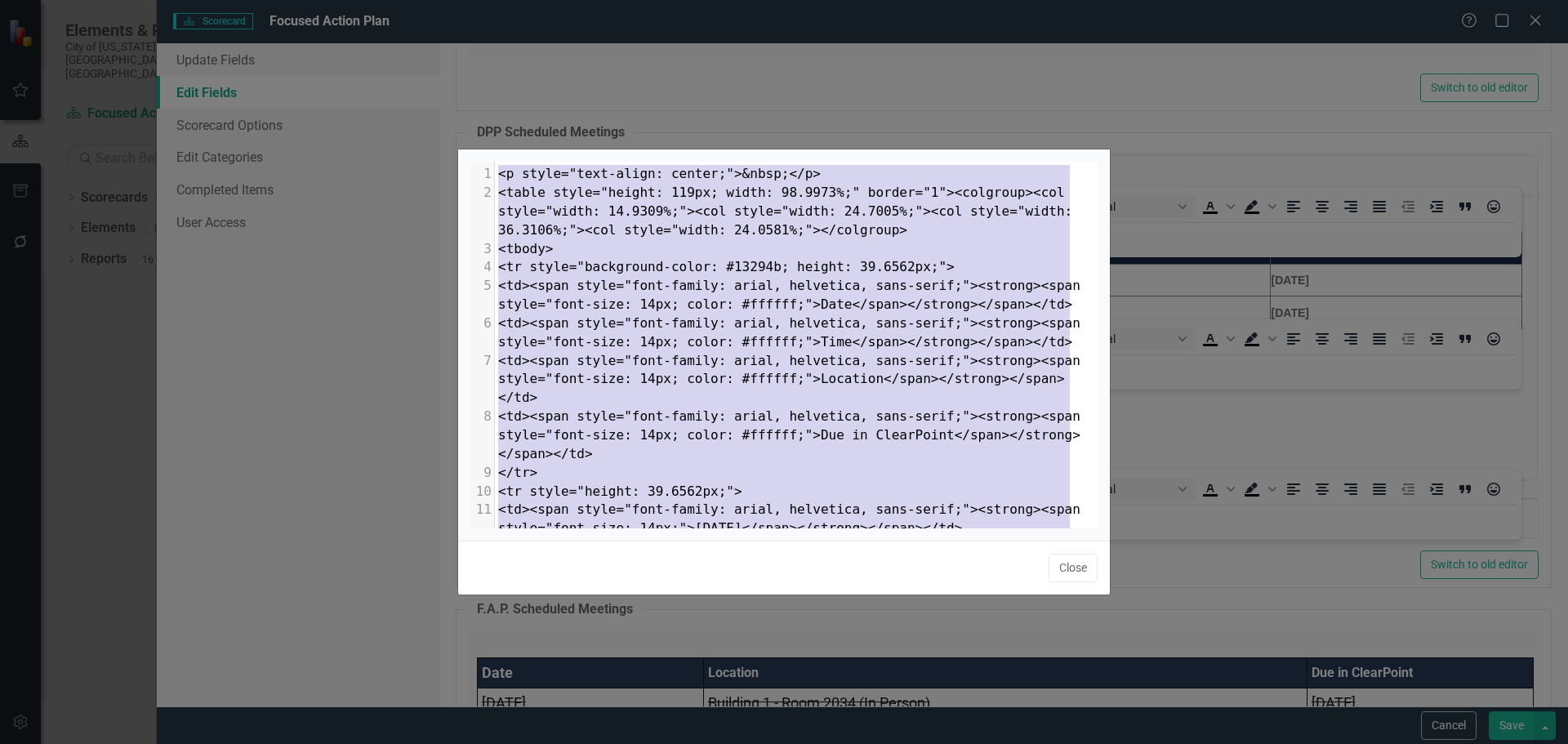
drag, startPoint x: 601, startPoint y: 505, endPoint x: 292, endPoint y: 49, distance: 550.8
click at [292, 49] on div "x 1 <p style="text-align: center;">&nbsp;</p> 2 <table style="height: 119px; wi…" at bounding box center [784, 372] width 1568 height 744
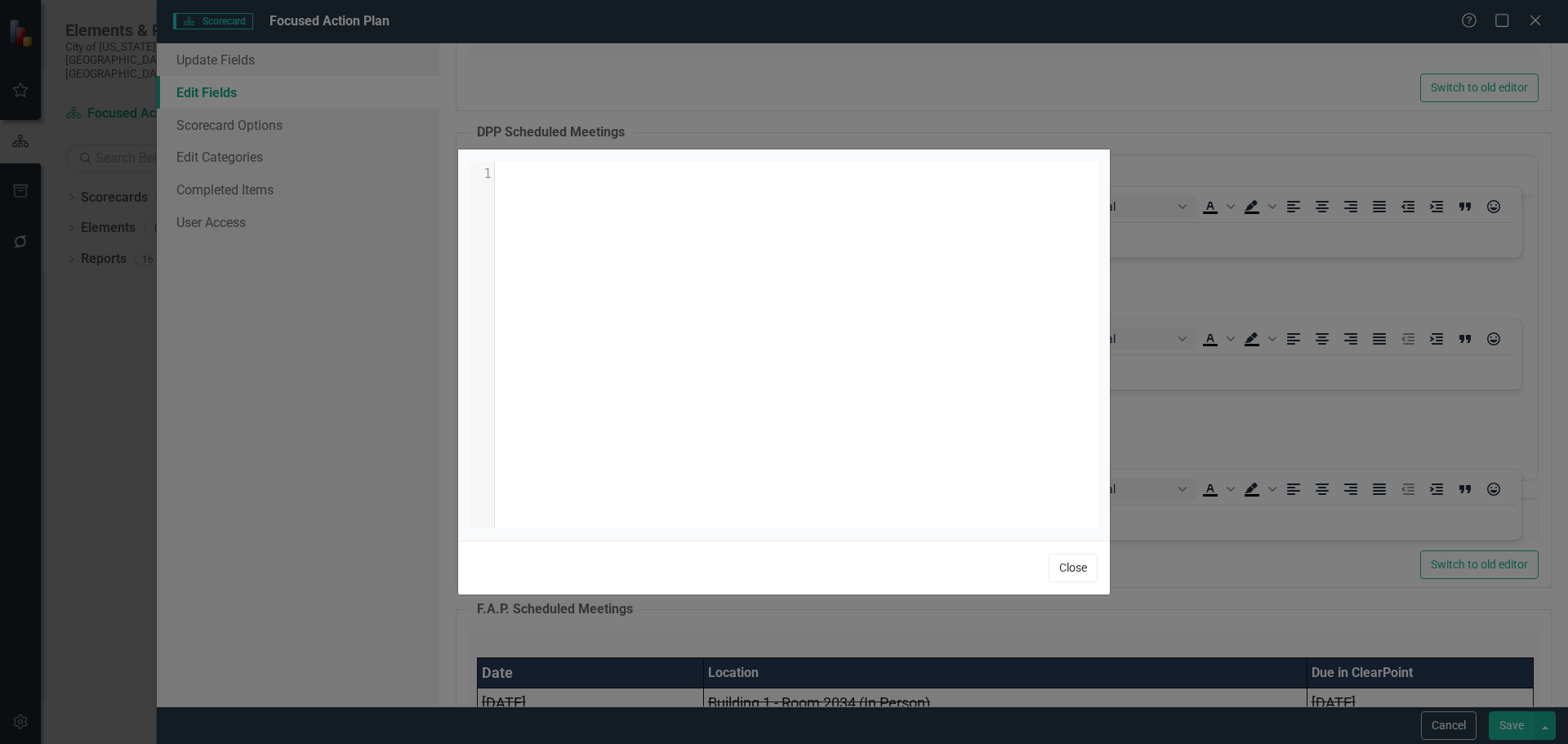
click at [1067, 562] on button "Close" at bounding box center [1073, 568] width 49 height 29
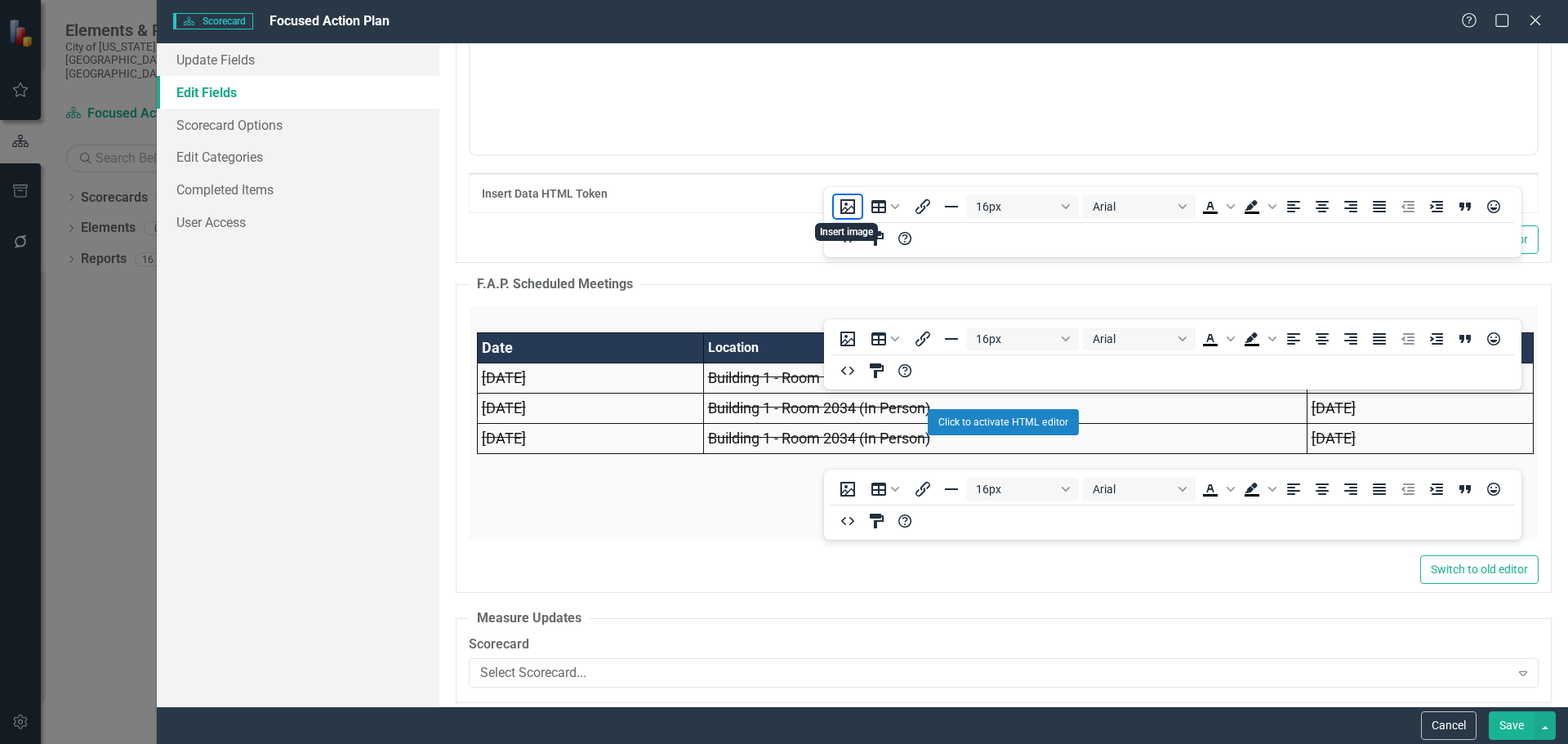
scroll to position [11104, 0]
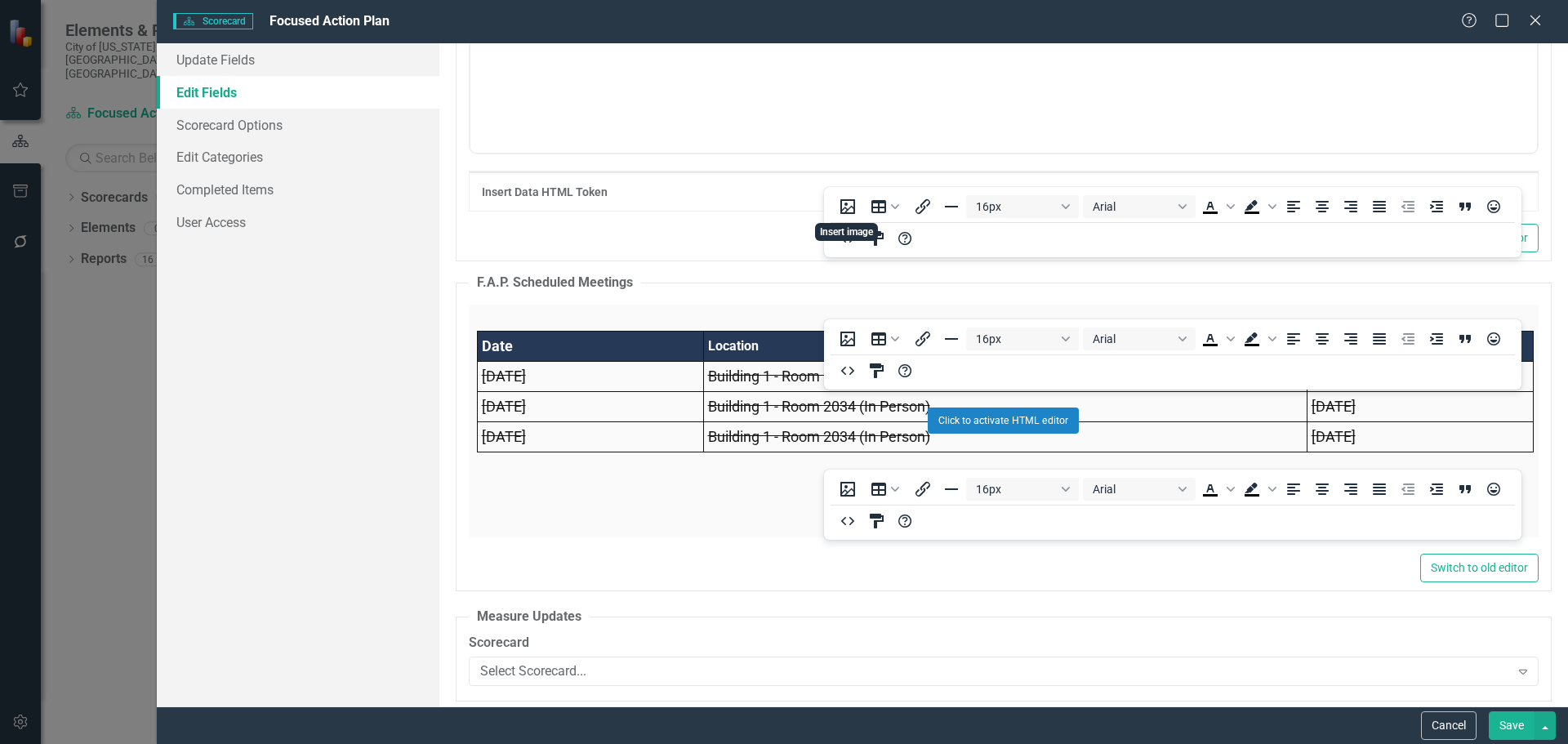
click at [615, 503] on div "Click to activate HTML editor" at bounding box center [1004, 421] width 1070 height 233
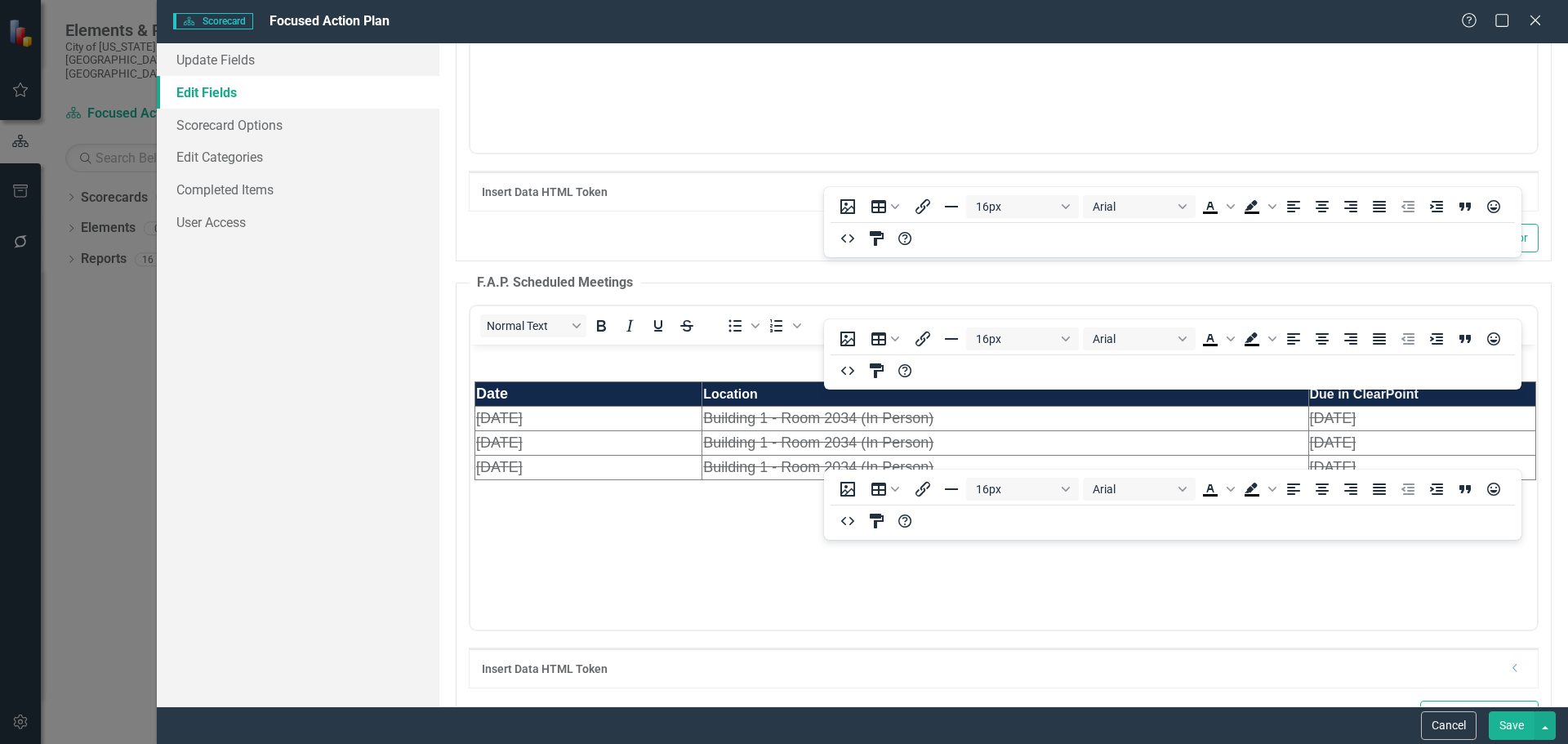
scroll to position [0, 0]
click at [844, 236] on icon "HTML Editor" at bounding box center [848, 238] width 13 height 8
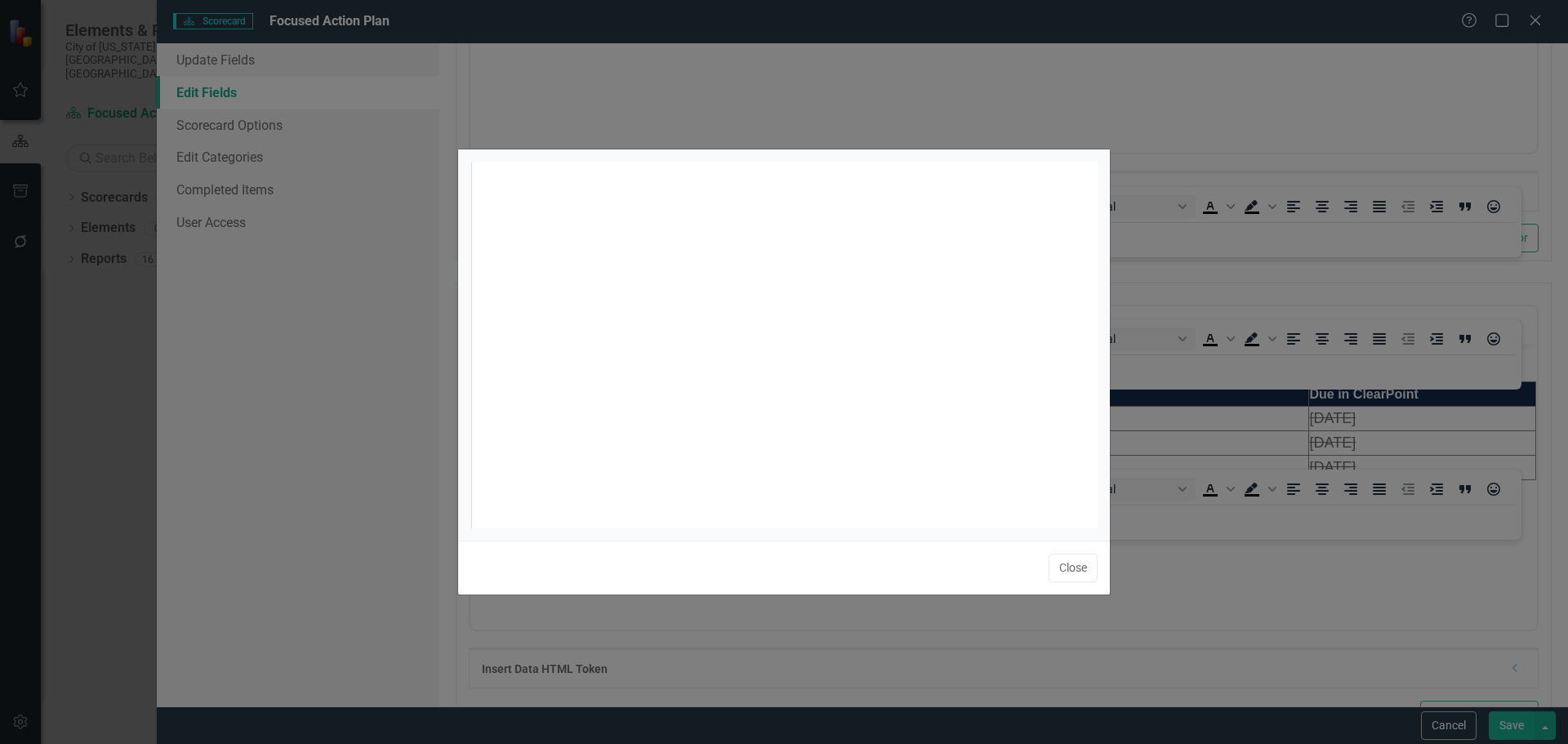
scroll to position [7, 0]
click at [1068, 568] on button "Close" at bounding box center [1073, 568] width 49 height 29
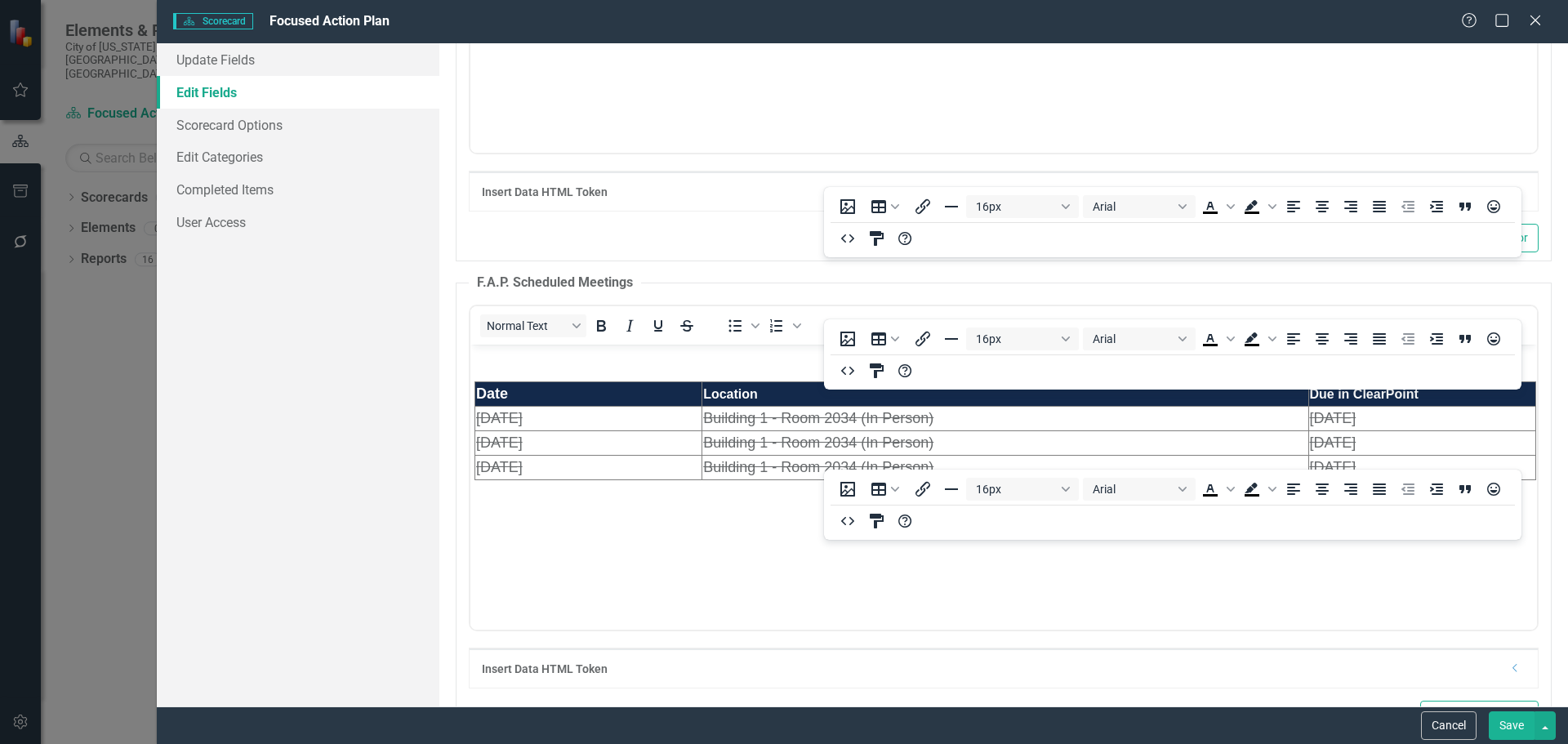
click at [1493, 725] on button "Save" at bounding box center [1511, 725] width 46 height 29
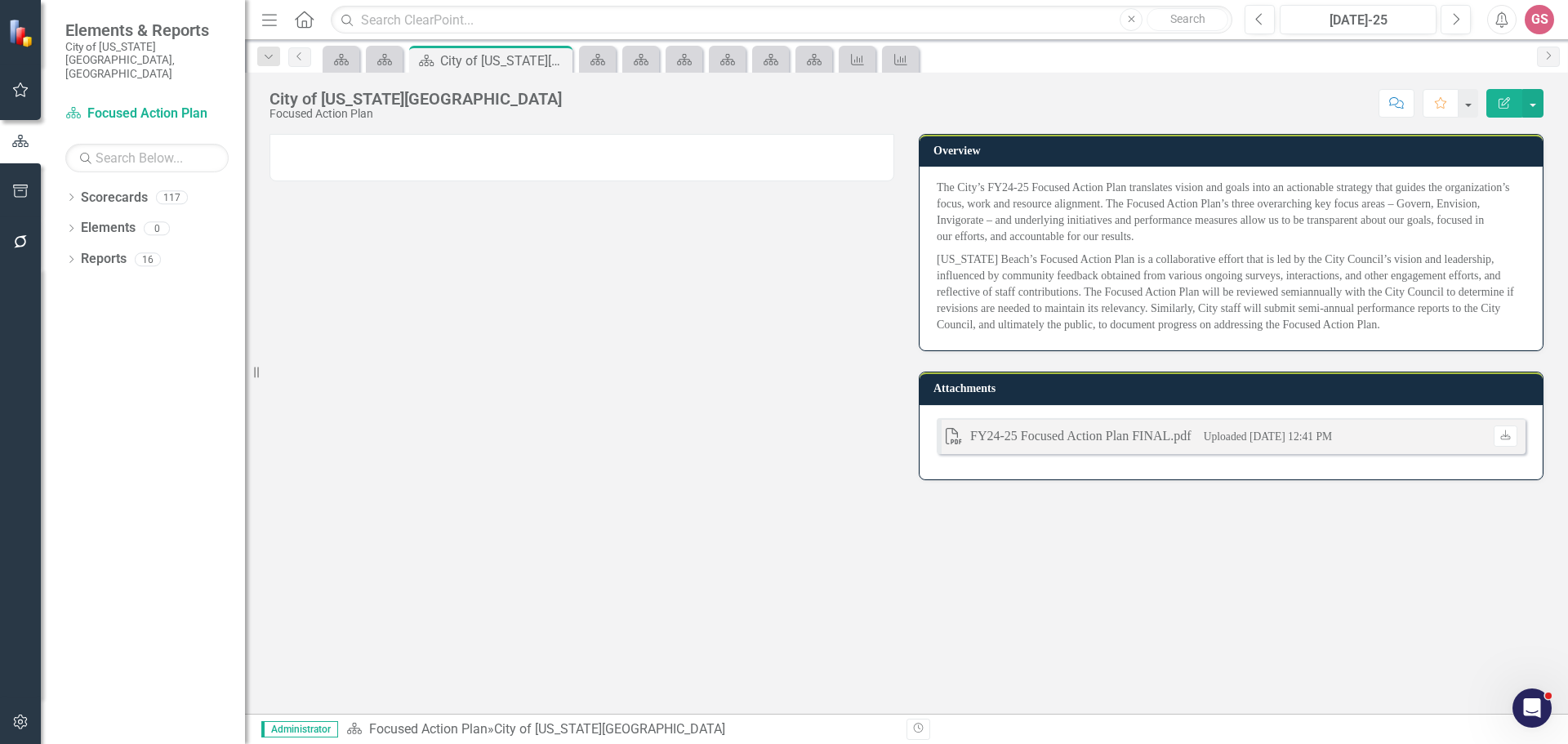
click at [415, 161] on div at bounding box center [582, 158] width 625 height 48
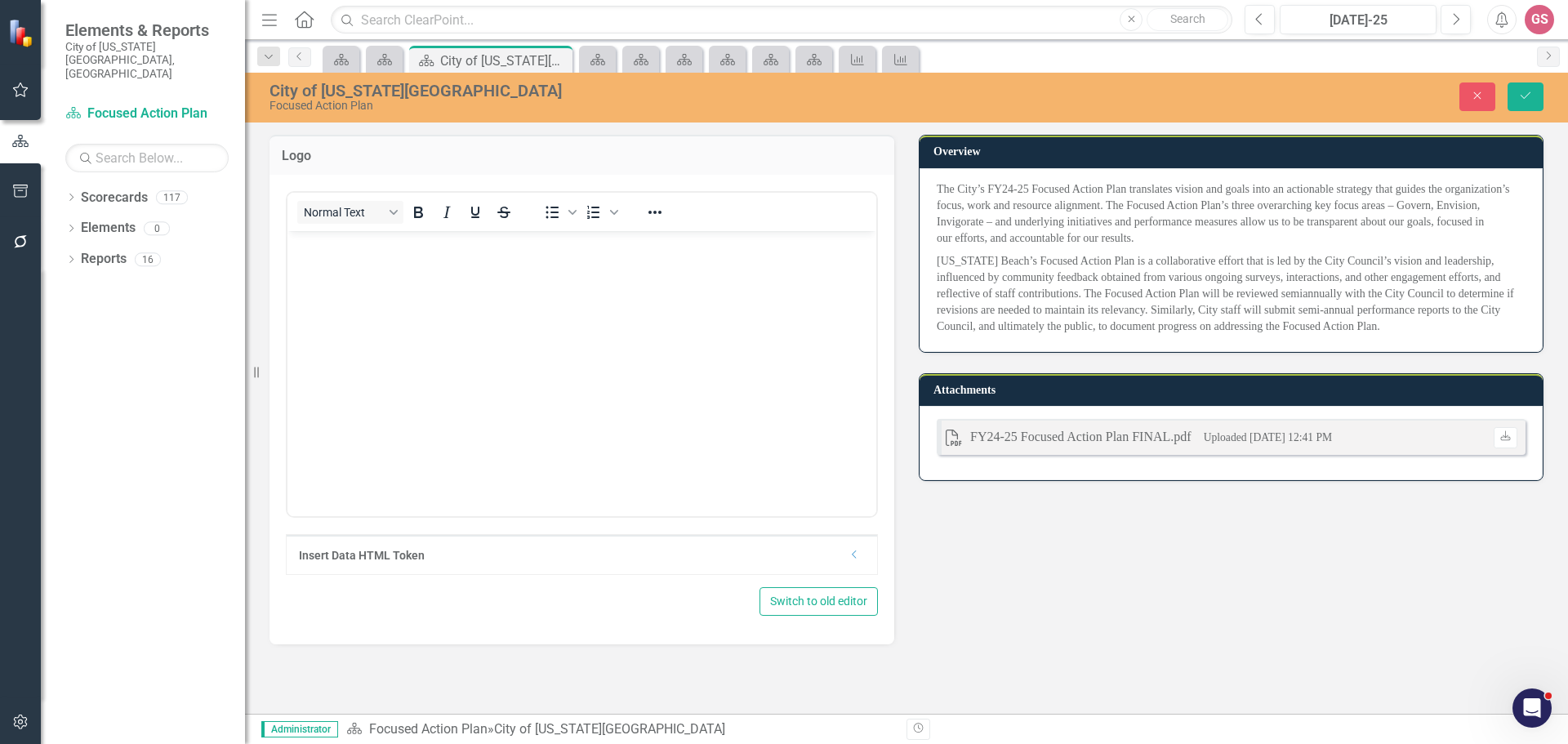
scroll to position [0, 0]
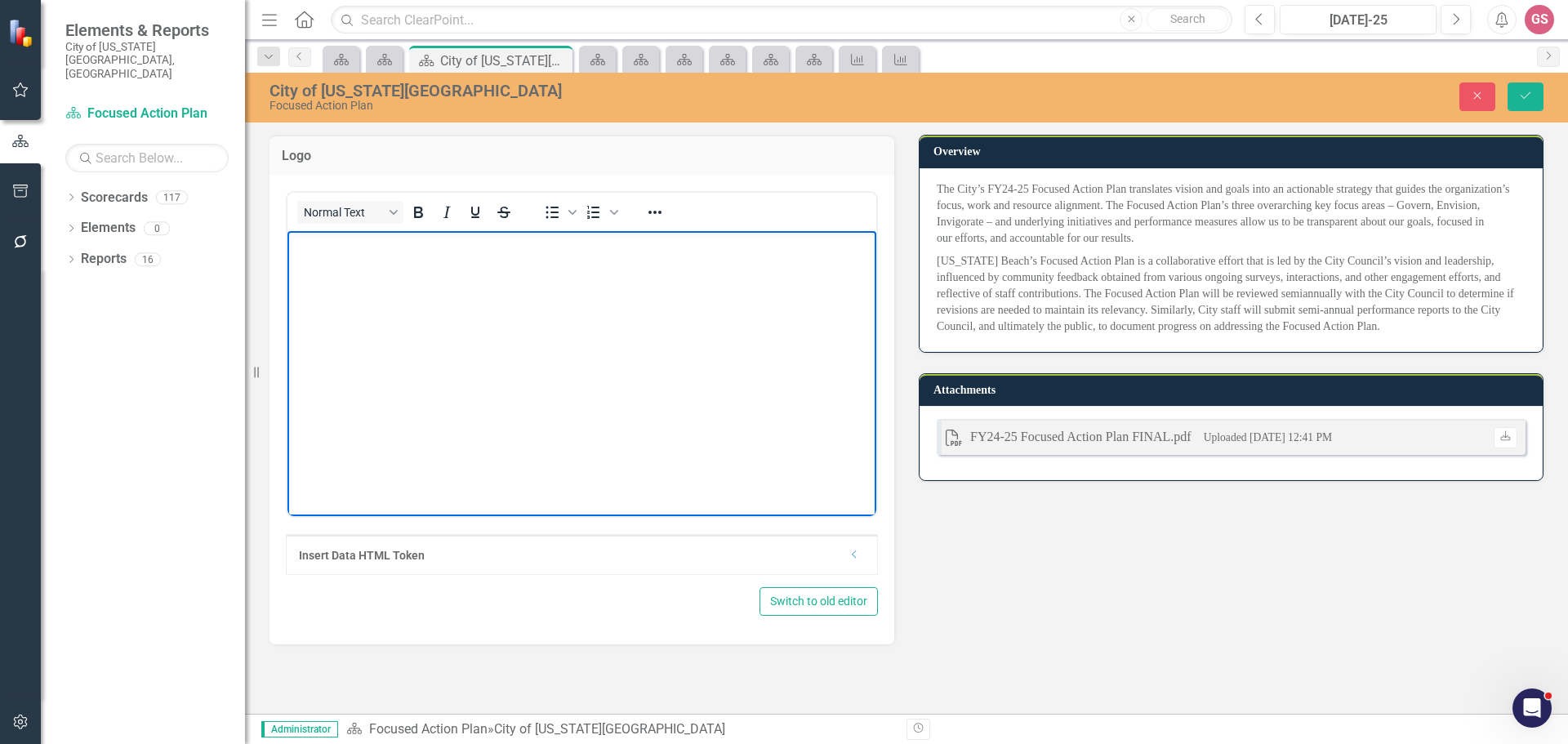
click at [455, 372] on body "Rich Text Area. Press ALT-0 for help." at bounding box center [581, 352] width 589 height 245
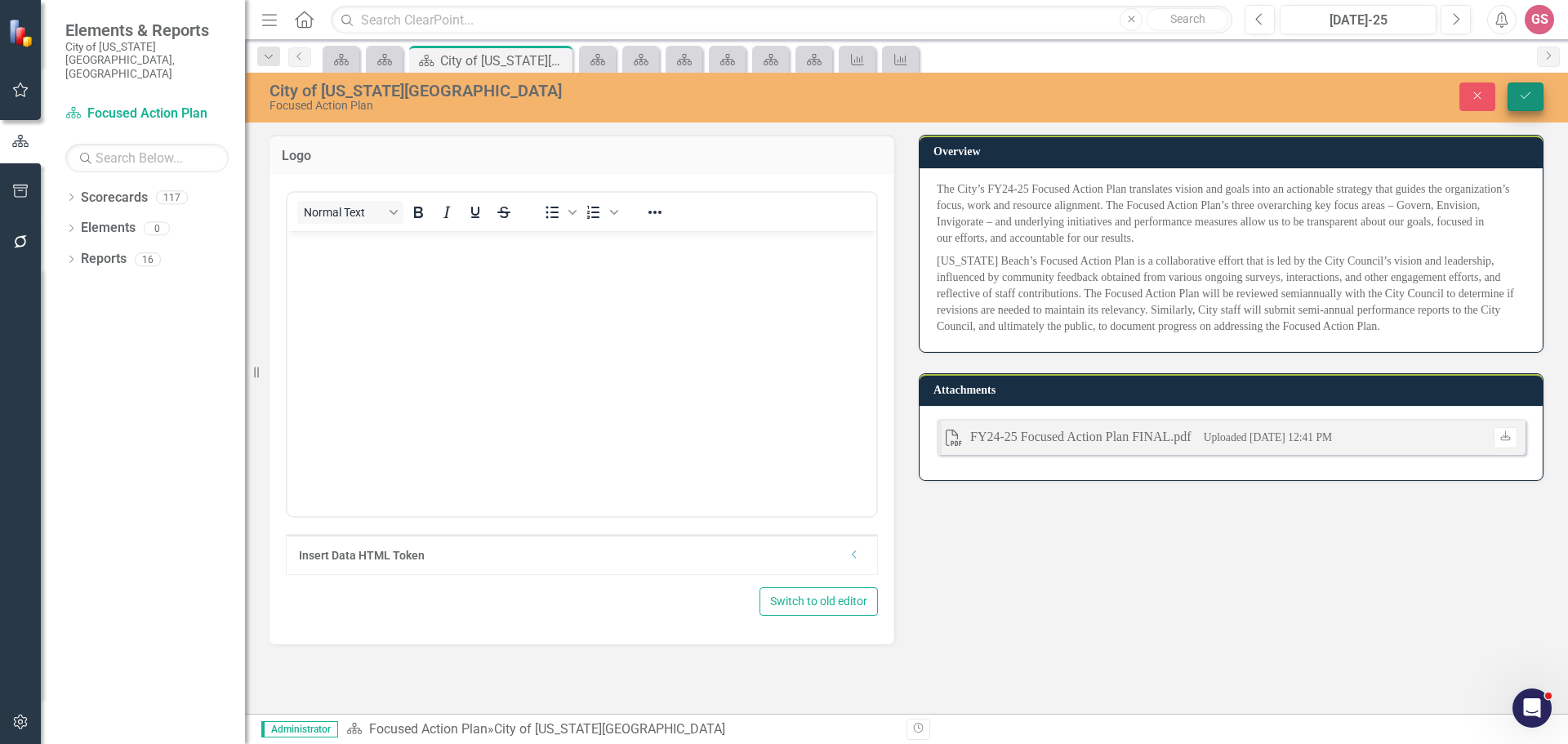
click at [1518, 95] on button "Save" at bounding box center [1526, 96] width 36 height 29
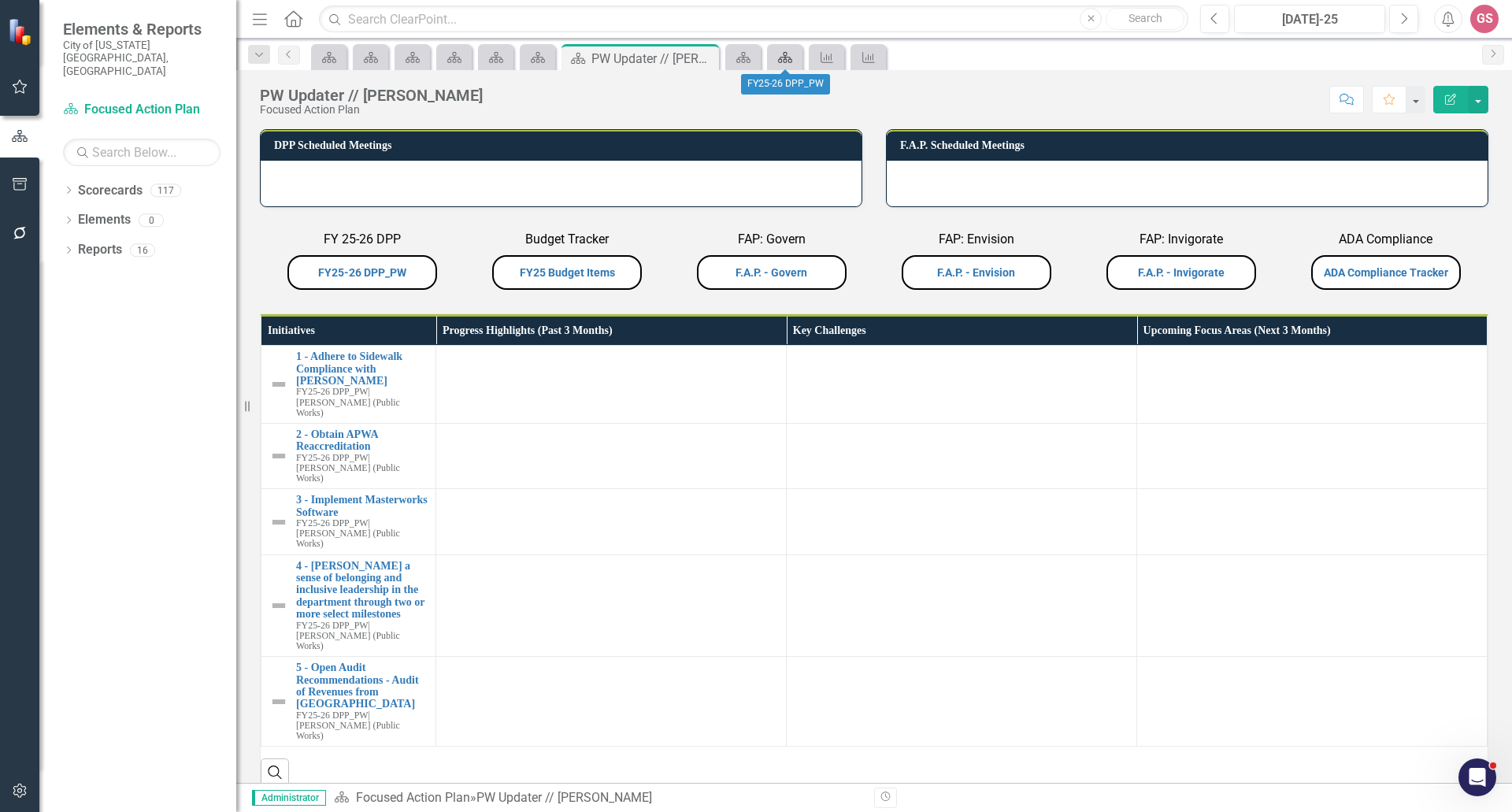
click at [790, 59] on icon at bounding box center [785, 58] width 14 height 11
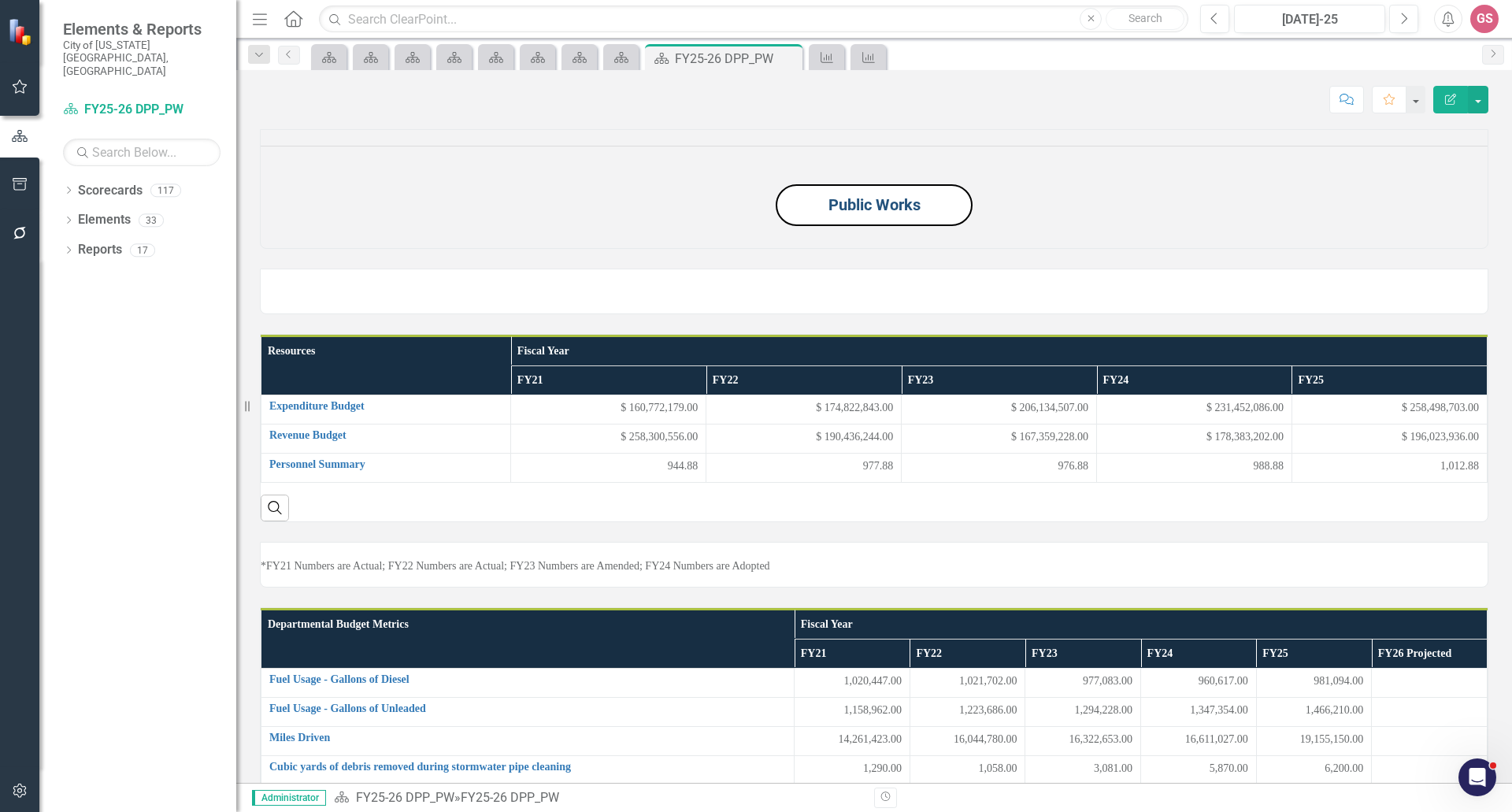
click at [876, 214] on link "Public Works" at bounding box center [874, 204] width 92 height 19
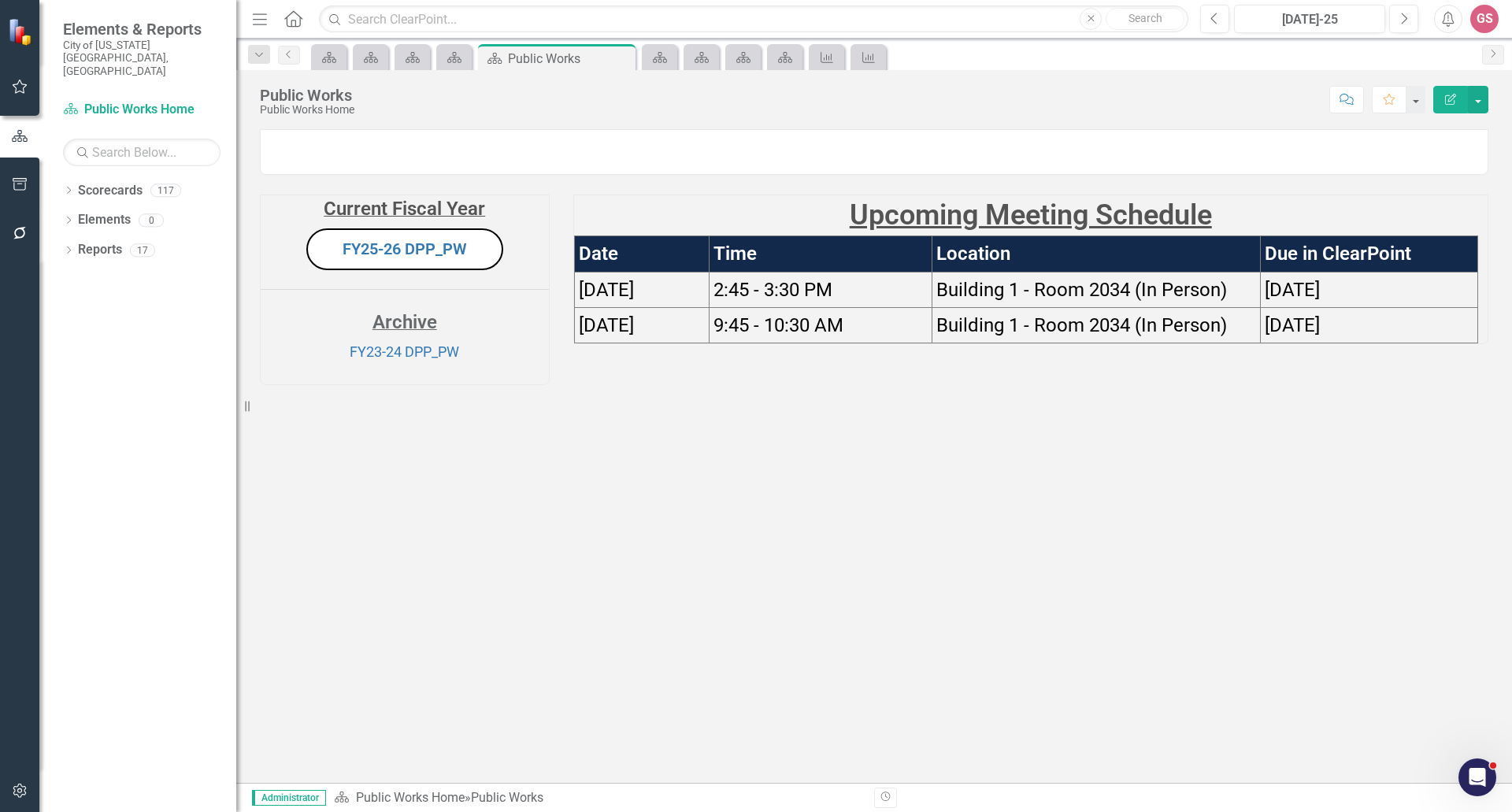
click at [1283, 236] on p "Upcoming Meeting Schedule" at bounding box center [1031, 215] width 915 height 40
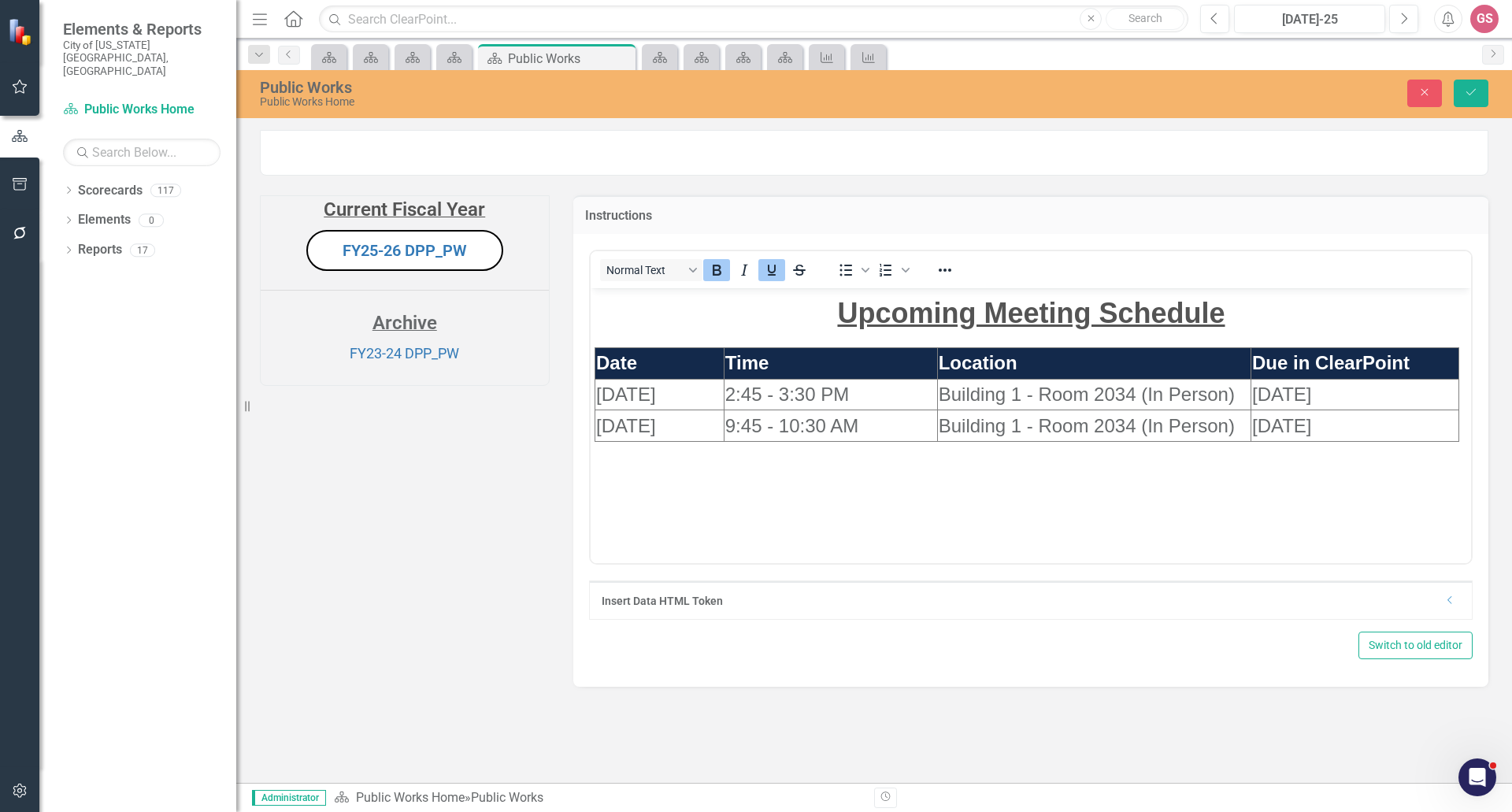
click at [1259, 324] on p "Upcoming Meeting Schedule" at bounding box center [1030, 312] width 873 height 42
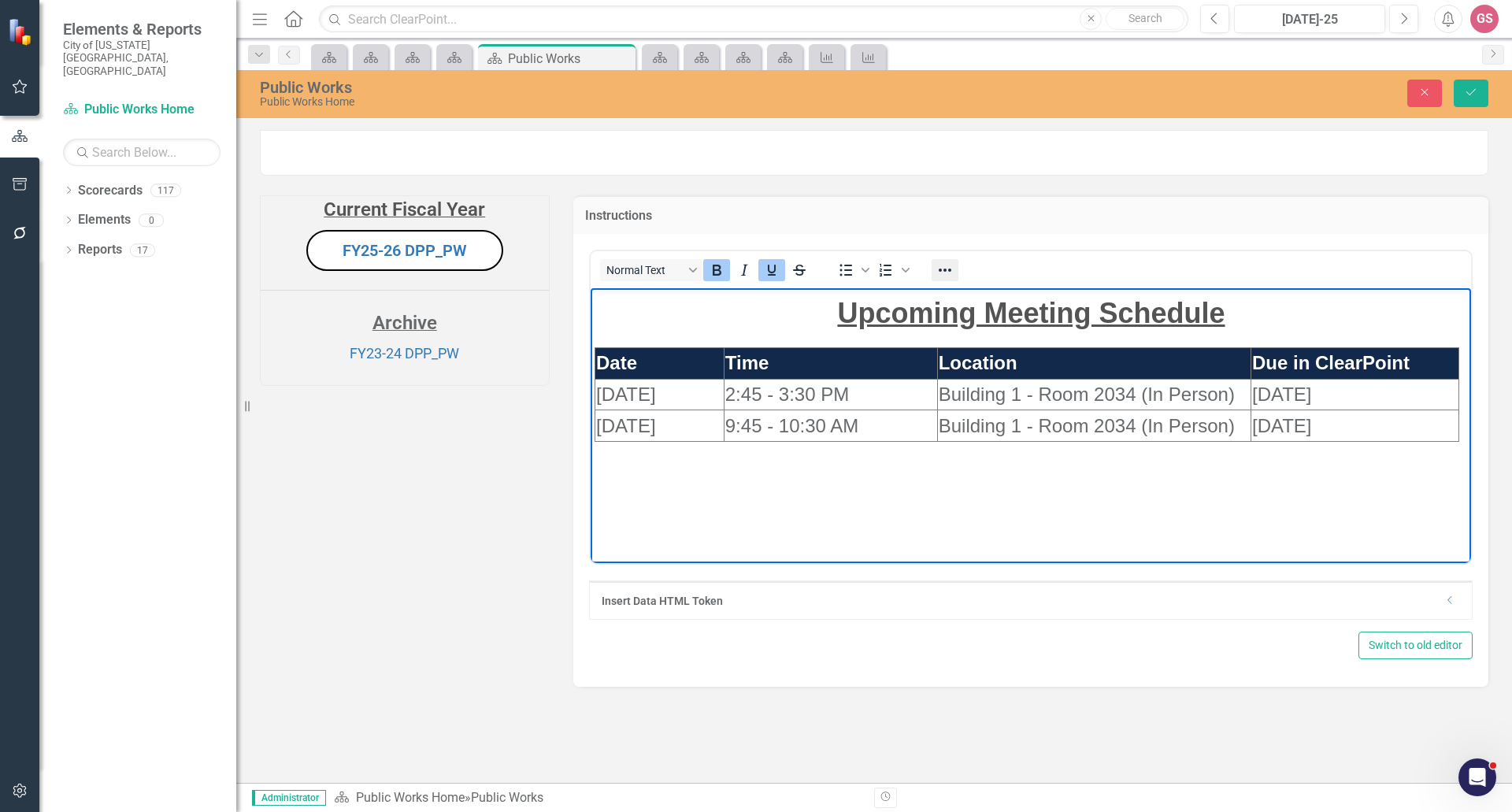
click at [945, 280] on icon "Reveal or hide additional toolbar items" at bounding box center [944, 270] width 19 height 19
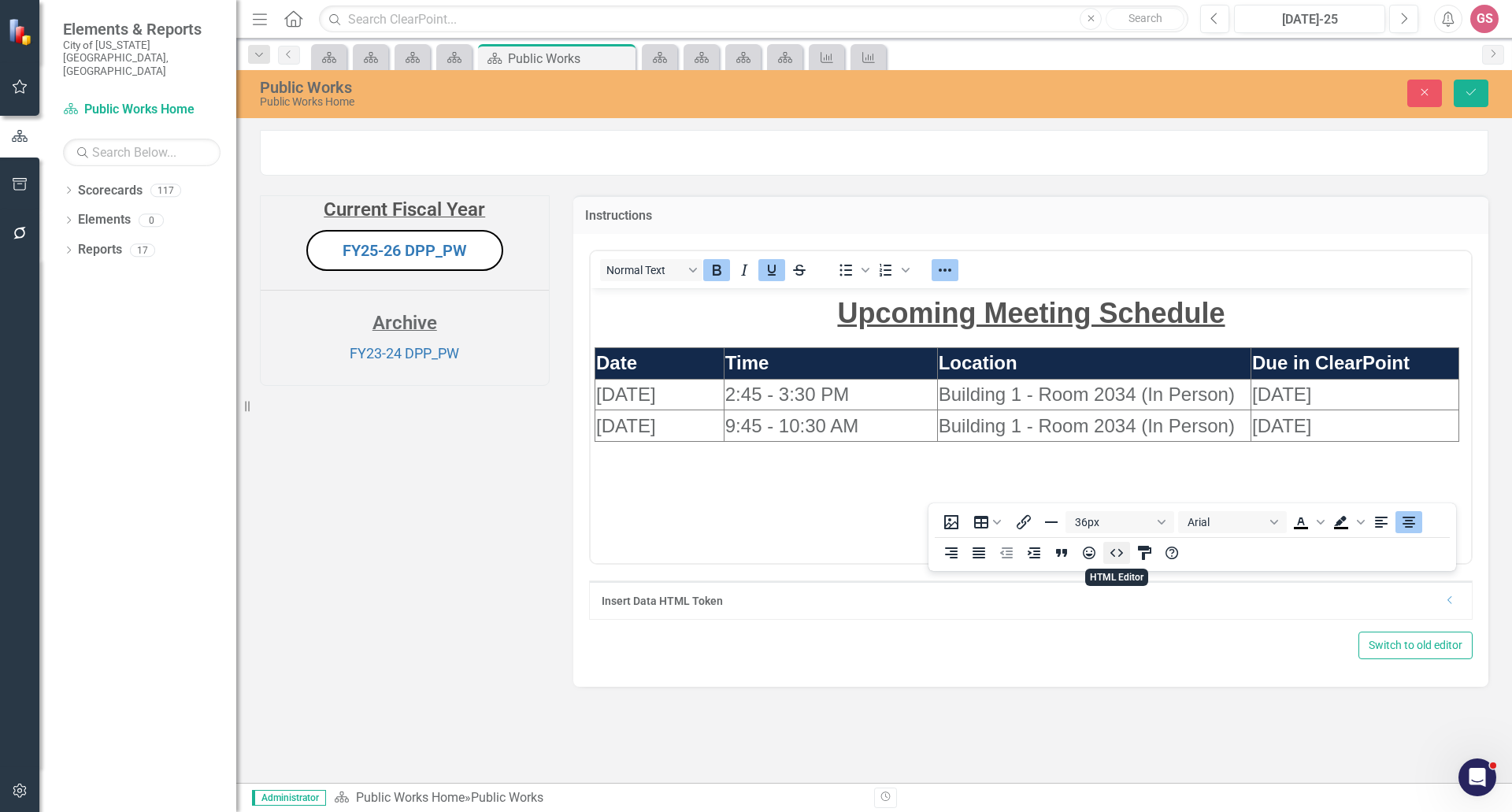
click at [1112, 552] on icon "HTML Editor" at bounding box center [1117, 551] width 13 height 8
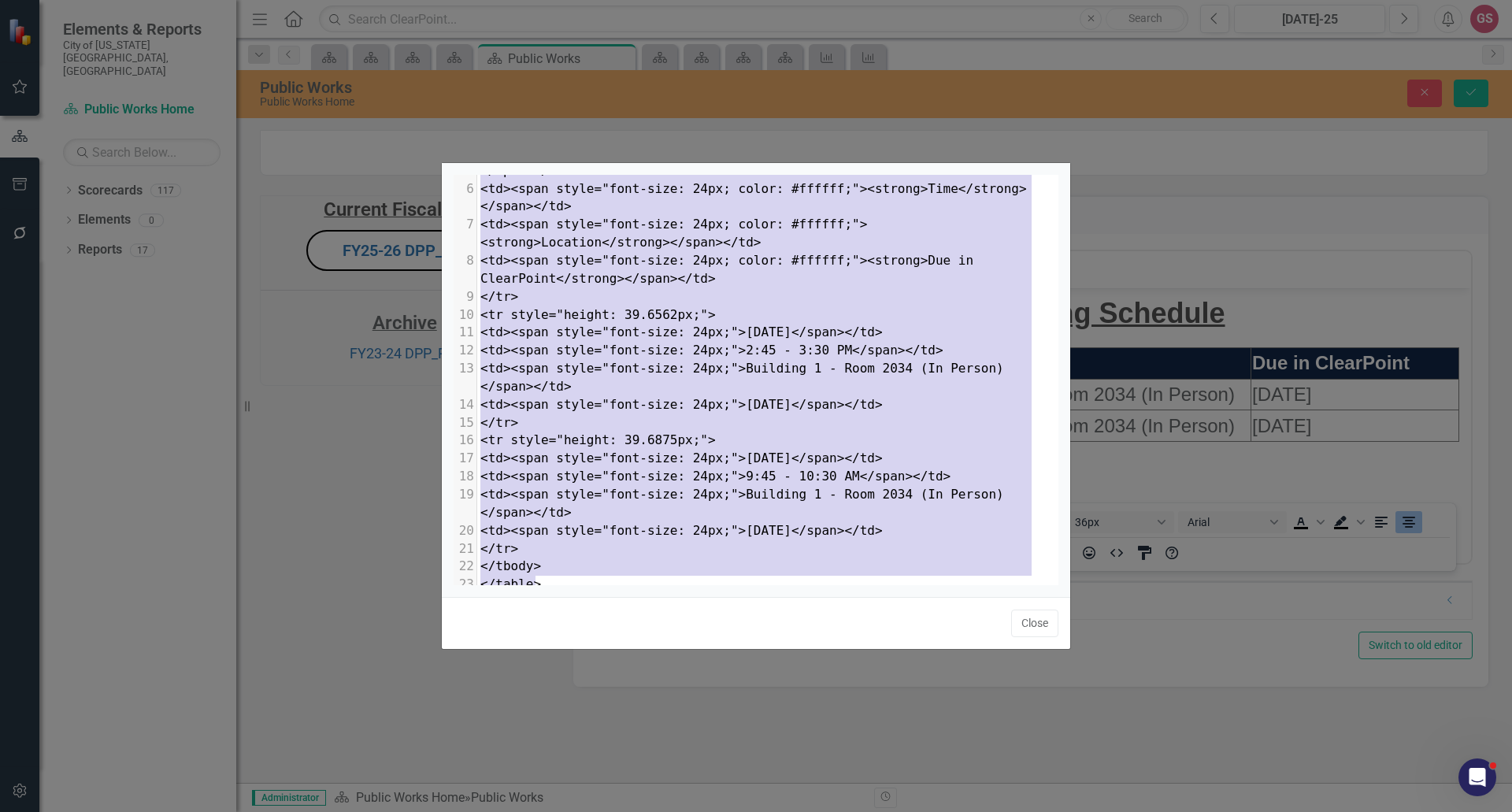
type textarea "<p style="text-align: center;"><span style="text-decoration: underline; font-si…"
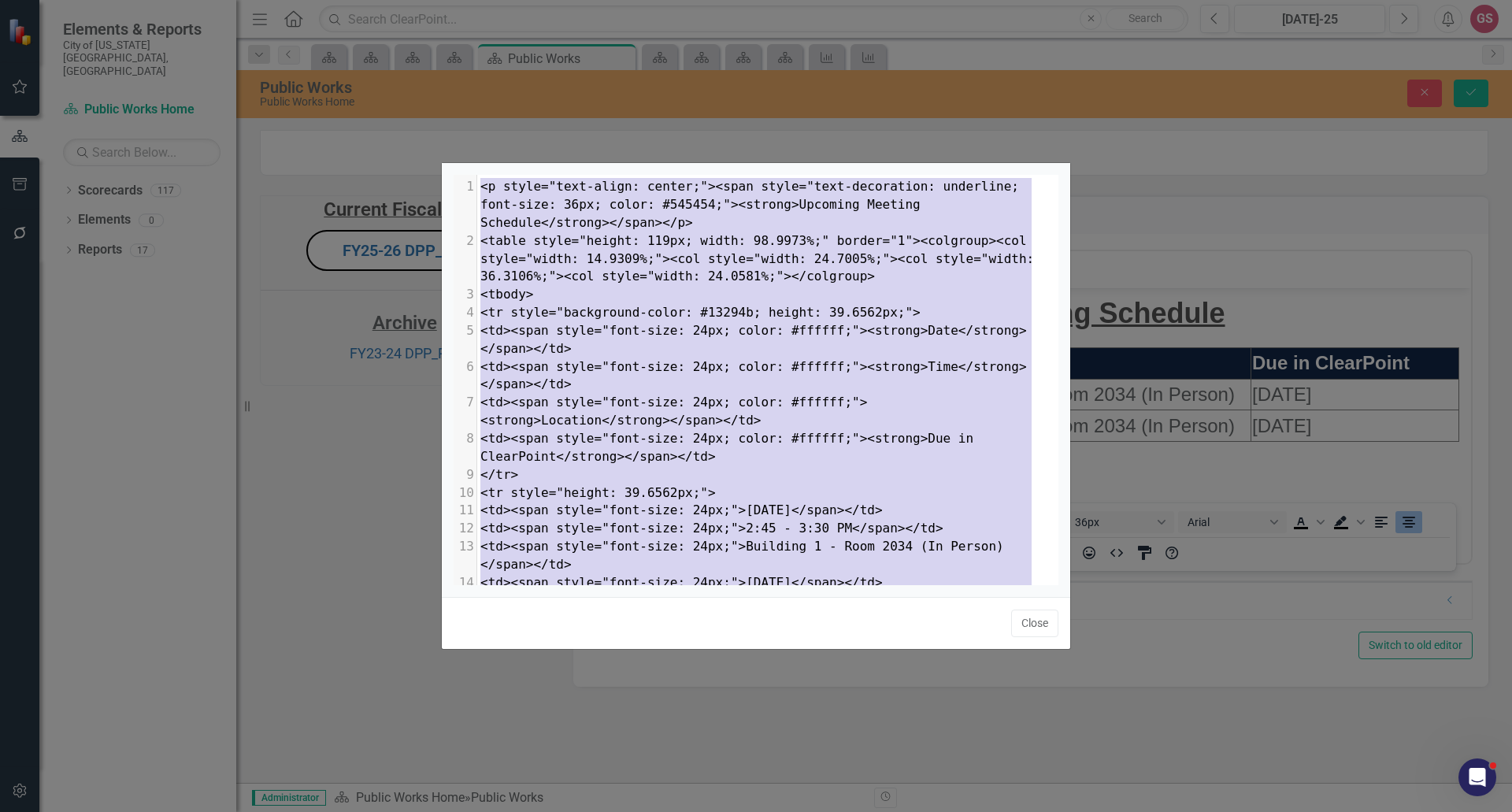
drag, startPoint x: 554, startPoint y: 567, endPoint x: 416, endPoint y: 129, distance: 459.2
click at [408, 131] on div "x 1 <p style="text-align: center;"><span style="text-decoration: underline; fon…" at bounding box center [756, 406] width 1512 height 812
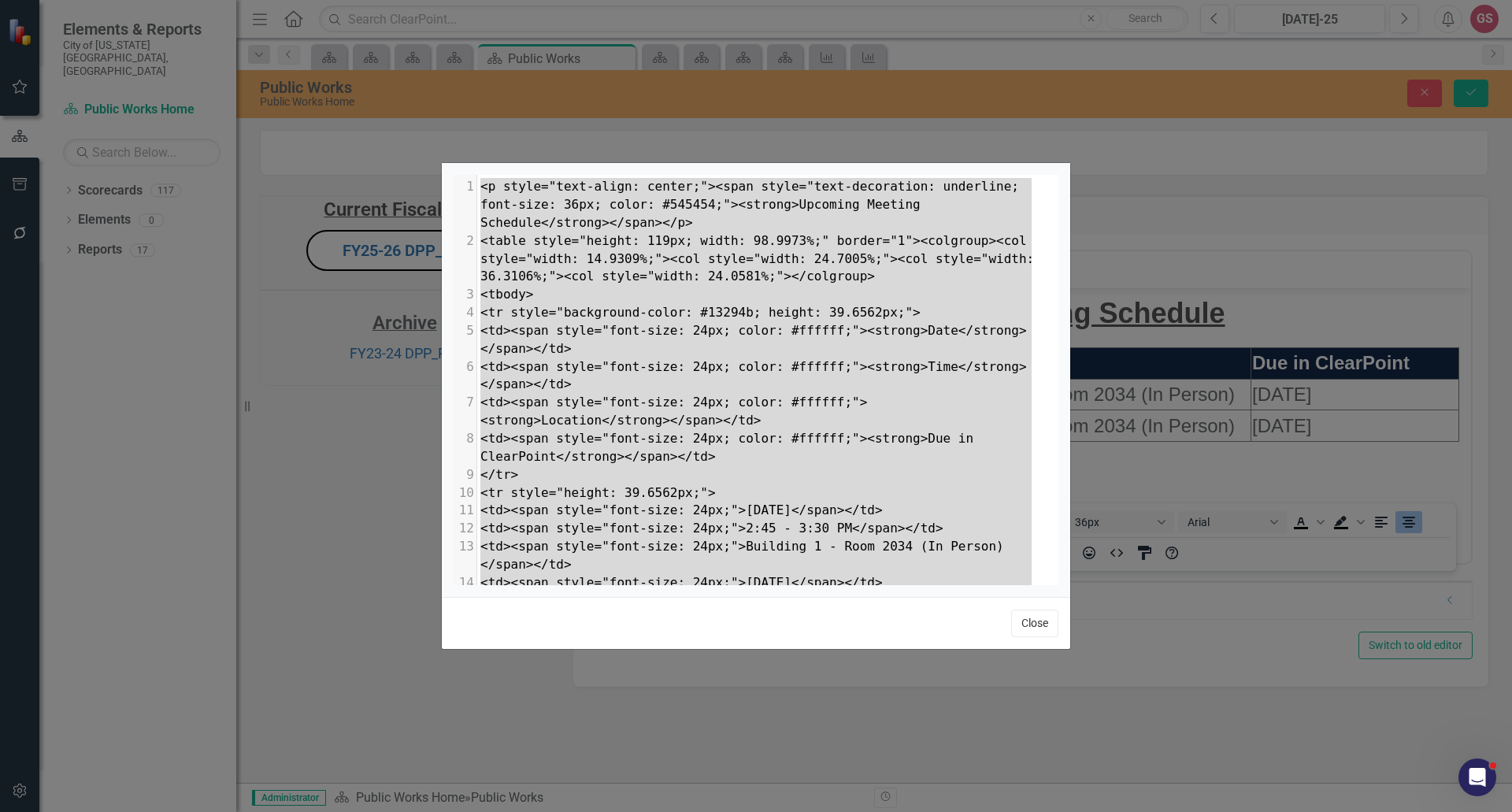
click at [1045, 619] on button "Close" at bounding box center [1034, 623] width 48 height 28
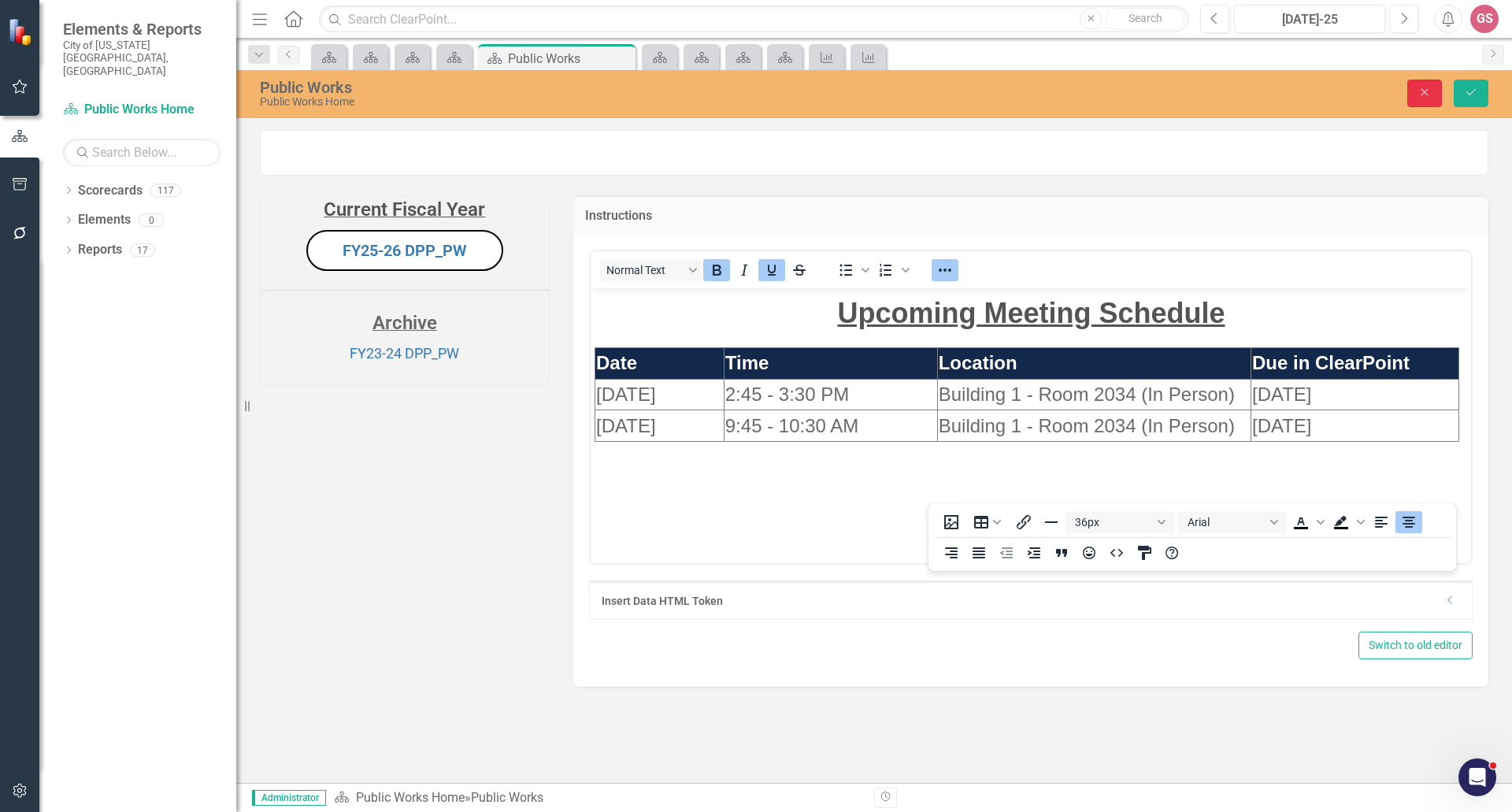
click at [1412, 86] on button "Close" at bounding box center [1425, 93] width 35 height 28
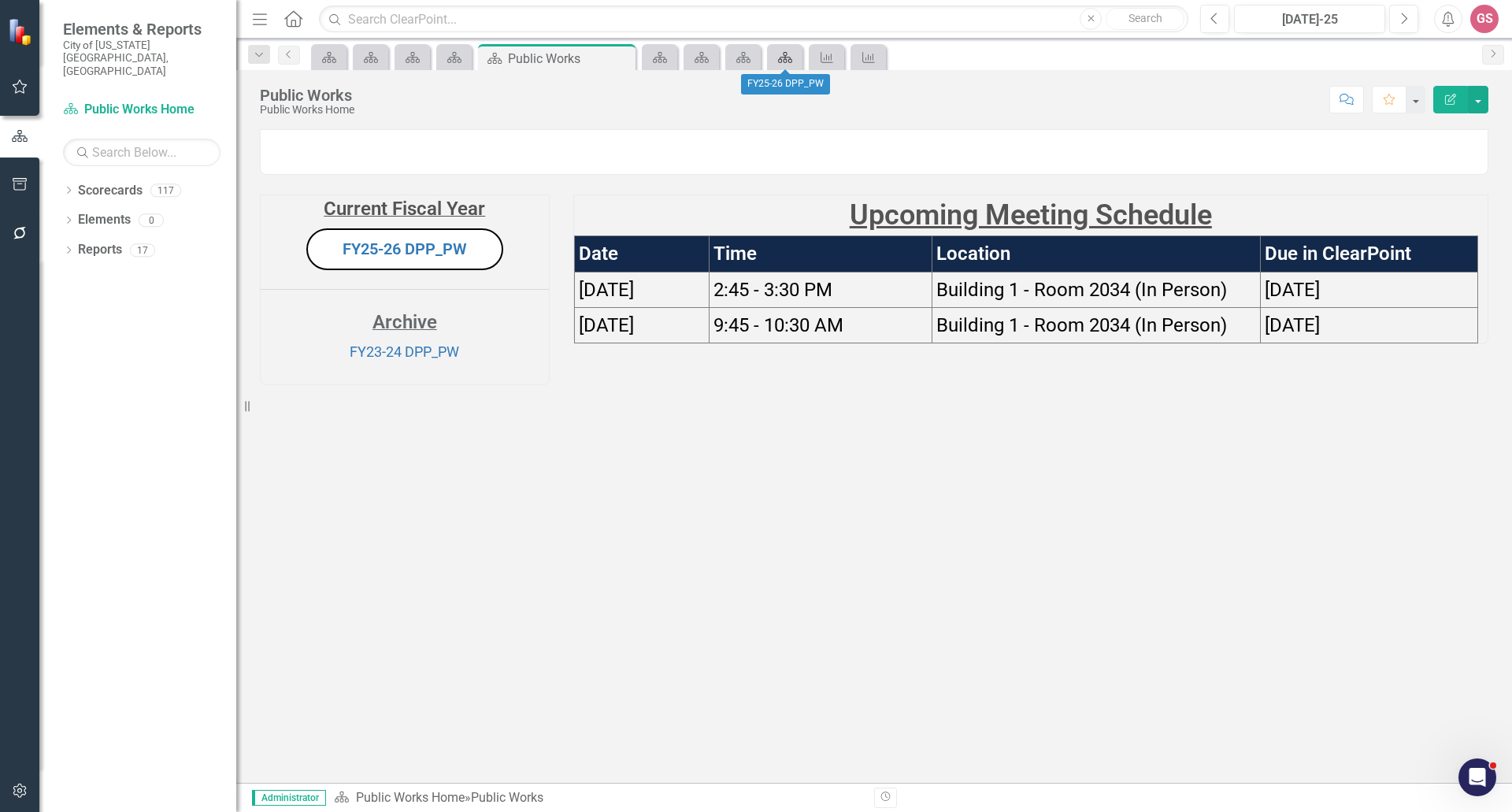
click at [787, 58] on icon at bounding box center [785, 58] width 14 height 11
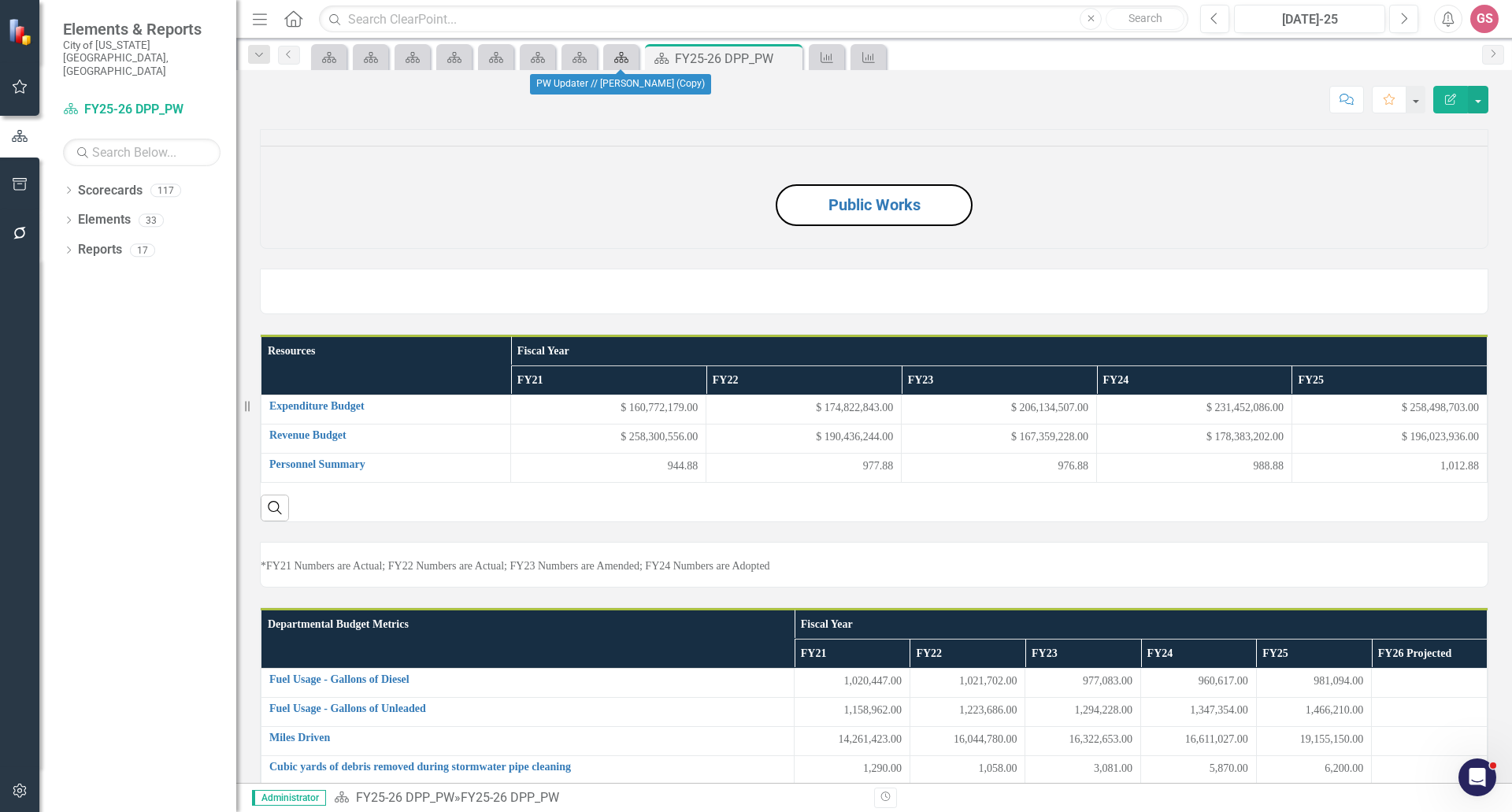
click at [613, 60] on icon "Scorecard" at bounding box center [622, 58] width 16 height 13
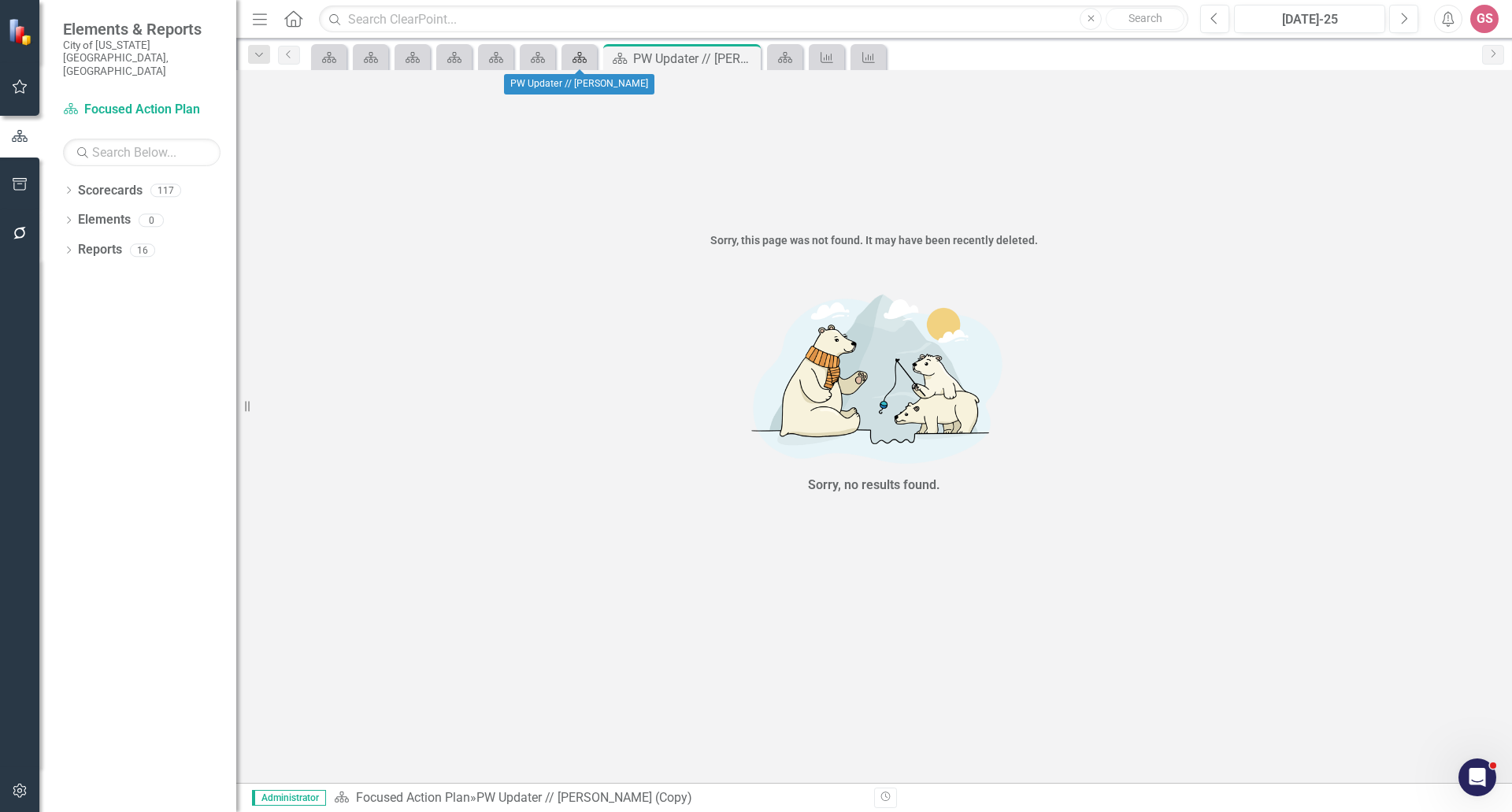
click at [579, 60] on icon "Scorecard" at bounding box center [580, 58] width 16 height 13
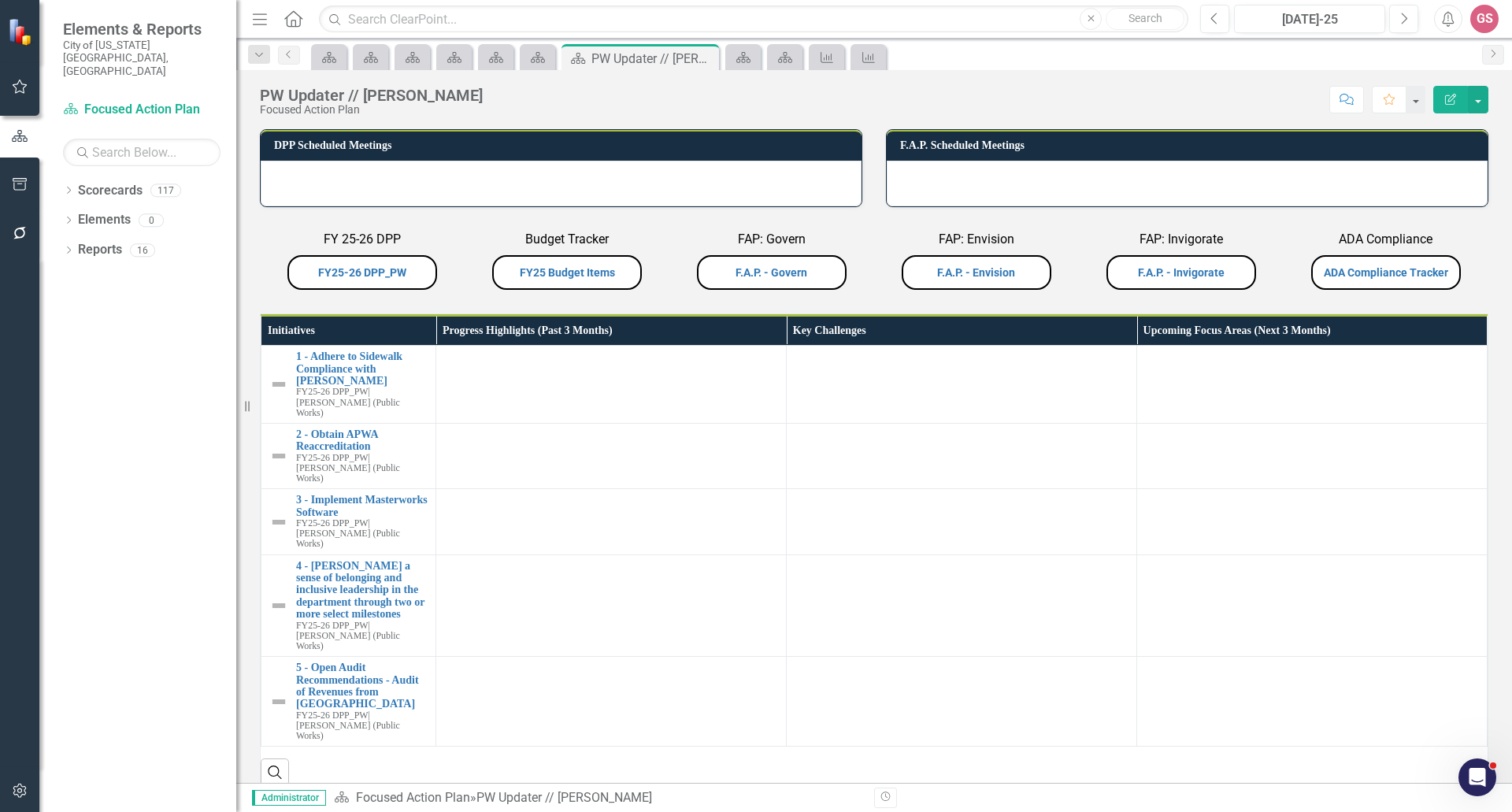
click at [556, 184] on div at bounding box center [561, 183] width 601 height 46
click at [559, 186] on div at bounding box center [561, 183] width 601 height 46
click at [720, 183] on div at bounding box center [561, 183] width 601 height 46
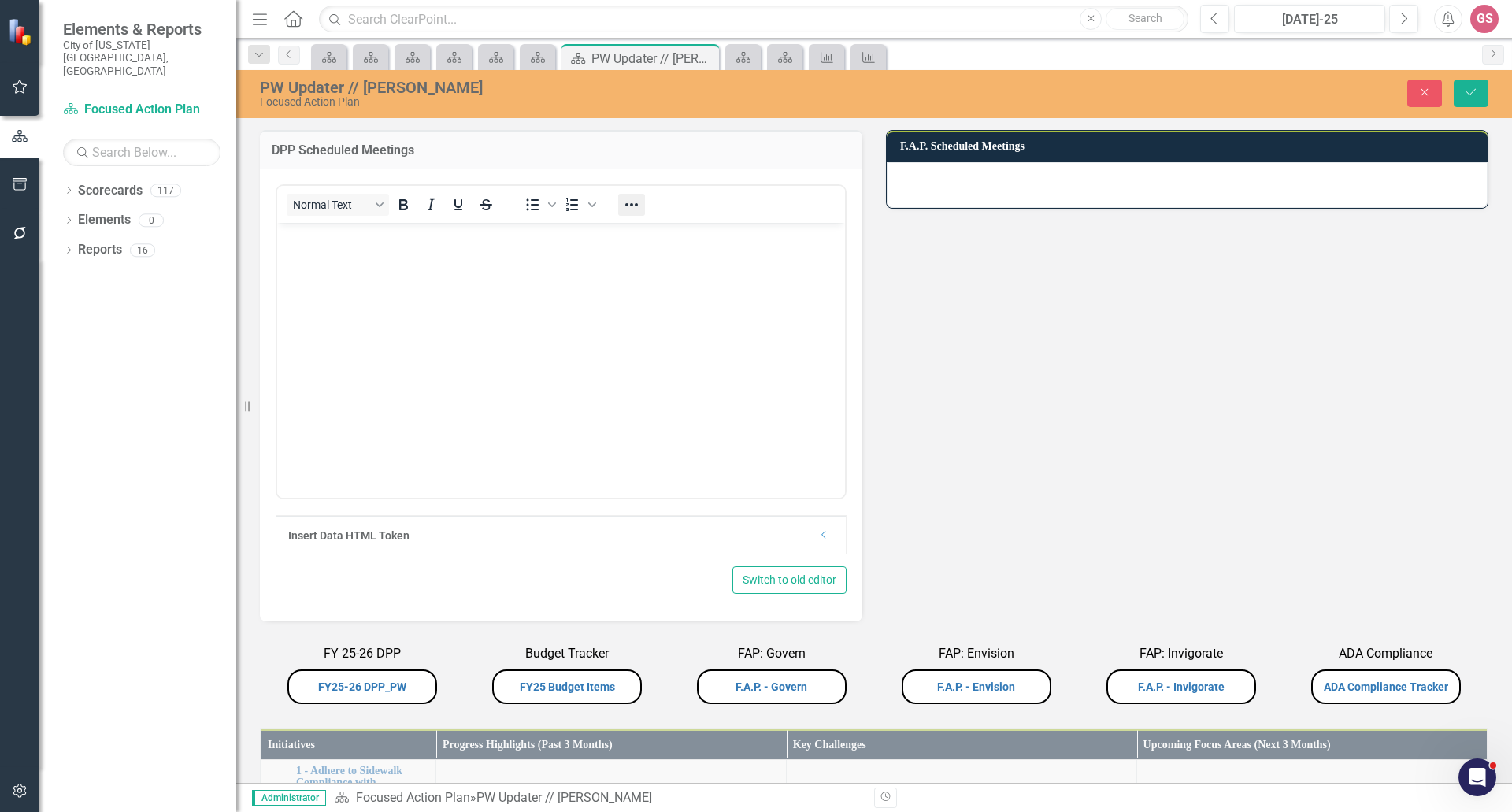
click at [636, 203] on icon "Reveal or hide additional toolbar items" at bounding box center [631, 204] width 19 height 19
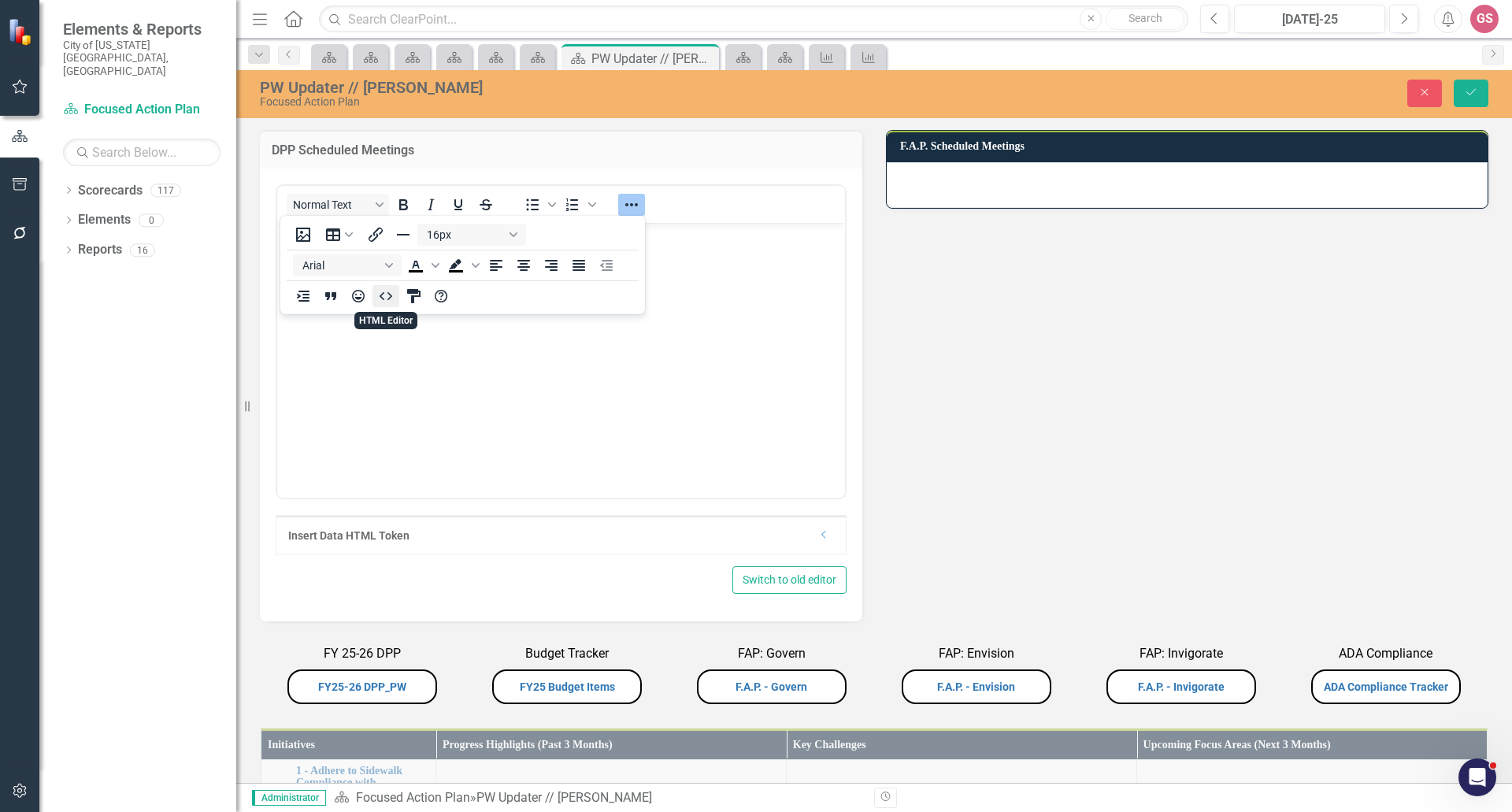
click at [389, 295] on icon "HTML Editor" at bounding box center [386, 296] width 19 height 19
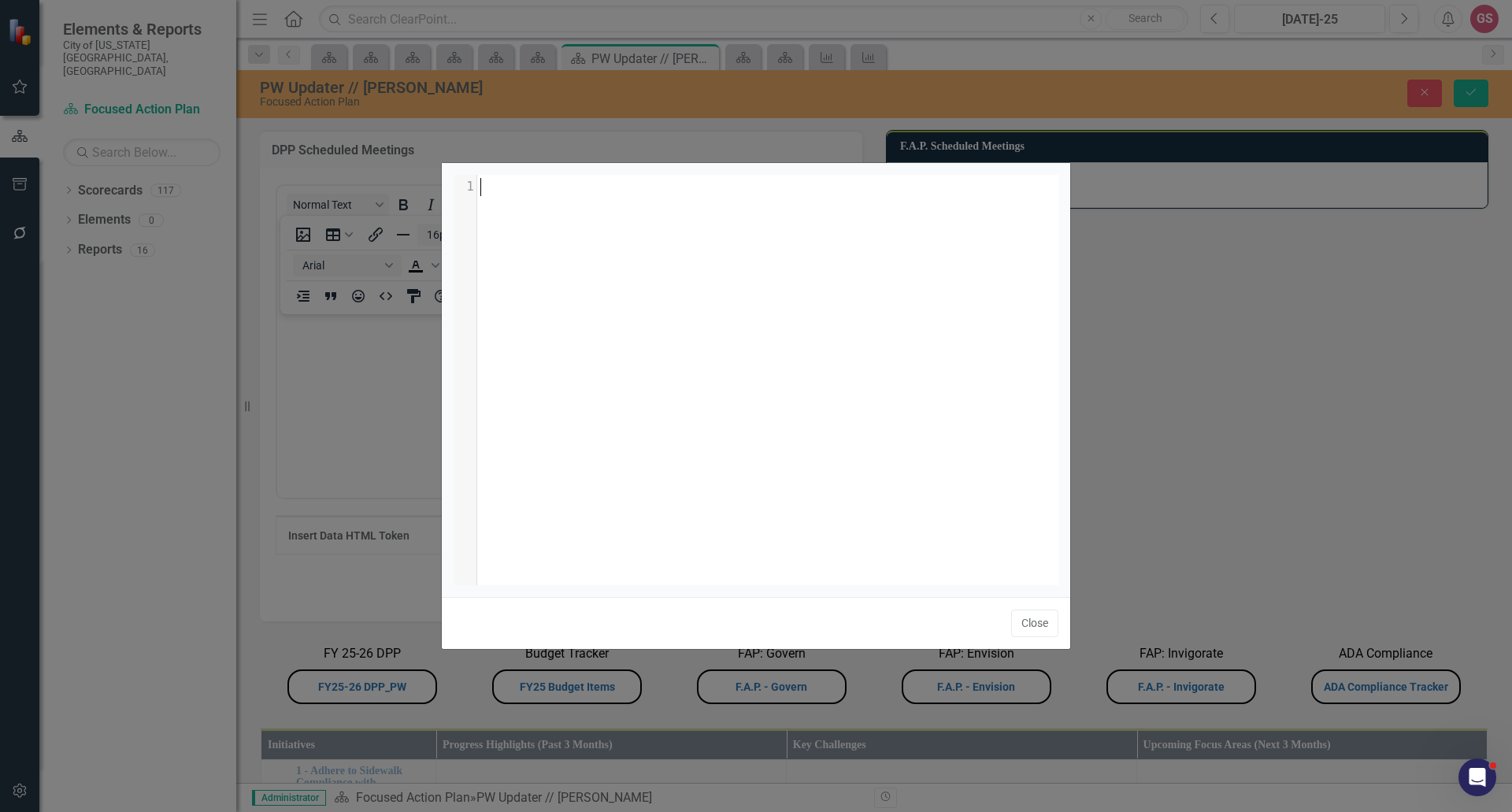
scroll to position [6, 0]
type textarea "​"
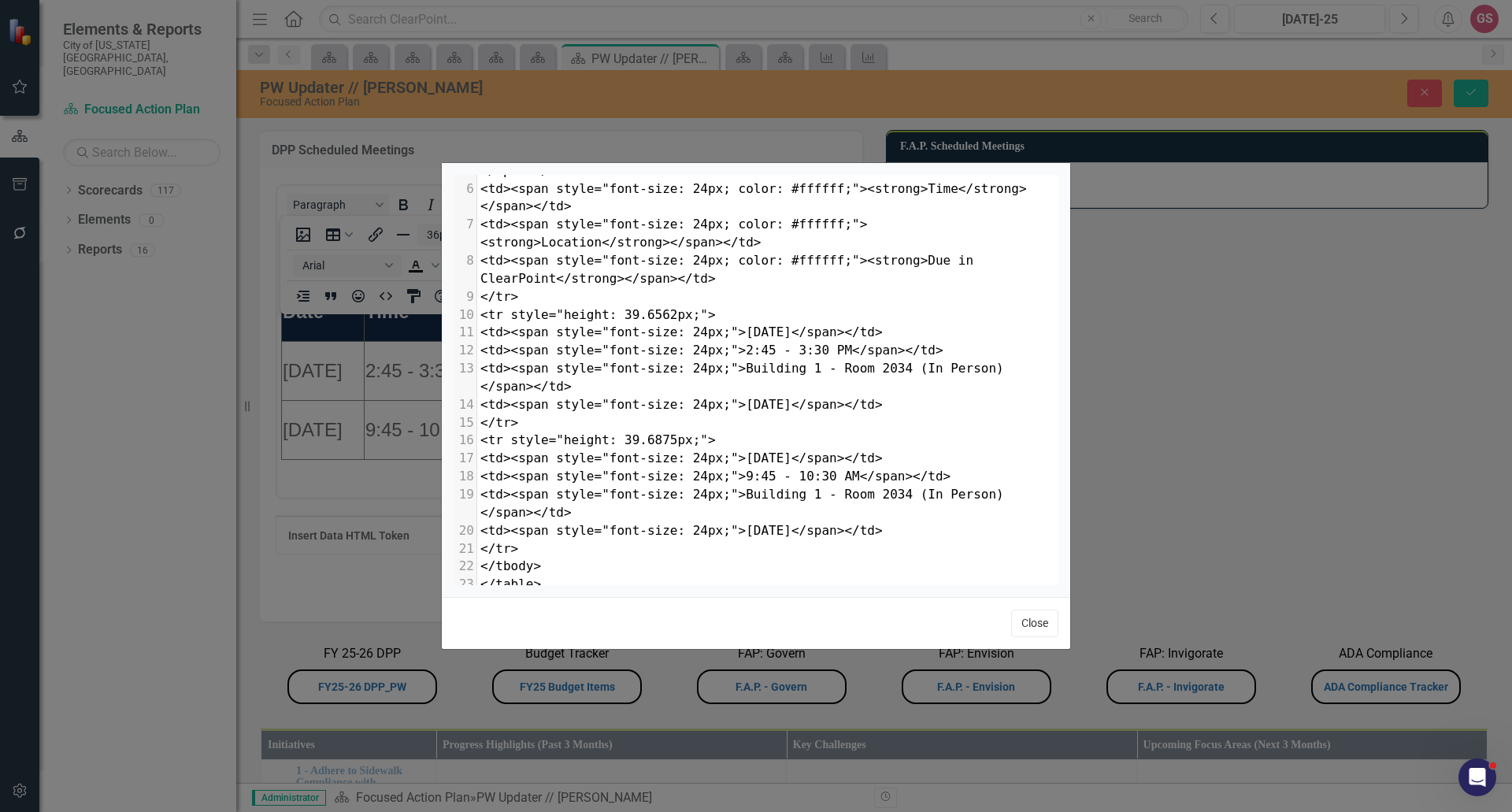
click at [1030, 627] on button "Close" at bounding box center [1034, 623] width 48 height 28
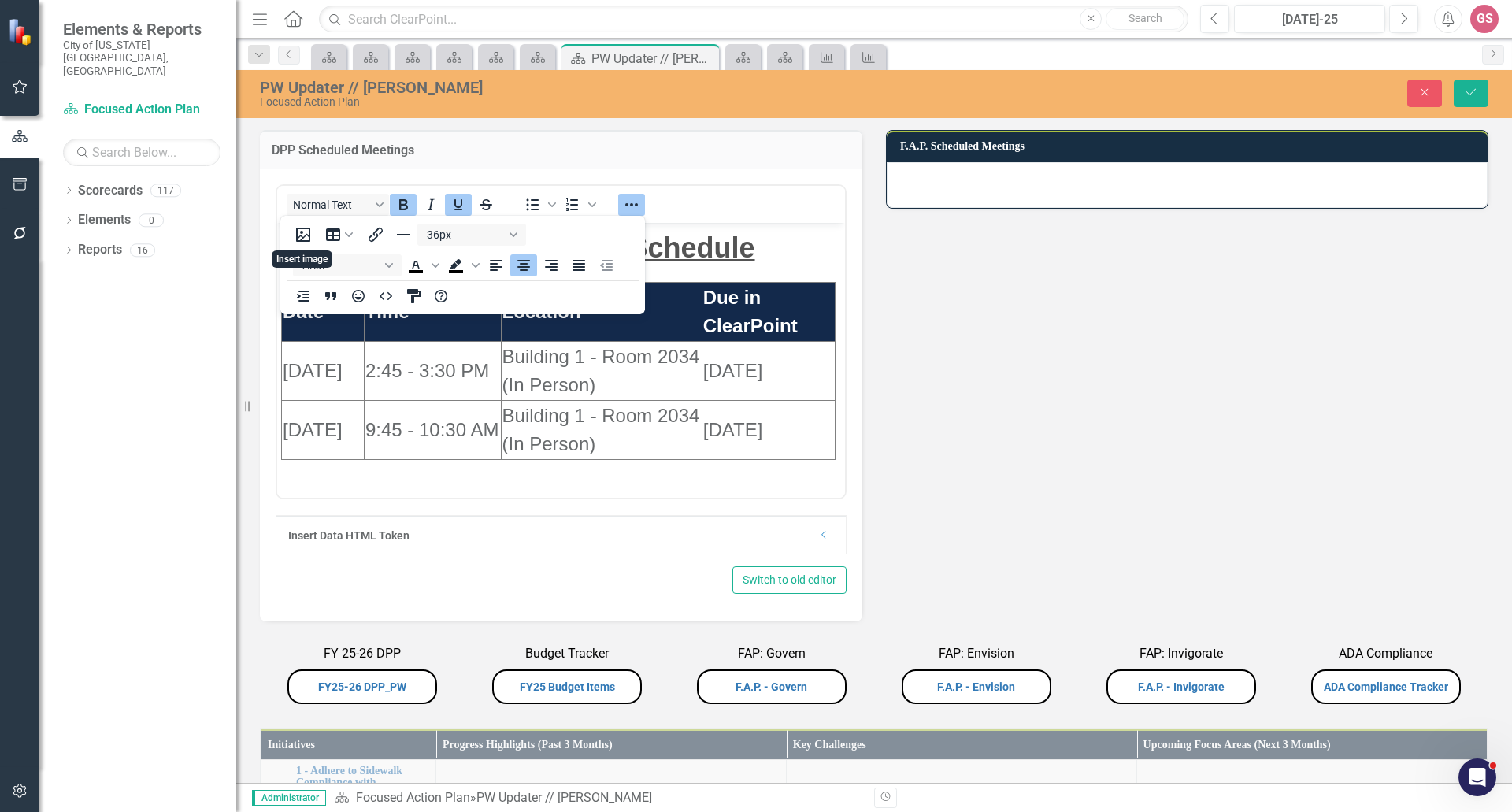
click at [789, 262] on p "Upcoming Meeting Schedule" at bounding box center [561, 246] width 560 height 42
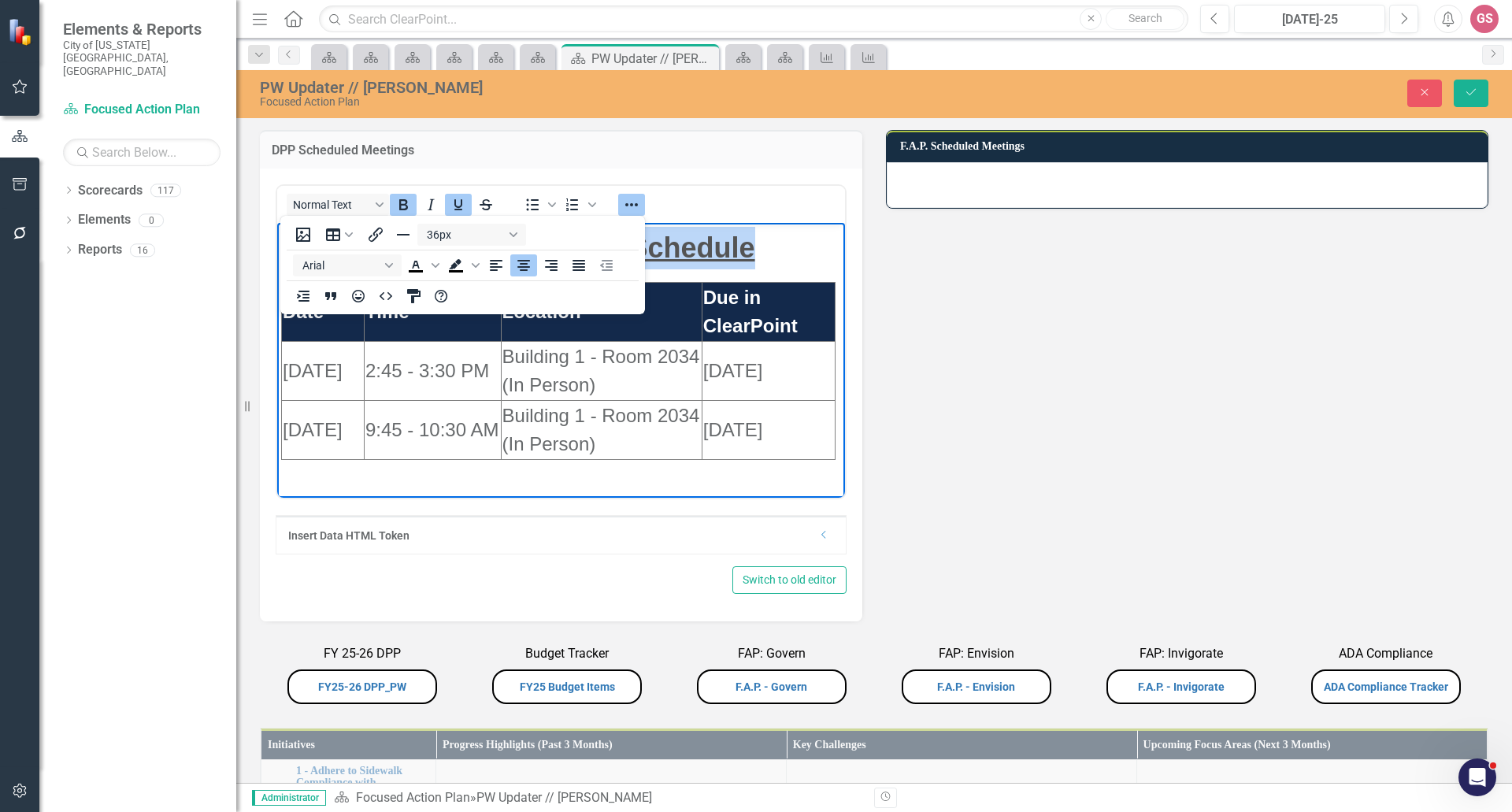
drag, startPoint x: 783, startPoint y: 252, endPoint x: 167, endPoint y: 245, distance: 616.0
click at [277, 245] on html "Upcoming Meeting Schedule Date Time Location Due in ClearPoint [DATE] 2:45 - 3:…" at bounding box center [560, 343] width 568 height 241
click at [637, 210] on icon "Reveal or hide additional toolbar items" at bounding box center [631, 204] width 19 height 19
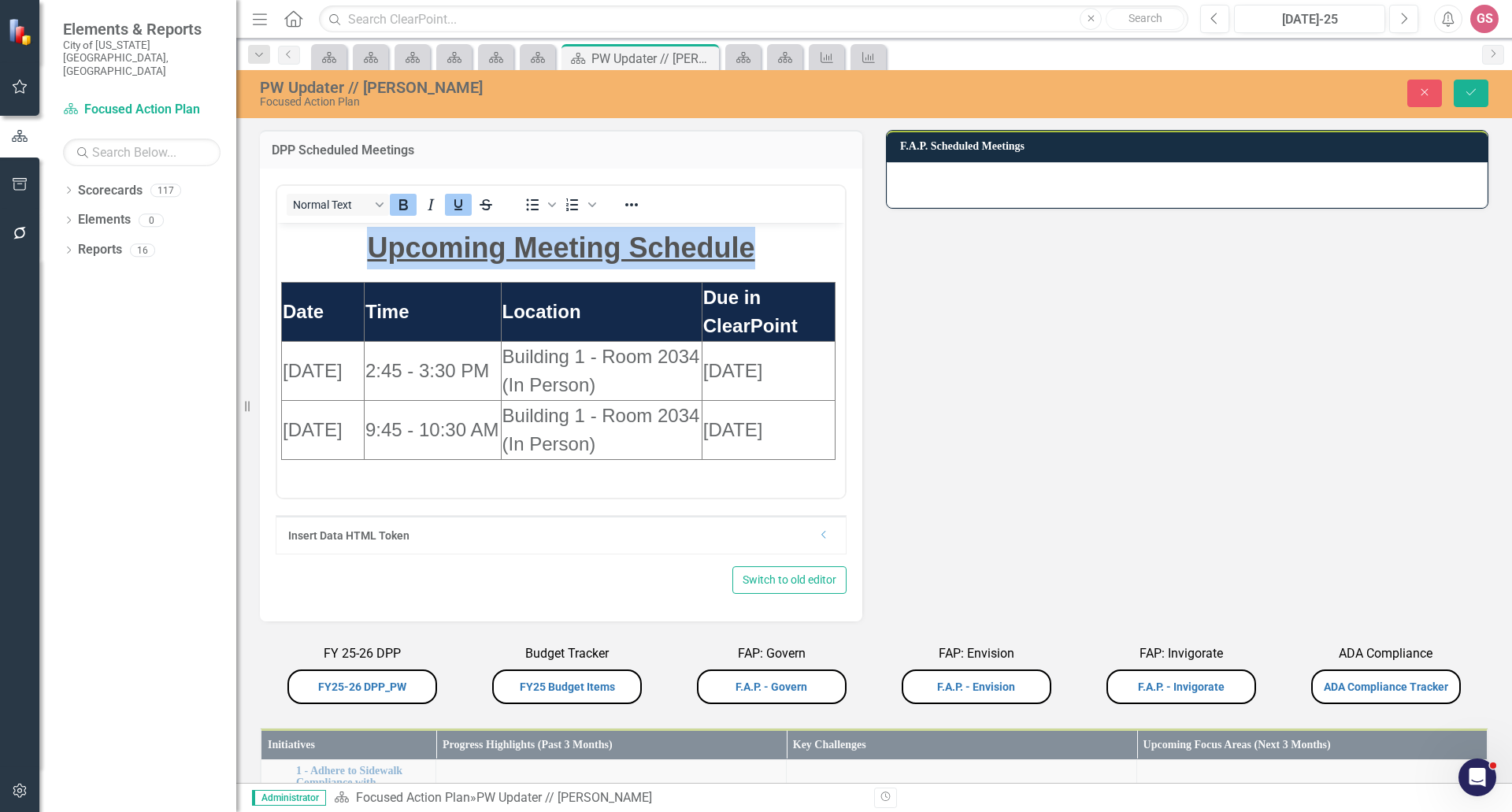
click at [732, 256] on strong "Upcoming Meeting Schedule" at bounding box center [560, 247] width 388 height 32
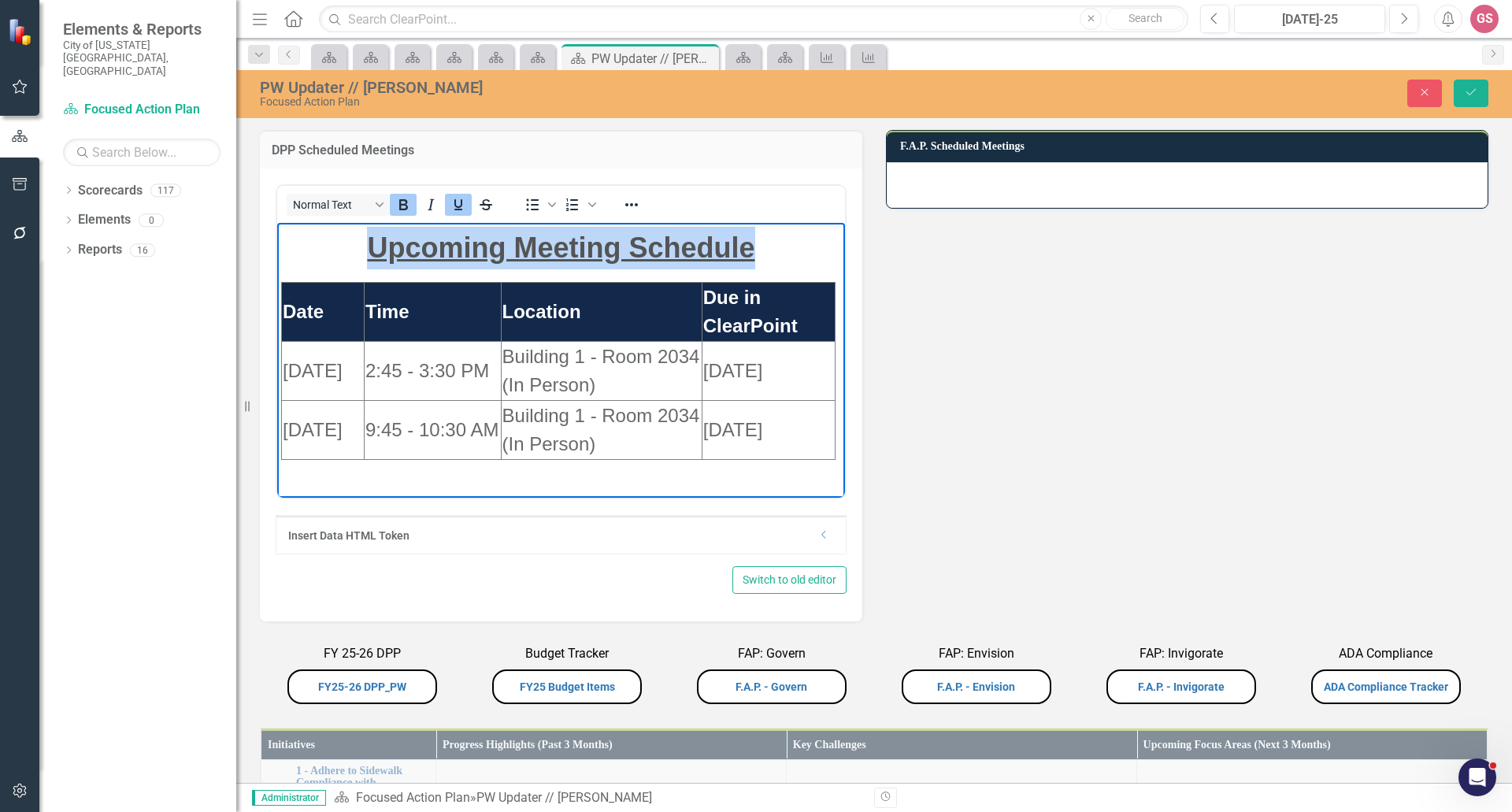
drag, startPoint x: 765, startPoint y: 250, endPoint x: 355, endPoint y: 251, distance: 410.0
click at [355, 251] on p "Upcoming Meeting Schedule" at bounding box center [561, 246] width 560 height 42
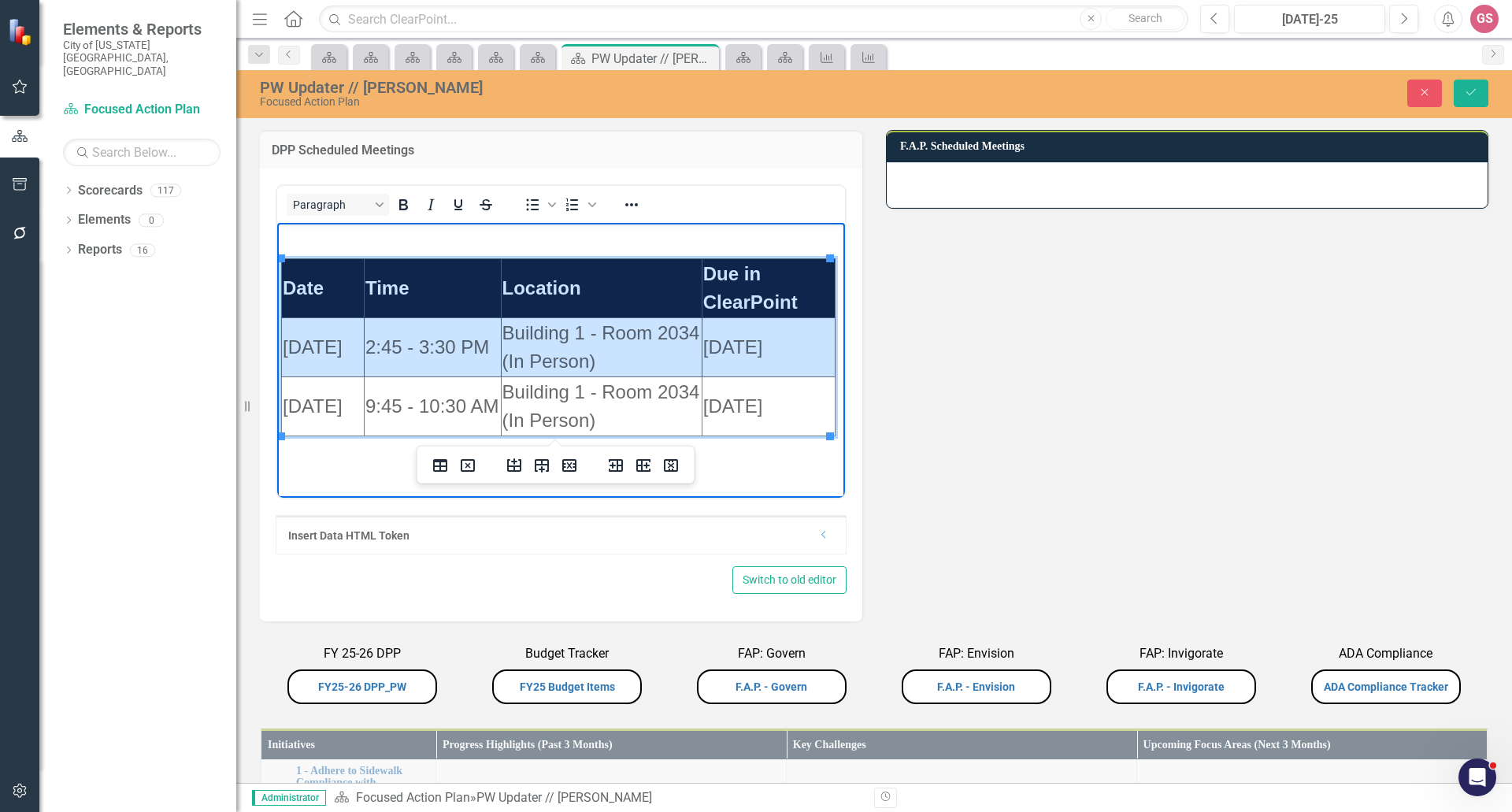
drag, startPoint x: 284, startPoint y: 280, endPoint x: 783, endPoint y: 370, distance: 507.1
click at [783, 370] on tbody "Date Time Location Due in ClearPoint [DATE] 2:45 - 3:30 PM Building 1 - Room 20…" at bounding box center [559, 346] width 554 height 177
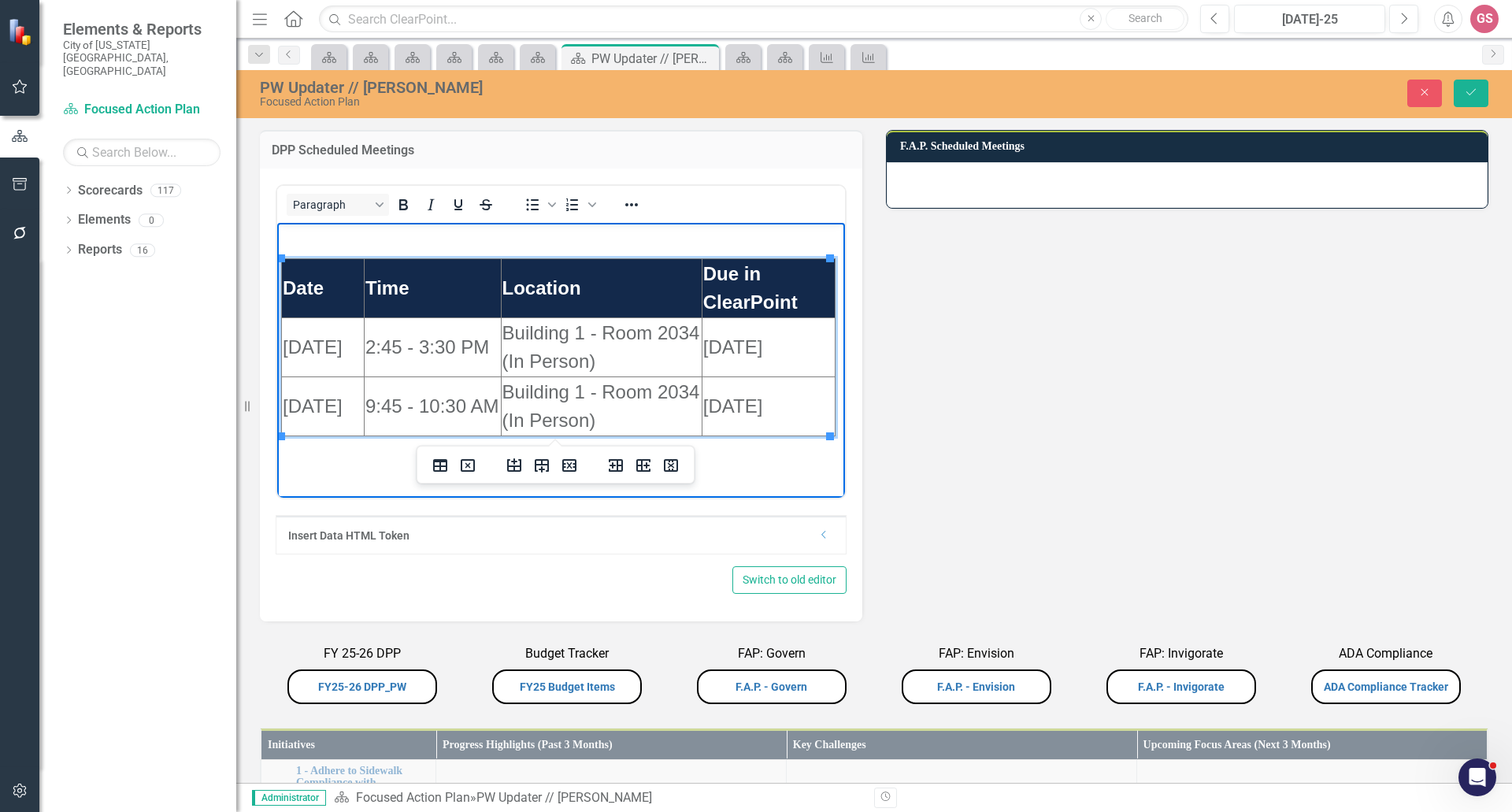
click at [607, 360] on td "Building 1 - Room 2034 (In Person)" at bounding box center [601, 347] width 201 height 59
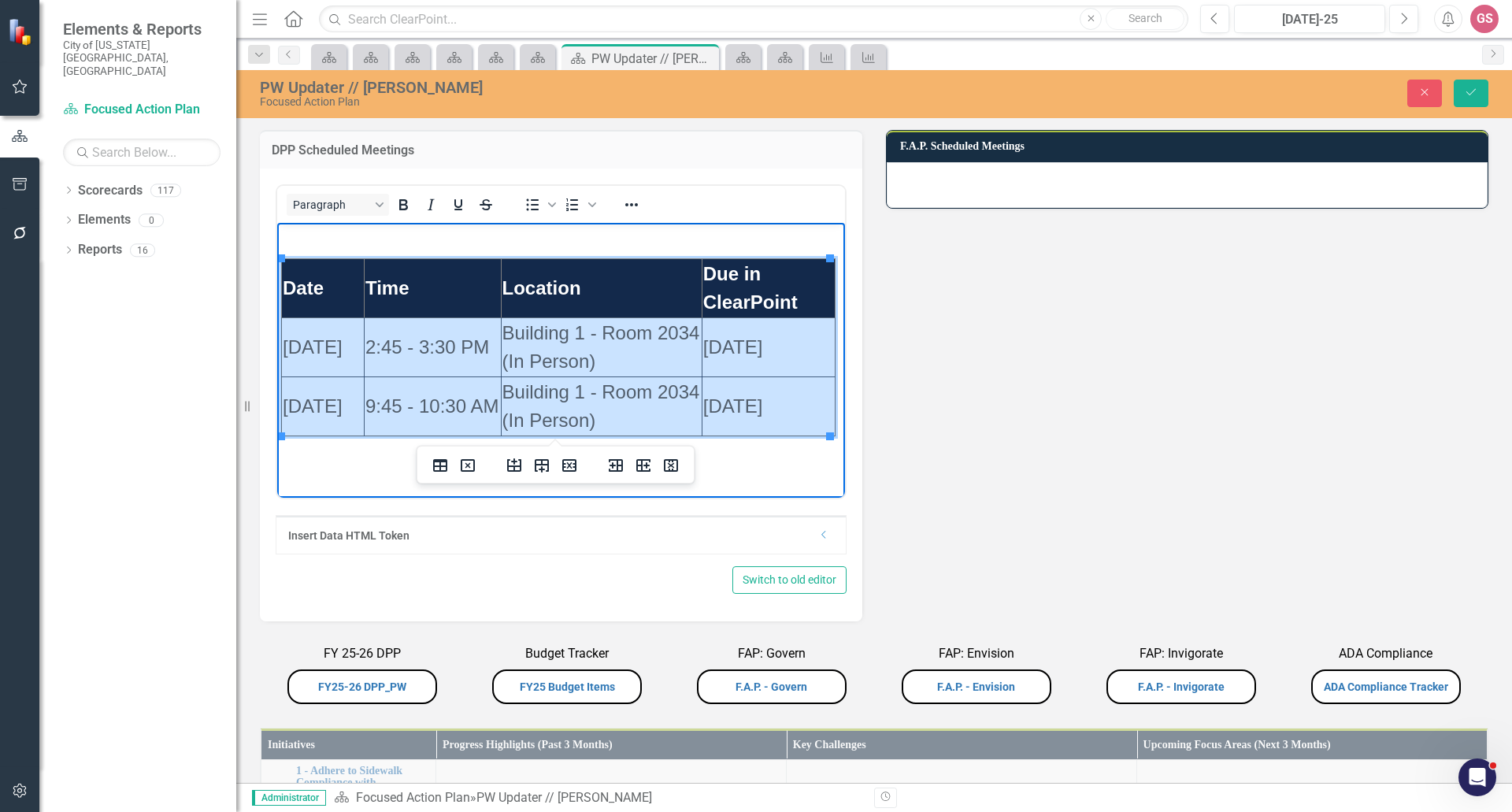
drag, startPoint x: 786, startPoint y: 419, endPoint x: 347, endPoint y: 300, distance: 454.8
click at [335, 311] on tbody "Date Time Location Due in ClearPoint [DATE] 2:45 - 3:30 PM Building 1 - Room 20…" at bounding box center [559, 346] width 554 height 177
click at [631, 205] on icon "Reveal or hide additional toolbar items" at bounding box center [631, 205] width 13 height 4
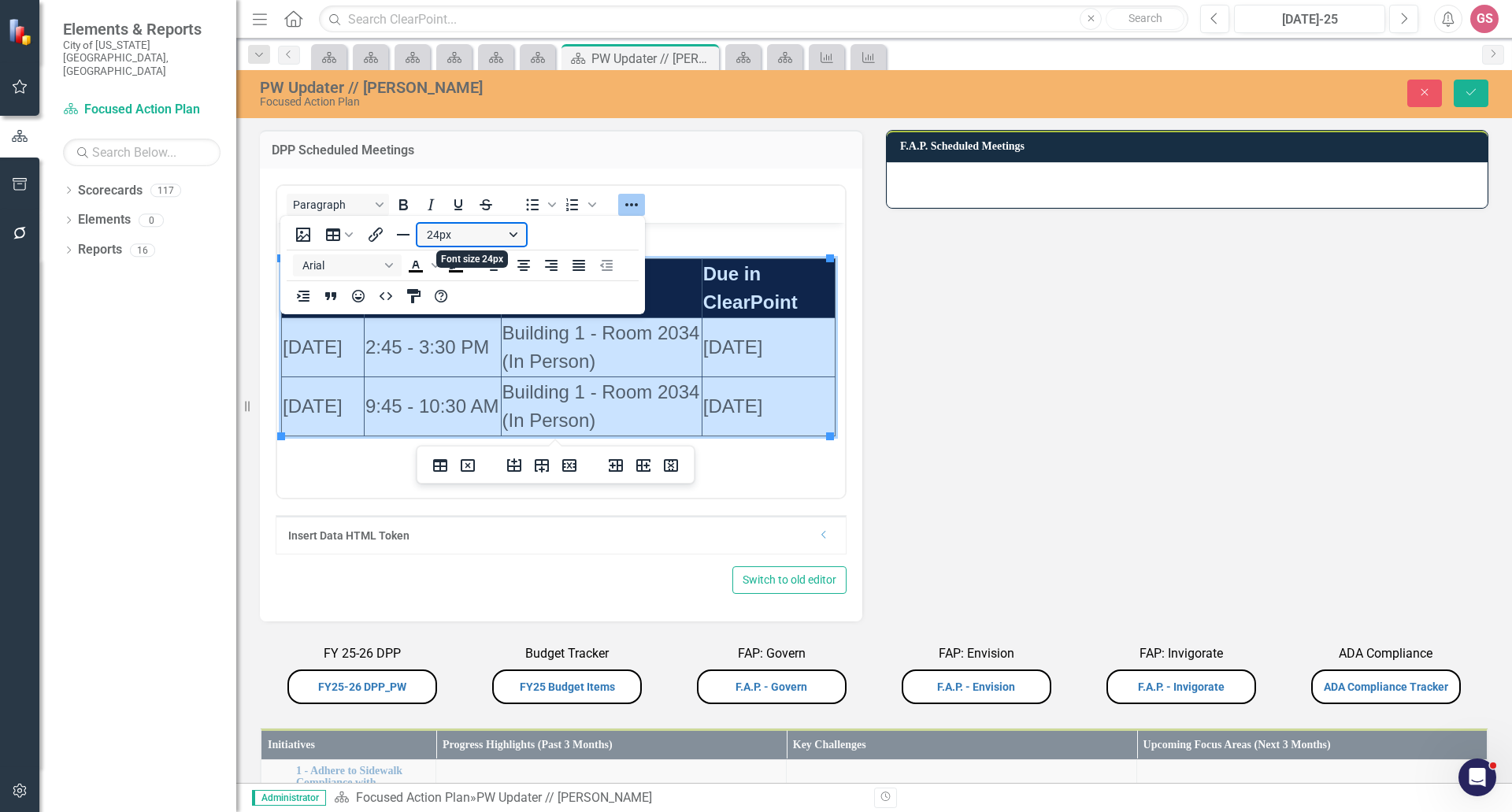
click at [475, 233] on button "24px" at bounding box center [471, 235] width 109 height 22
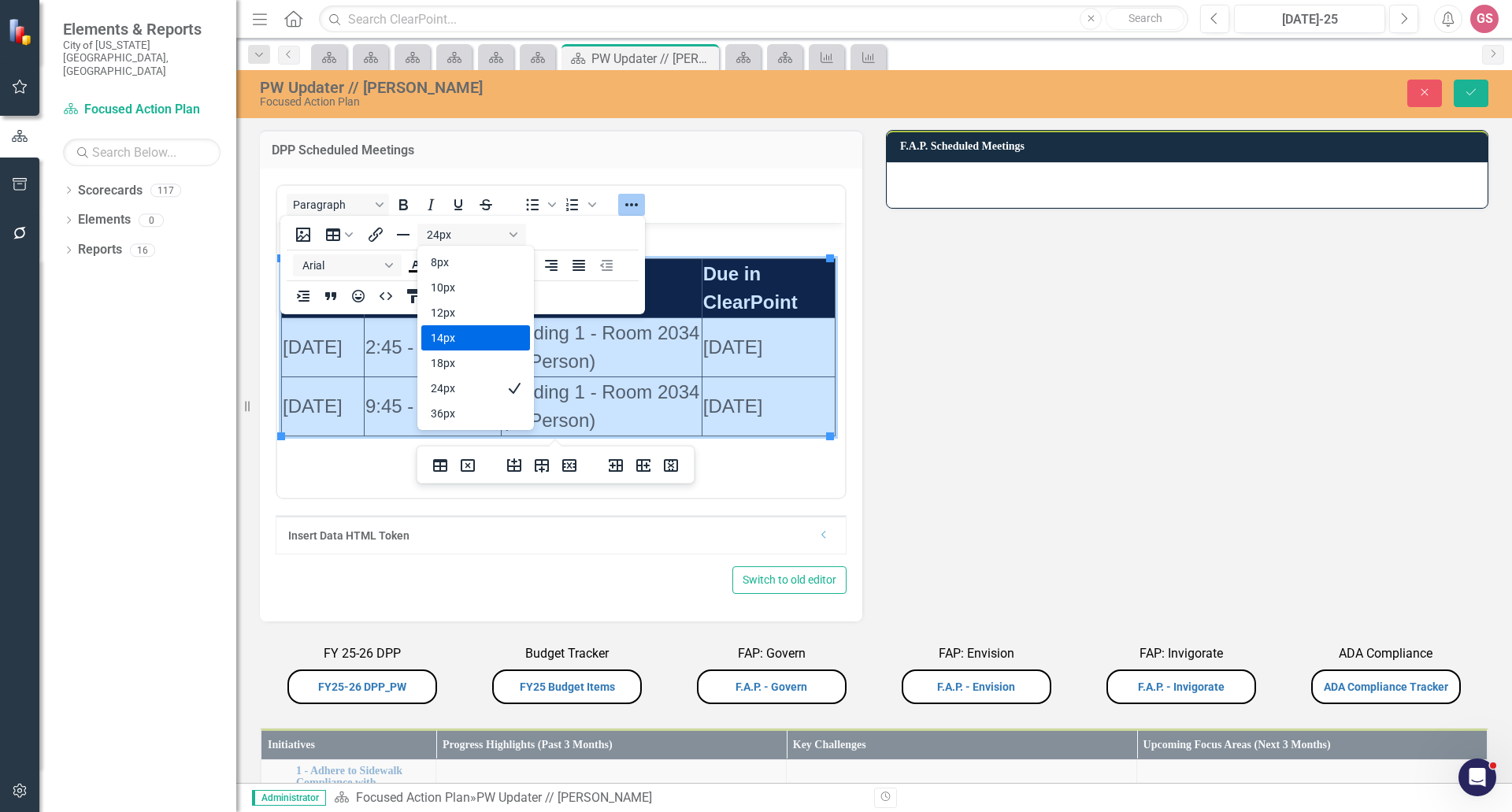
click at [453, 347] on div "14px" at bounding box center [475, 338] width 109 height 25
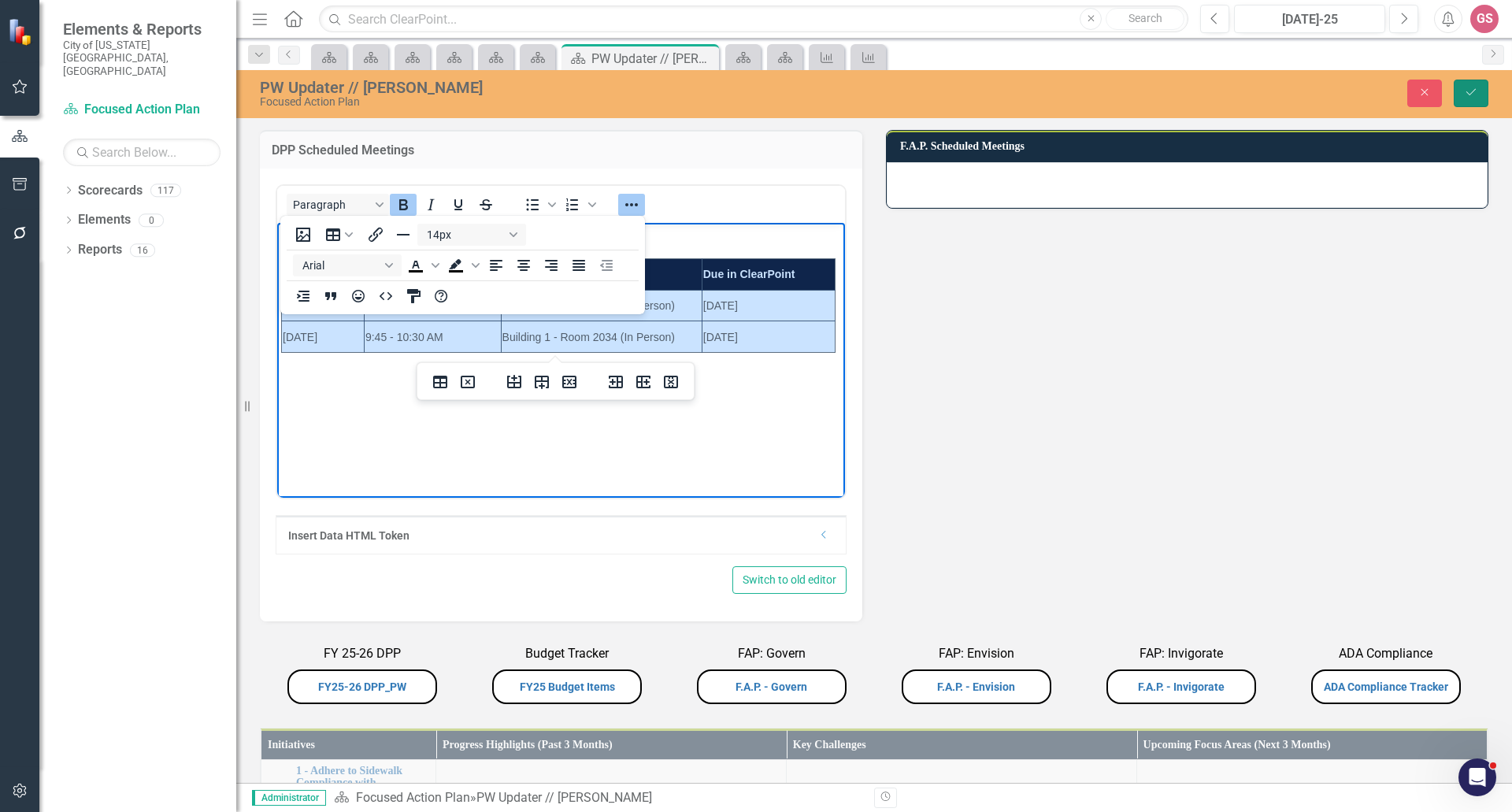
click at [1467, 85] on button "Save" at bounding box center [1472, 93] width 35 height 28
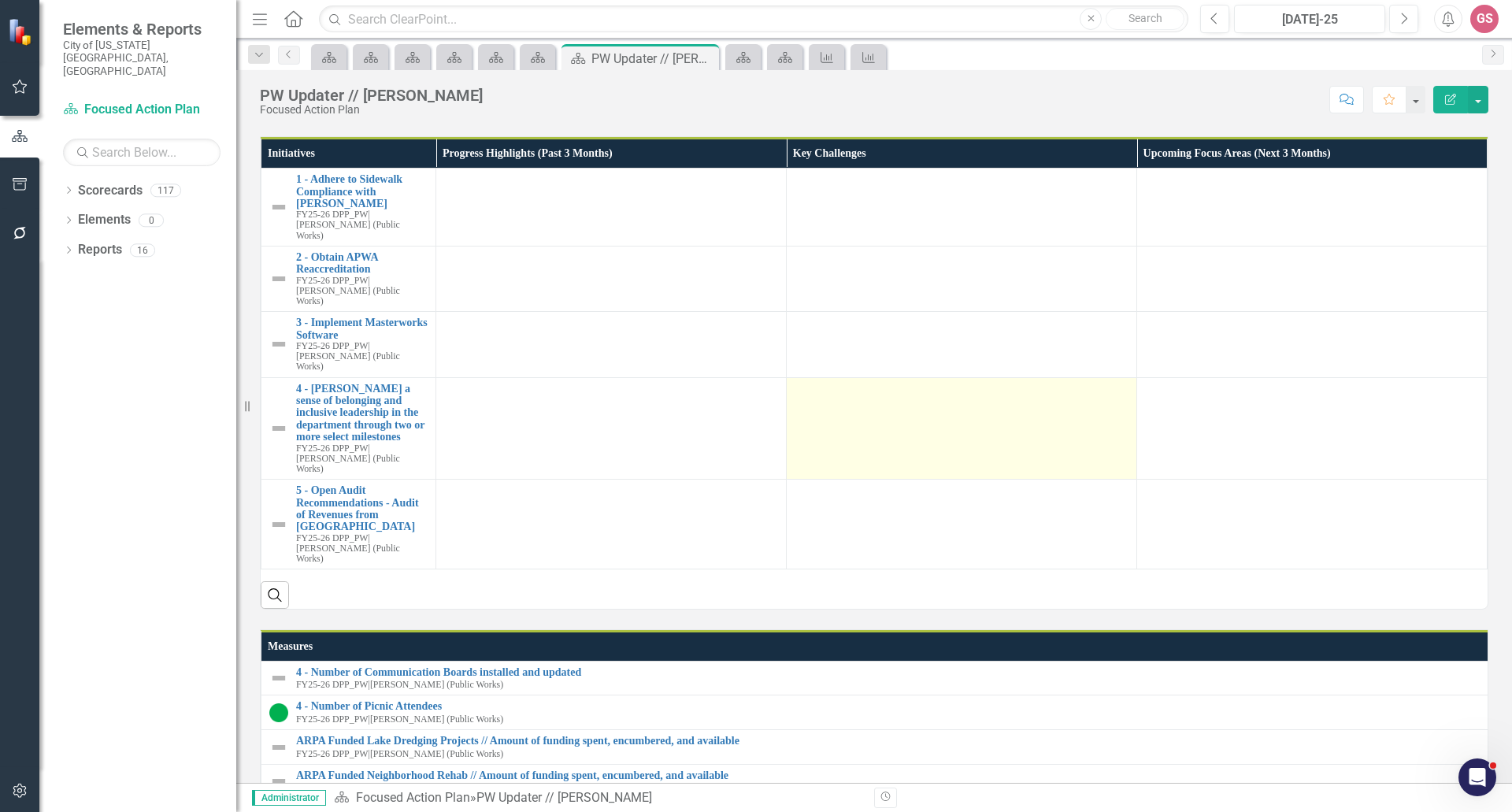
scroll to position [0, 0]
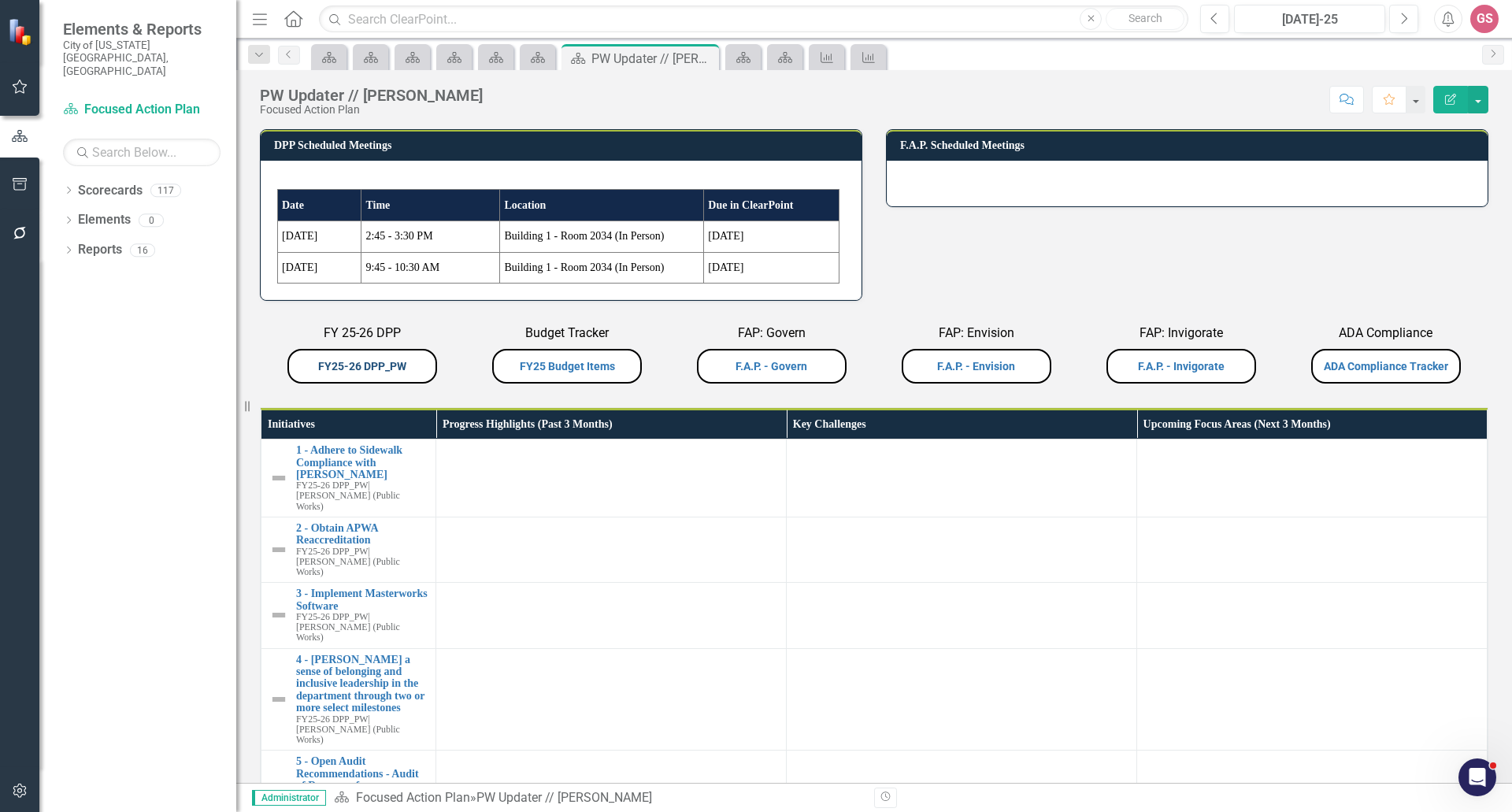
click at [362, 367] on link "FY25-26 DPP_PW" at bounding box center [362, 366] width 88 height 13
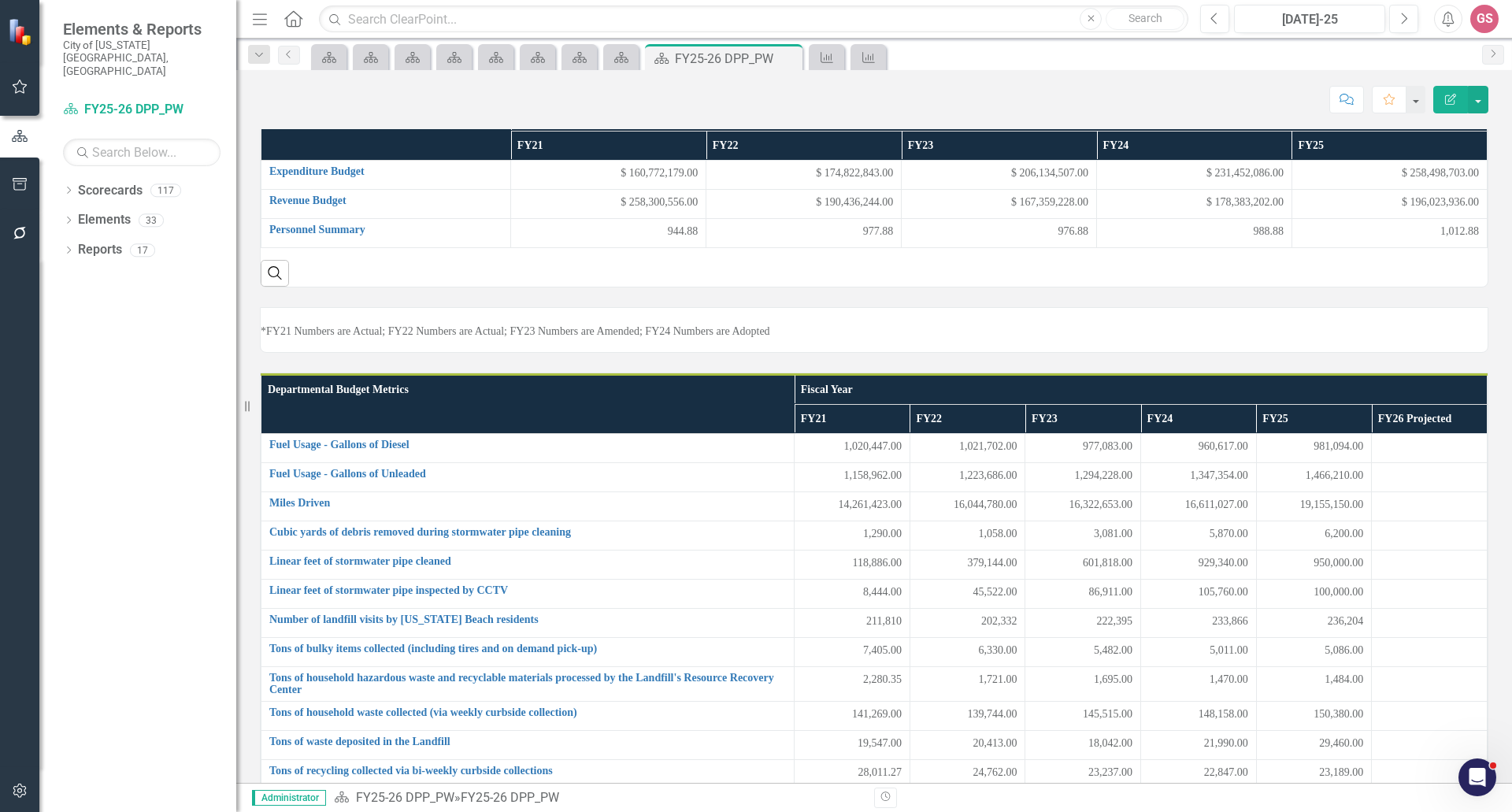
scroll to position [157, 0]
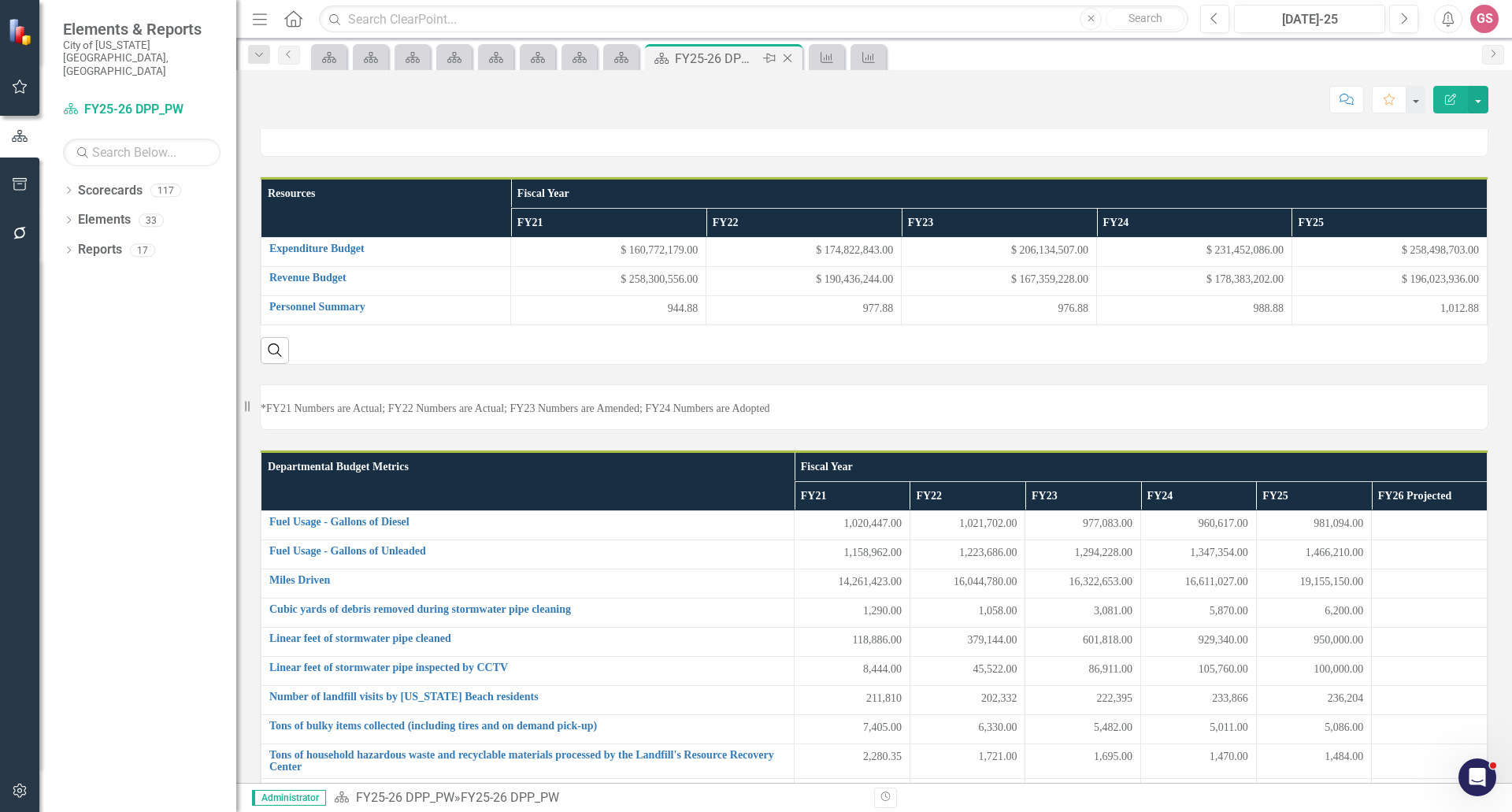
click at [790, 64] on icon "Close" at bounding box center [788, 58] width 16 height 13
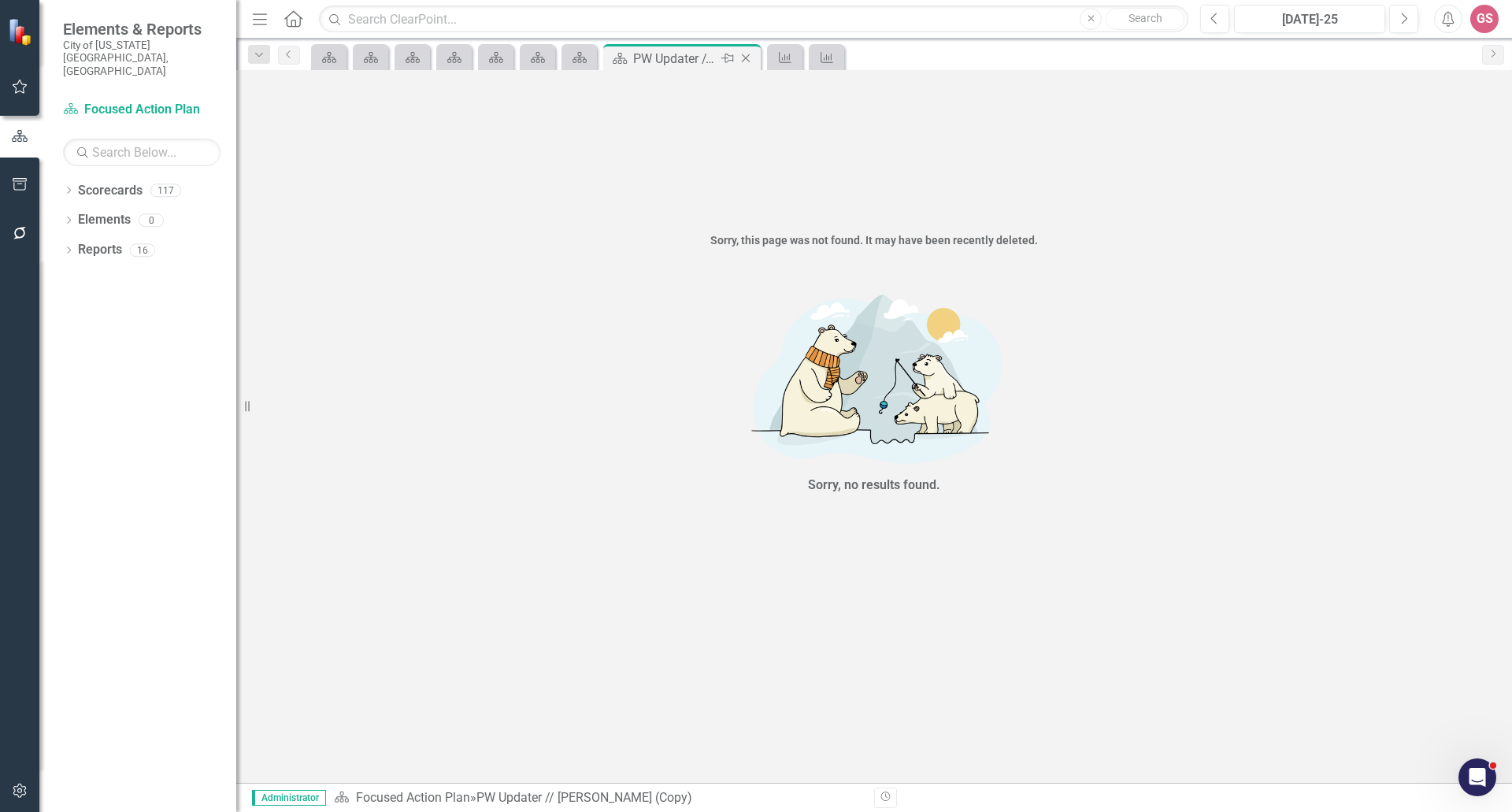
click at [745, 56] on icon "Close" at bounding box center [747, 58] width 16 height 13
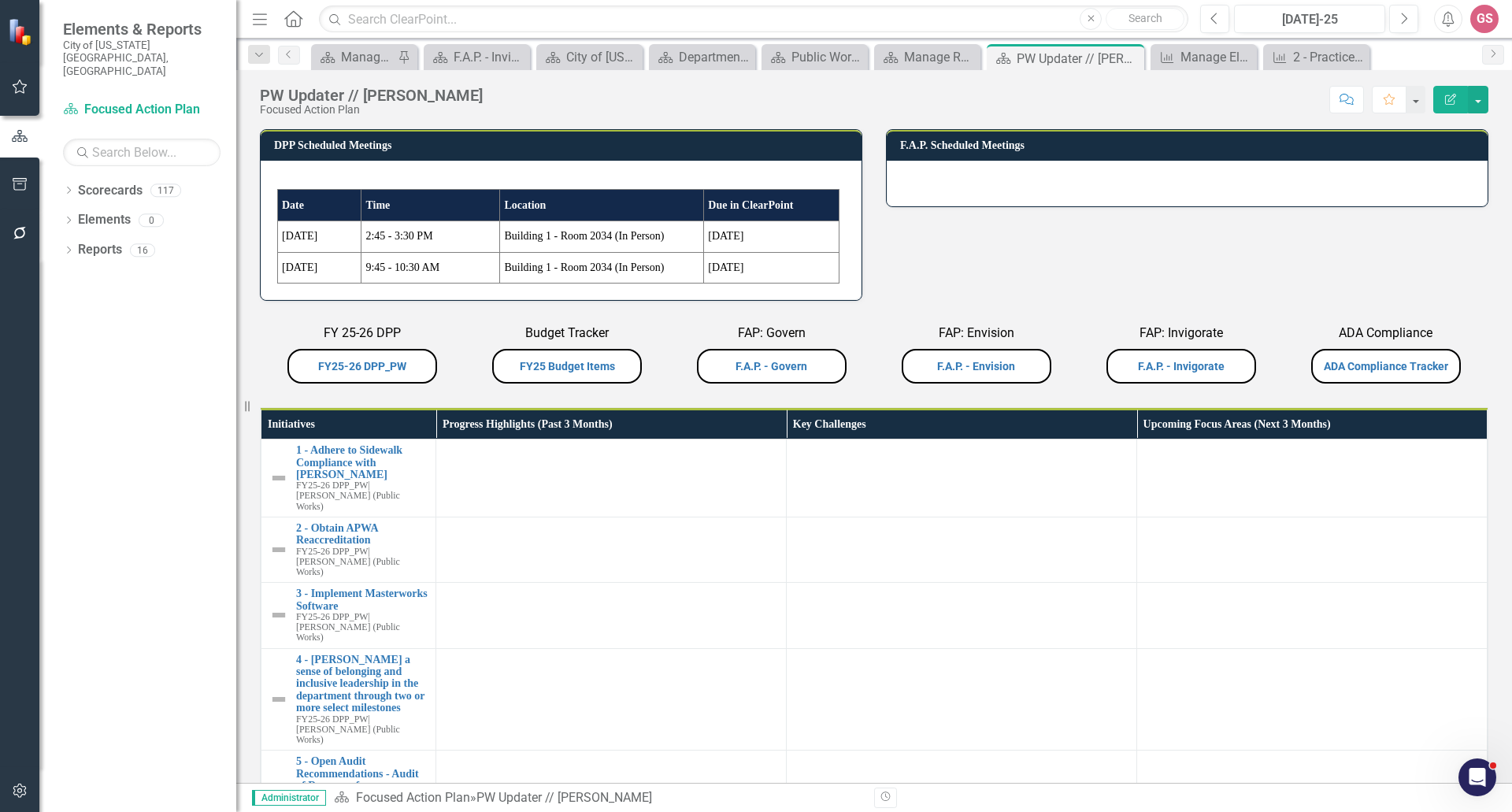
click at [757, 182] on p at bounding box center [560, 182] width 568 height 16
click at [756, 181] on p at bounding box center [560, 182] width 568 height 16
click at [770, 143] on h3 "DPP Scheduled Meetings" at bounding box center [564, 145] width 580 height 12
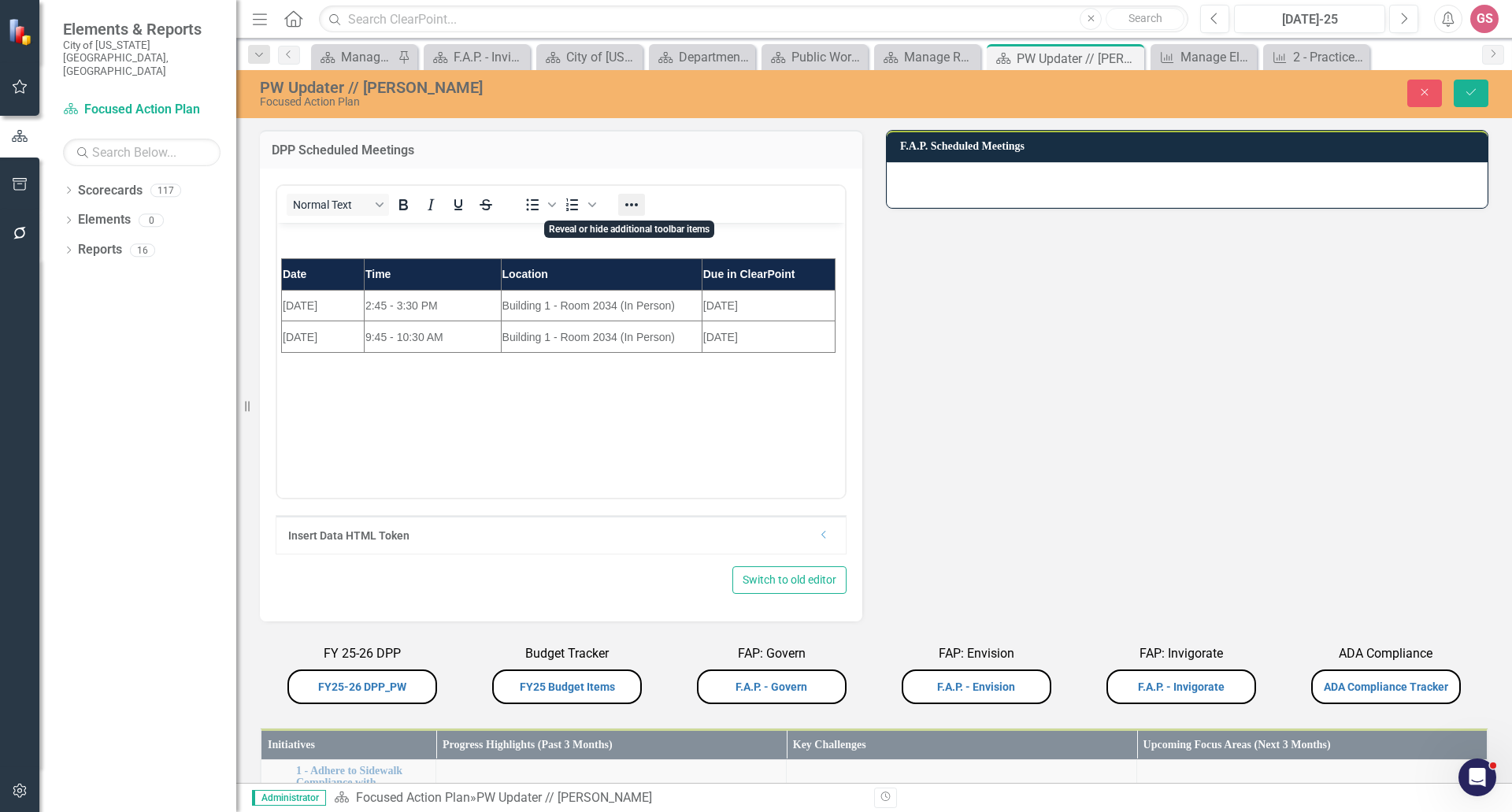
click at [632, 201] on icon "Reveal or hide additional toolbar items" at bounding box center [631, 204] width 19 height 19
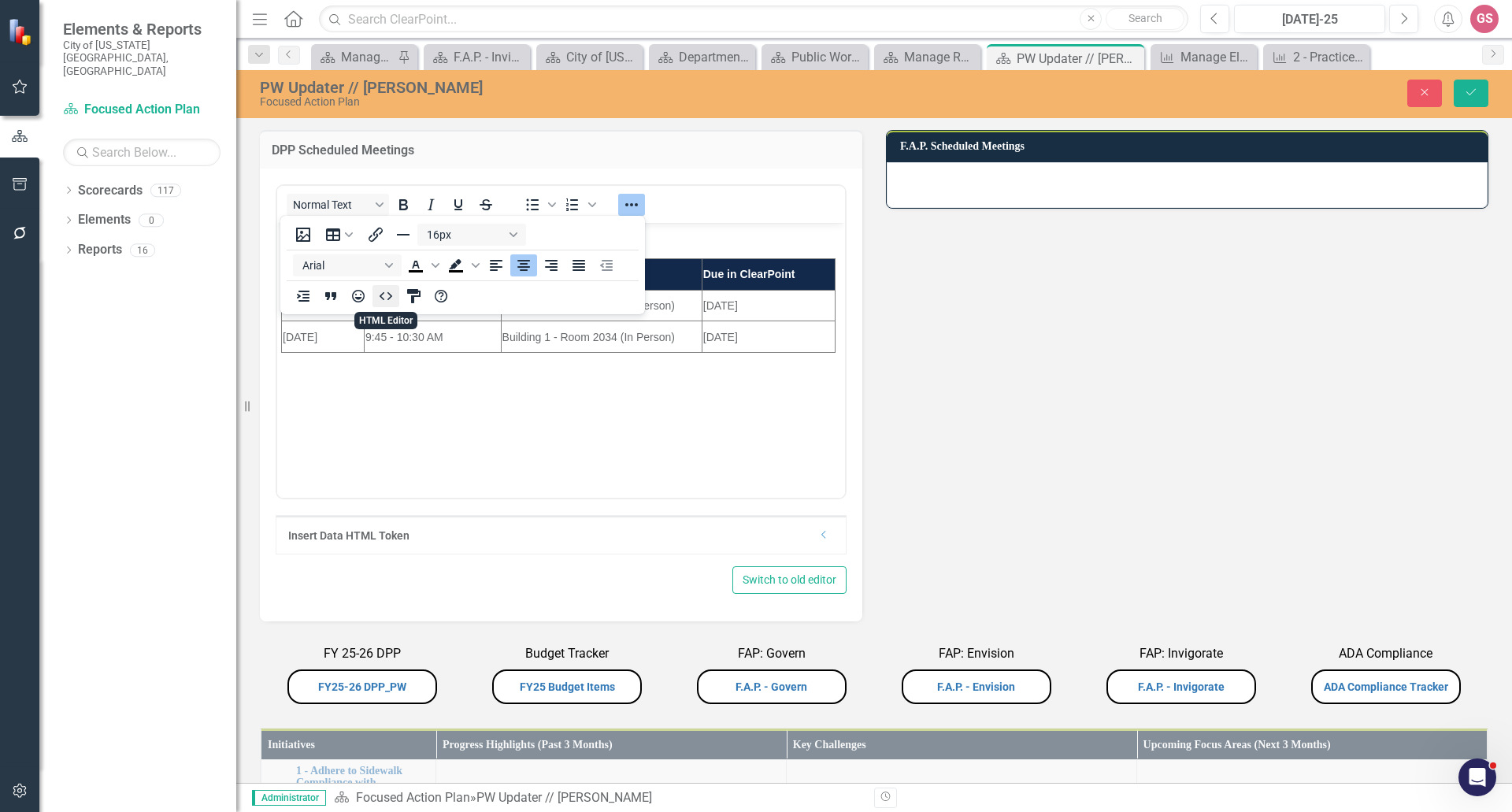
click at [389, 293] on icon "HTML Editor" at bounding box center [386, 296] width 13 height 8
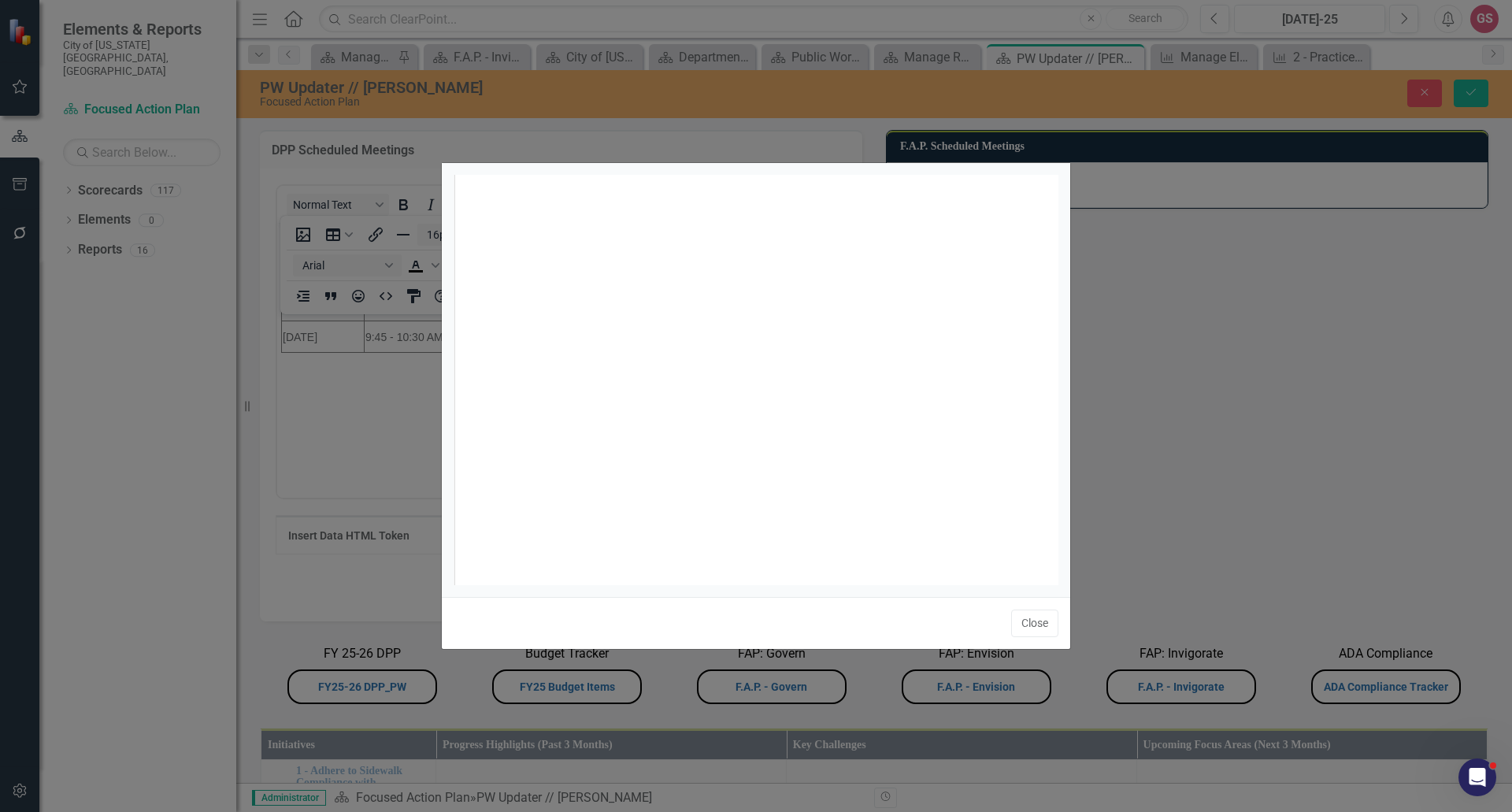
scroll to position [6, 0]
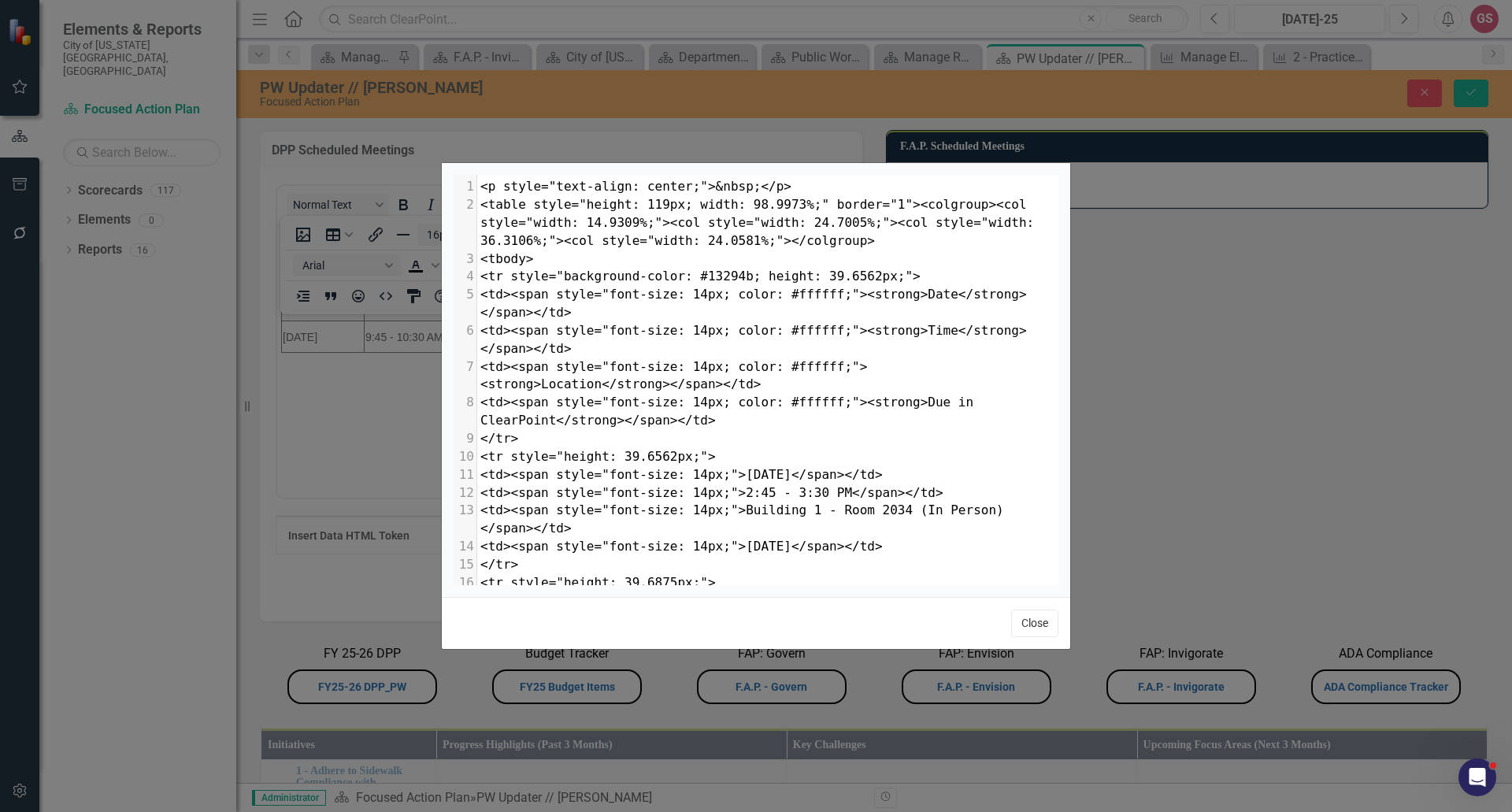
click at [1020, 625] on button "Close" at bounding box center [1034, 623] width 48 height 28
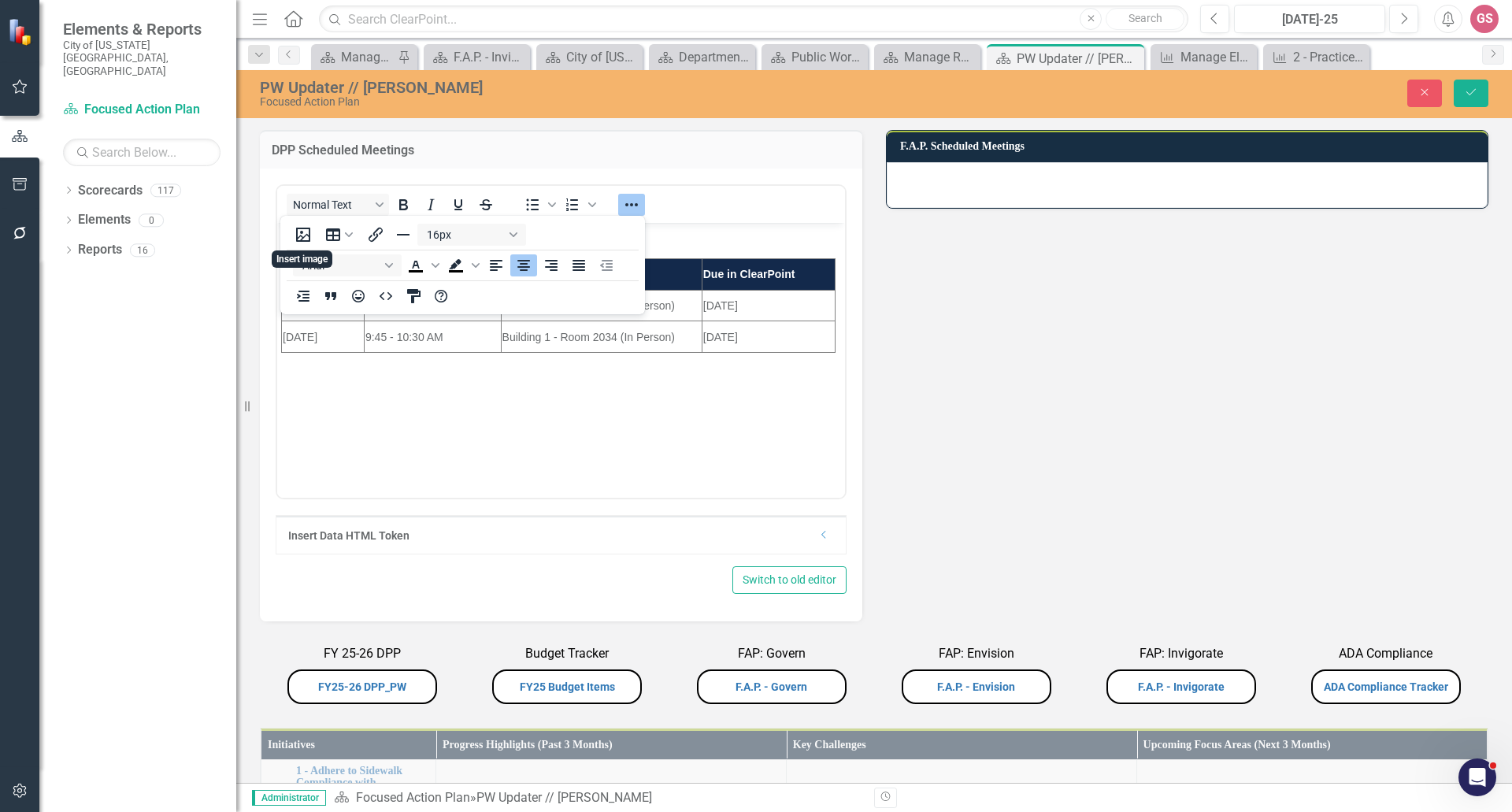
click at [1176, 463] on div "DPP Scheduled Meetings Normal Text To open the popup, press Shift+Enter To open…" at bounding box center [874, 787] width 1252 height 1353
click at [1002, 481] on div "DPP Scheduled Meetings Normal Text To open the popup, press Shift+Enter To open…" at bounding box center [874, 787] width 1252 height 1353
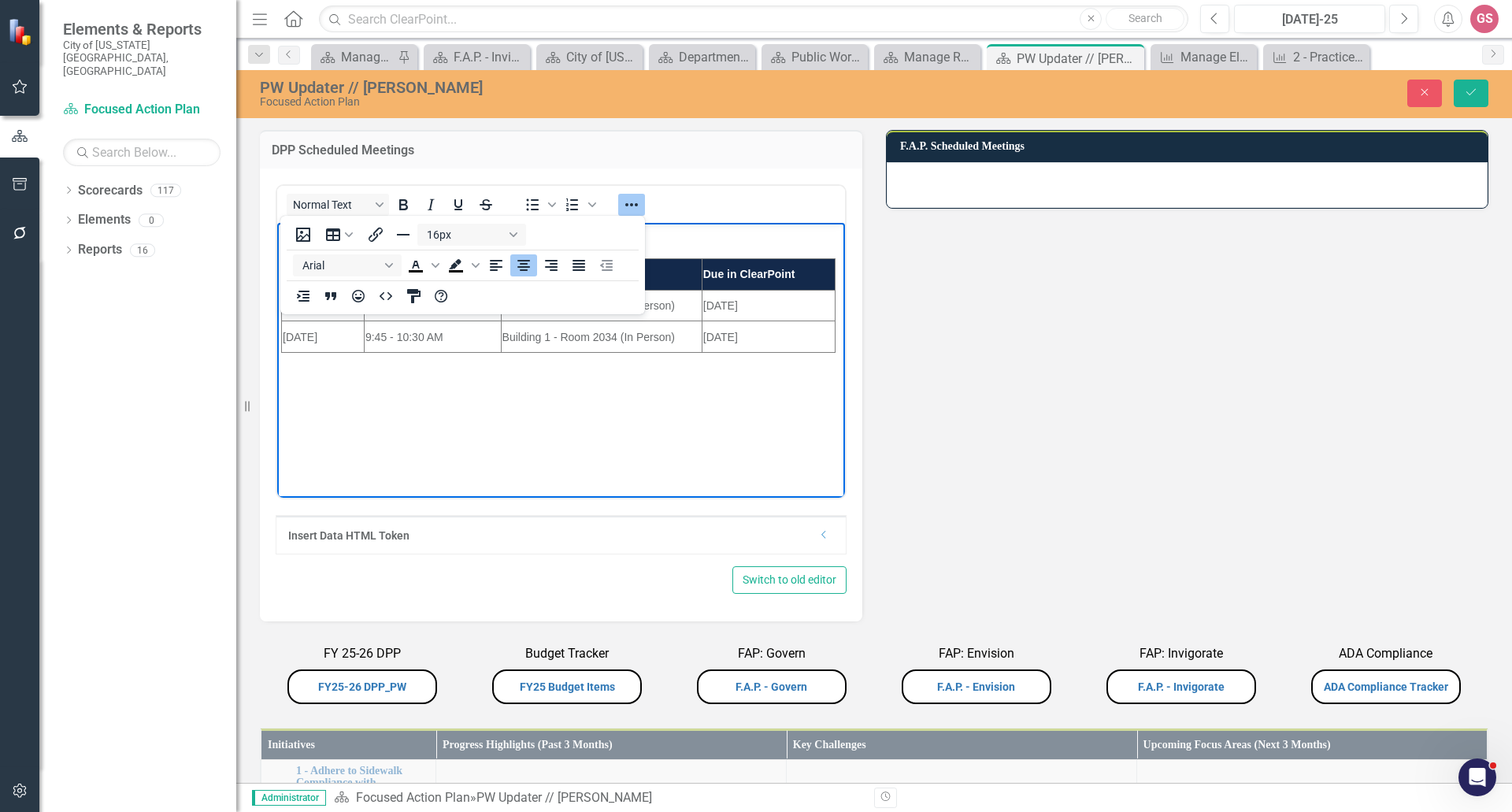
click at [740, 244] on p "Rich Text Area. Press ALT-0 for help." at bounding box center [561, 235] width 560 height 19
click at [627, 201] on icon "Reveal or hide additional toolbar items" at bounding box center [631, 204] width 19 height 19
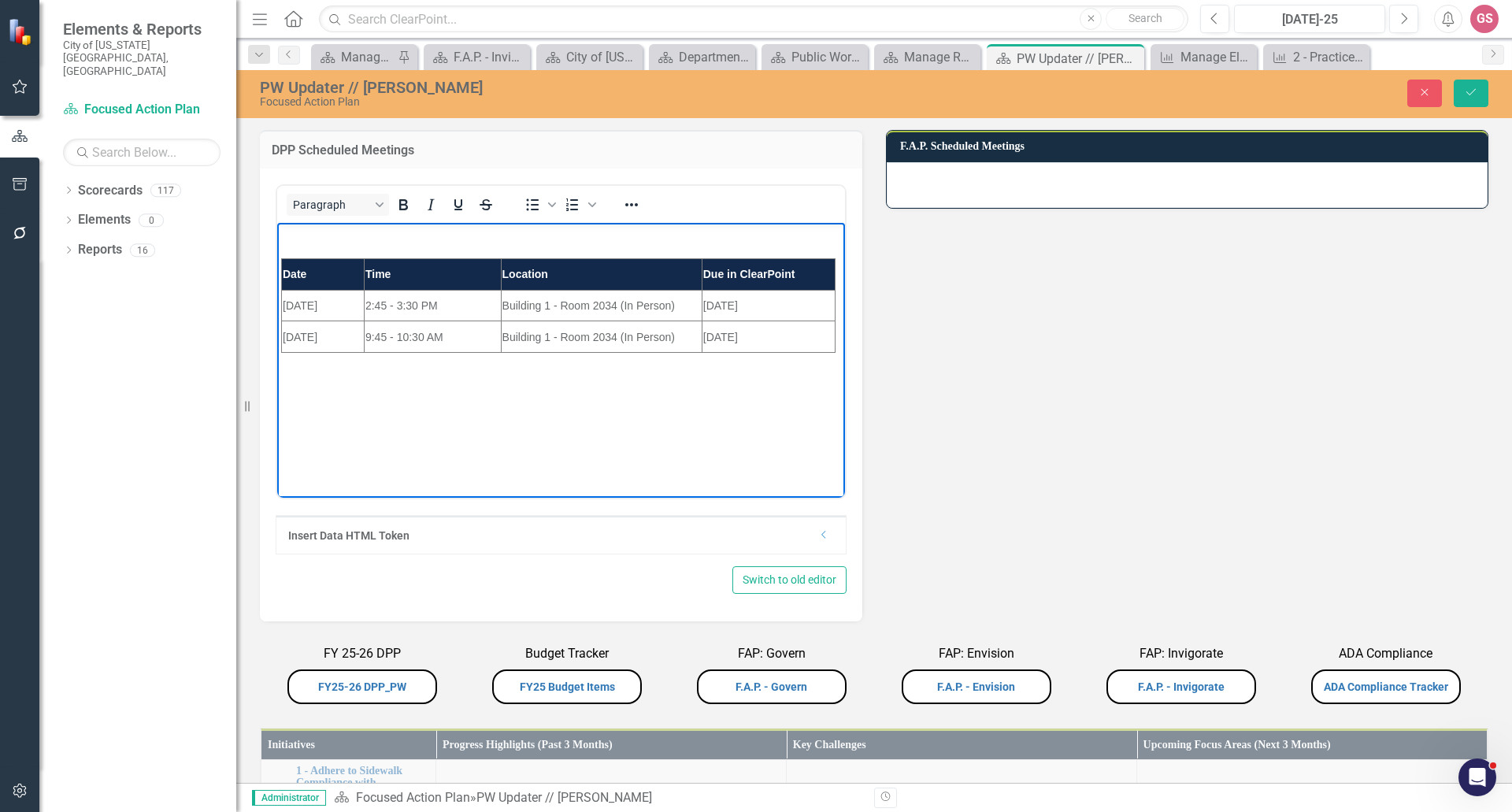
click at [289, 245] on body "Date Time Location Due in ClearPoint [DATE] 2:45 - 3:30 PM Building 1 - Room 20…" at bounding box center [560, 340] width 568 height 236
click at [289, 245] on body "Date Time Location Due in ClearPoint [DATE] 2:45 - 3:30 PM Building 1 - Room 20…" at bounding box center [560, 340] width 568 height 236
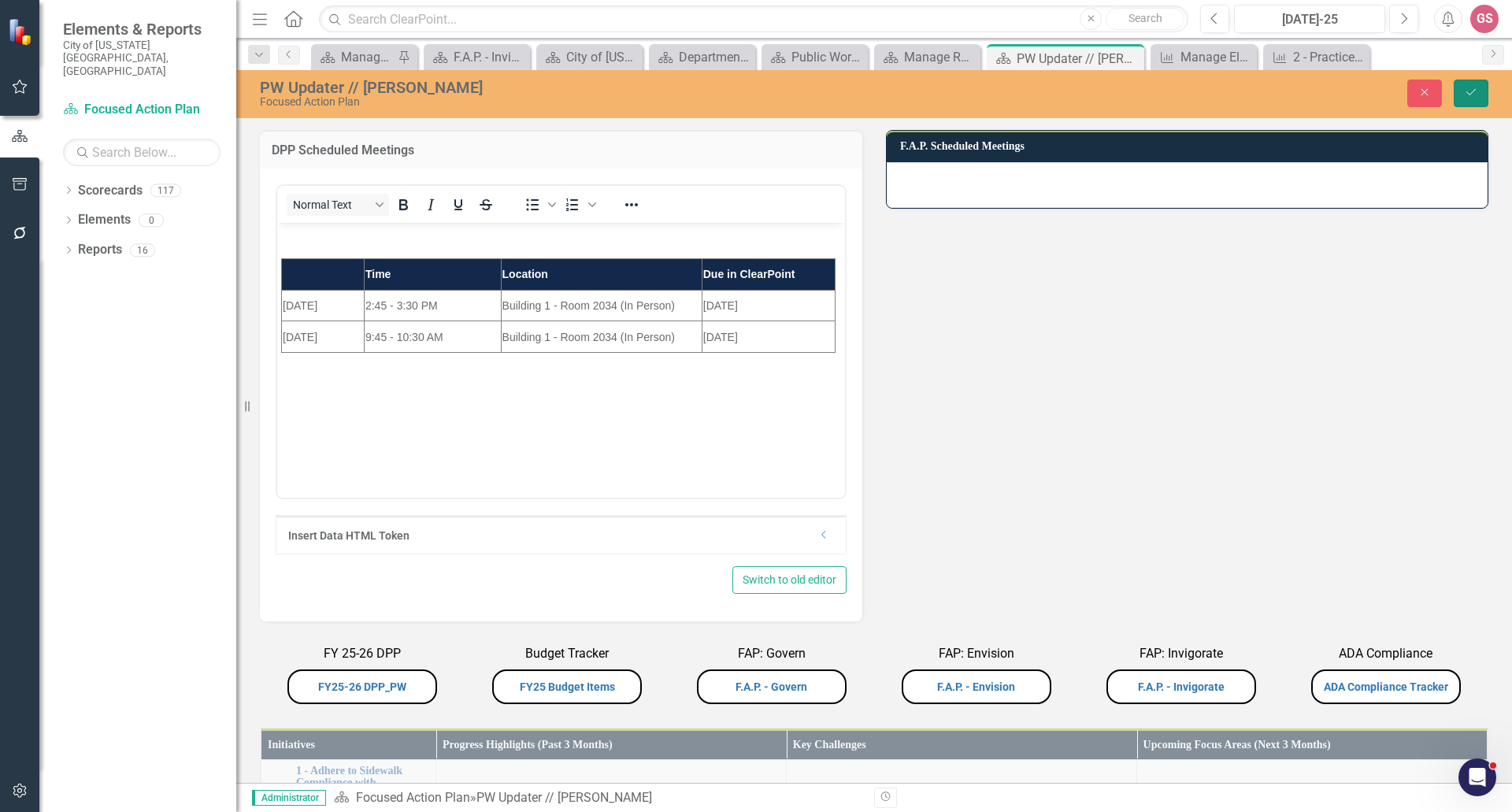
click at [1464, 94] on icon "Save" at bounding box center [1472, 92] width 14 height 11
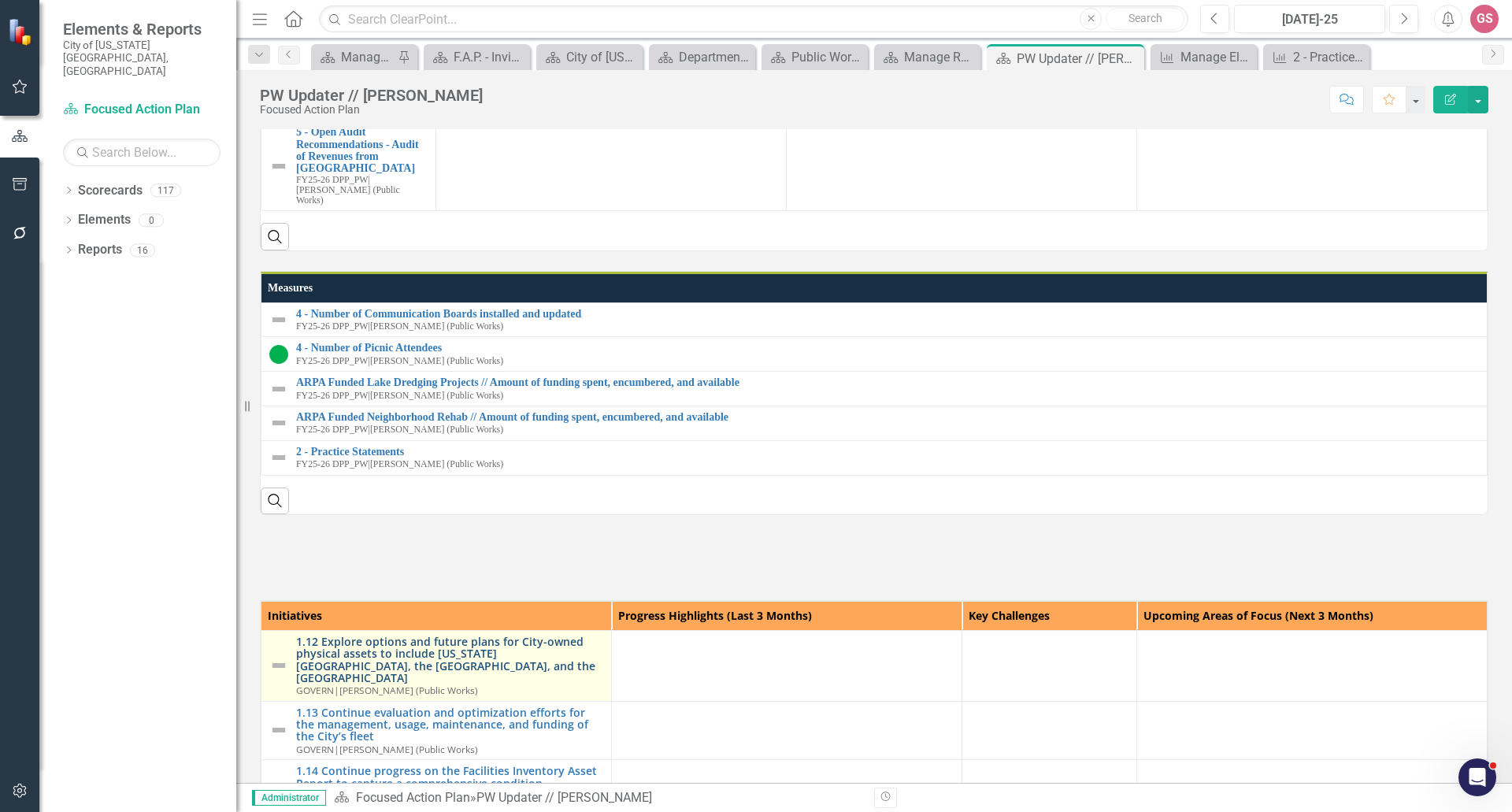
scroll to position [630, 0]
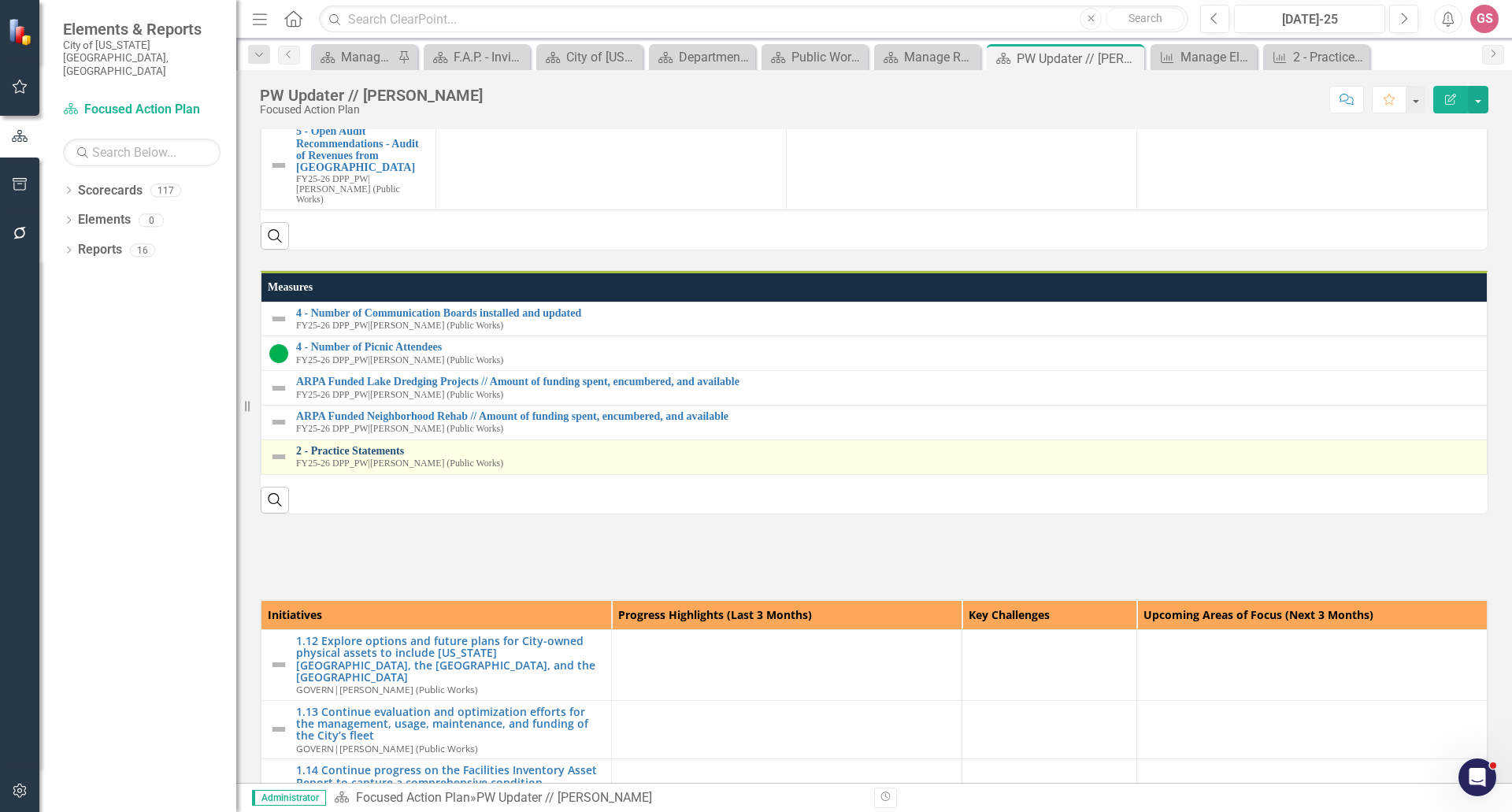
click at [339, 445] on link "2 - Practice Statements" at bounding box center [887, 451] width 1183 height 12
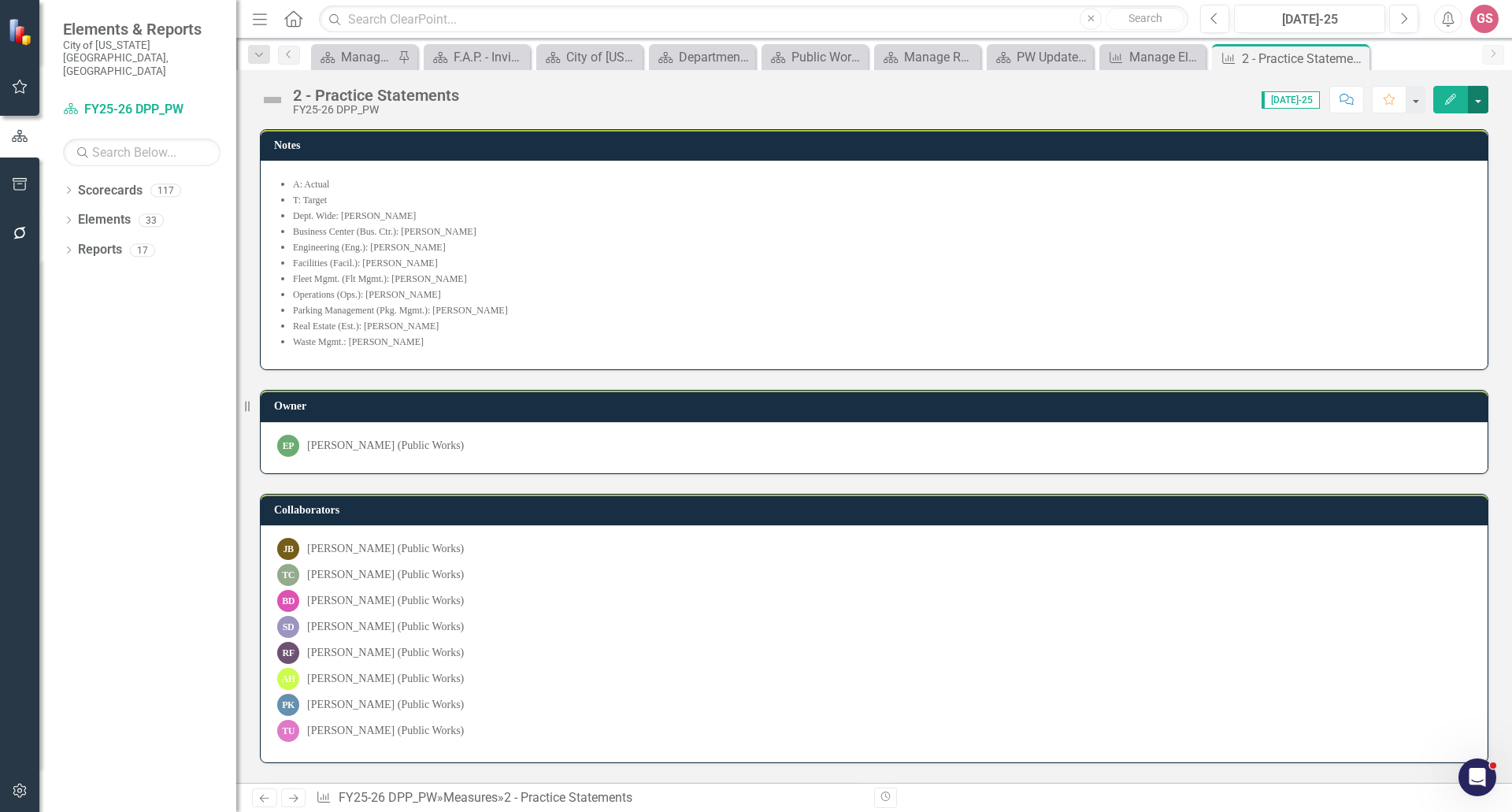
click at [1480, 95] on button "button" at bounding box center [1478, 99] width 21 height 28
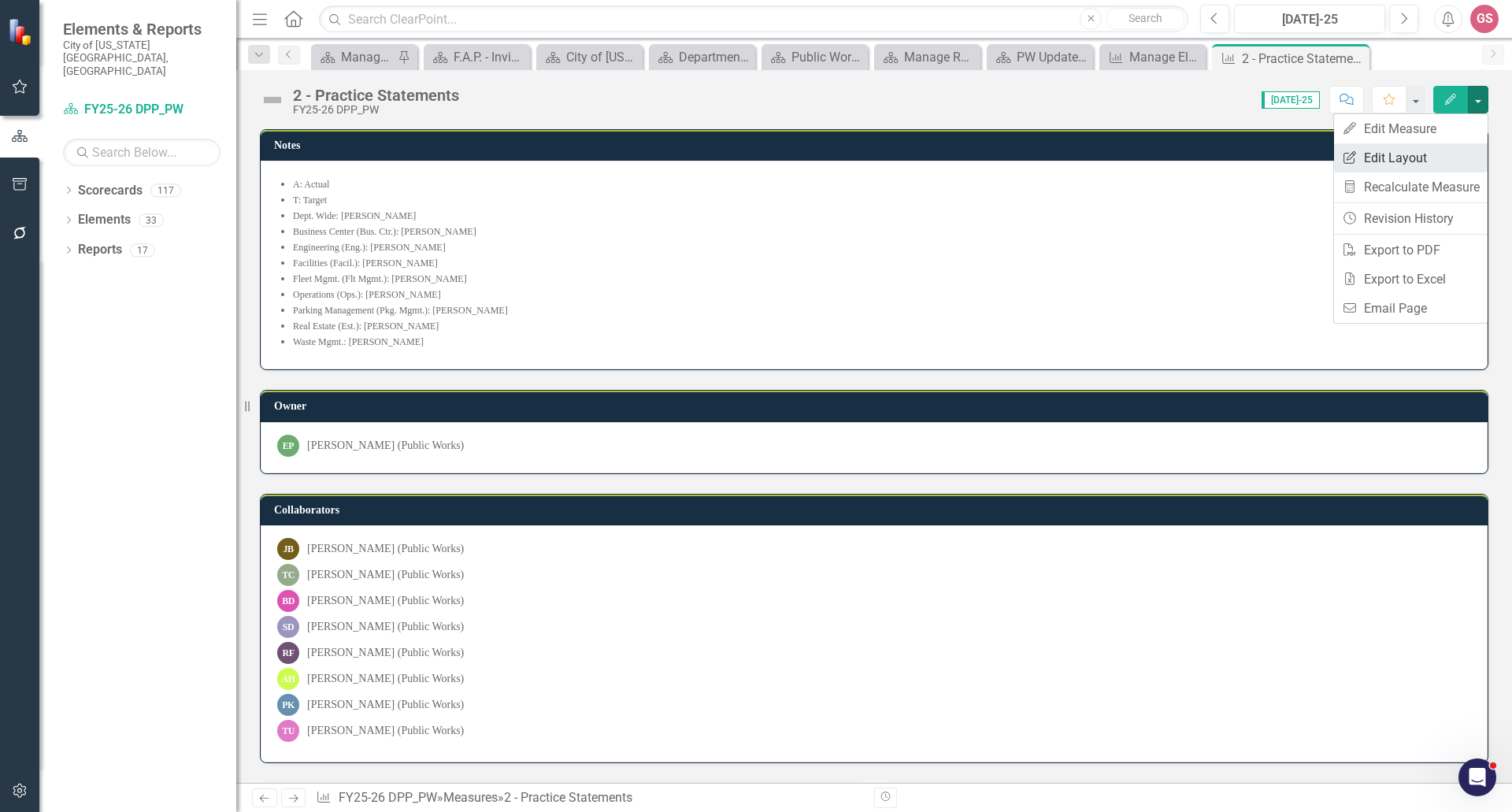
click at [1411, 165] on link "Edit Report Edit Layout" at bounding box center [1410, 157] width 154 height 29
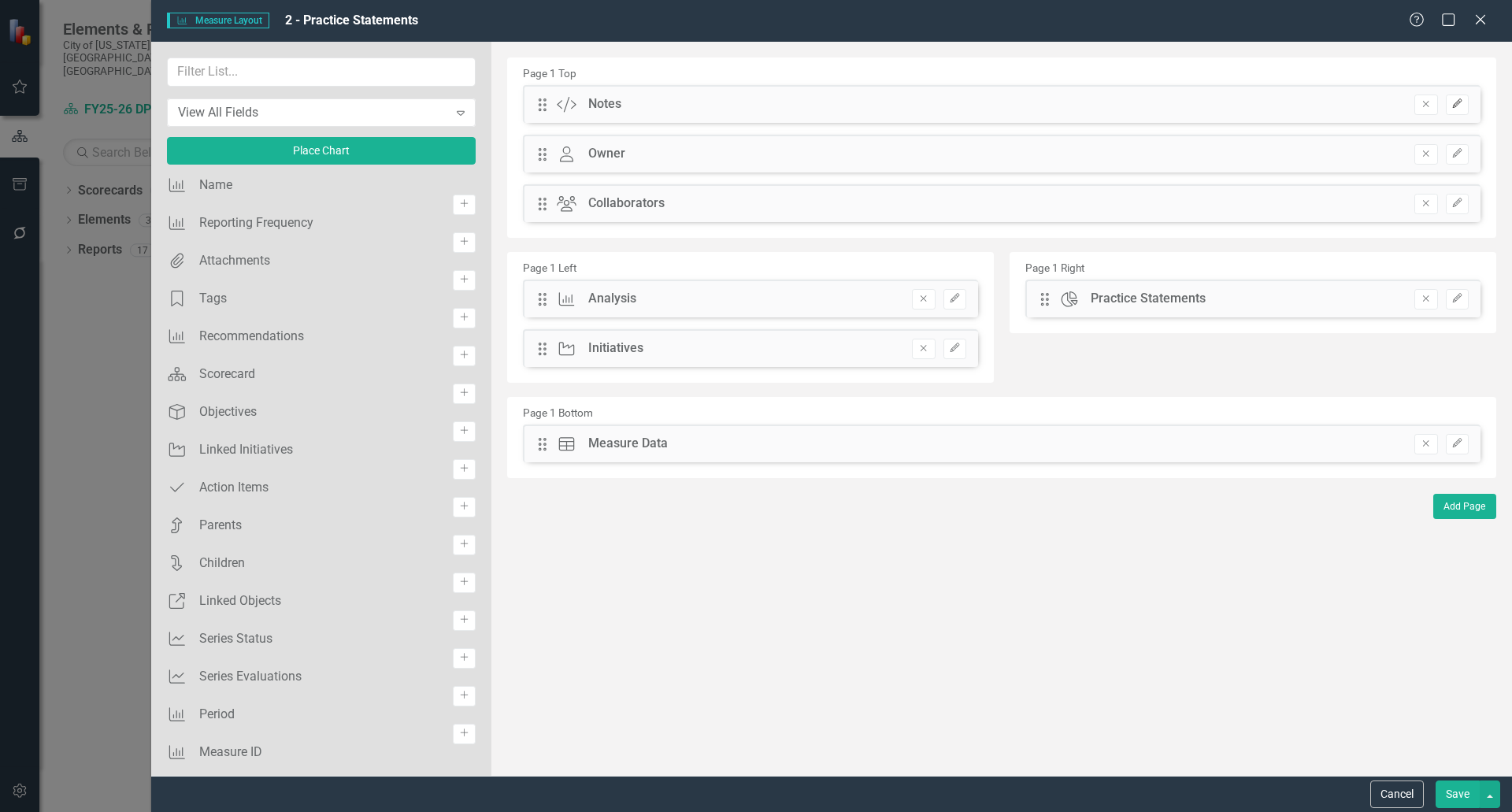
click at [1452, 106] on icon "Edit" at bounding box center [1457, 103] width 12 height 10
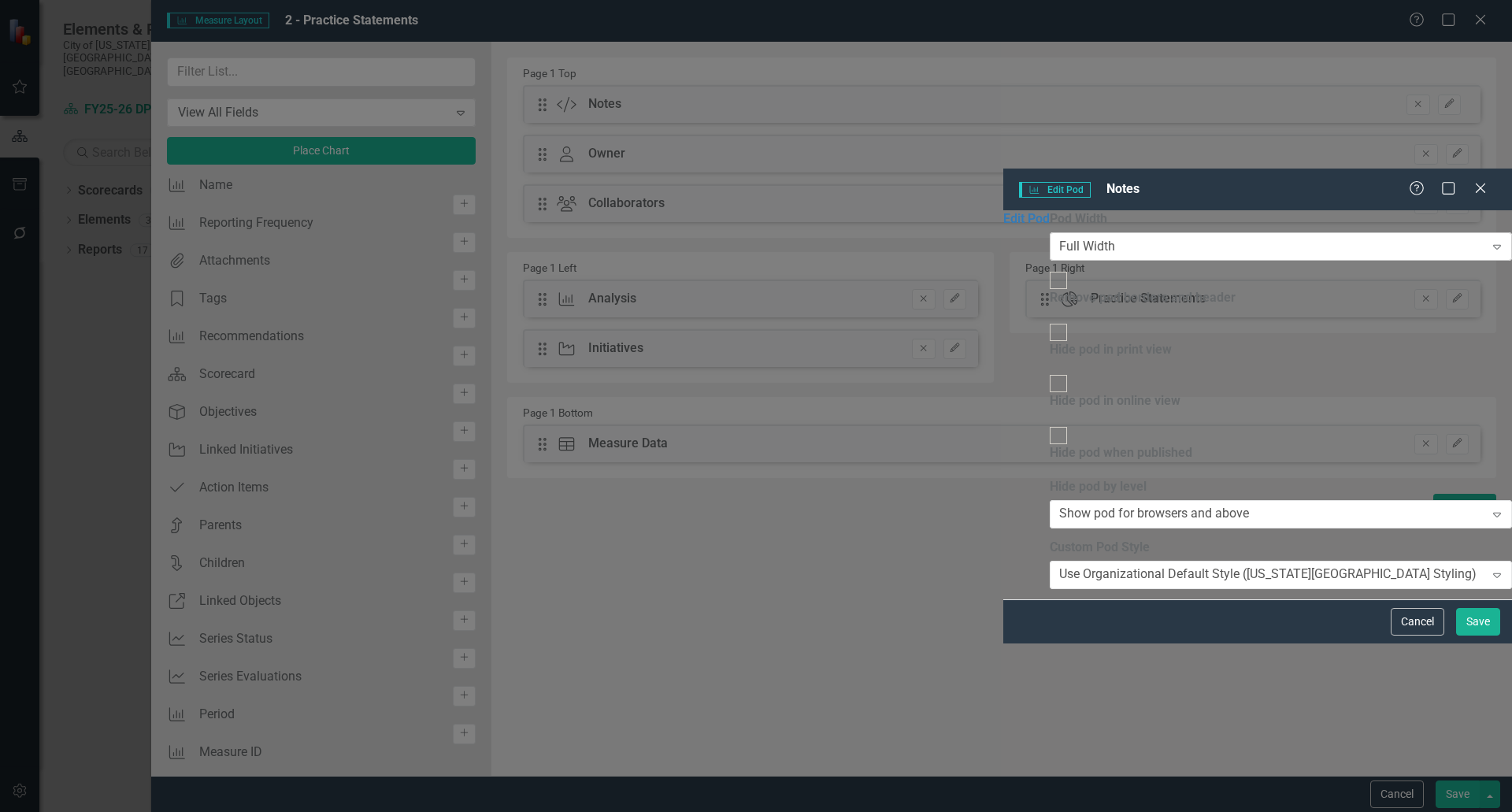
click at [1060, 237] on div "Full Width" at bounding box center [1087, 246] width 56 height 18
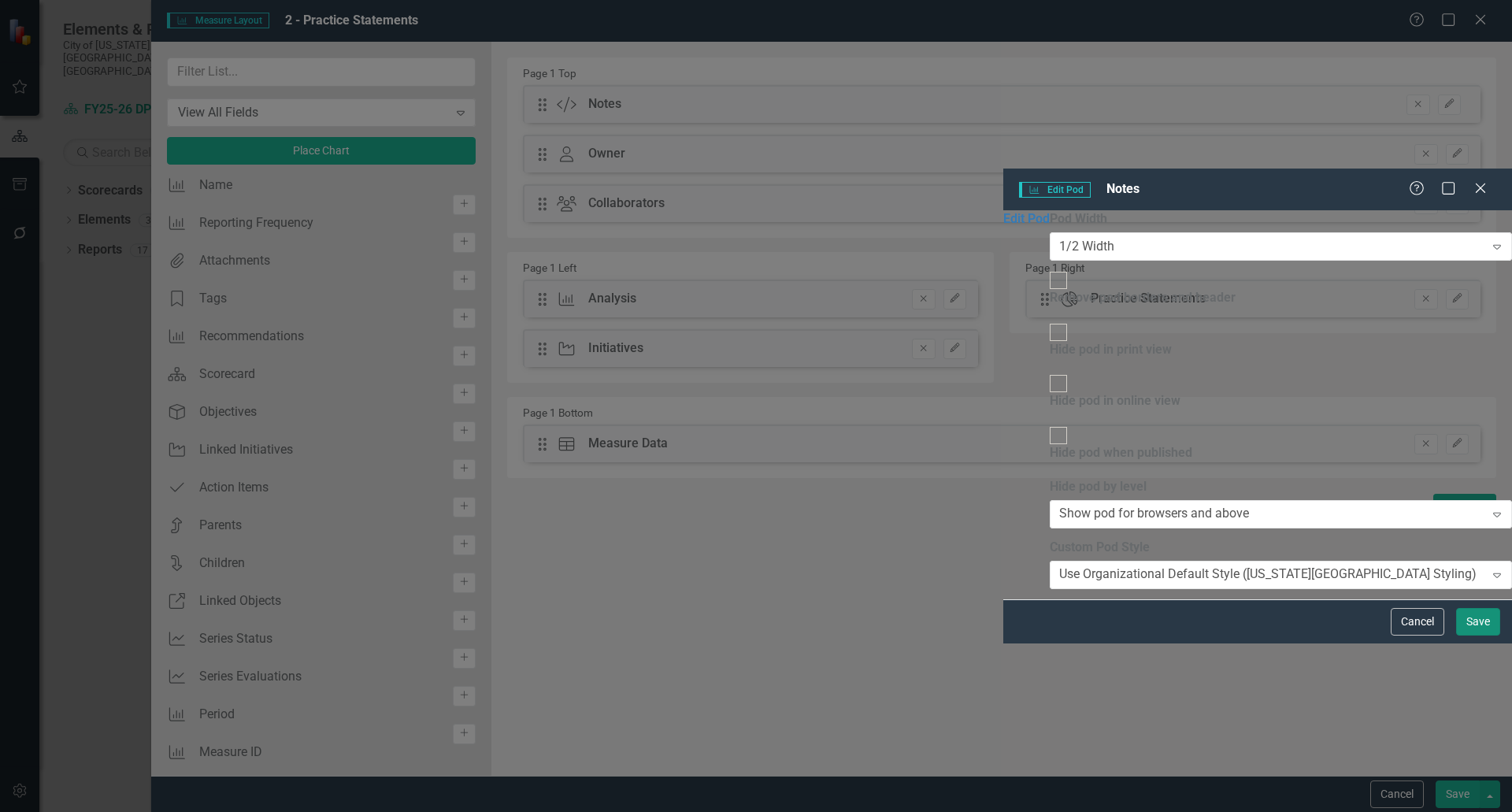
drag, startPoint x: 1478, startPoint y: 796, endPoint x: 13, endPoint y: 31, distance: 1652.7
click at [1478, 636] on button "Save" at bounding box center [1478, 621] width 44 height 28
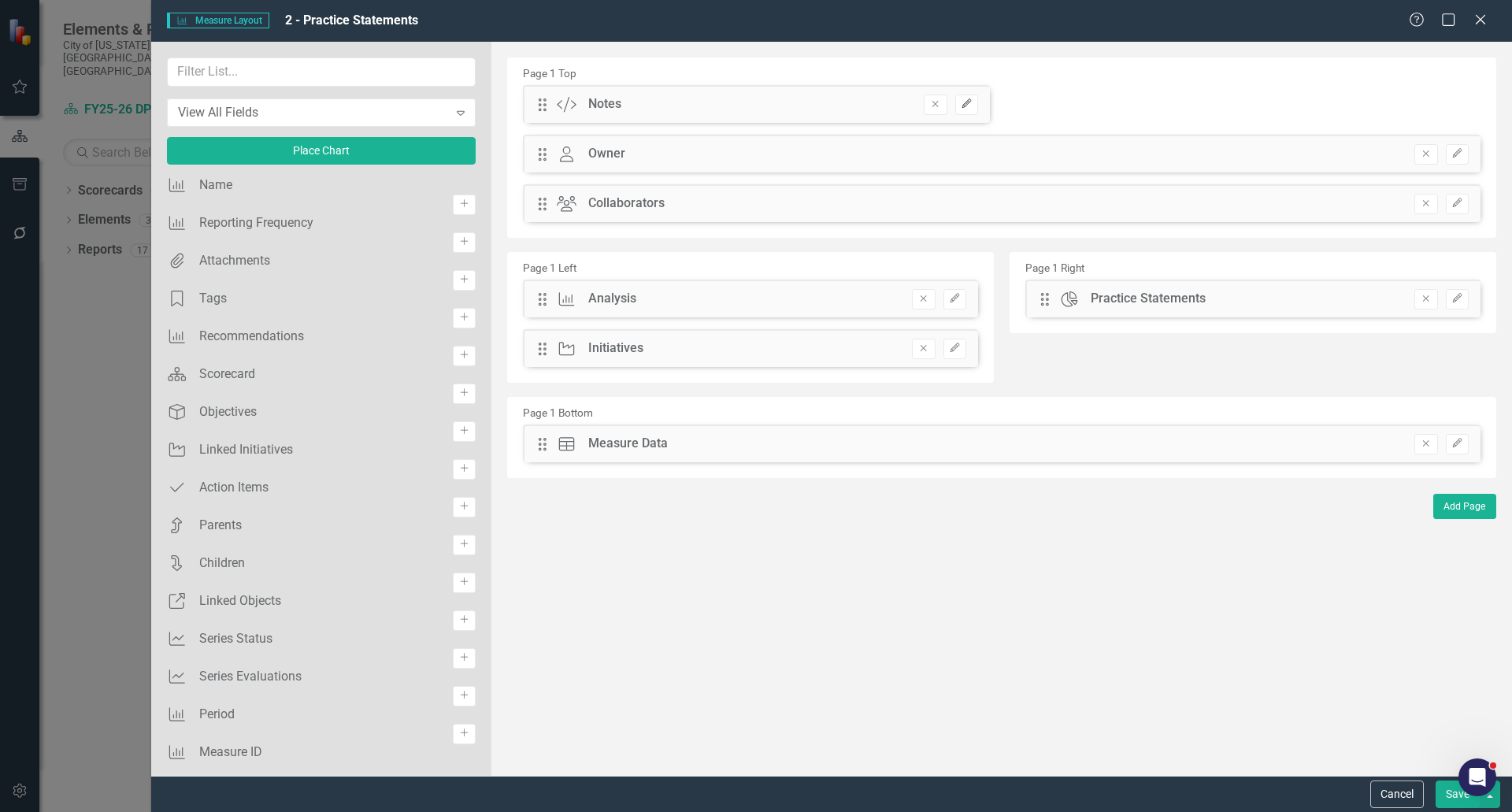
click at [966, 106] on icon "Edit" at bounding box center [966, 103] width 12 height 10
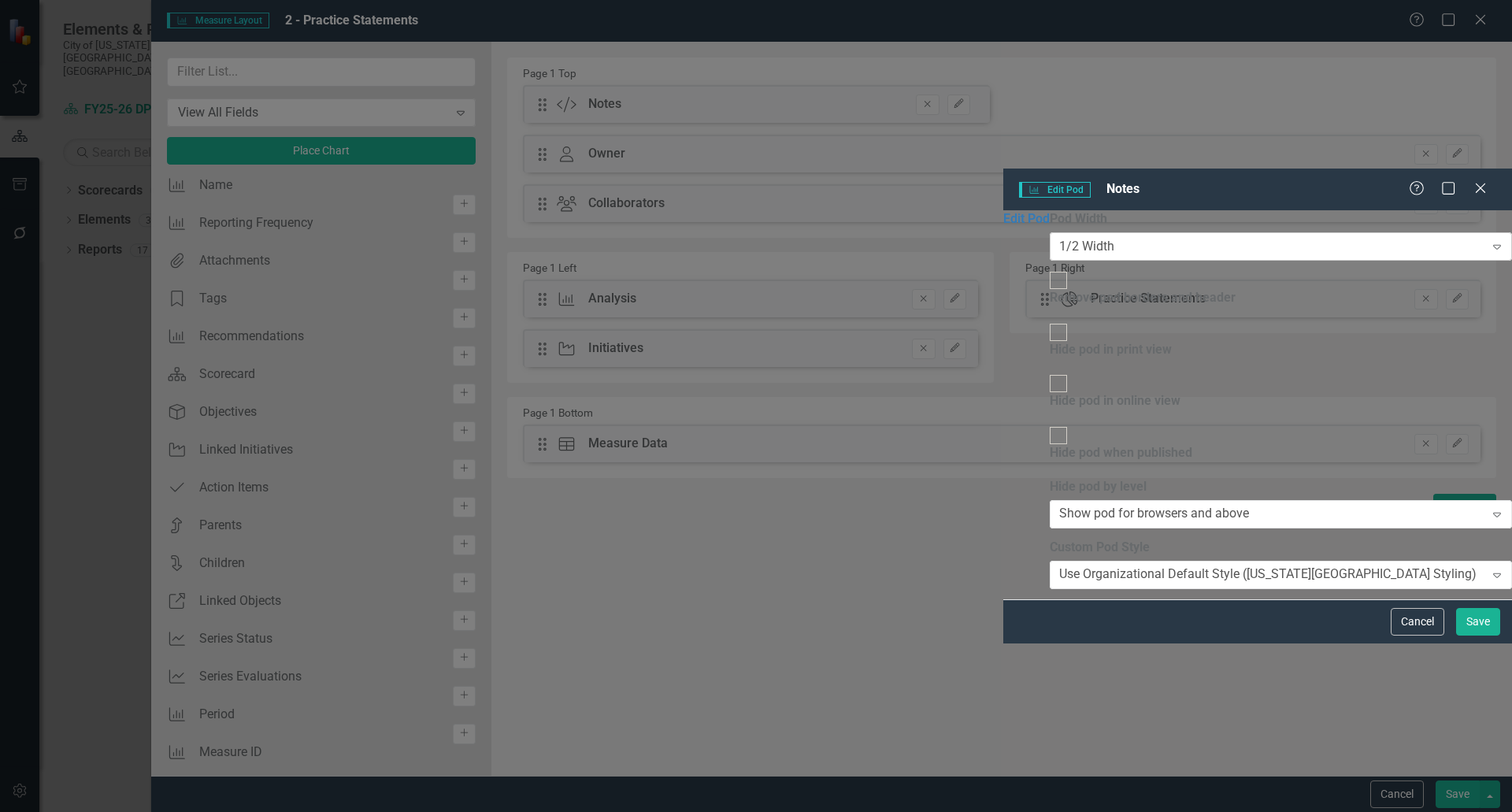
click at [1060, 237] on div "1/2 Width" at bounding box center [1087, 246] width 55 height 18
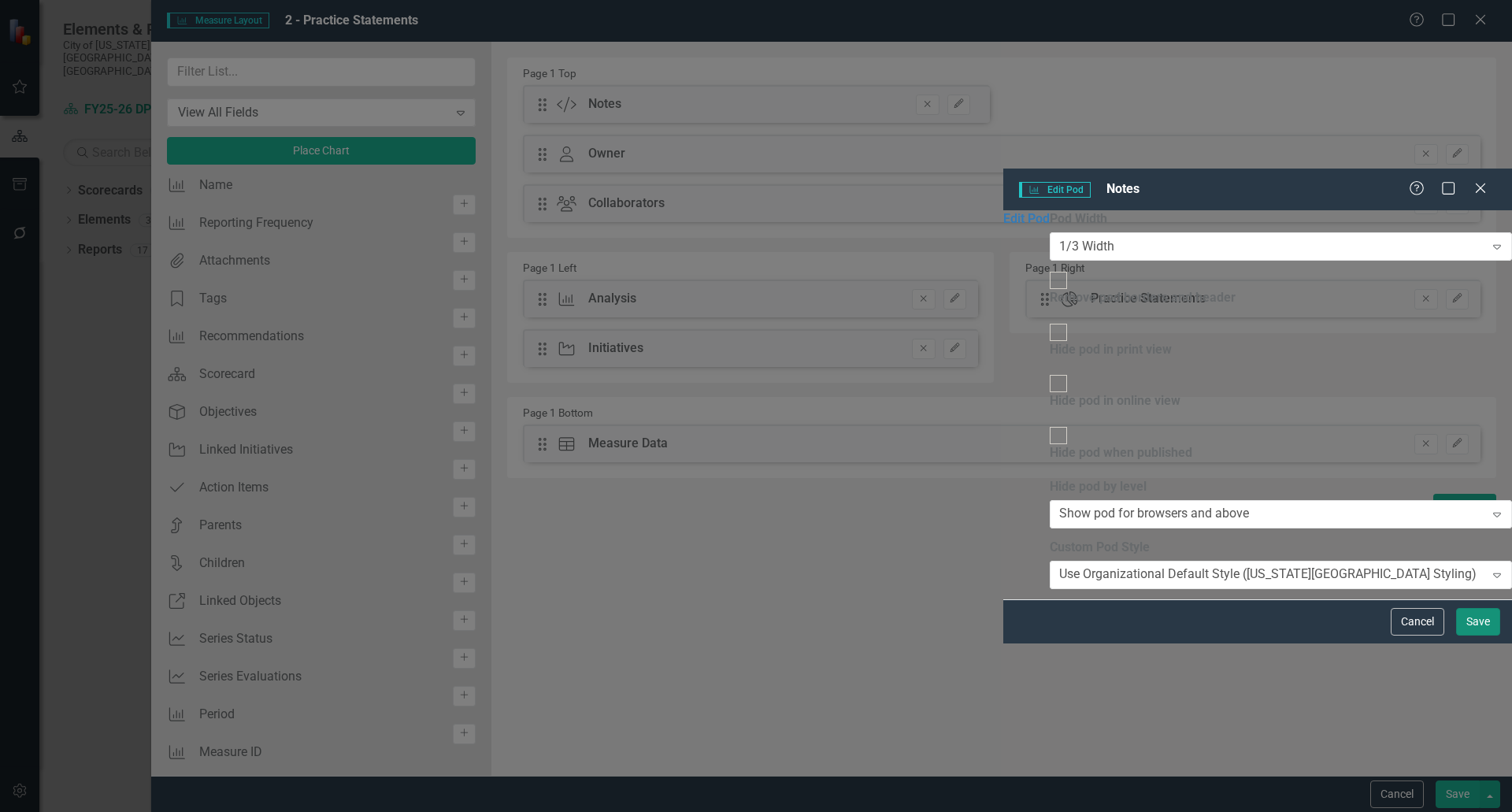
click at [1471, 636] on button "Save" at bounding box center [1478, 621] width 44 height 28
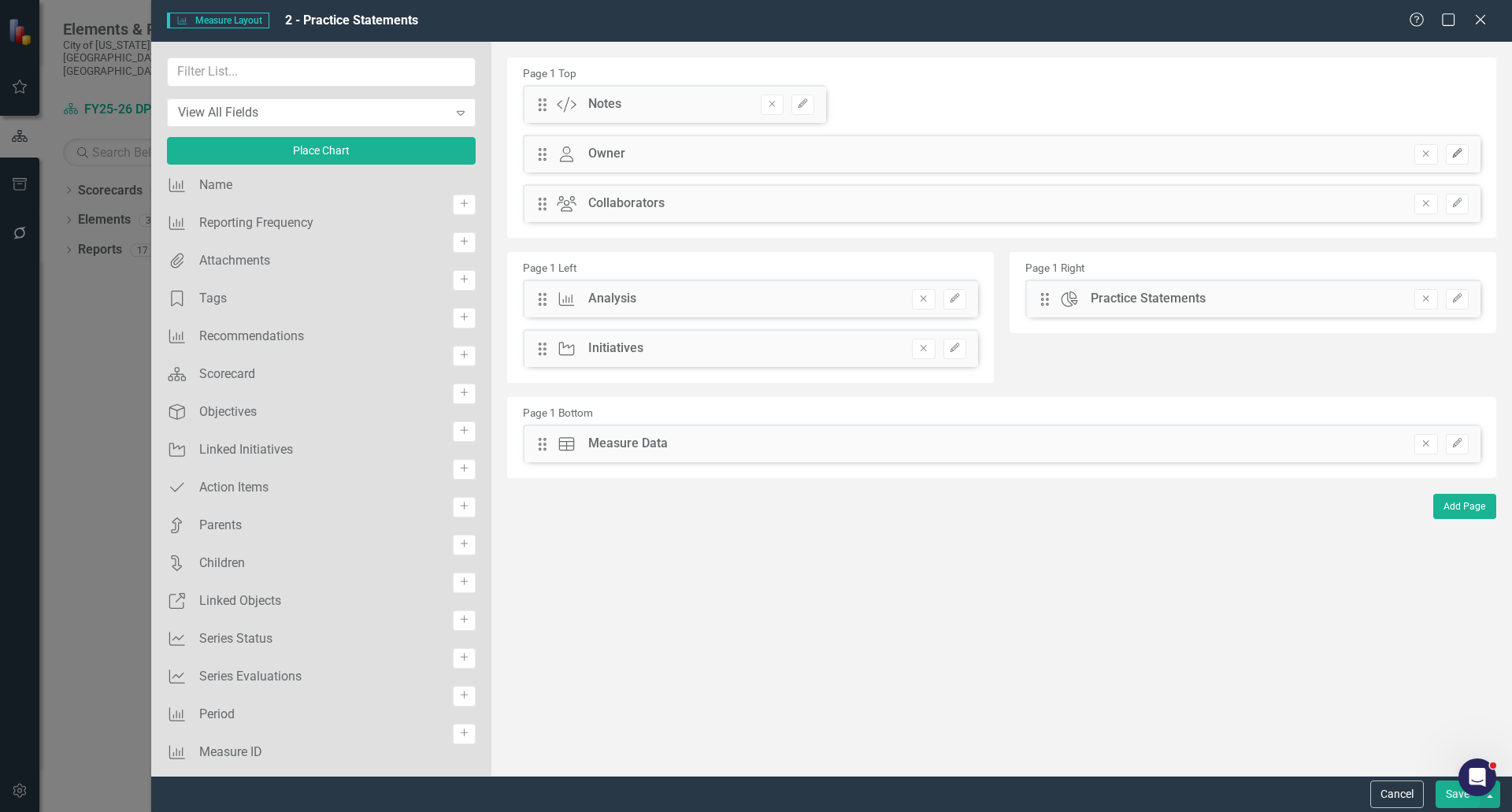
click at [1464, 154] on button "Edit" at bounding box center [1457, 154] width 22 height 21
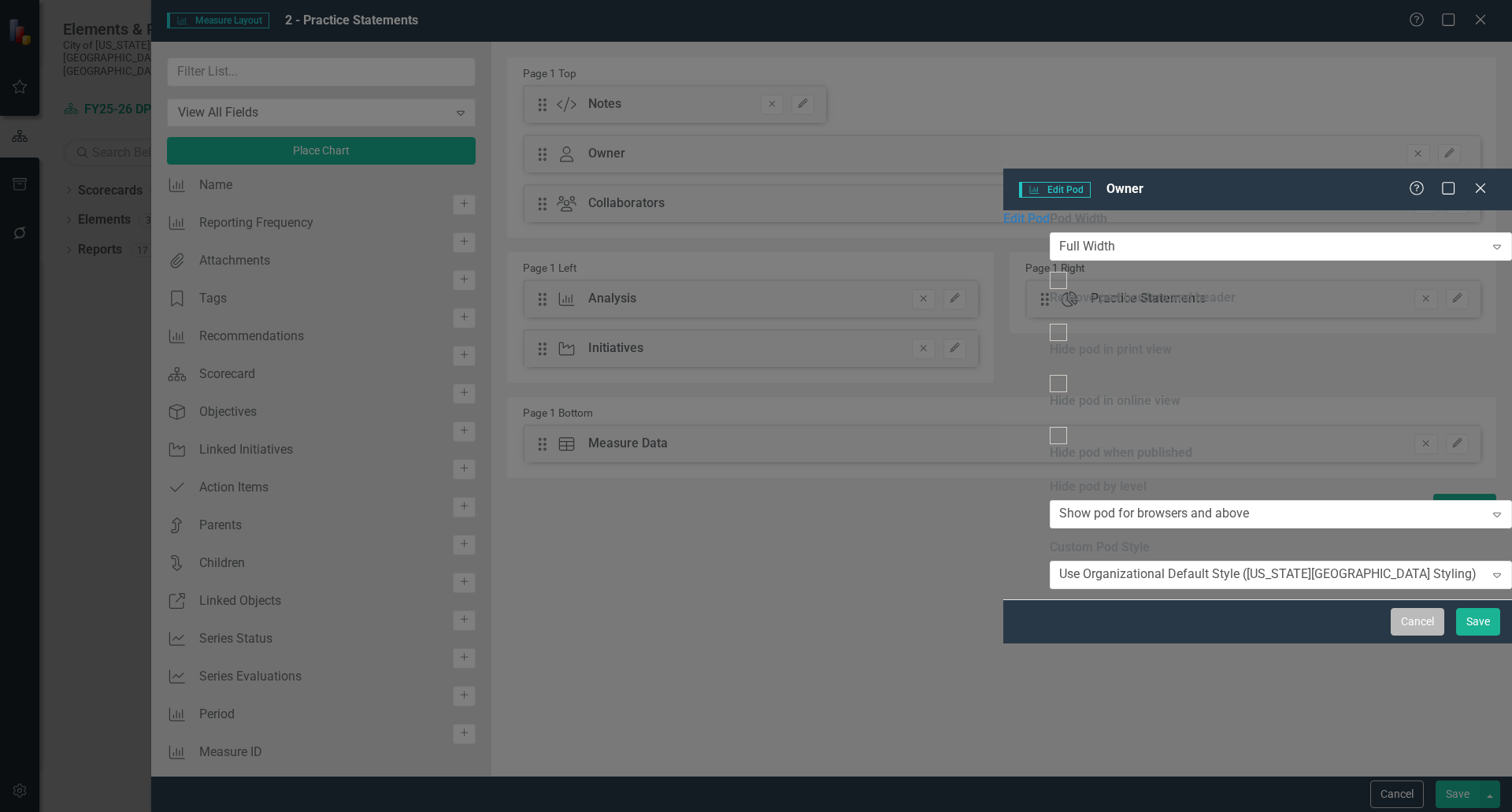
click at [1424, 636] on button "Cancel" at bounding box center [1418, 621] width 54 height 28
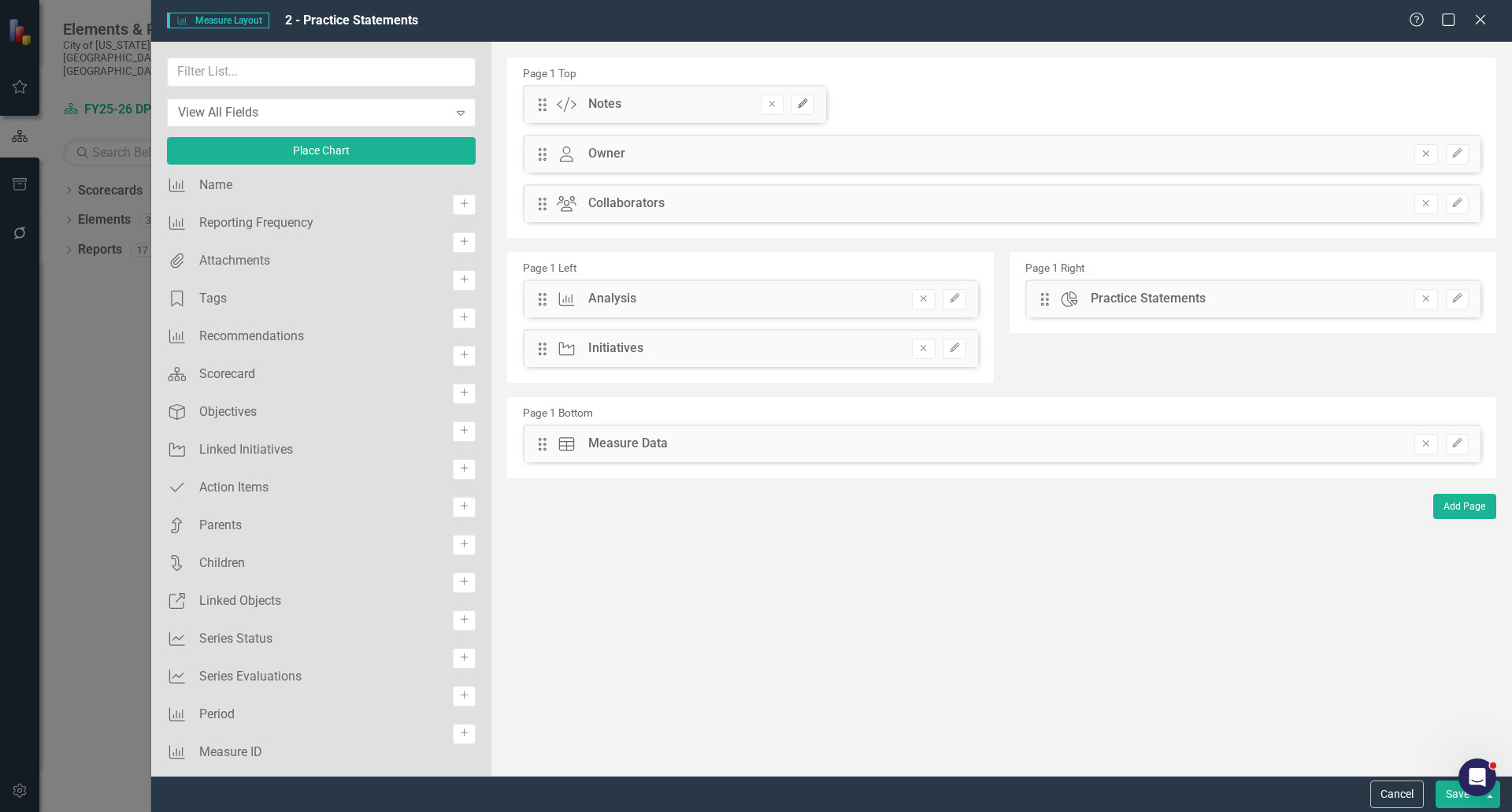
click at [808, 105] on icon "Edit" at bounding box center [802, 103] width 12 height 10
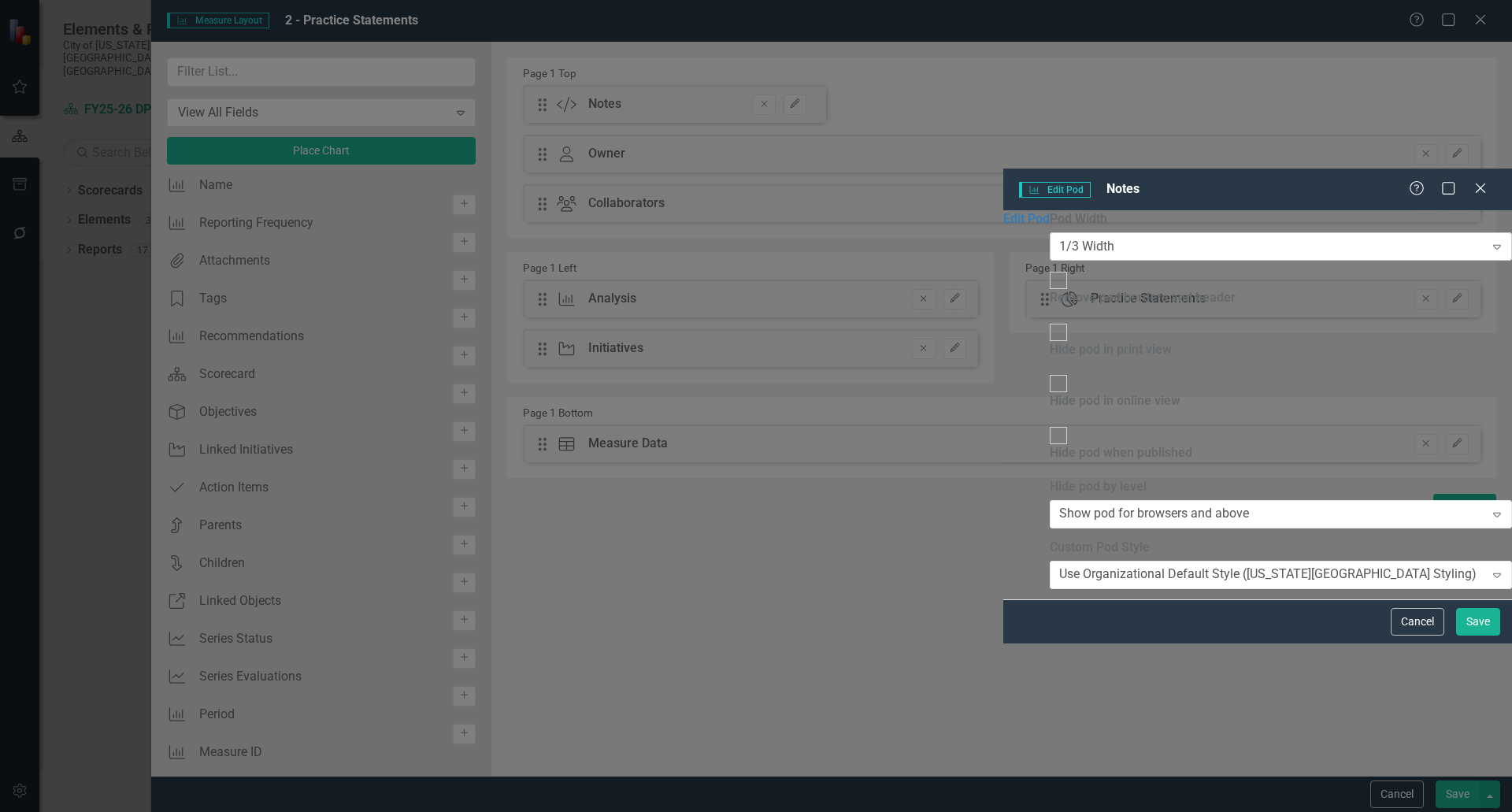
click at [1060, 237] on div "1/3 Width" at bounding box center [1087, 246] width 55 height 18
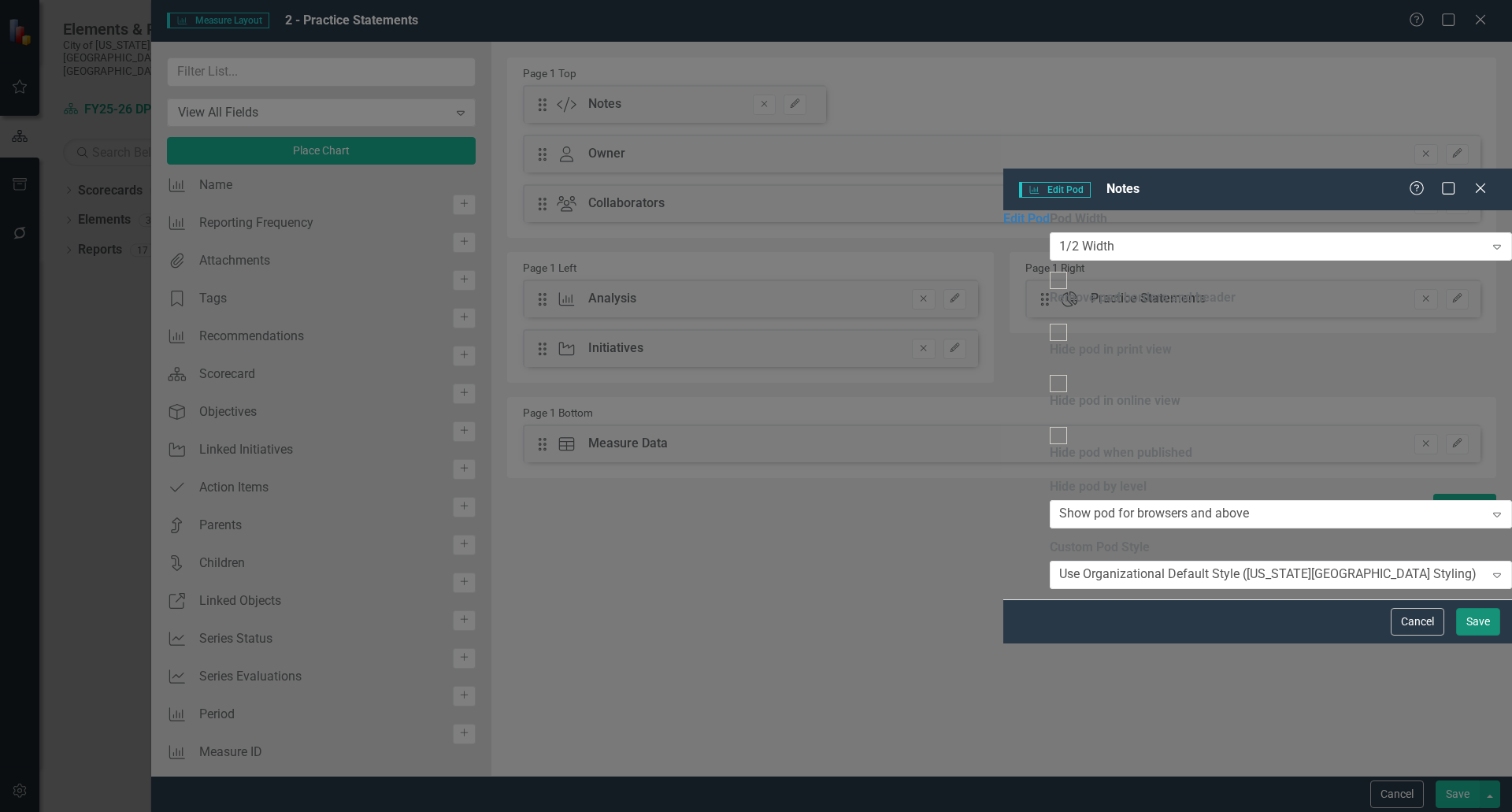
click at [1469, 636] on button "Save" at bounding box center [1478, 621] width 44 height 28
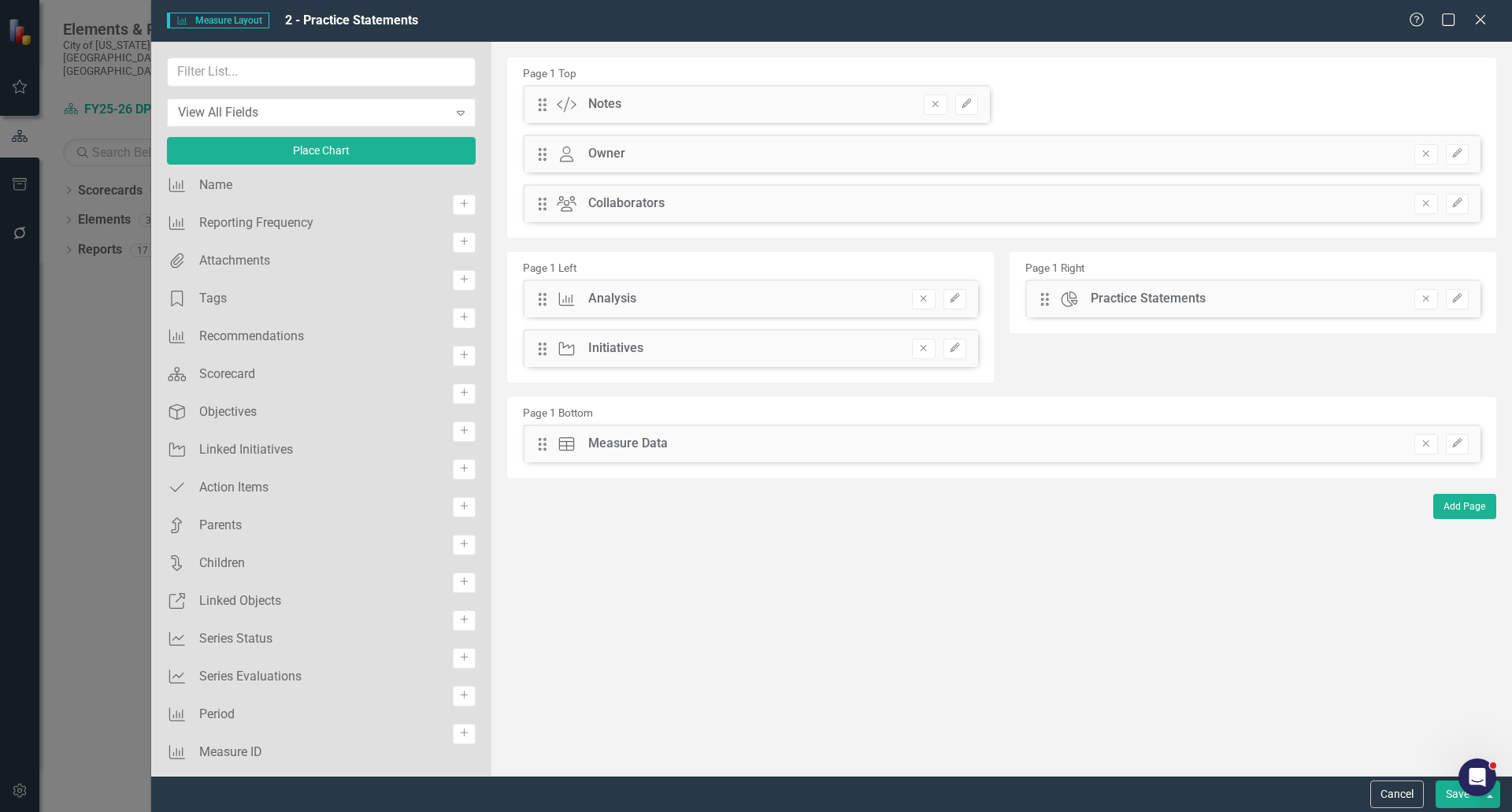
click at [667, 205] on div "Drag Collaborators Collaborators Hidden Pod Online Hidden Pod Printed Hidden Po…" at bounding box center [1001, 203] width 958 height 38
click at [1464, 204] on button "Edit" at bounding box center [1457, 203] width 22 height 21
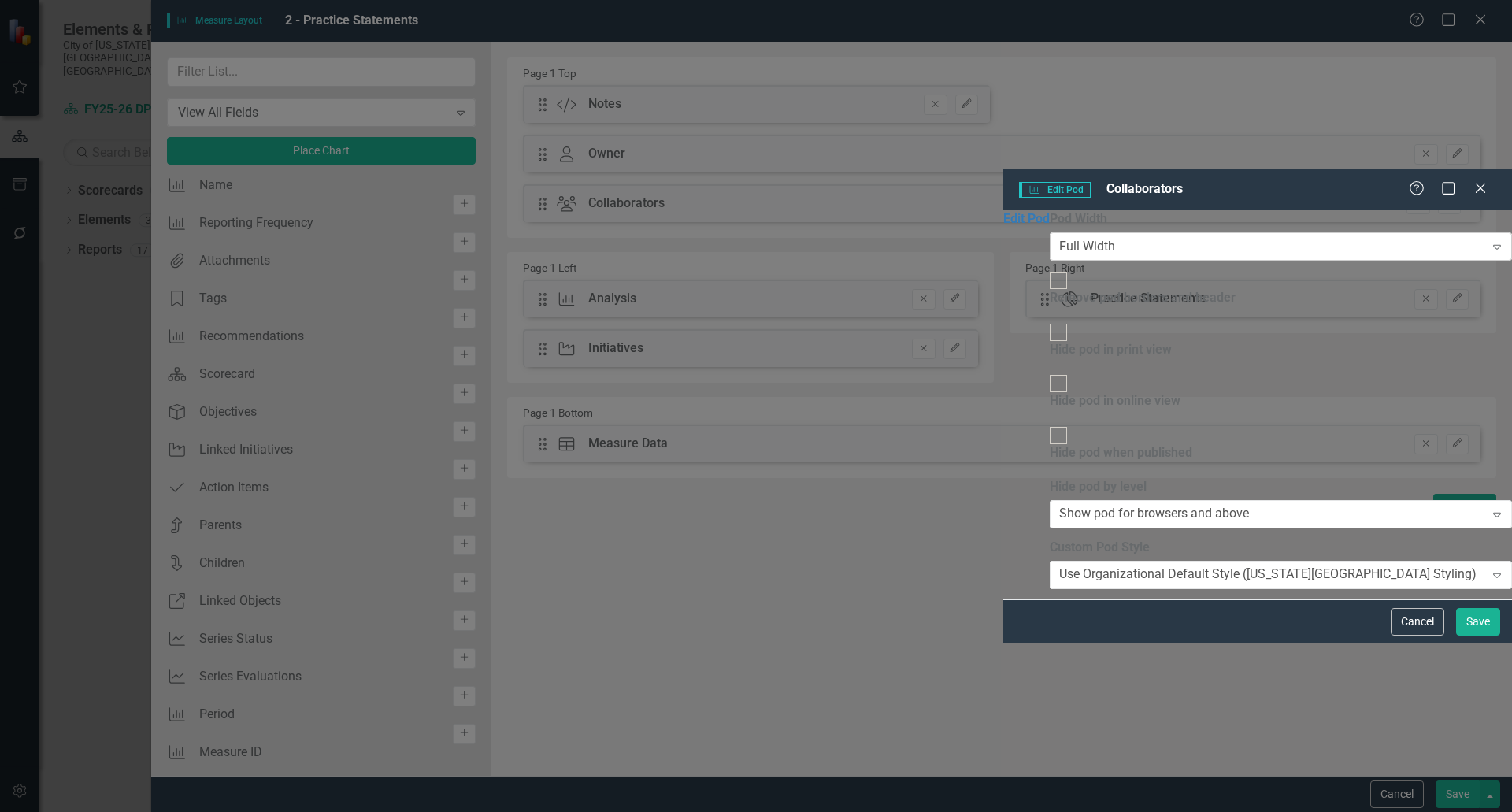
click at [1060, 237] on div "Full Width" at bounding box center [1087, 246] width 56 height 18
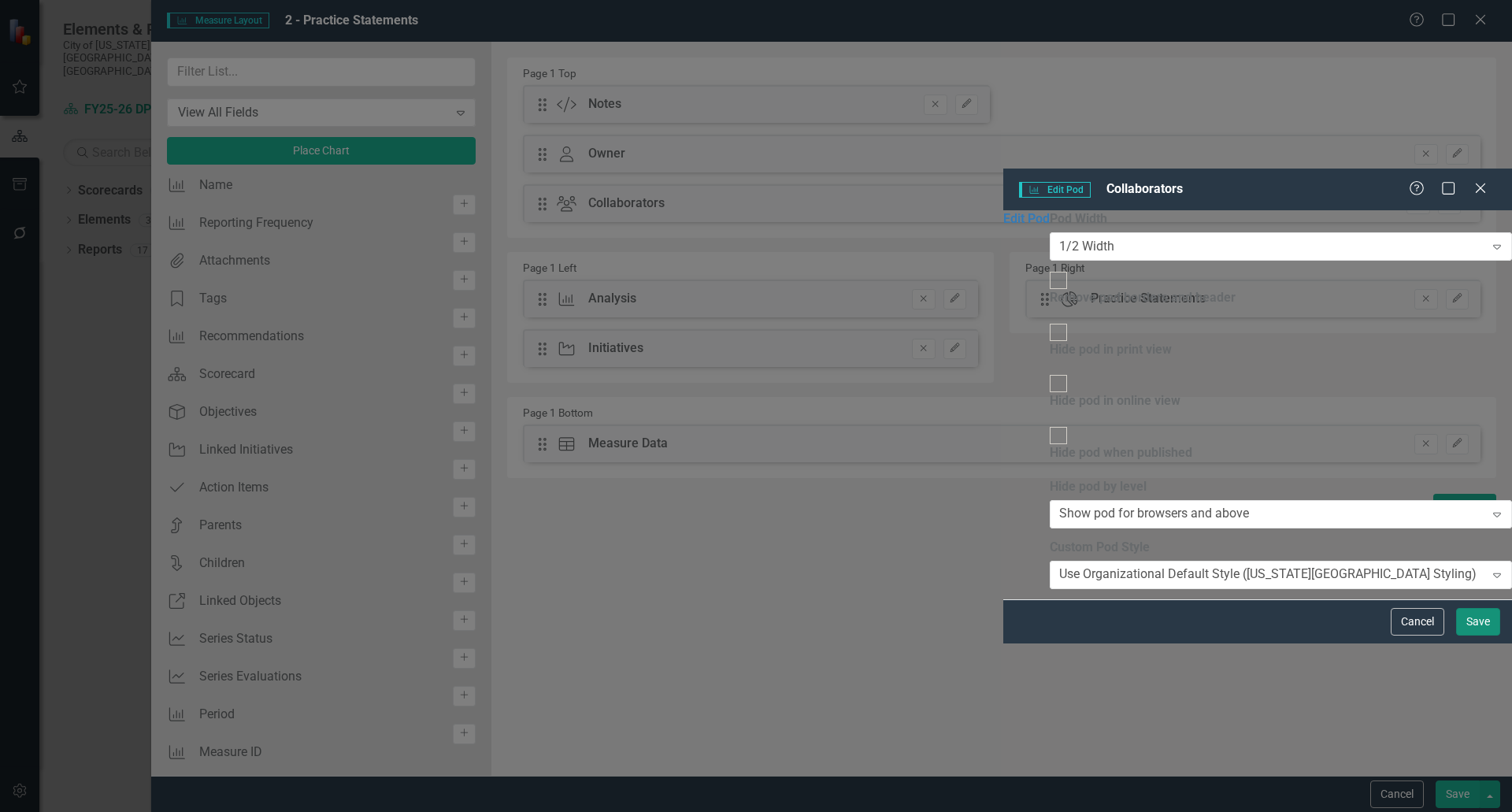
click at [1466, 636] on button "Save" at bounding box center [1478, 621] width 44 height 28
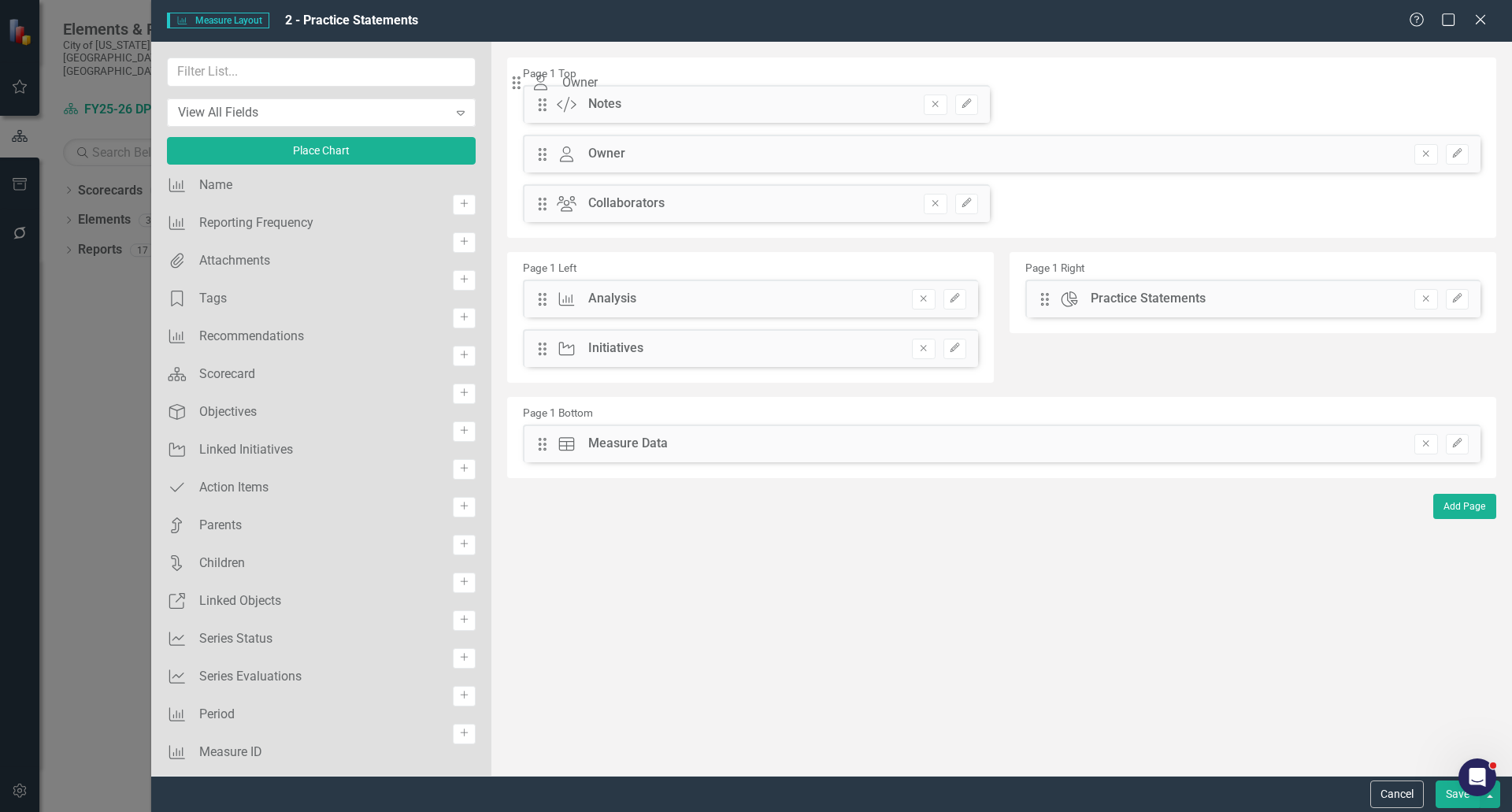
drag, startPoint x: 546, startPoint y: 161, endPoint x: 545, endPoint y: 100, distance: 61.0
click at [545, 100] on div "The fields (or pods) that are available for you to include on the detail page a…" at bounding box center [1001, 408] width 1021 height 734
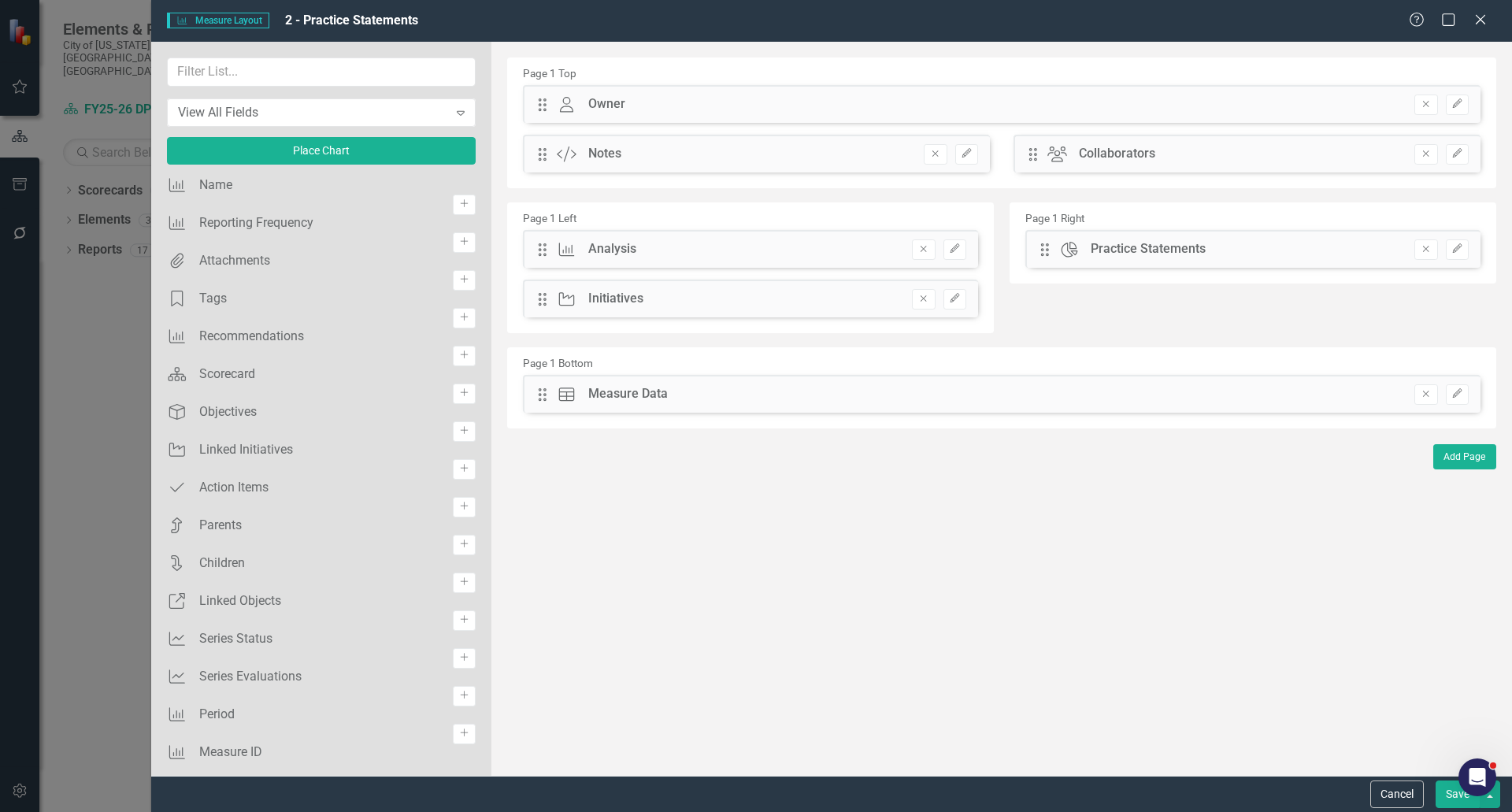
click at [1455, 795] on button "Save" at bounding box center [1457, 794] width 44 height 28
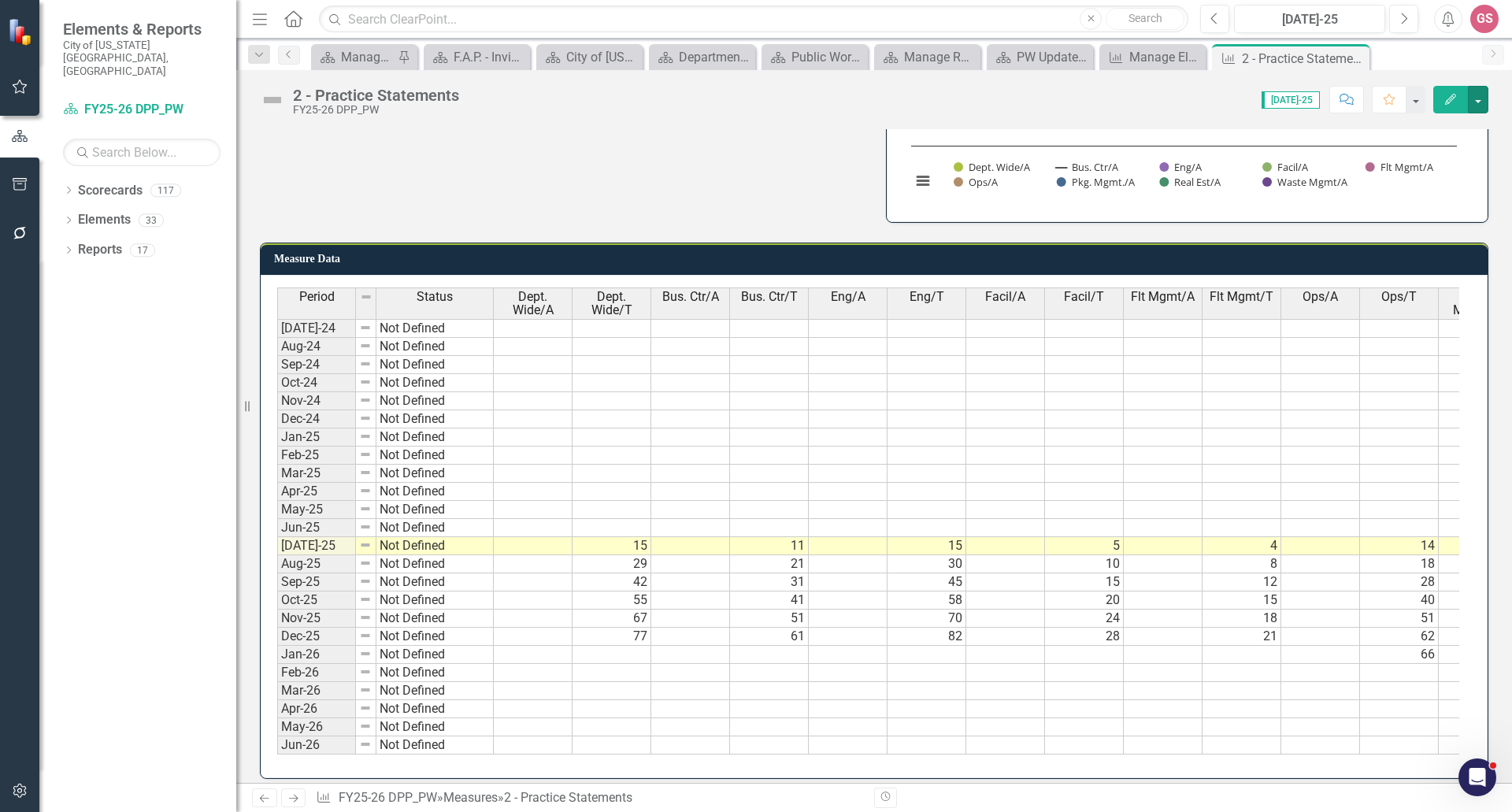
scroll to position [620, 0]
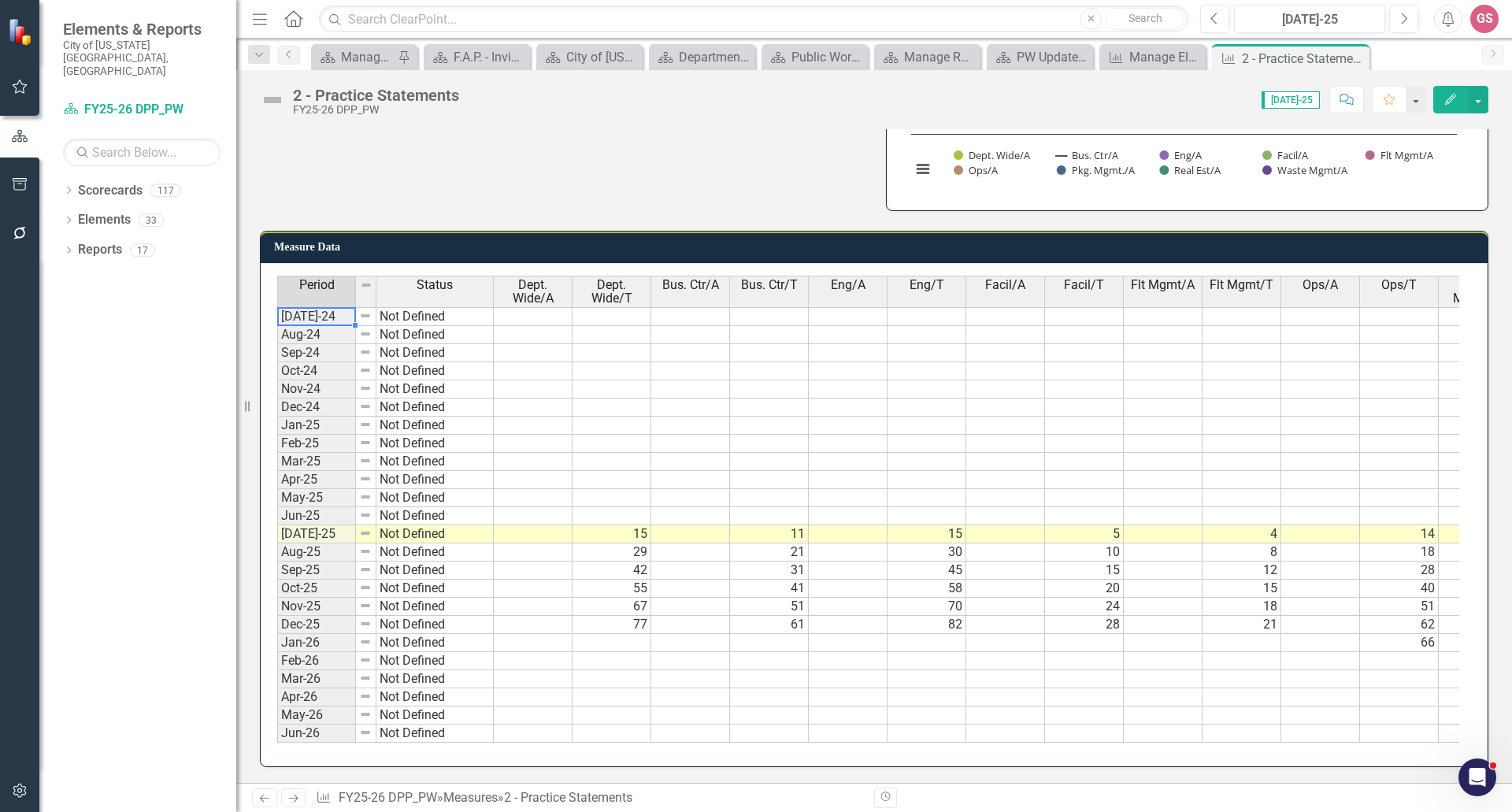
click at [329, 308] on td "[DATE]-24" at bounding box center [317, 317] width 79 height 19
click at [678, 362] on td at bounding box center [691, 371] width 79 height 18
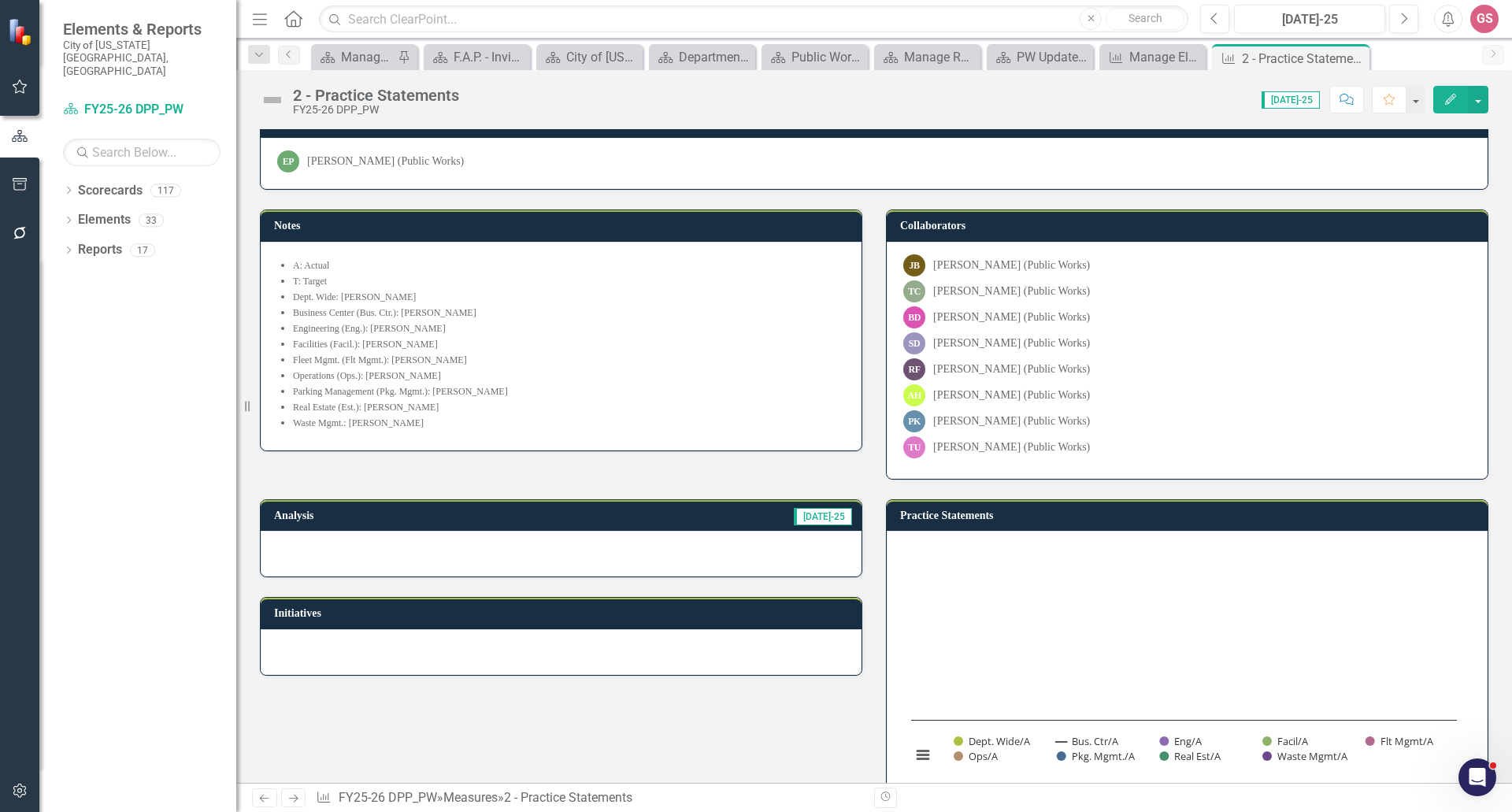
scroll to position [0, 0]
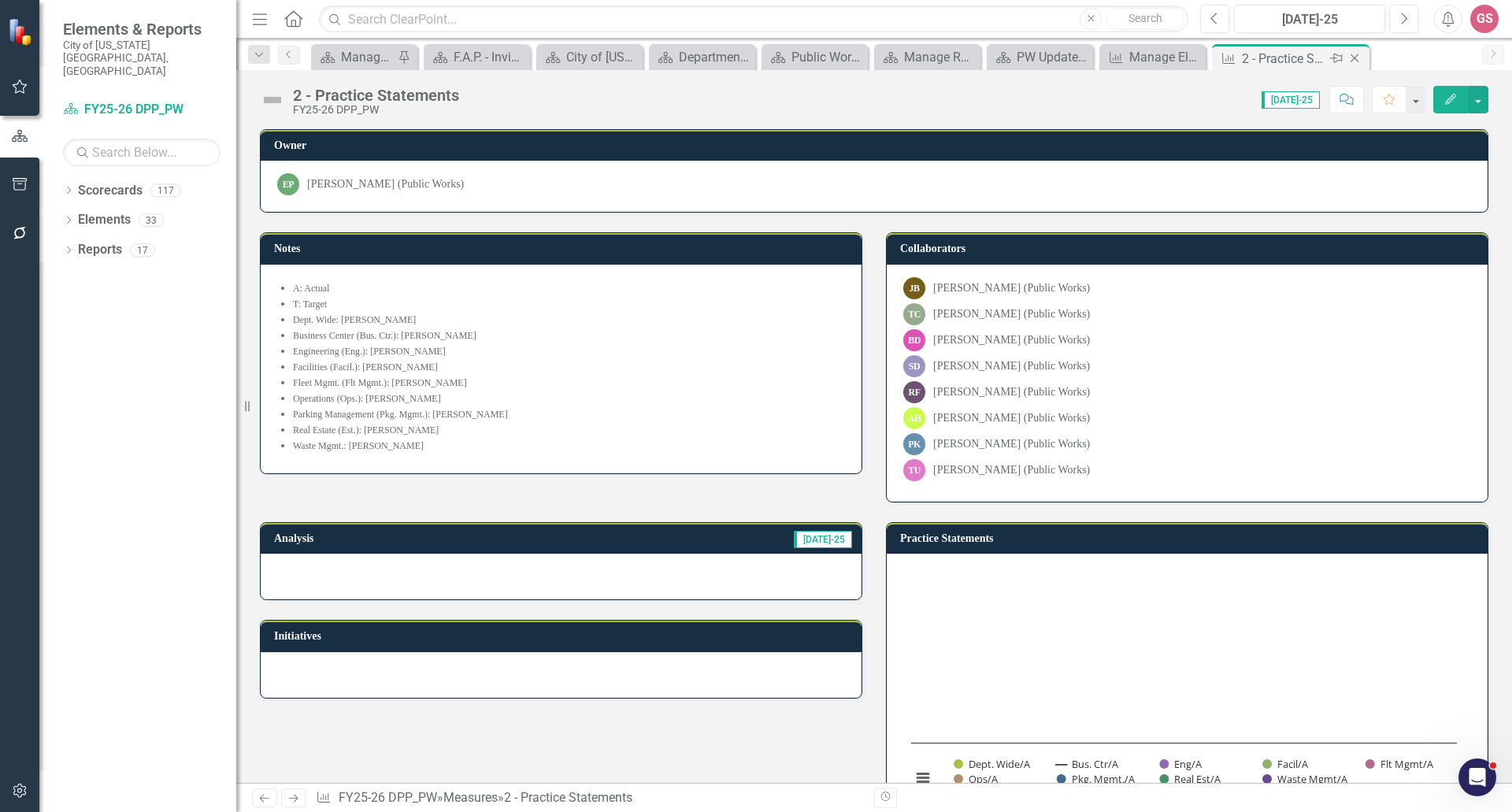
click at [1357, 59] on icon "Close" at bounding box center [1355, 58] width 16 height 13
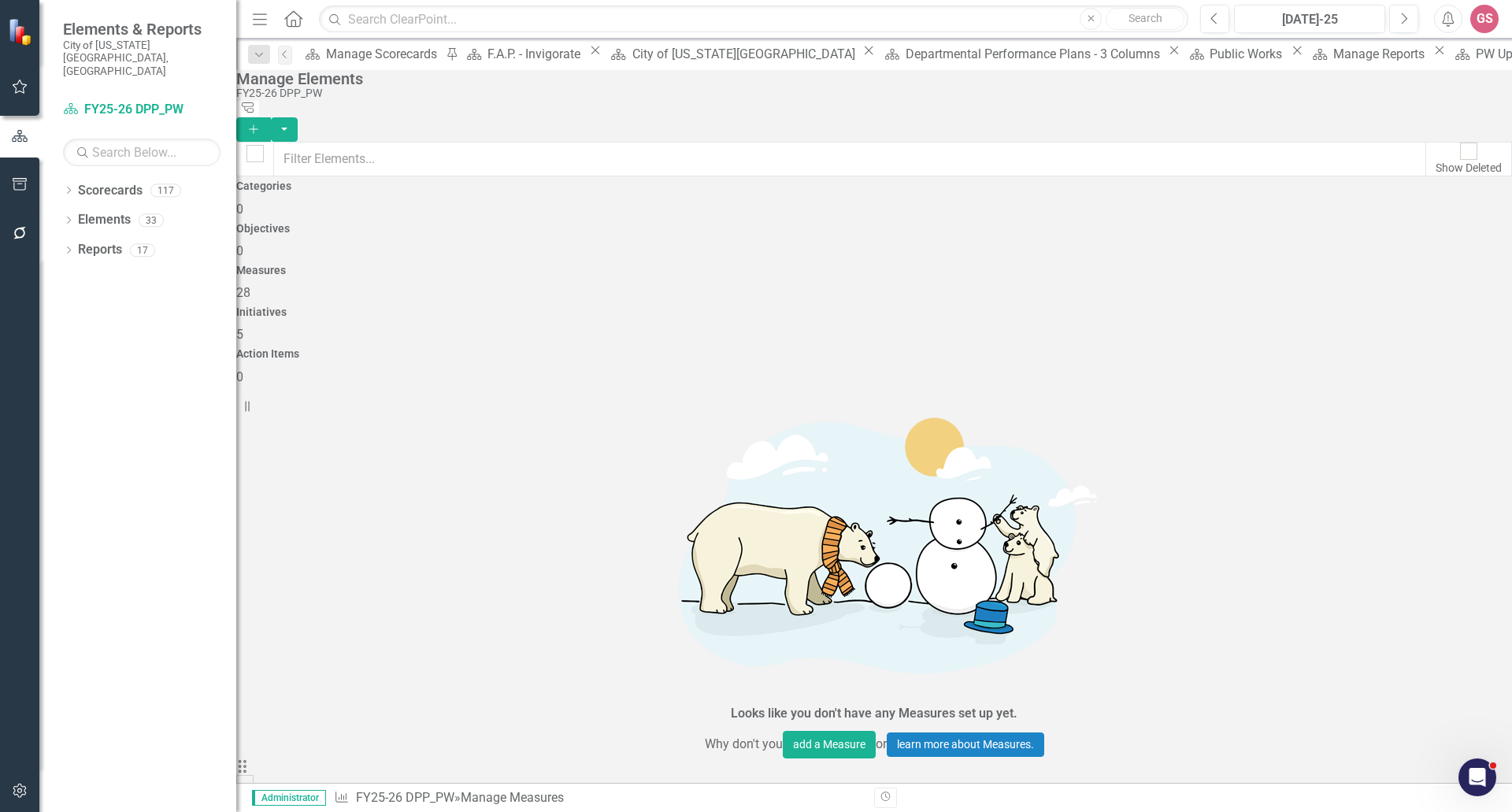
scroll to position [79, 0]
